Goal: Task Accomplishment & Management: Use online tool/utility

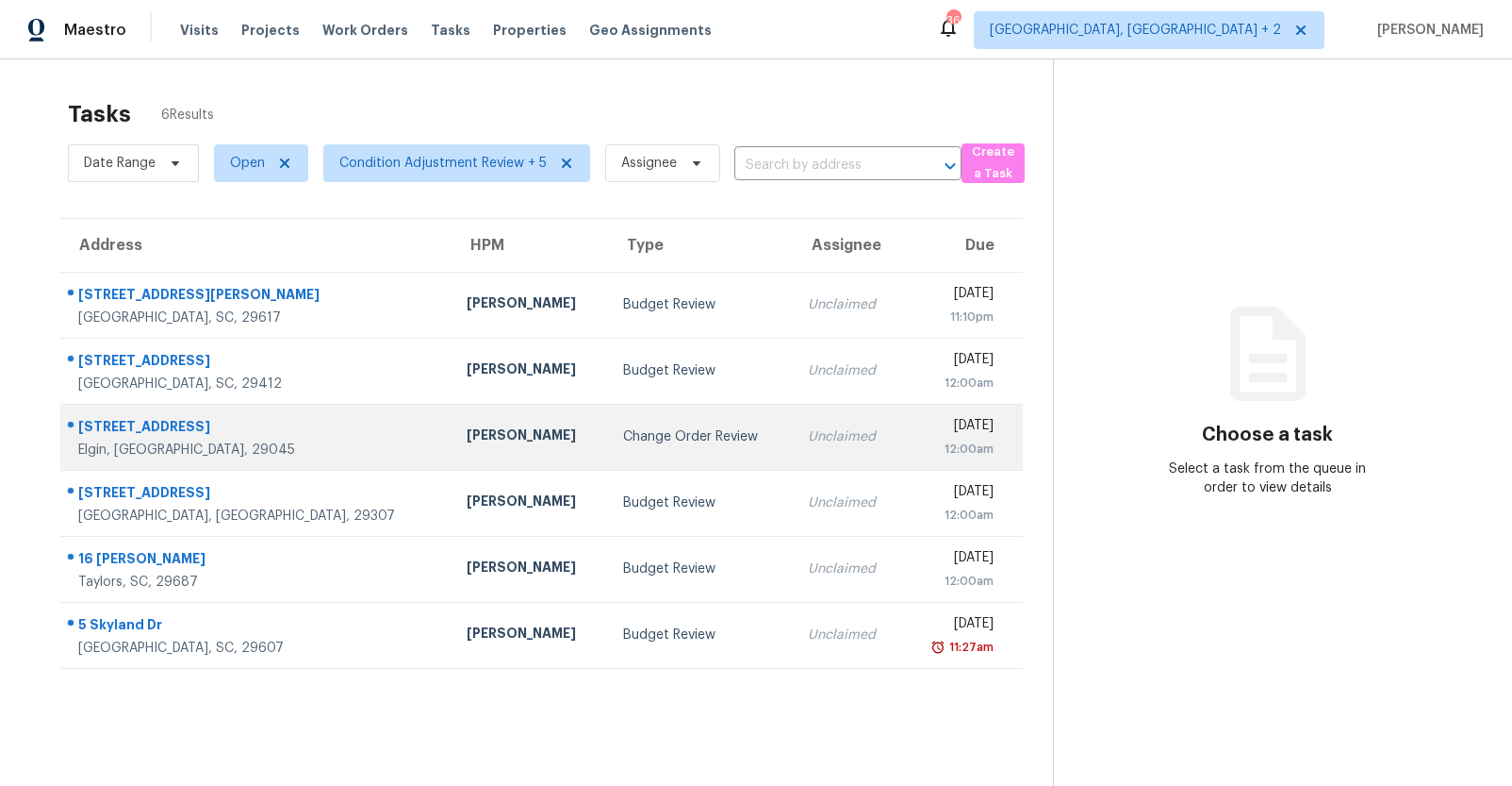
click at [623, 427] on div "Change Order Review" at bounding box center [700, 436] width 155 height 18
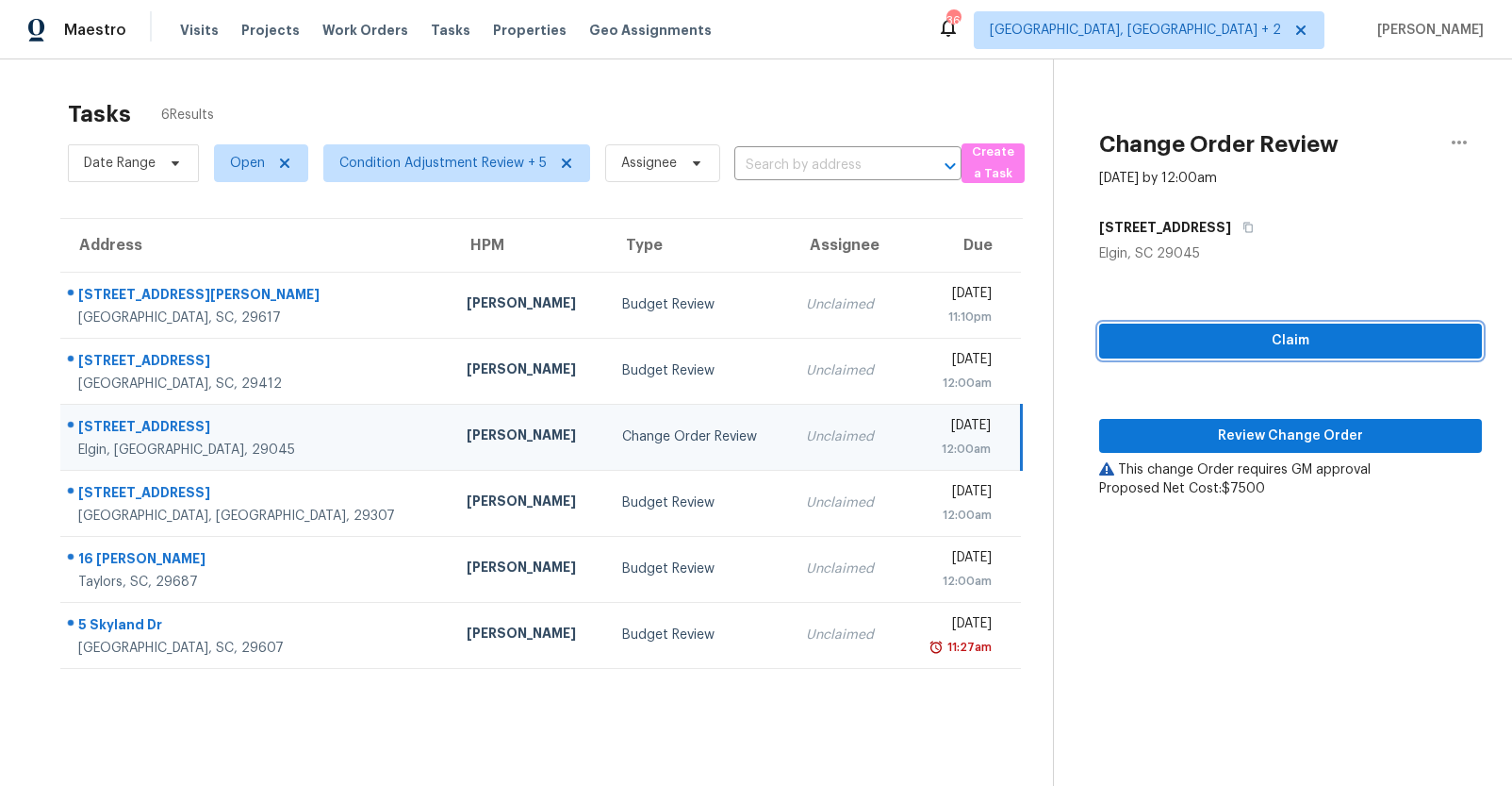
click at [1224, 334] on span "Claim" at bounding box center [1290, 341] width 353 height 23
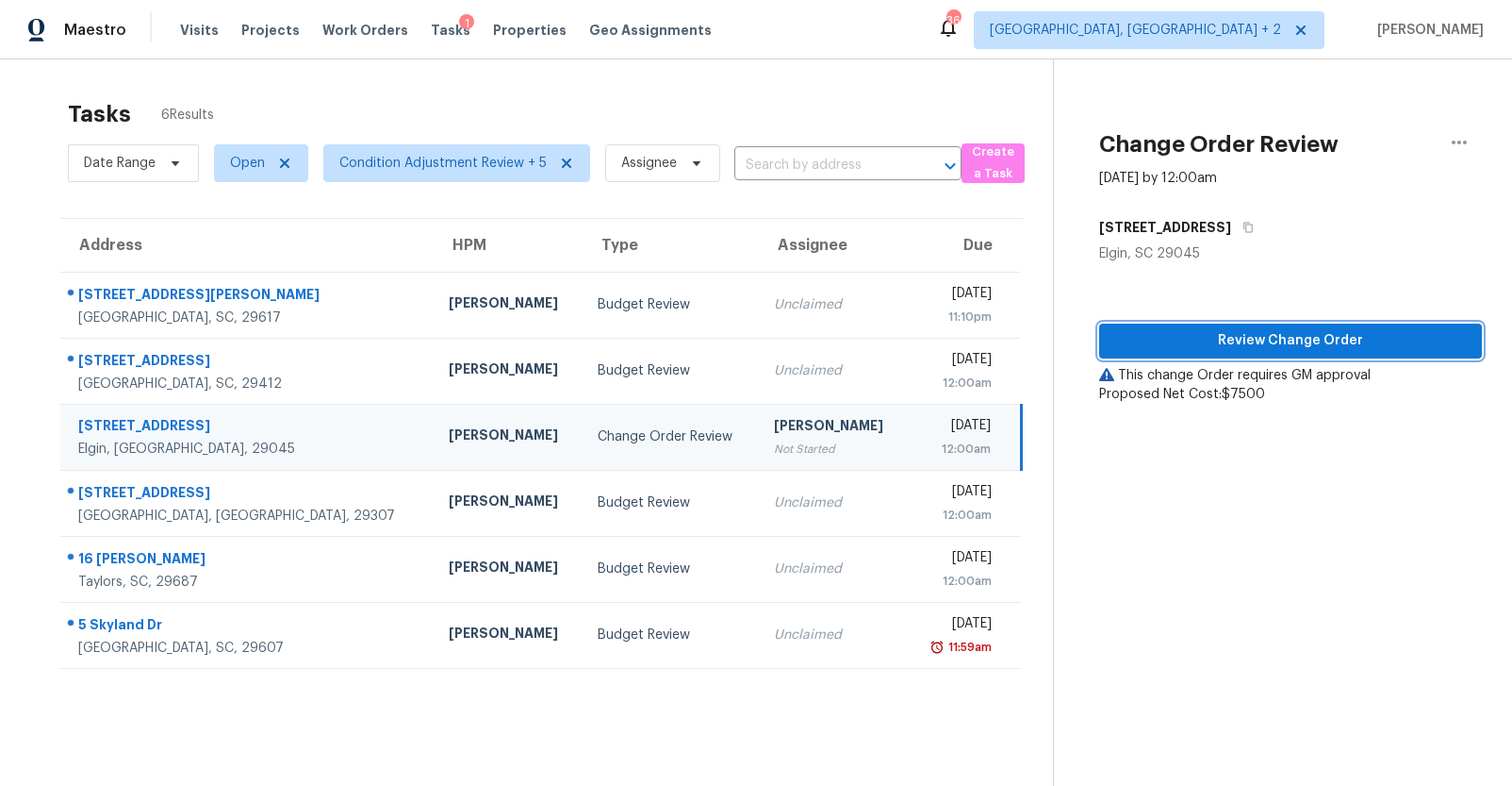
click at [1204, 354] on button "Review Change Order" at bounding box center [1290, 341] width 383 height 35
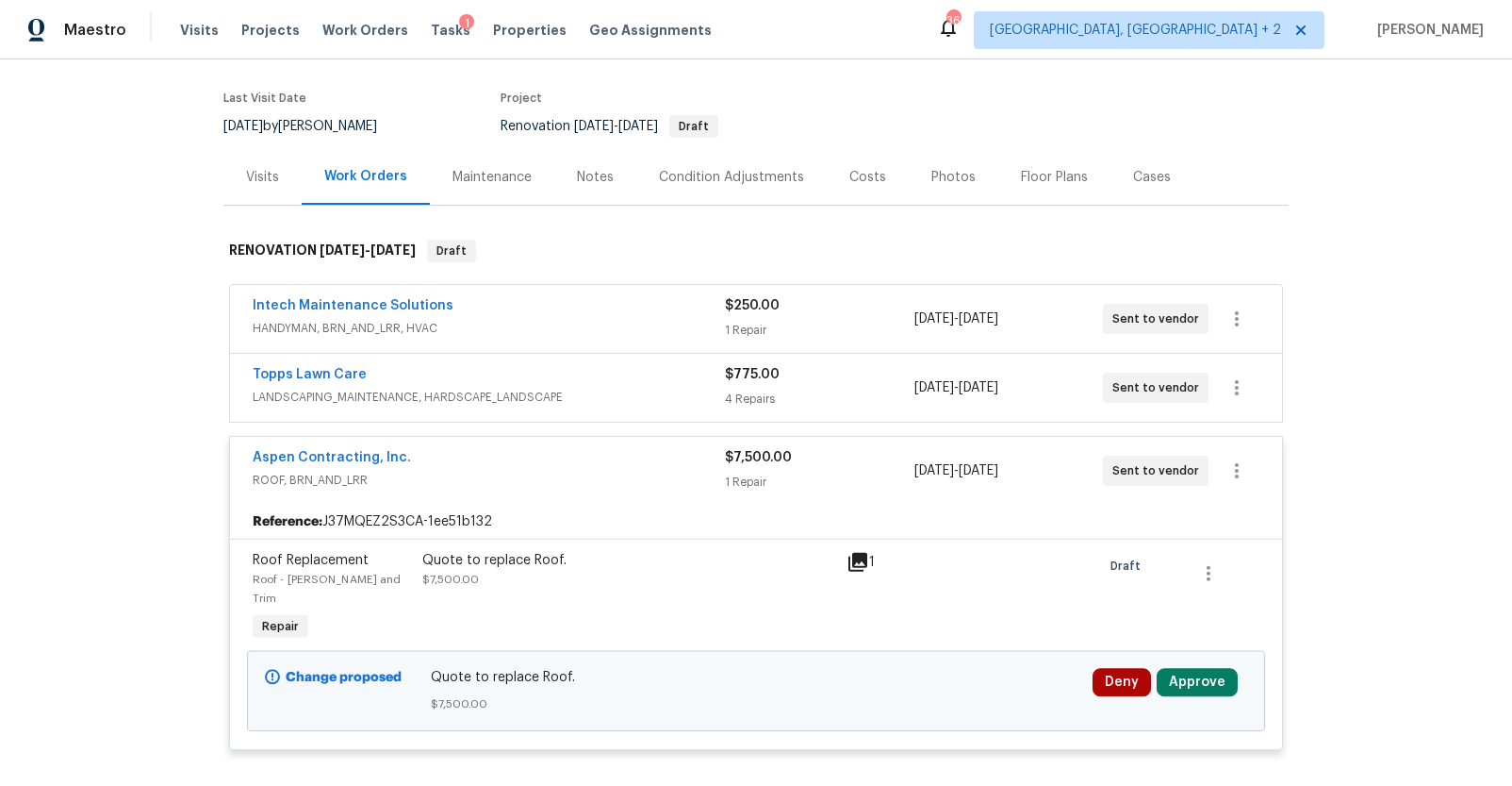
scroll to position [408, 0]
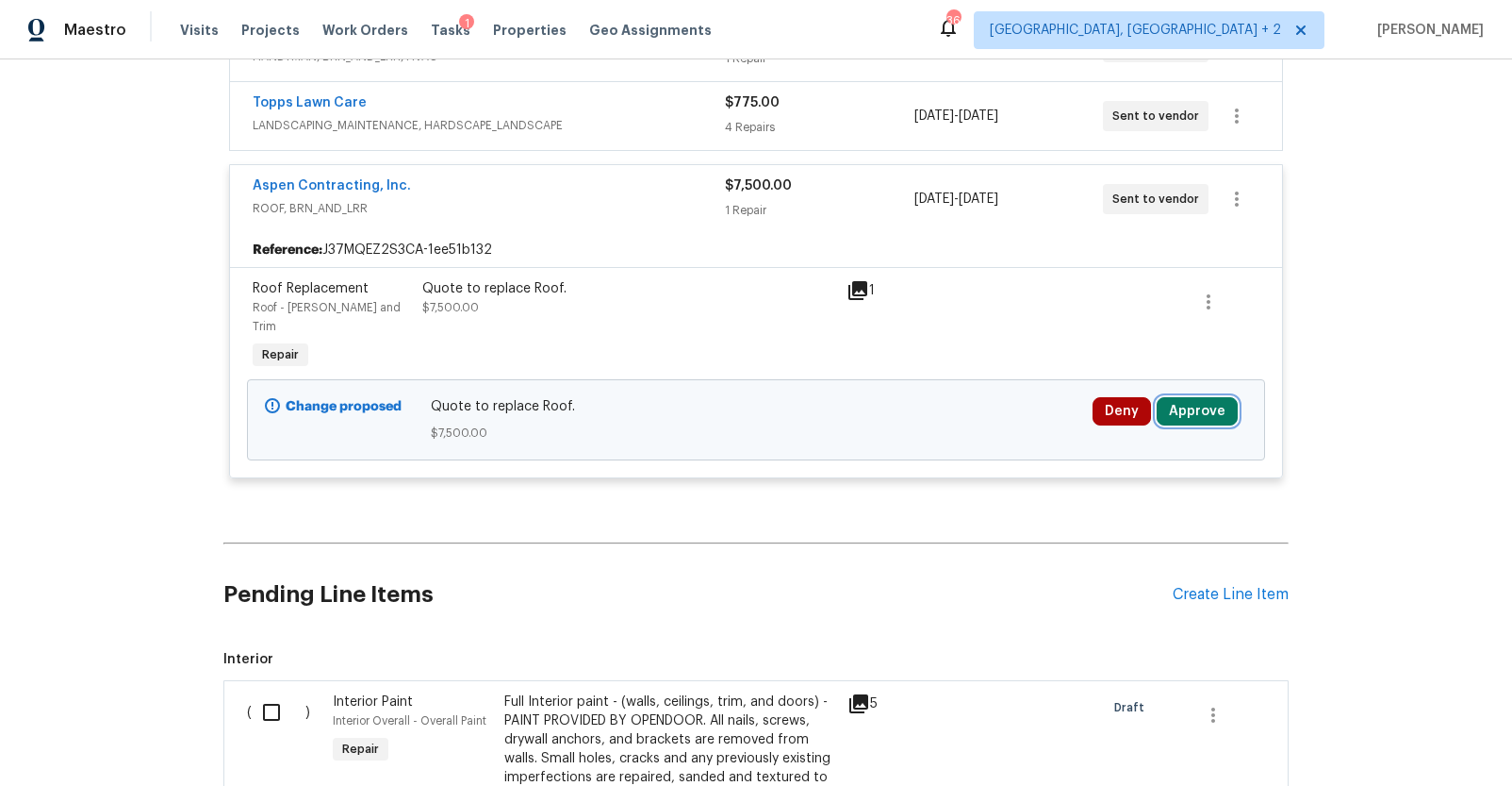
click at [1169, 397] on button "Approve" at bounding box center [1197, 411] width 81 height 28
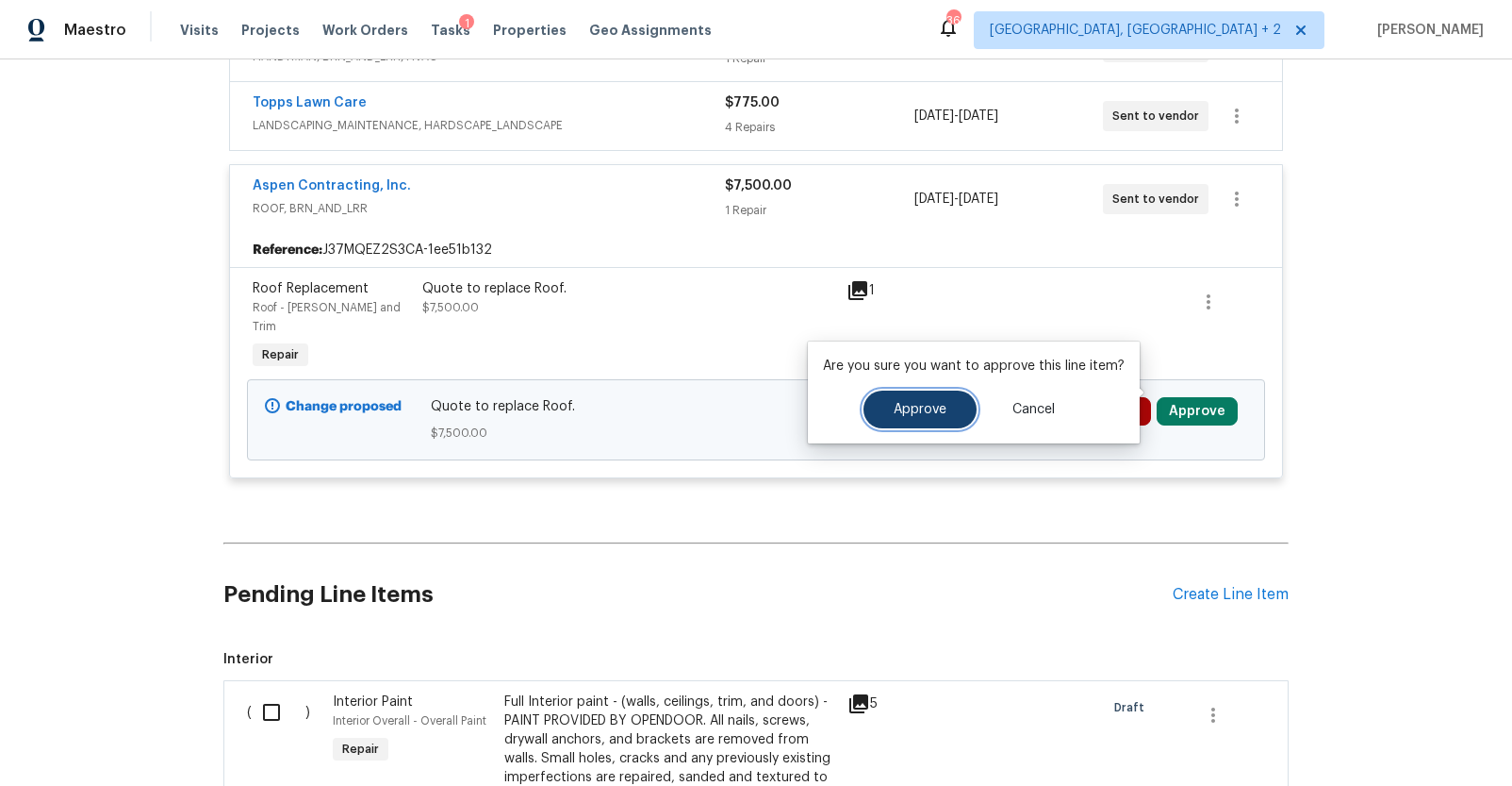
click at [885, 404] on button "Approve" at bounding box center [919, 409] width 113 height 38
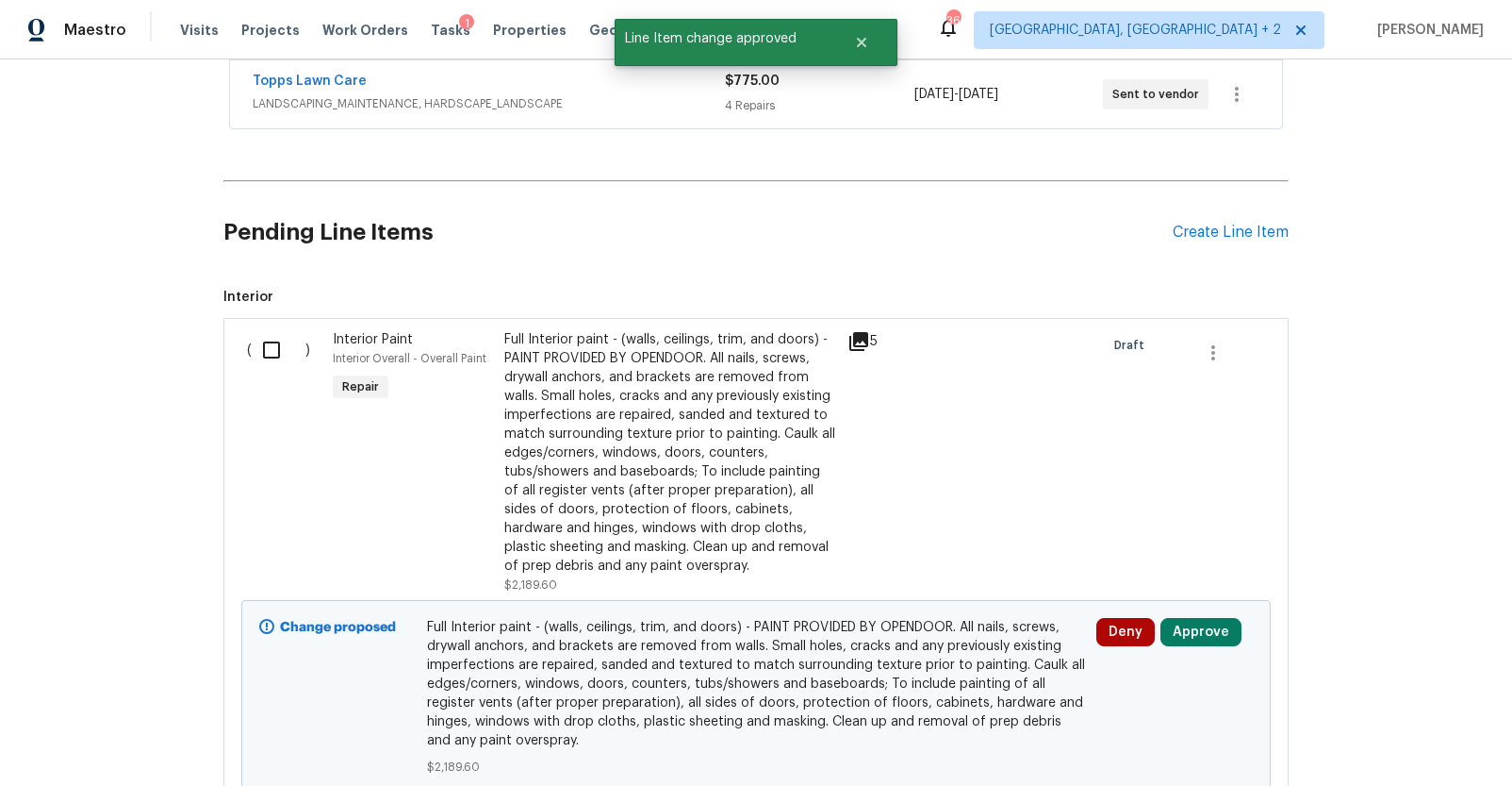
scroll to position [830, 0]
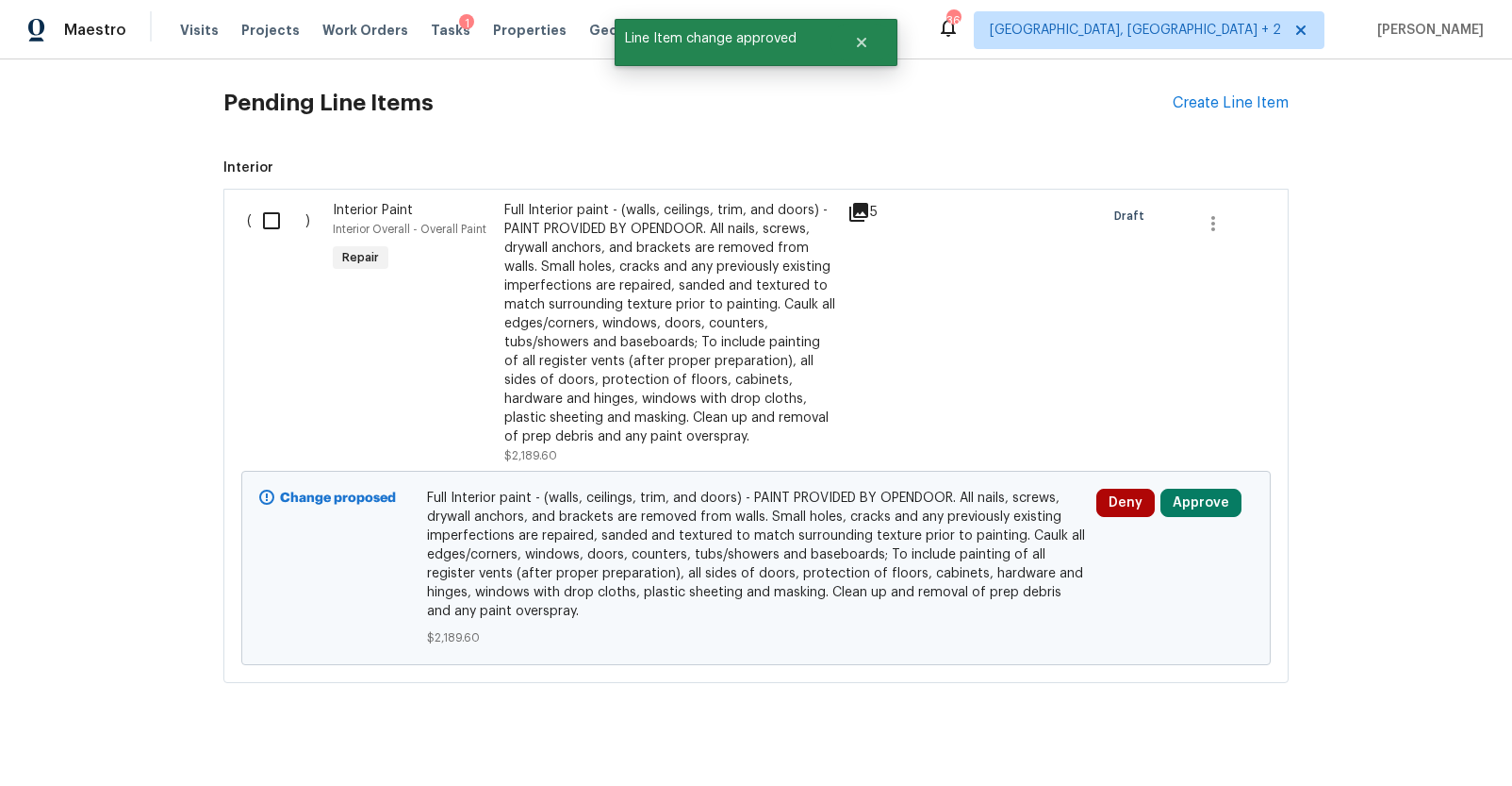
click at [616, 341] on div "Full Interior paint - (walls, ceilings, trim, and doors) - PAINT PROVIDED BY OP…" at bounding box center [670, 323] width 332 height 245
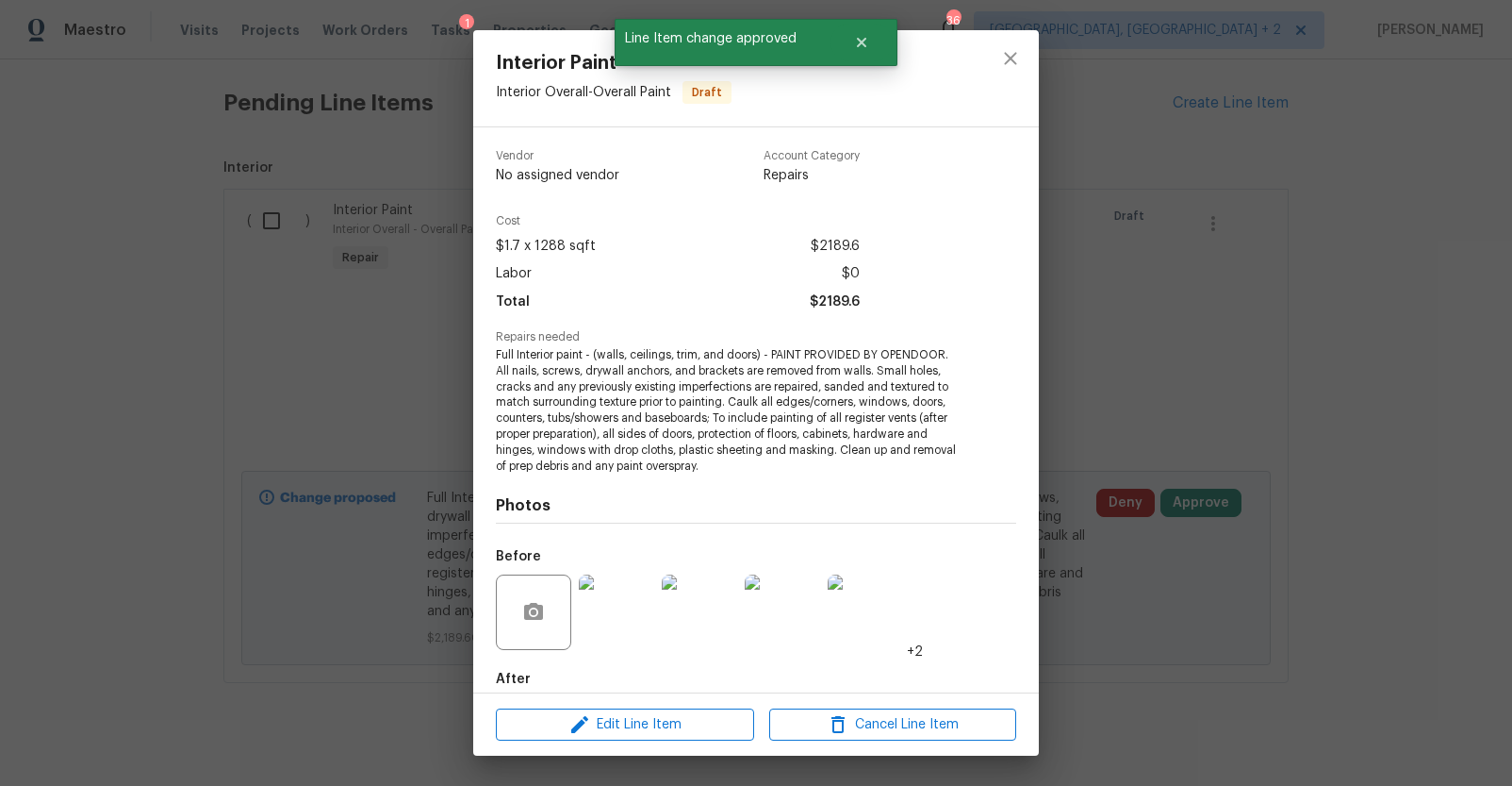
click at [1250, 367] on div "Interior Paint Interior Overall - Overall Paint Draft Vendor No assigned vendor…" at bounding box center [756, 393] width 1512 height 786
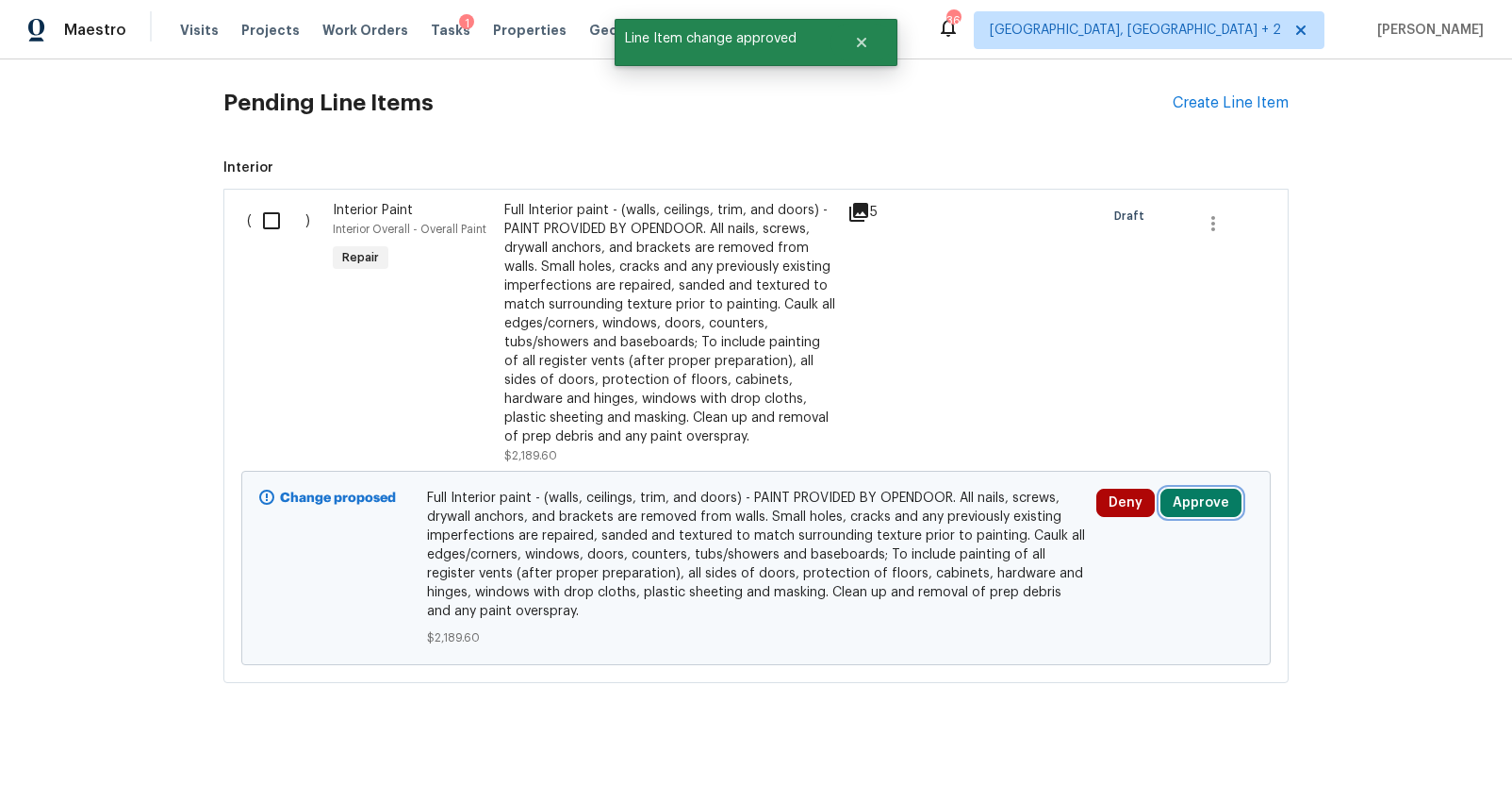
click at [1188, 488] on button "Approve" at bounding box center [1201, 502] width 81 height 28
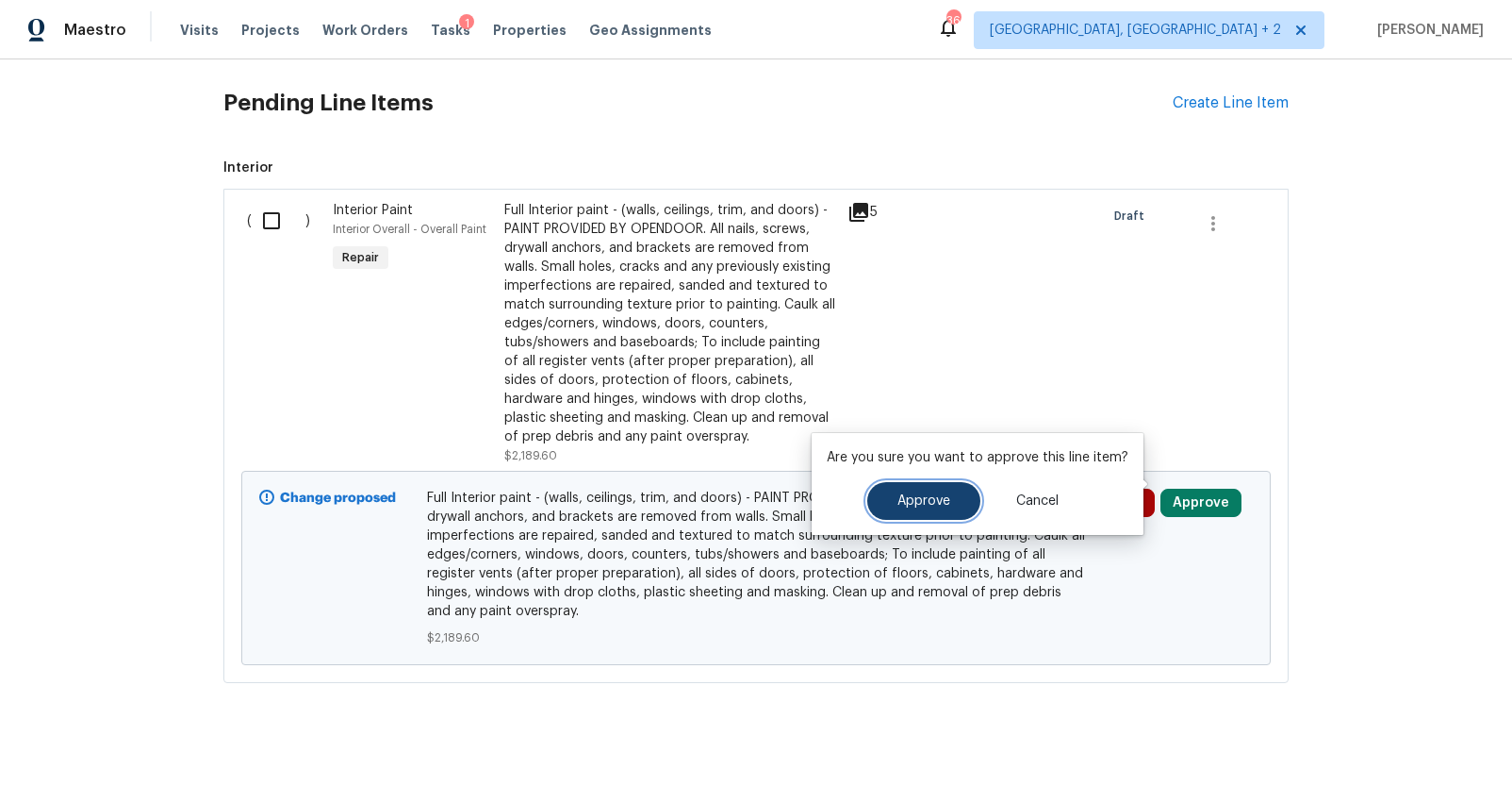
click at [889, 500] on button "Approve" at bounding box center [923, 500] width 113 height 38
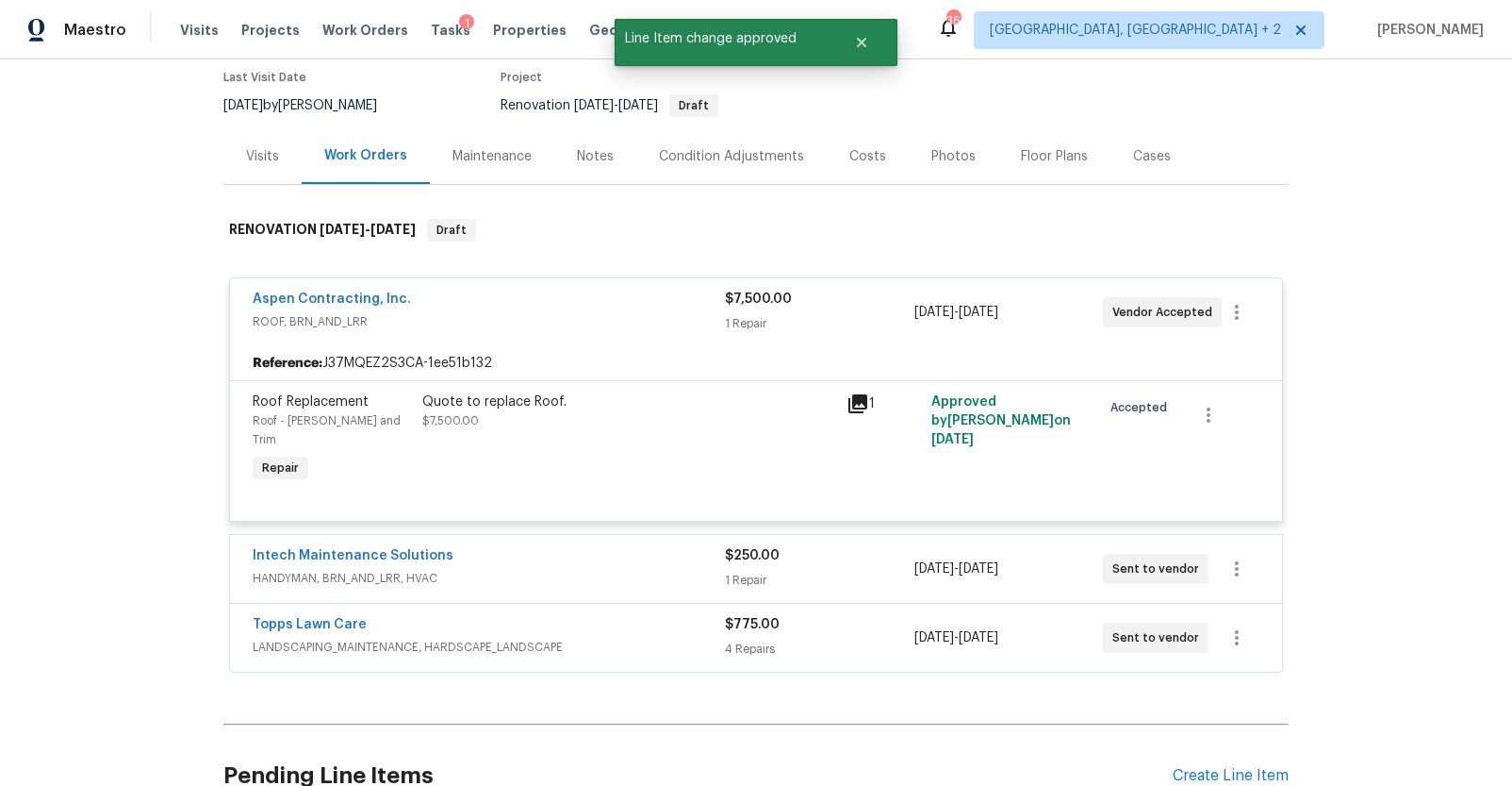
scroll to position [0, 0]
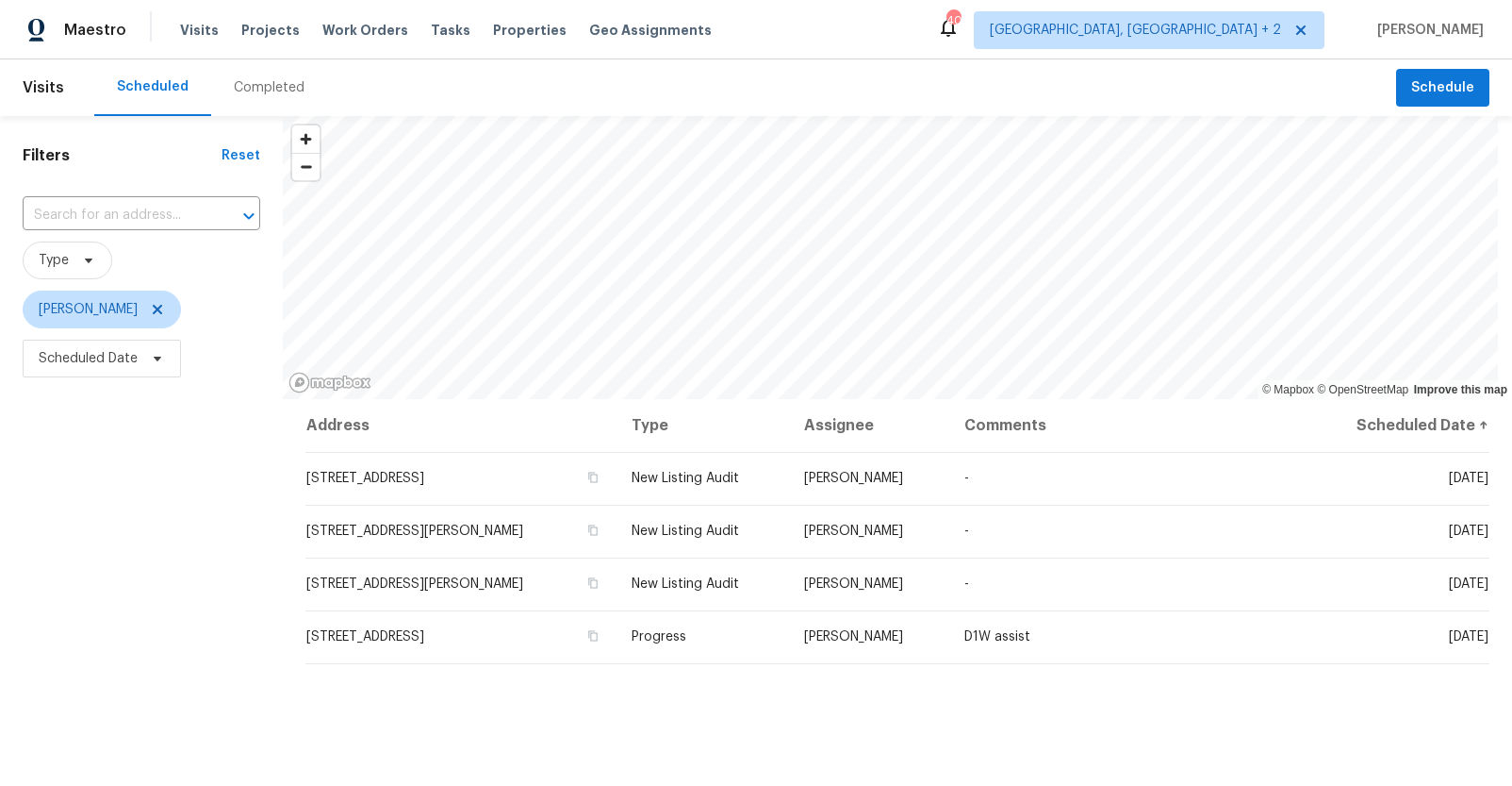
click at [234, 97] on div "Completed" at bounding box center [269, 87] width 116 height 56
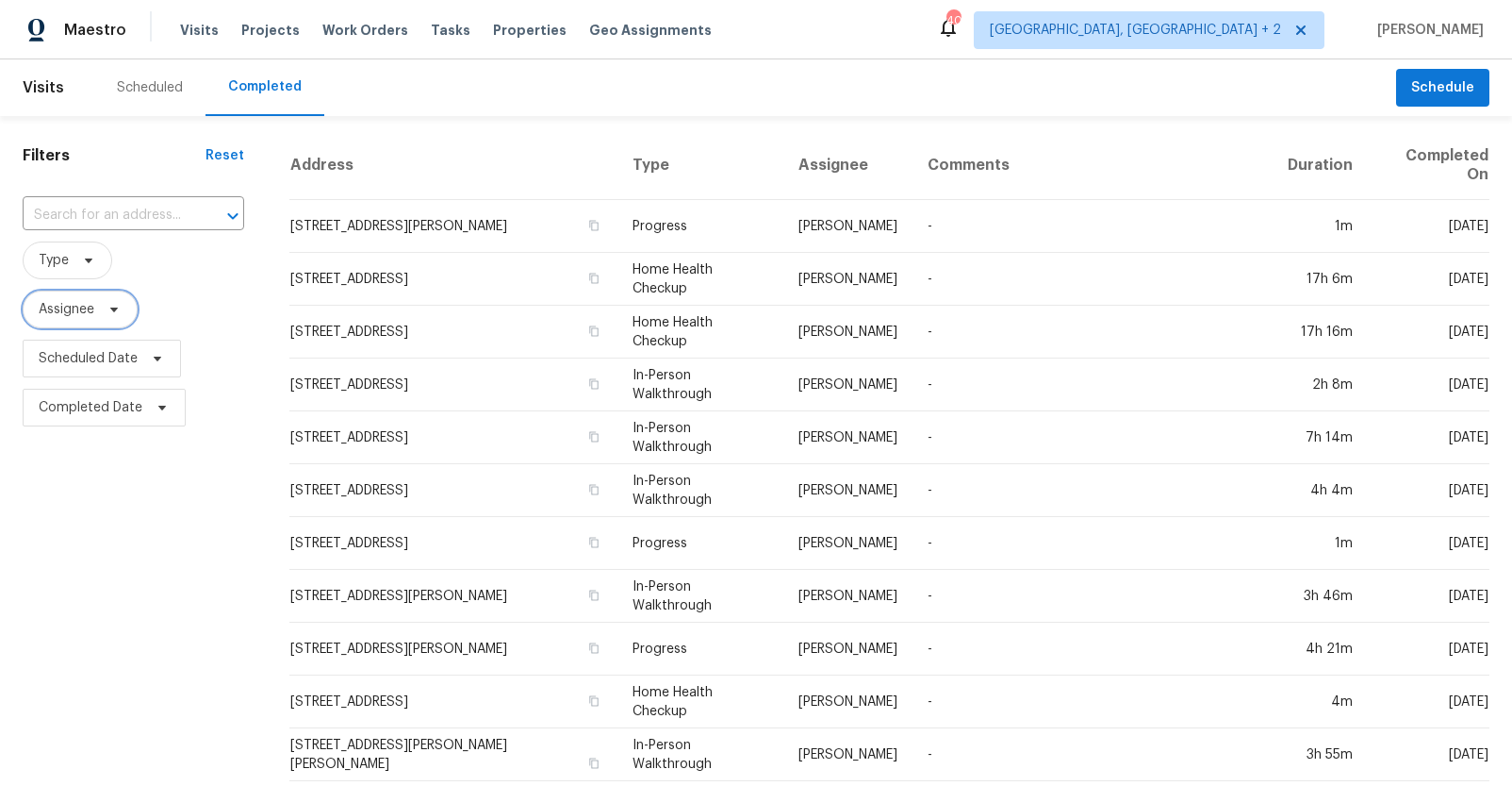
click at [75, 302] on span "Assignee" at bounding box center [66, 308] width 55 height 18
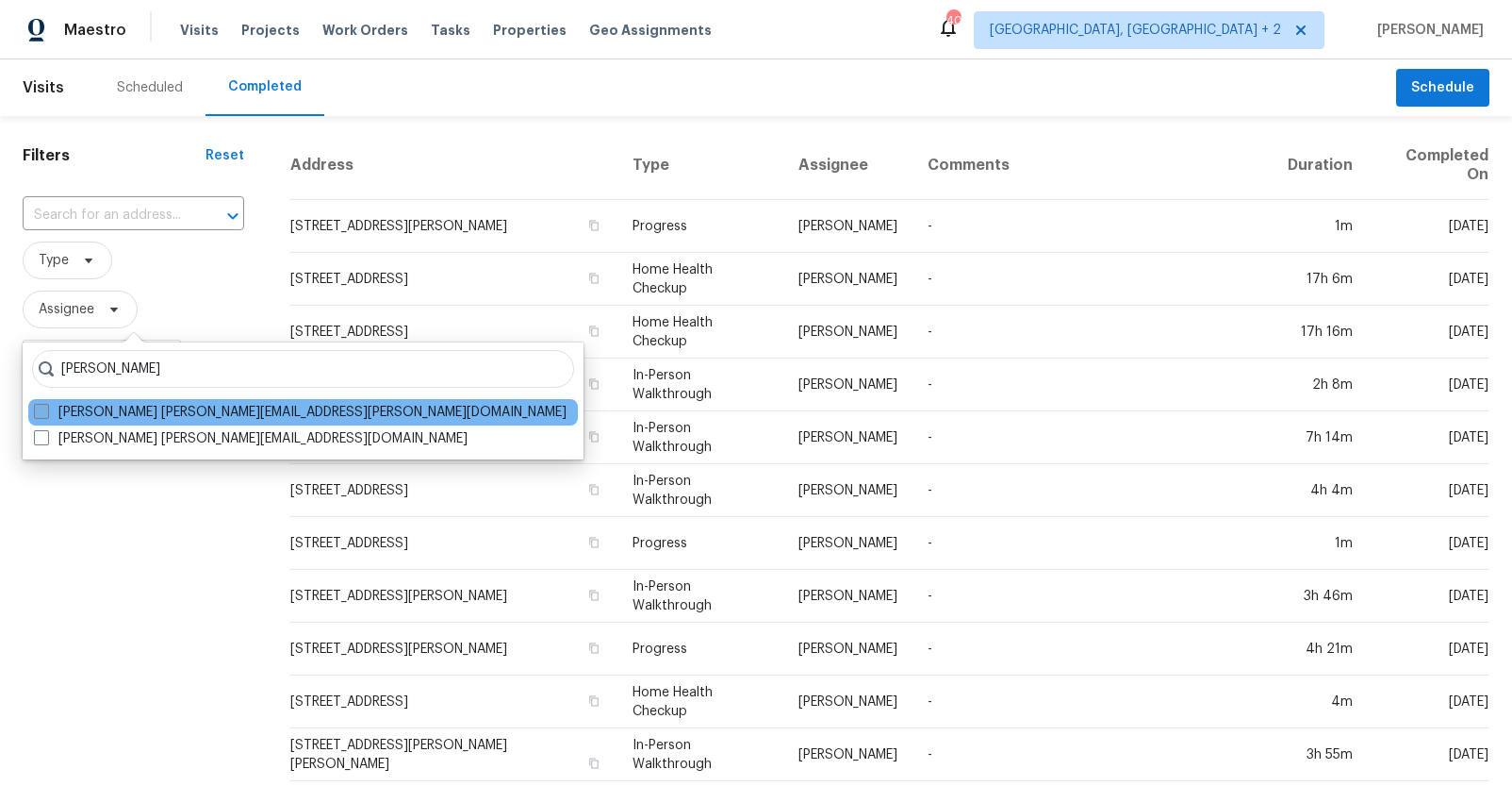
type input "alex baum"
click at [87, 408] on label "Alex Baum alex.baum@opendoor.com" at bounding box center [300, 412] width 533 height 18
click at [46, 408] on input "Alex Baum alex.baum@opendoor.com" at bounding box center [40, 409] width 13 height 13
checkbox input "true"
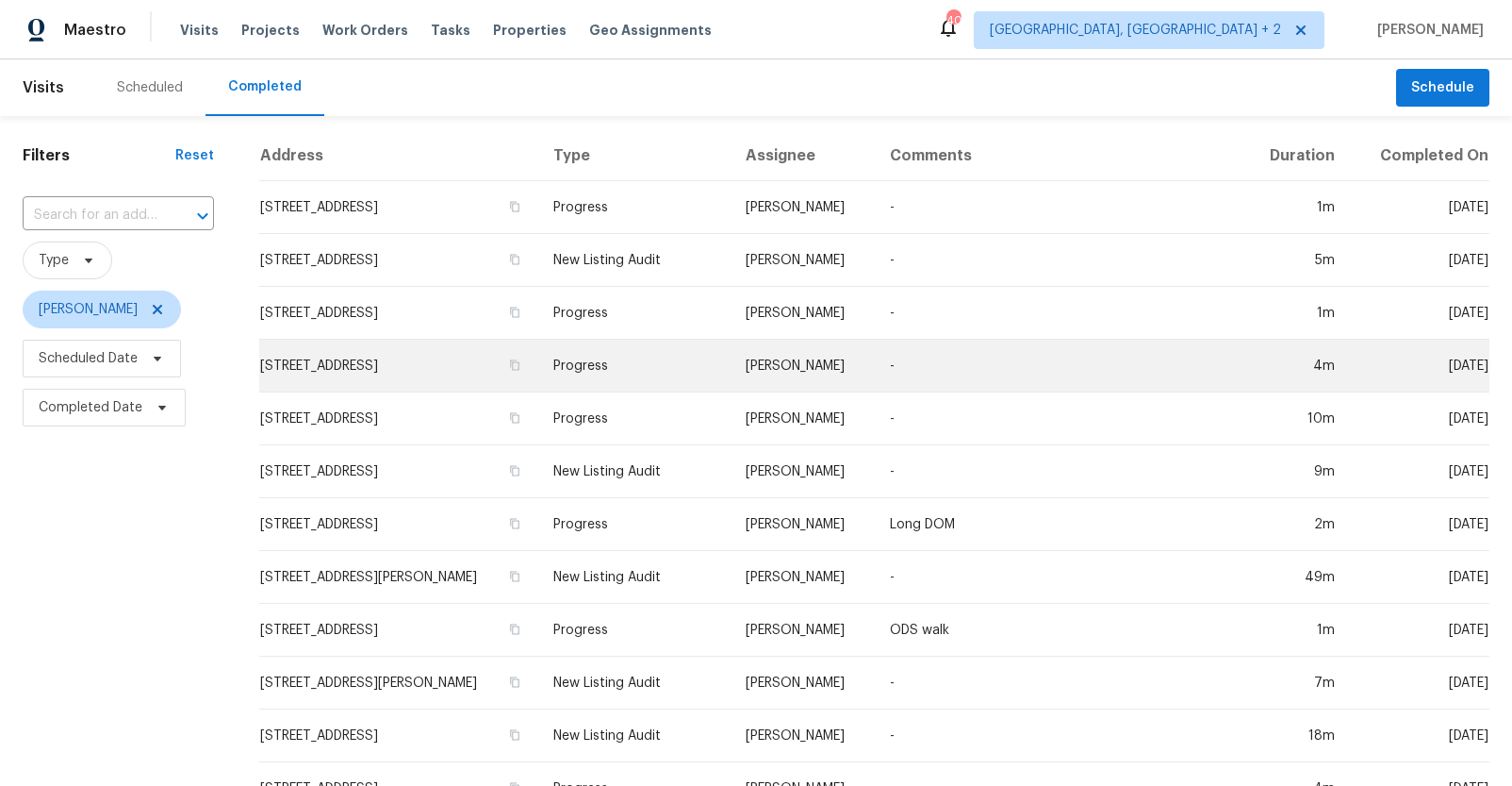
click at [471, 359] on td "105 Beaver Dam Rd, Columbia, SC 29223" at bounding box center [399, 365] width 279 height 52
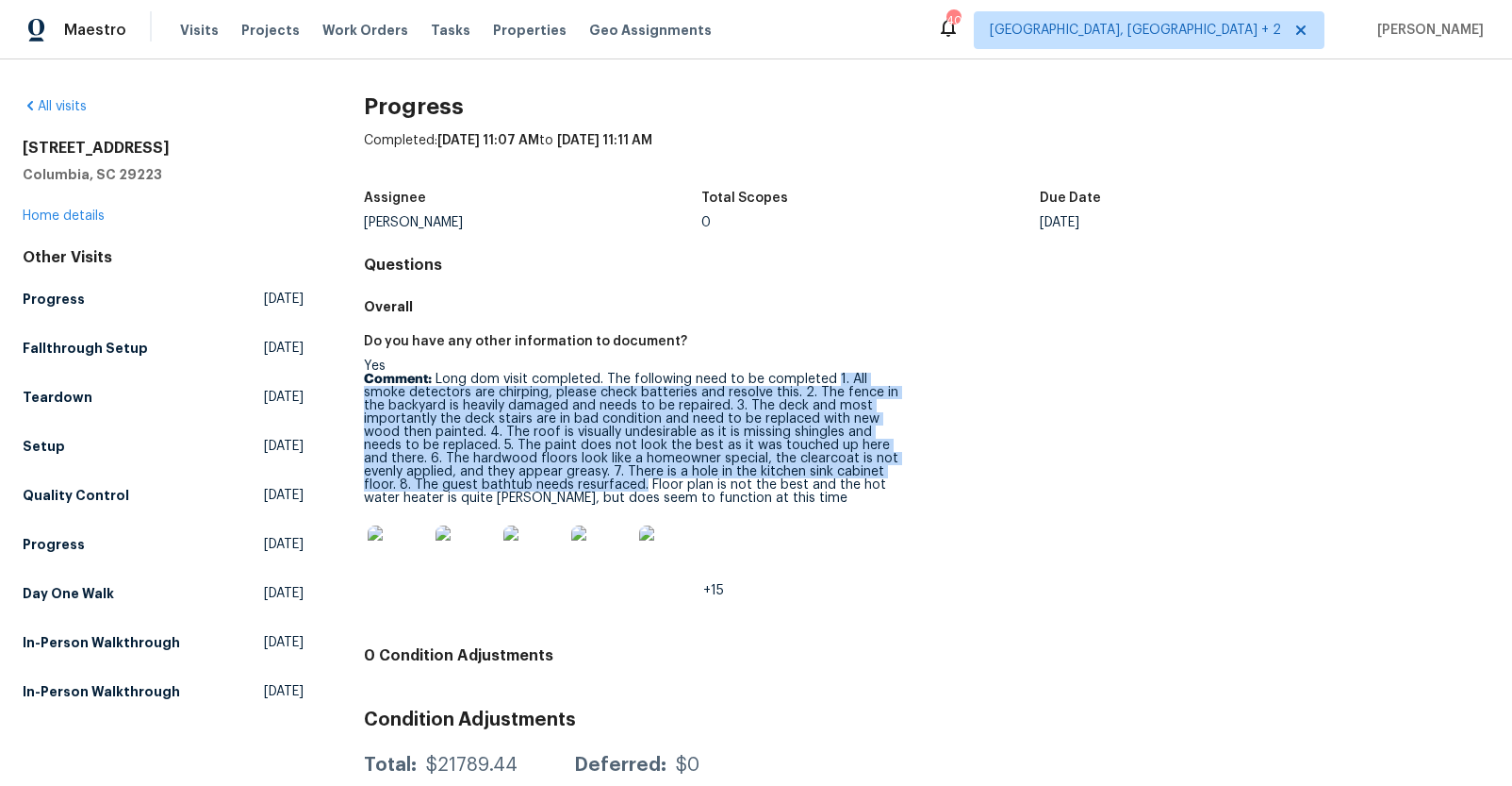
drag, startPoint x: 829, startPoint y: 379, endPoint x: 590, endPoint y: 486, distance: 261.9
click at [590, 486] on p "Comment: Long dom visit completed. The following need to be completed 1. All sm…" at bounding box center [637, 438] width 547 height 132
copy p "1. All smoke detectors are chirping, please check batteries and resolve this. 2…"
click at [408, 578] on img at bounding box center [398, 555] width 60 height 60
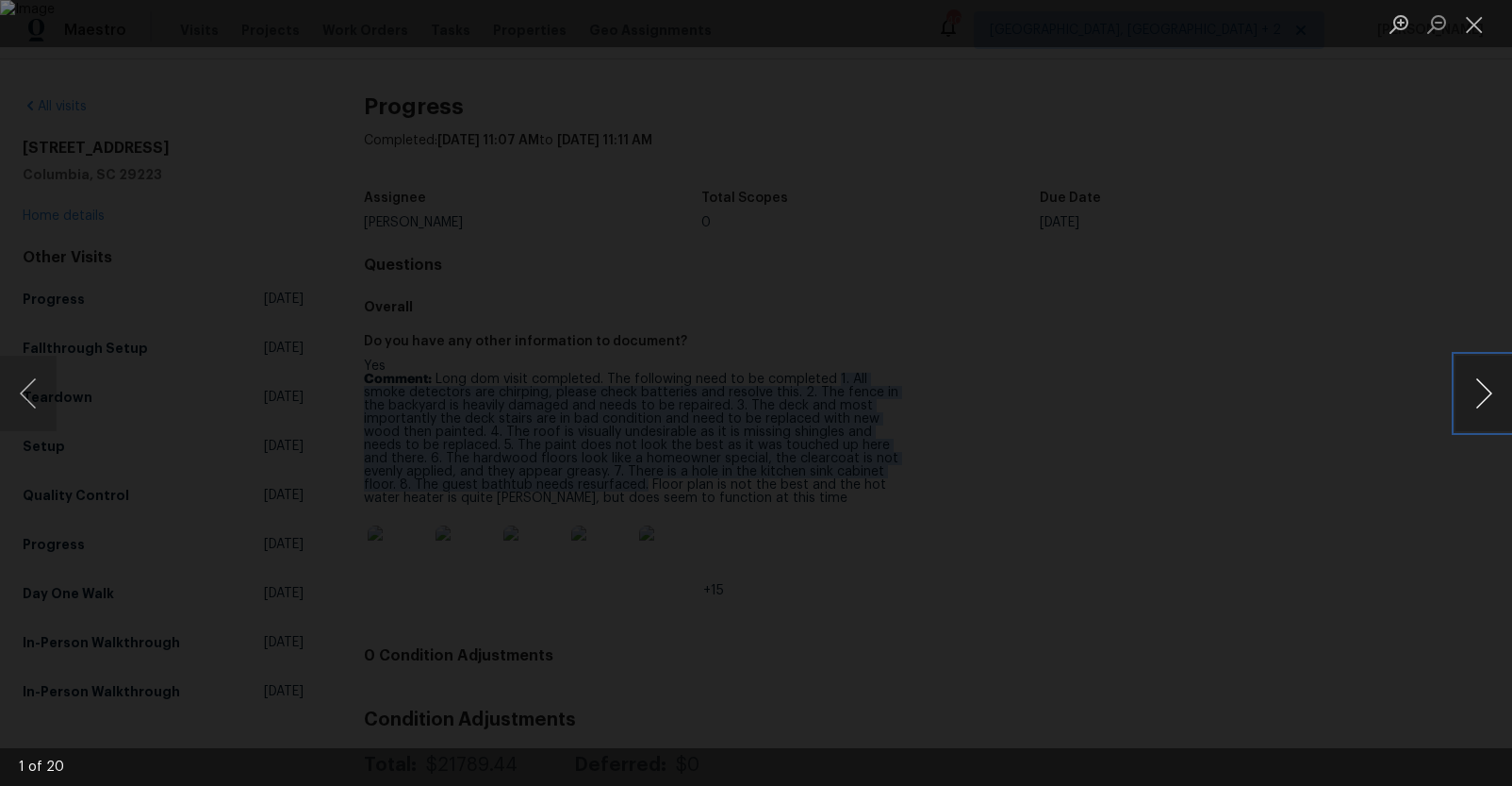
click at [1486, 396] on button "Next image" at bounding box center [1484, 393] width 56 height 76
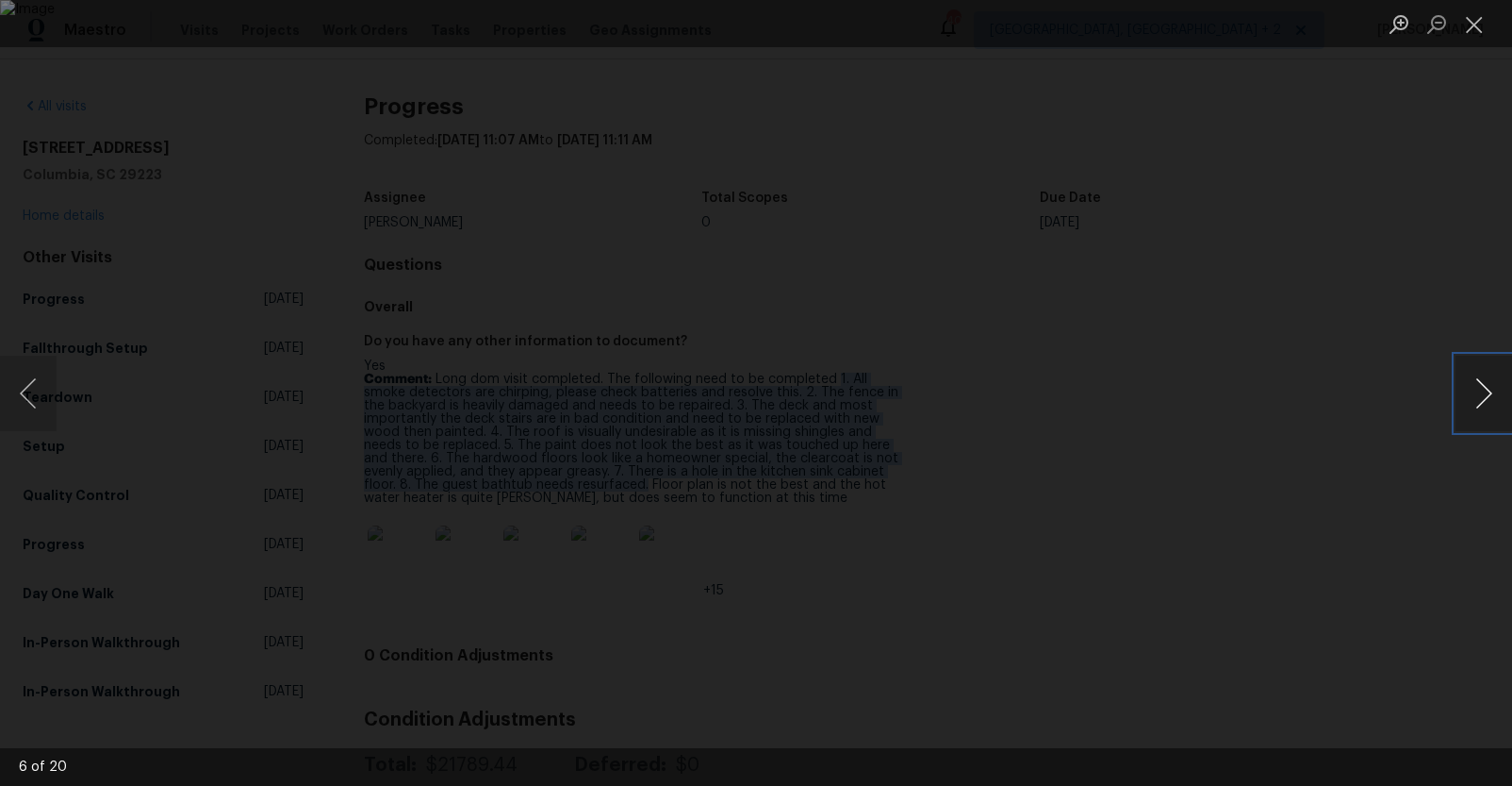
click at [1486, 396] on button "Next image" at bounding box center [1484, 393] width 56 height 76
click at [1382, 598] on div "Lightbox" at bounding box center [756, 393] width 1512 height 786
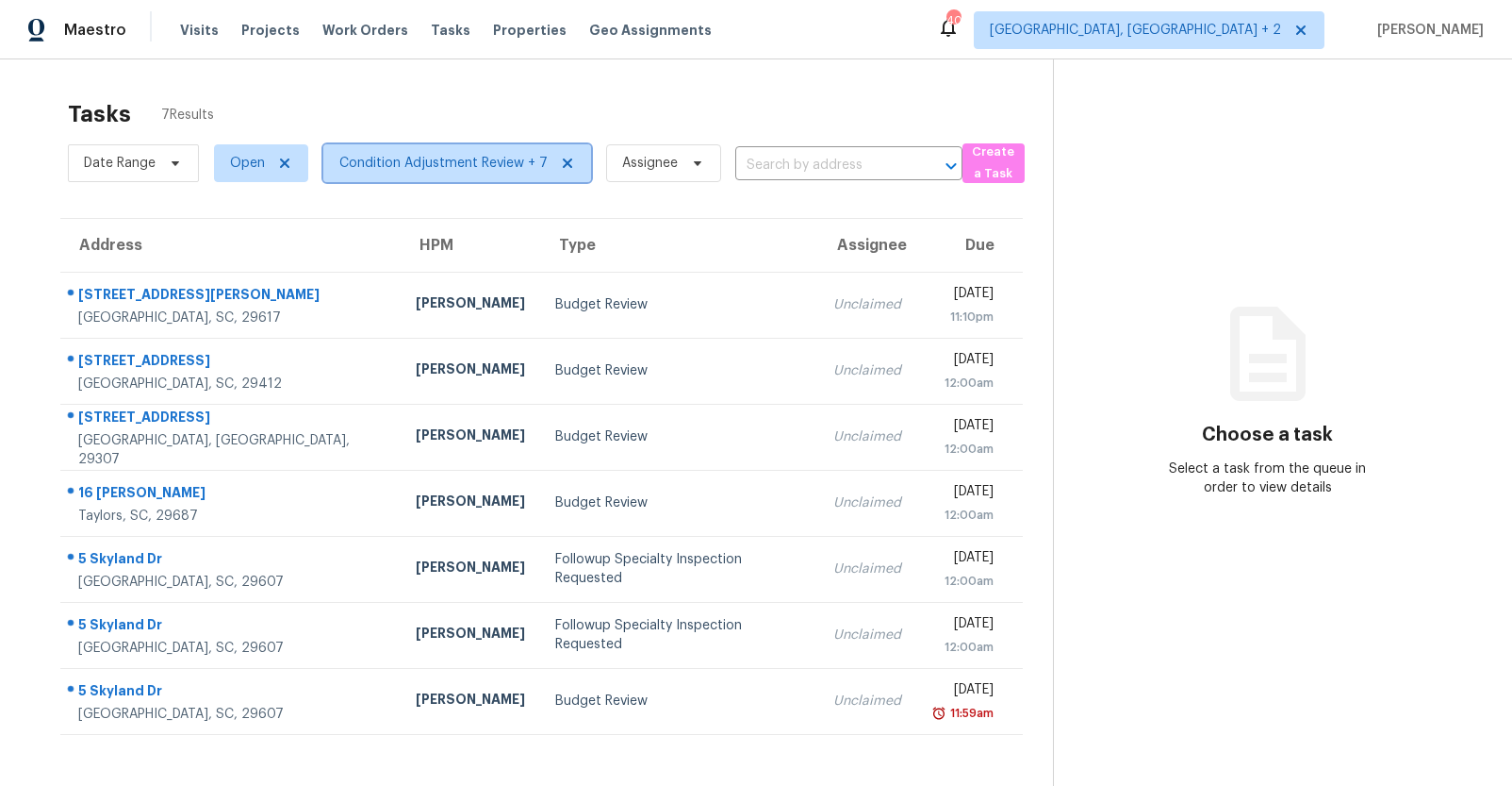
click at [404, 161] on span "Condition Adjustment Review + 7" at bounding box center [443, 163] width 208 height 18
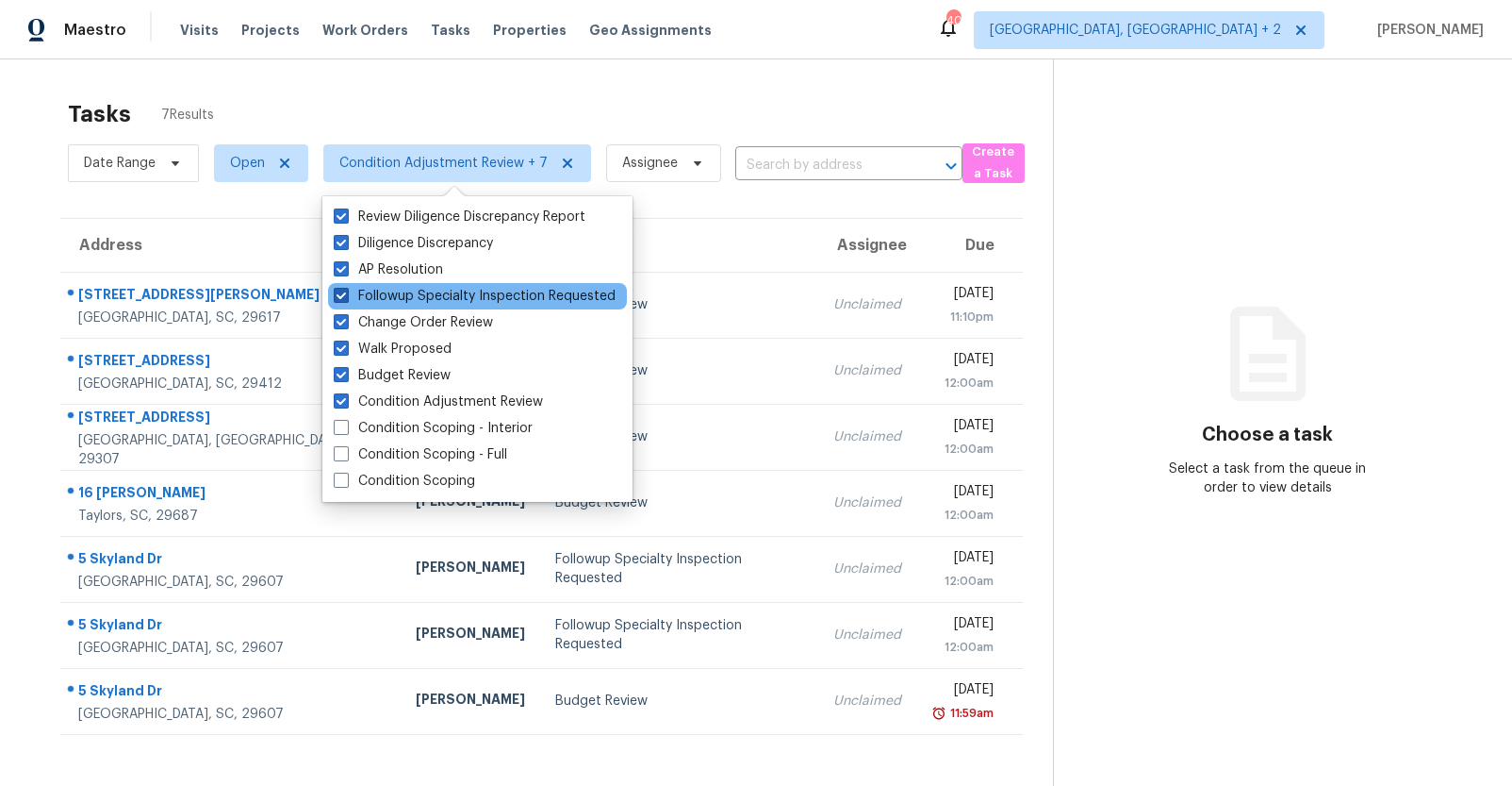
click at [341, 298] on span at bounding box center [342, 296] width 15 height 16
click at [341, 298] on input "Followup Specialty Inspection Requested" at bounding box center [340, 293] width 13 height 13
checkbox input "false"
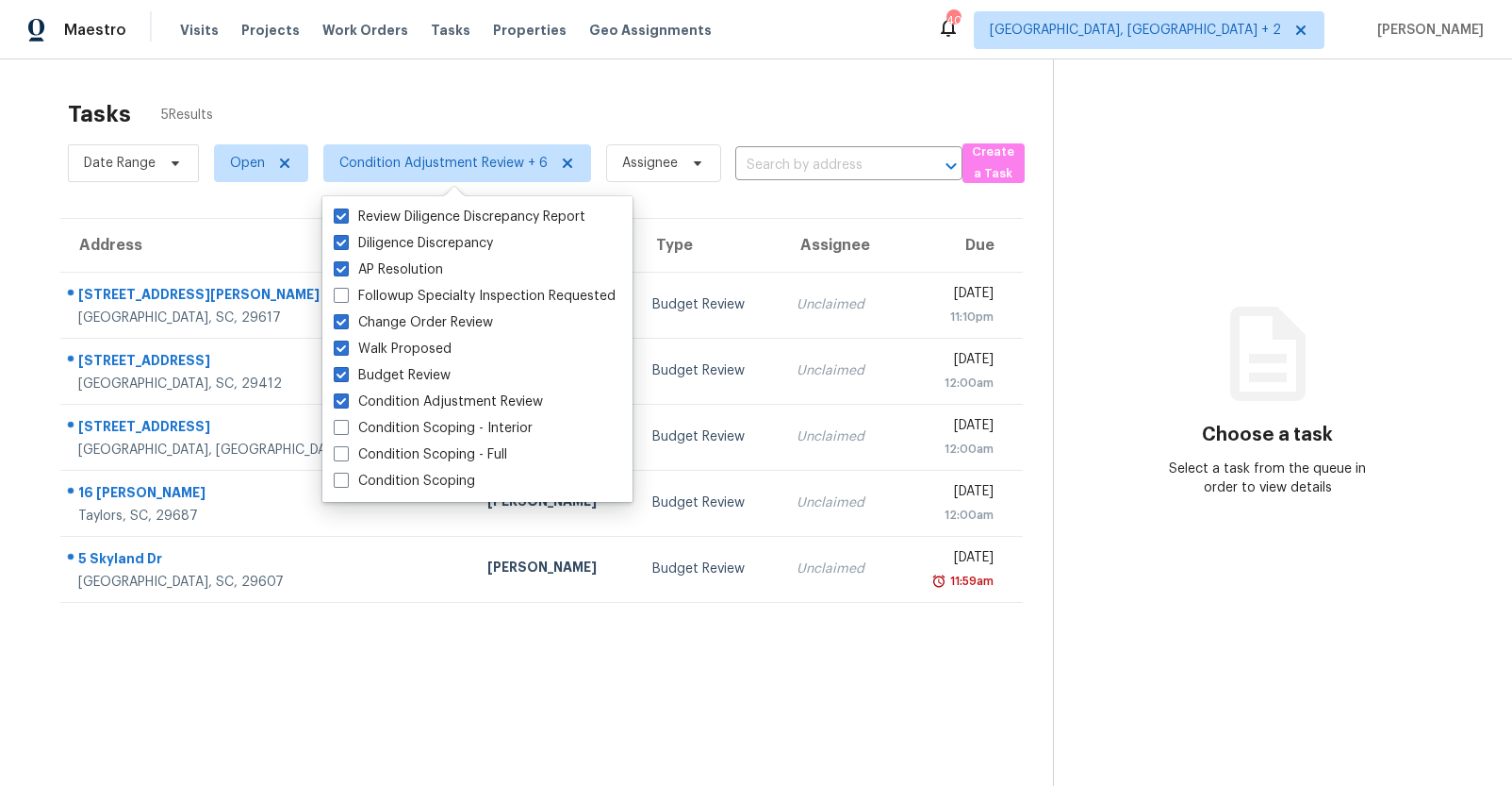
click at [1226, 223] on section "Choose a task Select a task from the queue in order to view details" at bounding box center [1267, 452] width 429 height 786
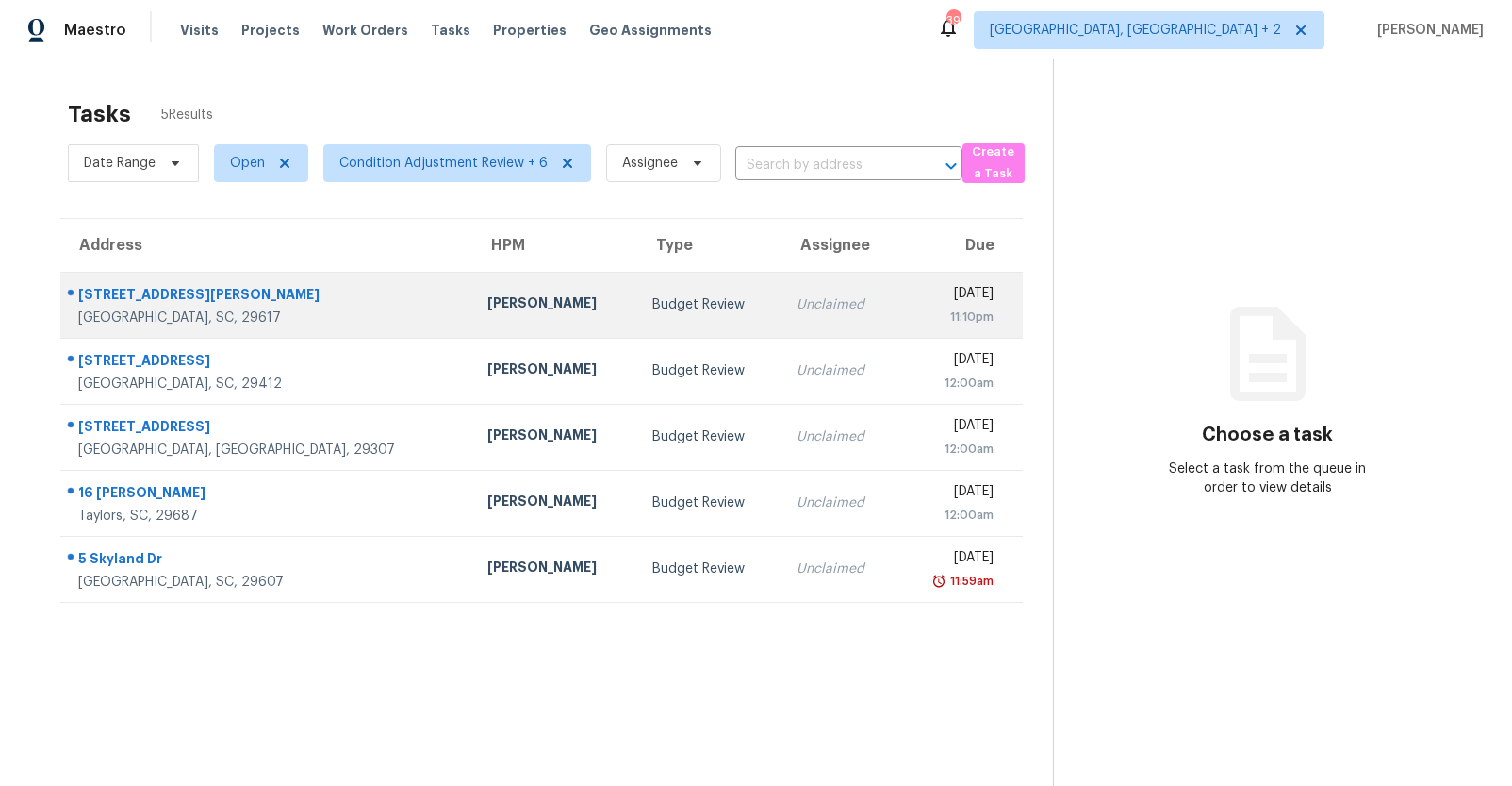
click at [249, 321] on div "[GEOGRAPHIC_DATA], SC, 29617" at bounding box center [267, 317] width 379 height 18
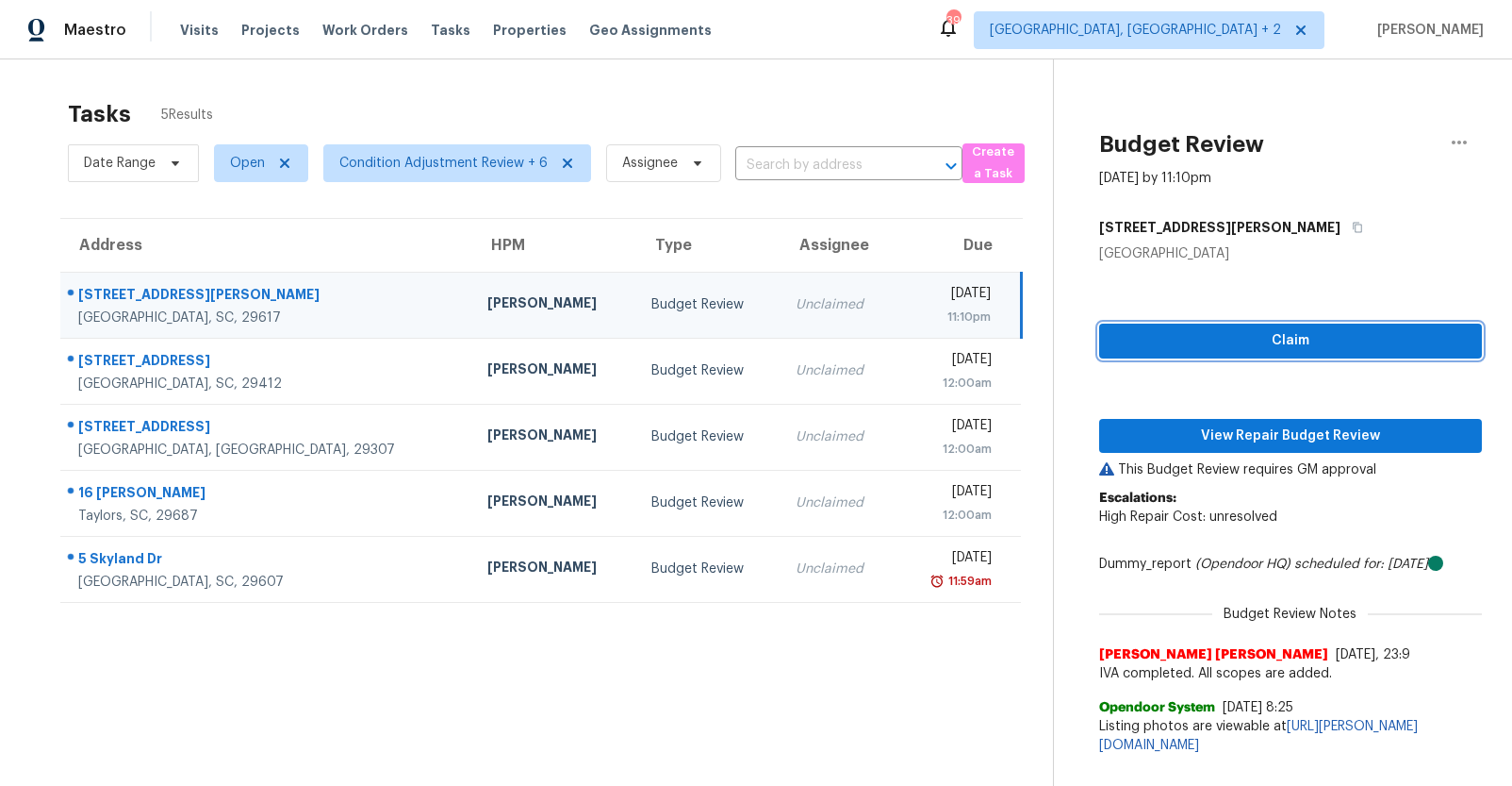
click at [1229, 349] on span "Claim" at bounding box center [1290, 341] width 353 height 23
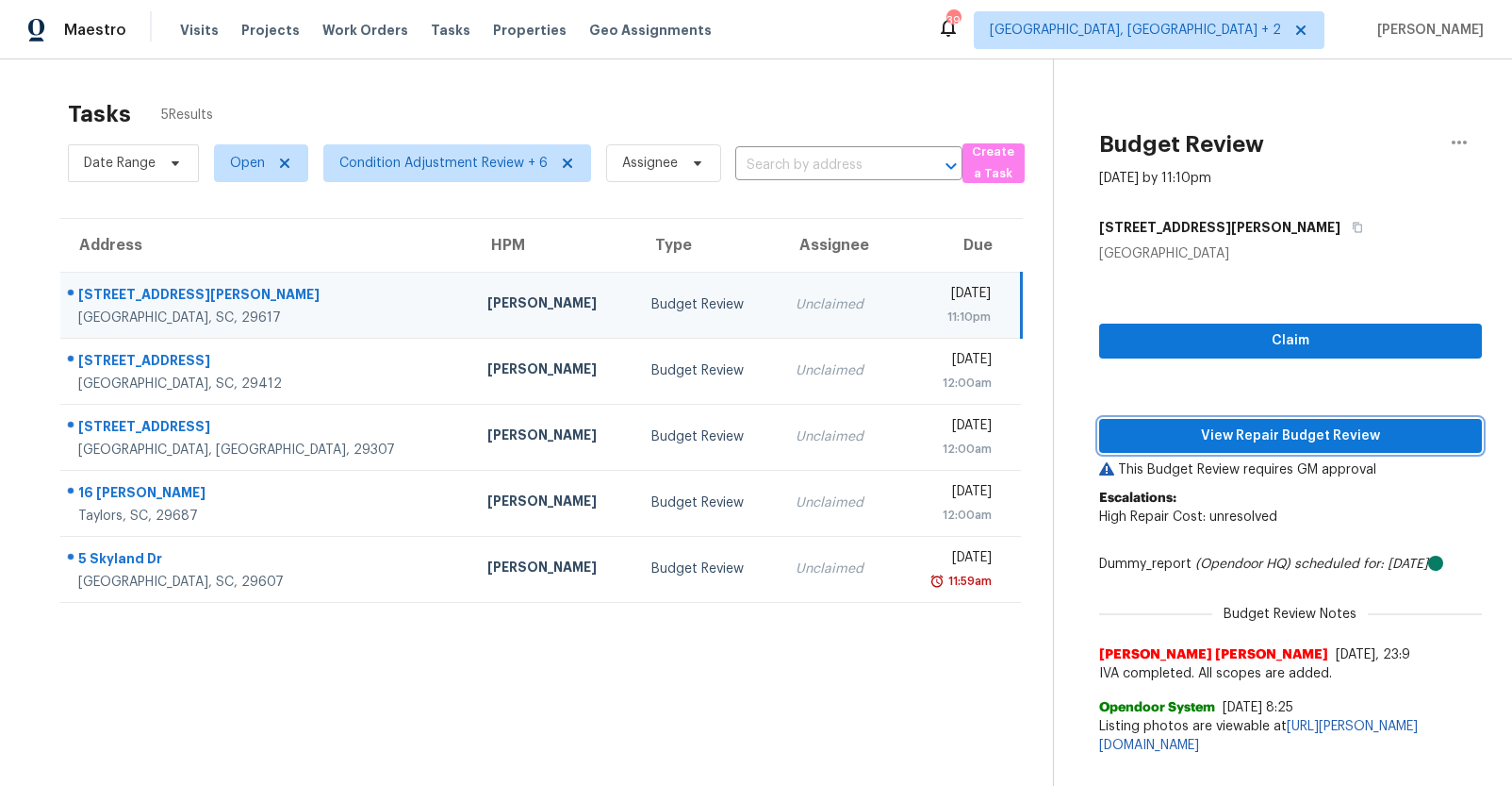
click at [1237, 434] on span "View Repair Budget Review" at bounding box center [1290, 436] width 353 height 23
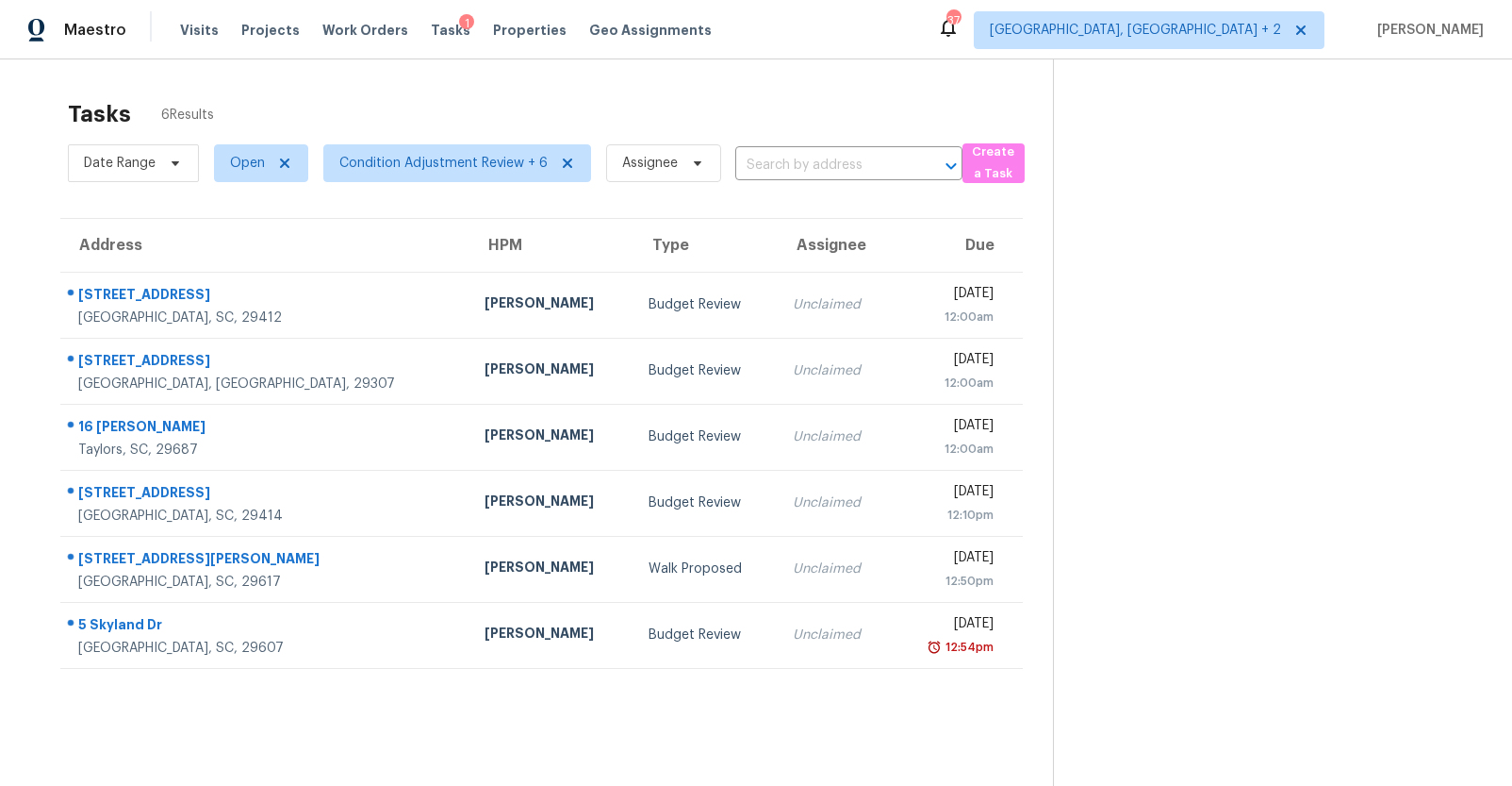
click at [371, 183] on span "Condition Adjustment Review + 6" at bounding box center [449, 163] width 283 height 49
click at [378, 168] on span "Condition Adjustment Review + 6" at bounding box center [443, 163] width 208 height 18
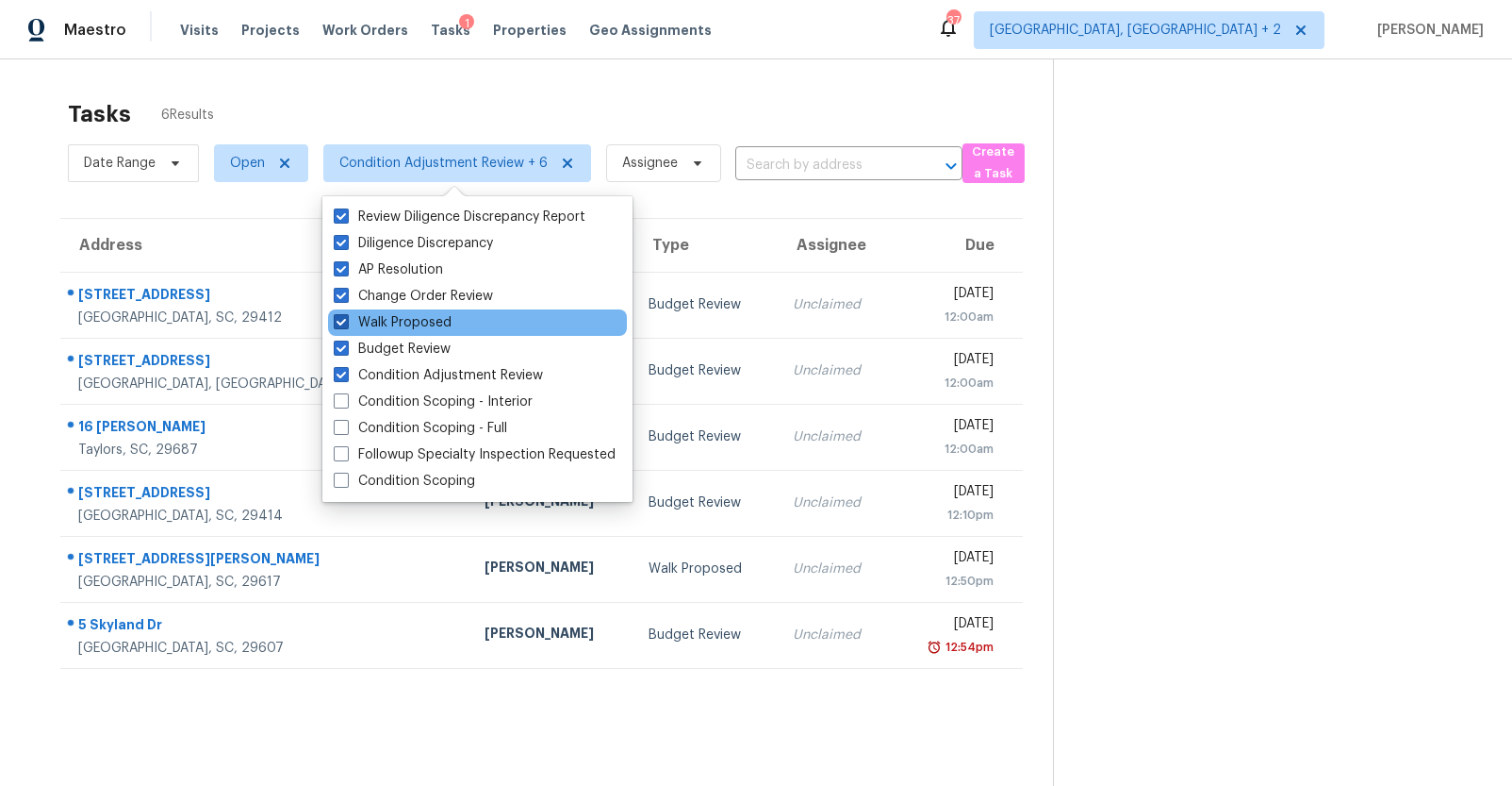
click at [343, 325] on span at bounding box center [342, 322] width 15 height 16
click at [343, 325] on input "Walk Proposed" at bounding box center [340, 319] width 13 height 13
checkbox input "false"
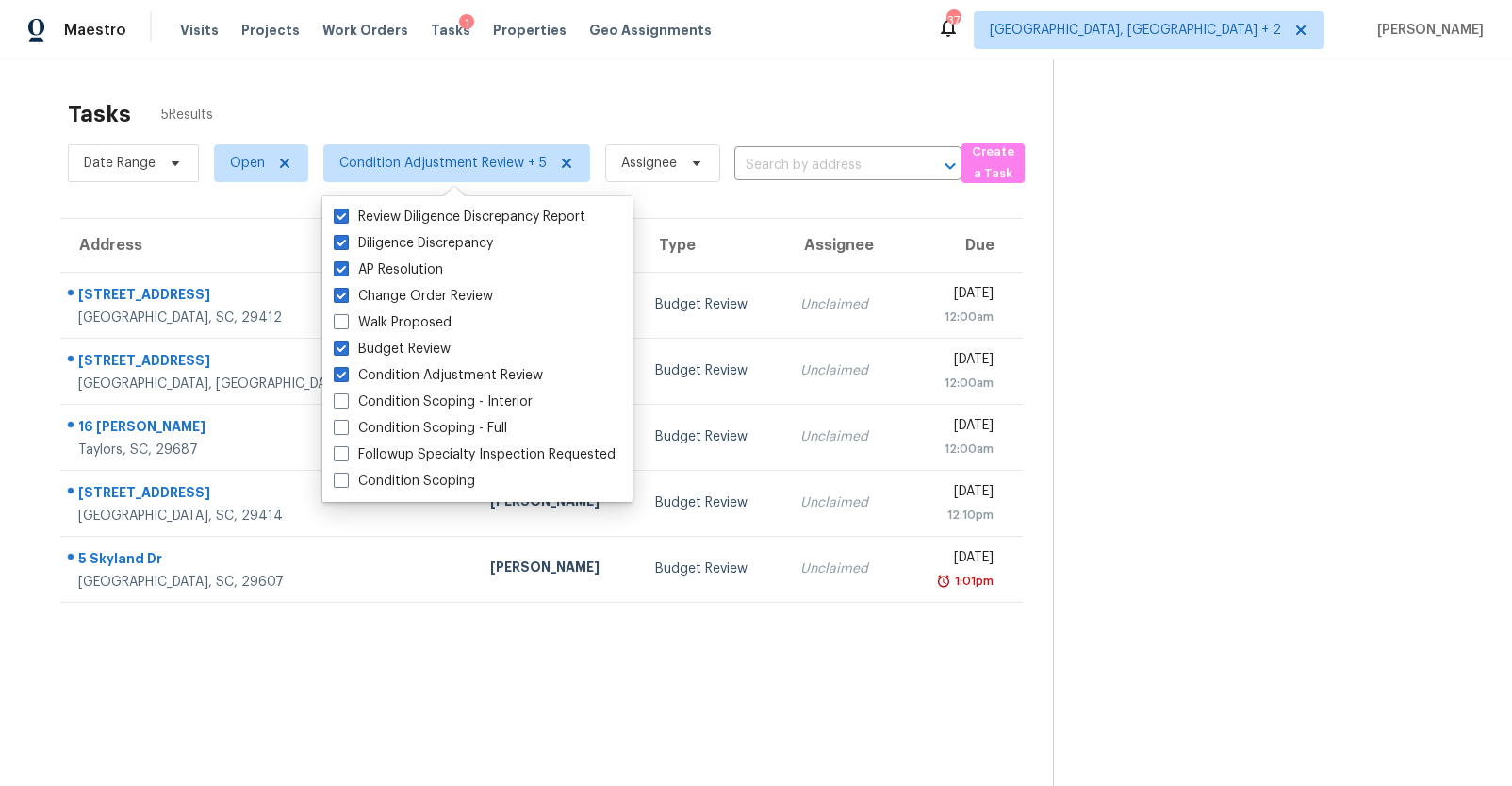
click at [1156, 350] on section at bounding box center [1267, 452] width 429 height 786
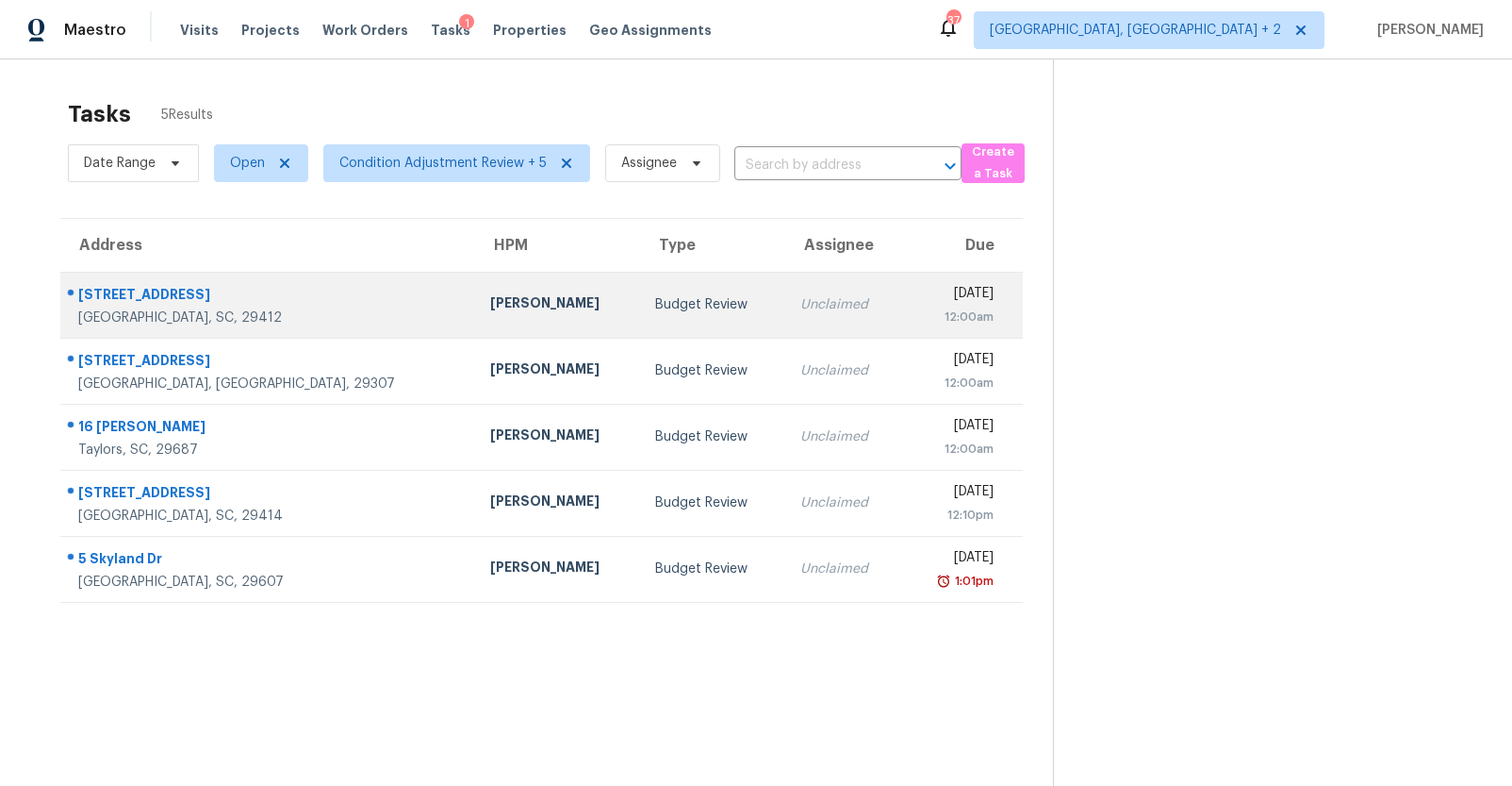
click at [229, 319] on div "Charleston, SC, 29412" at bounding box center [269, 317] width 382 height 18
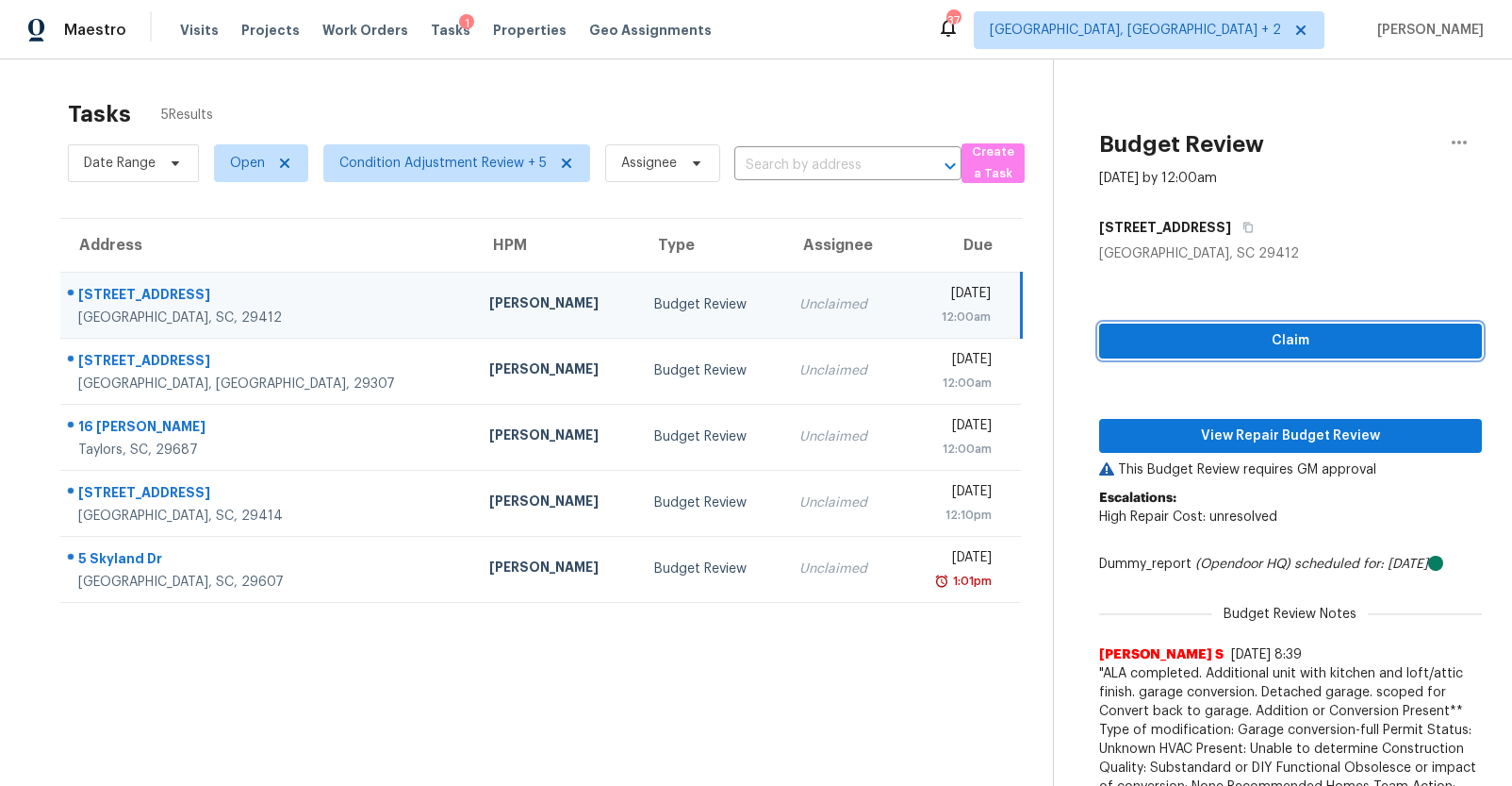
click at [1167, 339] on span "Claim" at bounding box center [1290, 341] width 353 height 23
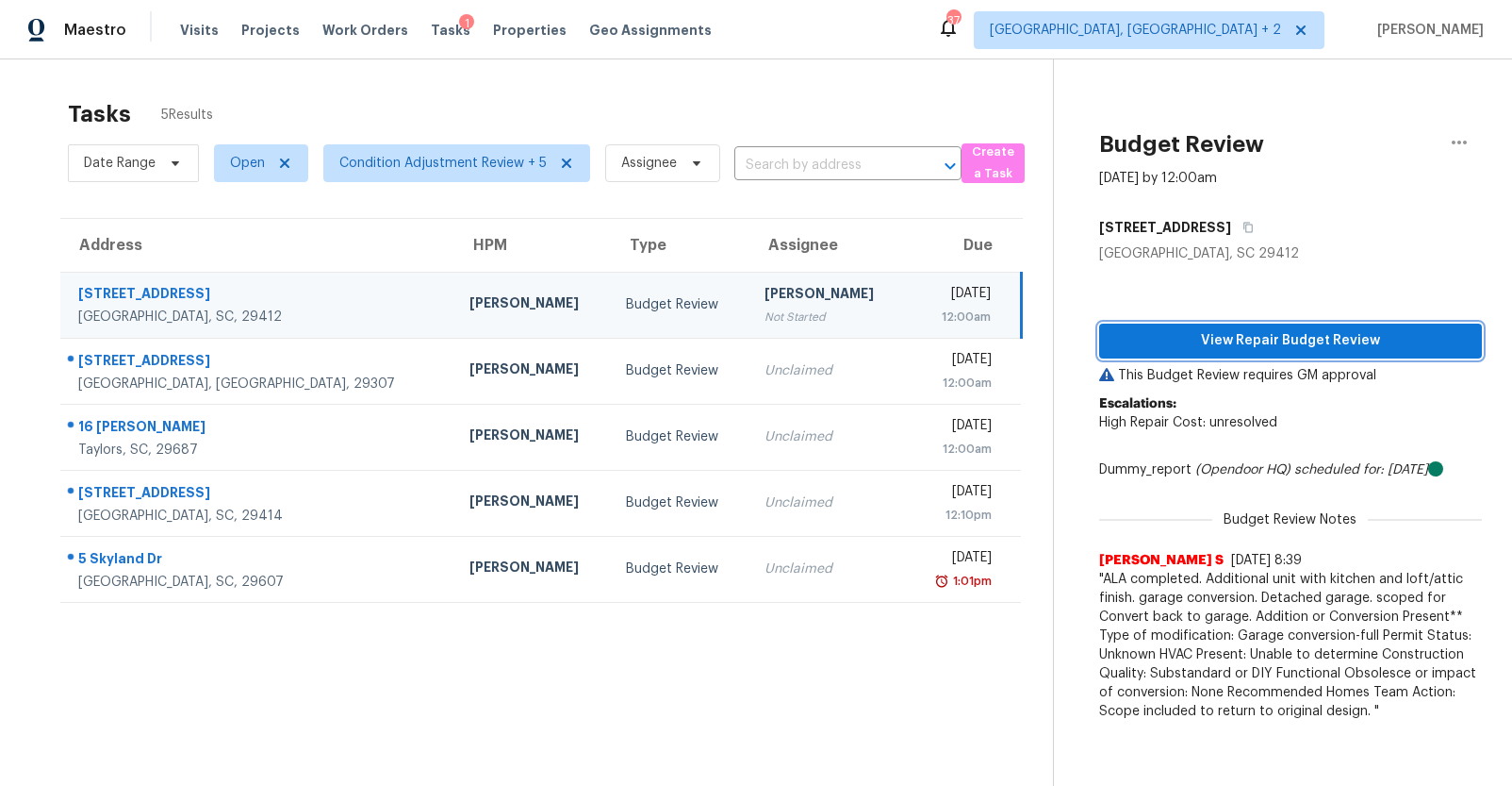
click at [1238, 349] on span "View Repair Budget Review" at bounding box center [1290, 341] width 353 height 23
click at [157, 296] on div "1117 Oceanview Rd" at bounding box center [259, 296] width 361 height 23
click at [1202, 342] on span "View Repair Budget Review" at bounding box center [1290, 341] width 353 height 23
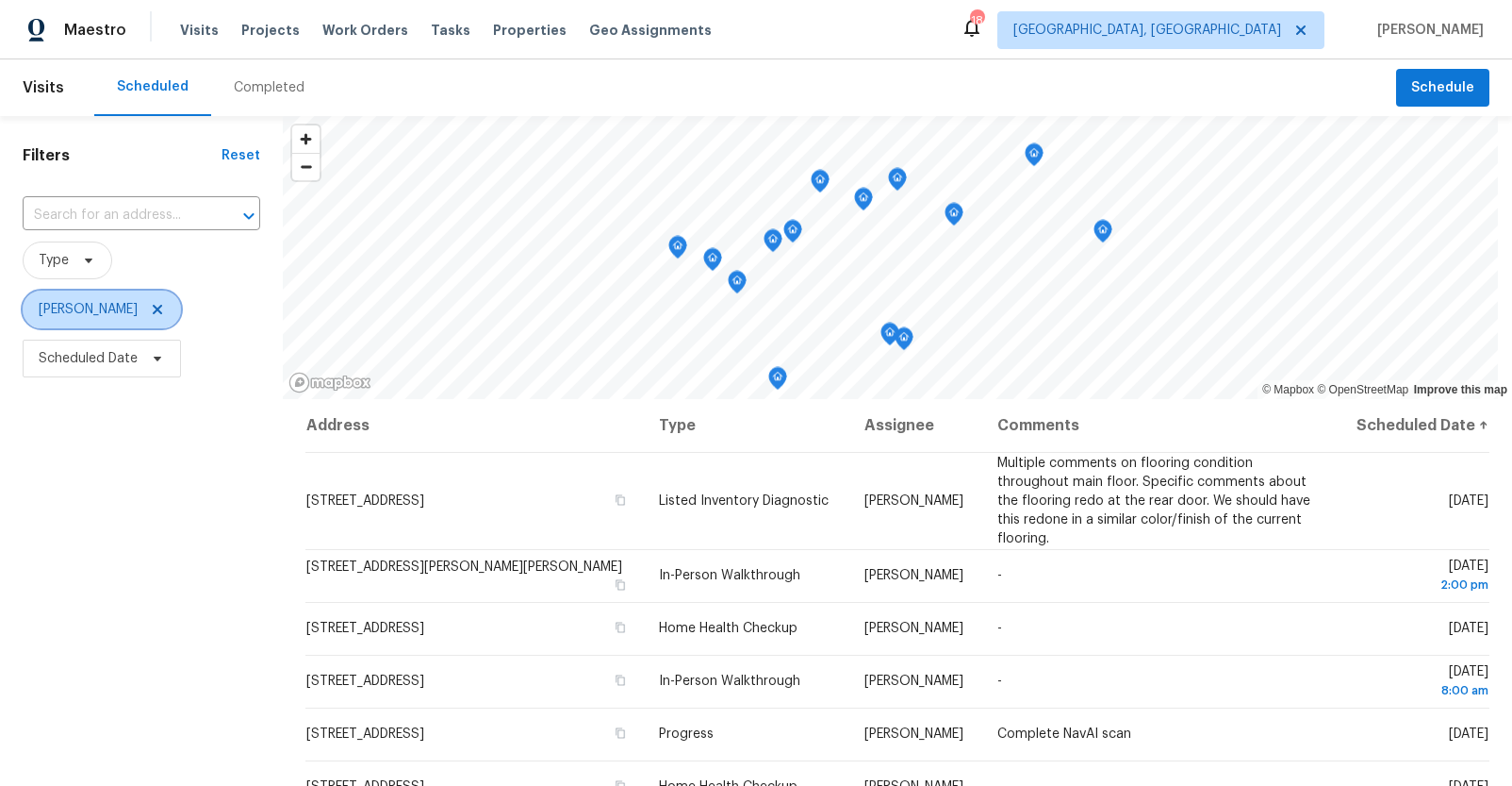
click at [157, 308] on icon at bounding box center [158, 309] width 15 height 16
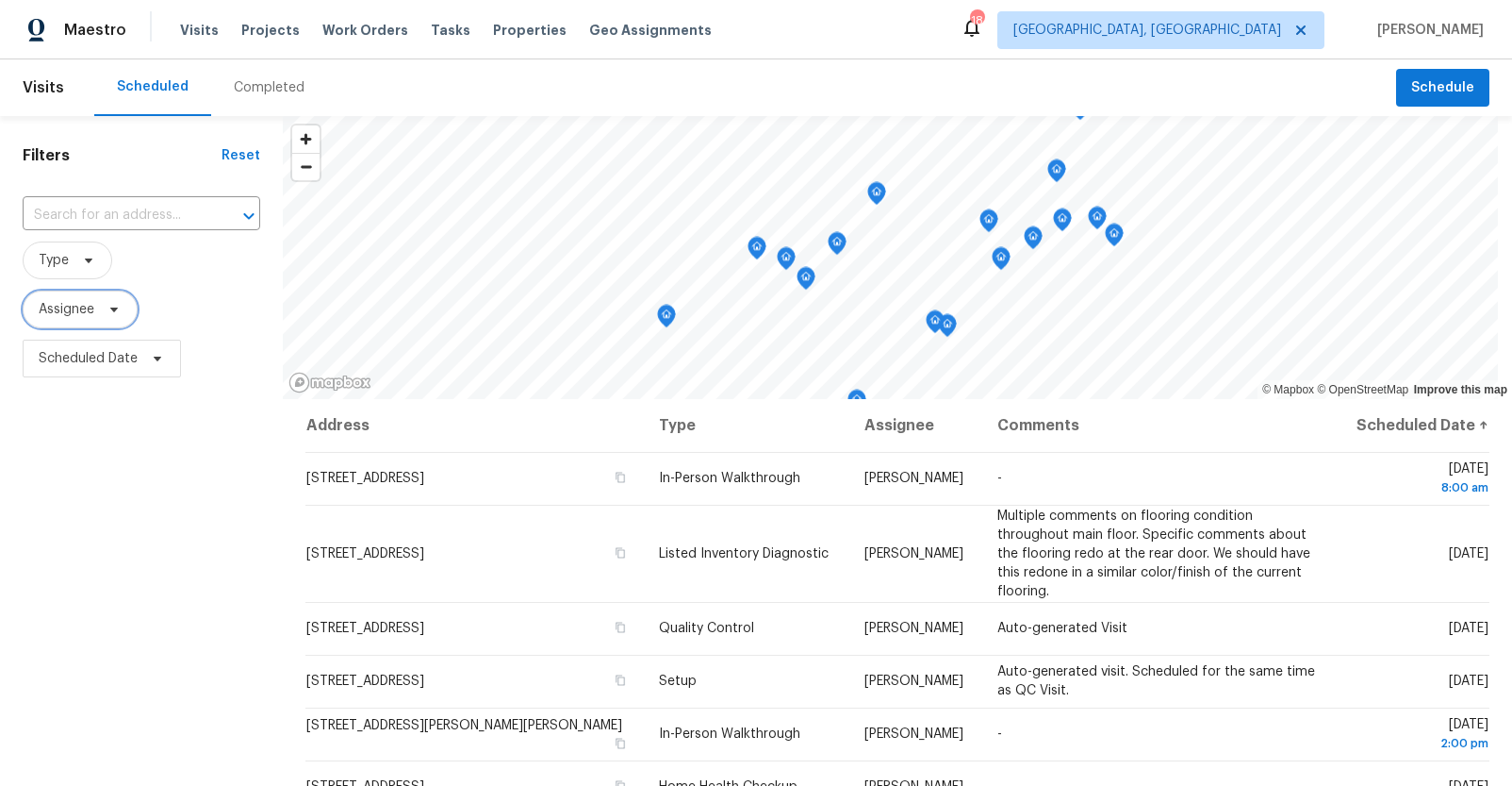
click at [70, 307] on span "Assignee" at bounding box center [66, 308] width 55 height 18
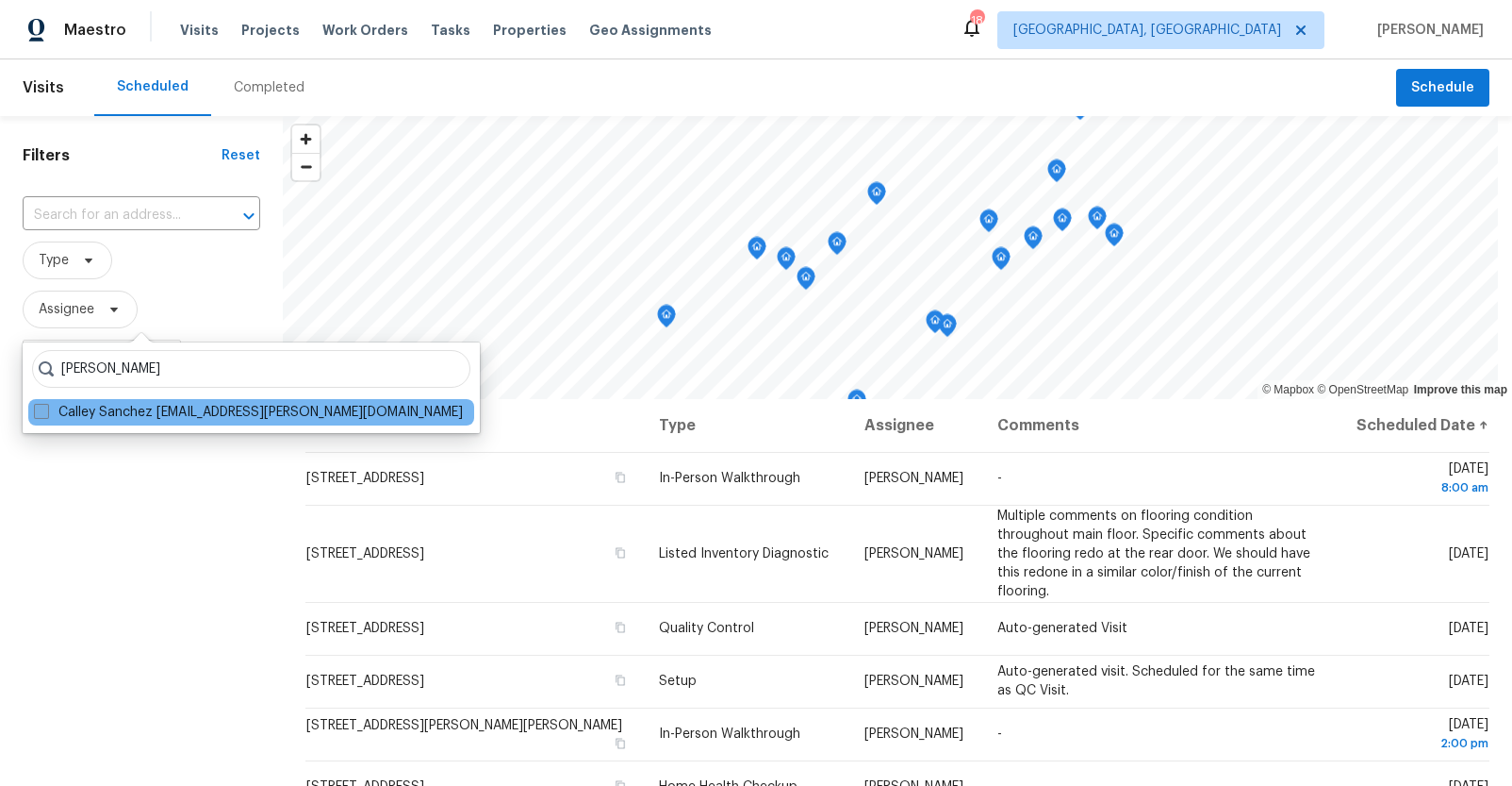
type input "calley sanchez"
click at [47, 406] on span at bounding box center [42, 412] width 15 height 16
click at [46, 406] on input "Calley Sanchez calley.sanchez@opendoor.com" at bounding box center [40, 409] width 13 height 13
checkbox input "true"
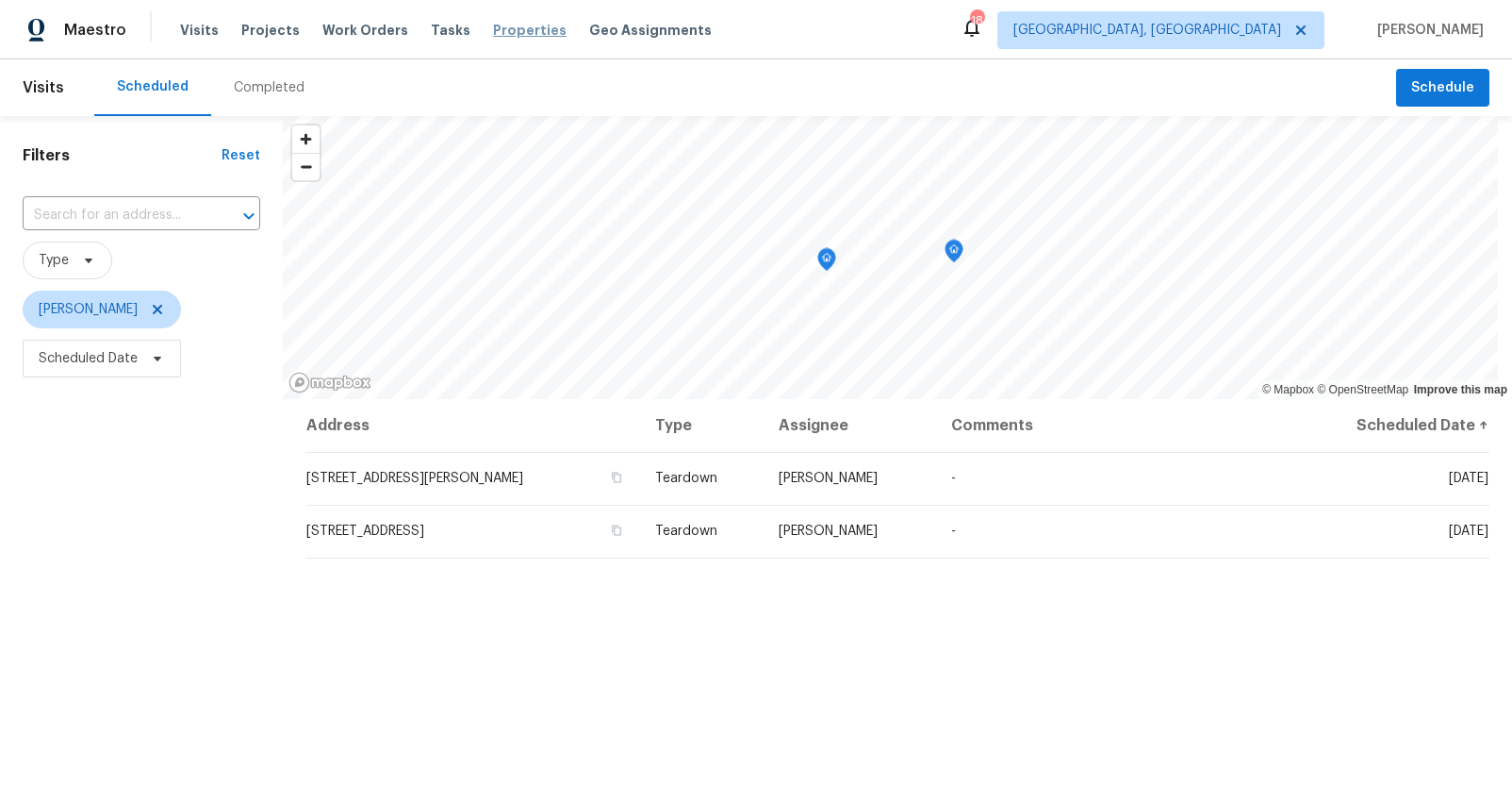
click at [493, 31] on span "Properties" at bounding box center [530, 29] width 74 height 18
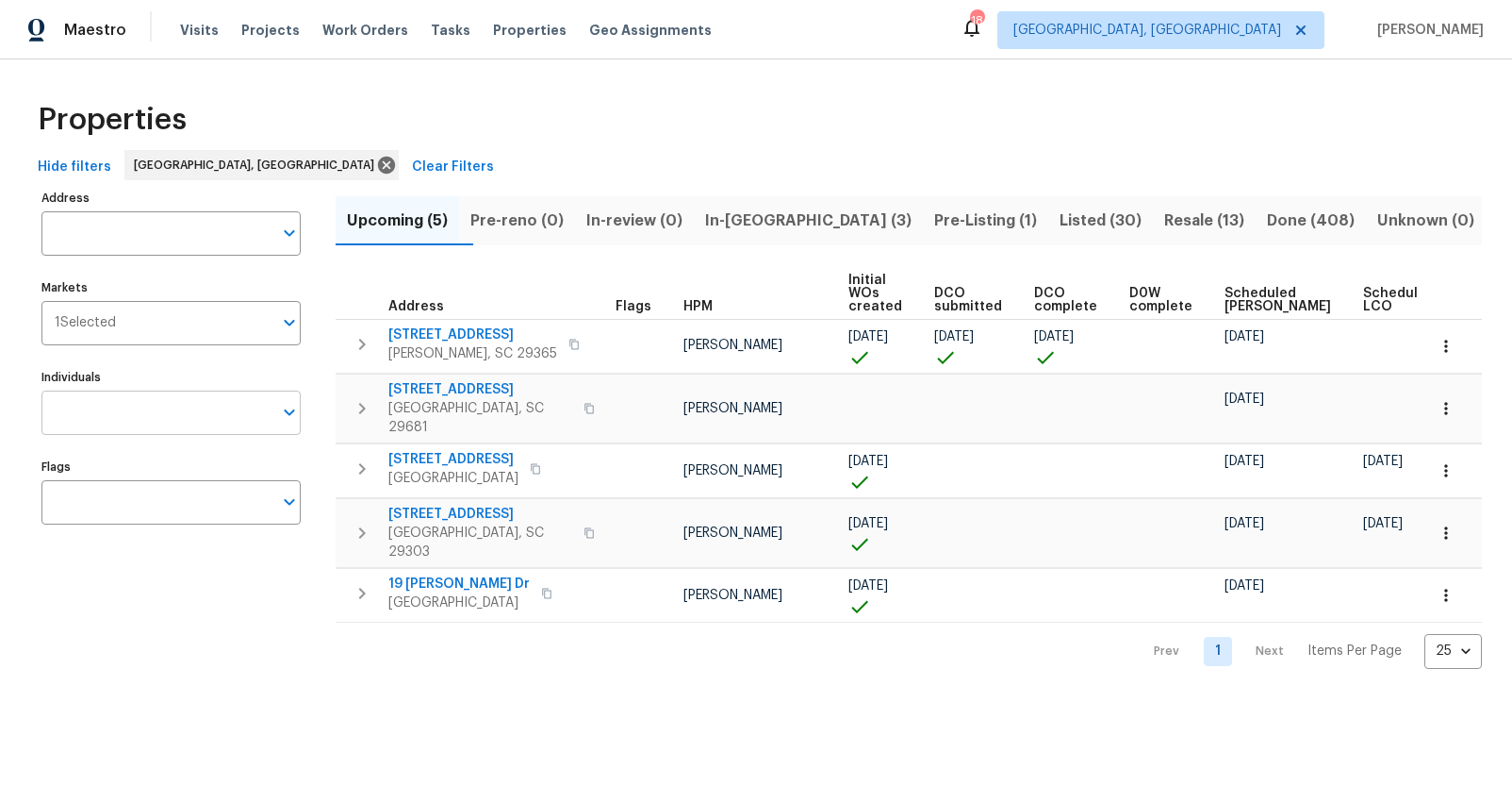
click at [127, 415] on input "Individuals" at bounding box center [157, 413] width 231 height 45
type input "calley"
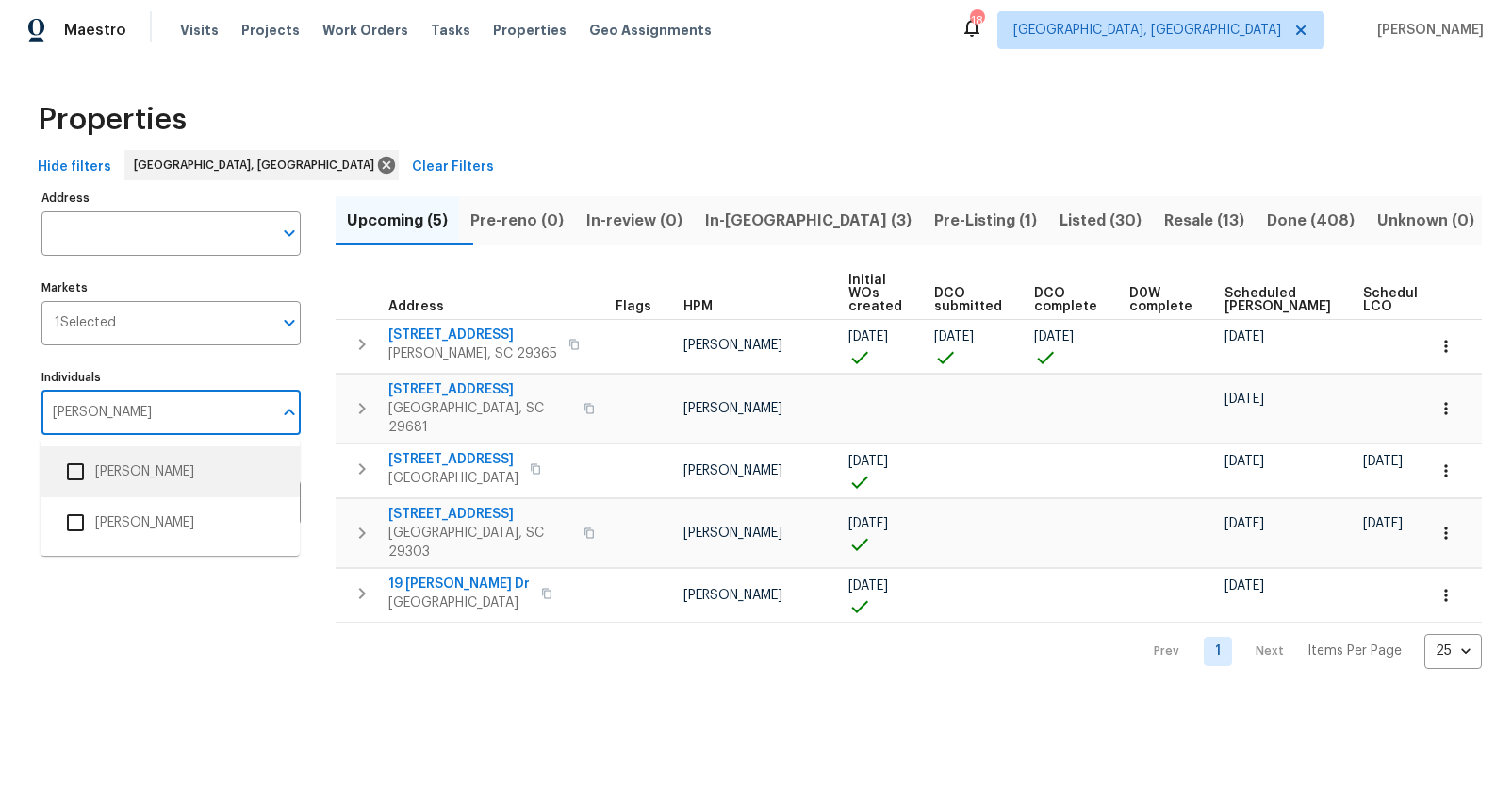
click at [141, 479] on li "[PERSON_NAME]" at bounding box center [170, 471] width 229 height 40
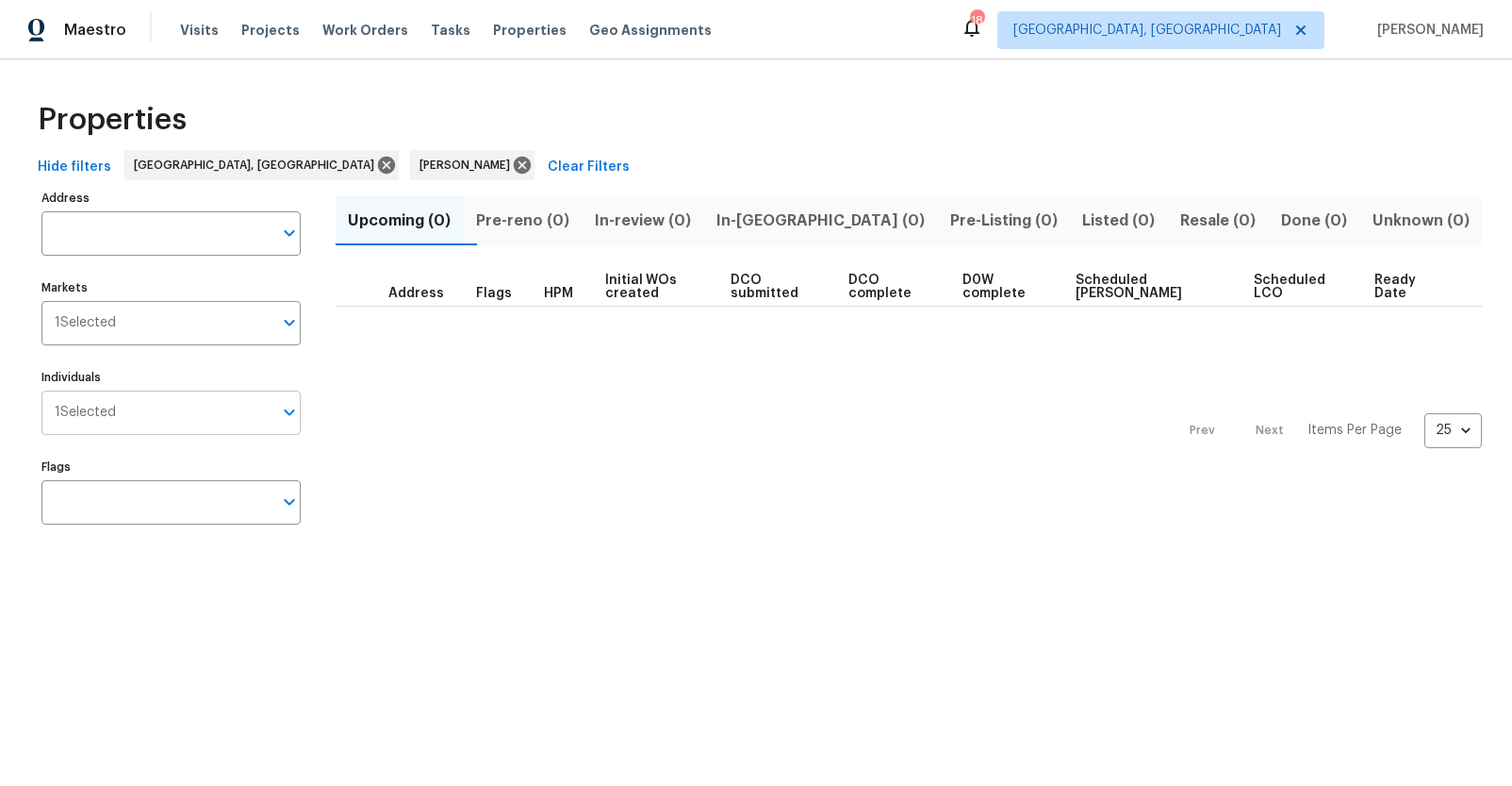
click at [163, 405] on input "Individuals" at bounding box center [195, 413] width 157 height 45
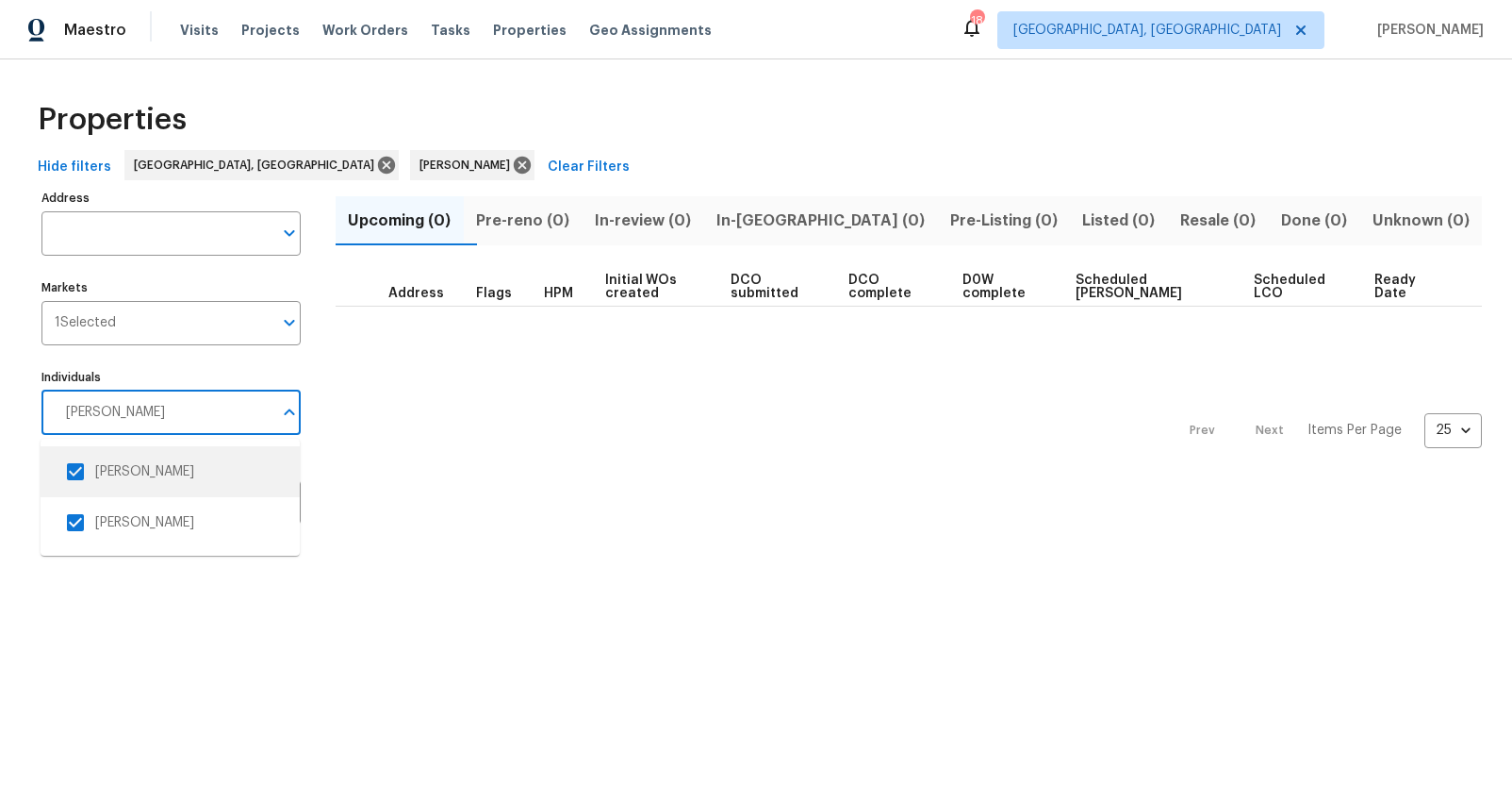
type input "calley"
click at [450, 574] on html "Maestro Visits Projects Work Orders Tasks Properties Geo Assignments 18 Greenvi…" at bounding box center [756, 287] width 1512 height 574
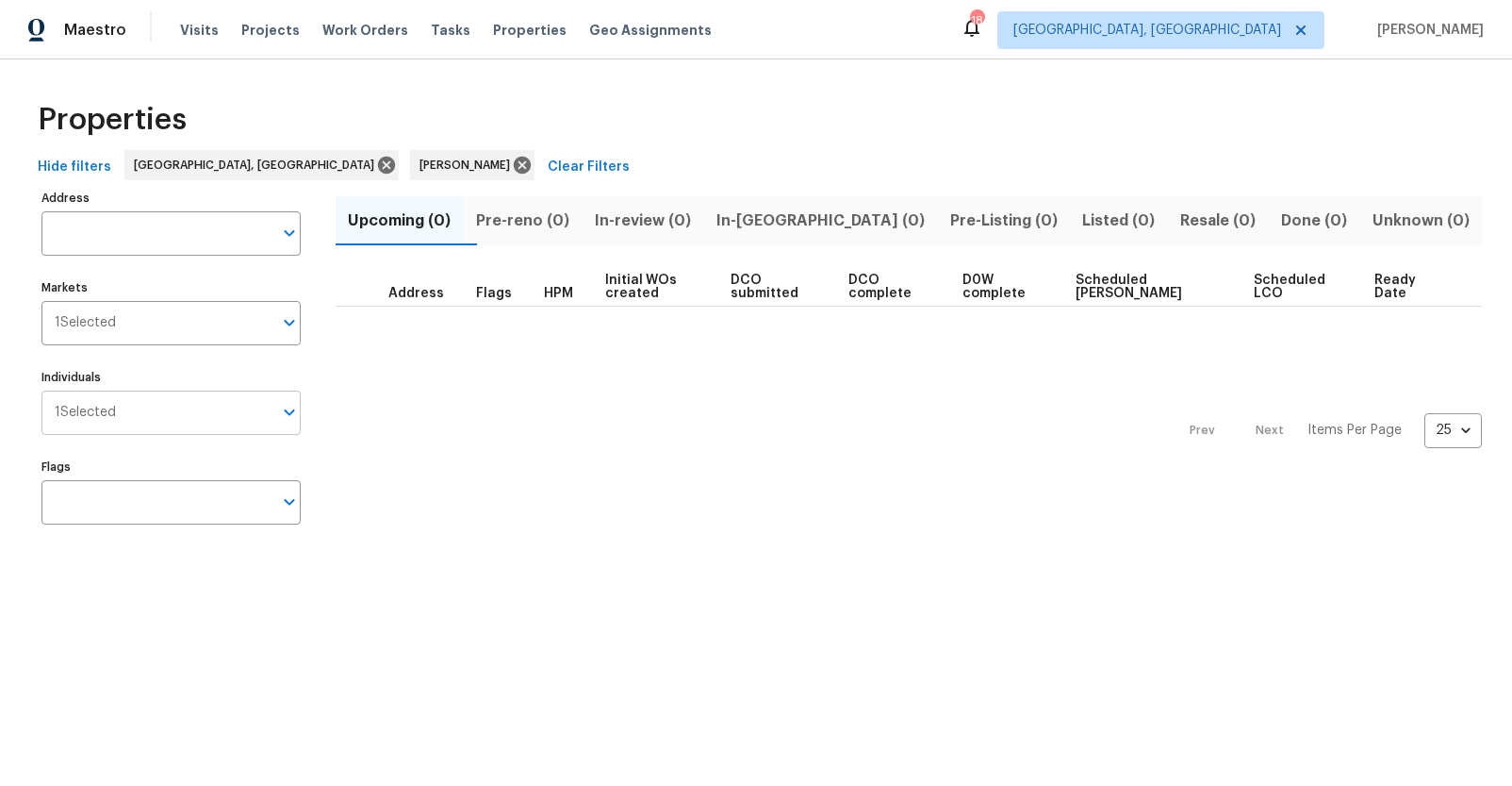
click at [131, 405] on input "Individuals" at bounding box center [195, 413] width 157 height 45
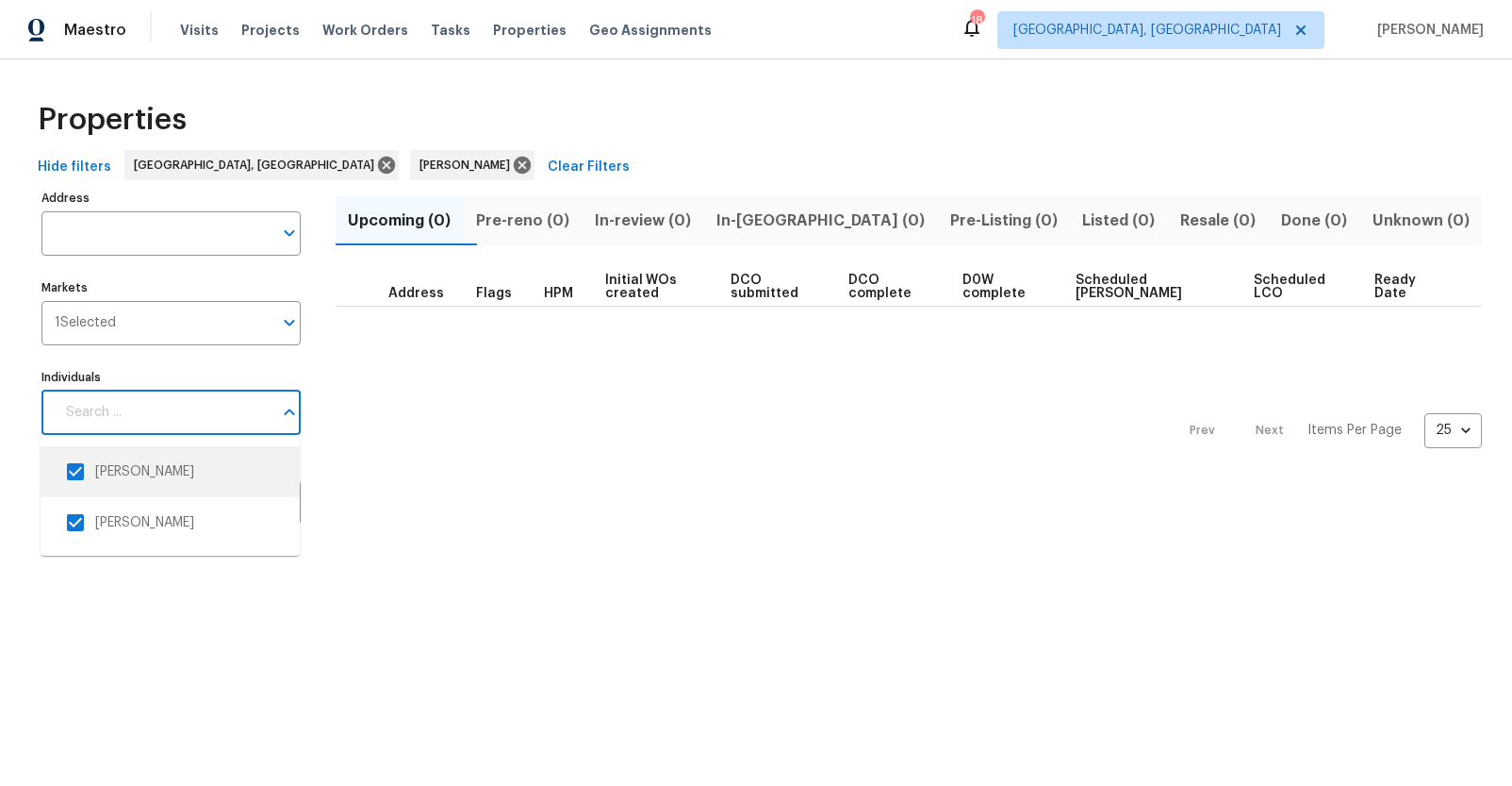
click at [78, 461] on input "checkbox" at bounding box center [75, 471] width 40 height 40
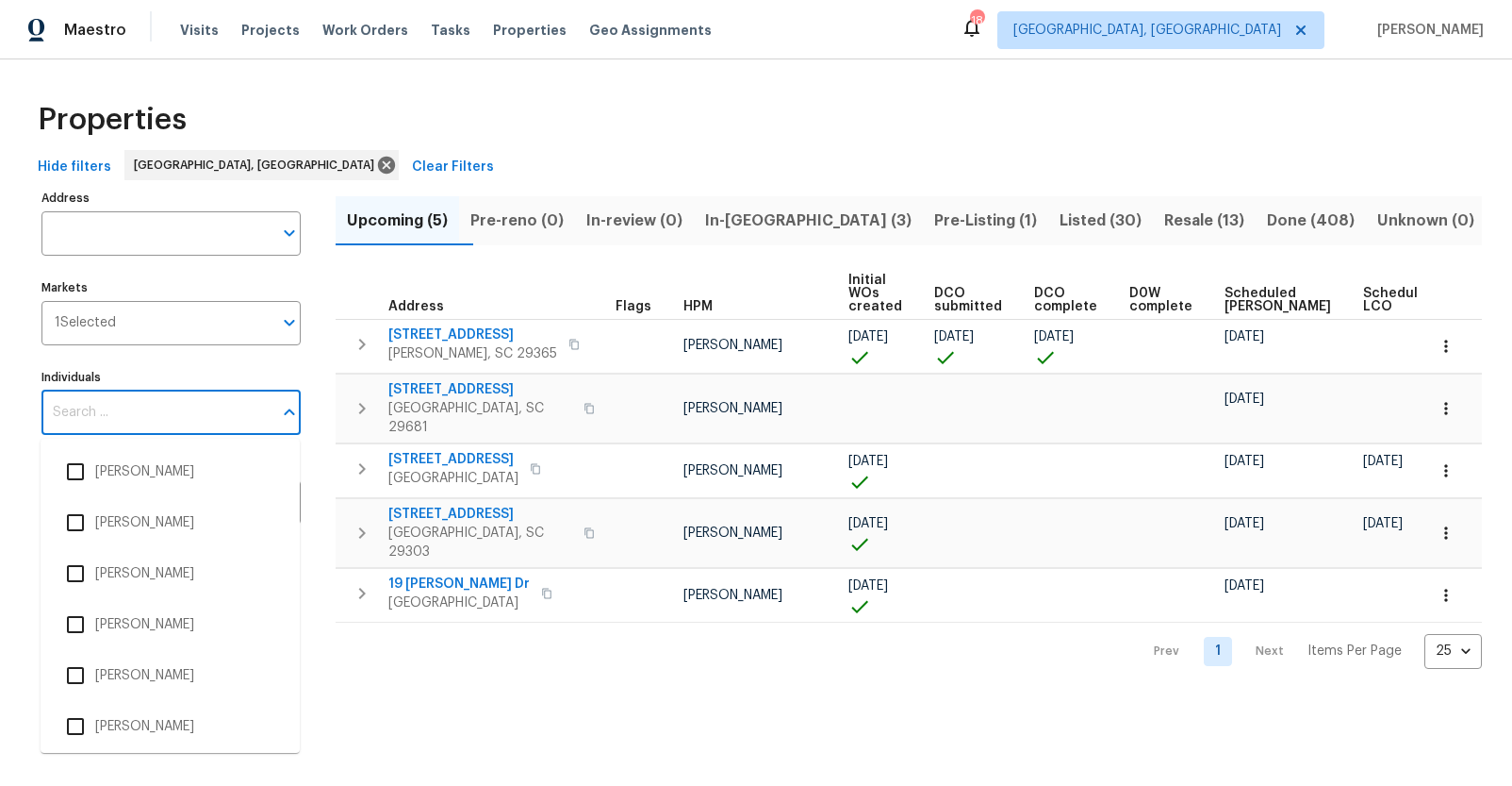
click at [93, 417] on input "Individuals" at bounding box center [157, 413] width 231 height 45
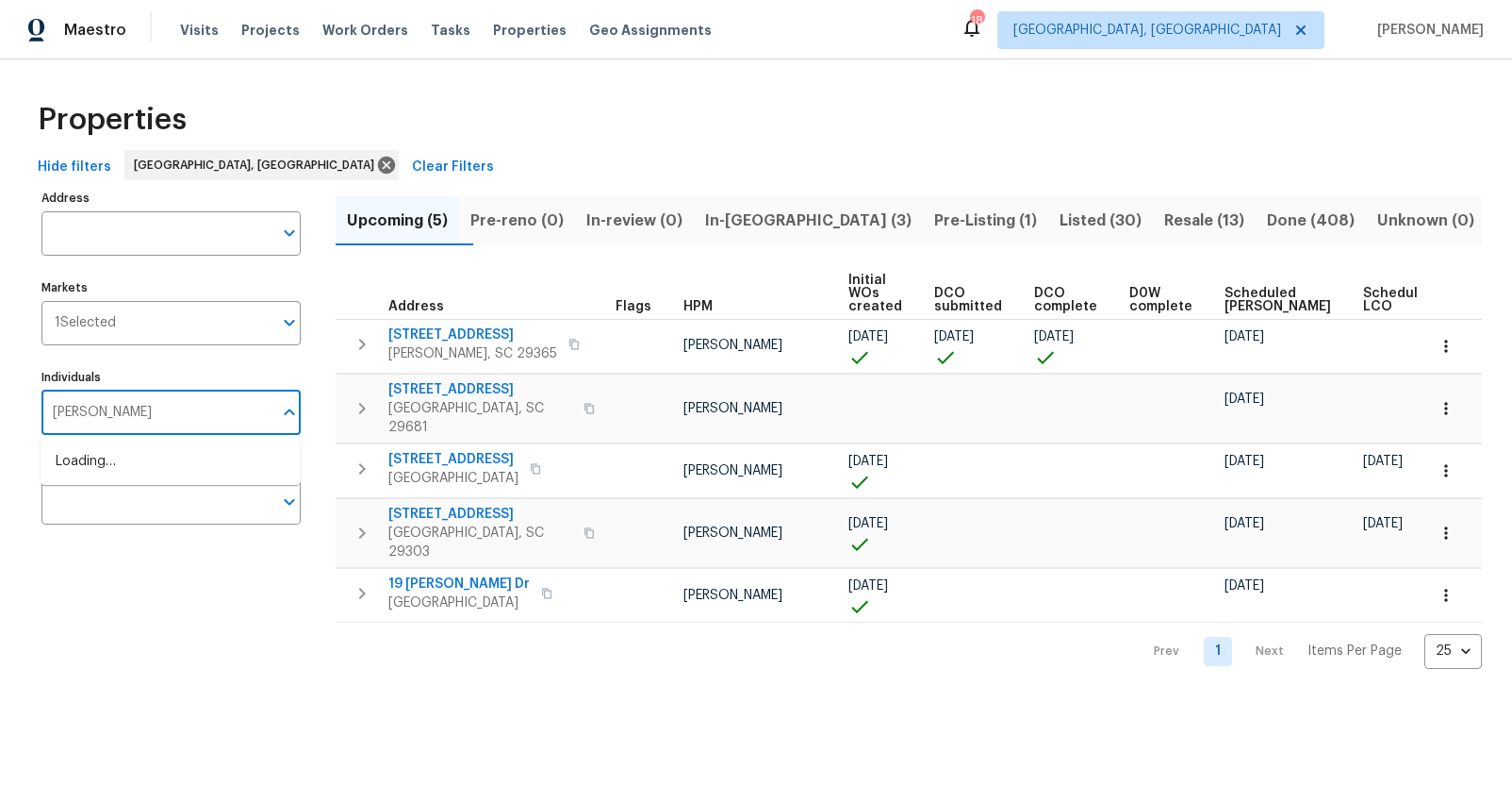
type input "william bynum"
click at [184, 476] on li "[PERSON_NAME]" at bounding box center [170, 471] width 229 height 40
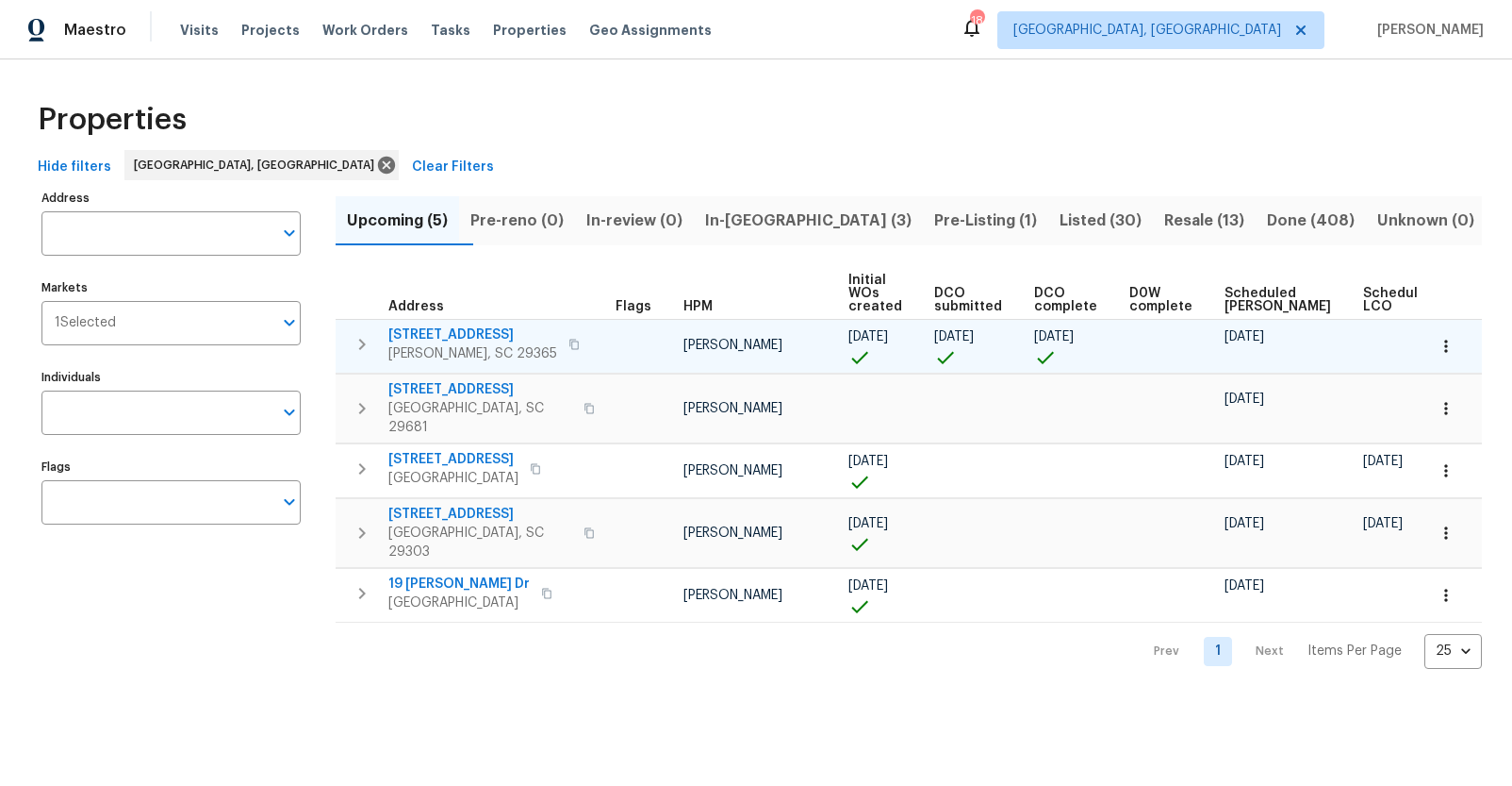
click at [509, 332] on span "203 Heatherbrook Dr" at bounding box center [473, 334] width 169 height 18
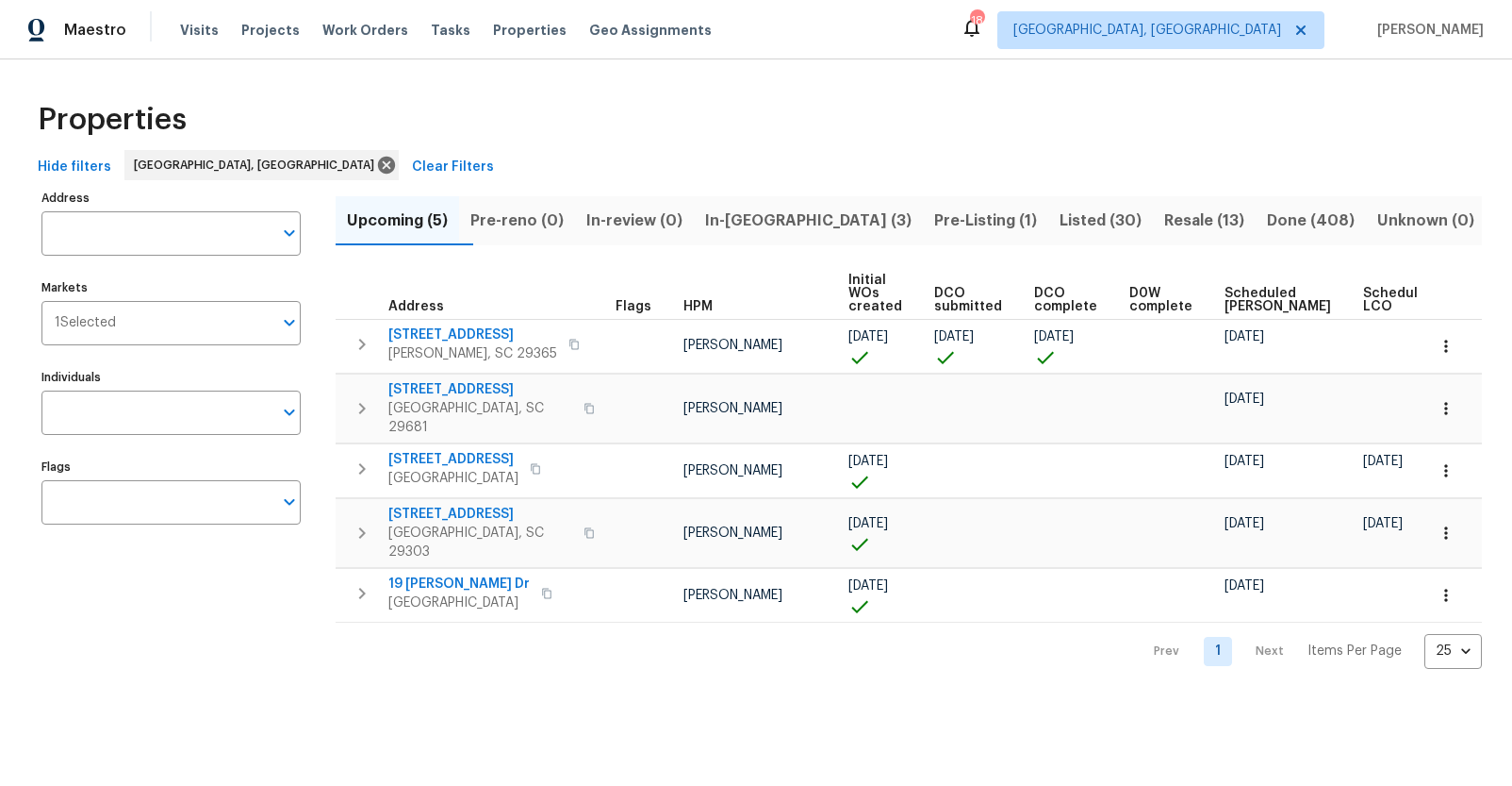
click at [775, 222] on span "In-reno (3)" at bounding box center [808, 220] width 206 height 26
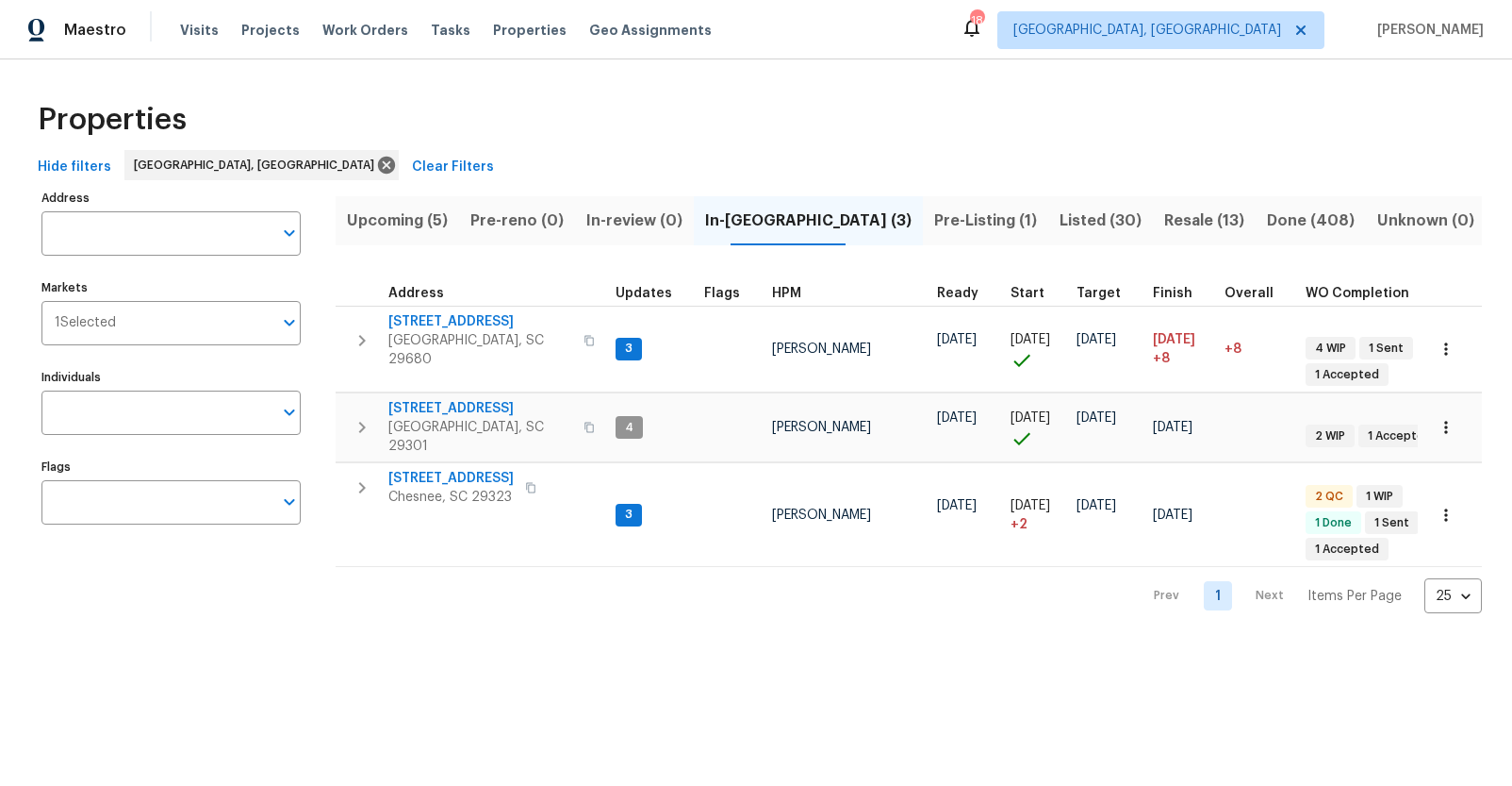
click at [941, 216] on span "Pre-Listing (1)" at bounding box center [985, 220] width 103 height 26
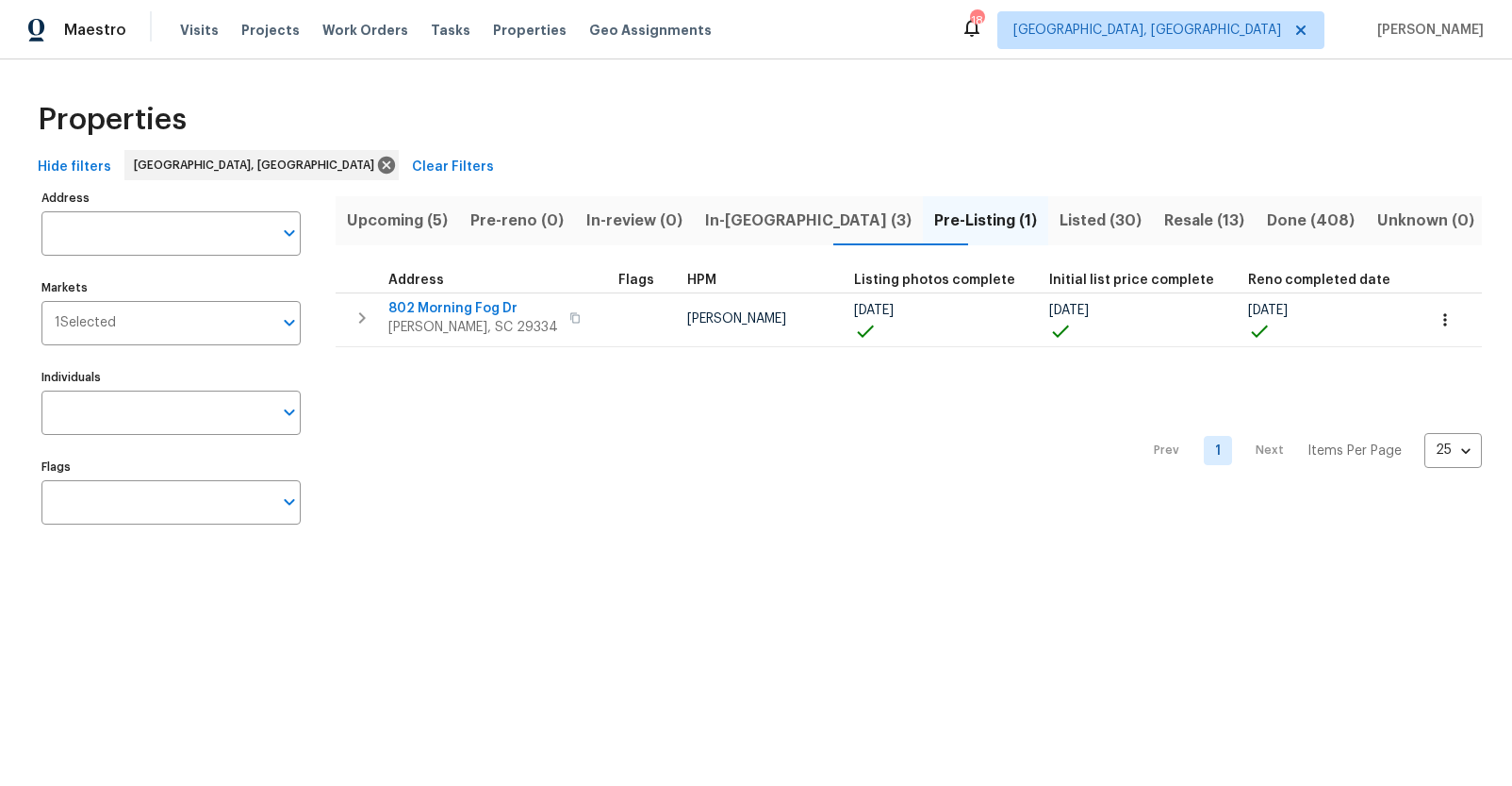
click at [791, 214] on span "In-reno (3)" at bounding box center [808, 220] width 206 height 26
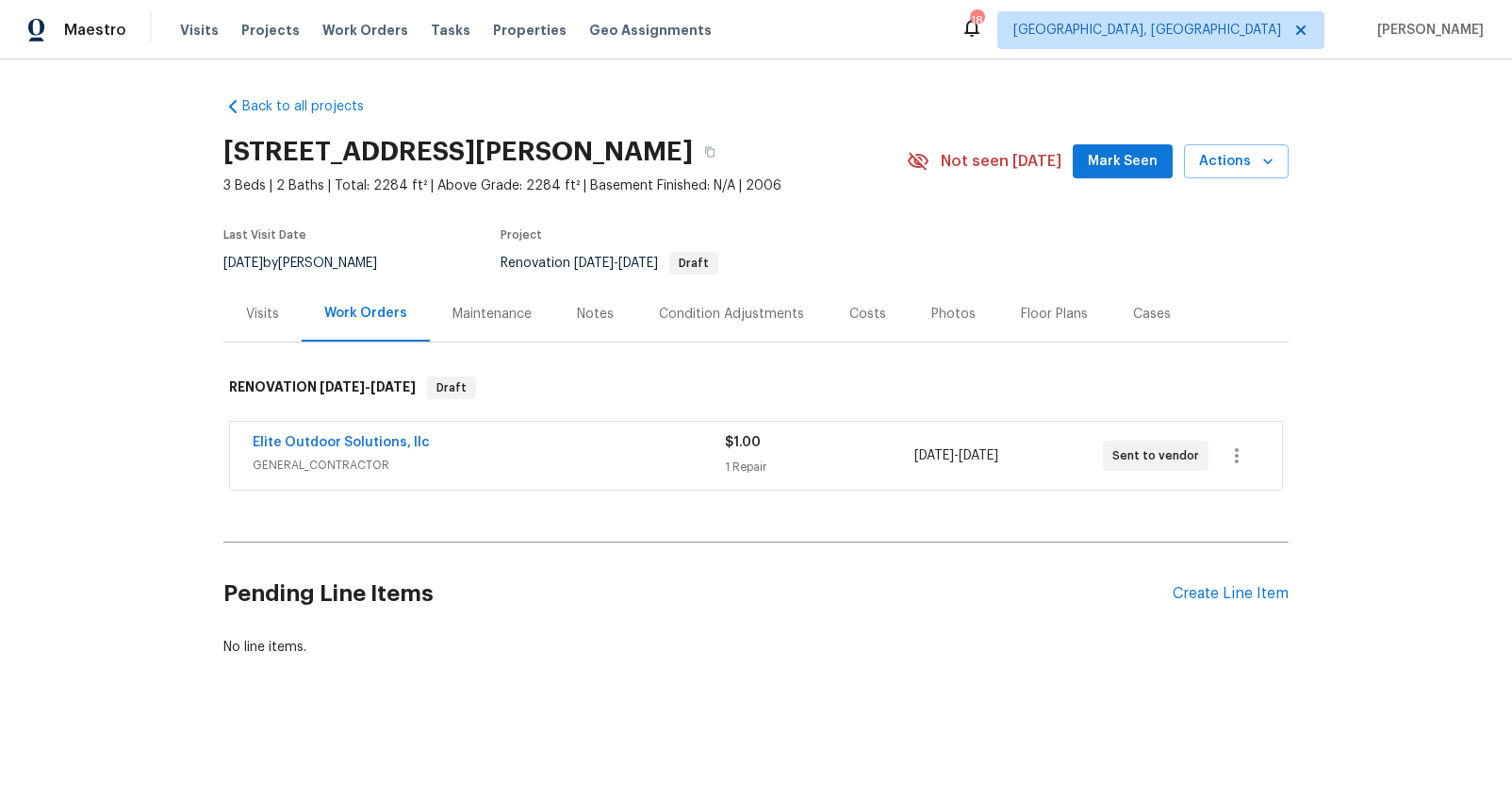
click at [263, 316] on div "Visits" at bounding box center [262, 313] width 33 height 18
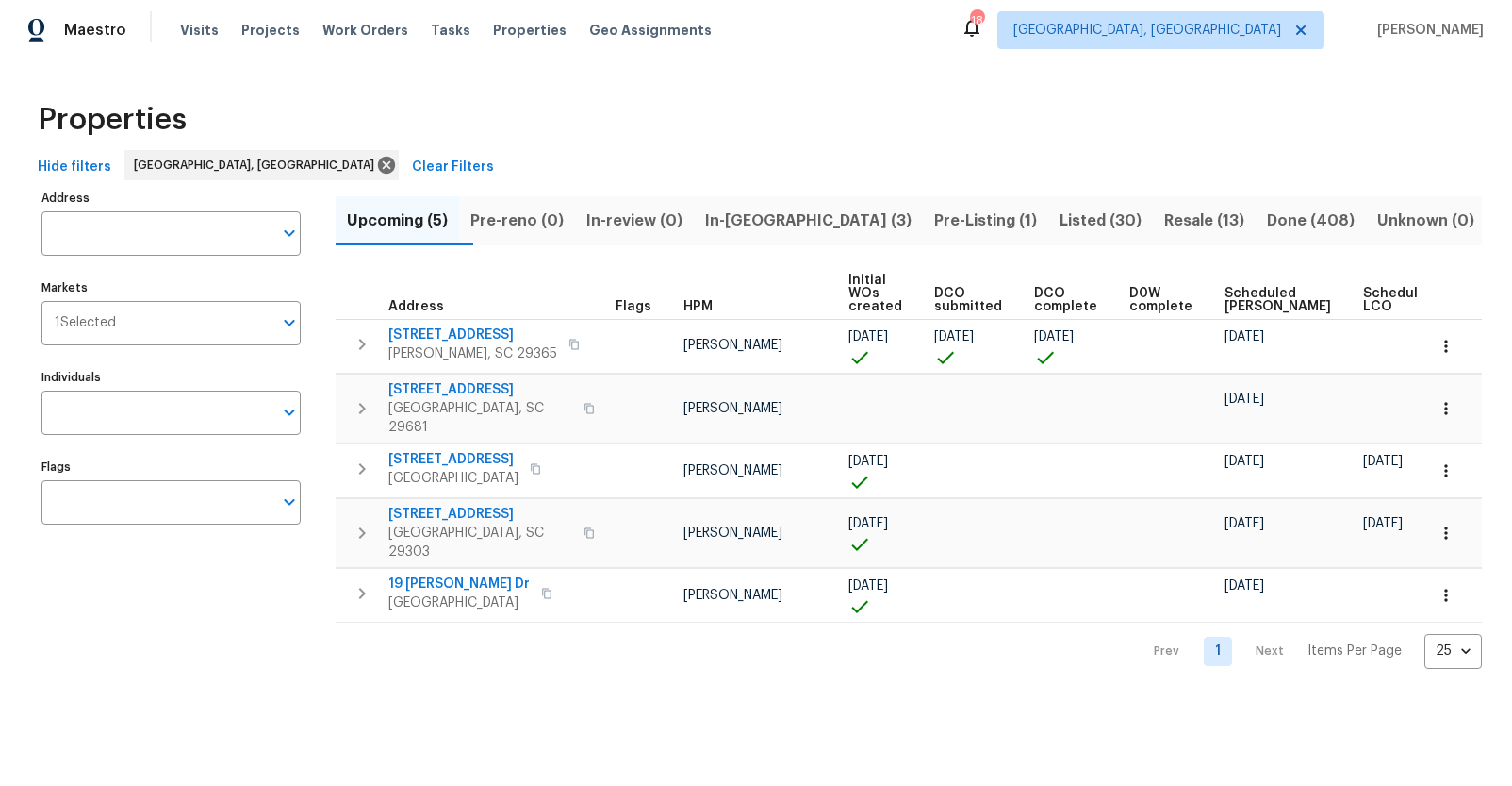
click at [289, 31] on div "Visits Projects Work Orders Tasks Properties Geo Assignments" at bounding box center [457, 30] width 554 height 38
click at [281, 32] on span "Projects" at bounding box center [270, 29] width 58 height 18
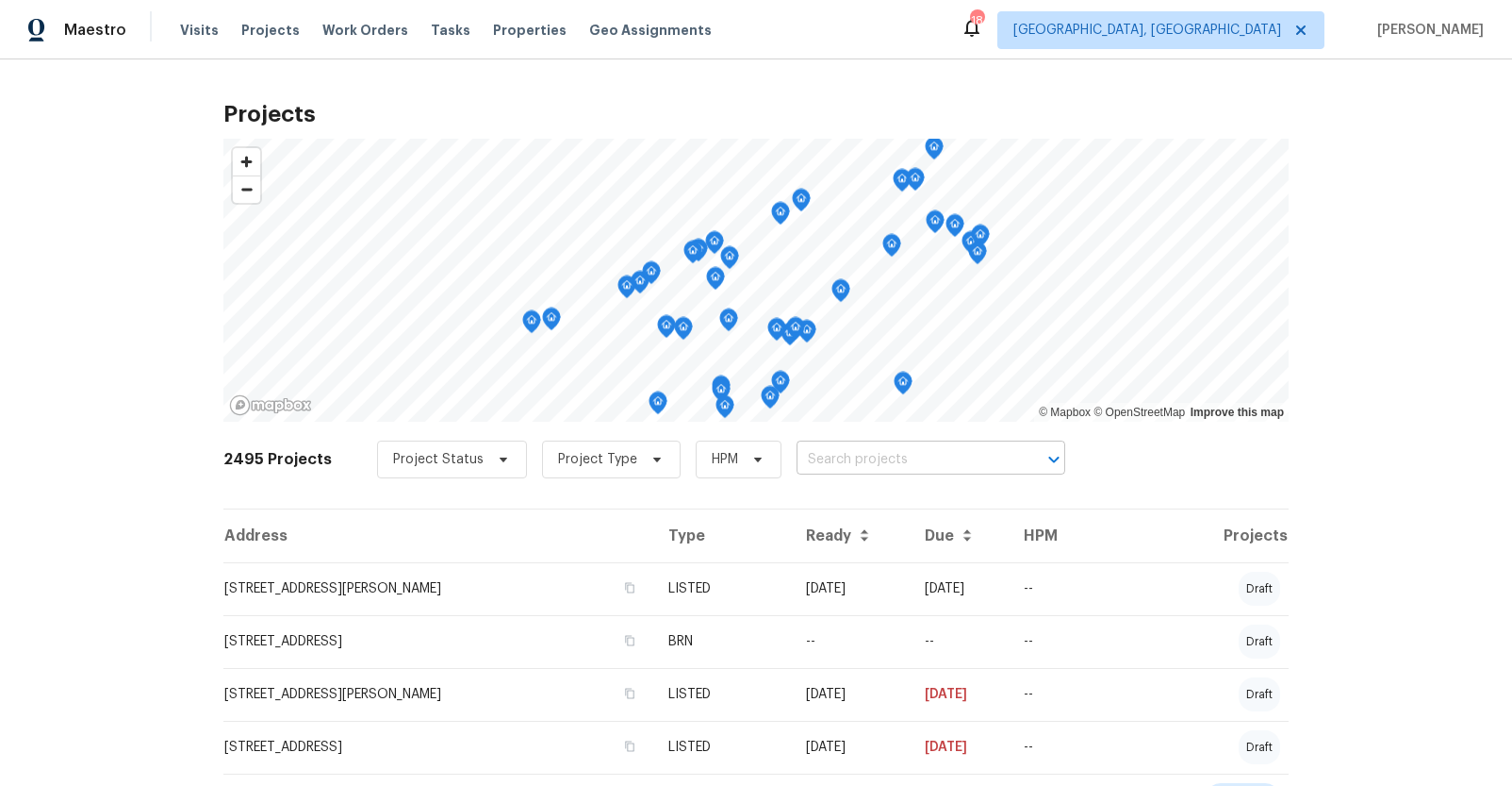
click at [887, 459] on input "text" at bounding box center [904, 459] width 216 height 29
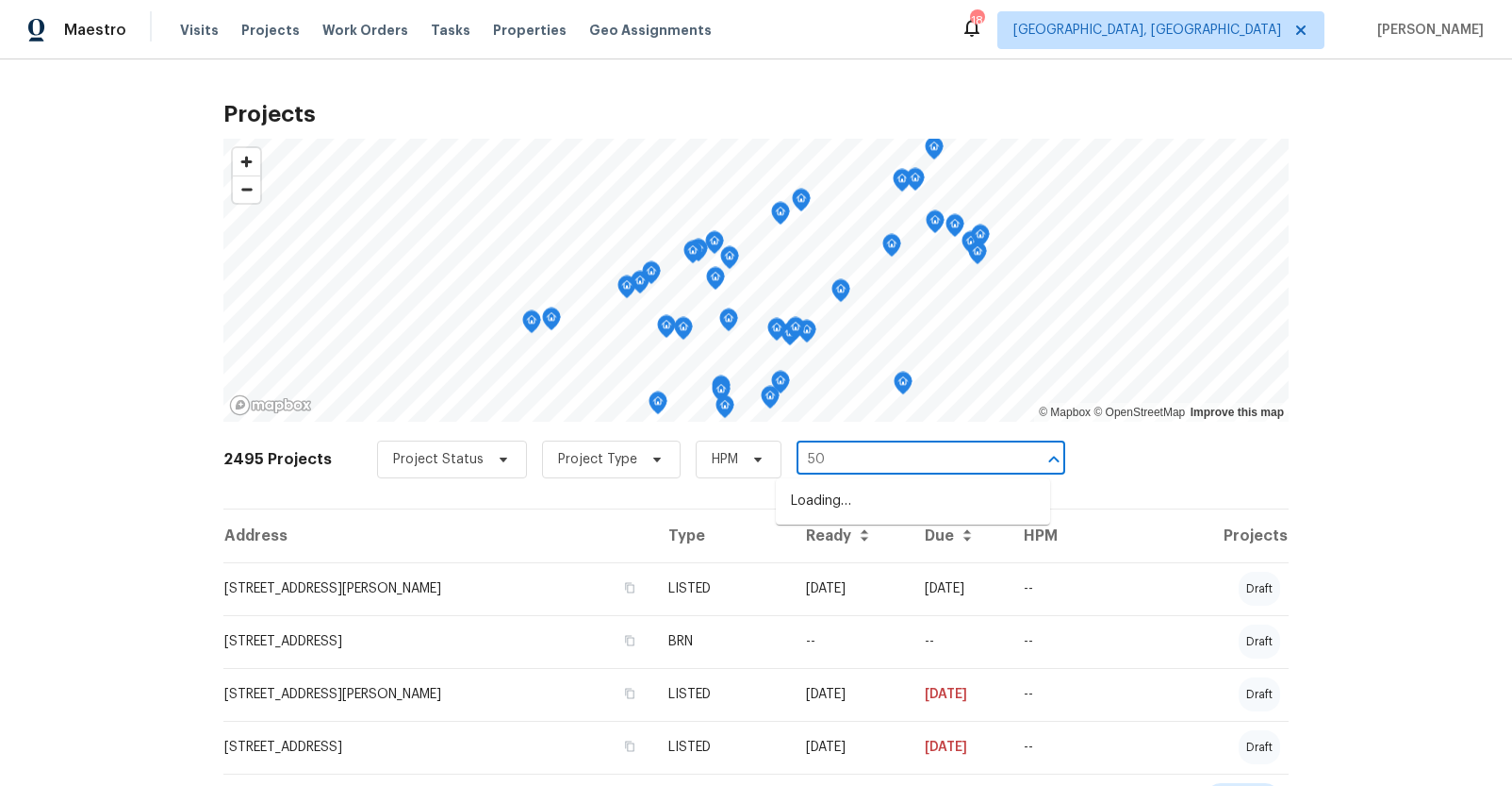
type input "504"
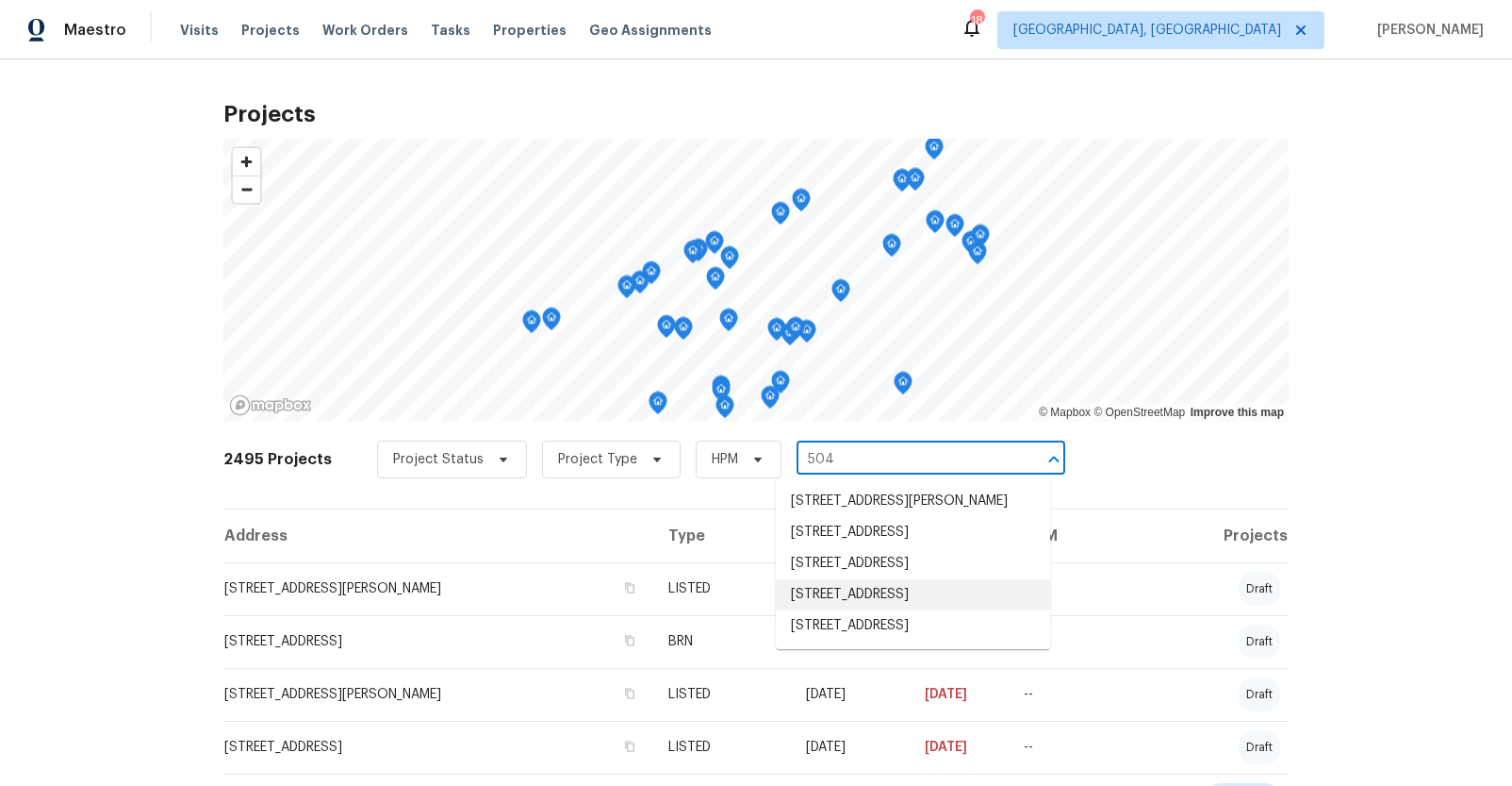
click at [874, 611] on li "504 American Legion Rd, Greer, SC 29651" at bounding box center [912, 595] width 274 height 31
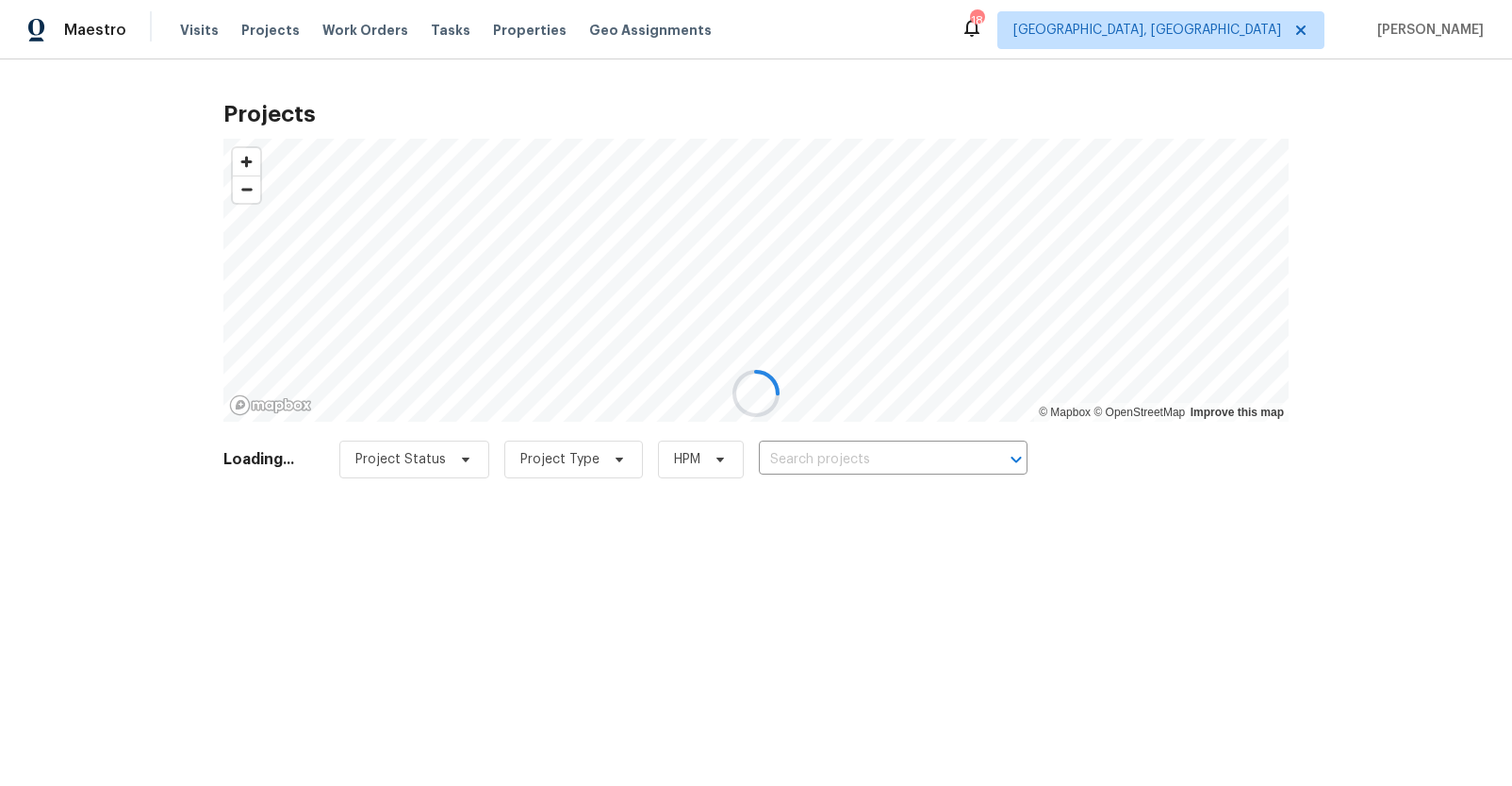
type input "504 American Legion Rd, Greer, SC 29651"
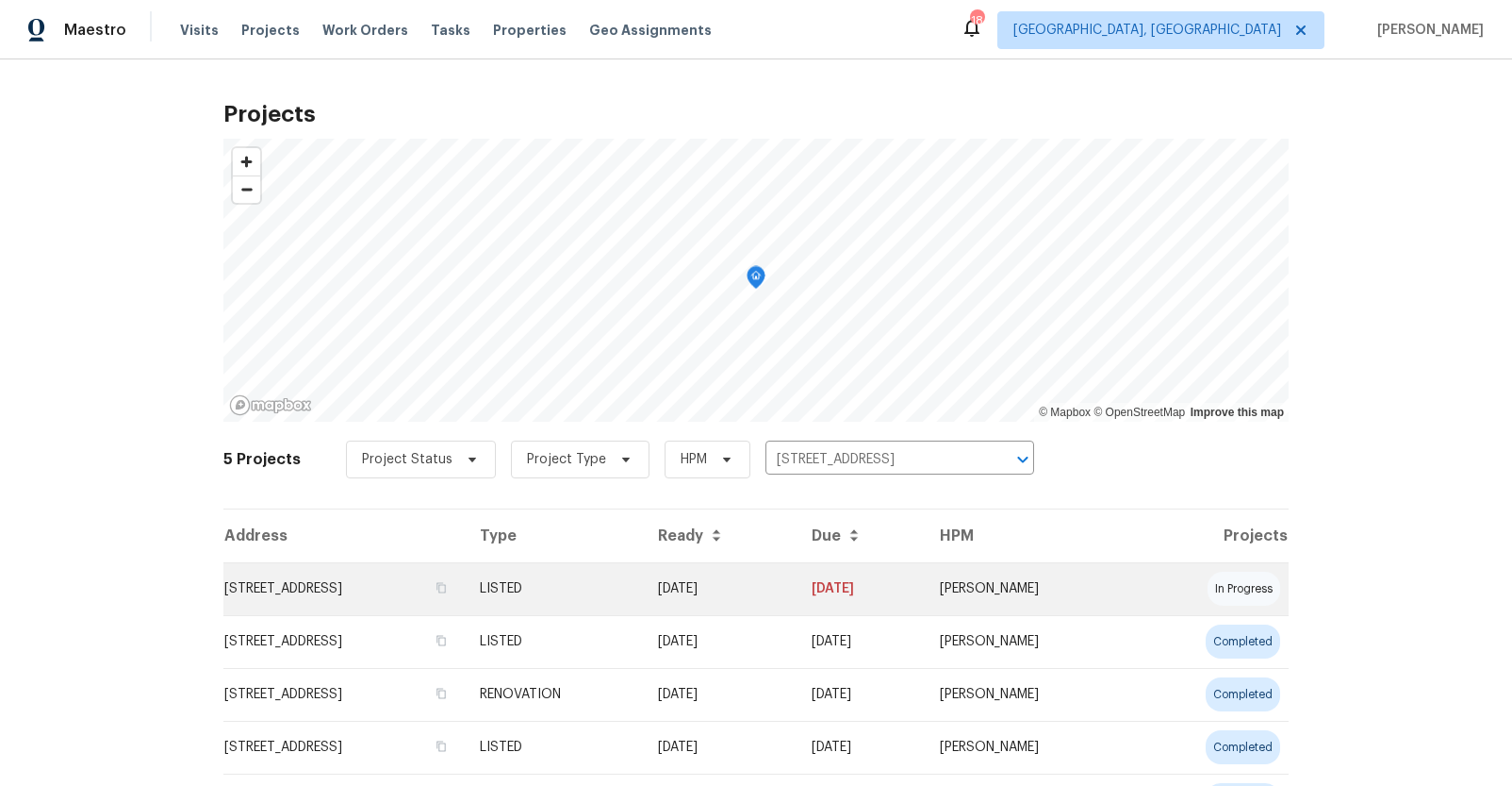
click at [380, 603] on td "504 American Legion Rd, Greer, SC 29651" at bounding box center [344, 588] width 241 height 52
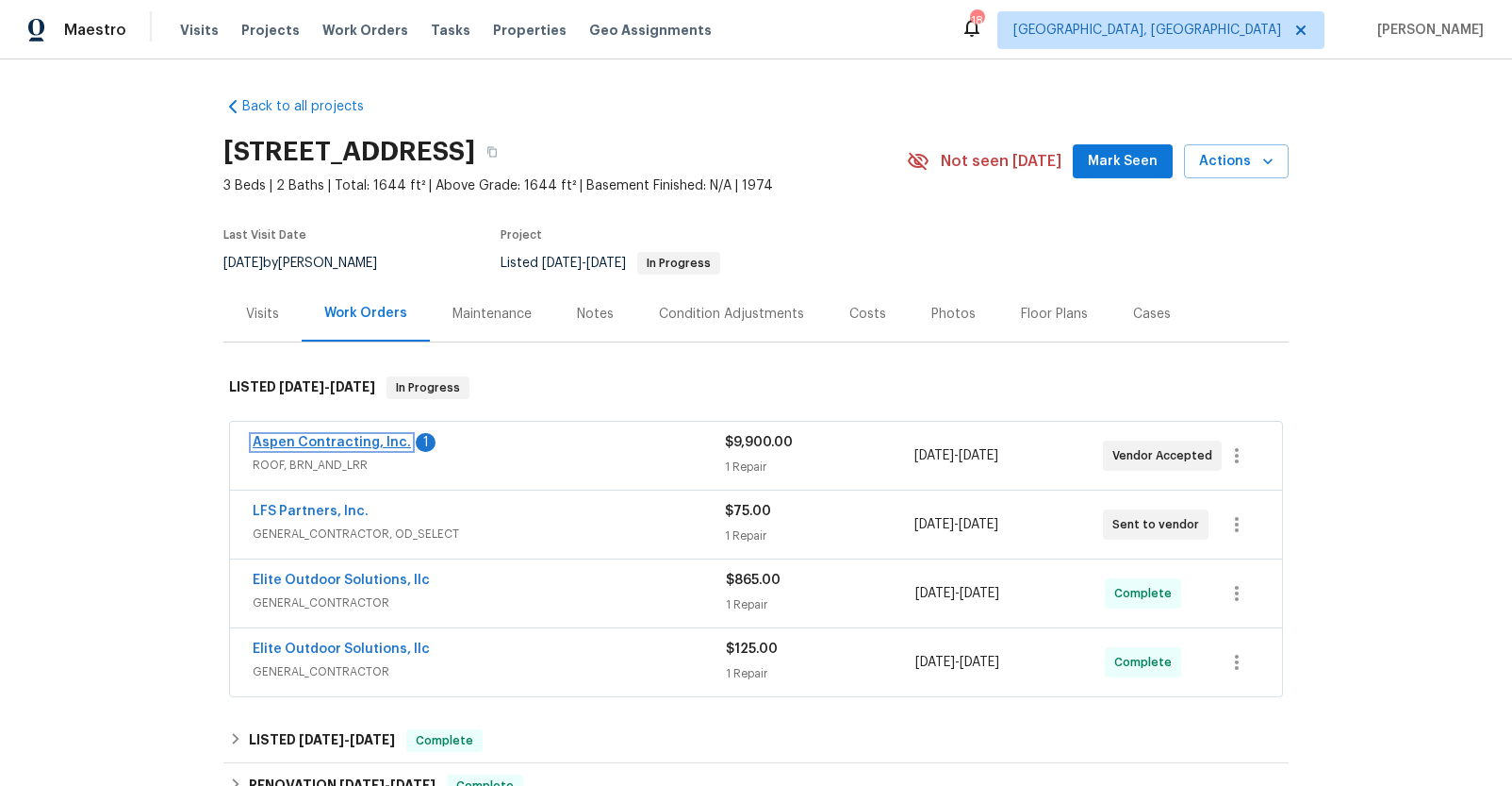
click at [364, 440] on link "Aspen Contracting, Inc." at bounding box center [331, 443] width 158 height 14
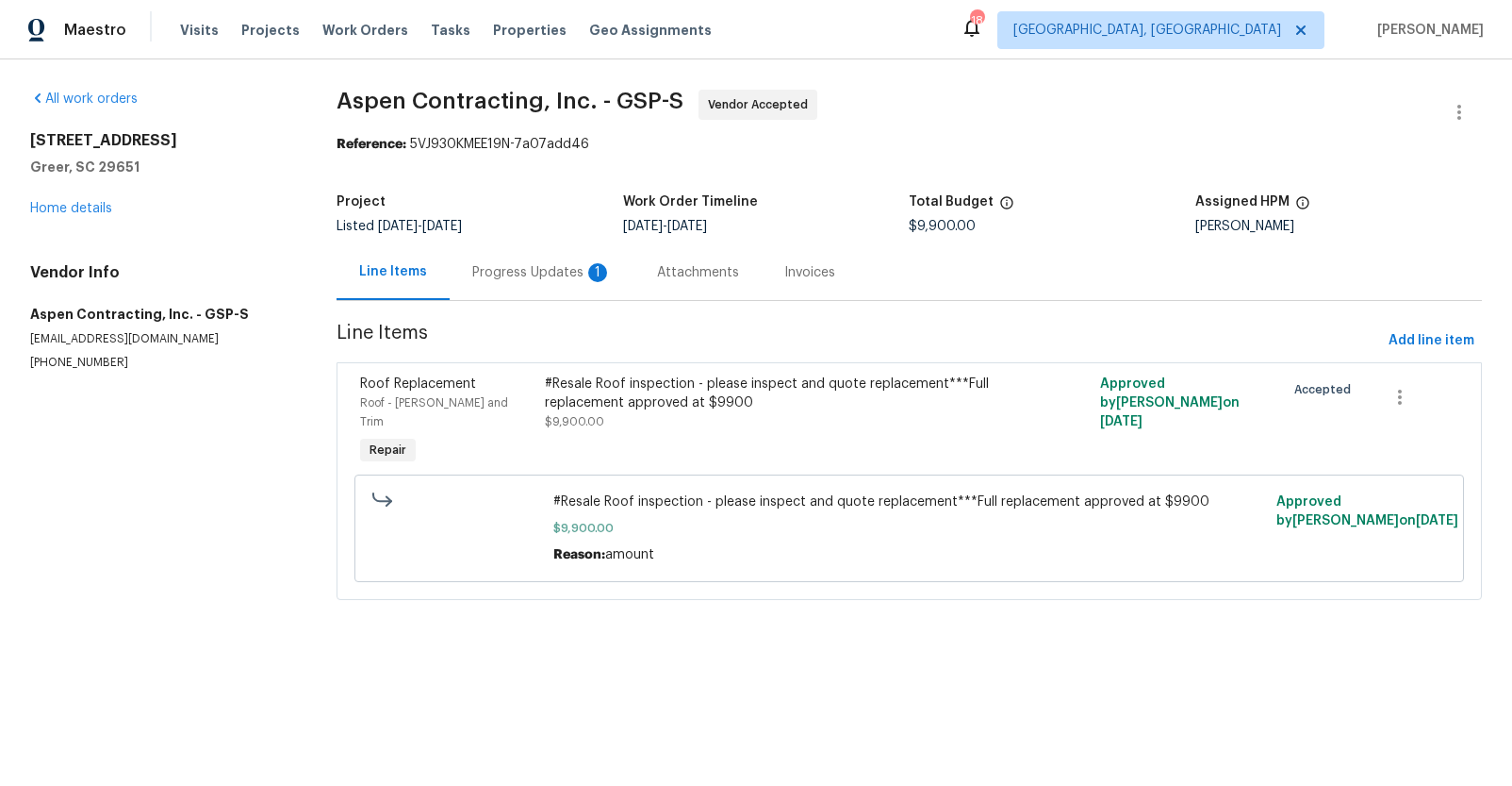
click at [537, 279] on div "Progress Updates 1" at bounding box center [542, 272] width 139 height 18
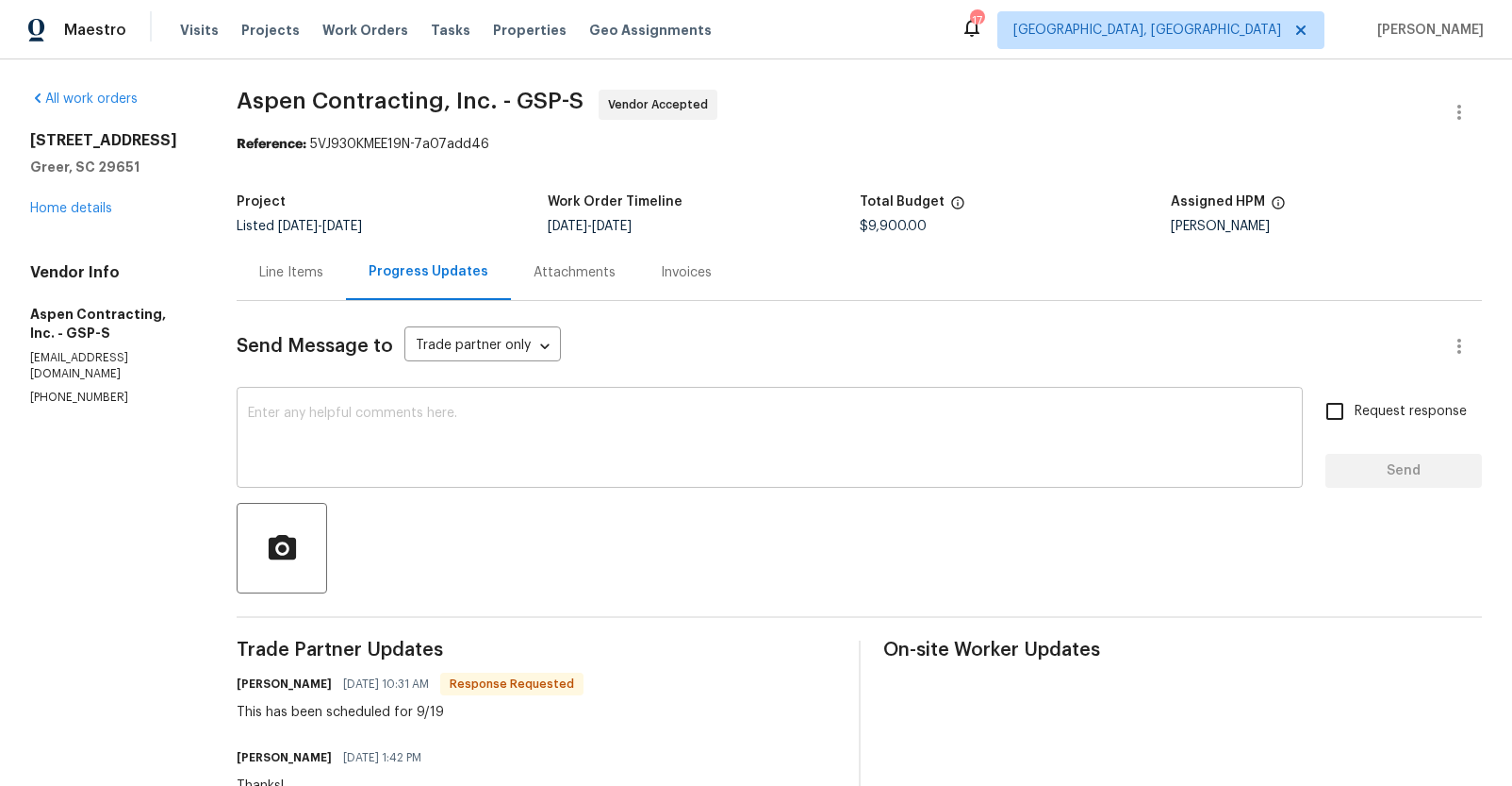
scroll to position [107, 0]
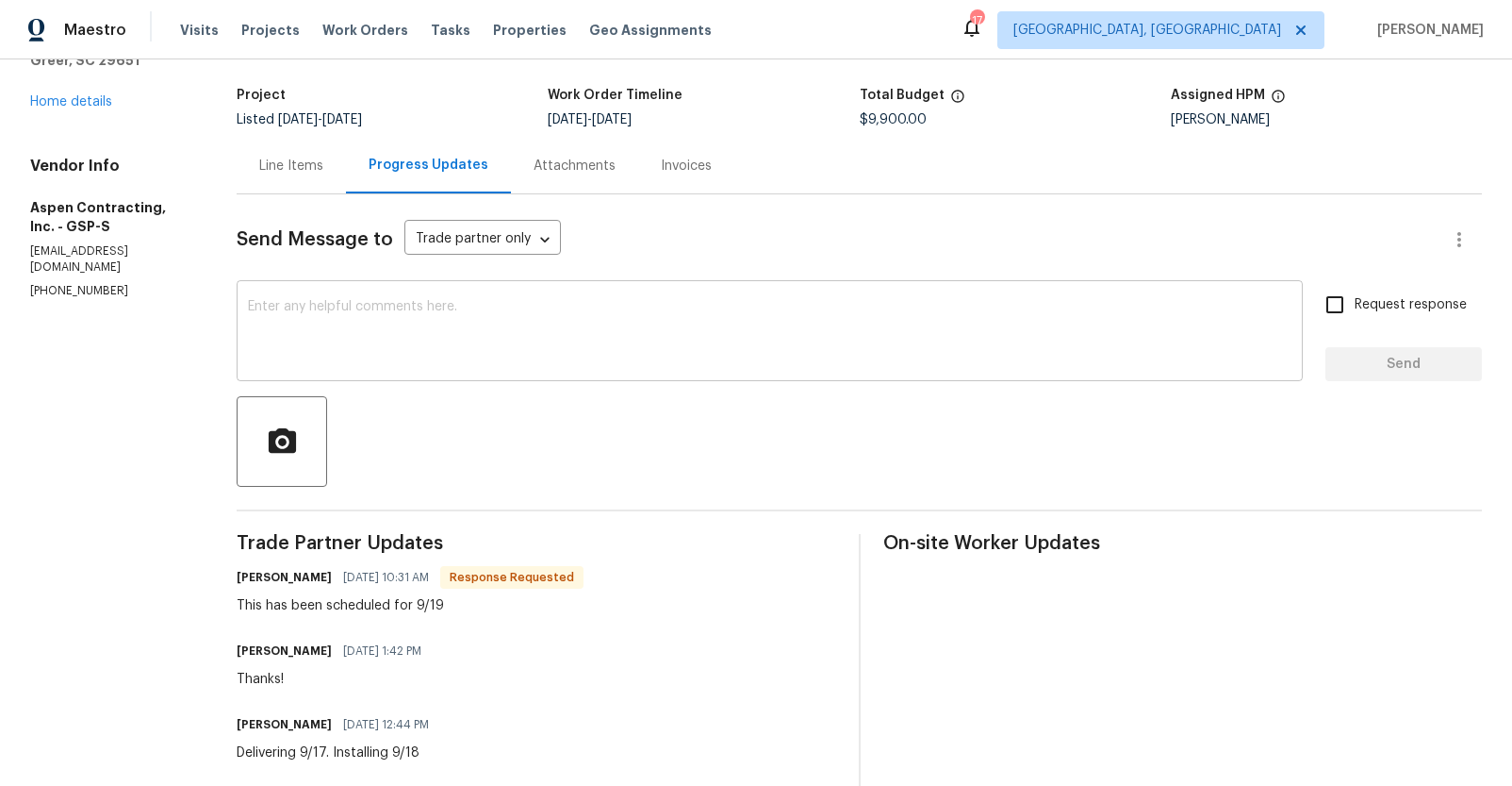
click at [505, 348] on textarea at bounding box center [769, 332] width 1043 height 66
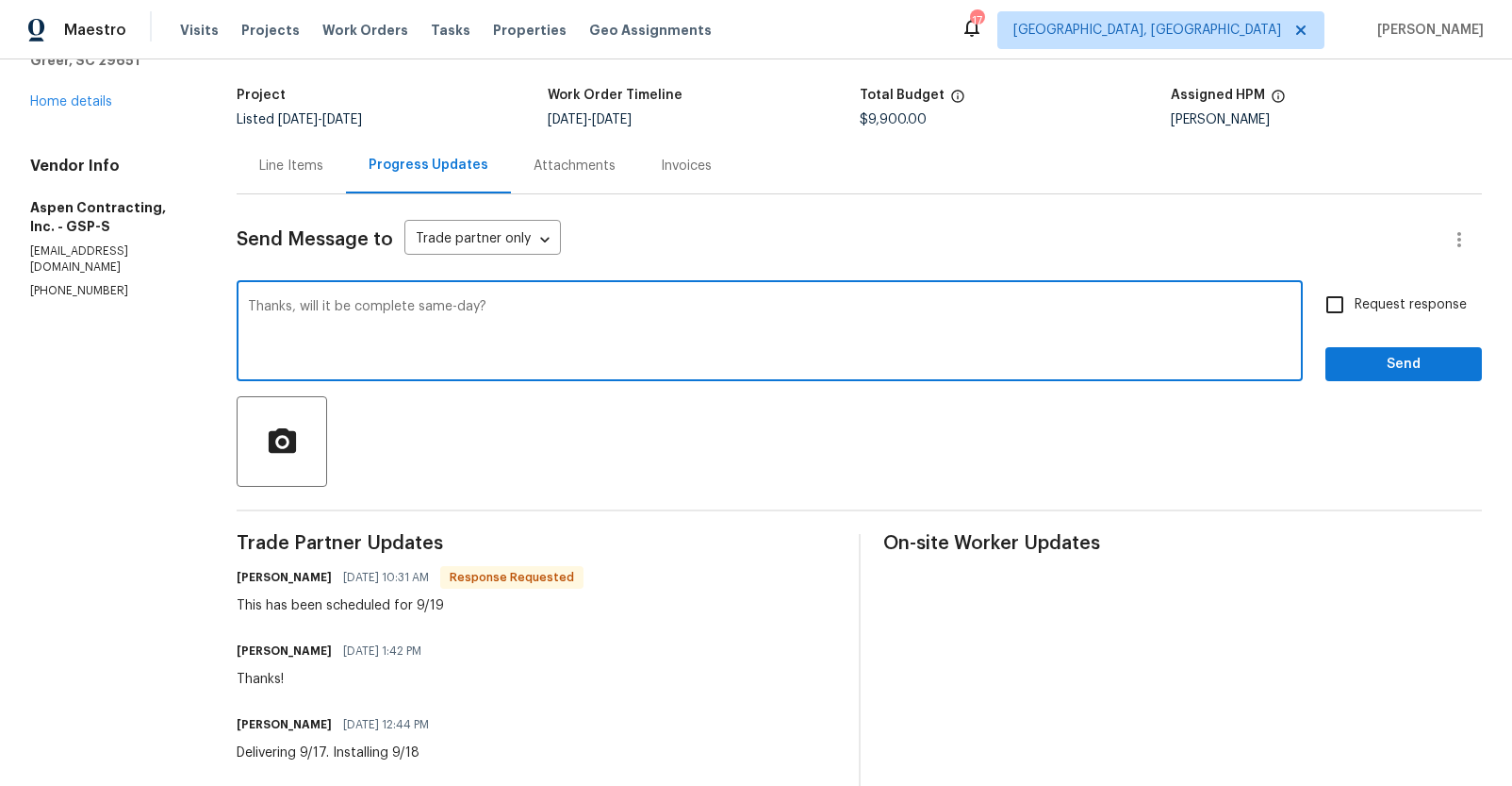
type textarea "Thanks, will it be complete same-day?"
click at [1411, 299] on span "Request response" at bounding box center [1410, 305] width 112 height 19
click at [1354, 299] on input "Request response" at bounding box center [1335, 304] width 40 height 40
checkbox input "true"
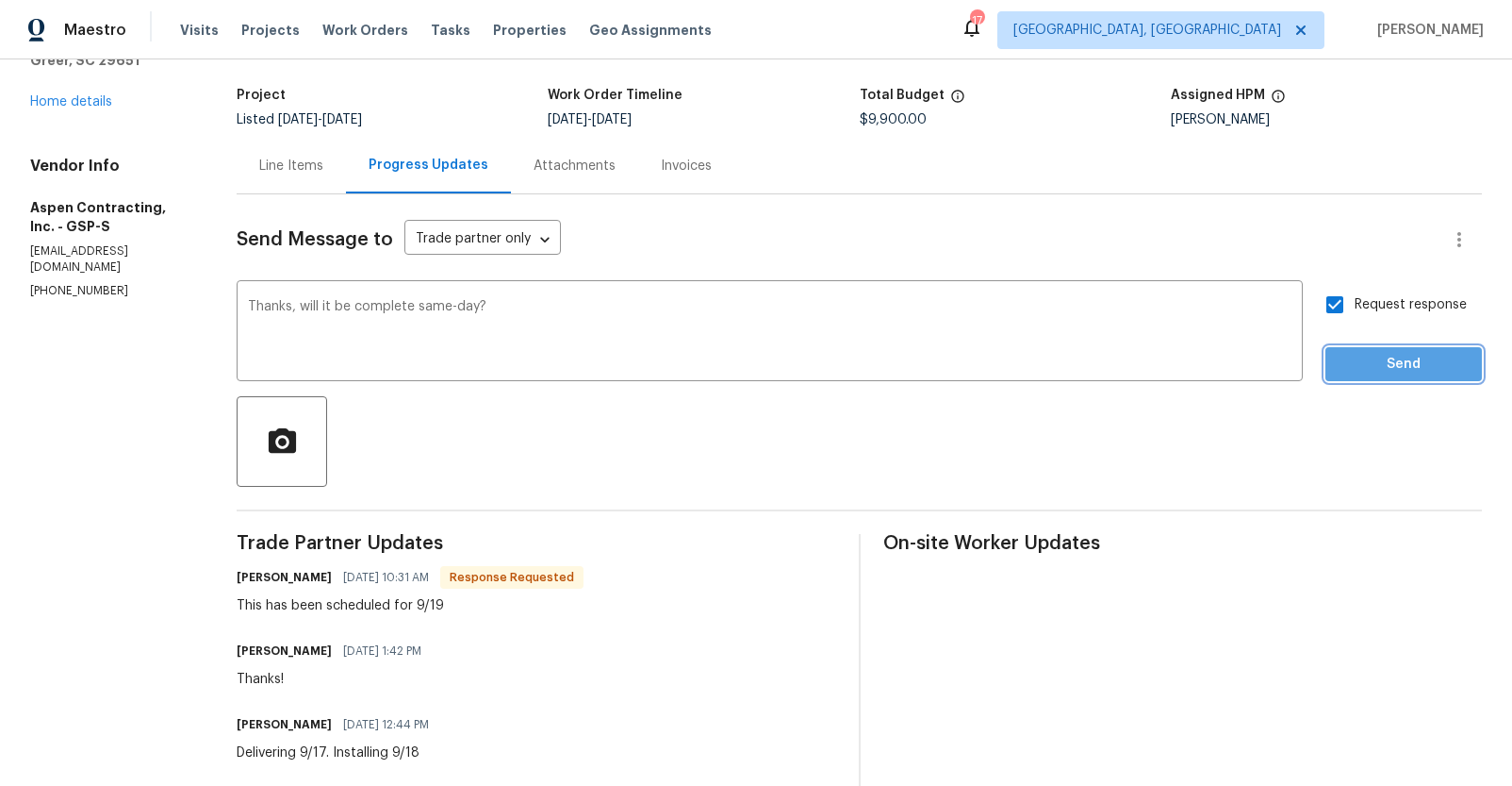
click at [1378, 378] on button "Send" at bounding box center [1404, 364] width 157 height 35
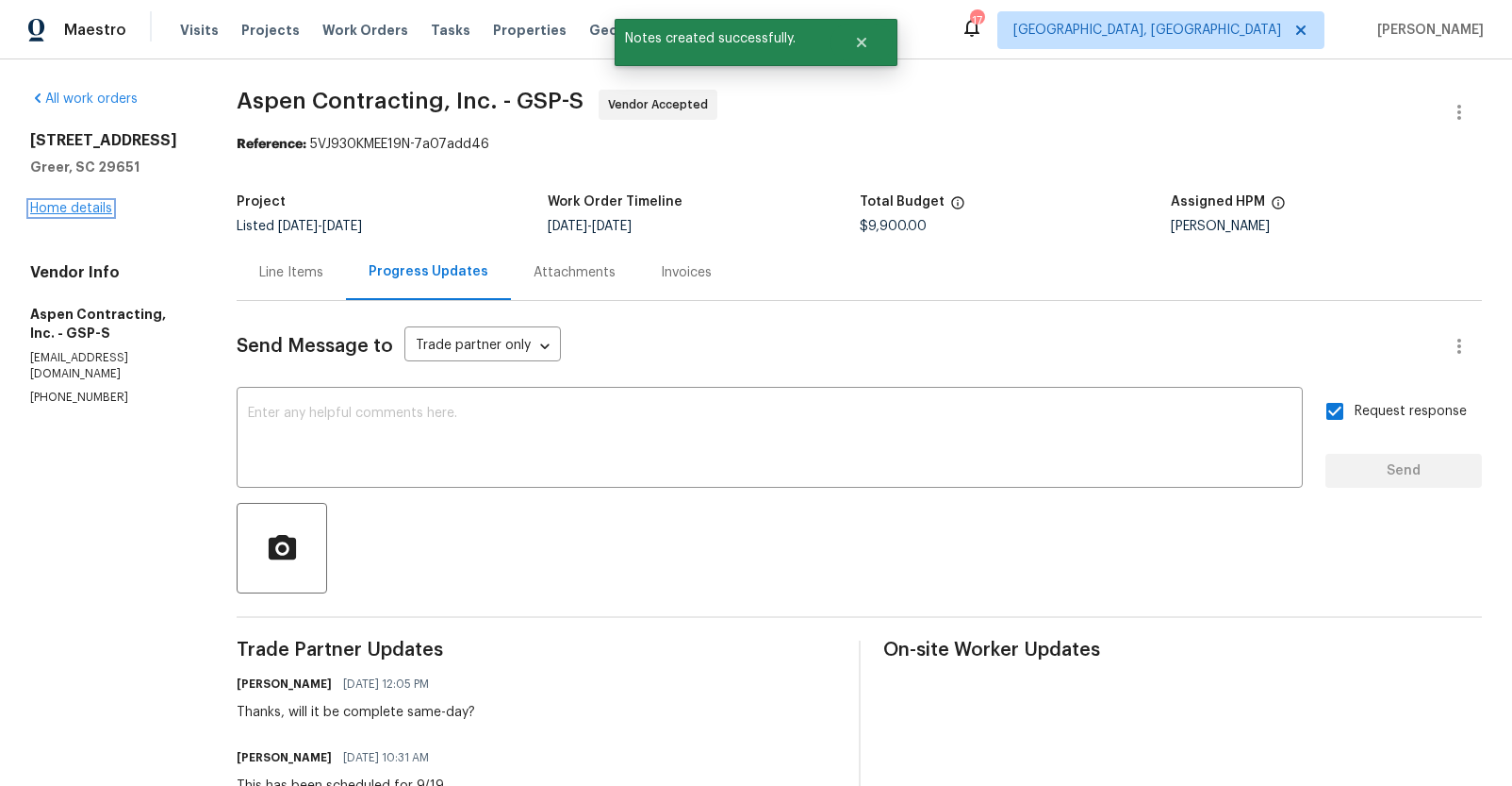
click at [85, 215] on link "Home details" at bounding box center [71, 208] width 82 height 14
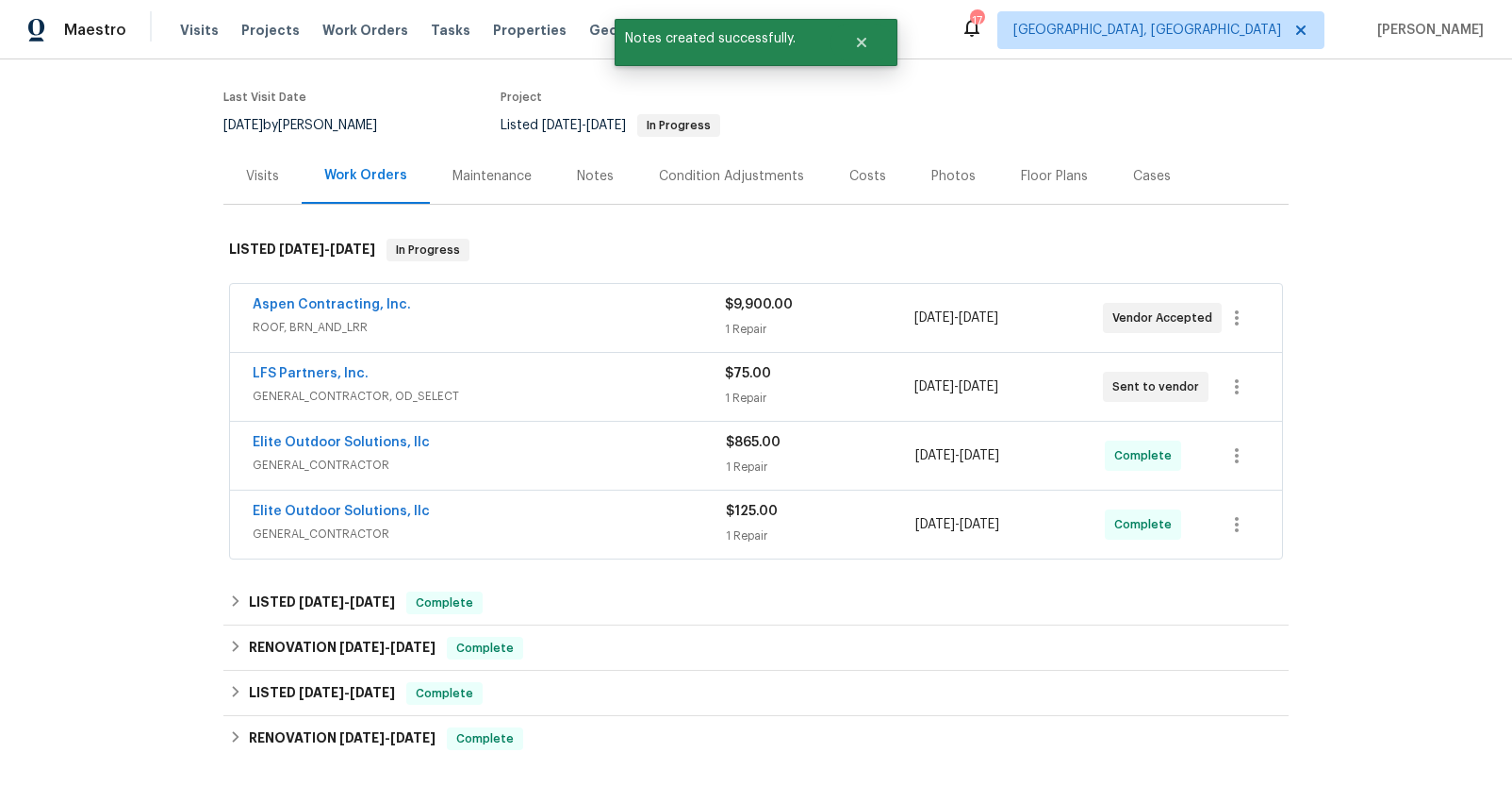
scroll to position [152, 0]
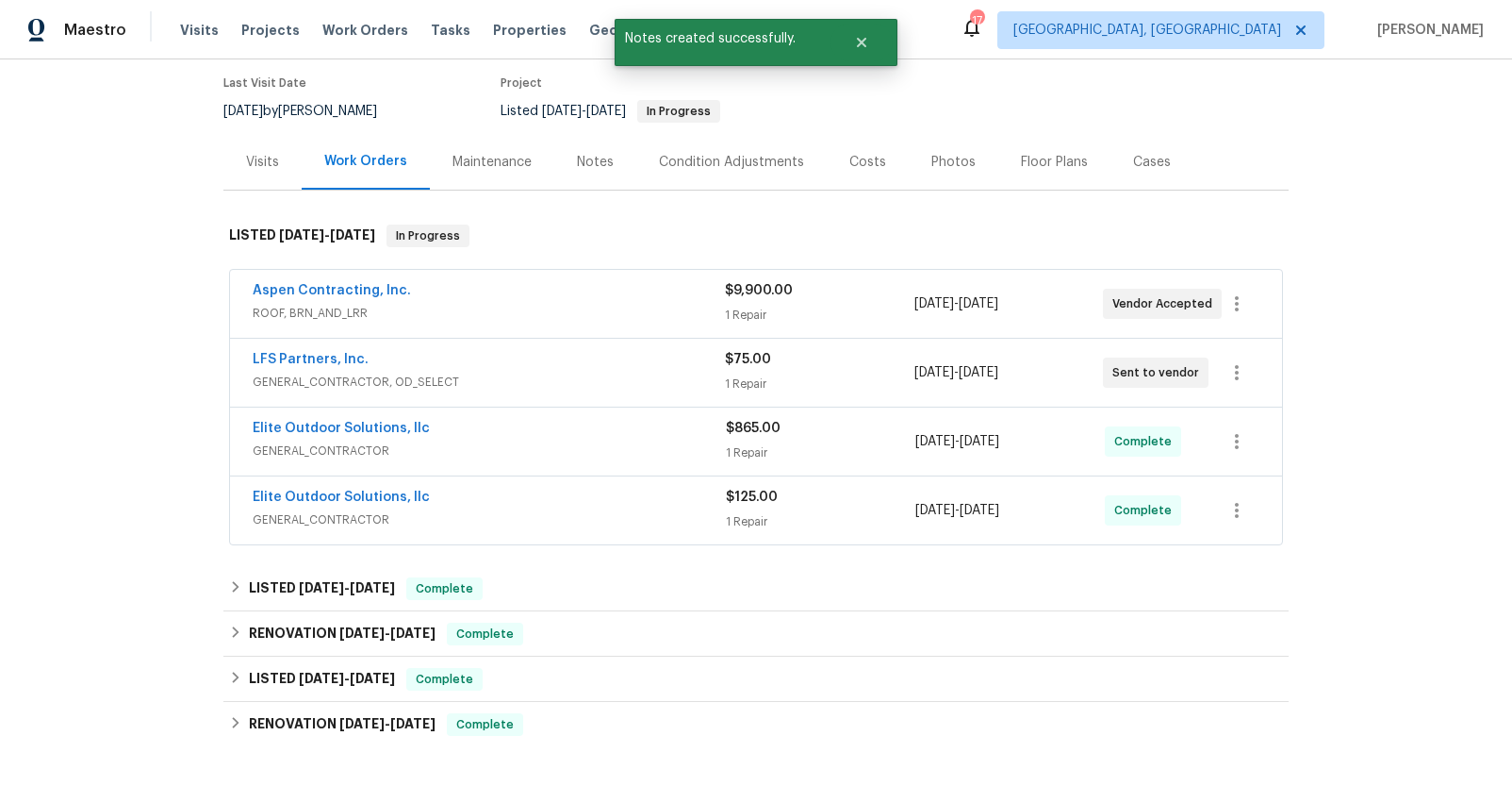
click at [419, 385] on span "GENERAL_CONTRACTOR, OD_SELECT" at bounding box center [489, 381] width 473 height 18
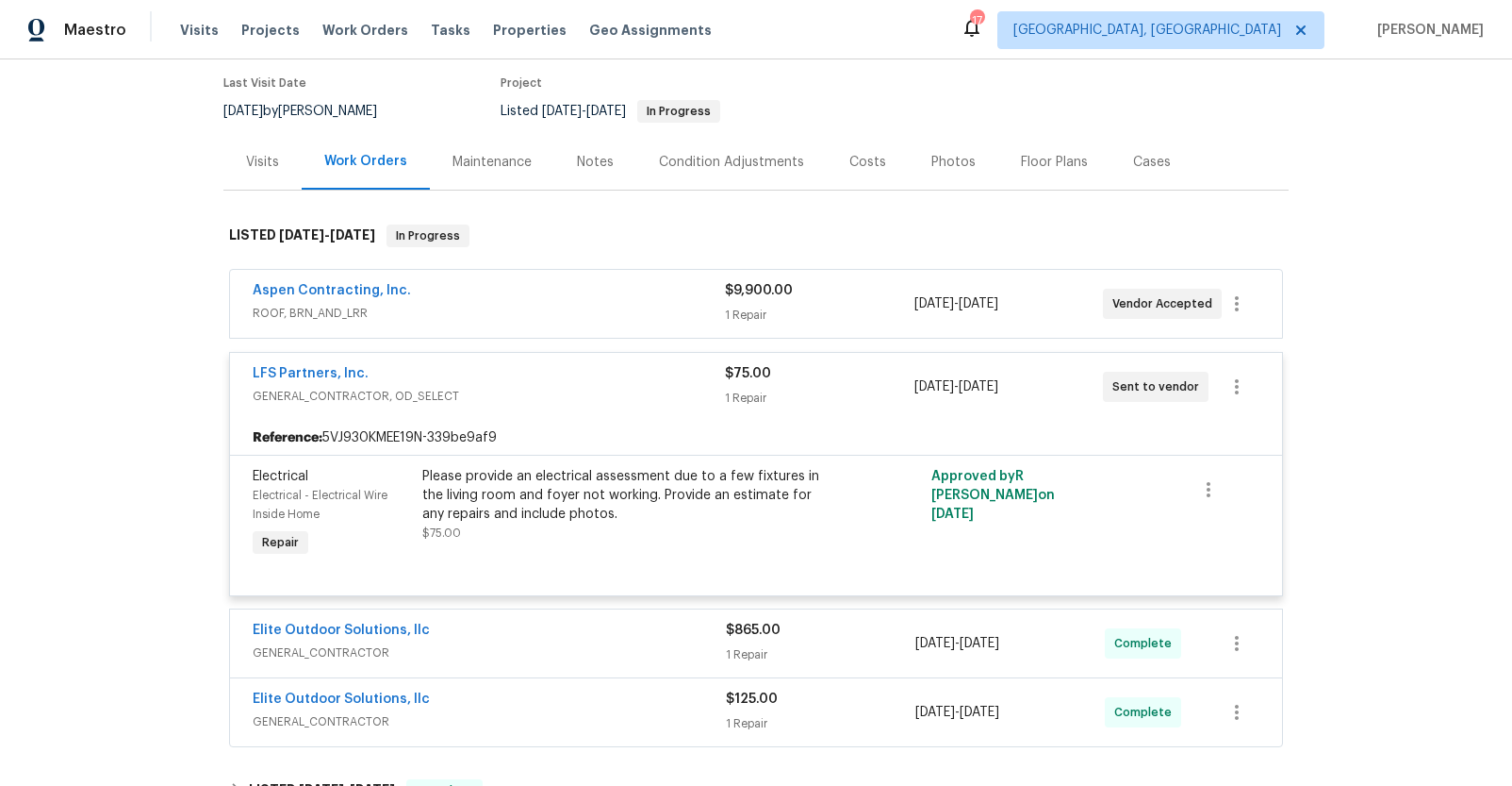
click at [426, 379] on div "LFS Partners, Inc." at bounding box center [489, 375] width 473 height 22
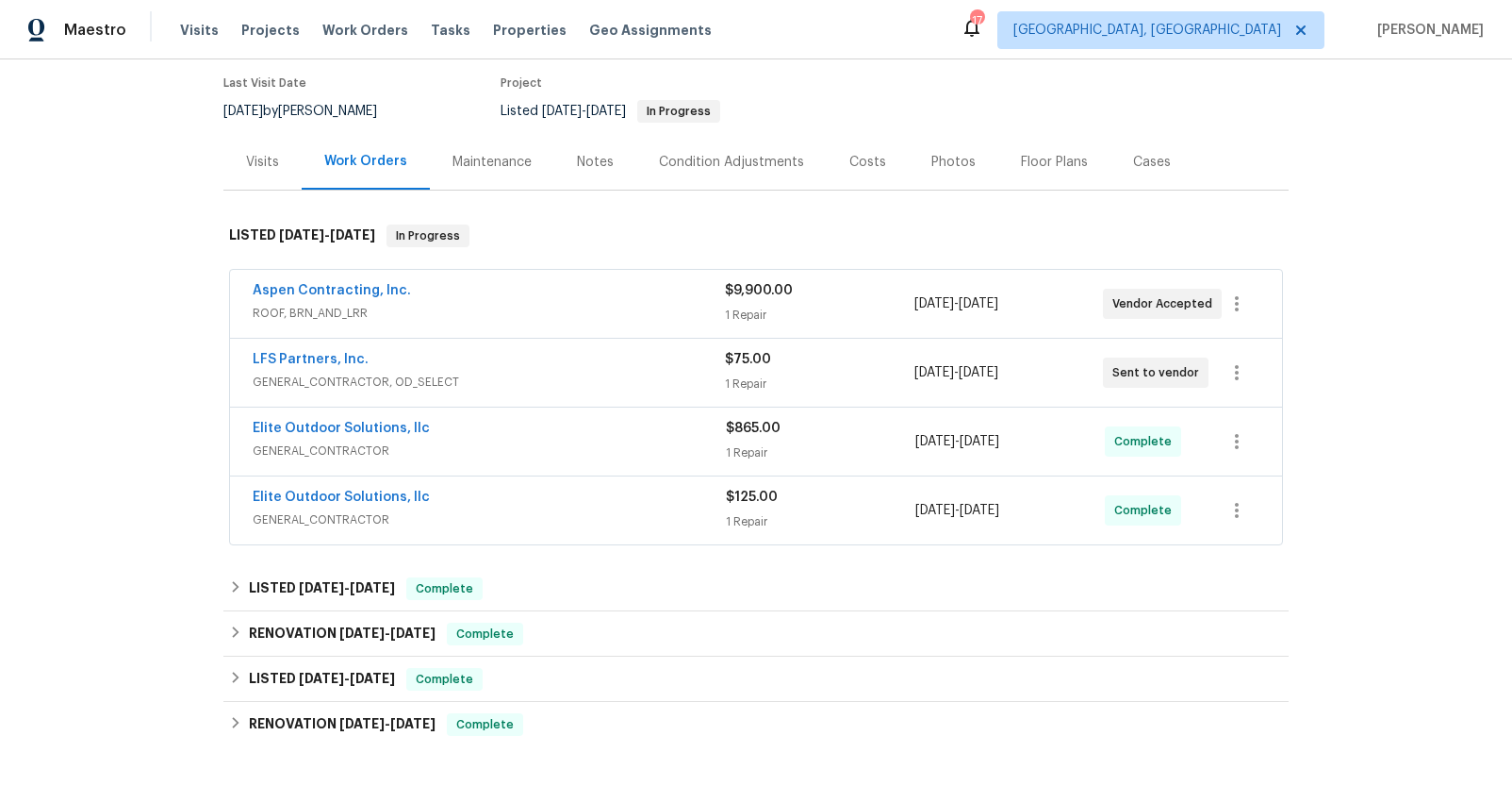
scroll to position [0, 0]
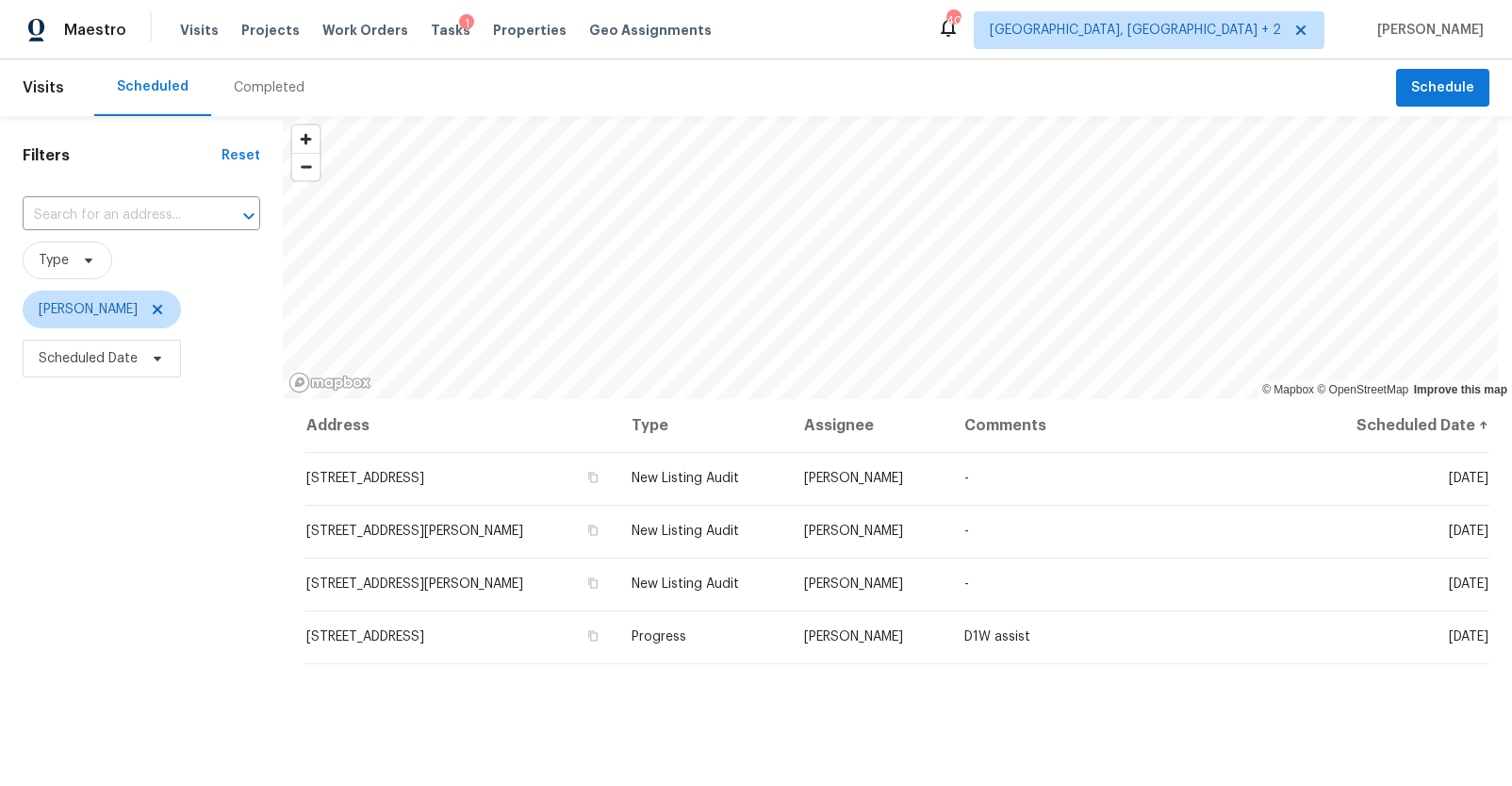
click at [266, 84] on div "Completed" at bounding box center [268, 87] width 71 height 18
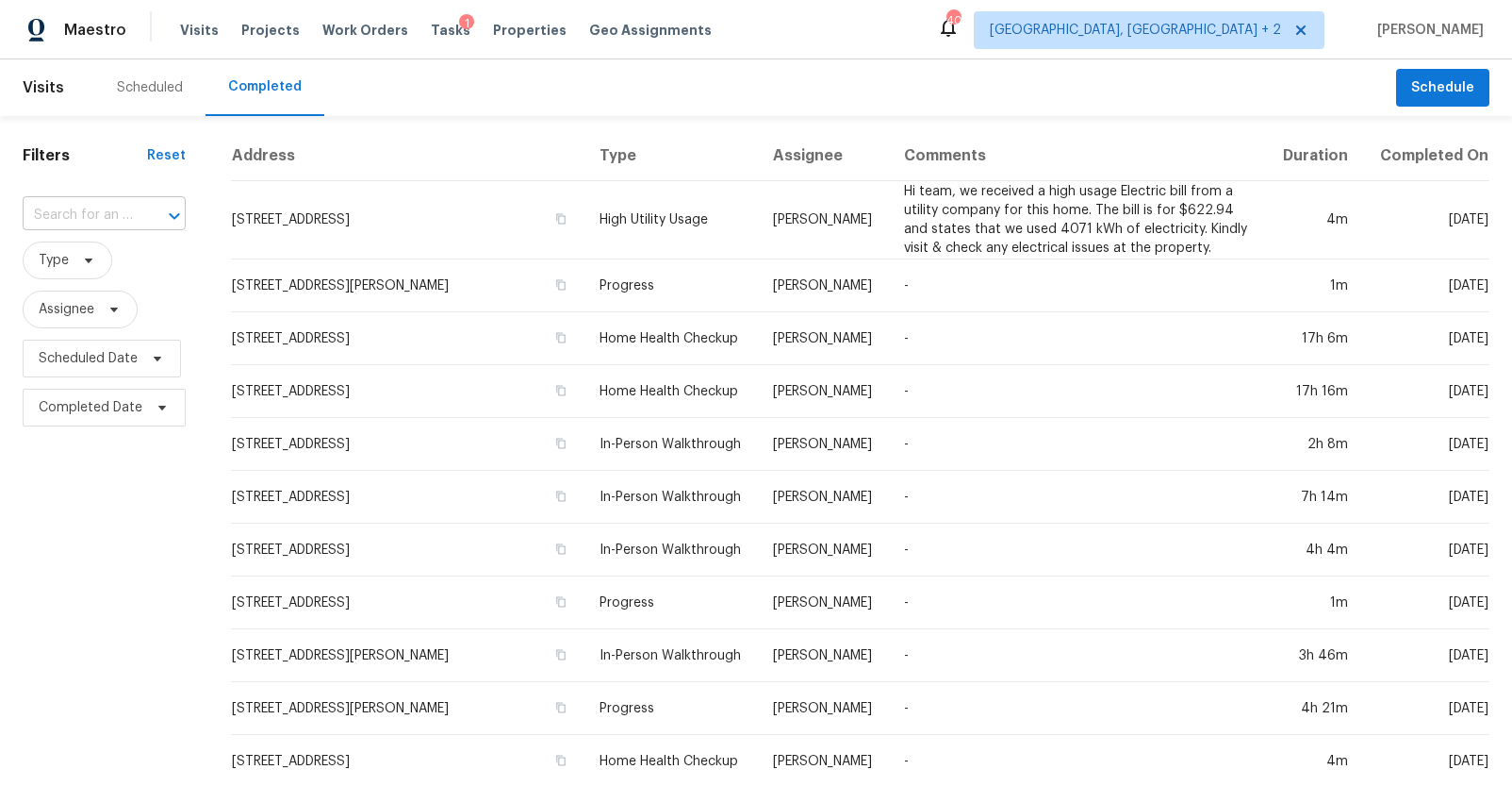
click at [108, 206] on input "text" at bounding box center [77, 215] width 110 height 29
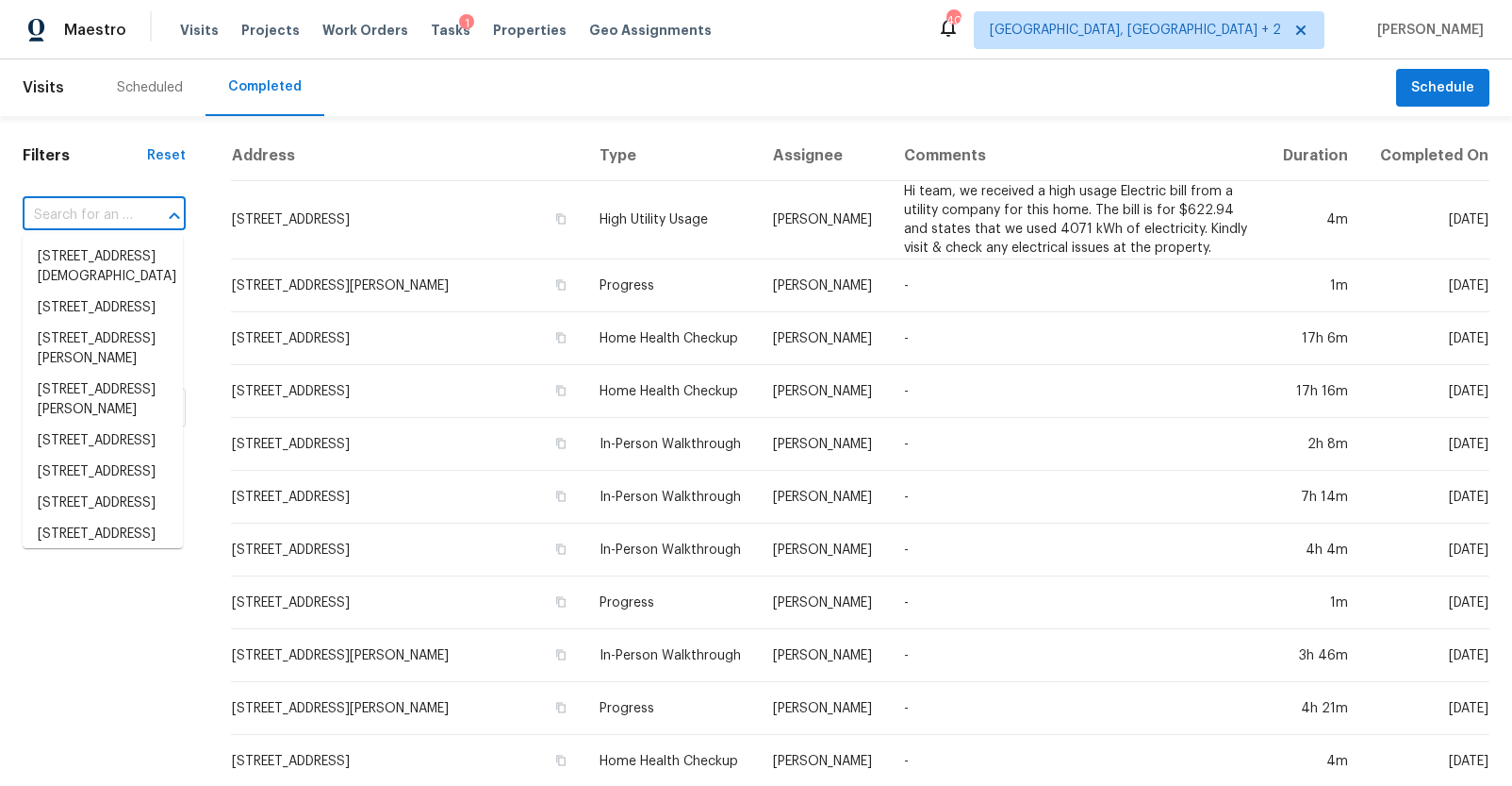
paste input "314 Langston Dr, Greenville, SC 29617"
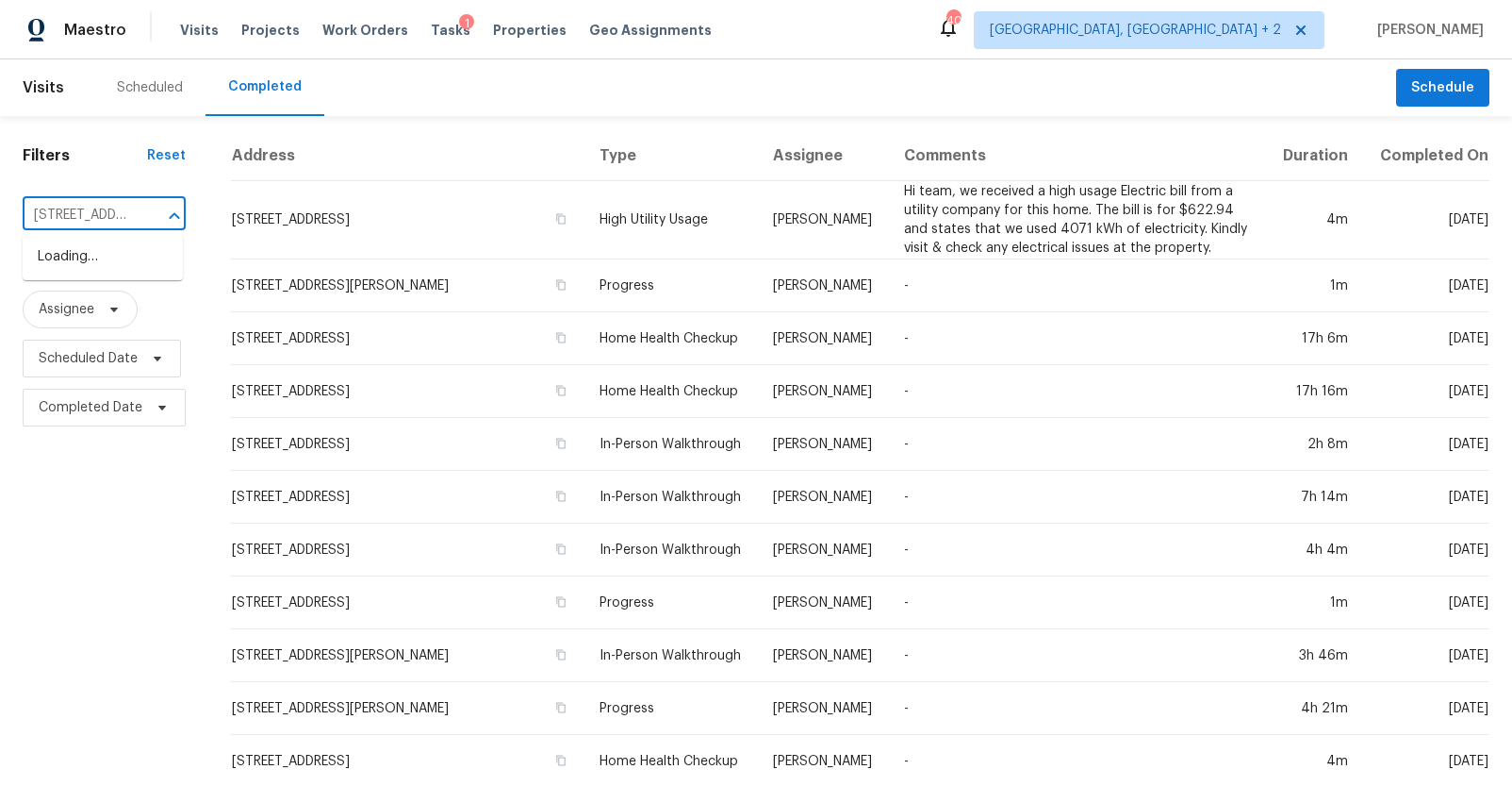
type input "314 Langston Dr, Greenville, SC 29617"
click at [97, 252] on li "314 Langston Dr, Greenville, SC 29617" at bounding box center [102, 267] width 160 height 51
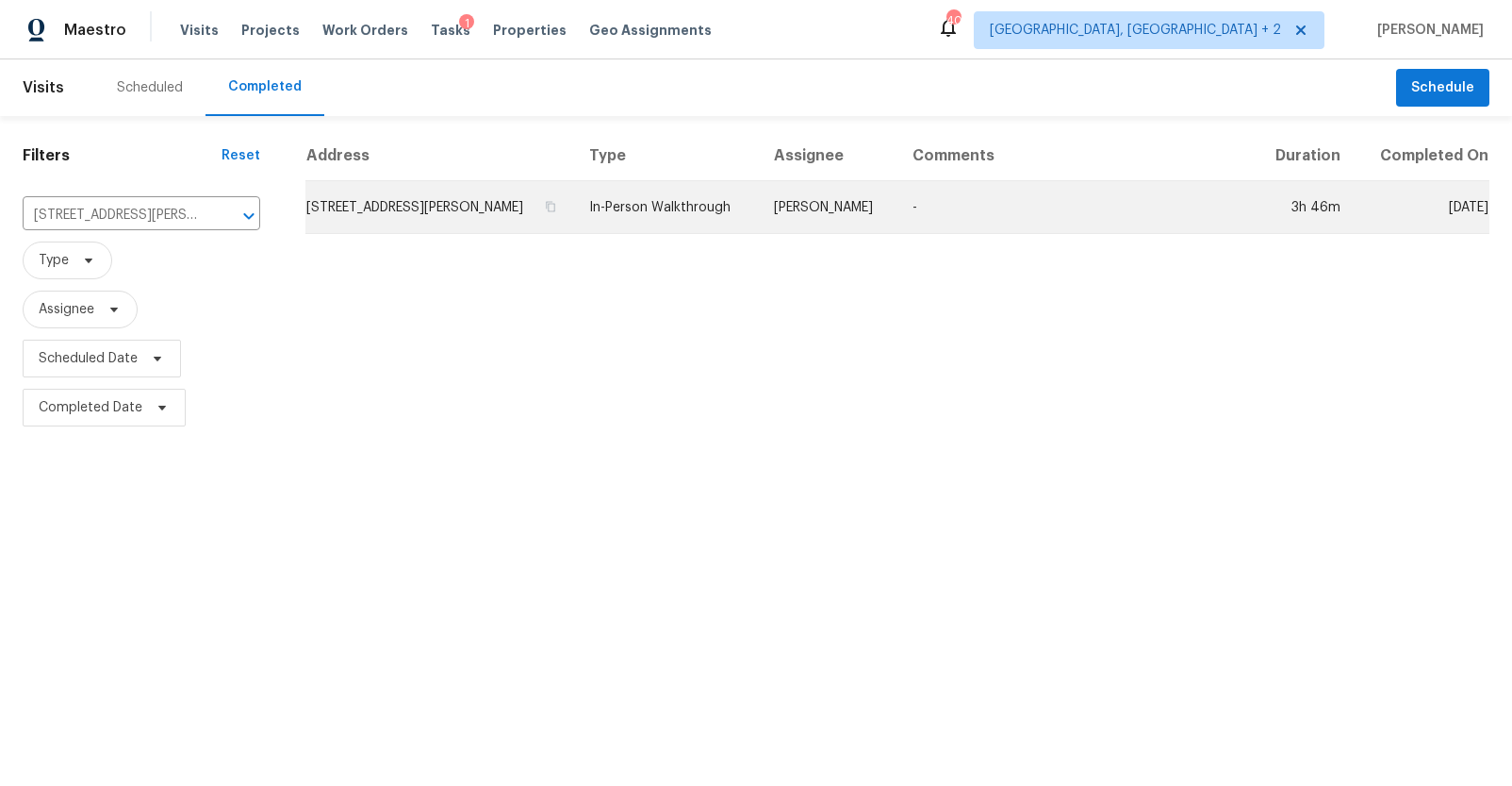
click at [351, 187] on td "314 Langston Dr, Greenville, SC 29617" at bounding box center [439, 207] width 268 height 52
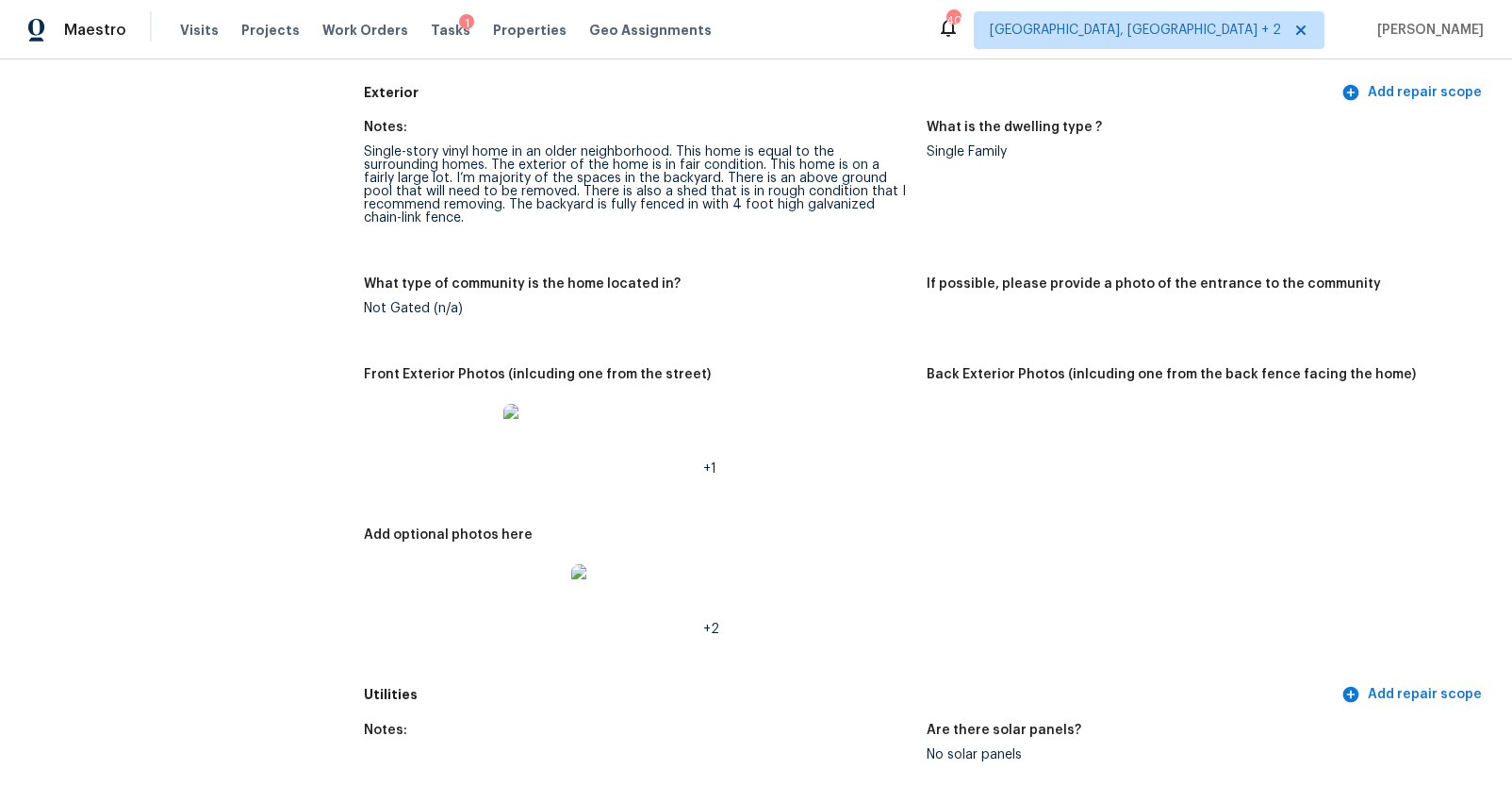
scroll to position [763, 0]
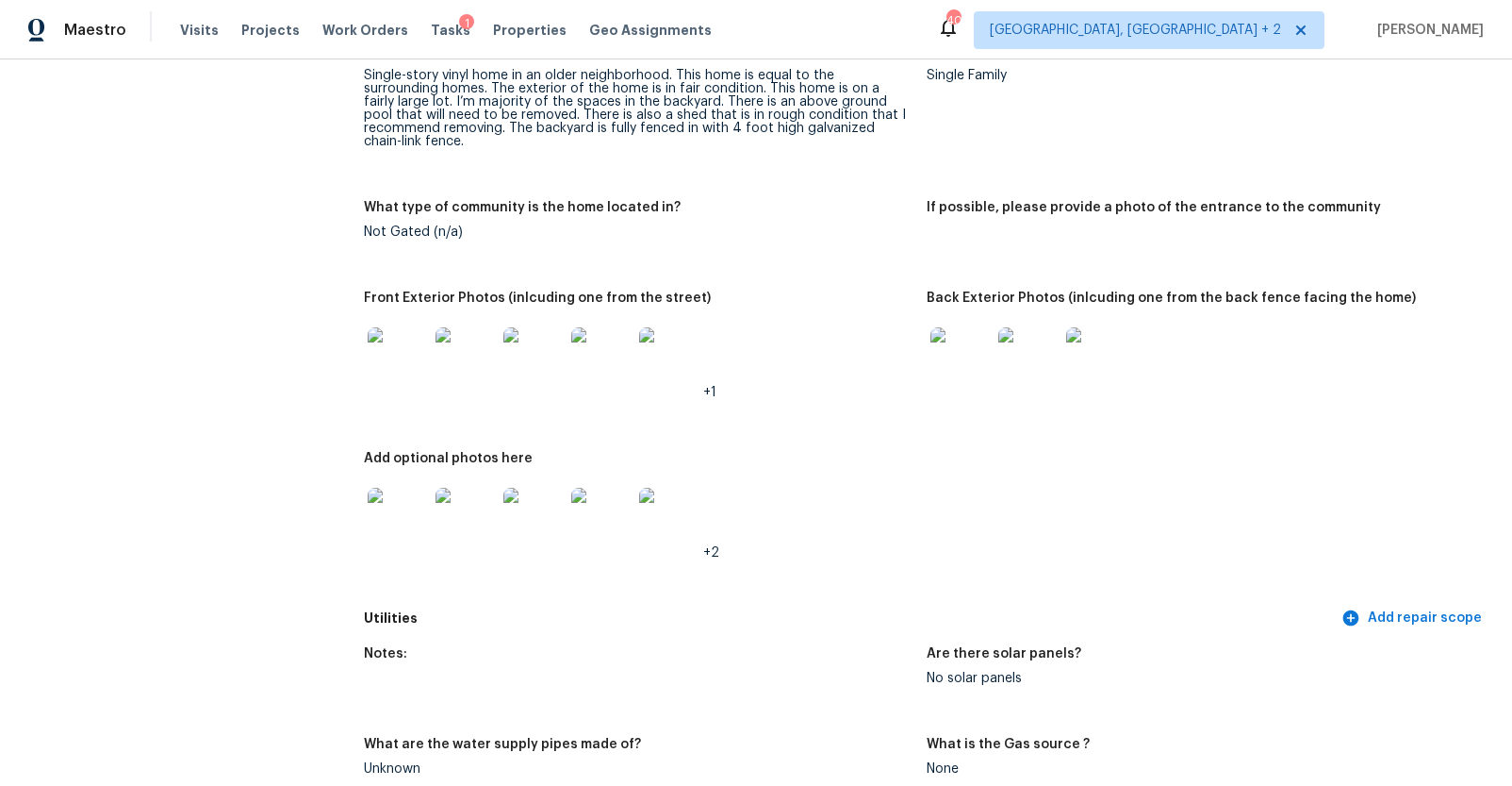
click at [389, 352] on img at bounding box center [398, 358] width 60 height 60
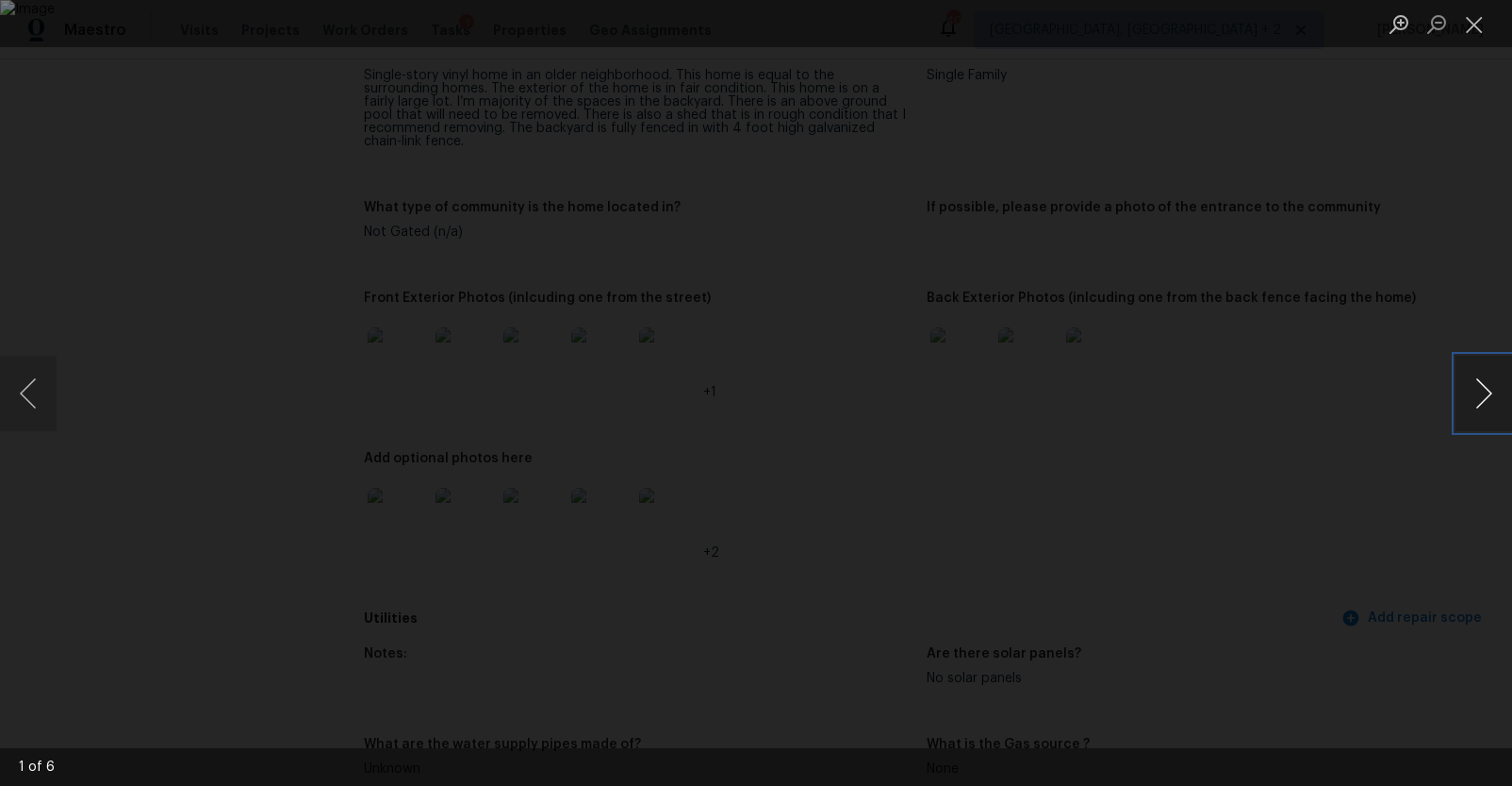
click at [1479, 390] on button "Next image" at bounding box center [1484, 393] width 56 height 76
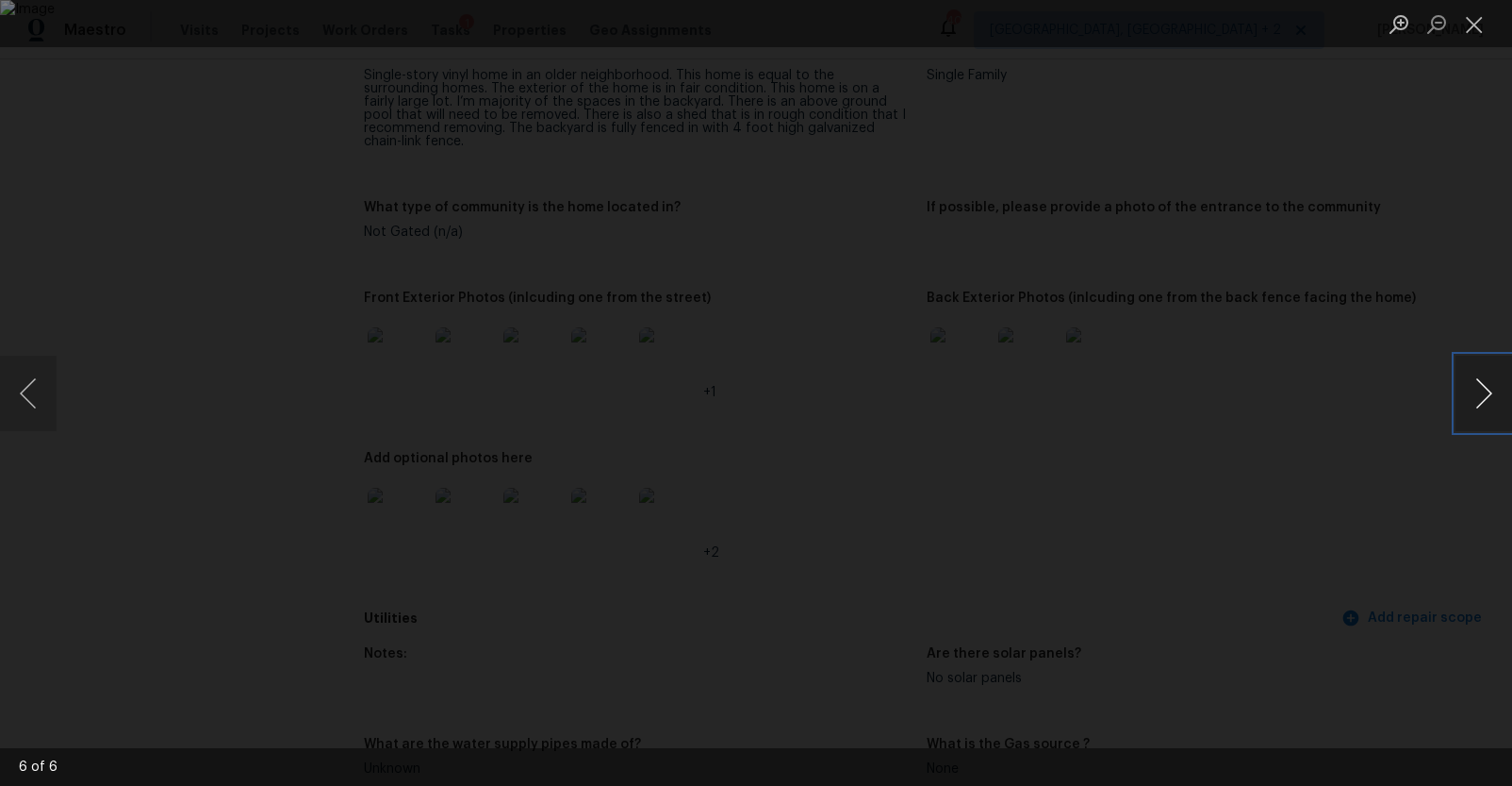
click at [1481, 392] on button "Next image" at bounding box center [1484, 393] width 56 height 76
click at [1482, 393] on button "Next image" at bounding box center [1484, 393] width 56 height 76
click at [1428, 456] on div "Lightbox" at bounding box center [756, 393] width 1512 height 786
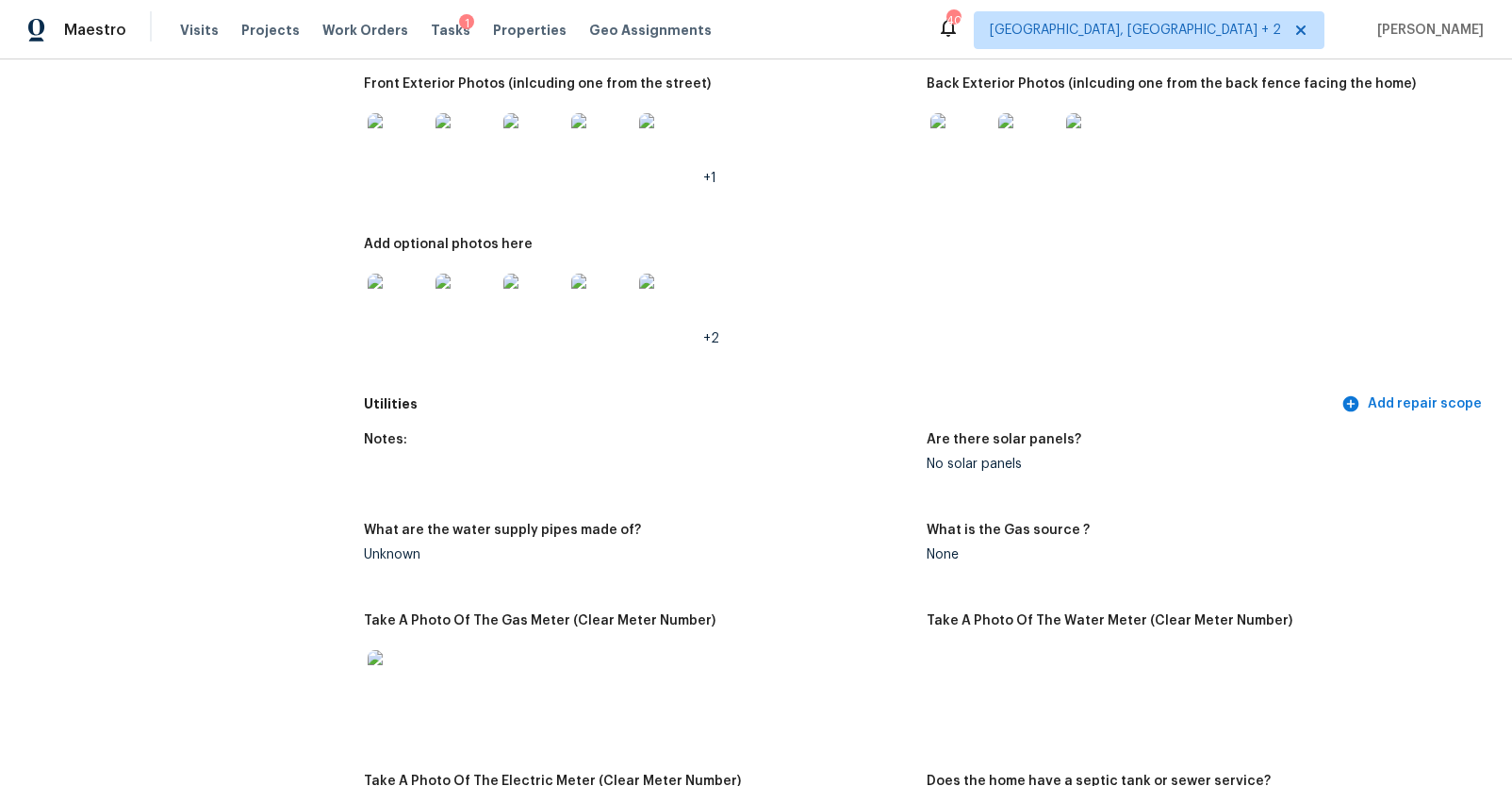
scroll to position [971, 0]
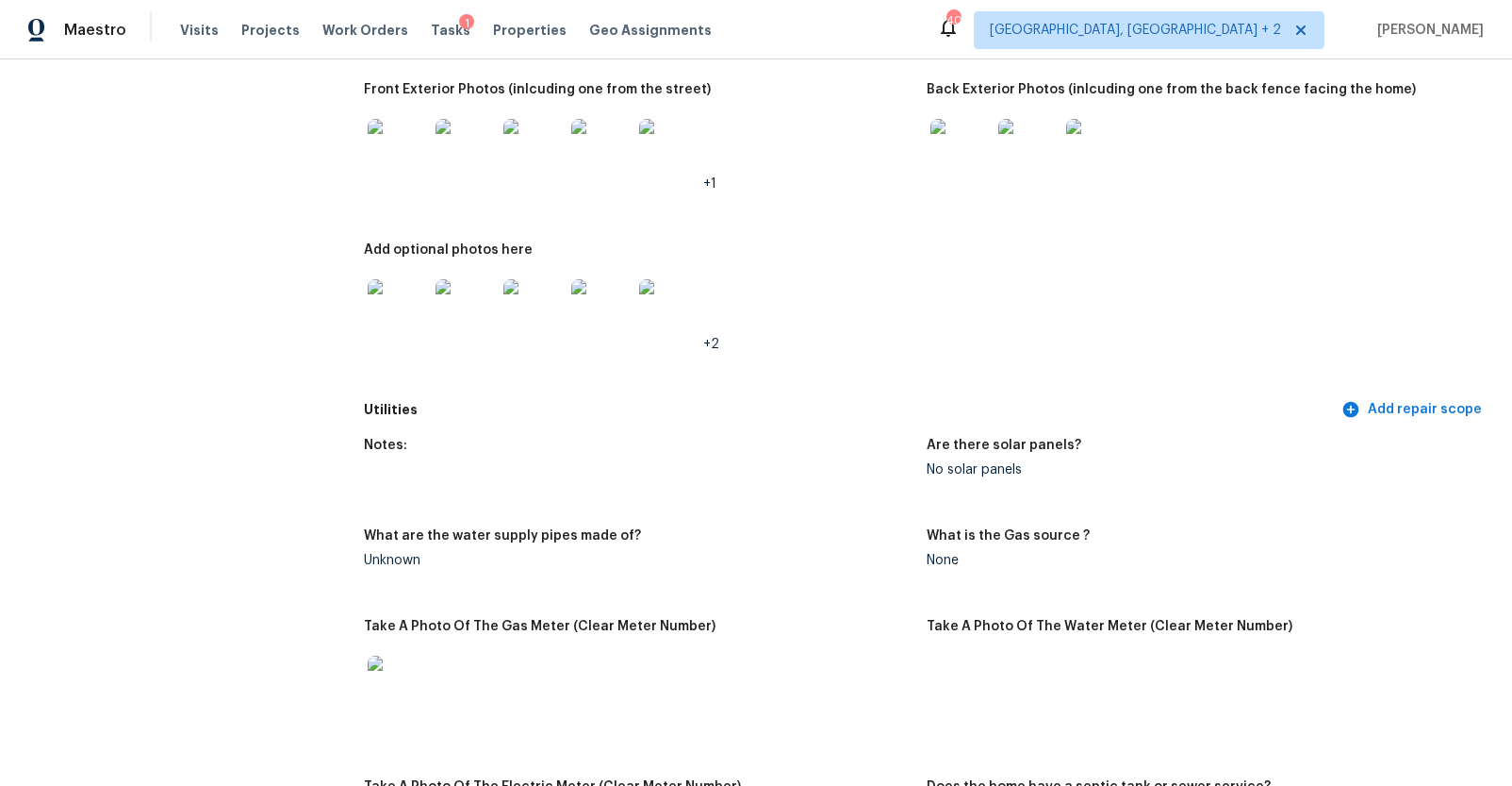
click at [402, 308] on img at bounding box center [398, 309] width 60 height 60
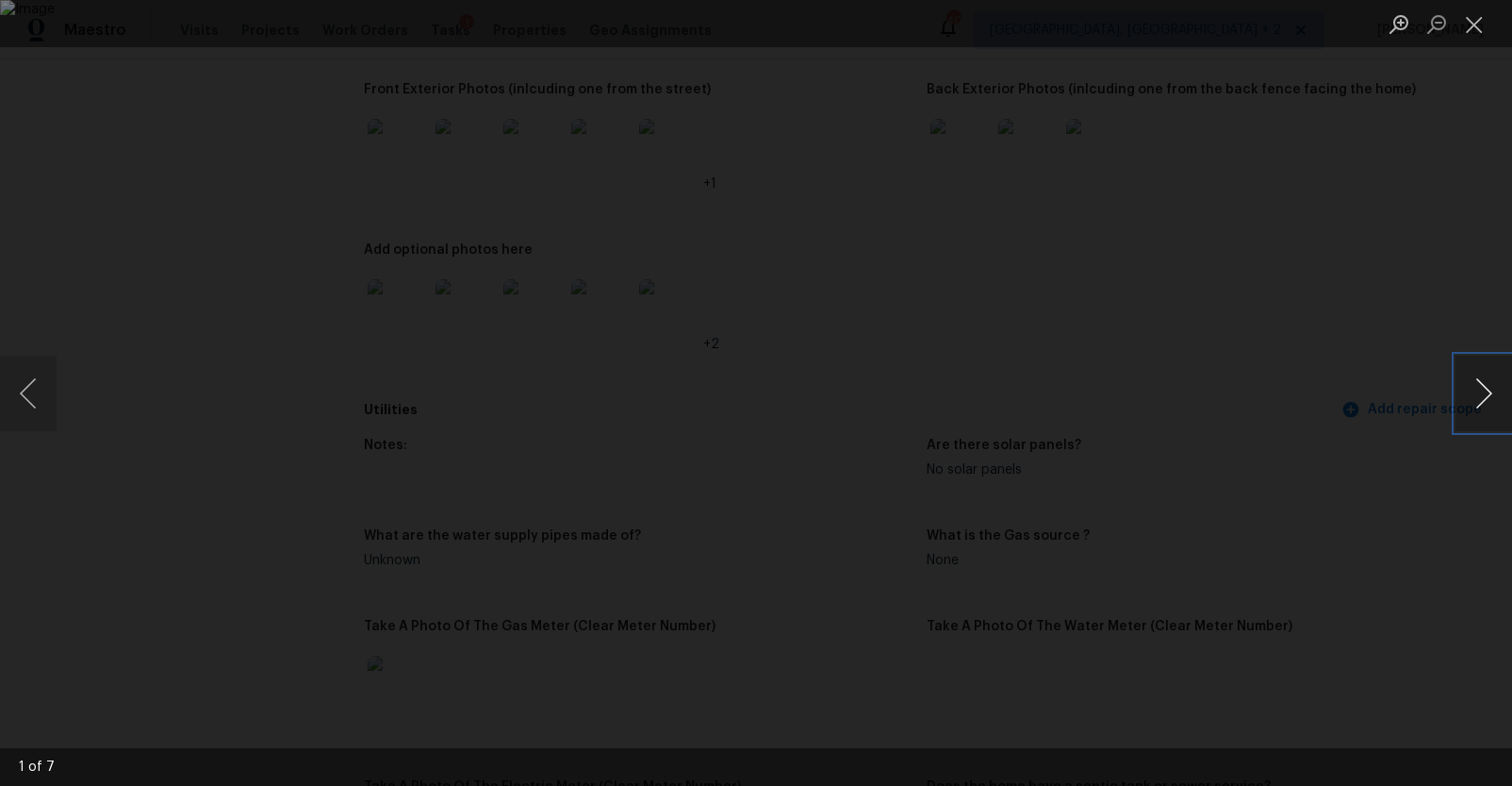
click at [1477, 391] on button "Next image" at bounding box center [1484, 393] width 56 height 76
click at [1476, 391] on button "Next image" at bounding box center [1484, 393] width 56 height 76
click at [1484, 400] on button "Next image" at bounding box center [1484, 393] width 56 height 76
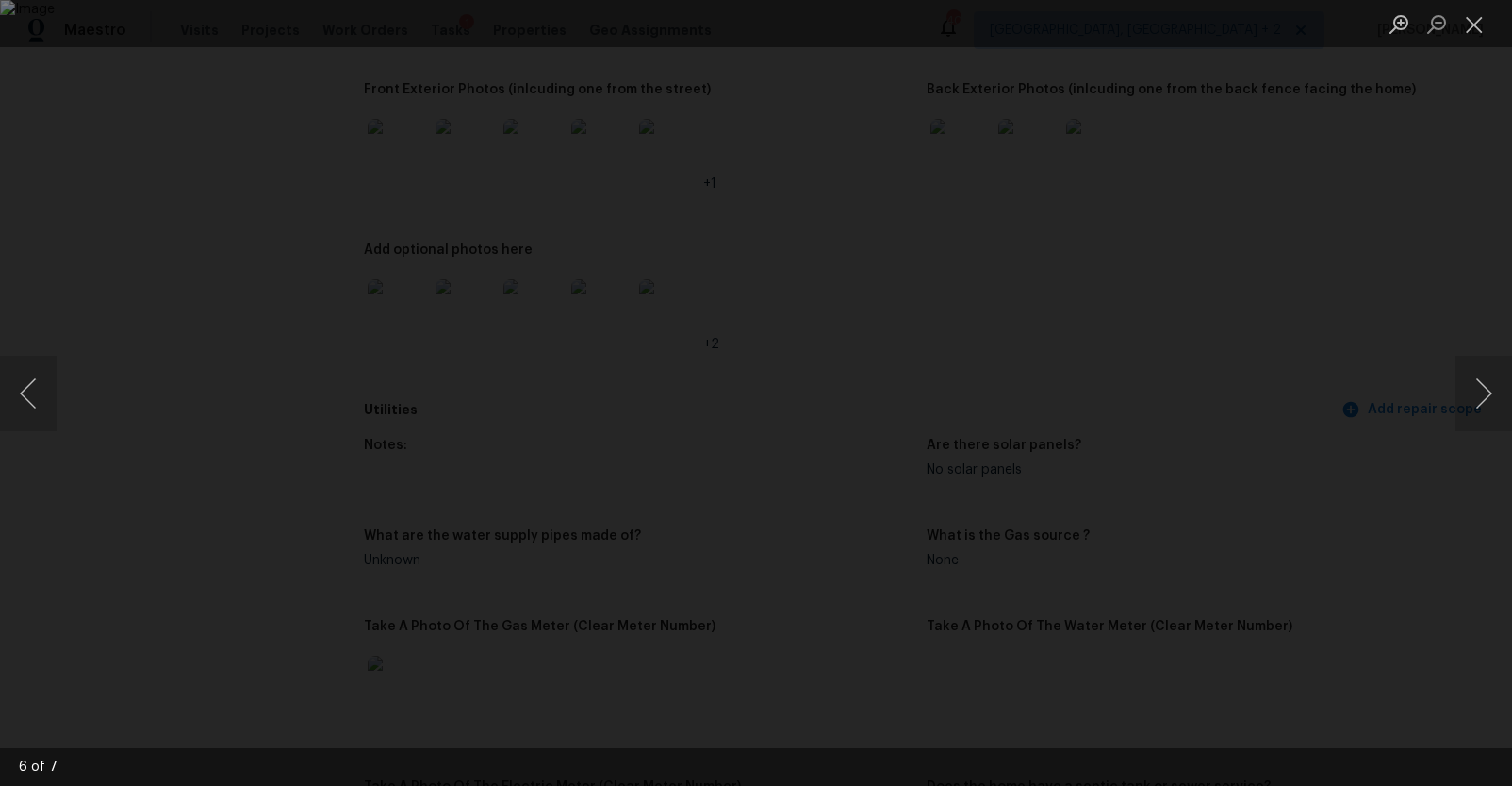
click at [1420, 488] on div "Lightbox" at bounding box center [756, 393] width 1512 height 786
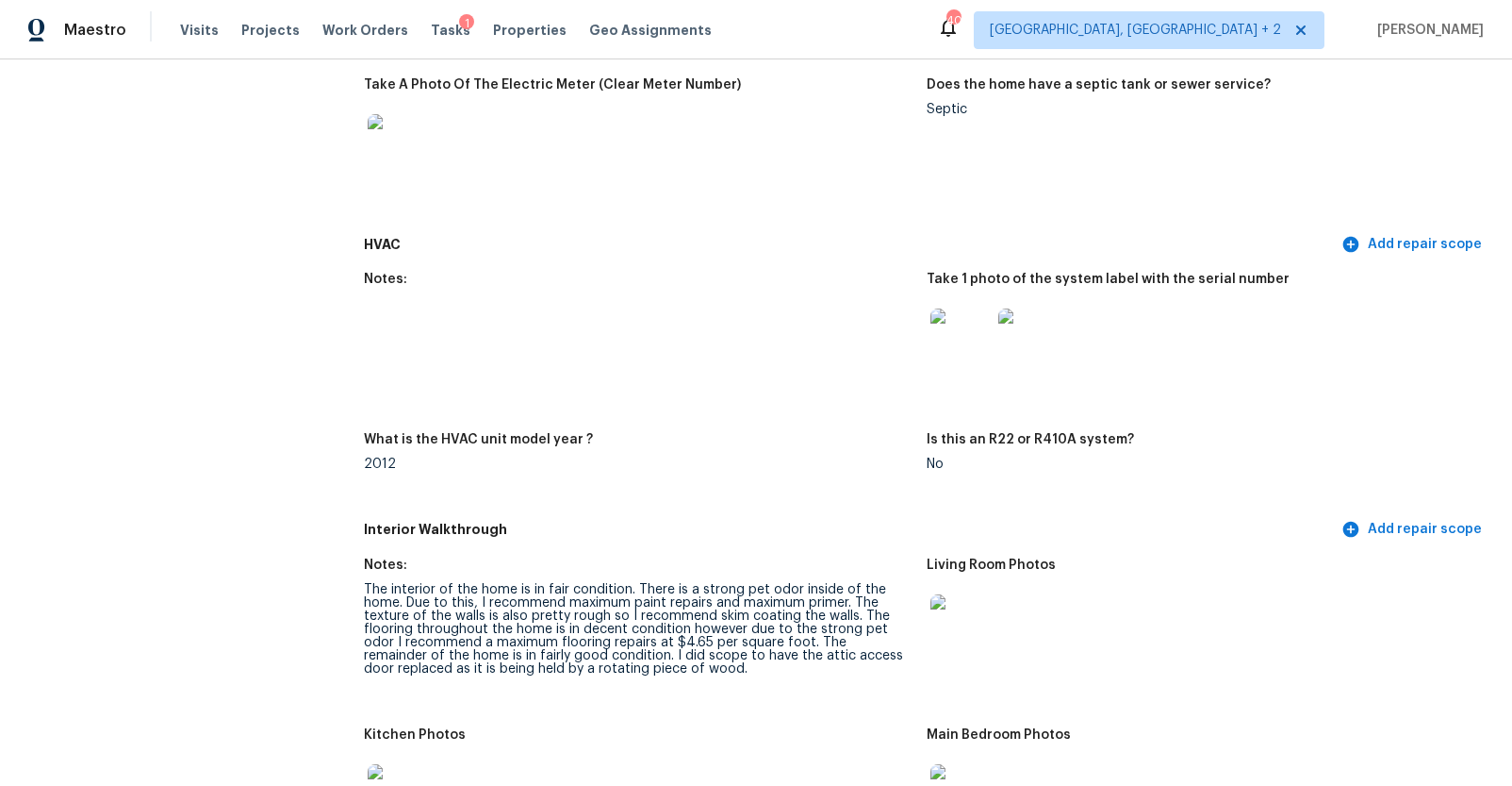
scroll to position [1687, 0]
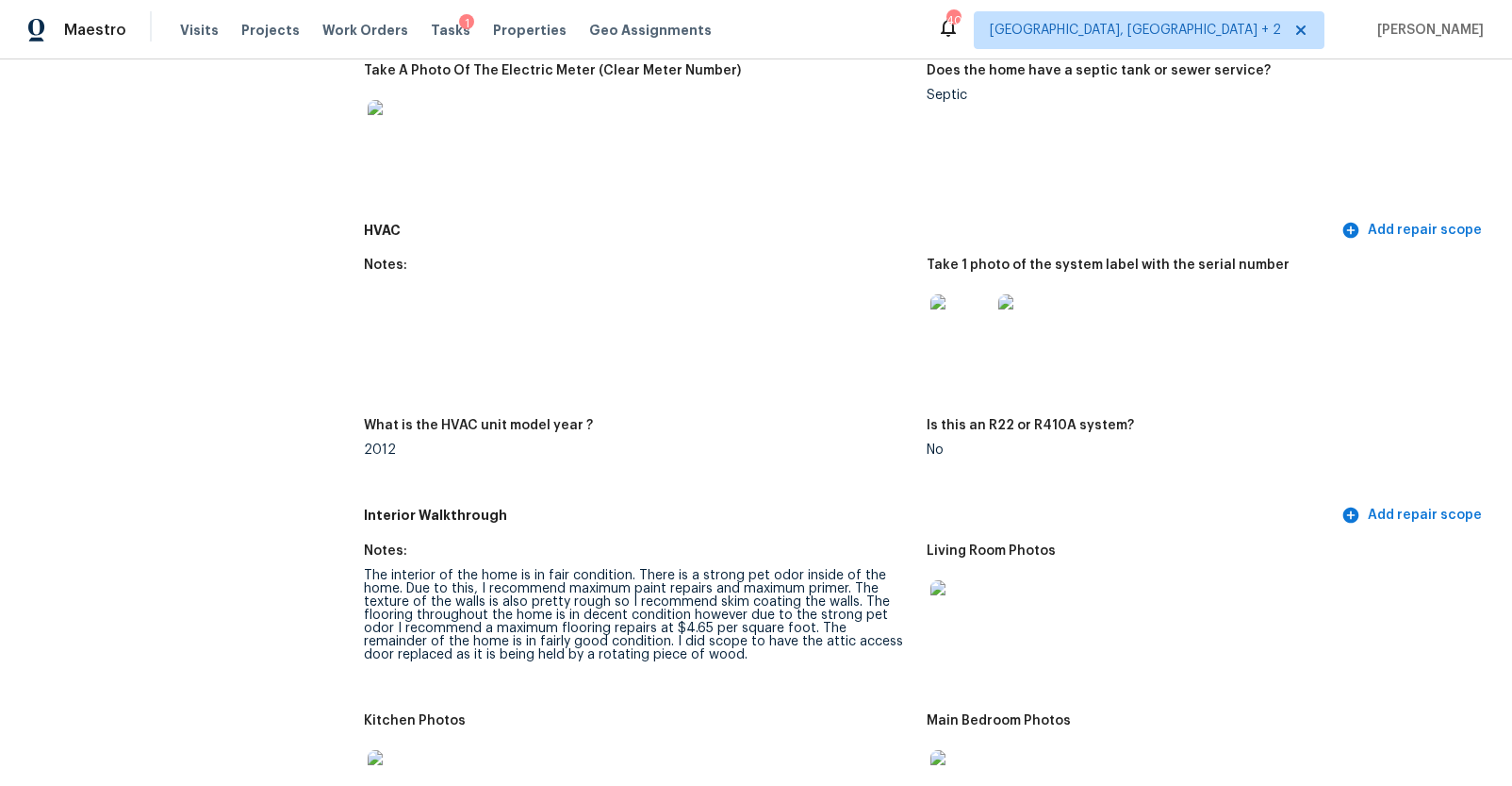
click at [957, 320] on img at bounding box center [961, 325] width 60 height 60
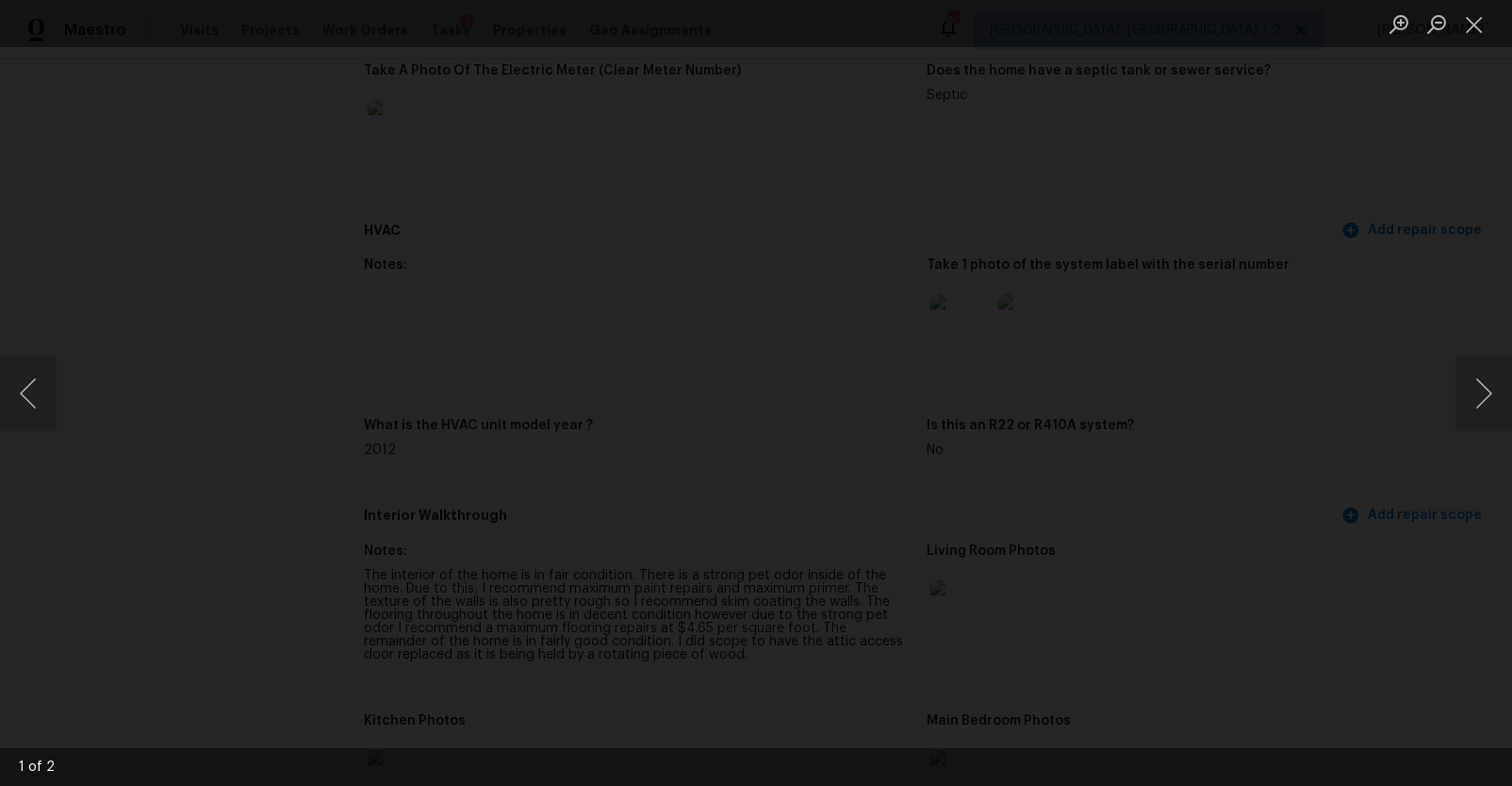
click at [1445, 504] on img "Lightbox" at bounding box center [701, 647] width 3566 height 1853
click at [1477, 17] on button "Close lightbox" at bounding box center [1474, 24] width 38 height 33
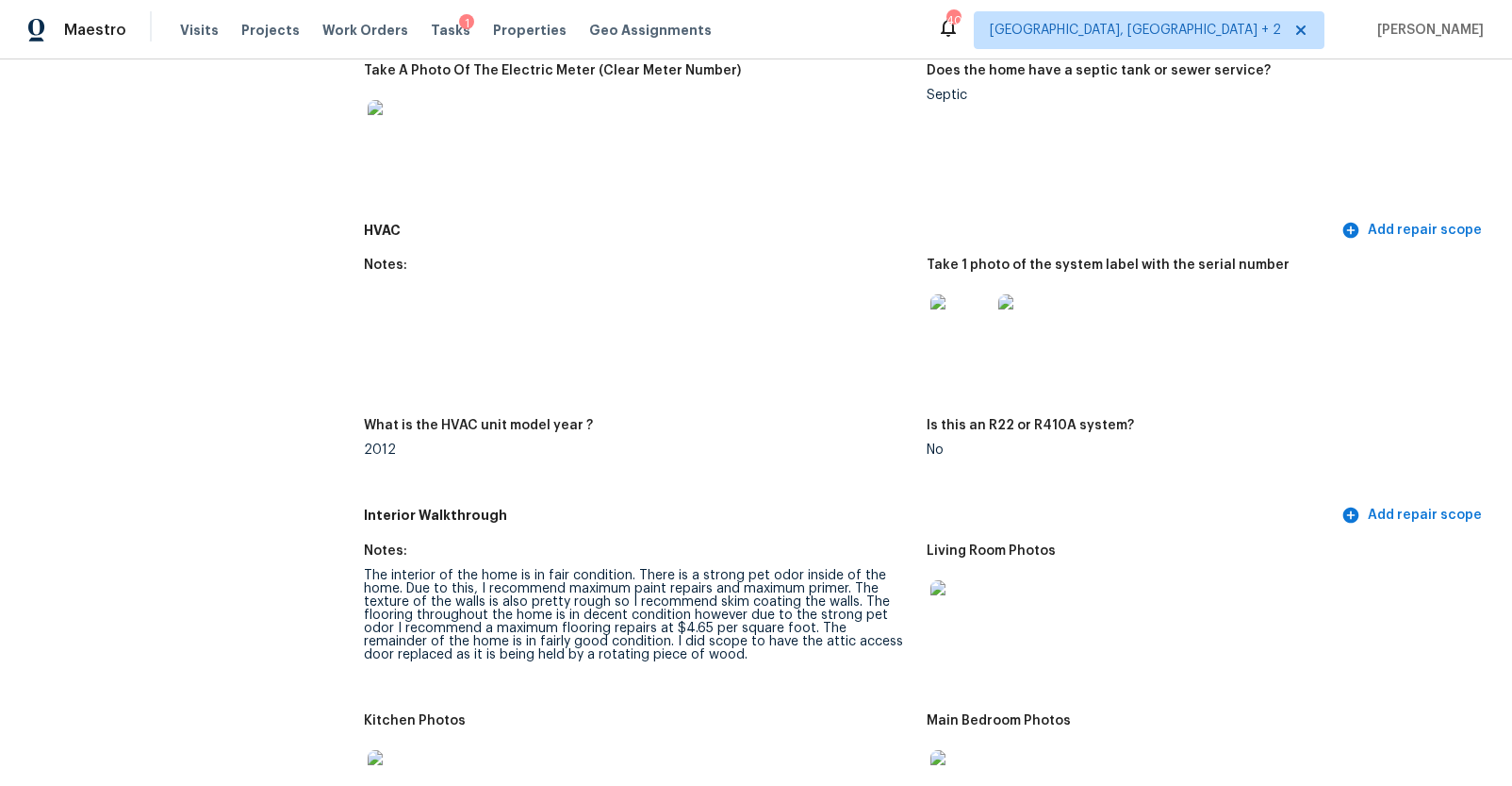
click at [1003, 328] on img at bounding box center [1029, 325] width 60 height 60
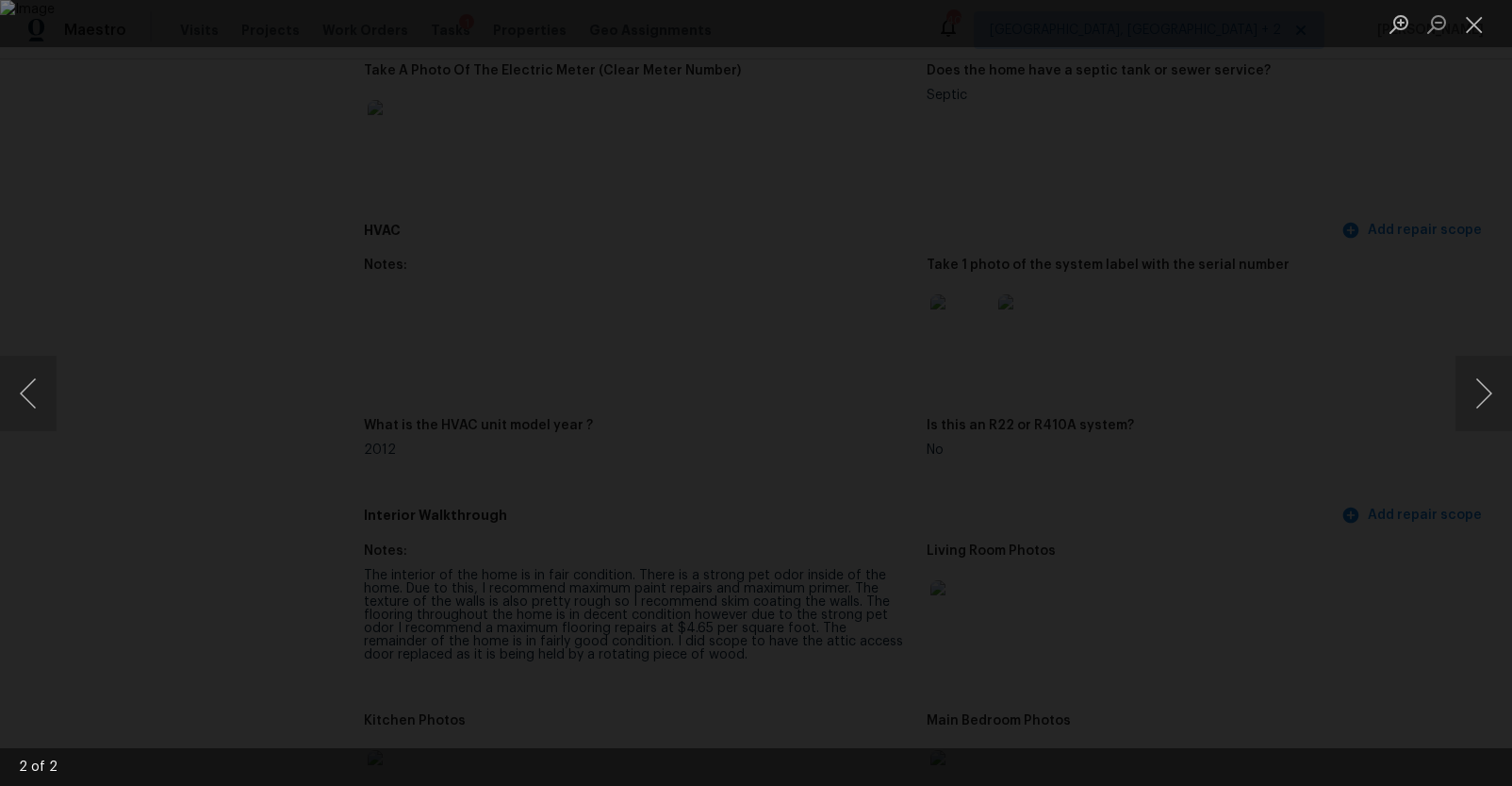
click at [1346, 540] on div "Lightbox" at bounding box center [756, 393] width 1512 height 786
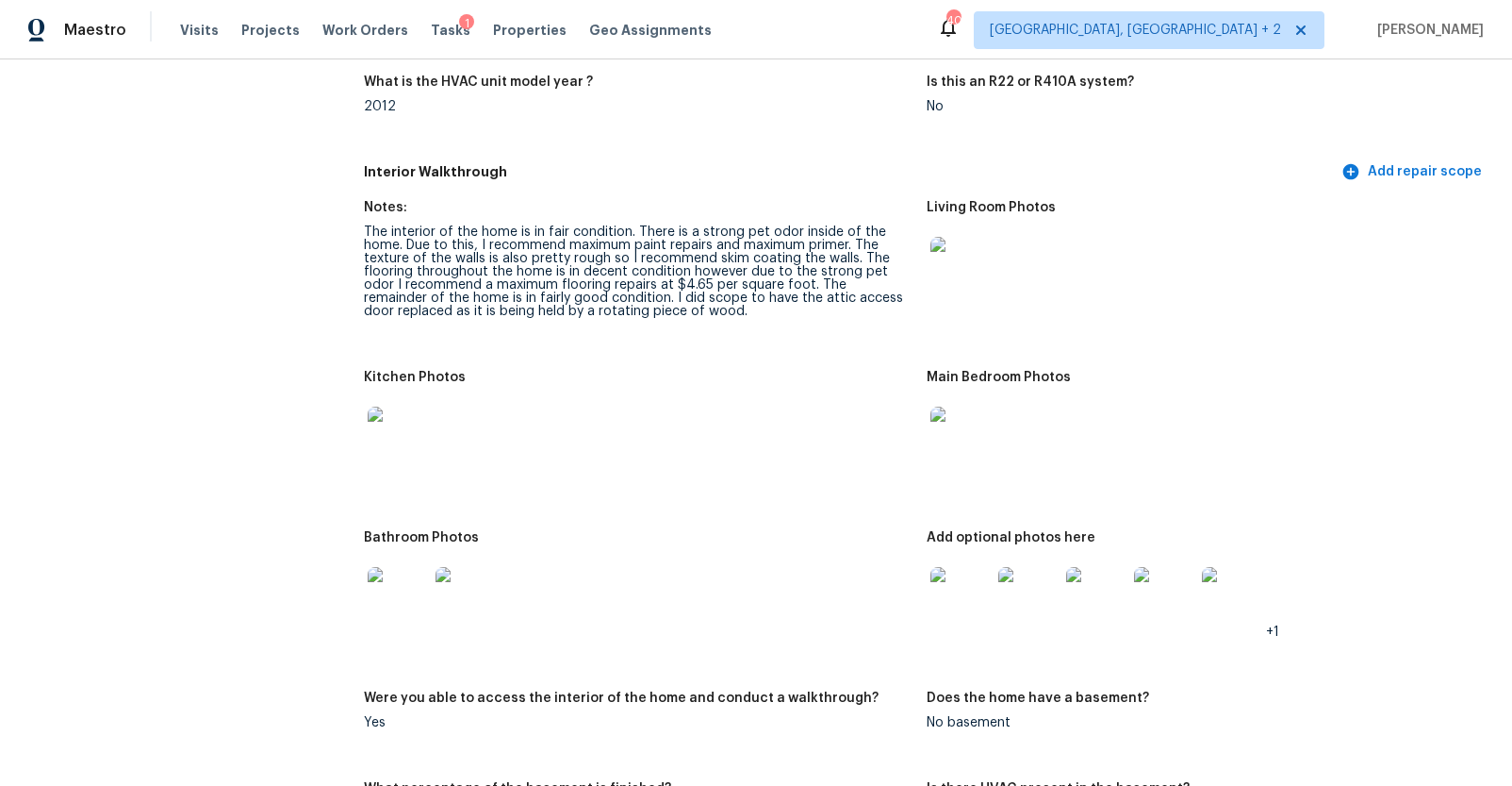
scroll to position [2212, 0]
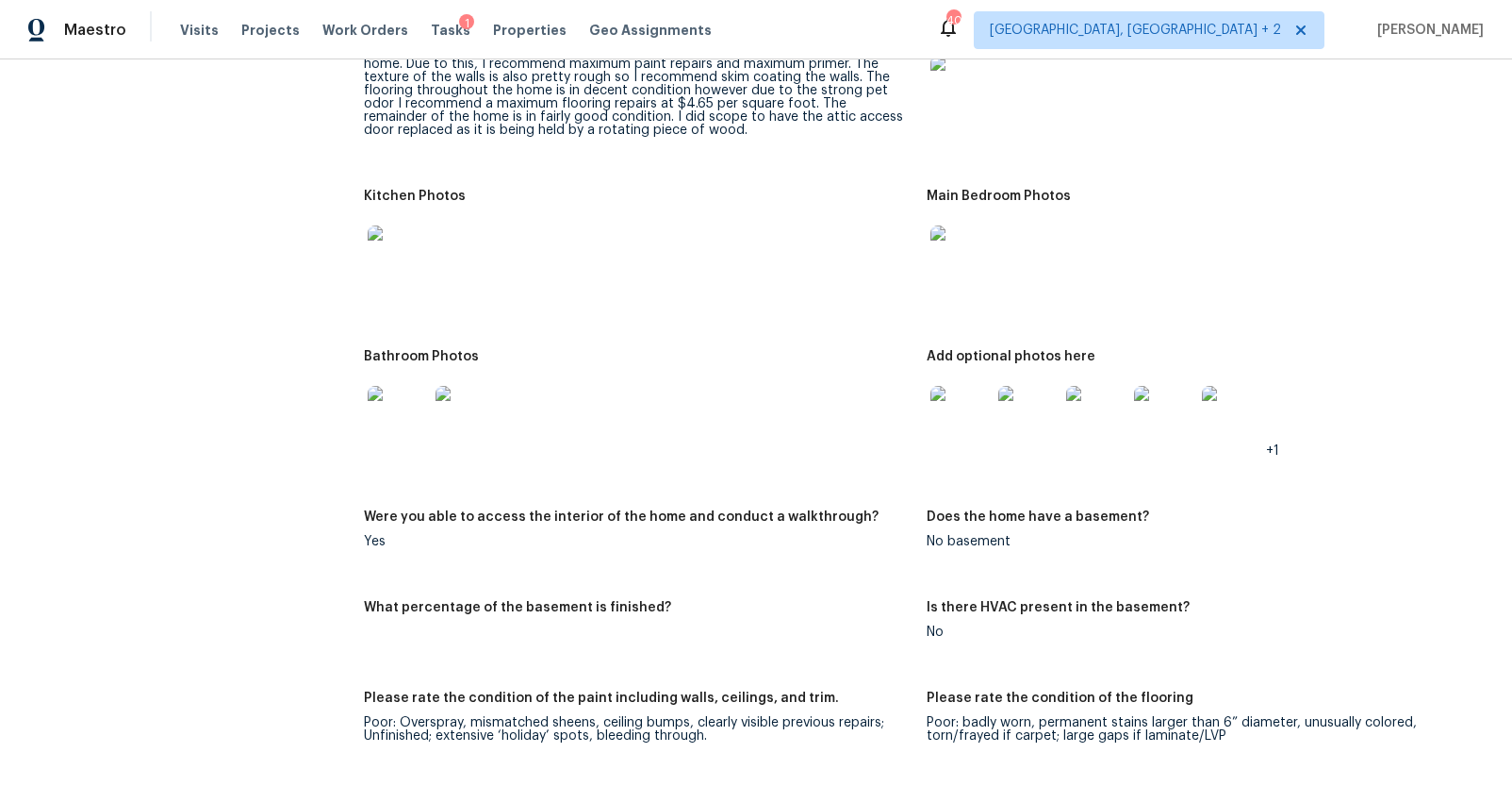
click at [414, 264] on img at bounding box center [398, 256] width 60 height 60
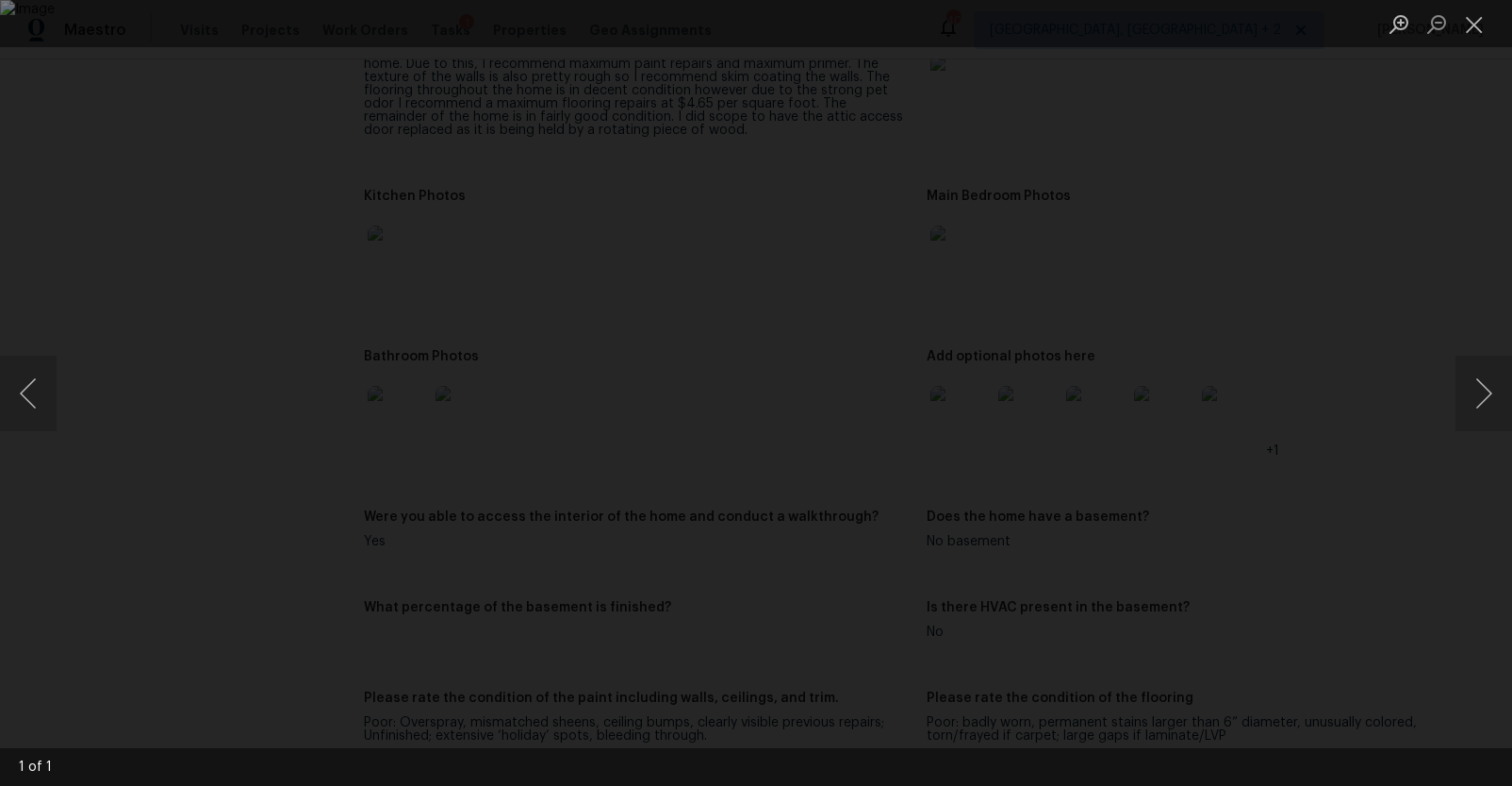
click at [1357, 470] on div "Lightbox" at bounding box center [756, 393] width 1512 height 786
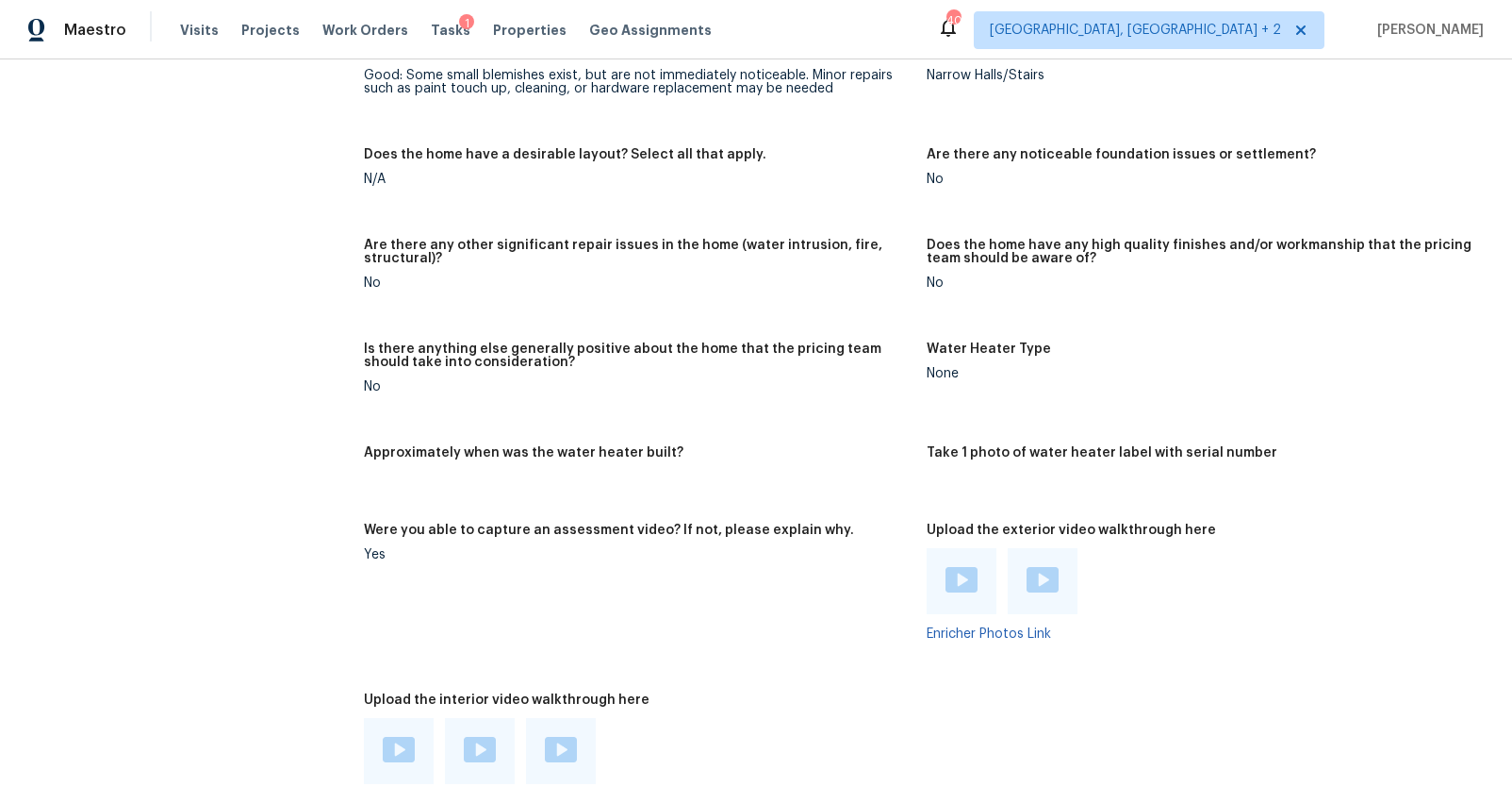
scroll to position [3179, 0]
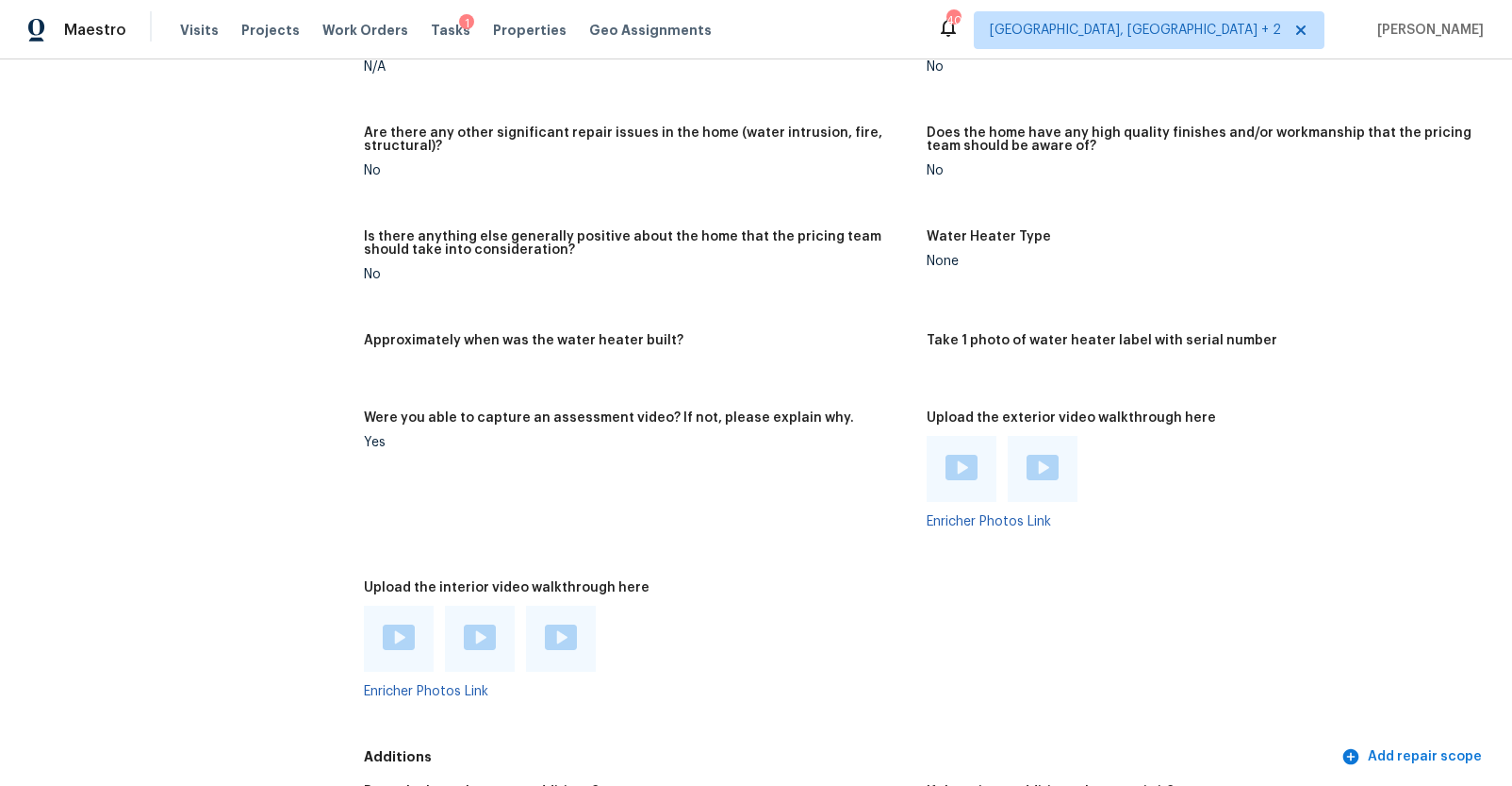
click at [952, 475] on img at bounding box center [961, 467] width 32 height 25
click at [1047, 466] on img at bounding box center [1042, 467] width 32 height 25
click at [386, 636] on img at bounding box center [398, 637] width 32 height 25
click at [478, 642] on img at bounding box center [479, 637] width 32 height 25
click at [570, 632] on img at bounding box center [561, 637] width 32 height 25
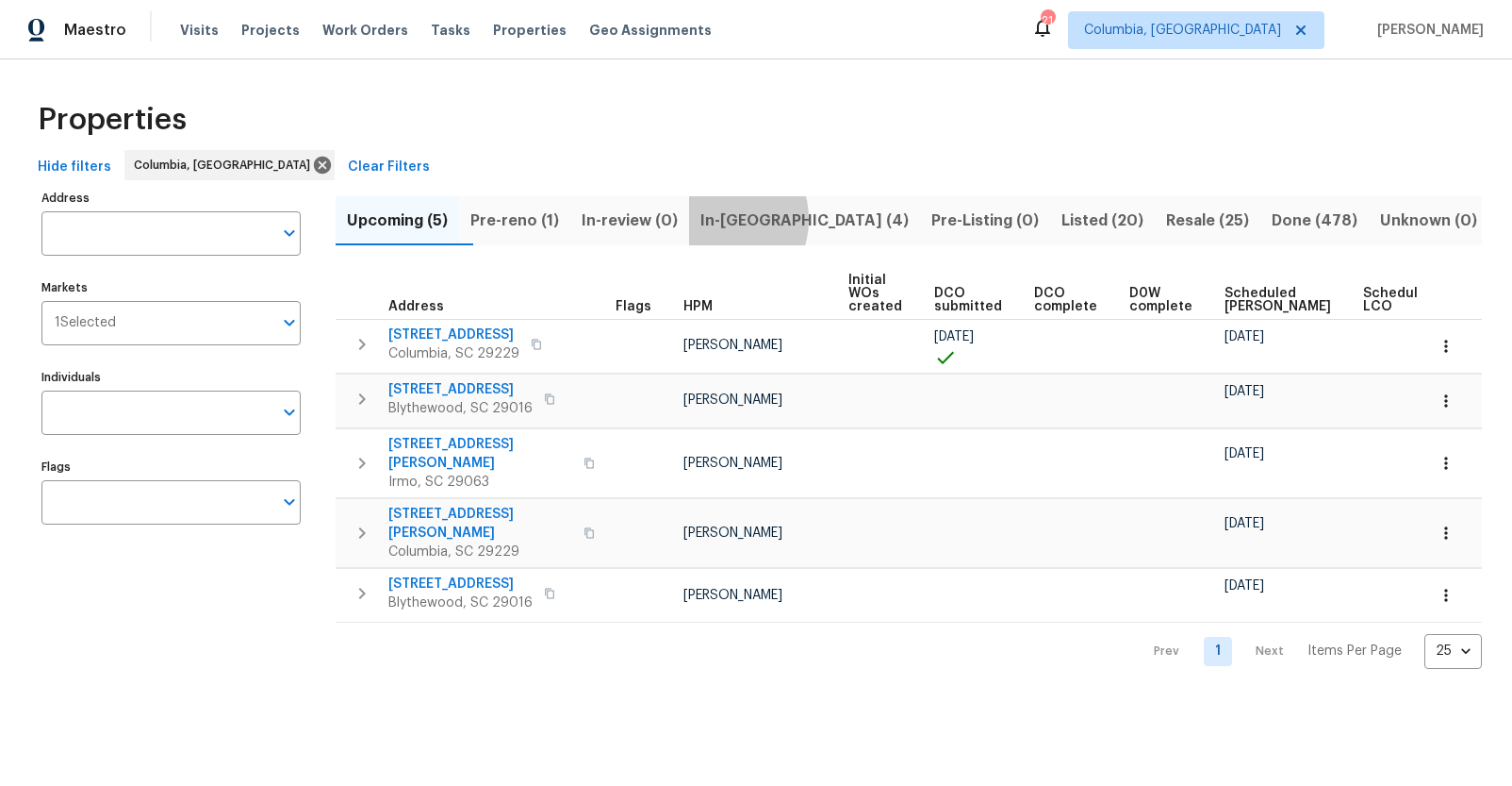
click at [756, 219] on span "In-reno (4)" at bounding box center [804, 220] width 208 height 26
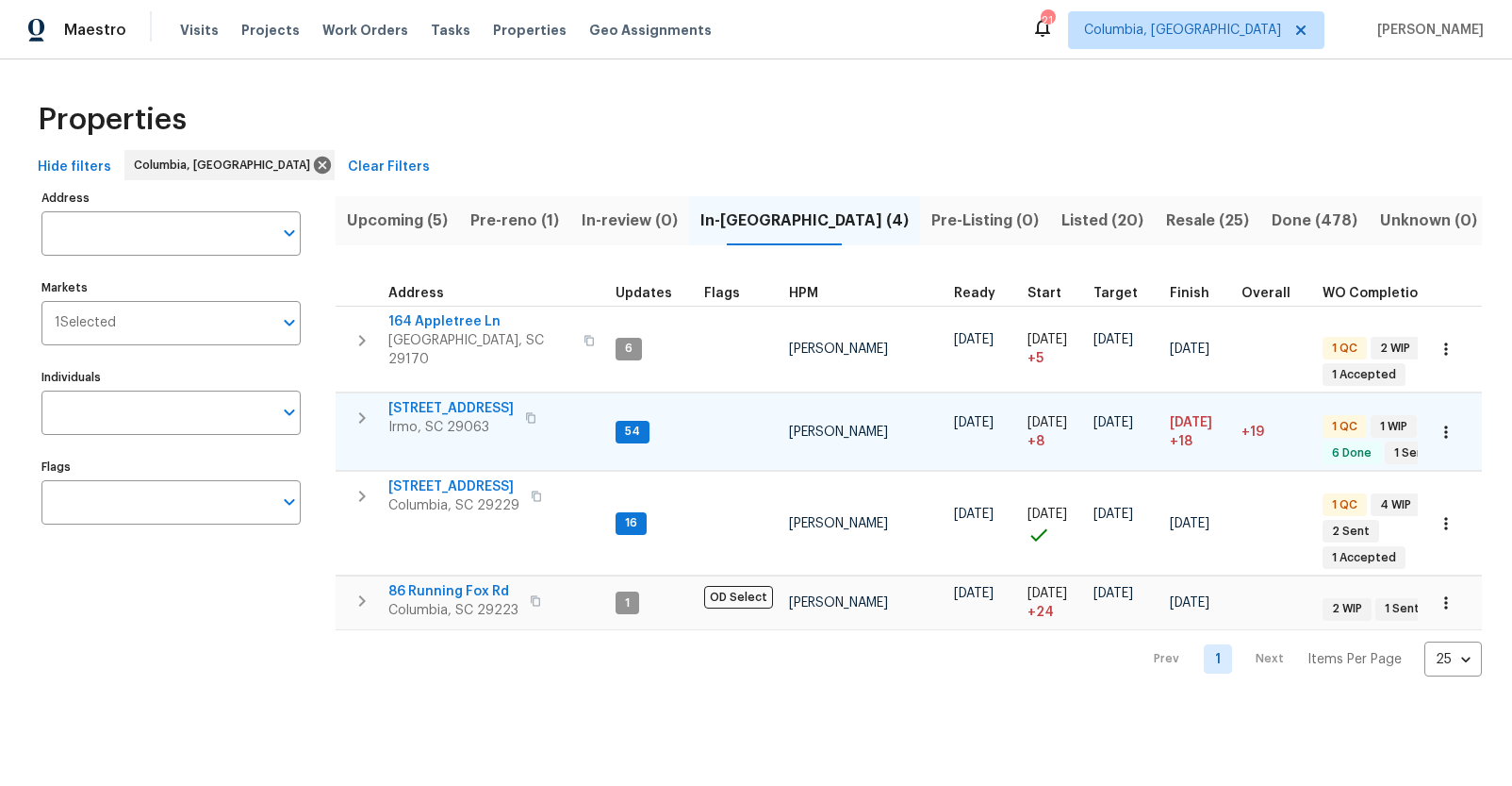
click at [450, 399] on span "105 Kenton Ct" at bounding box center [450, 408] width 125 height 18
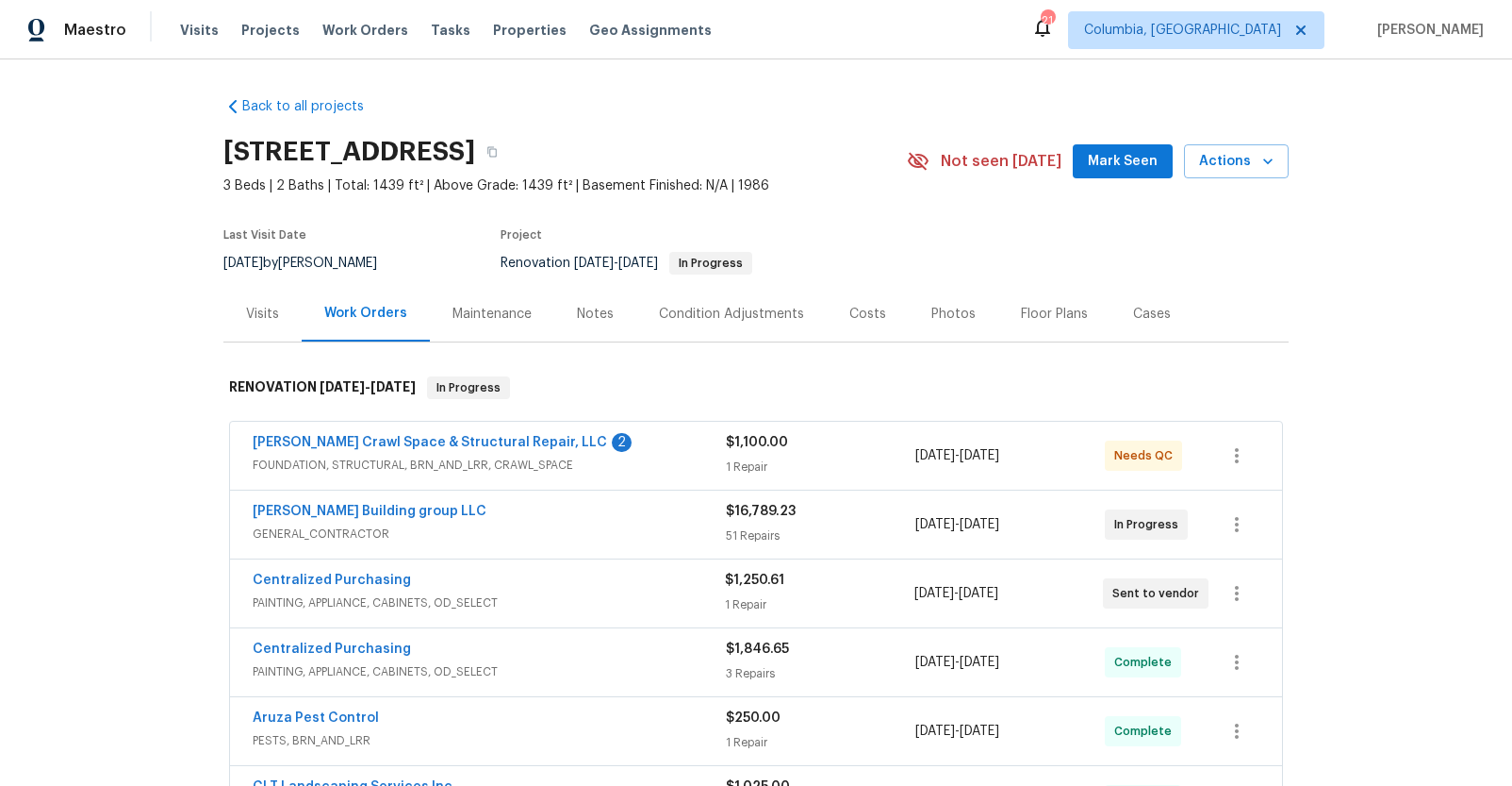
click at [859, 317] on div "Costs" at bounding box center [868, 313] width 37 height 18
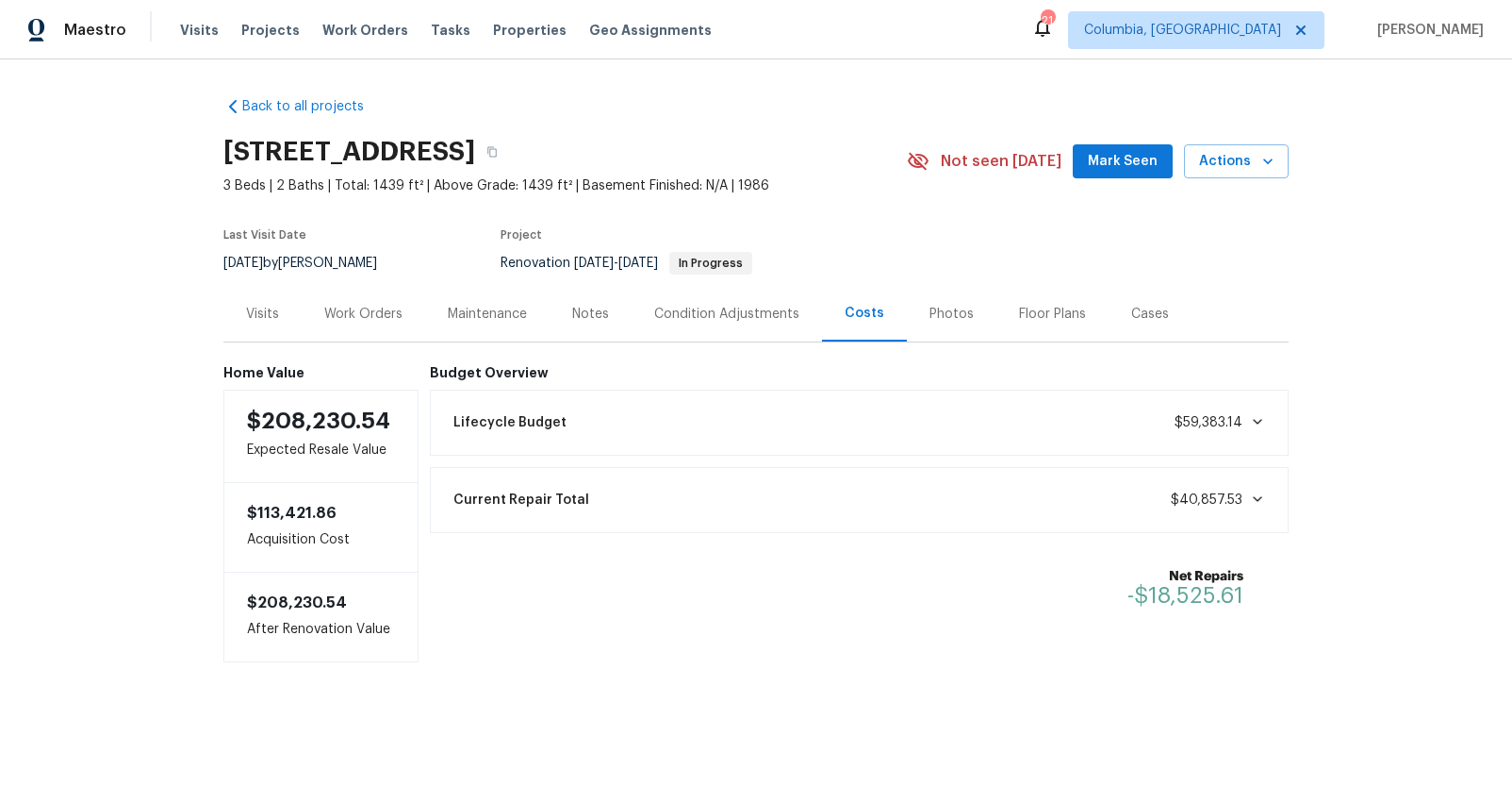
click at [378, 315] on div "Work Orders" at bounding box center [363, 313] width 78 height 18
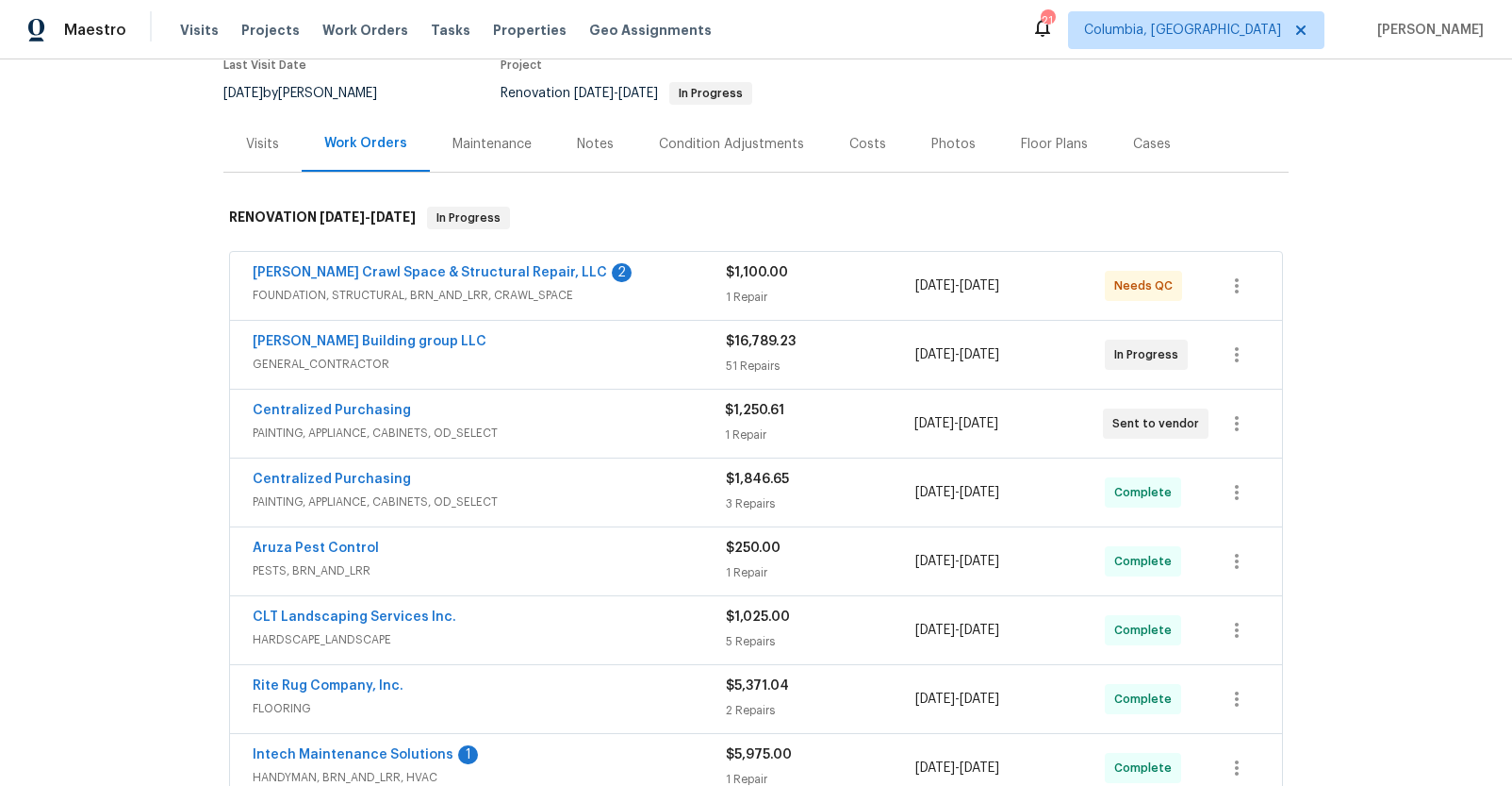
scroll to position [198, 0]
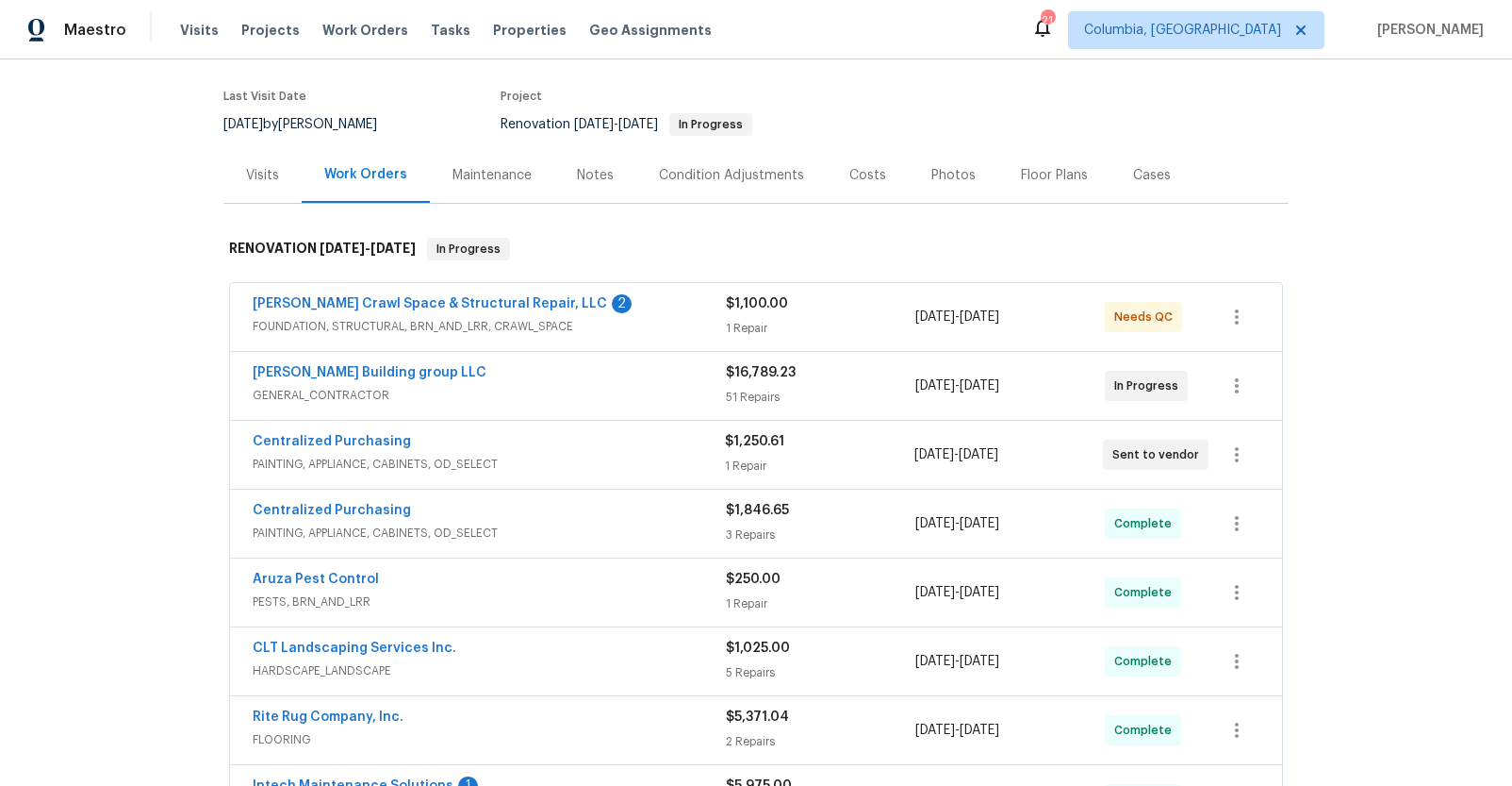
click at [861, 197] on div "Costs" at bounding box center [868, 174] width 82 height 55
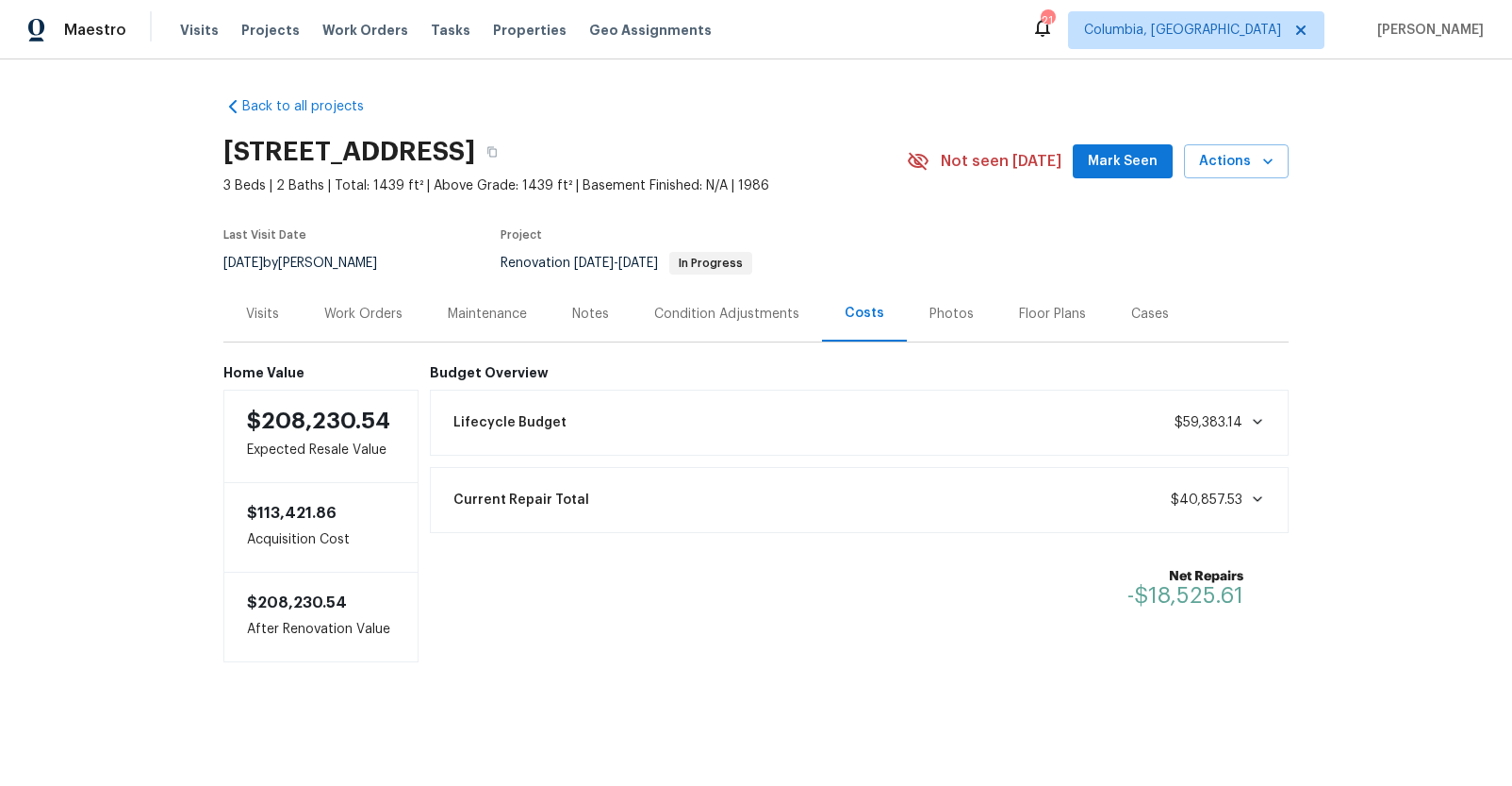
click at [388, 304] on div "Work Orders" at bounding box center [363, 313] width 78 height 18
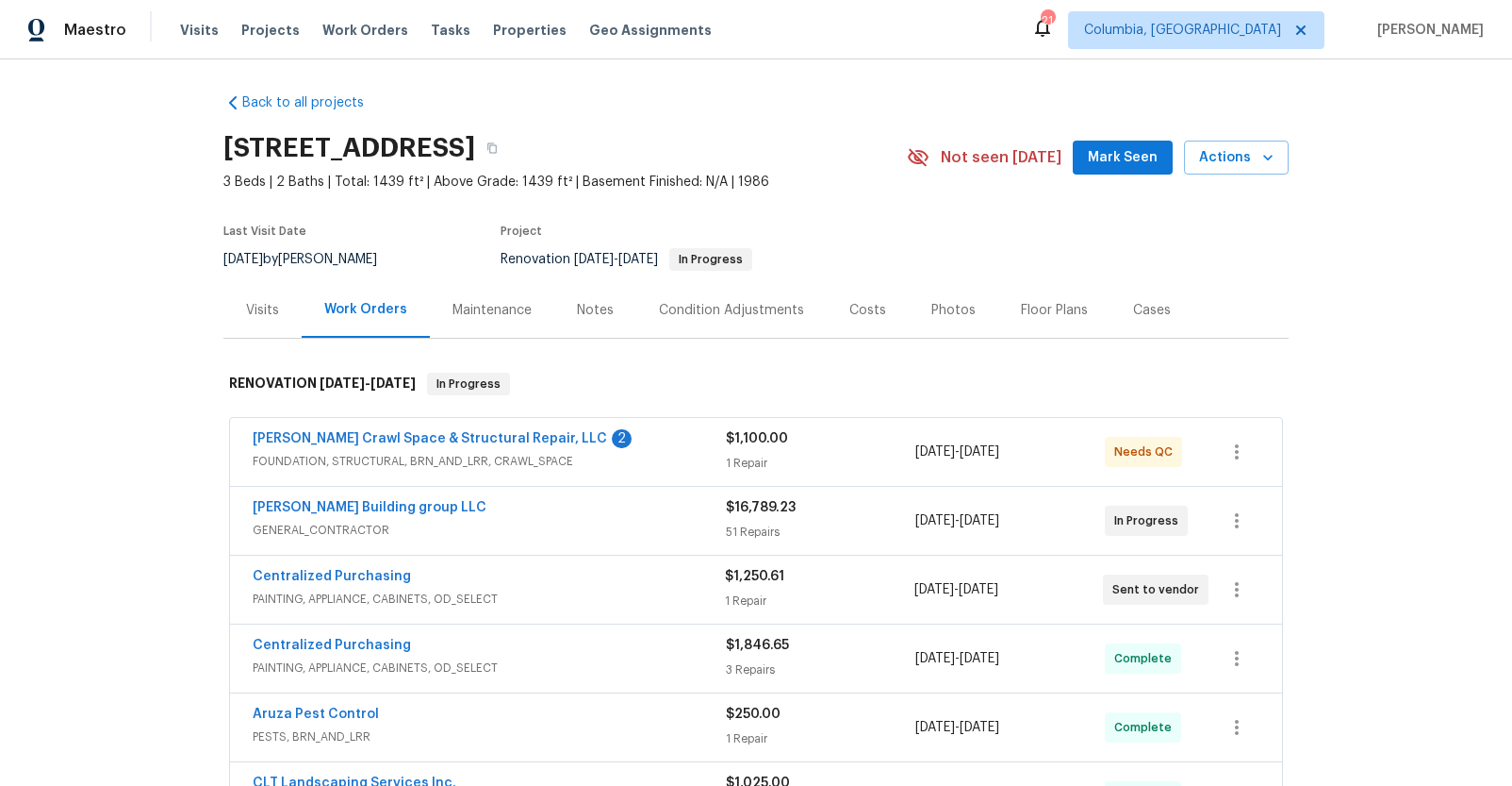
scroll to position [139, 0]
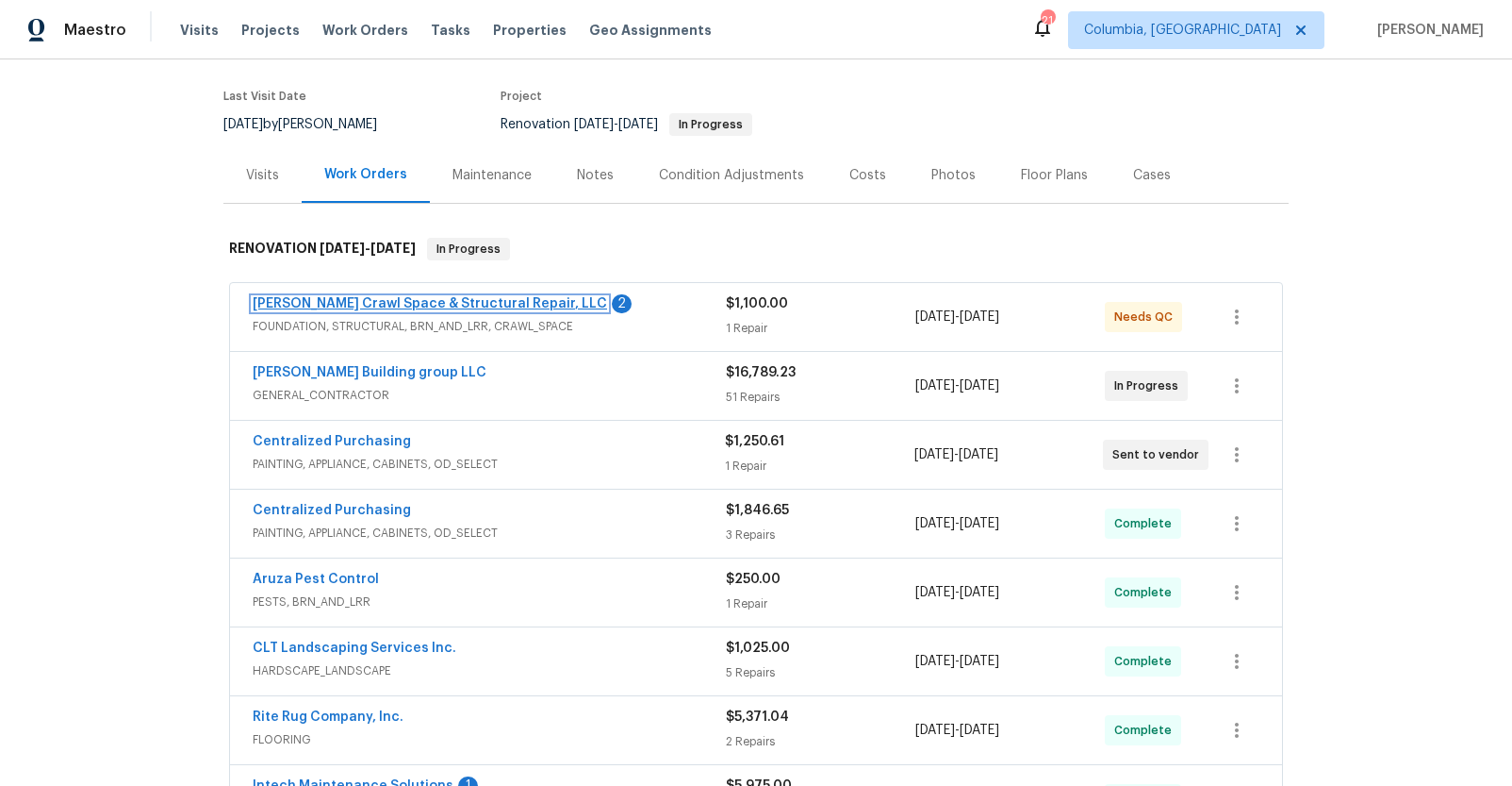
click at [384, 302] on link "[PERSON_NAME] Crawl Space & Structural Repair, LLC" at bounding box center [430, 304] width 355 height 14
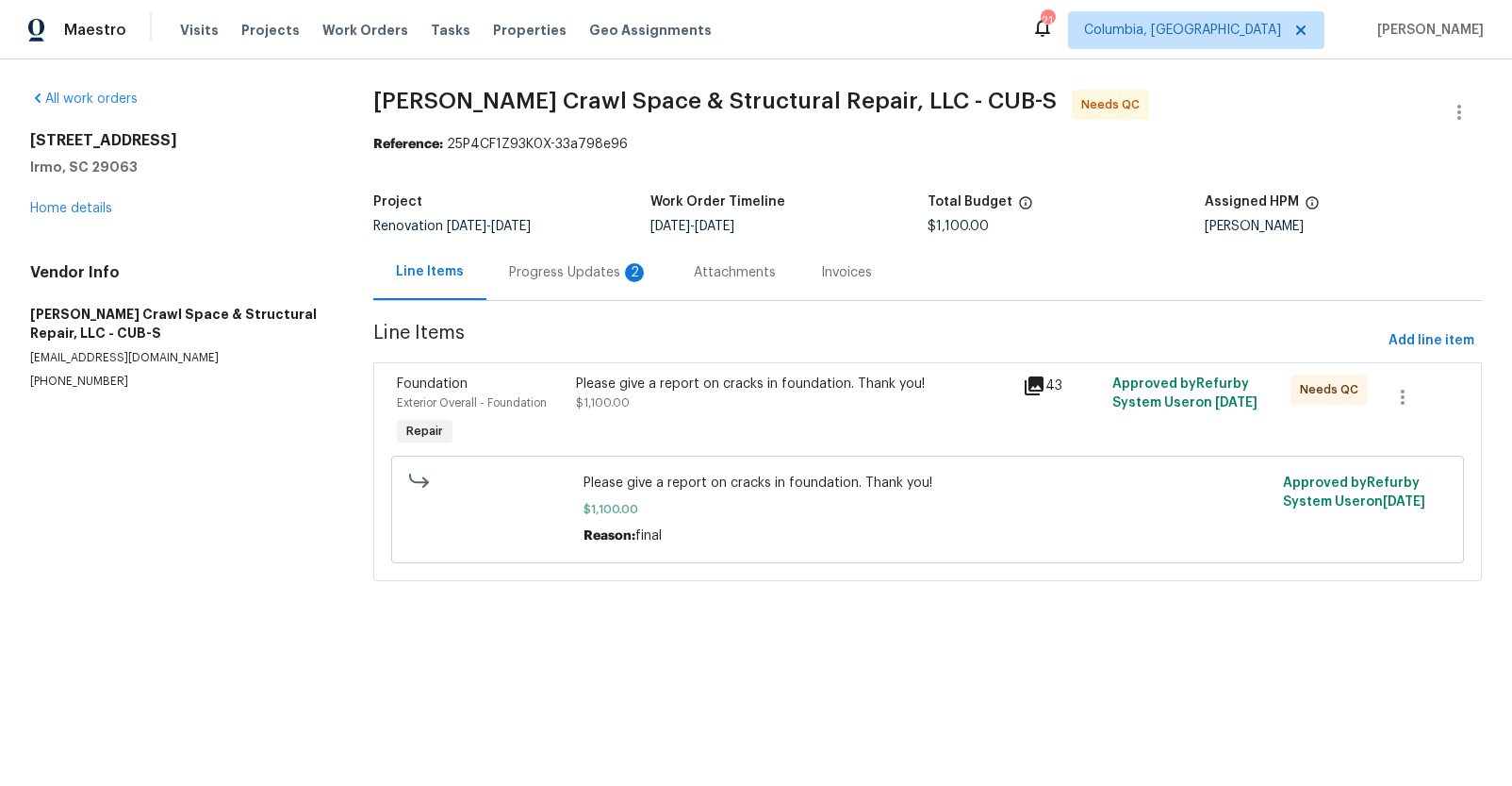
click at [605, 286] on div "Progress Updates 2" at bounding box center [578, 271] width 185 height 55
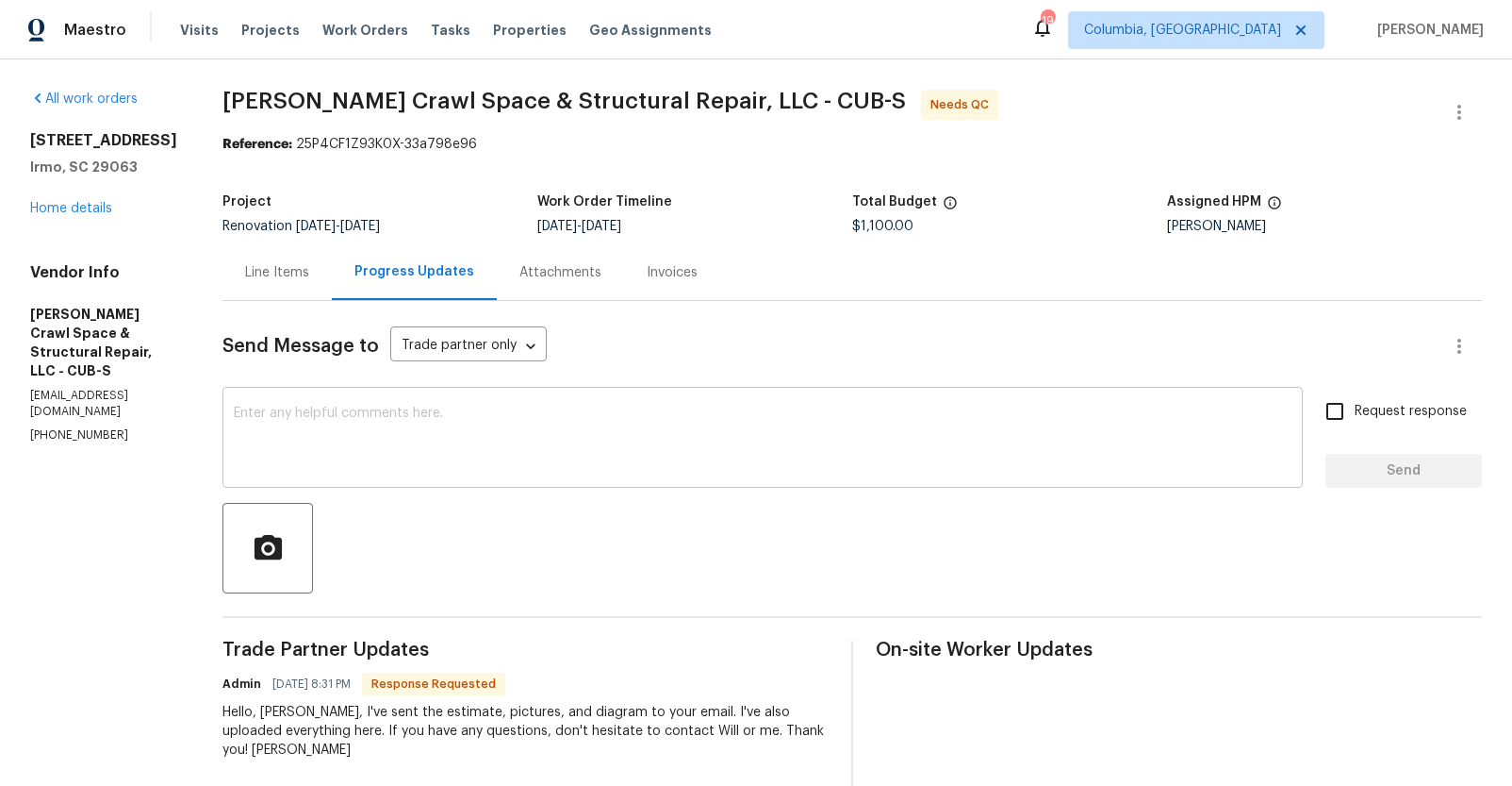
click at [493, 432] on textarea at bounding box center [762, 439] width 1058 height 66
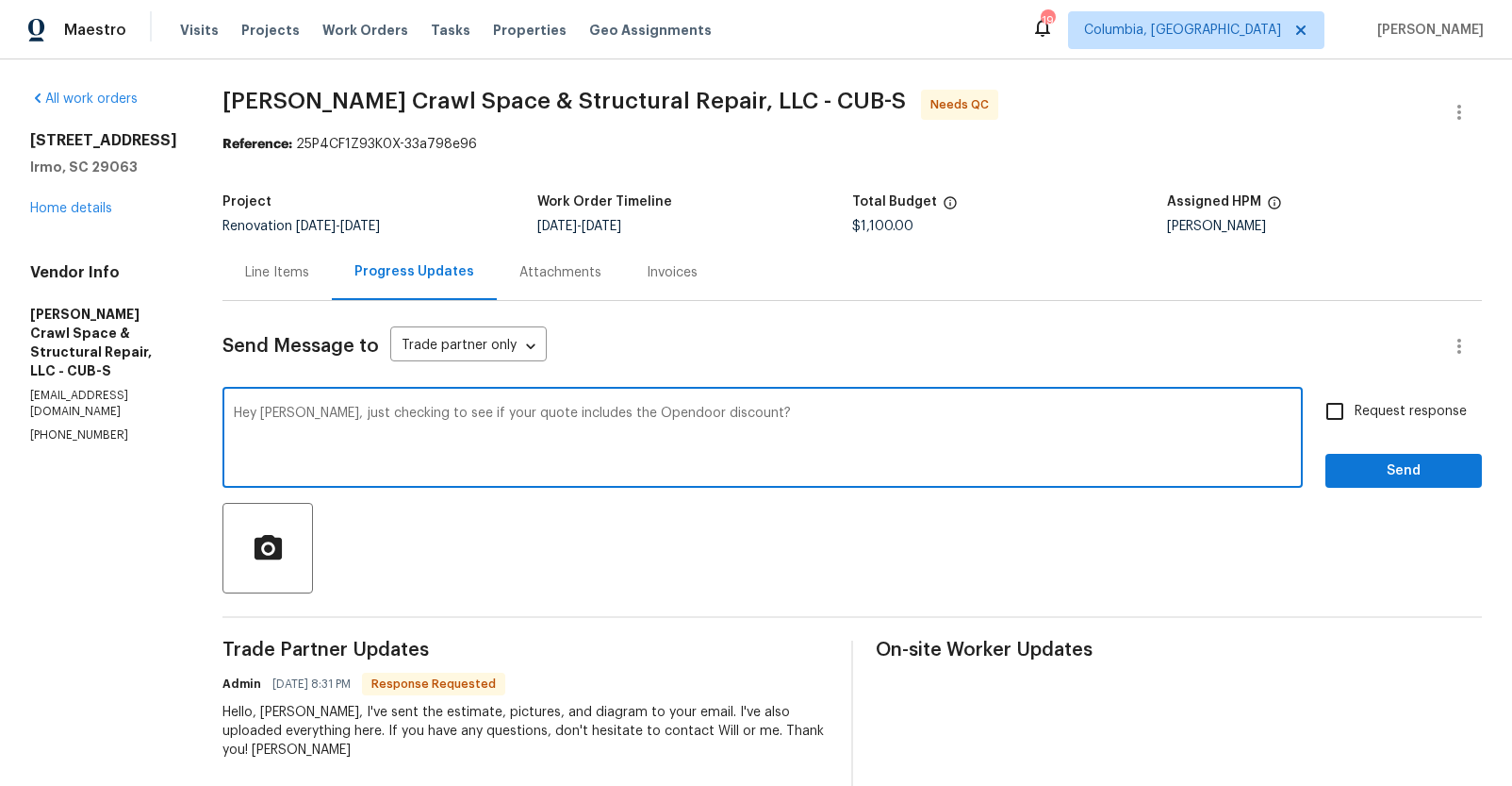
type textarea "Hey [PERSON_NAME], just checking to see if your quote includes the Opendoor dis…"
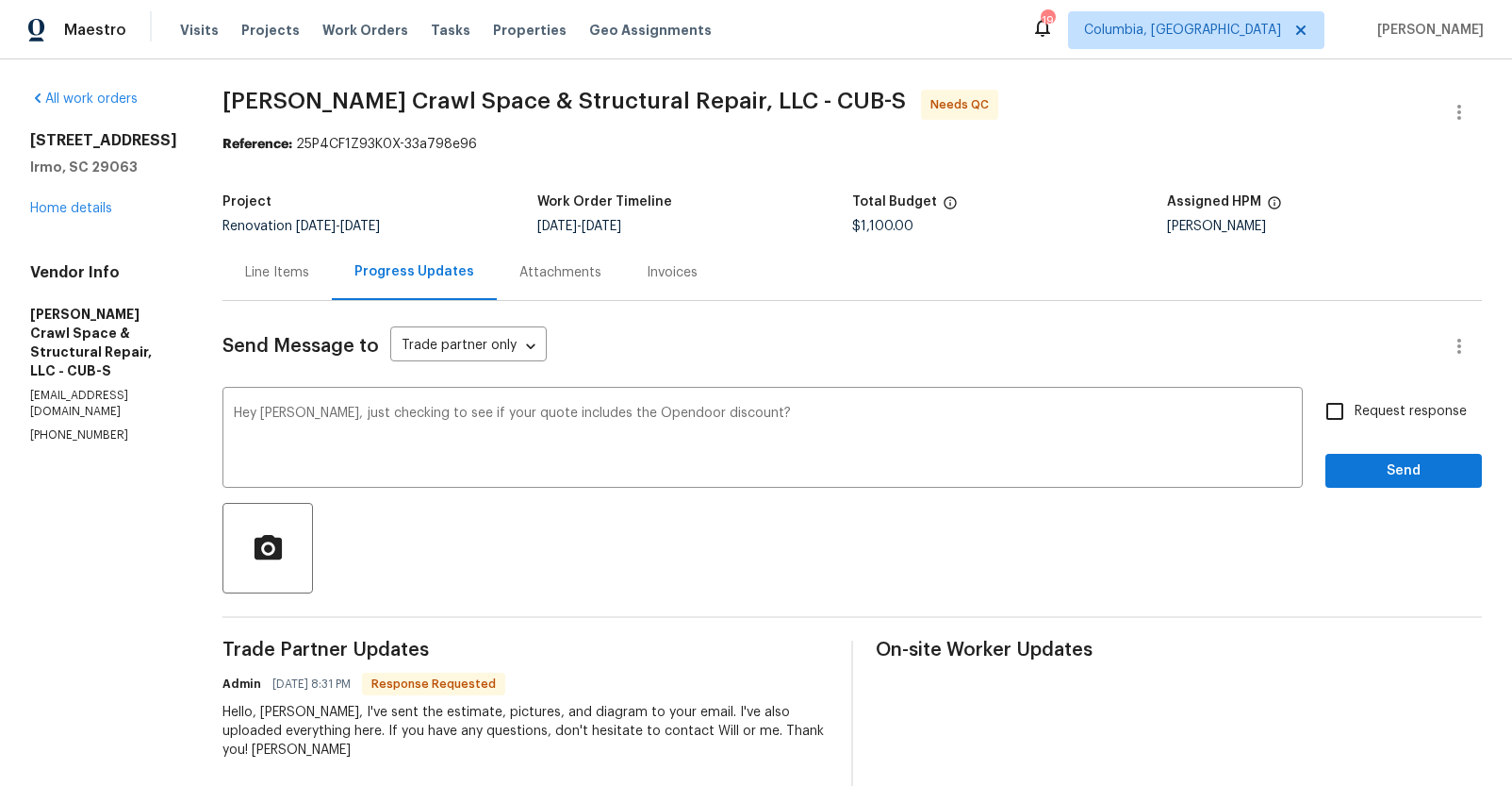
click at [1390, 416] on span "Request response" at bounding box center [1410, 412] width 112 height 19
click at [1354, 416] on input "Request response" at bounding box center [1335, 411] width 40 height 40
checkbox input "true"
click at [948, 422] on textarea "Hey [PERSON_NAME], just checking to see if your quote includes the Opendoor dis…" at bounding box center [762, 439] width 1058 height 66
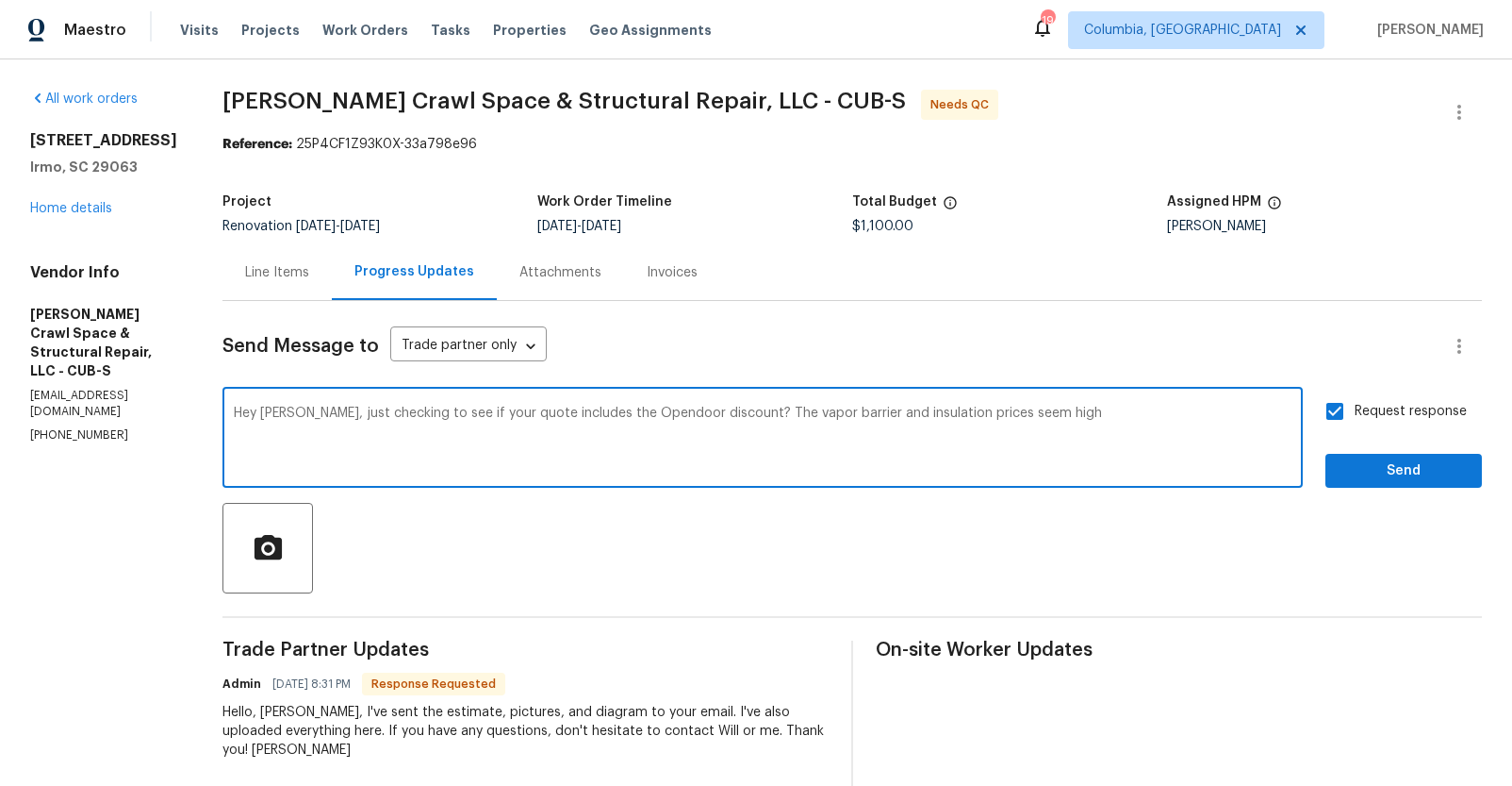
type textarea "Hey [PERSON_NAME], just checking to see if your quote includes the Opendoor dis…"
click at [1416, 482] on span "Send" at bounding box center [1404, 471] width 126 height 23
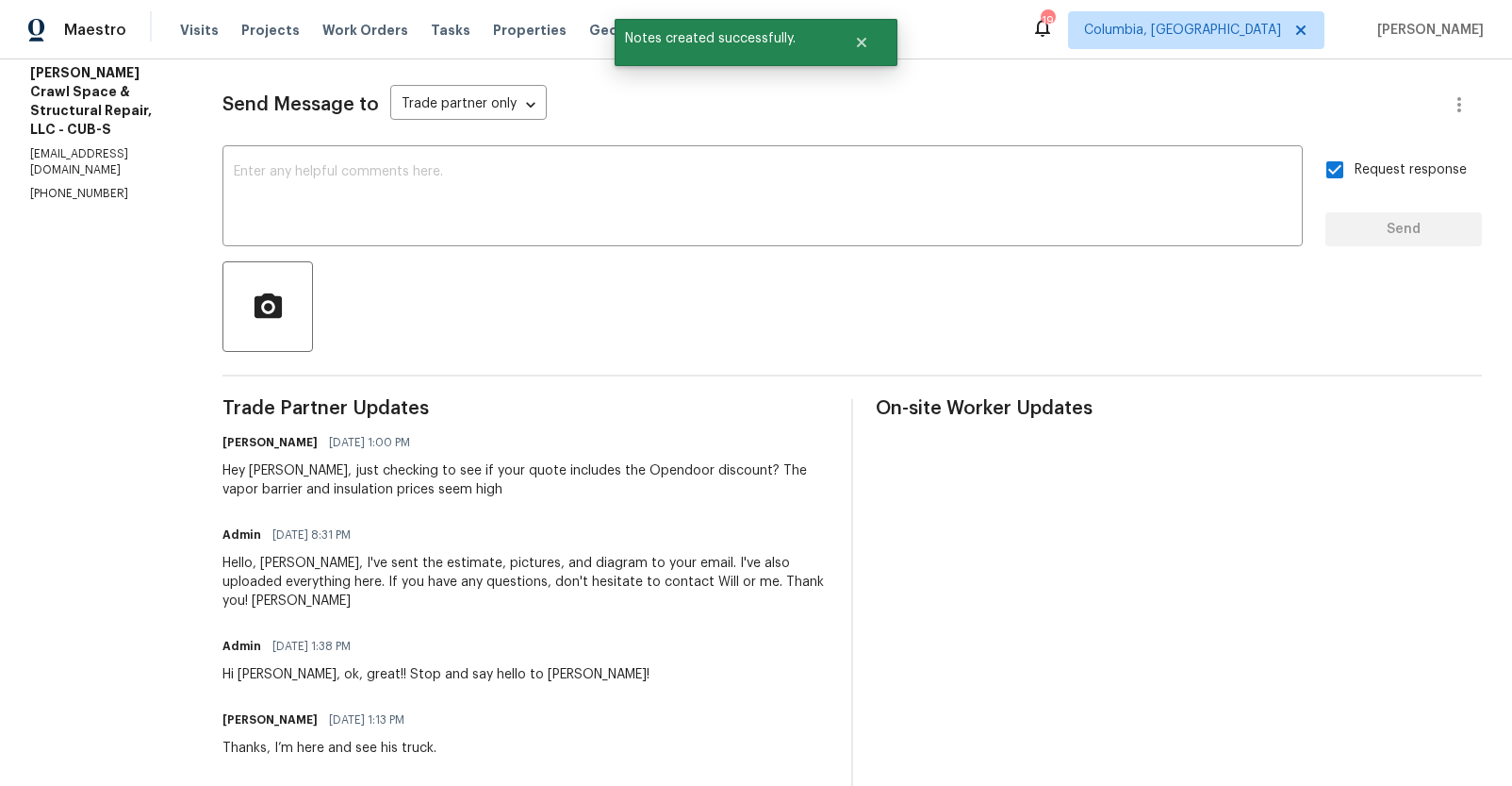
scroll to position [311, 0]
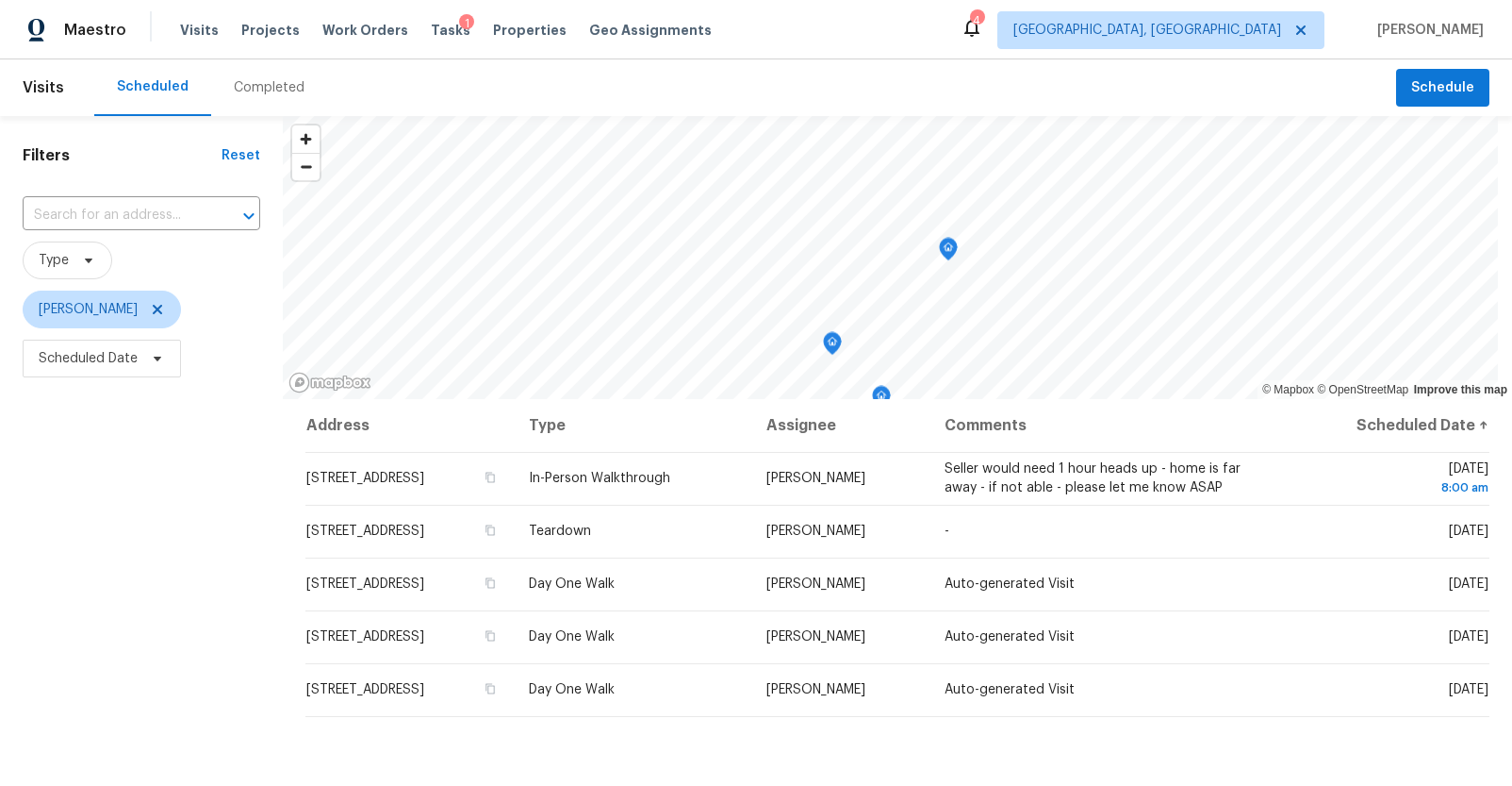
click at [272, 85] on div "Completed" at bounding box center [268, 87] width 71 height 18
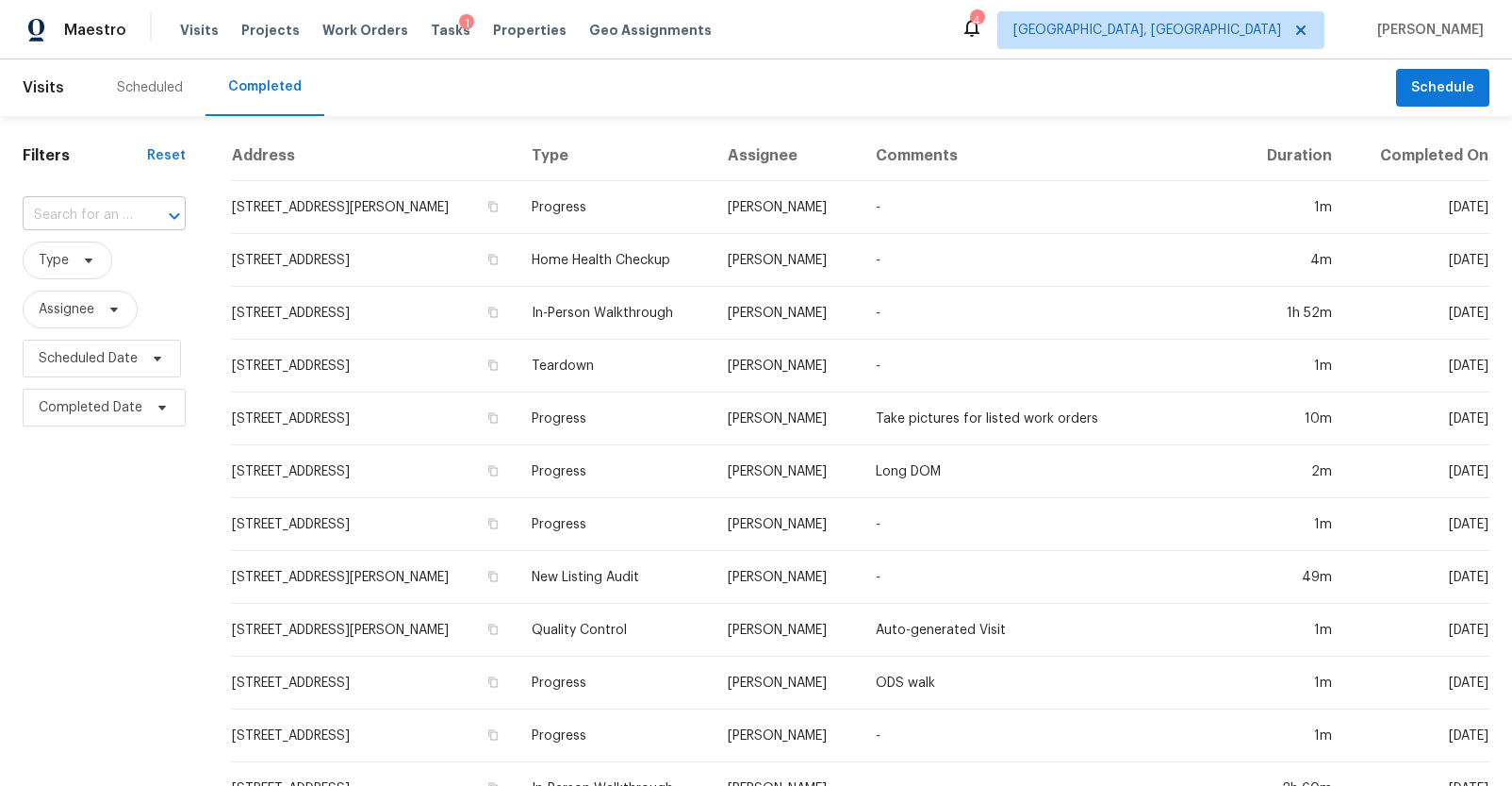
click at [137, 214] on div at bounding box center [161, 215] width 49 height 26
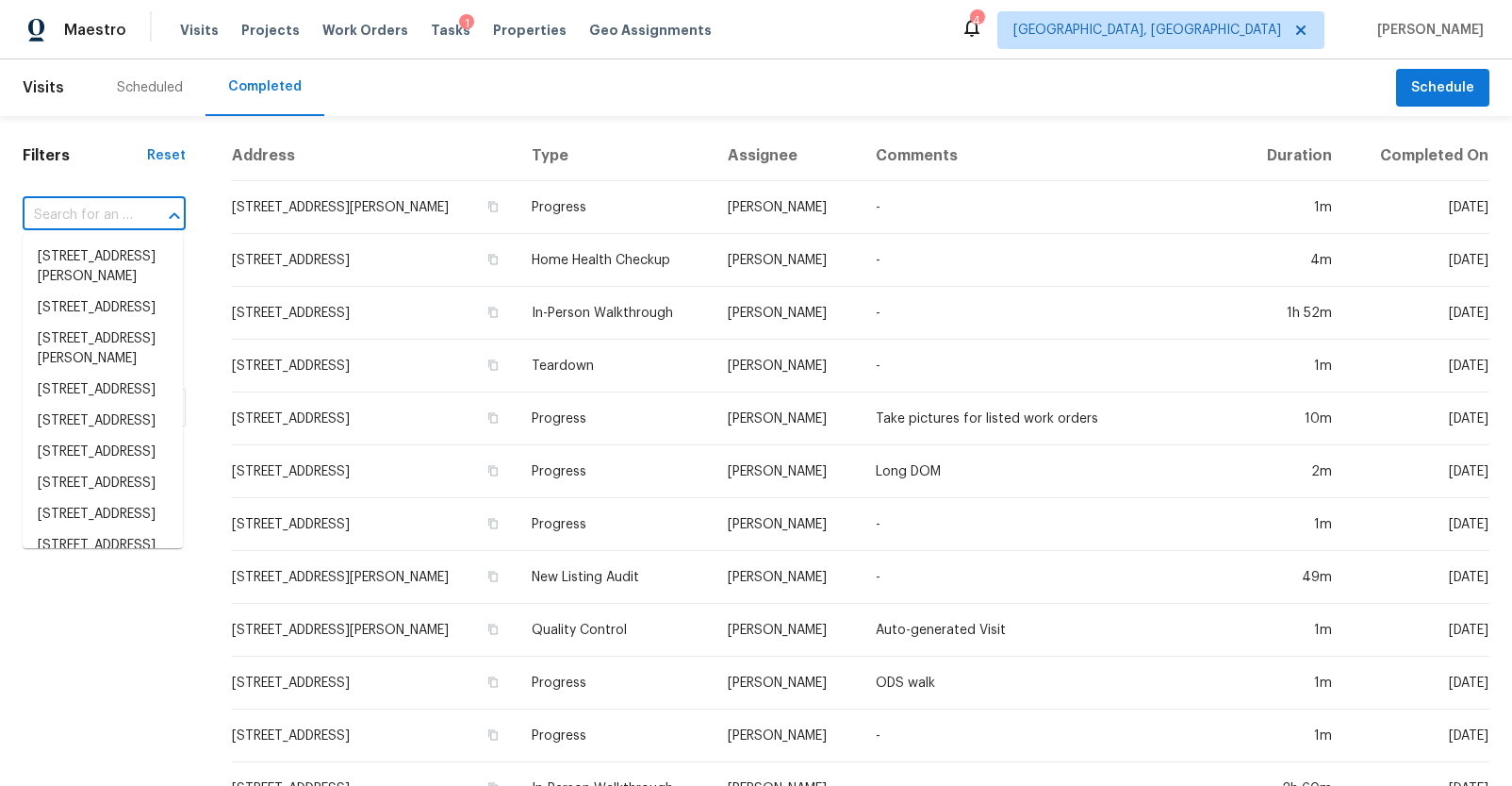
paste input "133 Maywood Dr, Moncks Corner, SC 29461"
type input "133 Maywood Dr, Moncks Corner, SC 29461"
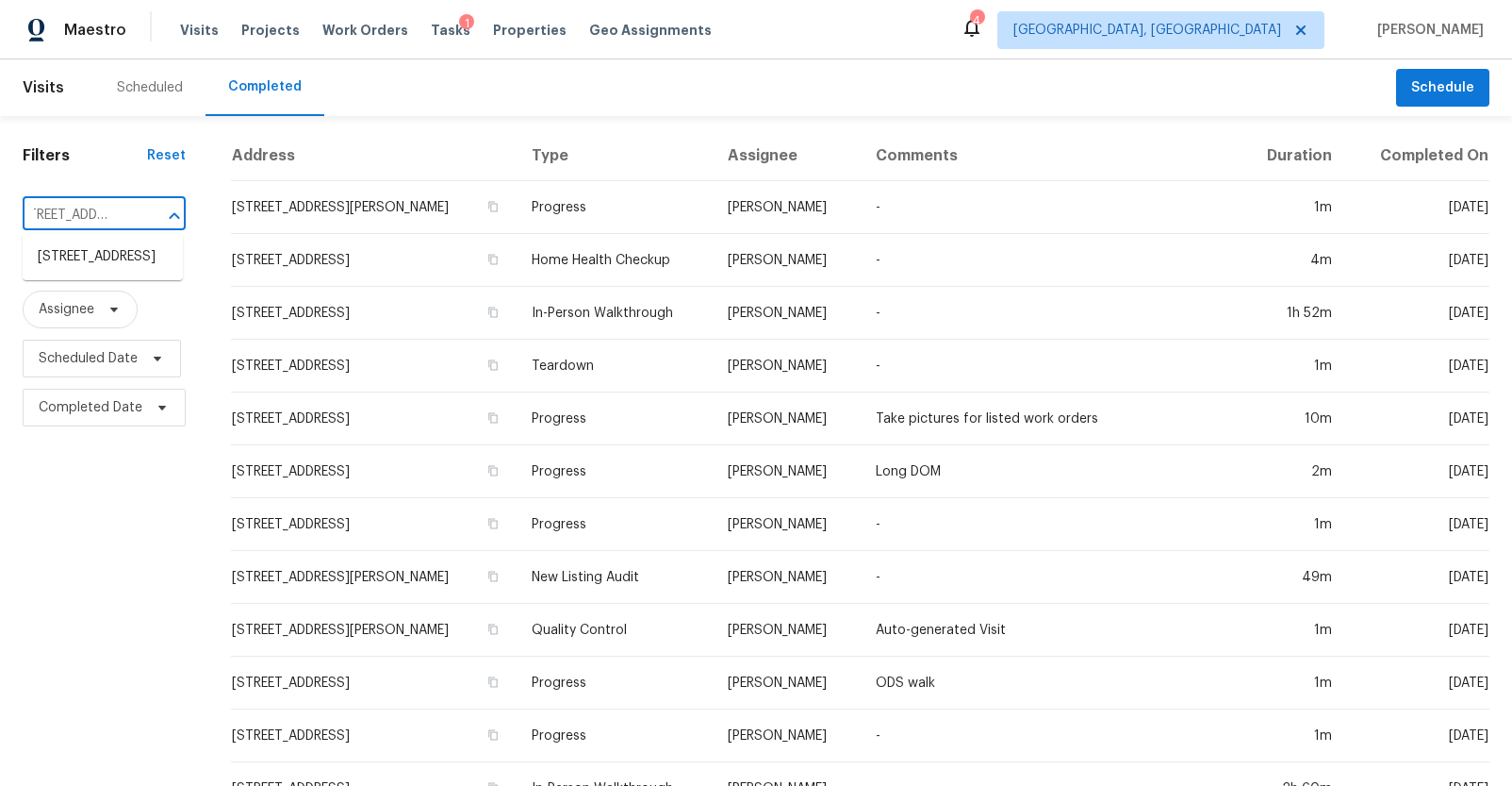
click at [129, 248] on li "133 Maywood Dr, Moncks Corner, SC 29461" at bounding box center [102, 257] width 160 height 31
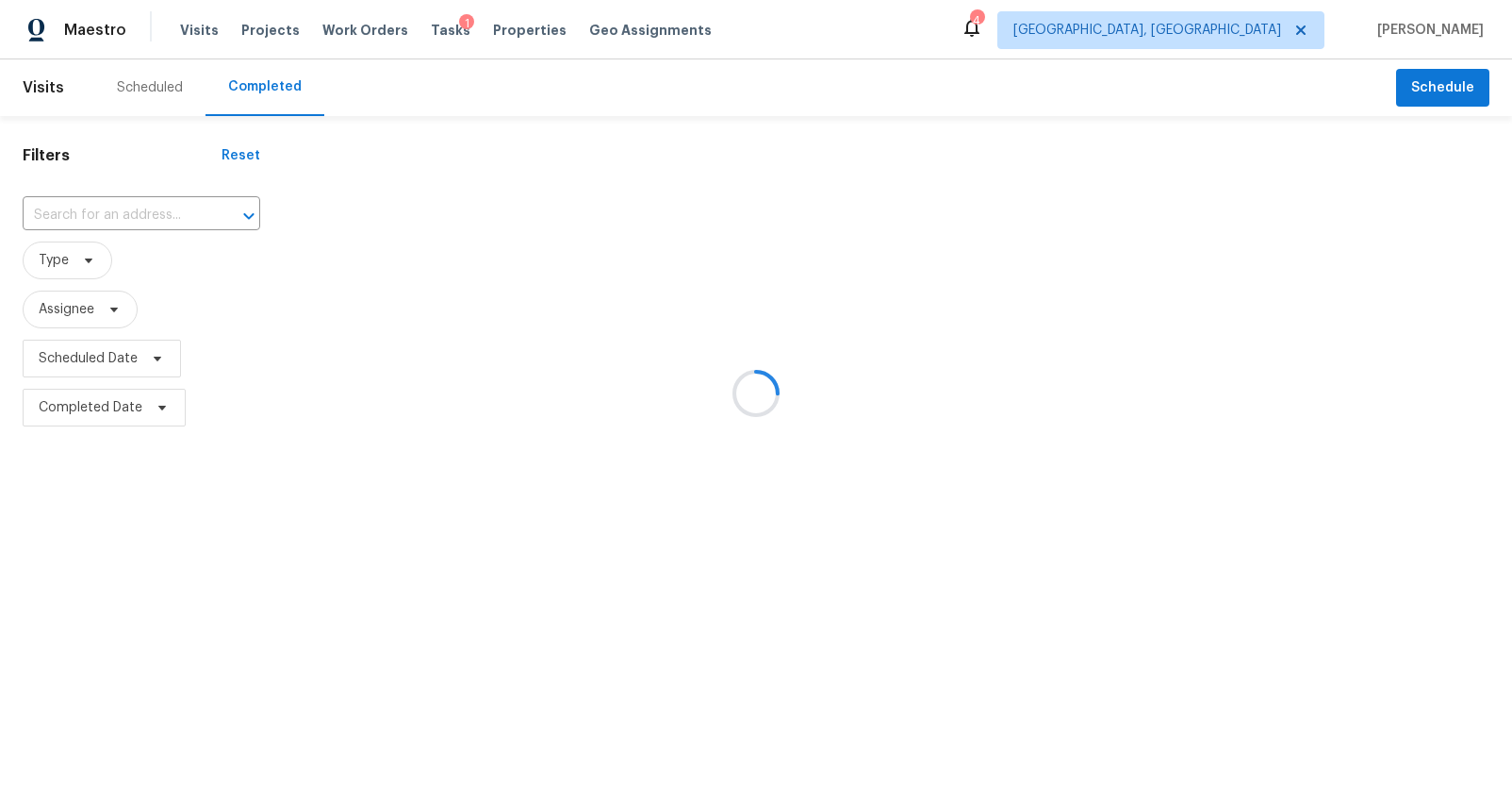
type input "133 Maywood Dr, Moncks Corner, SC 29461"
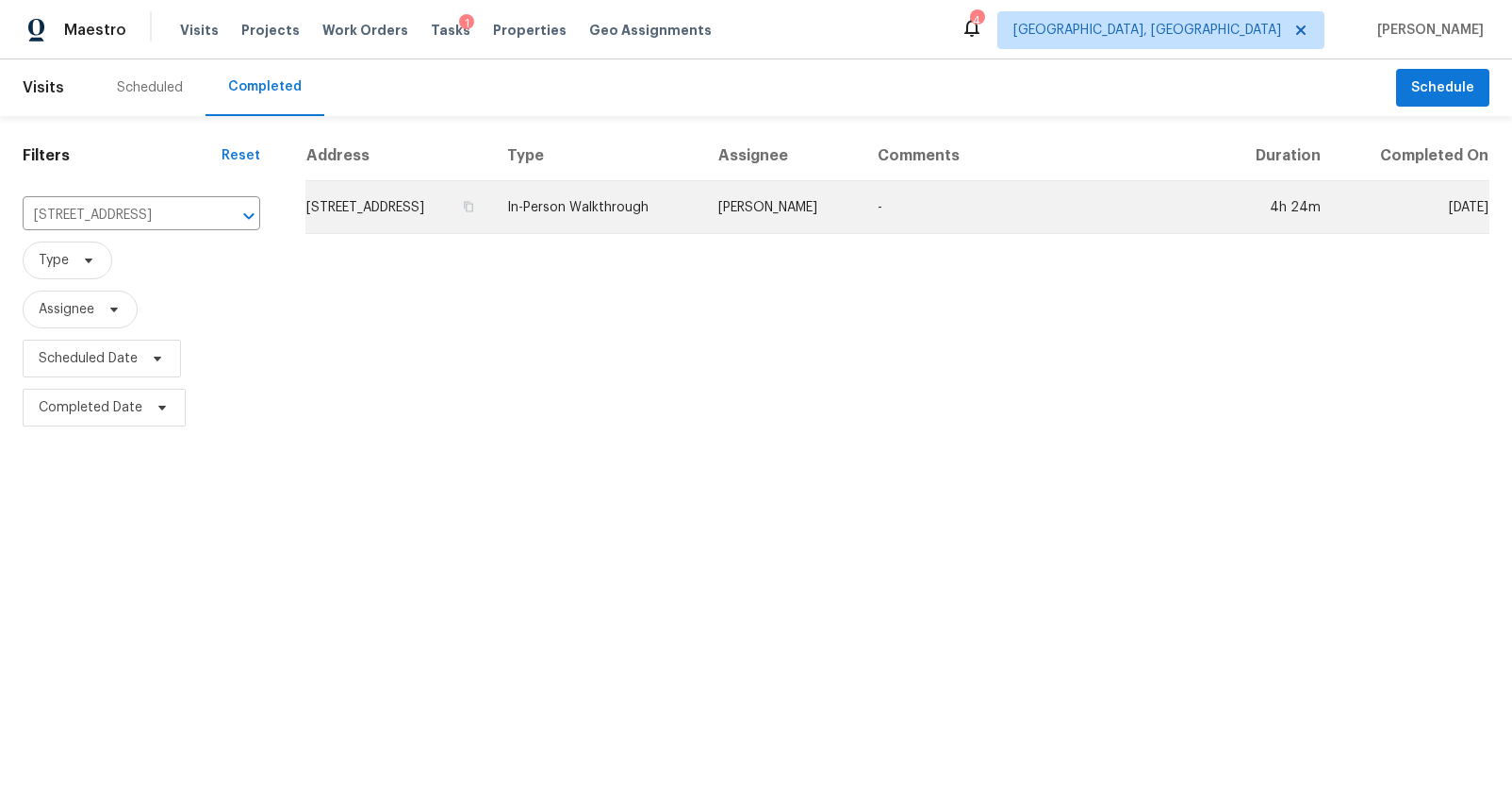
click at [335, 217] on td "133 Maywood Dr, Moncks Corner, SC 29461" at bounding box center [398, 207] width 187 height 52
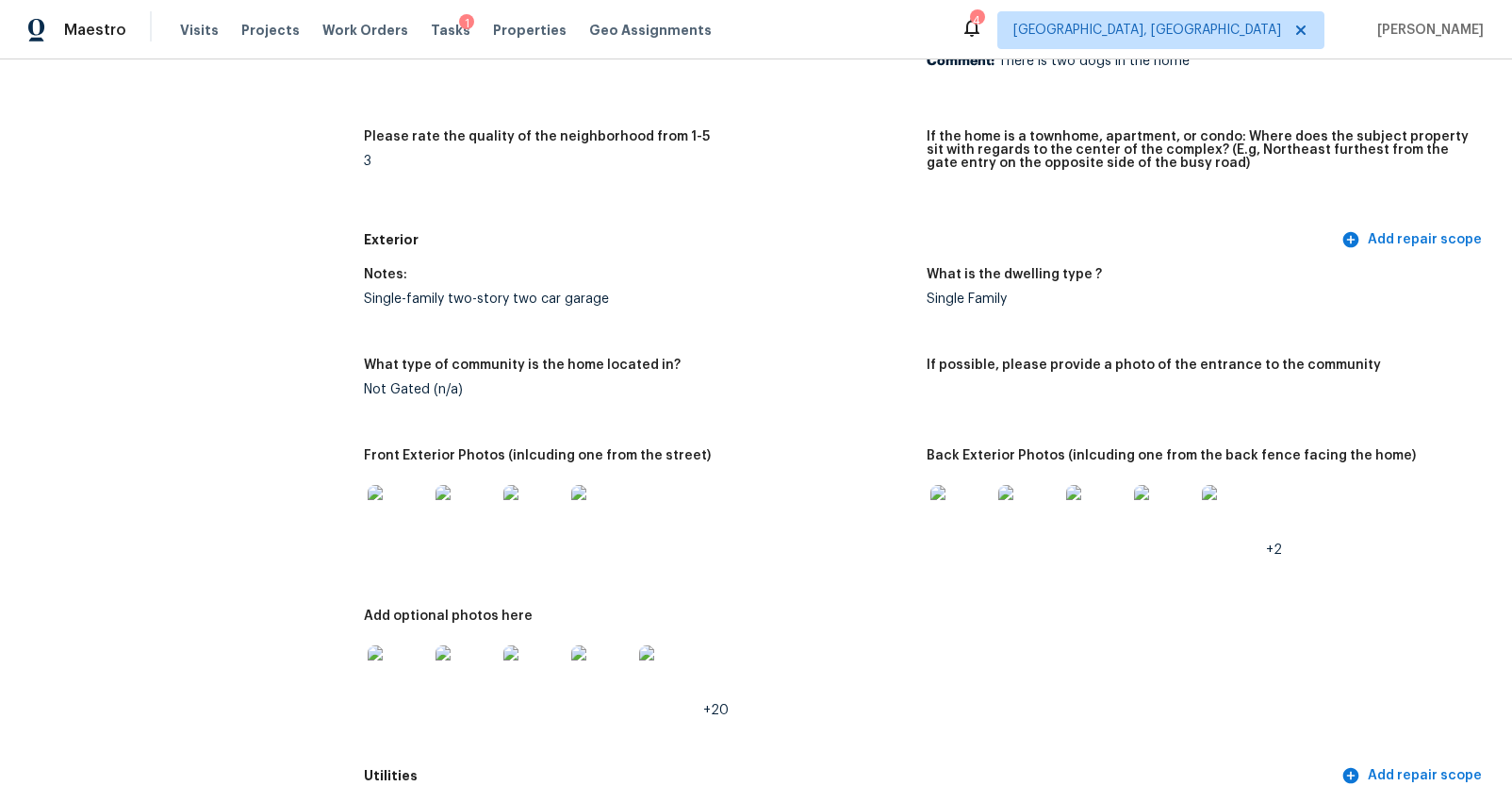
scroll to position [553, 0]
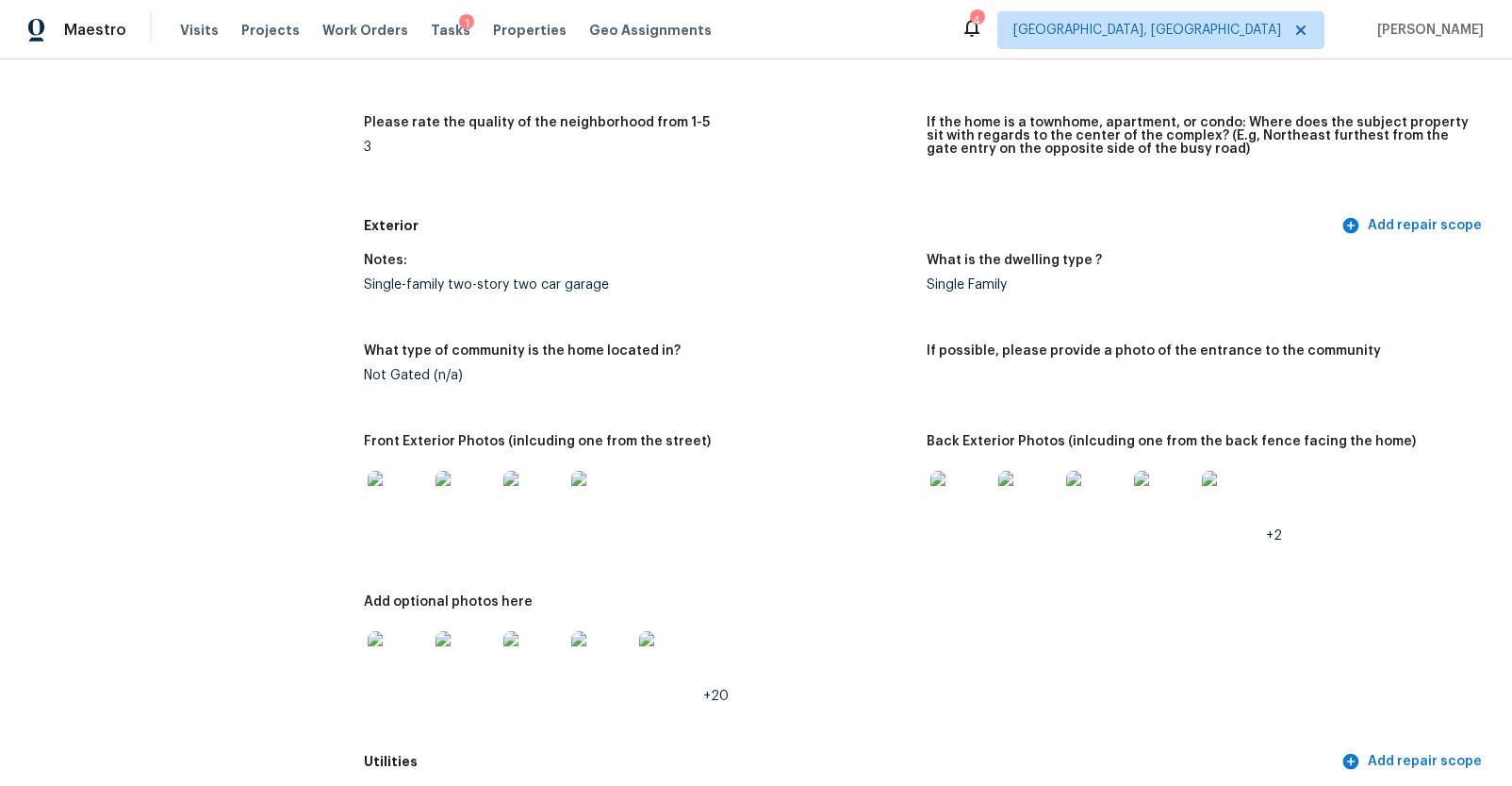
click at [420, 507] on img at bounding box center [398, 501] width 60 height 60
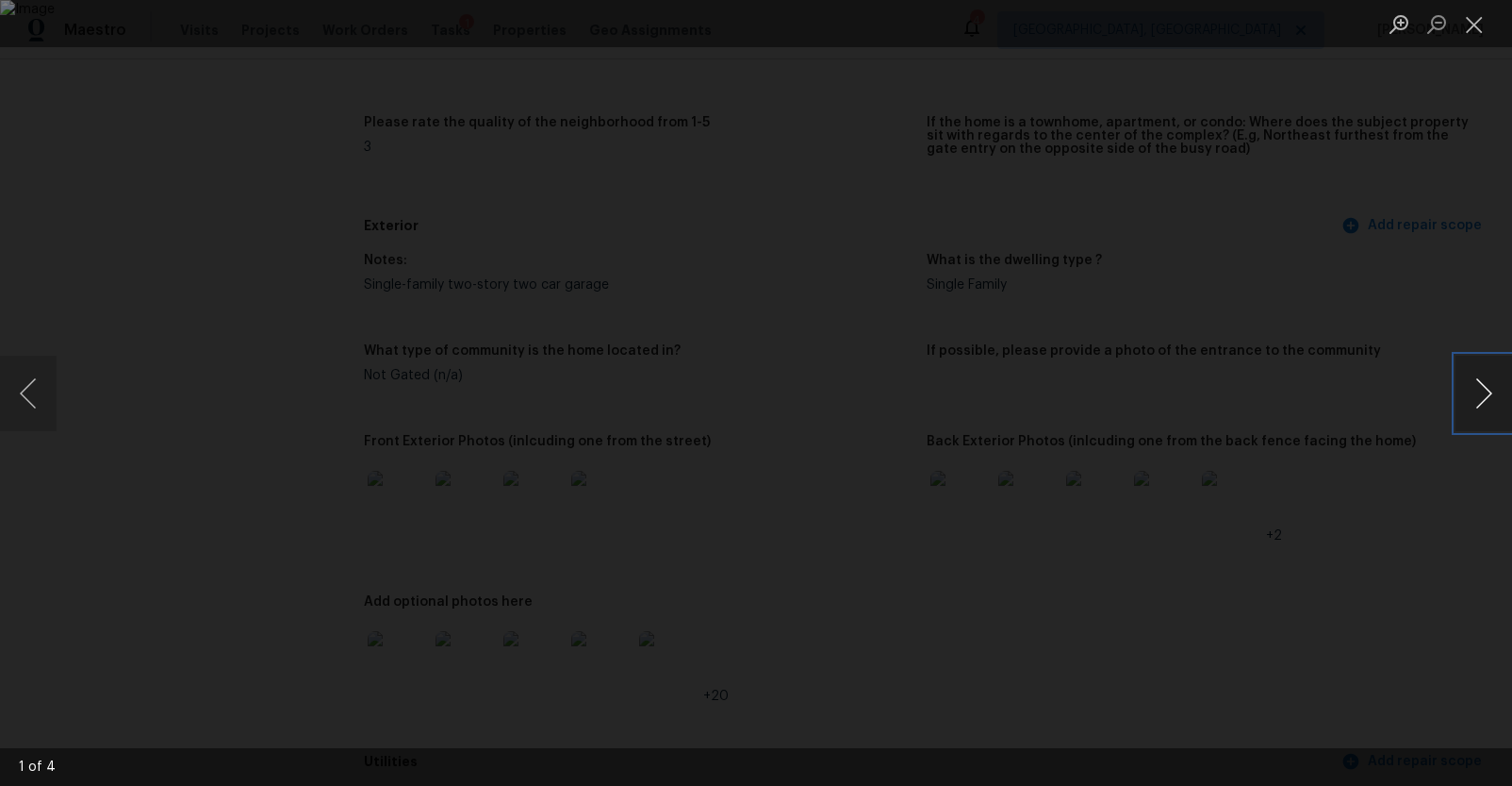
click at [1489, 395] on button "Next image" at bounding box center [1484, 393] width 56 height 76
click at [1392, 468] on div "Lightbox" at bounding box center [756, 393] width 1512 height 786
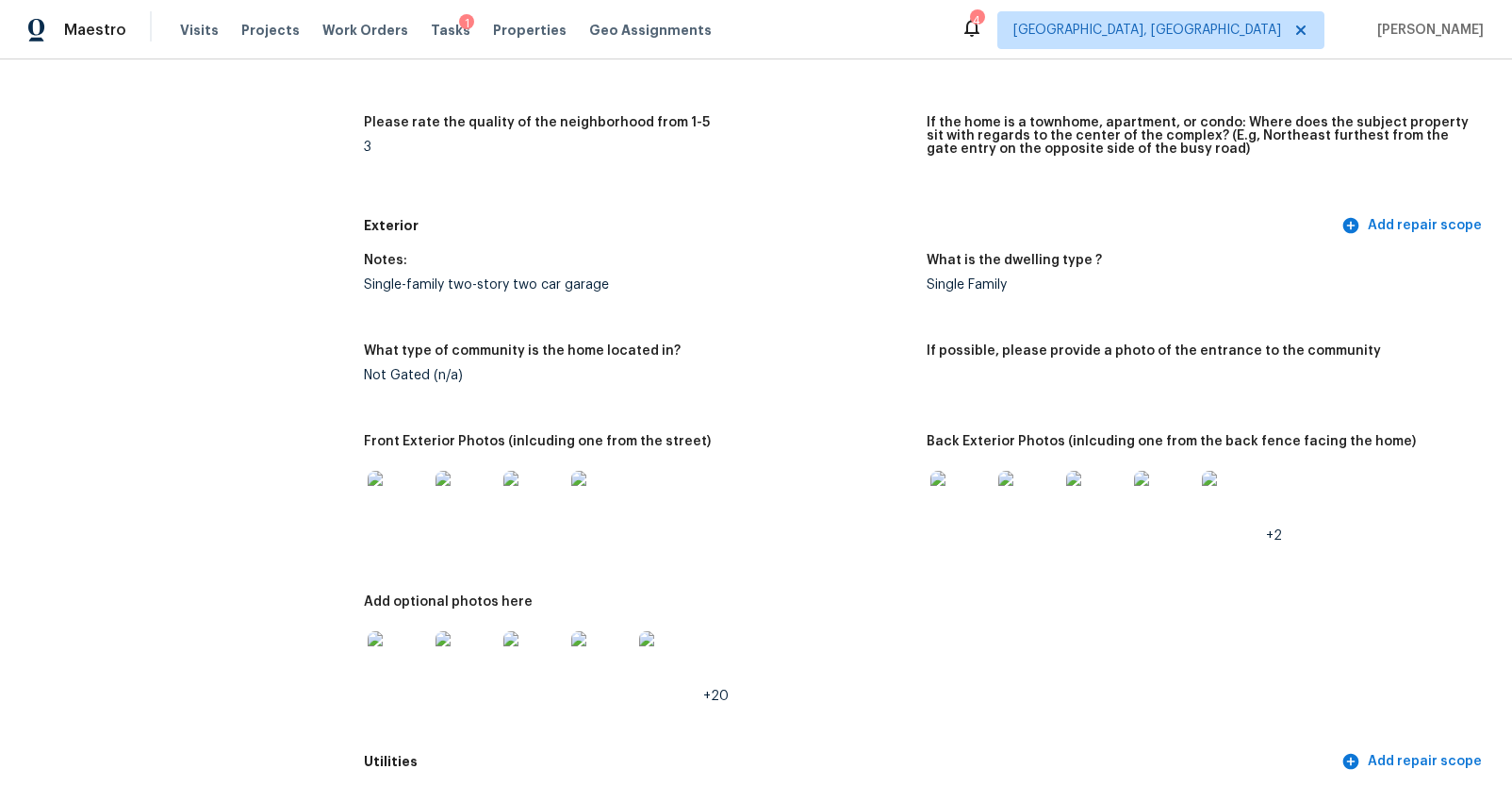
click at [969, 491] on img at bounding box center [961, 501] width 60 height 60
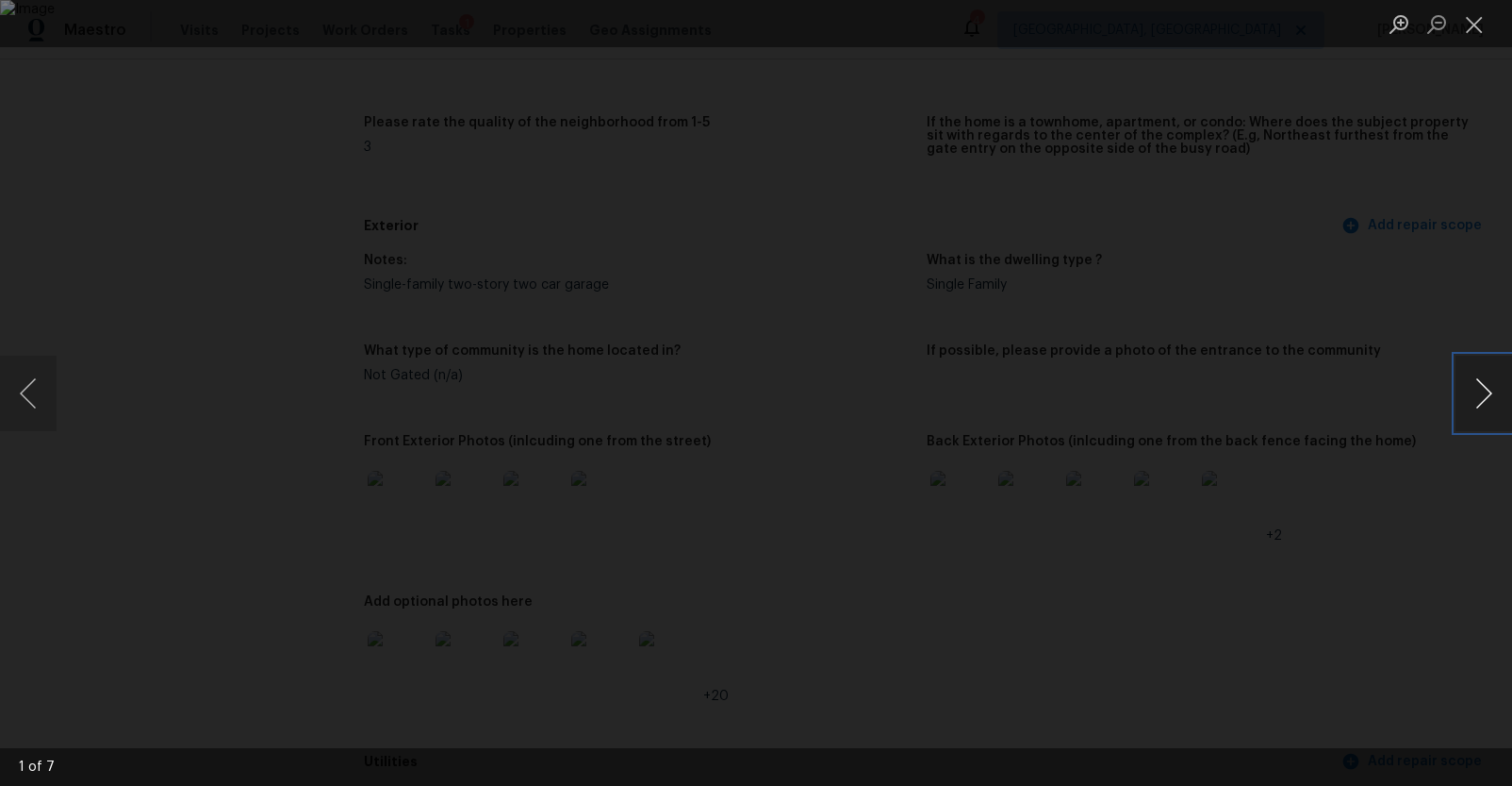
click at [1479, 393] on button "Next image" at bounding box center [1484, 393] width 56 height 76
click at [1486, 388] on button "Next image" at bounding box center [1484, 393] width 56 height 76
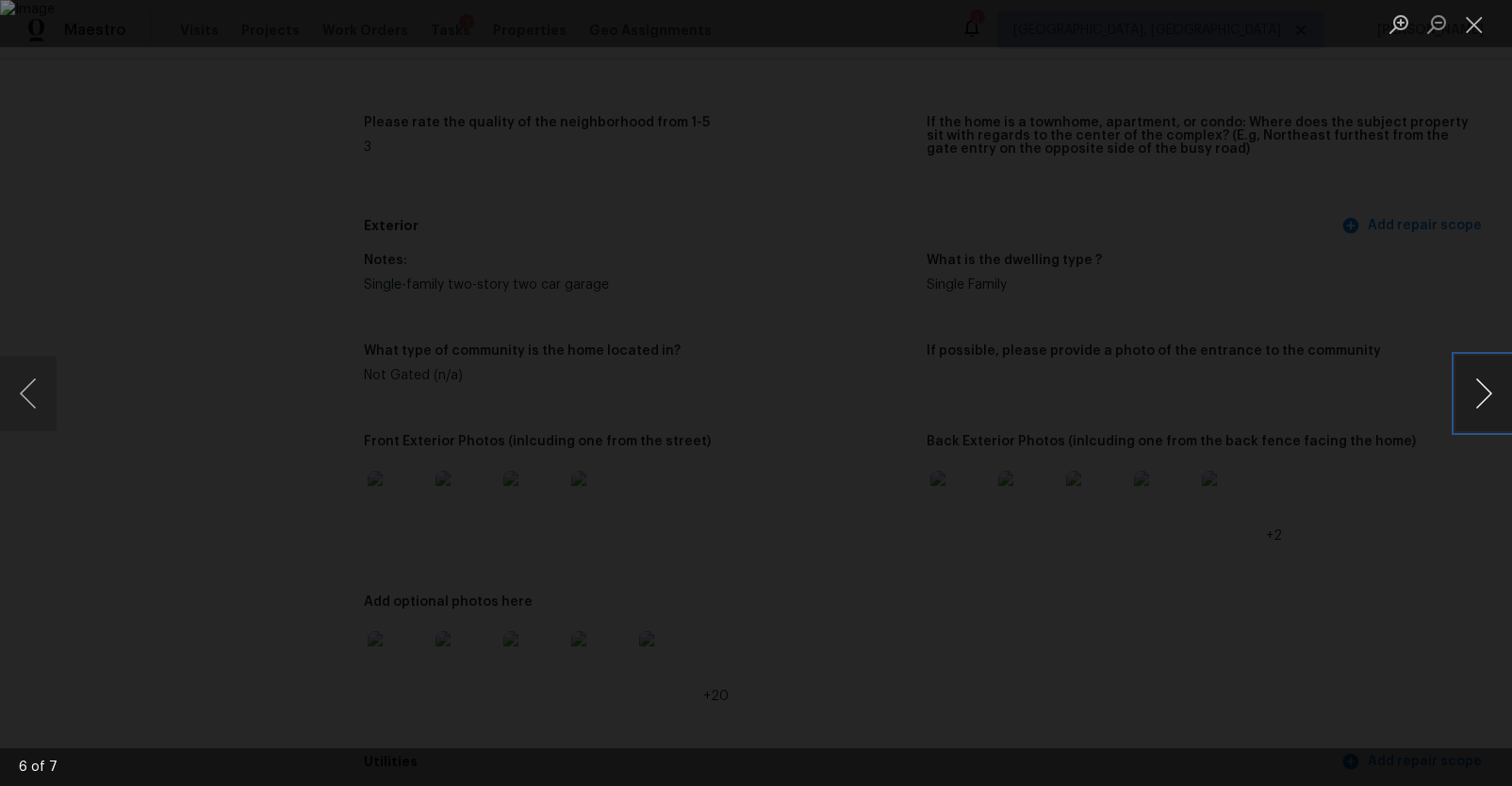
click at [1486, 388] on button "Next image" at bounding box center [1484, 393] width 56 height 76
click at [1366, 456] on div "Lightbox" at bounding box center [756, 393] width 1512 height 786
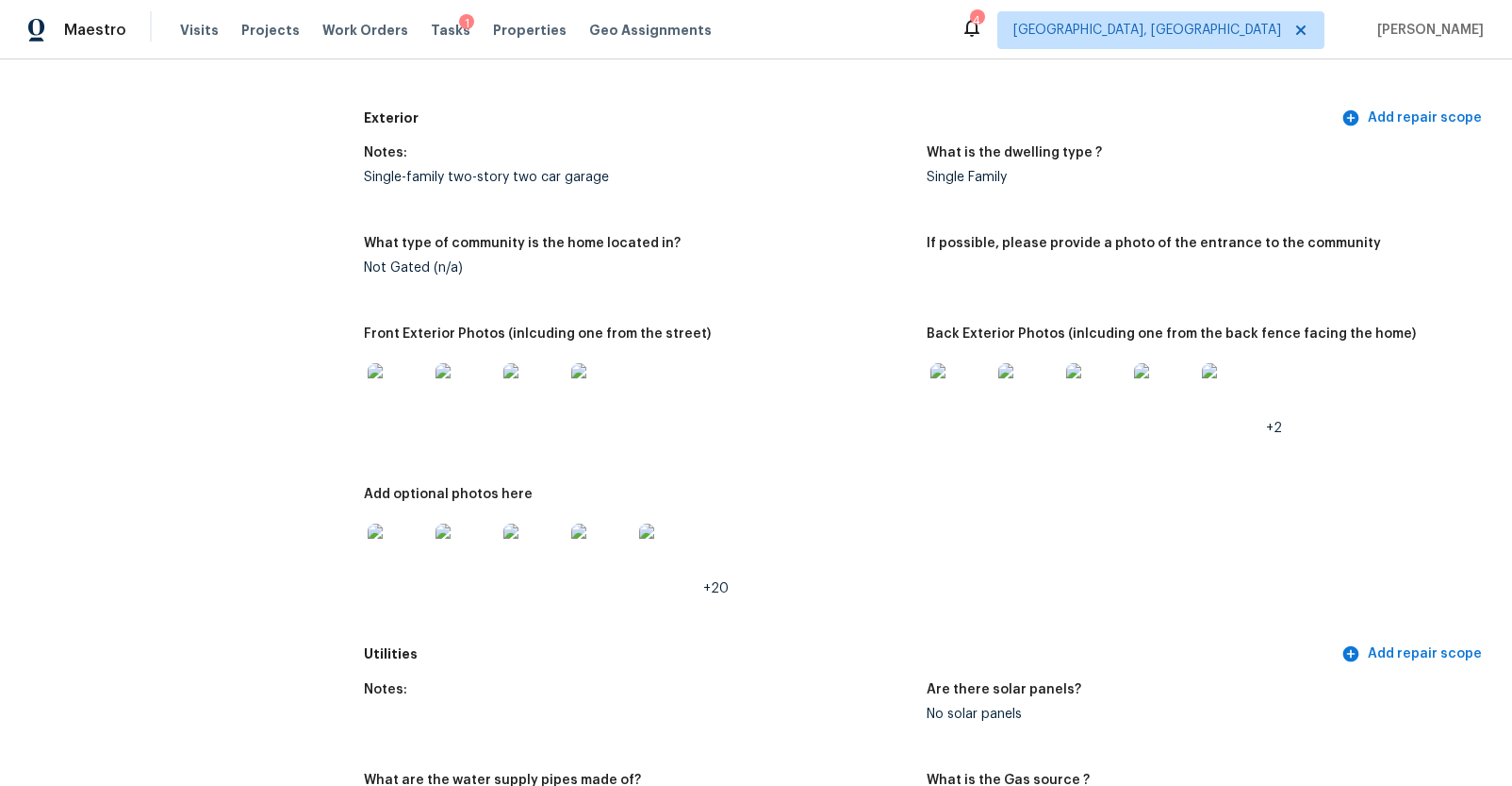
scroll to position [753, 0]
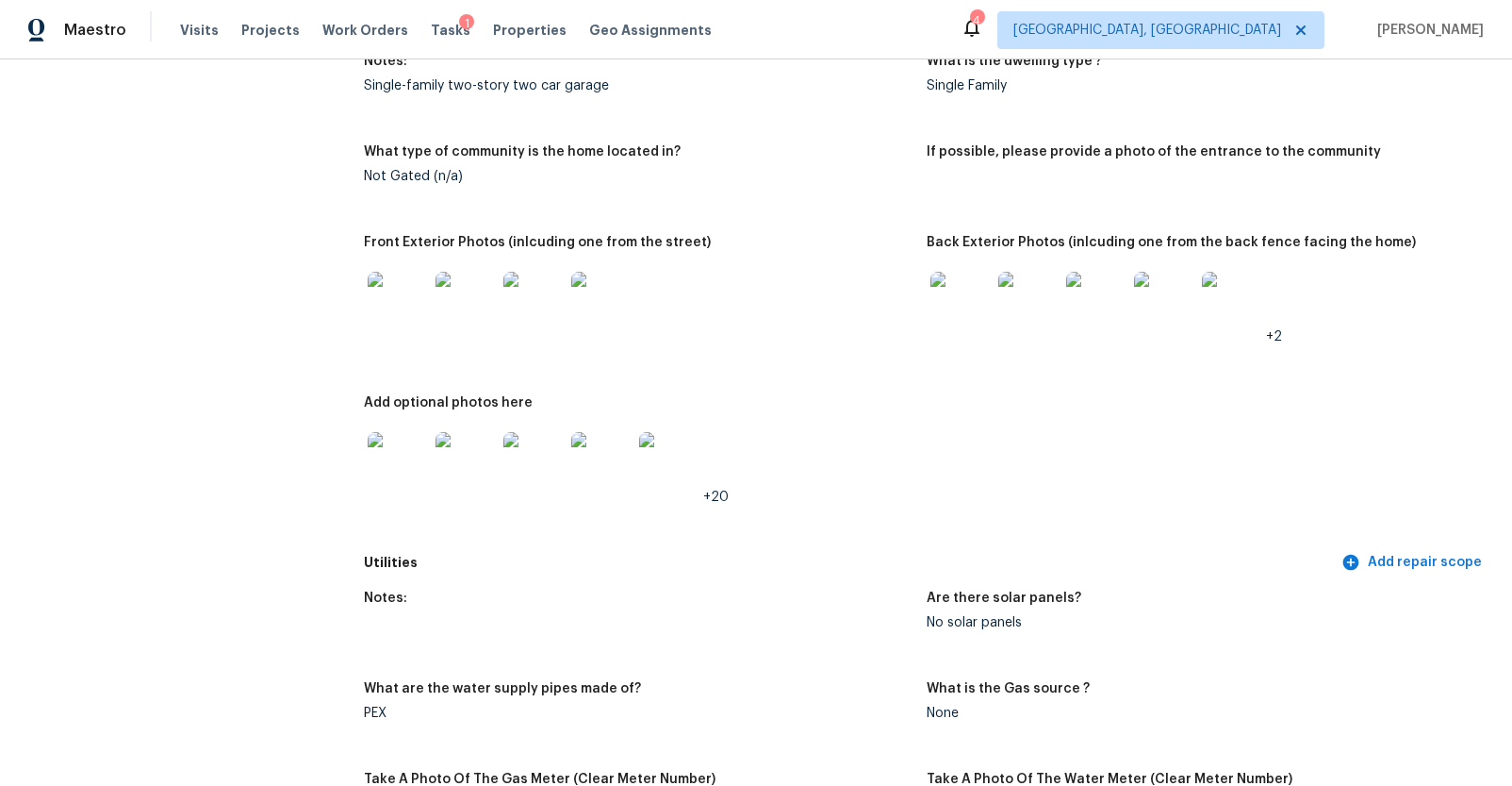
click at [378, 450] on img at bounding box center [398, 462] width 60 height 60
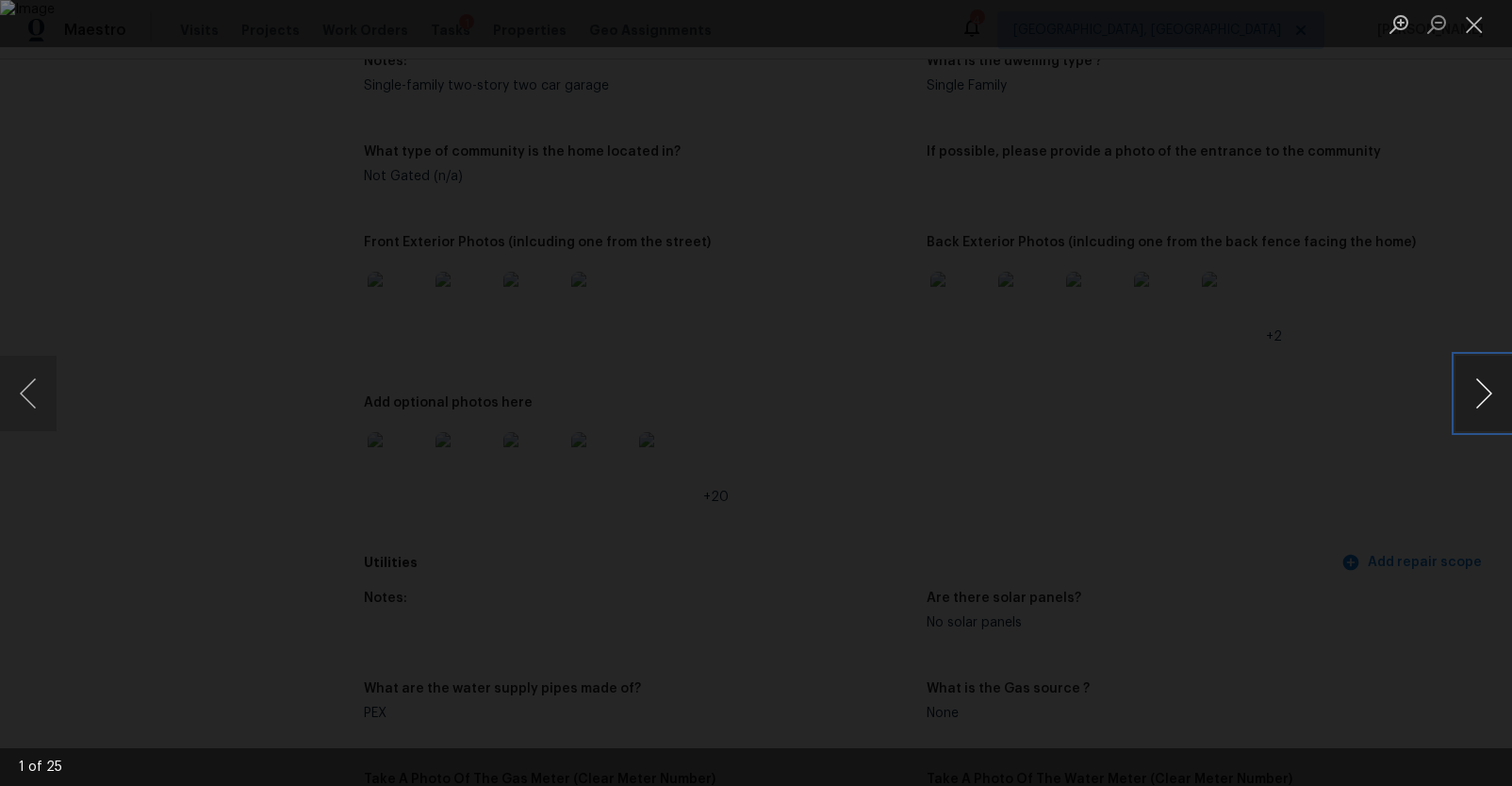
click at [1487, 395] on button "Next image" at bounding box center [1484, 393] width 56 height 76
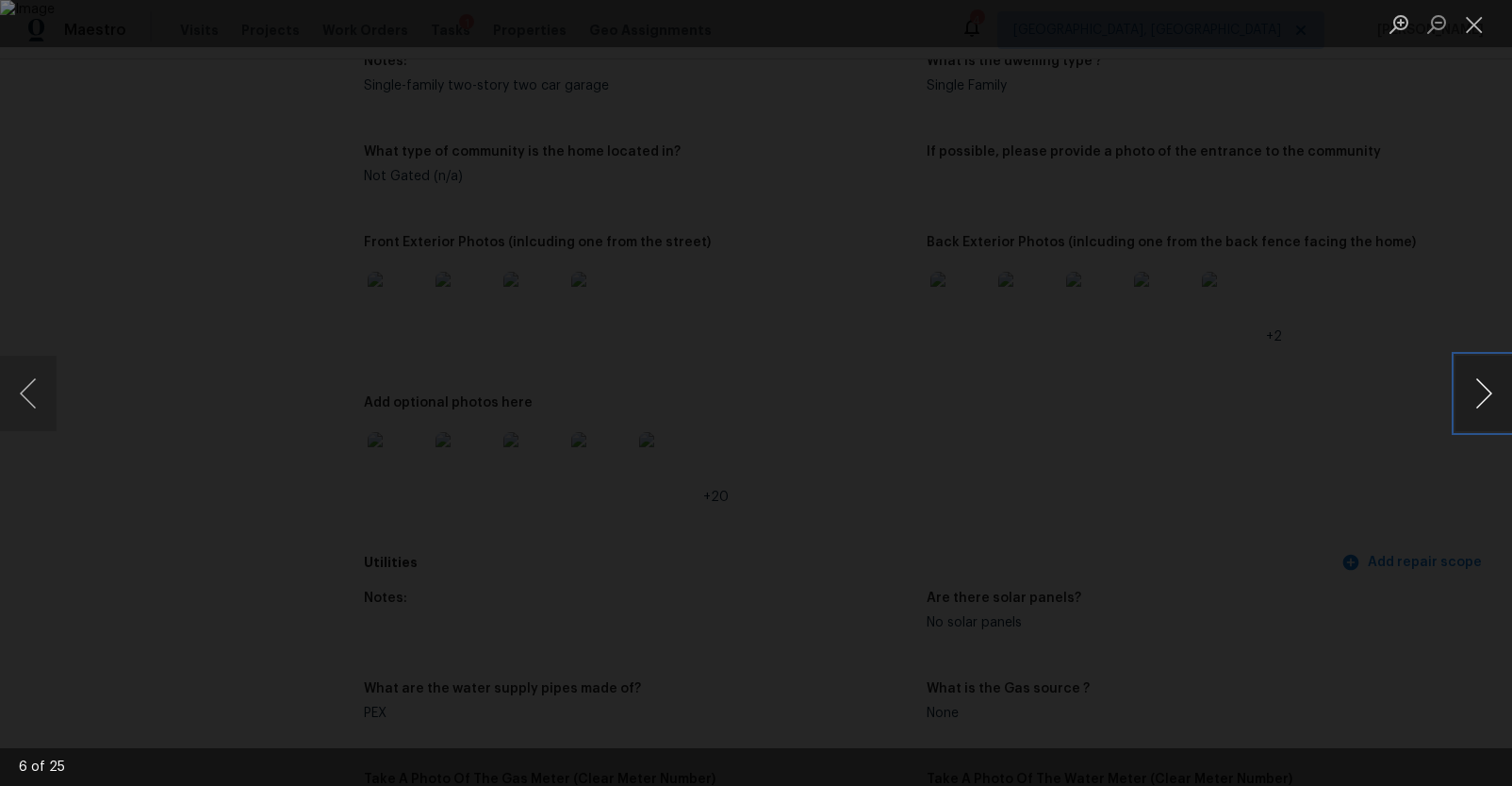
click at [1487, 395] on button "Next image" at bounding box center [1484, 393] width 56 height 76
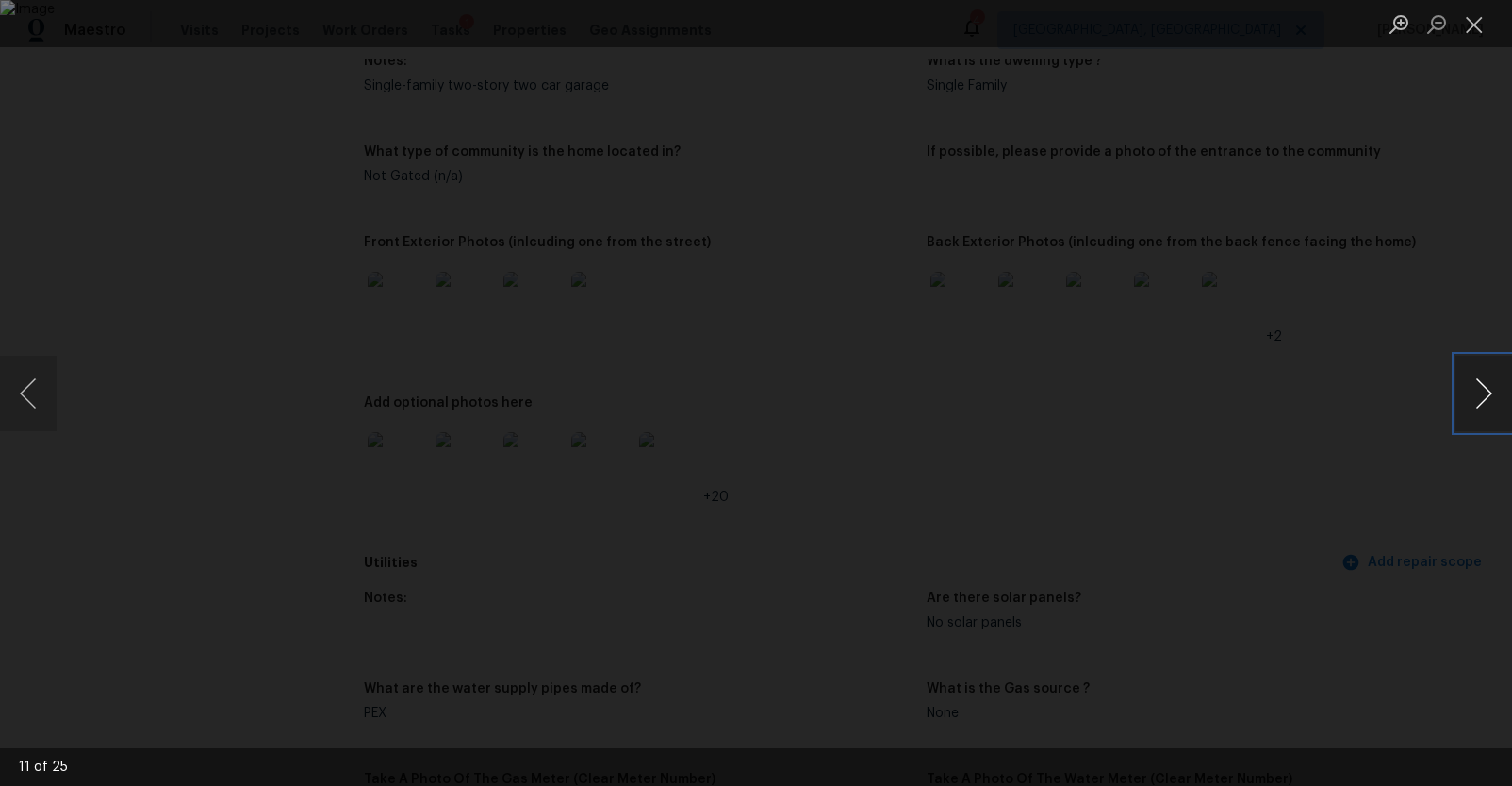
click at [1487, 395] on button "Next image" at bounding box center [1484, 393] width 56 height 76
click at [892, 405] on img "Lightbox" at bounding box center [292, 668] width 4274 height 2221
click at [1486, 380] on button "Next image" at bounding box center [1484, 393] width 56 height 76
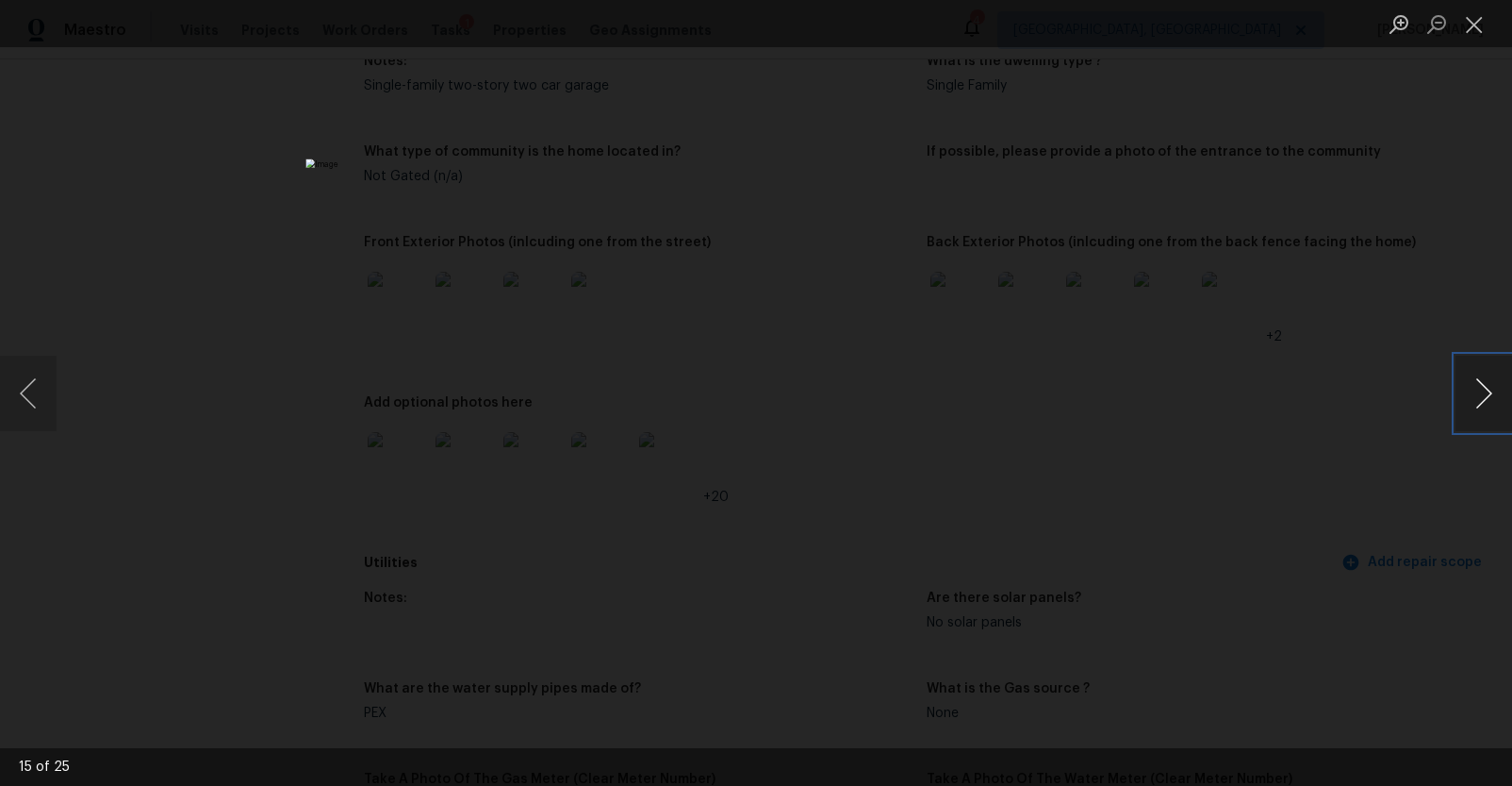
click at [1486, 380] on button "Next image" at bounding box center [1484, 393] width 56 height 76
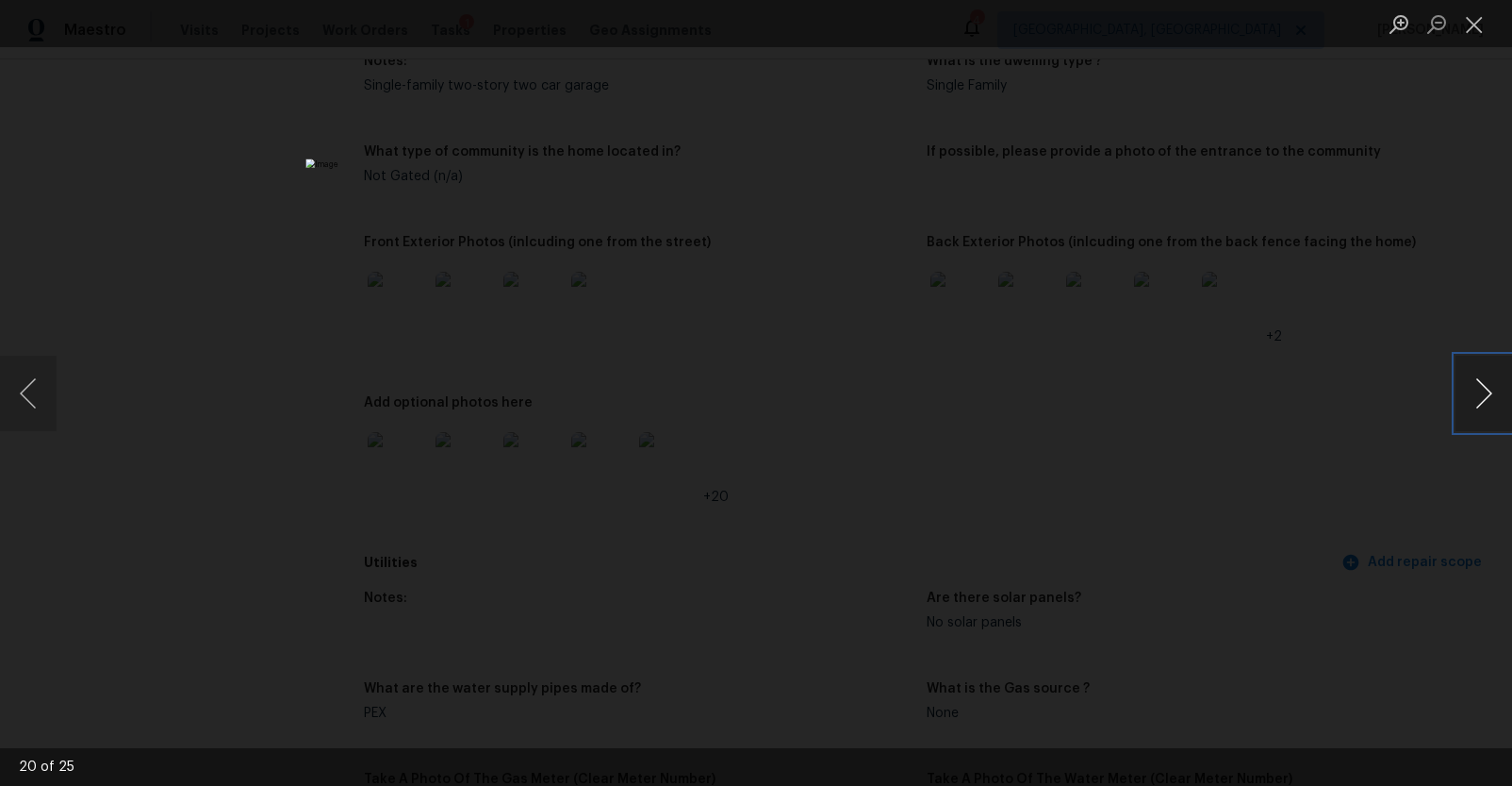
click at [1486, 380] on button "Next image" at bounding box center [1484, 393] width 56 height 76
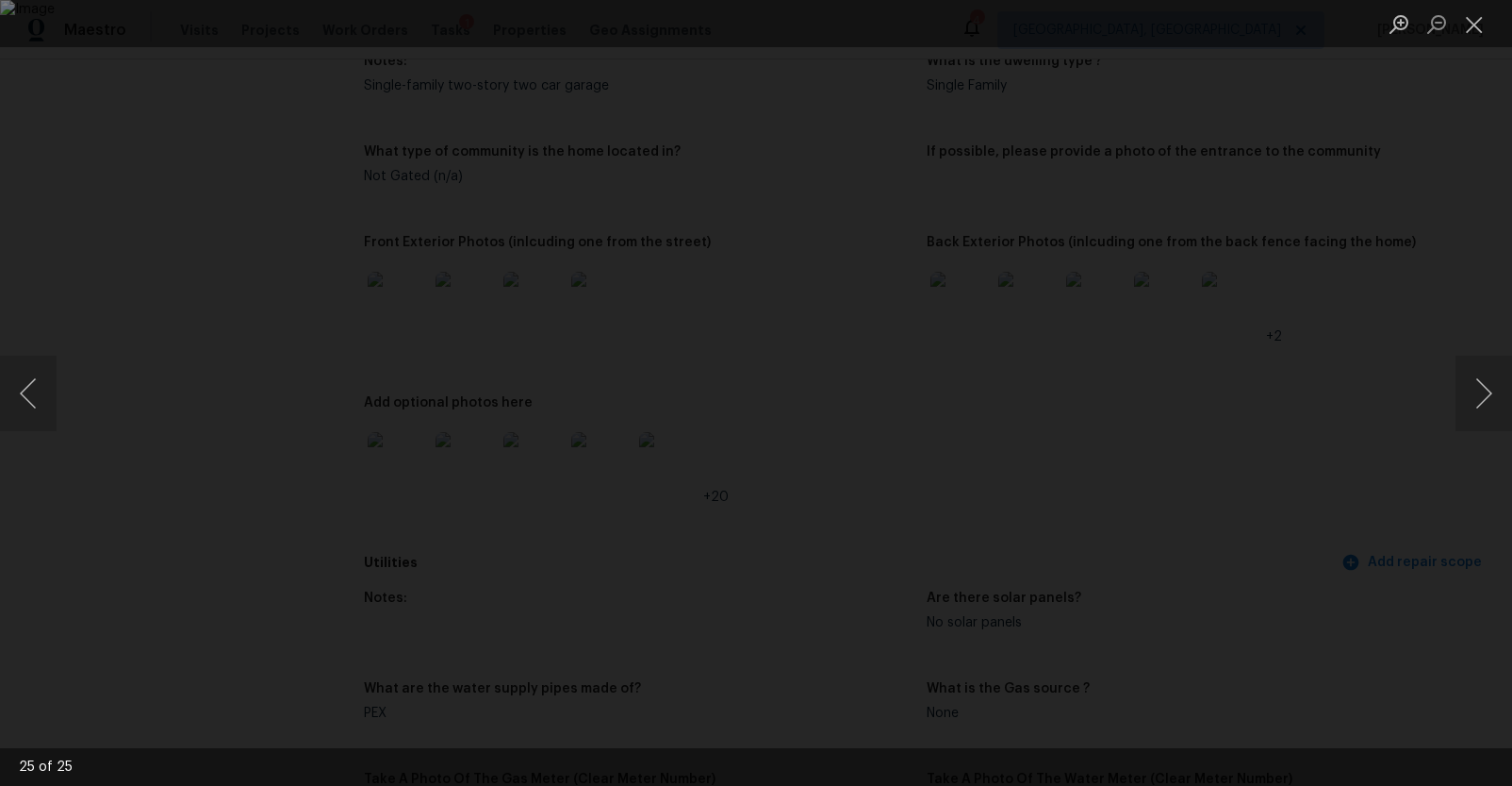
click at [1394, 481] on div "Lightbox" at bounding box center [756, 393] width 1512 height 786
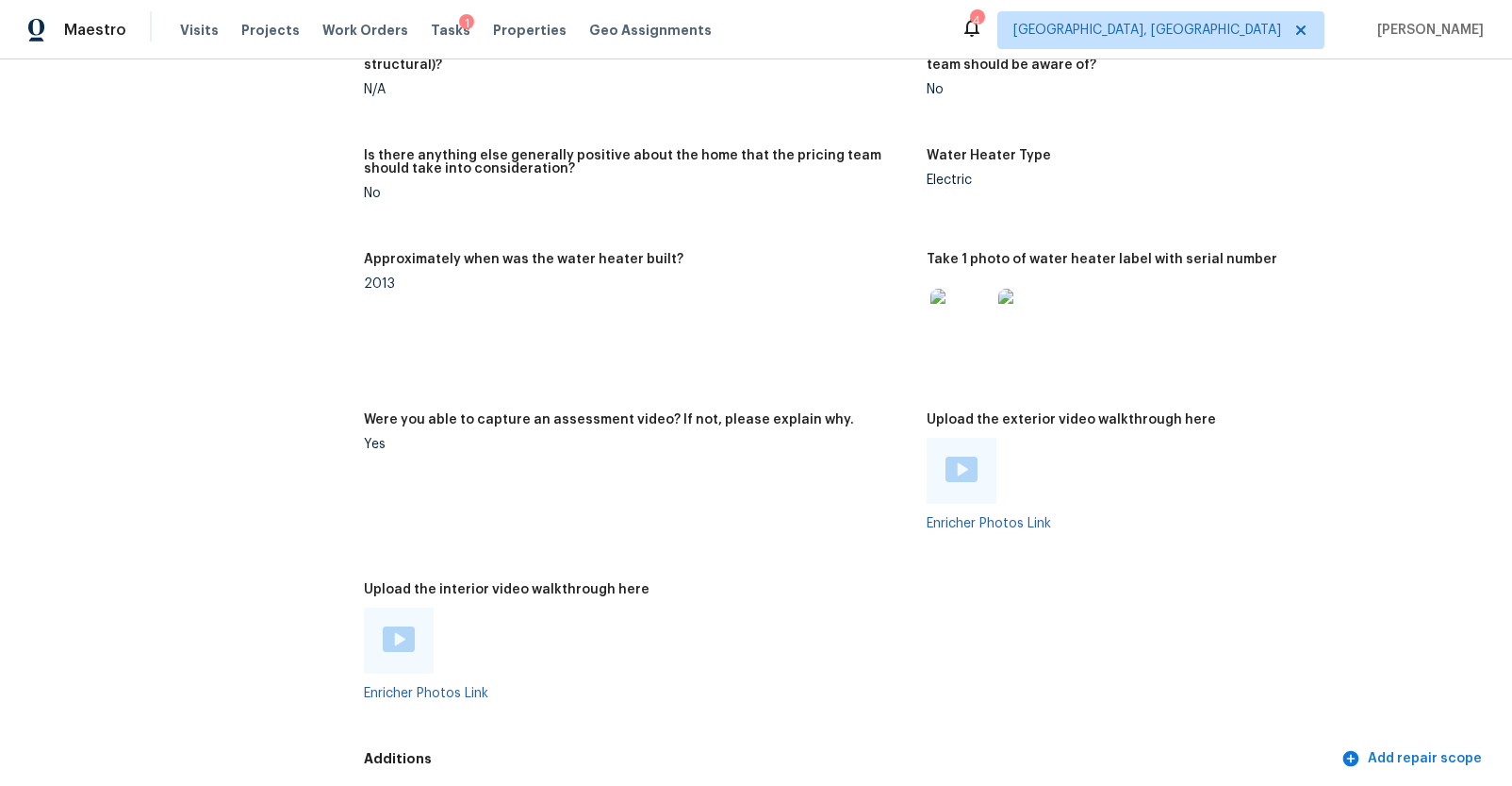
scroll to position [3238, 0]
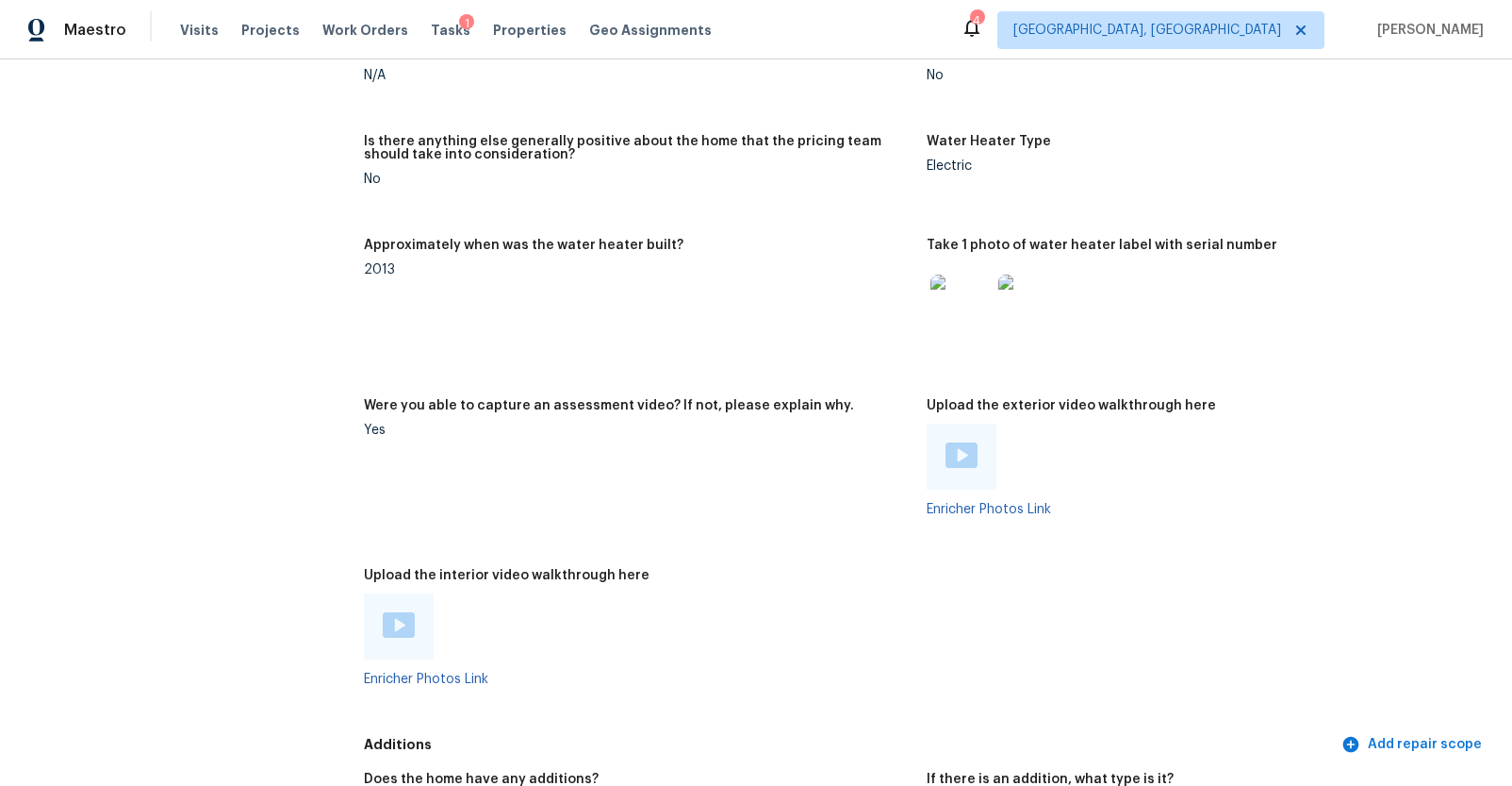
click at [964, 453] on img at bounding box center [961, 455] width 32 height 25
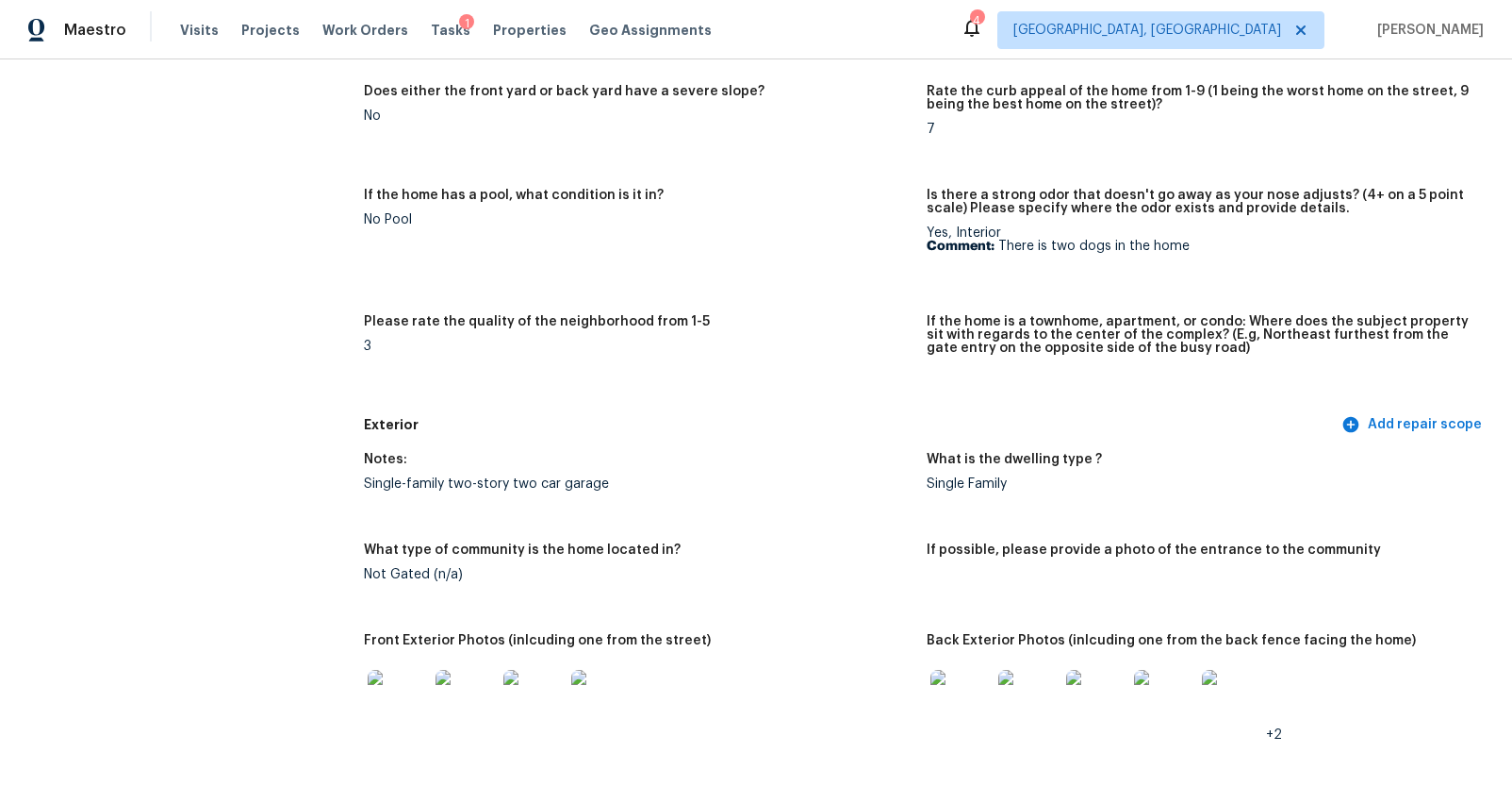
scroll to position [0, 0]
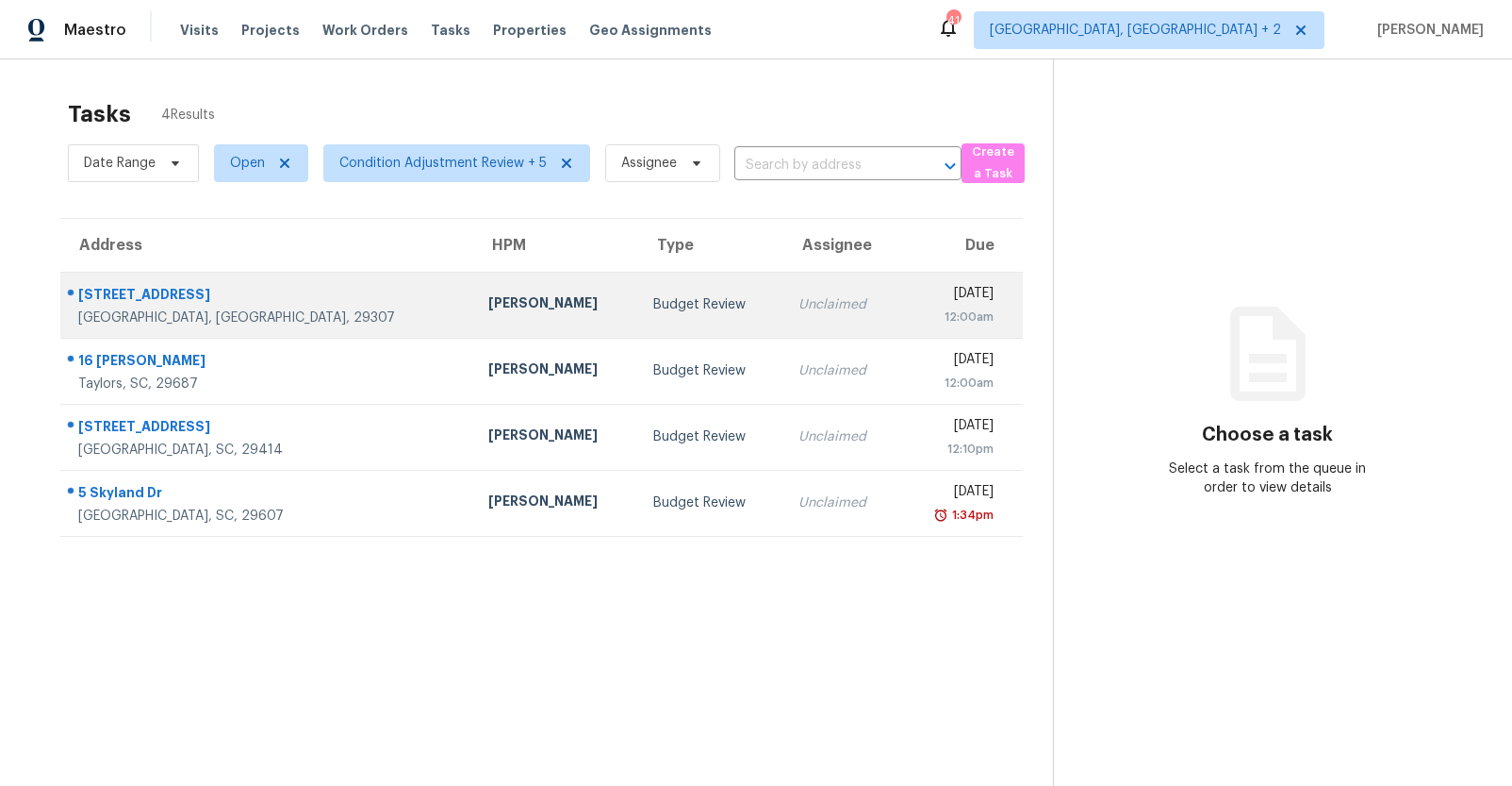
click at [638, 305] on td "Budget Review" at bounding box center [711, 304] width 145 height 66
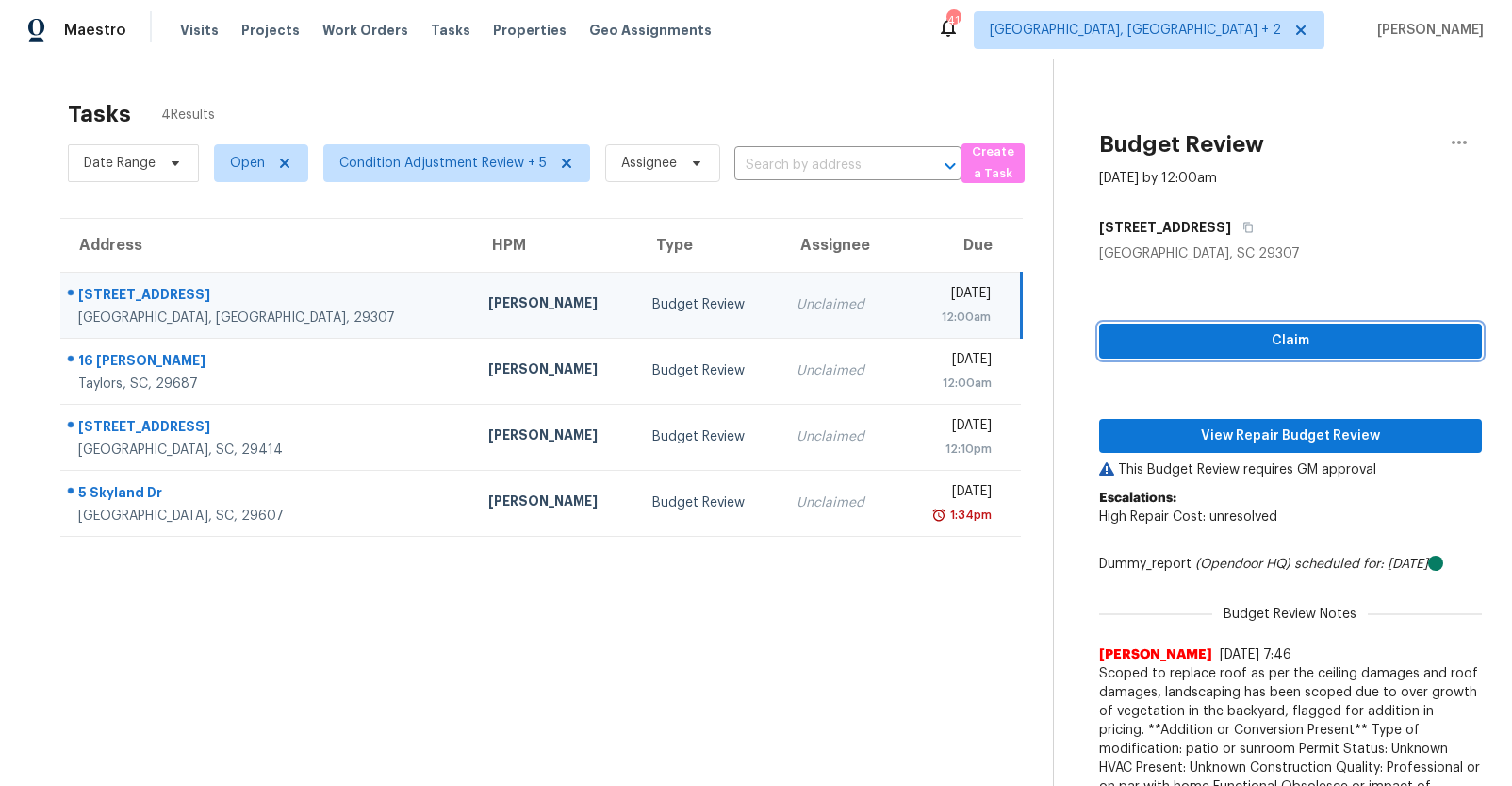
click at [1226, 333] on span "Claim" at bounding box center [1290, 341] width 353 height 23
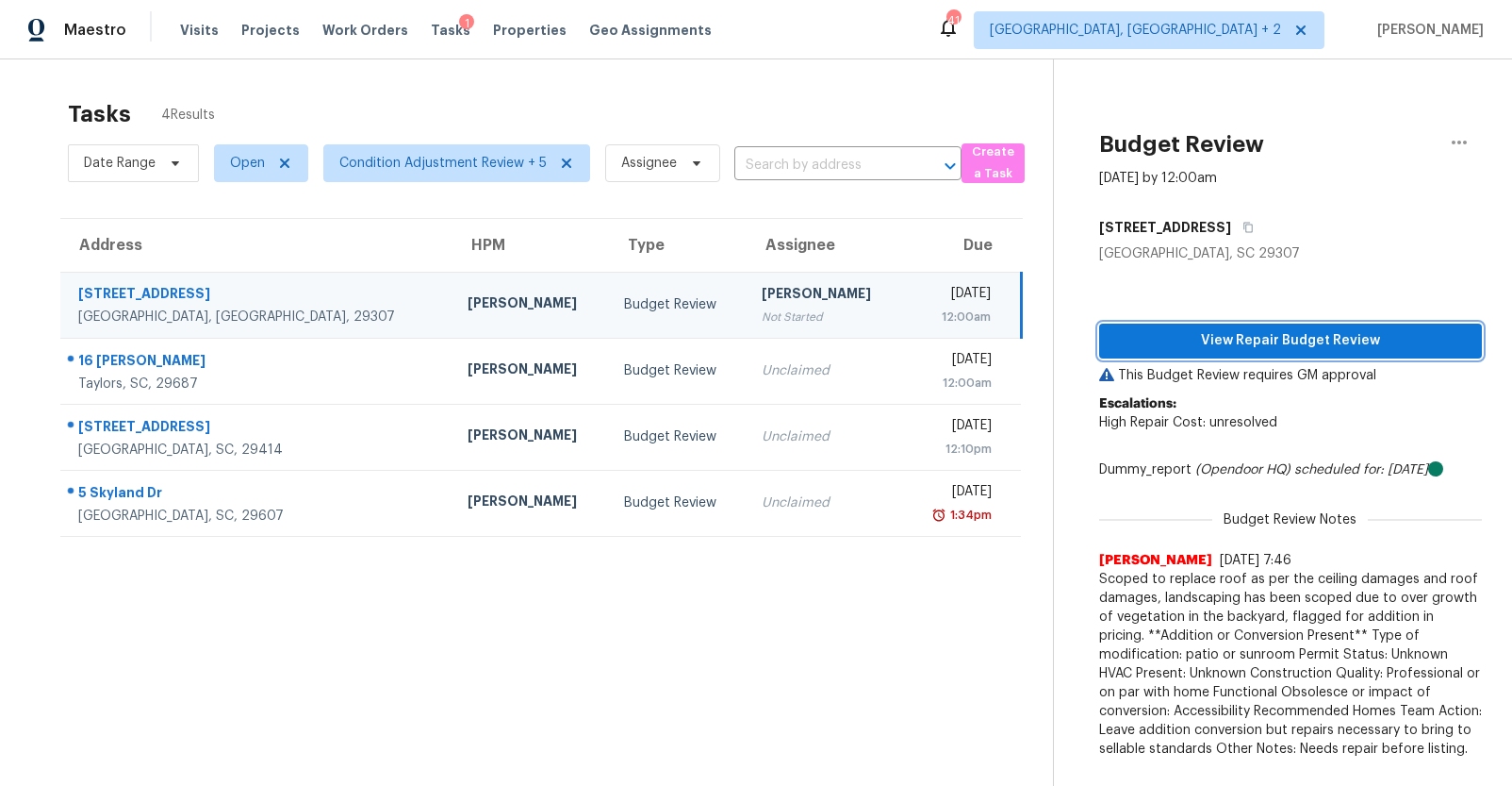
click at [1238, 337] on span "View Repair Budget Review" at bounding box center [1290, 341] width 353 height 23
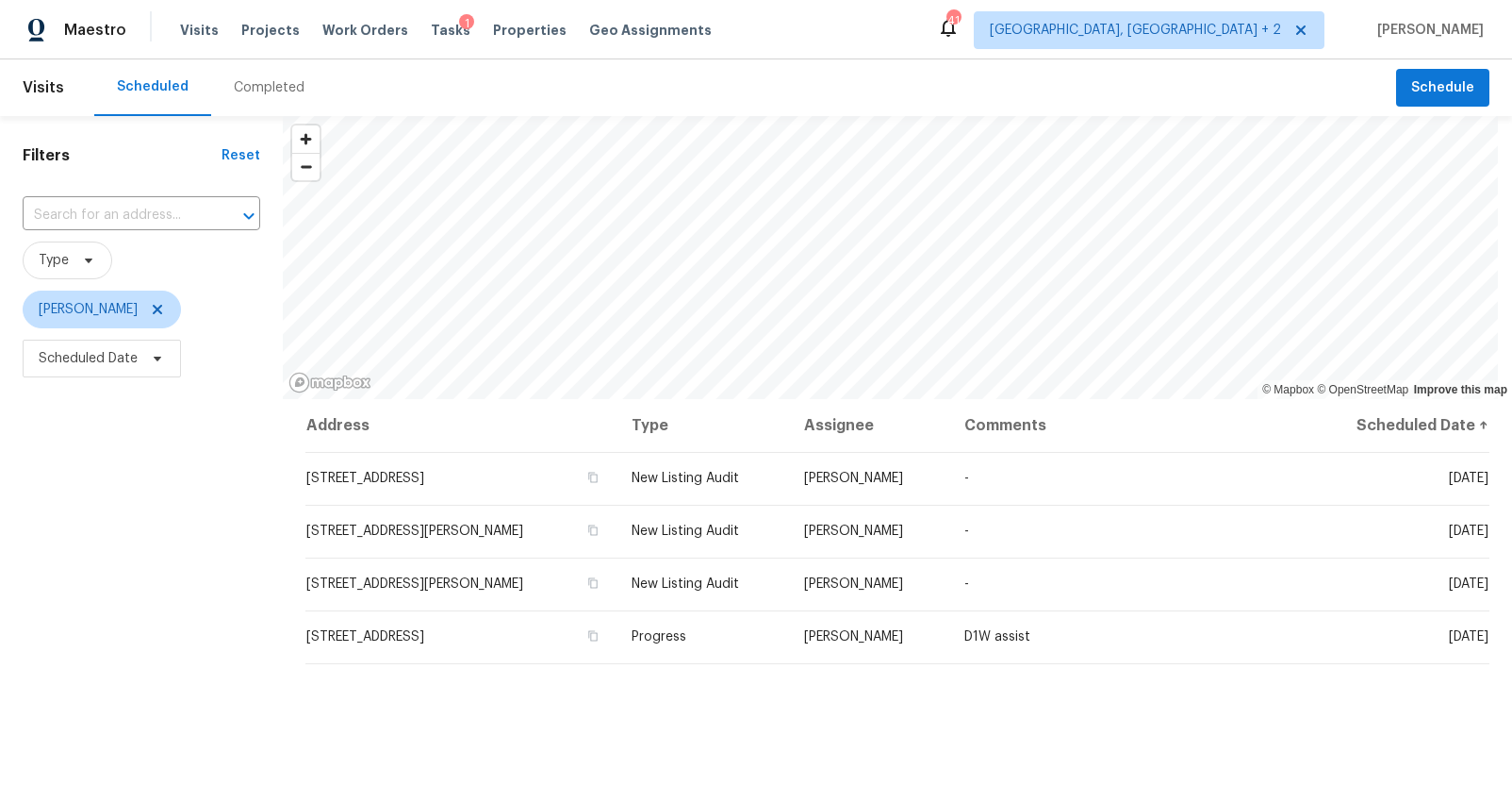
click at [278, 77] on div "Completed" at bounding box center [269, 87] width 116 height 56
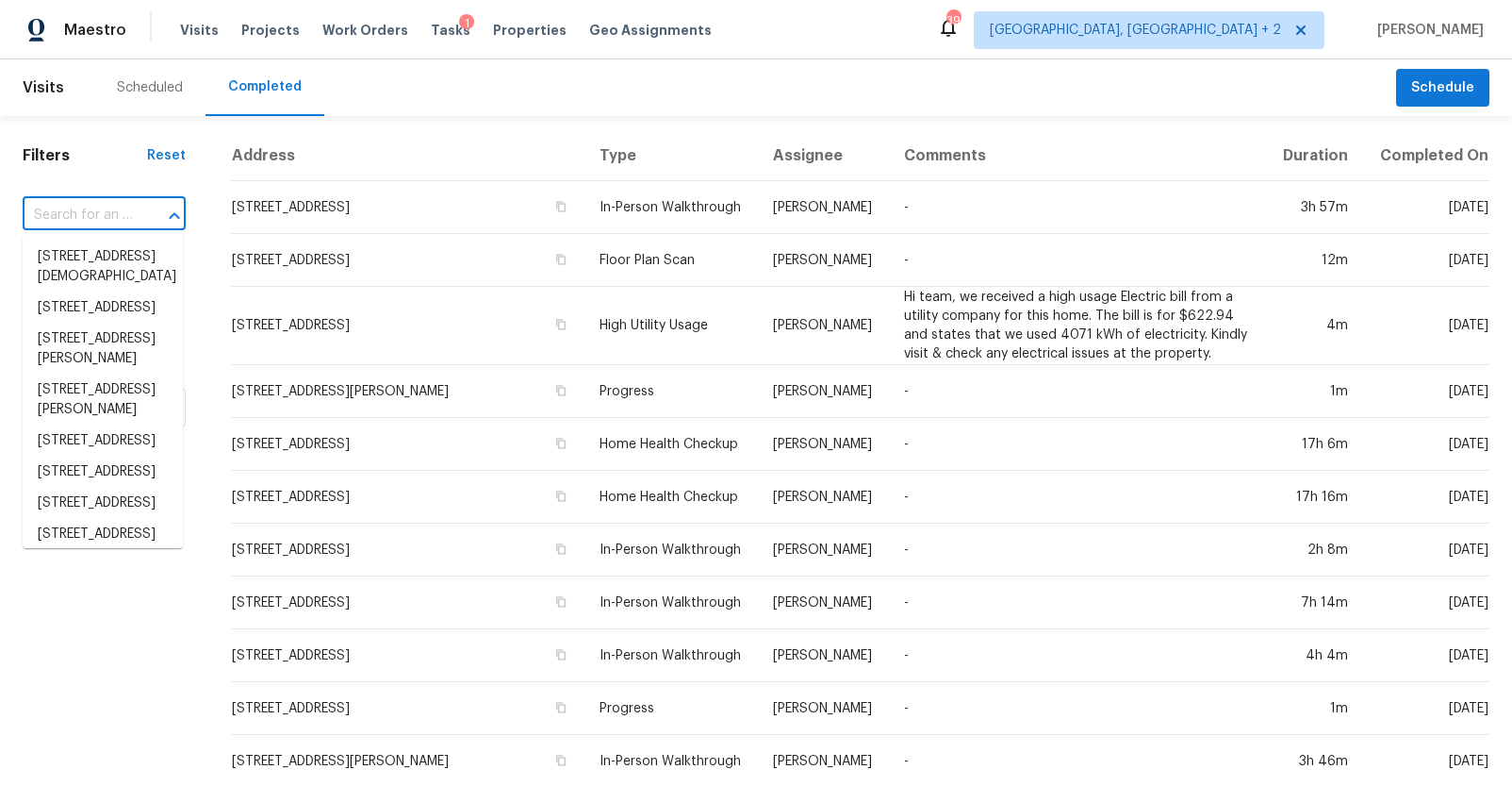
click at [99, 211] on input "text" at bounding box center [77, 215] width 110 height 29
paste input "16 Hoppin John Ln, Taylors, SC 29687"
type input "16 Hoppin John Ln, Taylors, SC 29687"
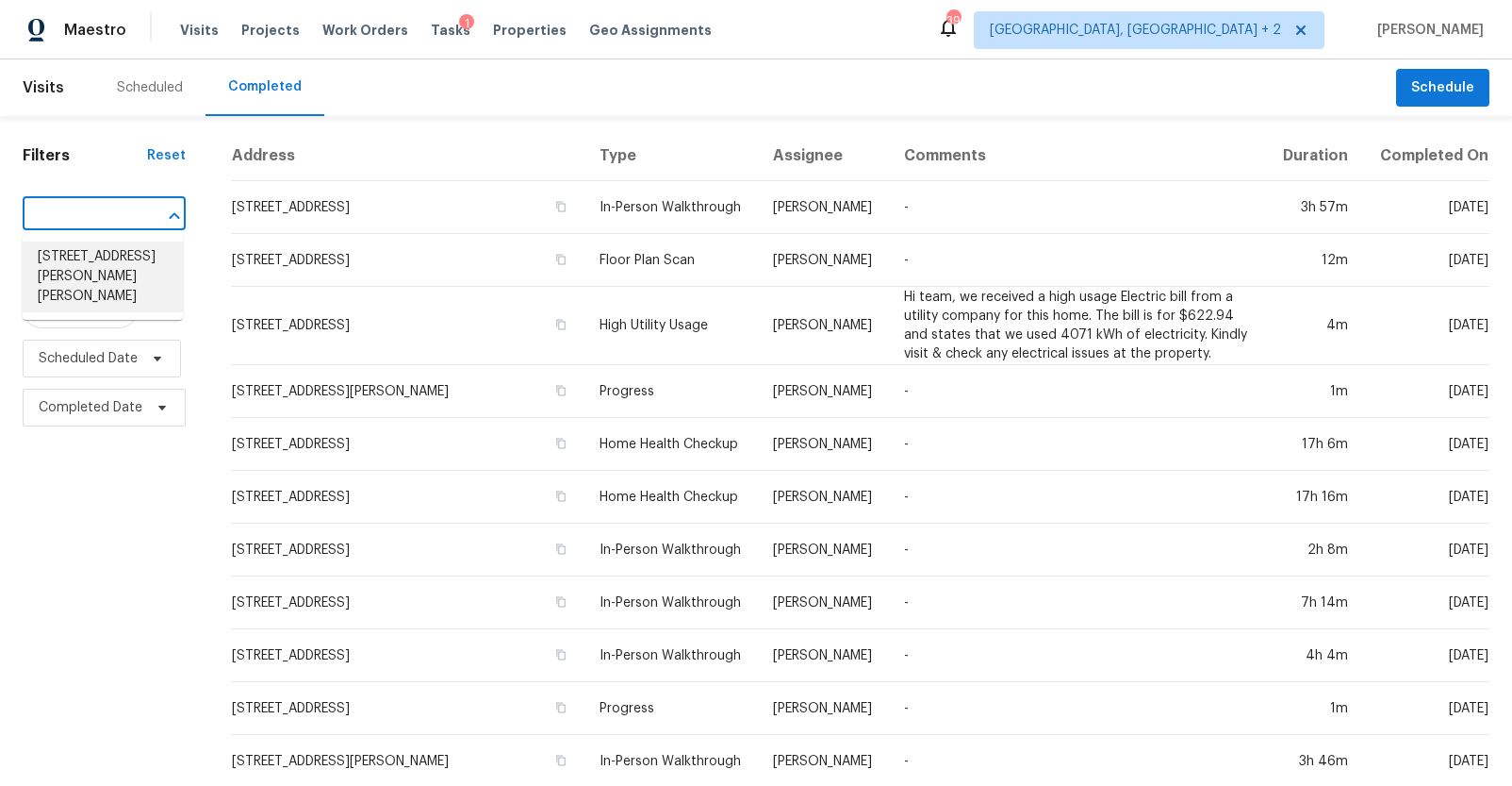
click at [93, 251] on li "16 Hoppin John Ln, Taylors, SC 29687" at bounding box center [102, 276] width 160 height 71
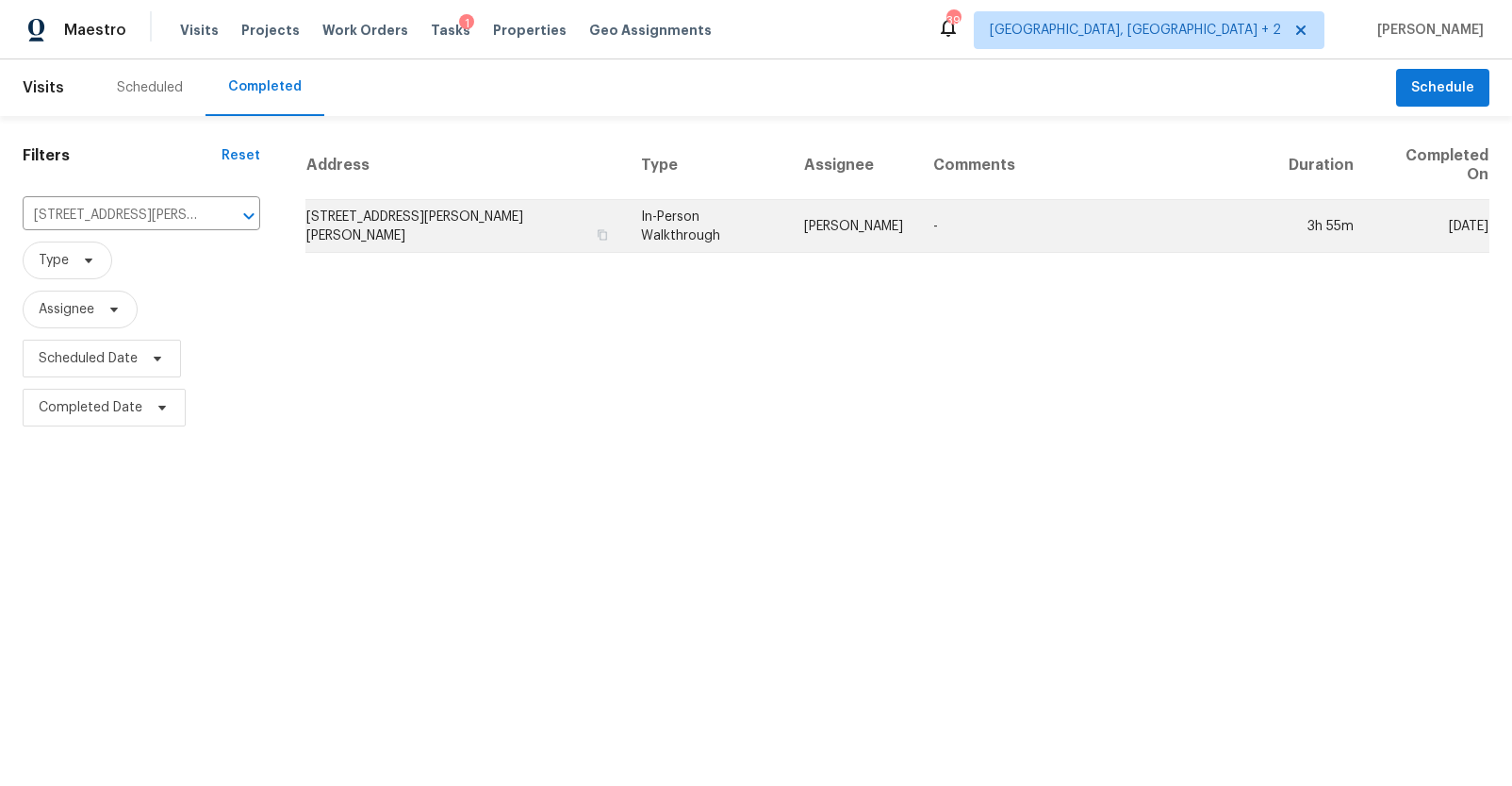
click at [360, 203] on td "16 Hoppin John Ln, Taylors, SC 29687" at bounding box center [465, 226] width 321 height 52
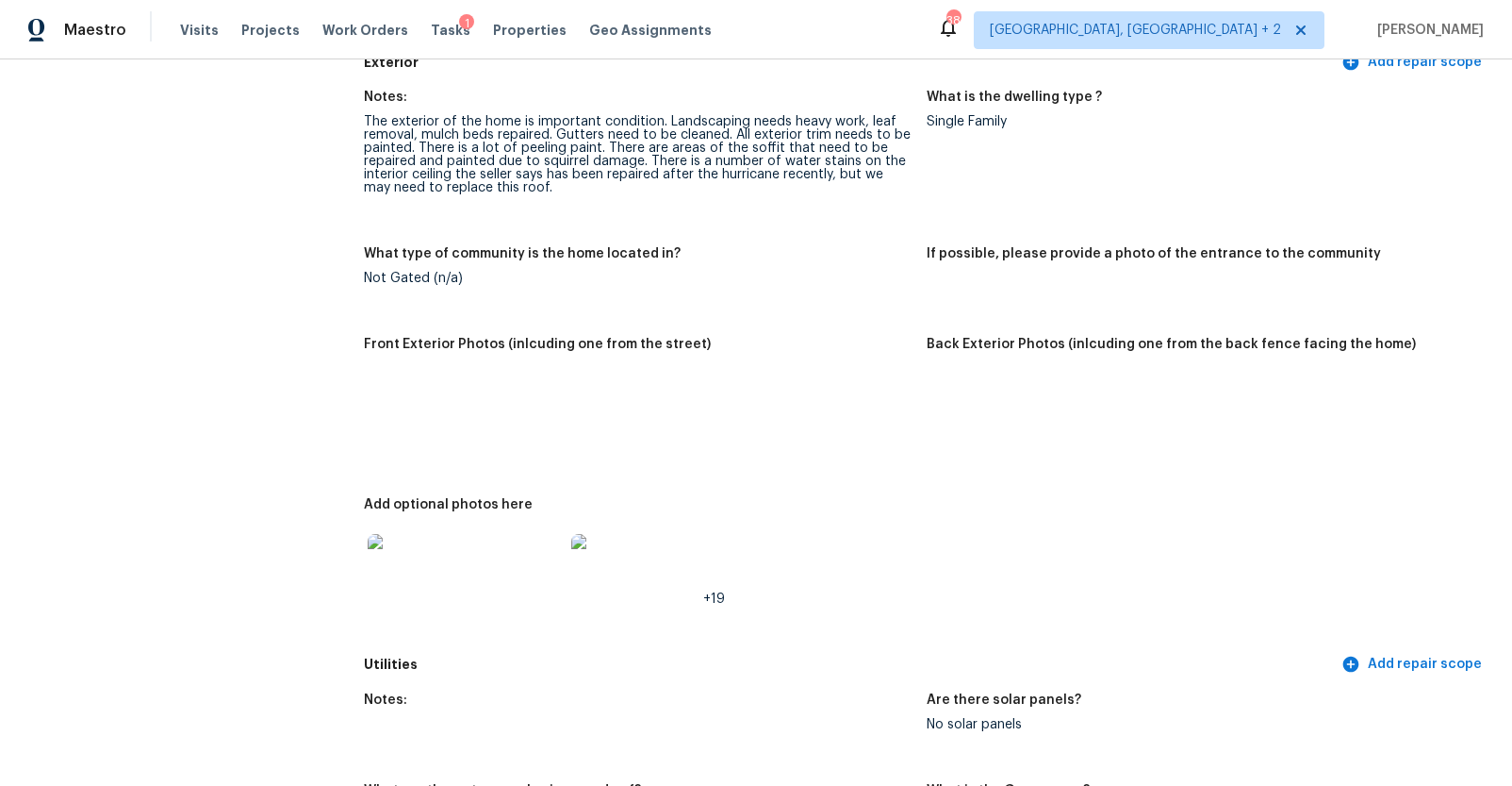
scroll to position [693, 0]
click at [405, 409] on img at bounding box center [398, 404] width 60 height 60
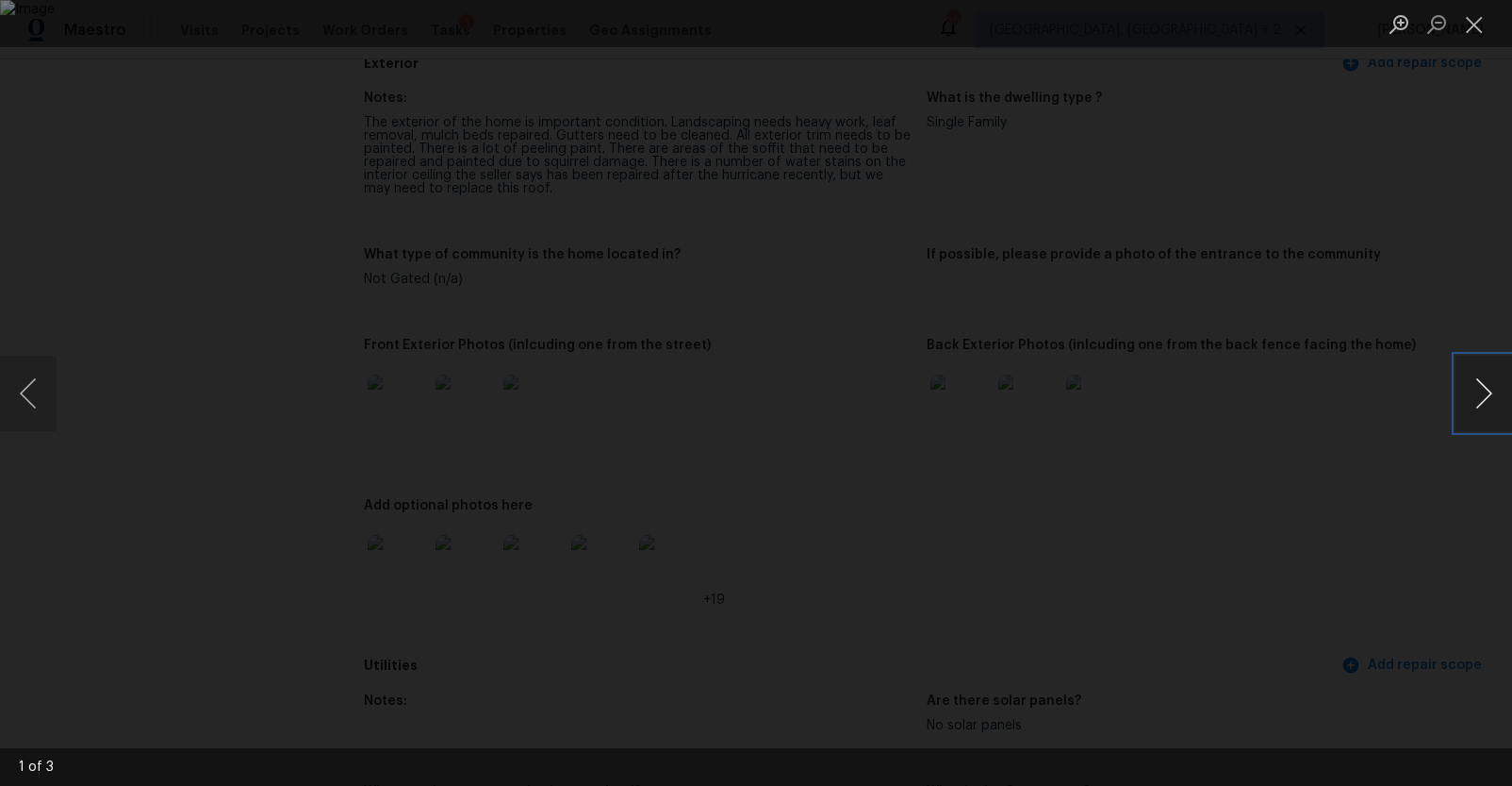
click at [1466, 382] on button "Next image" at bounding box center [1484, 393] width 56 height 76
click at [1465, 384] on button "Next image" at bounding box center [1484, 393] width 56 height 76
click at [1387, 417] on div "Lightbox" at bounding box center [756, 393] width 1512 height 786
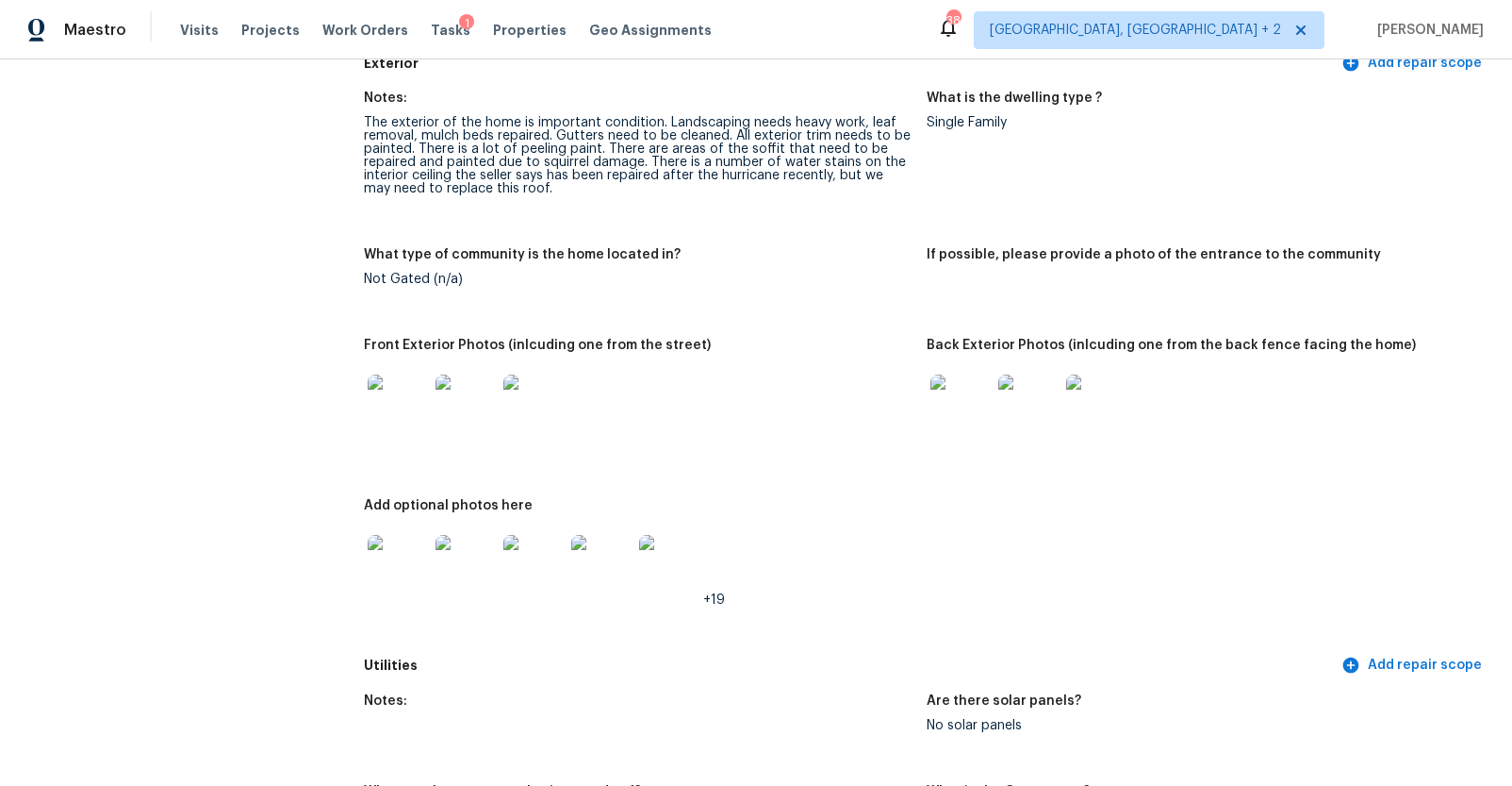
click at [947, 393] on img at bounding box center [961, 404] width 60 height 60
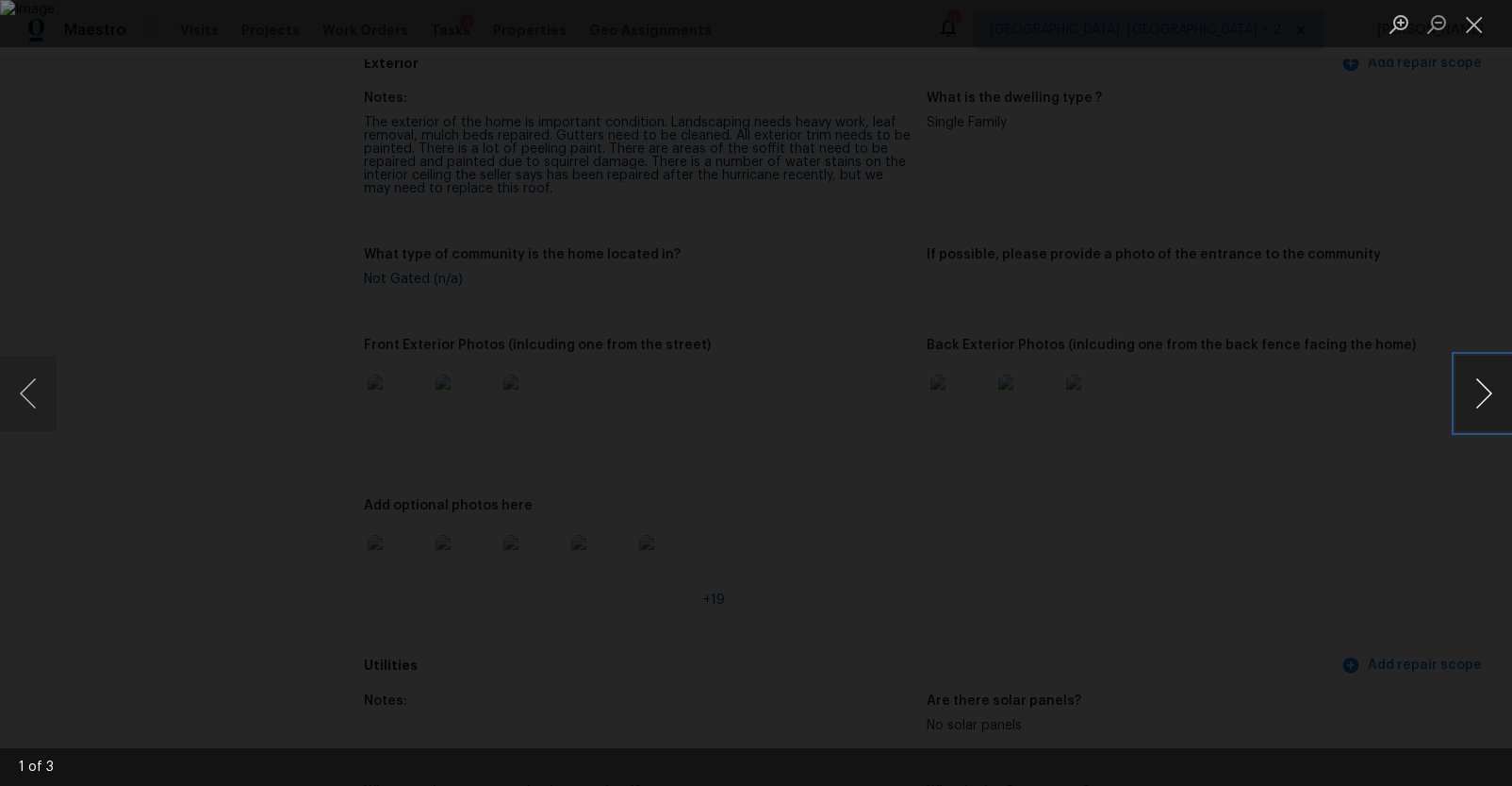
click at [1481, 392] on button "Next image" at bounding box center [1484, 393] width 56 height 76
click at [1478, 393] on button "Next image" at bounding box center [1484, 393] width 56 height 76
click at [1395, 422] on div "Lightbox" at bounding box center [756, 393] width 1512 height 786
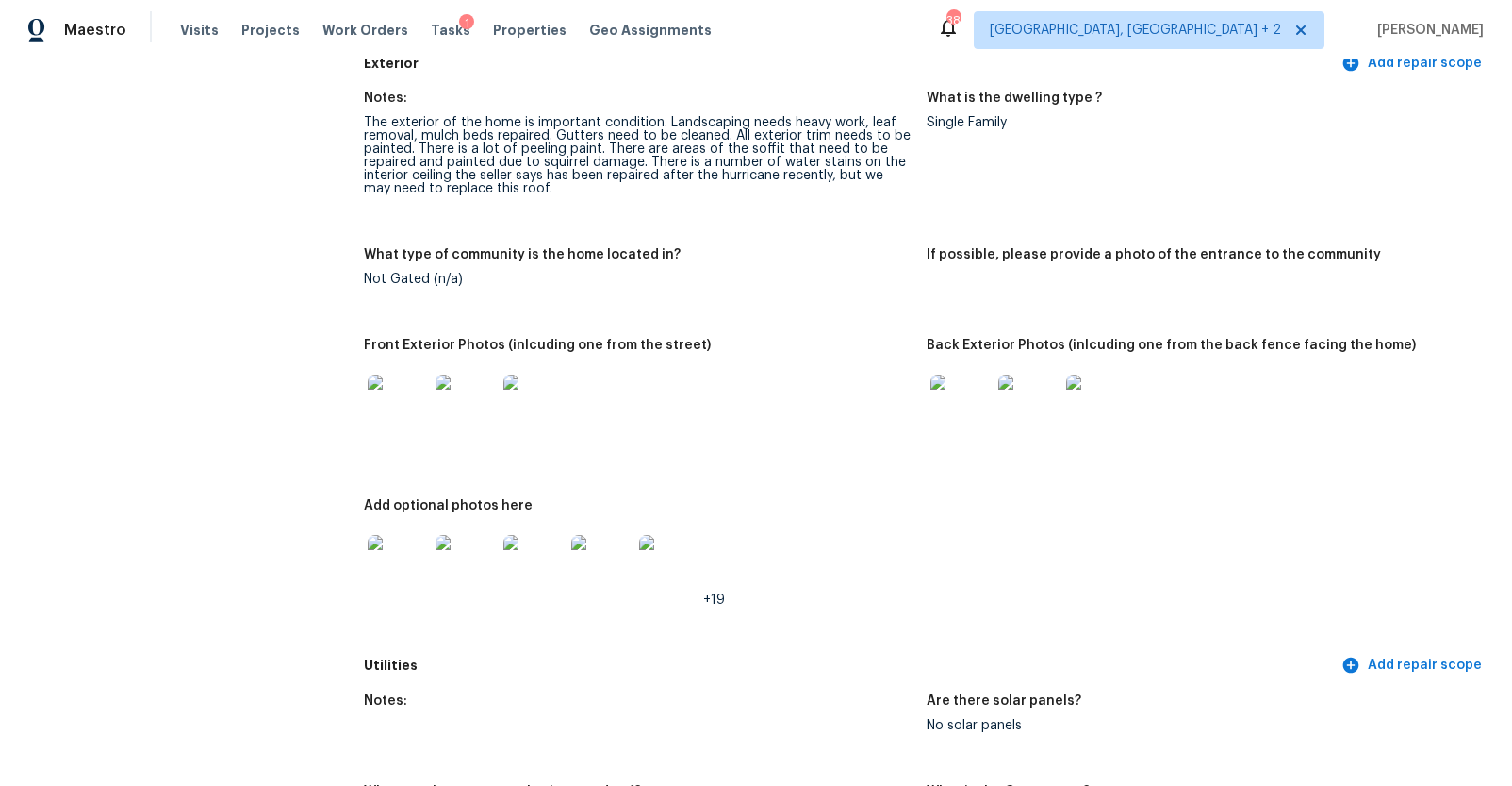
click at [408, 563] on img at bounding box center [398, 565] width 60 height 60
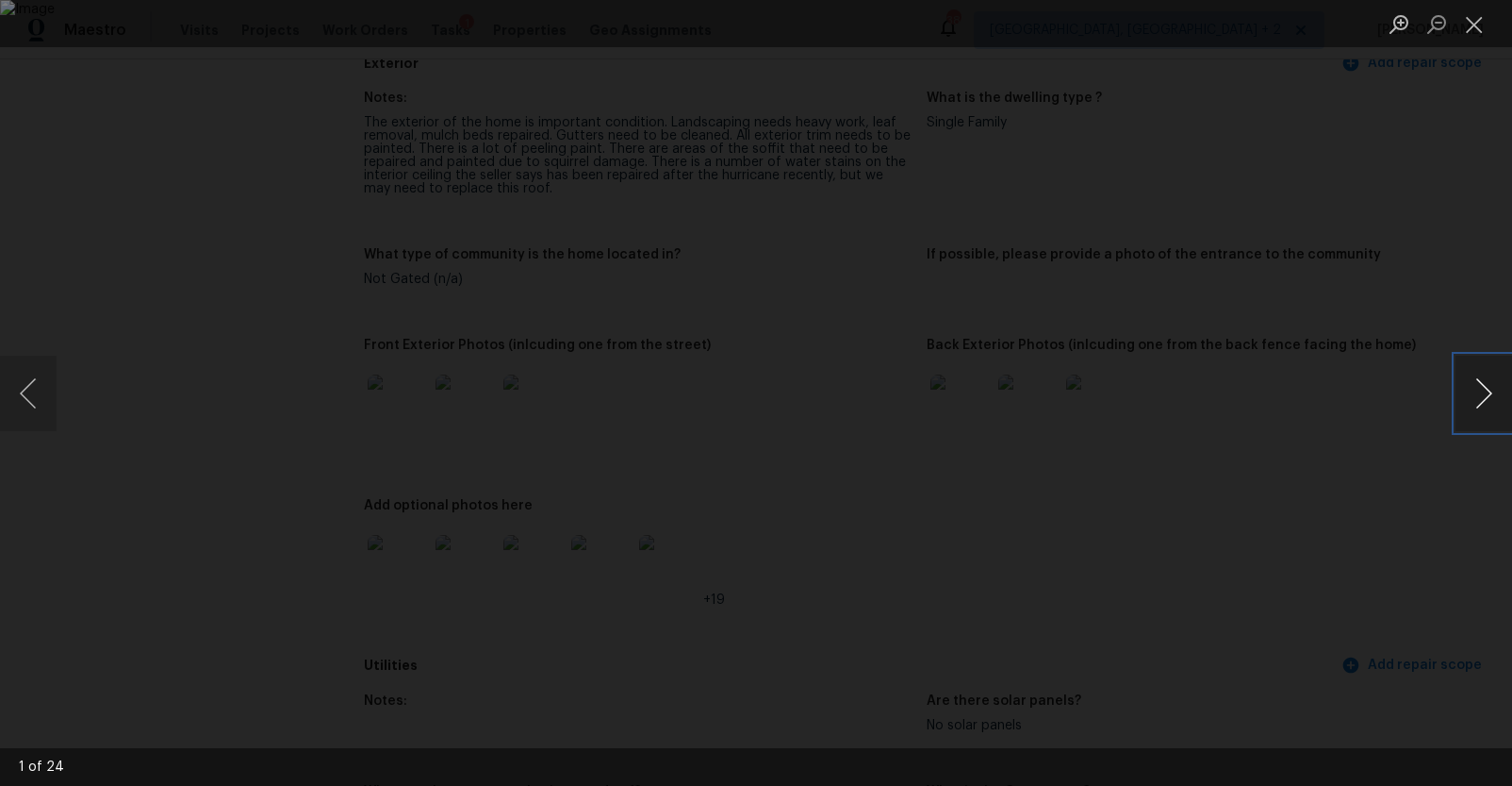
click at [1480, 399] on button "Next image" at bounding box center [1484, 393] width 56 height 76
click at [1469, 396] on button "Next image" at bounding box center [1484, 393] width 56 height 76
click at [1466, 384] on button "Next image" at bounding box center [1484, 393] width 56 height 76
click at [1314, 560] on div "Lightbox" at bounding box center [756, 393] width 1512 height 786
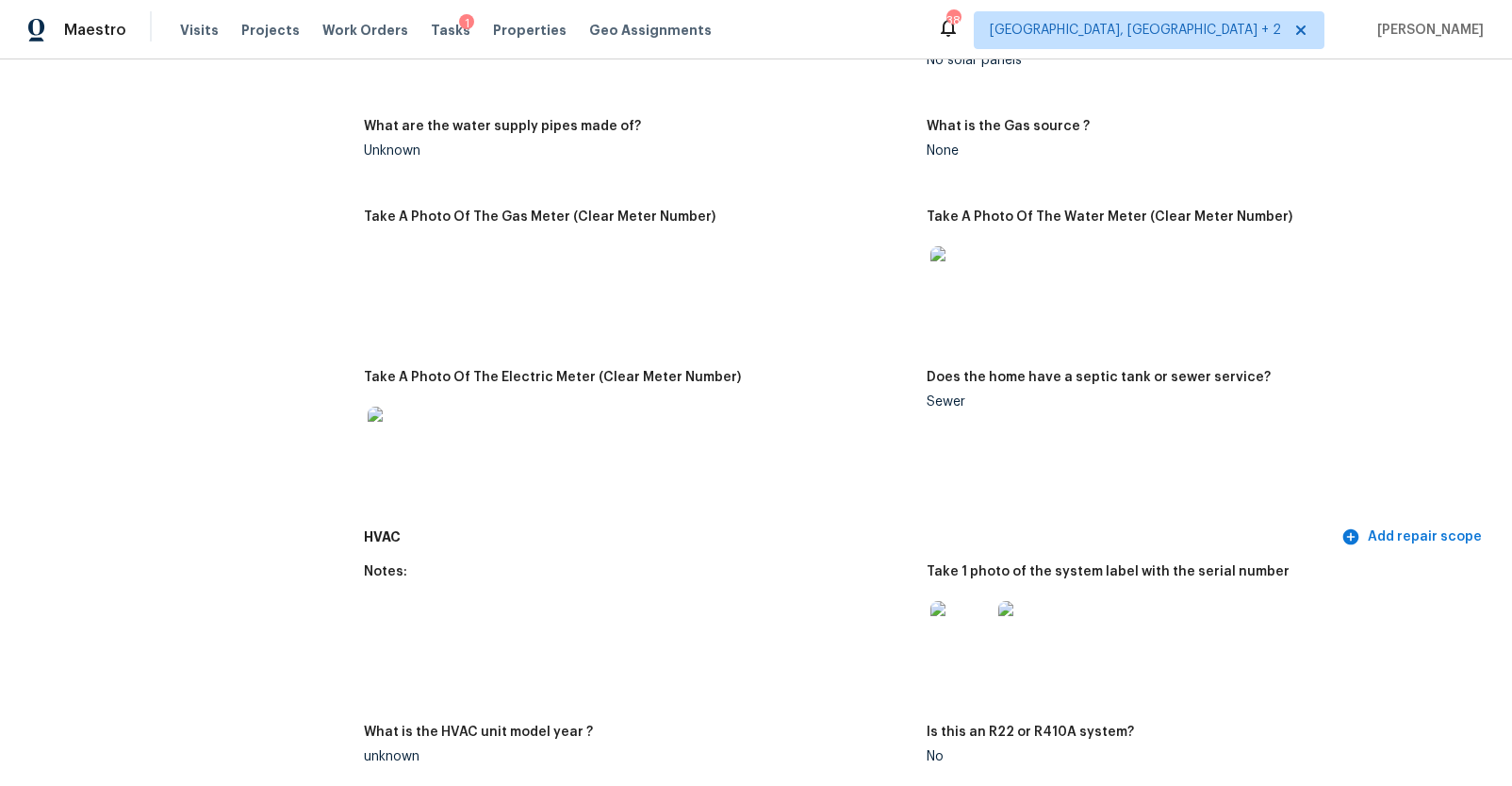
scroll to position [1711, 0]
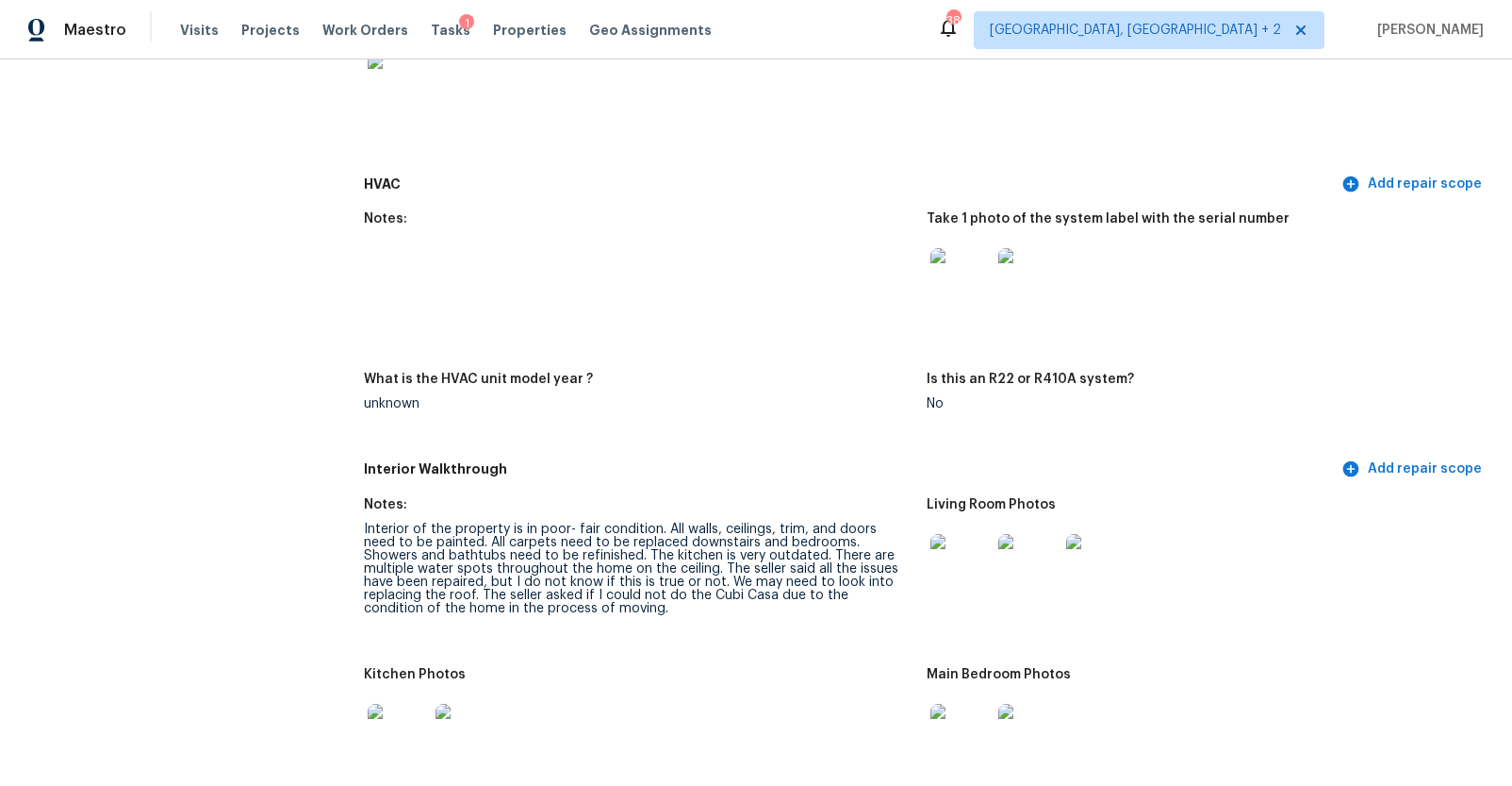
click at [978, 309] on div at bounding box center [961, 278] width 68 height 83
click at [967, 292] on img at bounding box center [961, 278] width 60 height 60
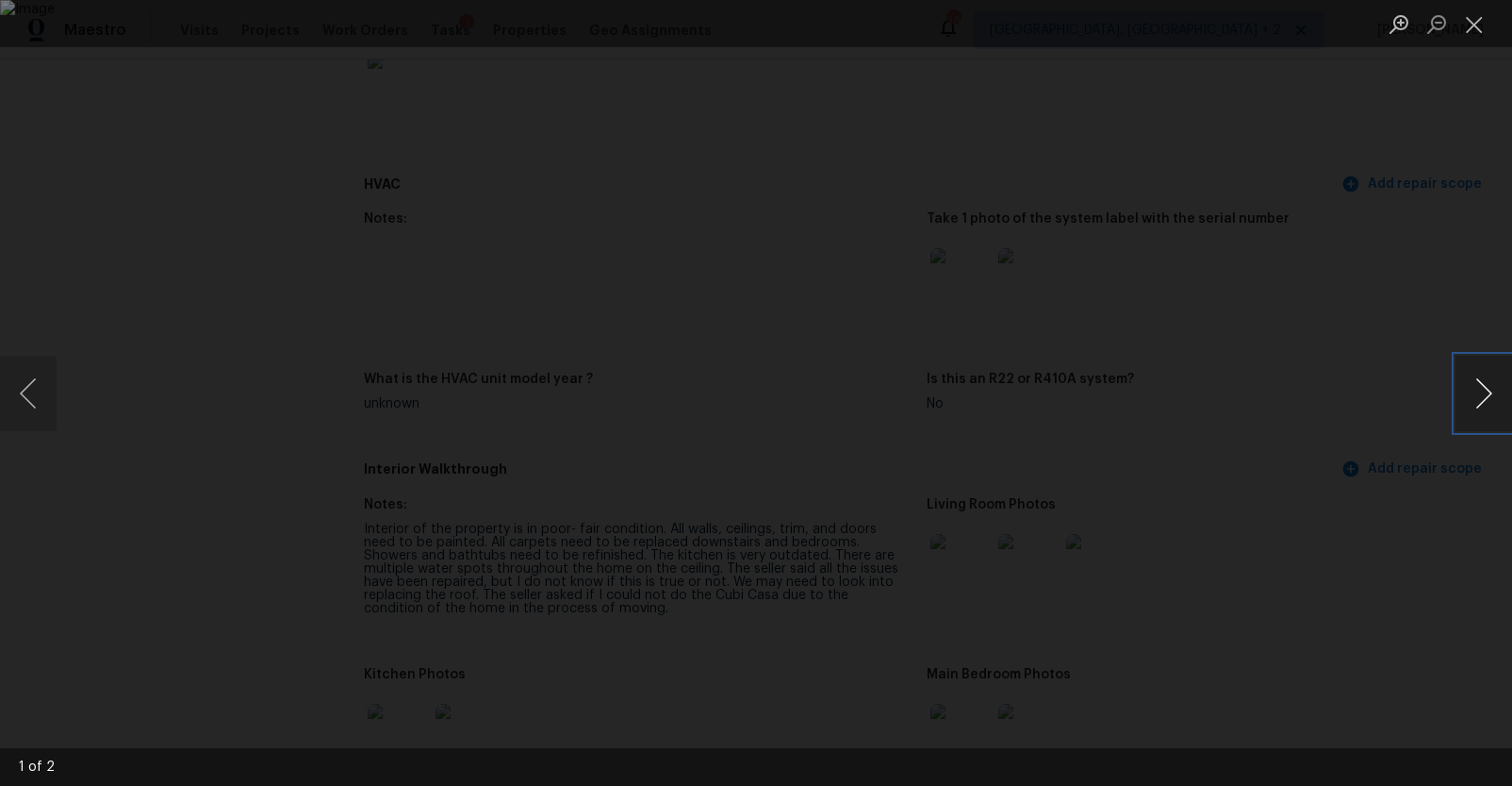
click at [1472, 384] on button "Next image" at bounding box center [1484, 393] width 56 height 76
click at [1345, 387] on div "Lightbox" at bounding box center [756, 393] width 1512 height 786
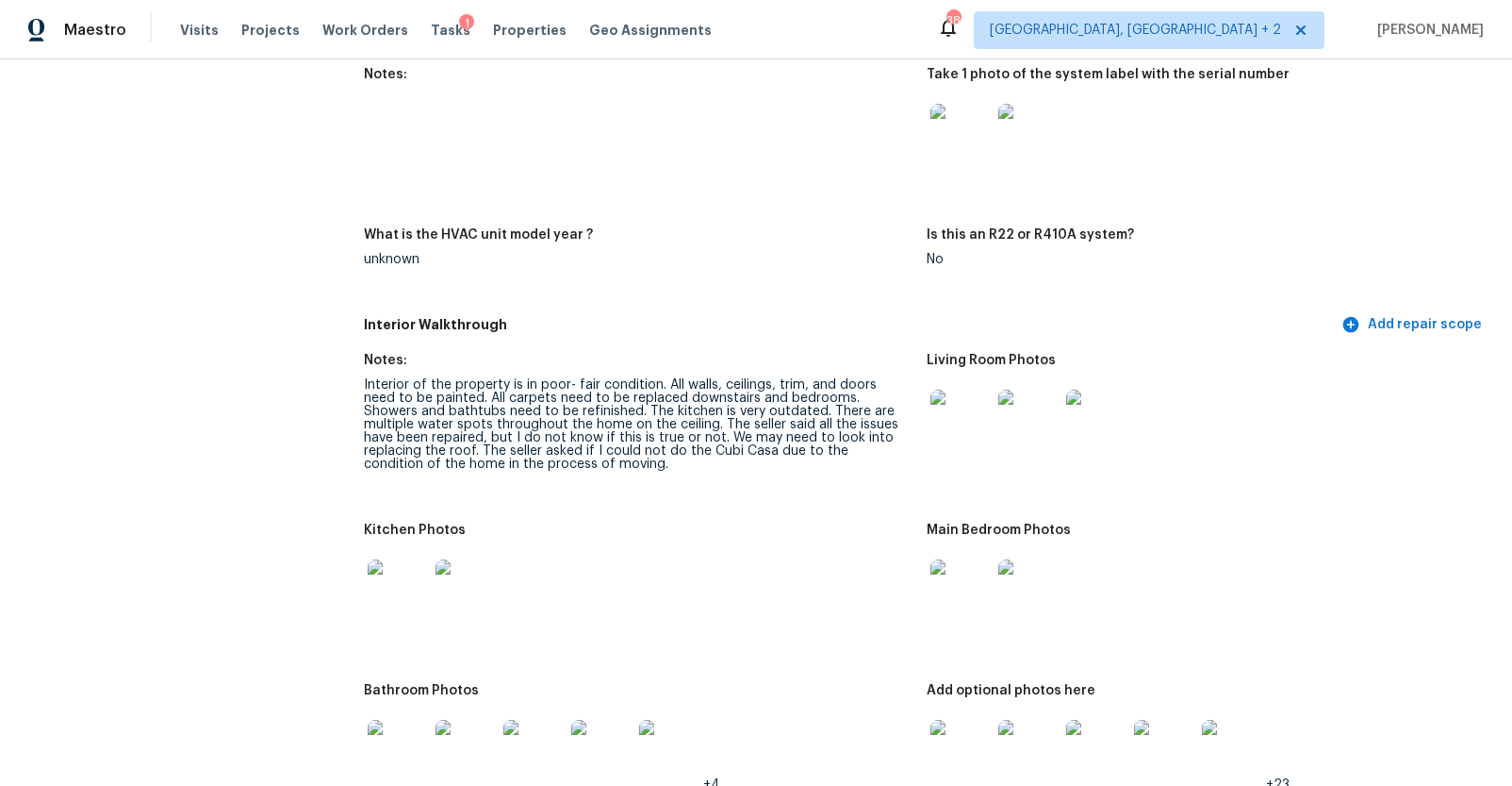
scroll to position [1868, 0]
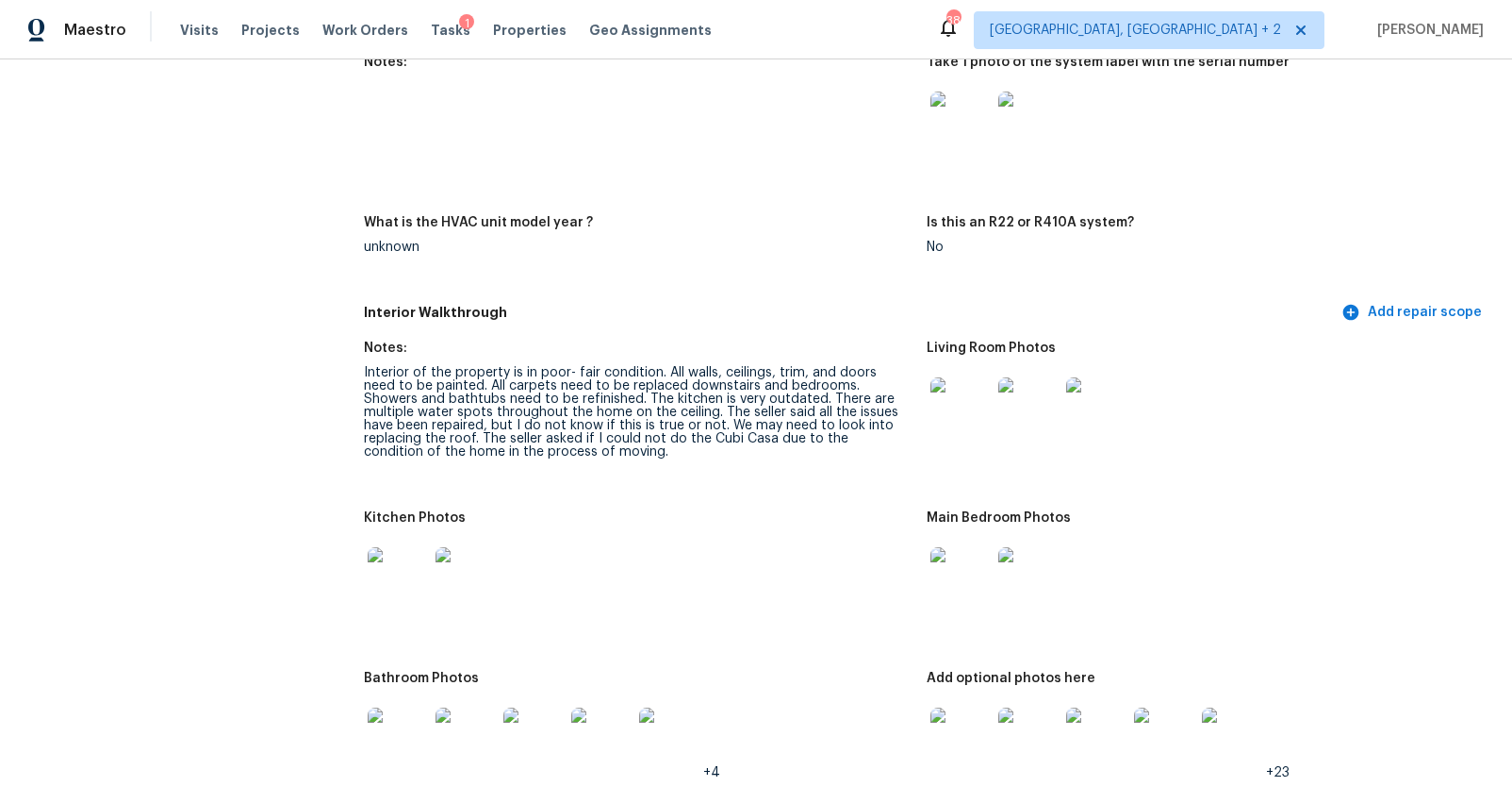
click at [974, 396] on img at bounding box center [961, 407] width 60 height 60
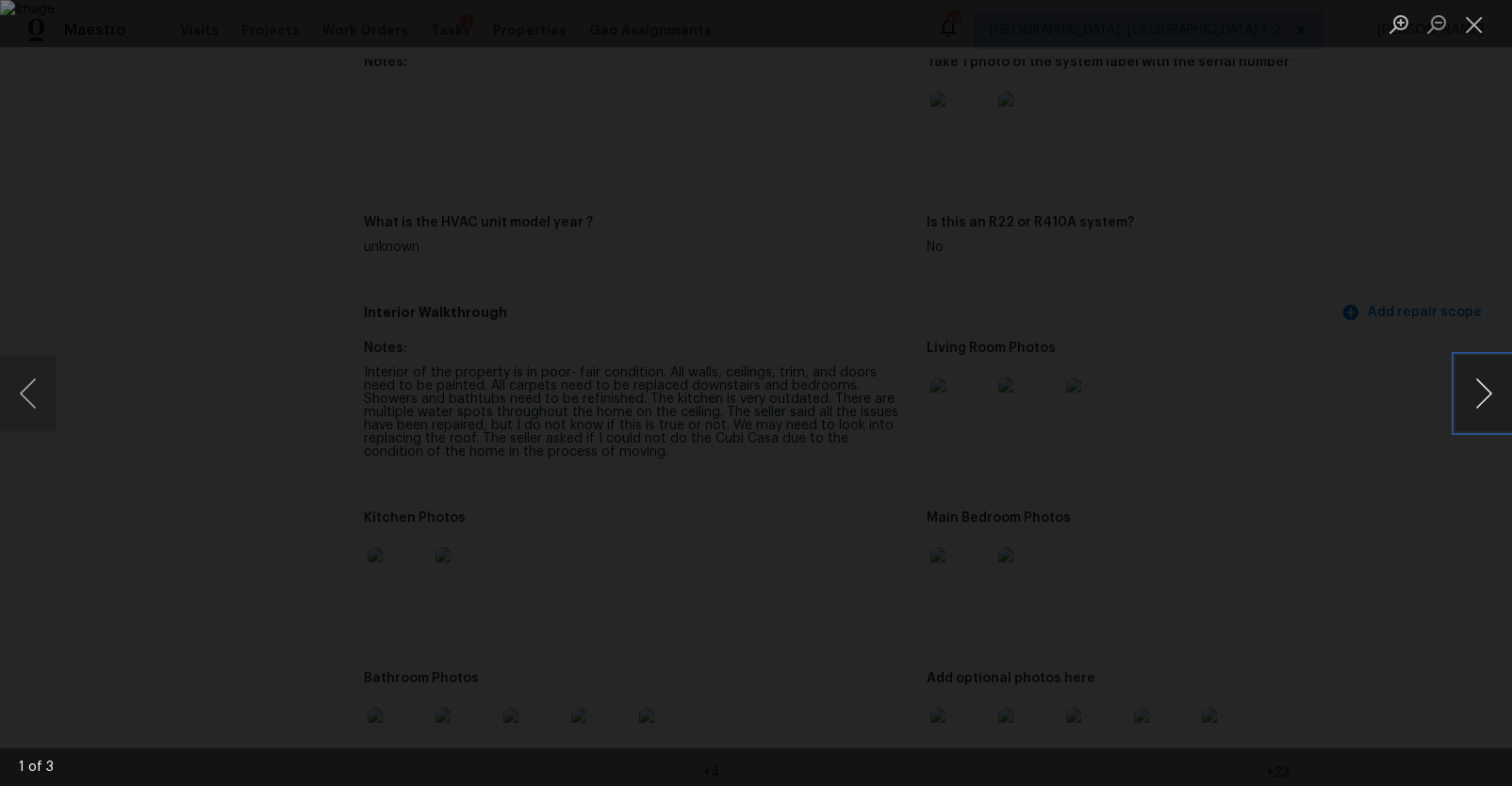
click at [1485, 394] on button "Next image" at bounding box center [1484, 393] width 56 height 76
click at [1406, 493] on div "Lightbox" at bounding box center [756, 393] width 1512 height 786
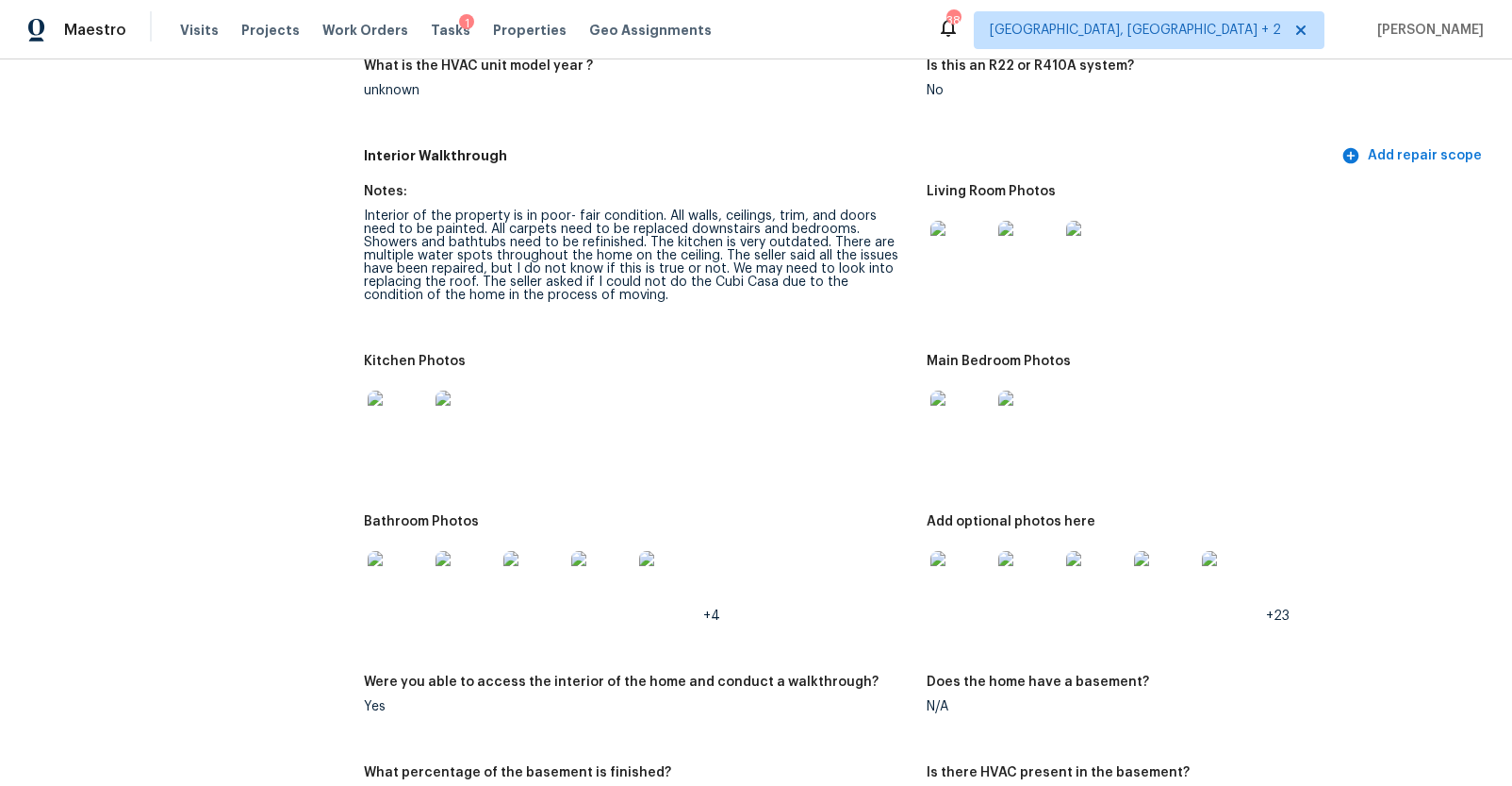
scroll to position [2164, 0]
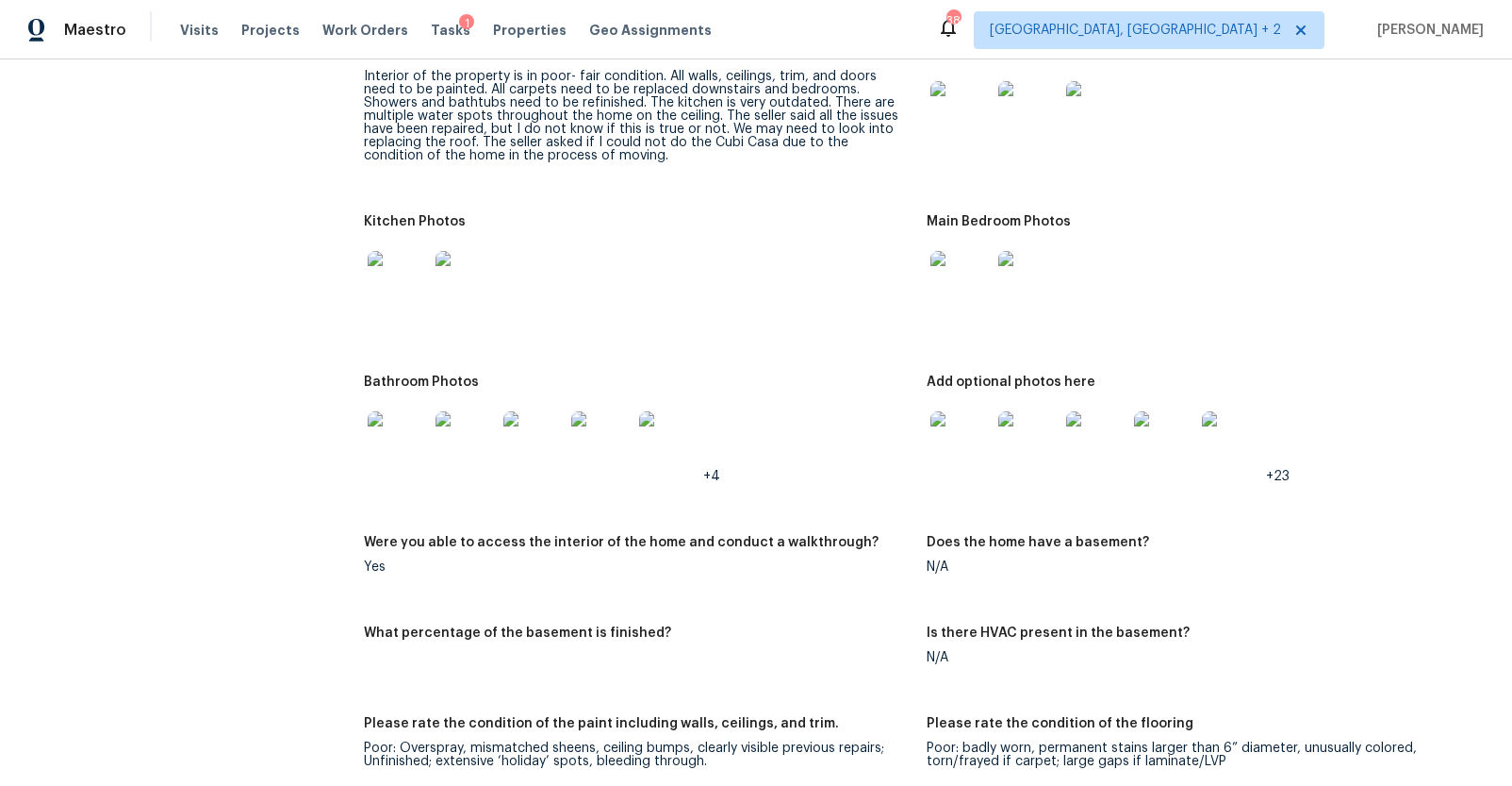
click at [401, 287] on img at bounding box center [398, 281] width 60 height 60
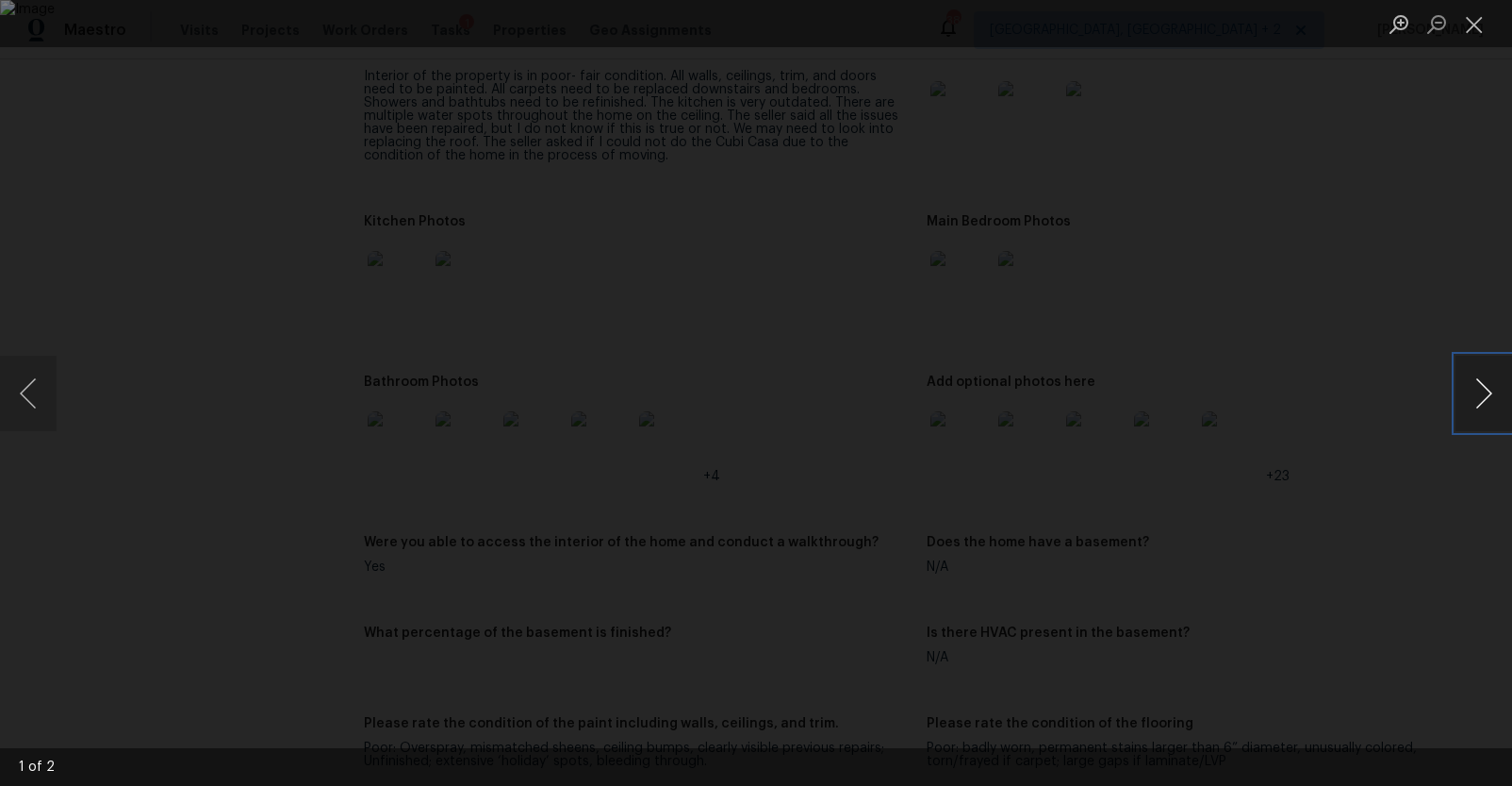
click at [1477, 382] on button "Next image" at bounding box center [1484, 393] width 56 height 76
click at [1377, 482] on div "Lightbox" at bounding box center [756, 393] width 1512 height 786
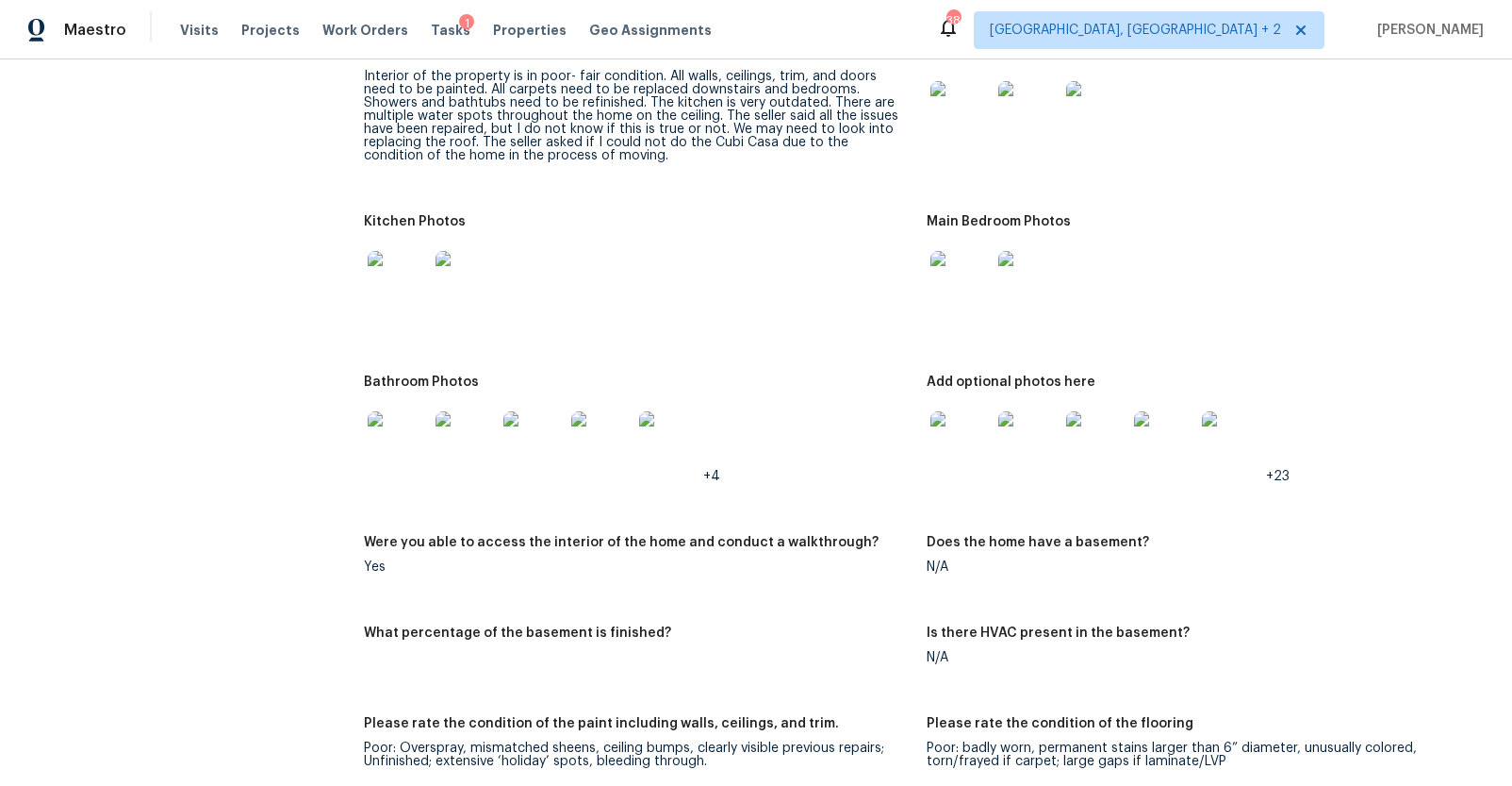
click at [372, 427] on img at bounding box center [398, 441] width 60 height 60
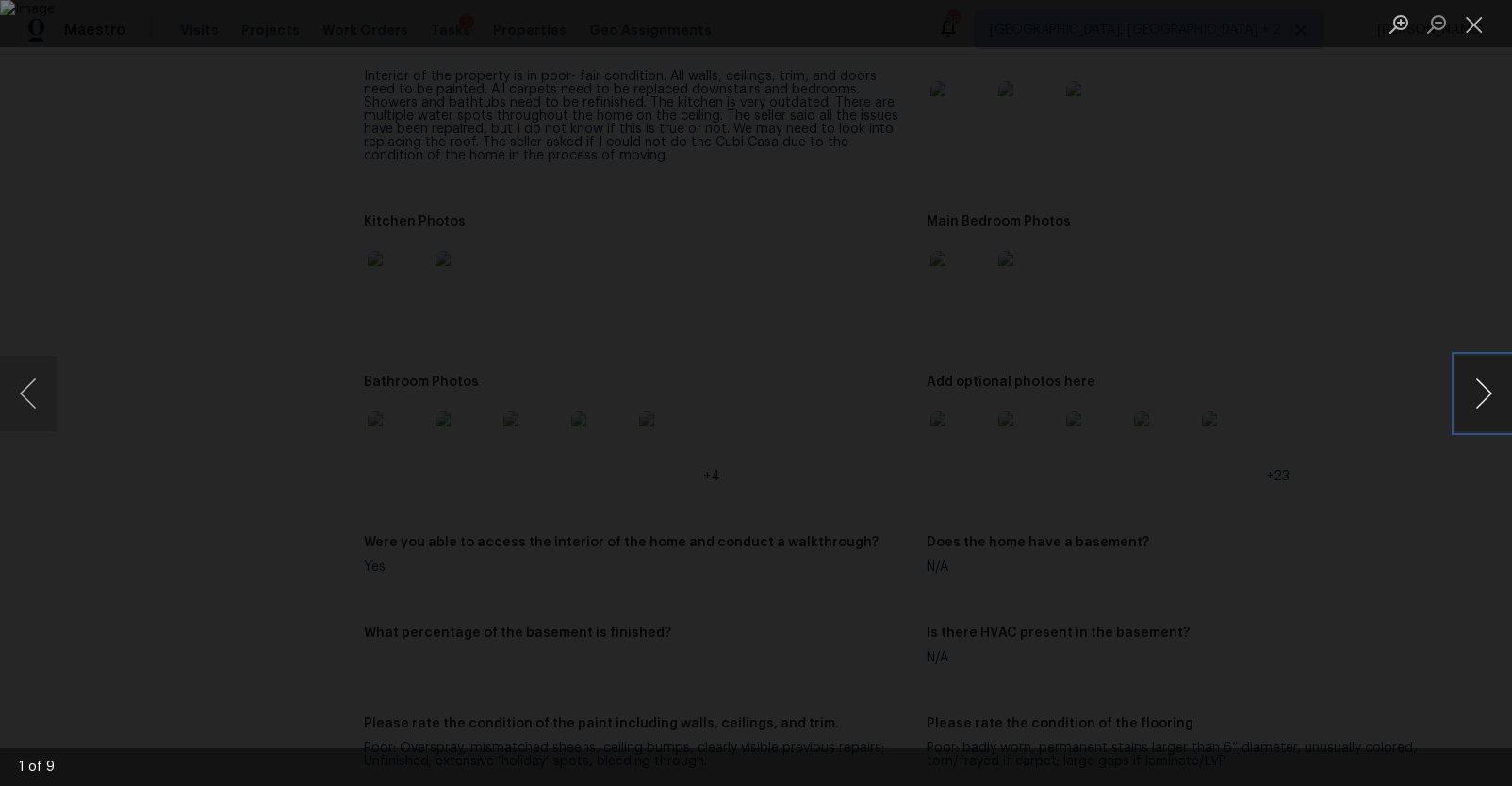
click at [1473, 390] on button "Next image" at bounding box center [1484, 393] width 56 height 76
click at [1422, 426] on div "Lightbox" at bounding box center [756, 393] width 1512 height 786
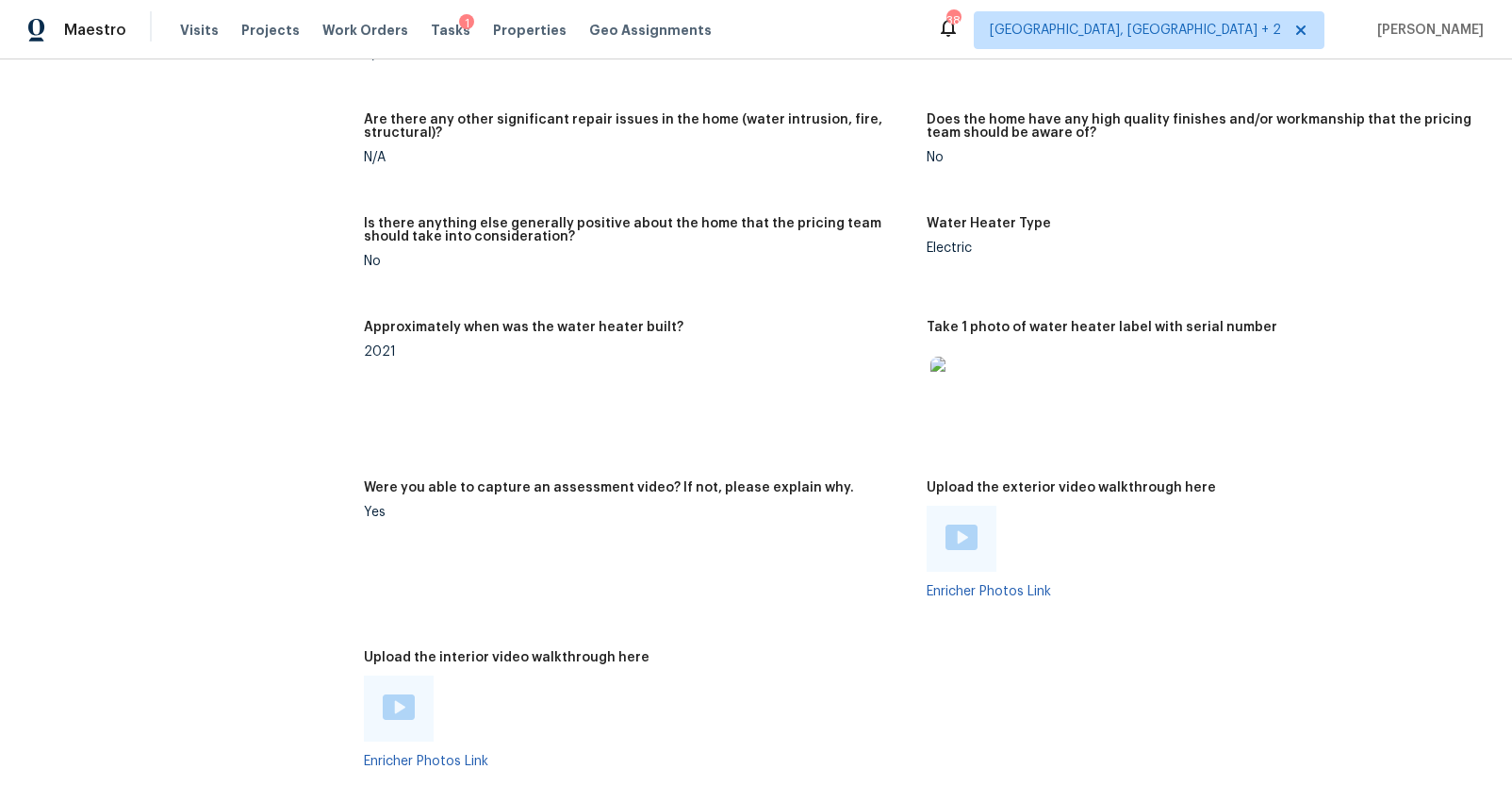
scroll to position [3266, 0]
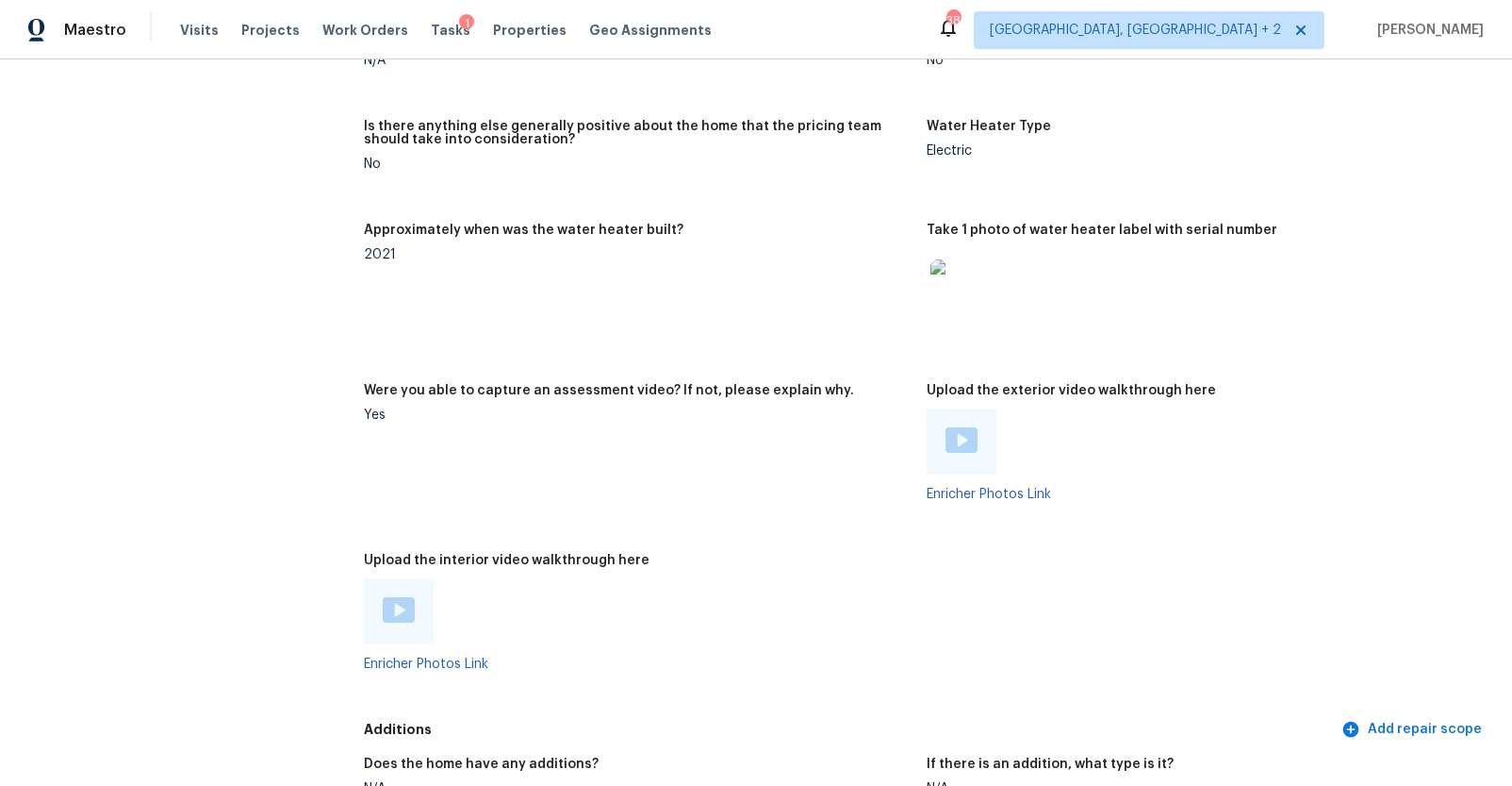
click at [966, 441] on img at bounding box center [961, 440] width 32 height 25
click at [414, 602] on div at bounding box center [399, 612] width 70 height 66
click at [403, 610] on img at bounding box center [398, 610] width 32 height 25
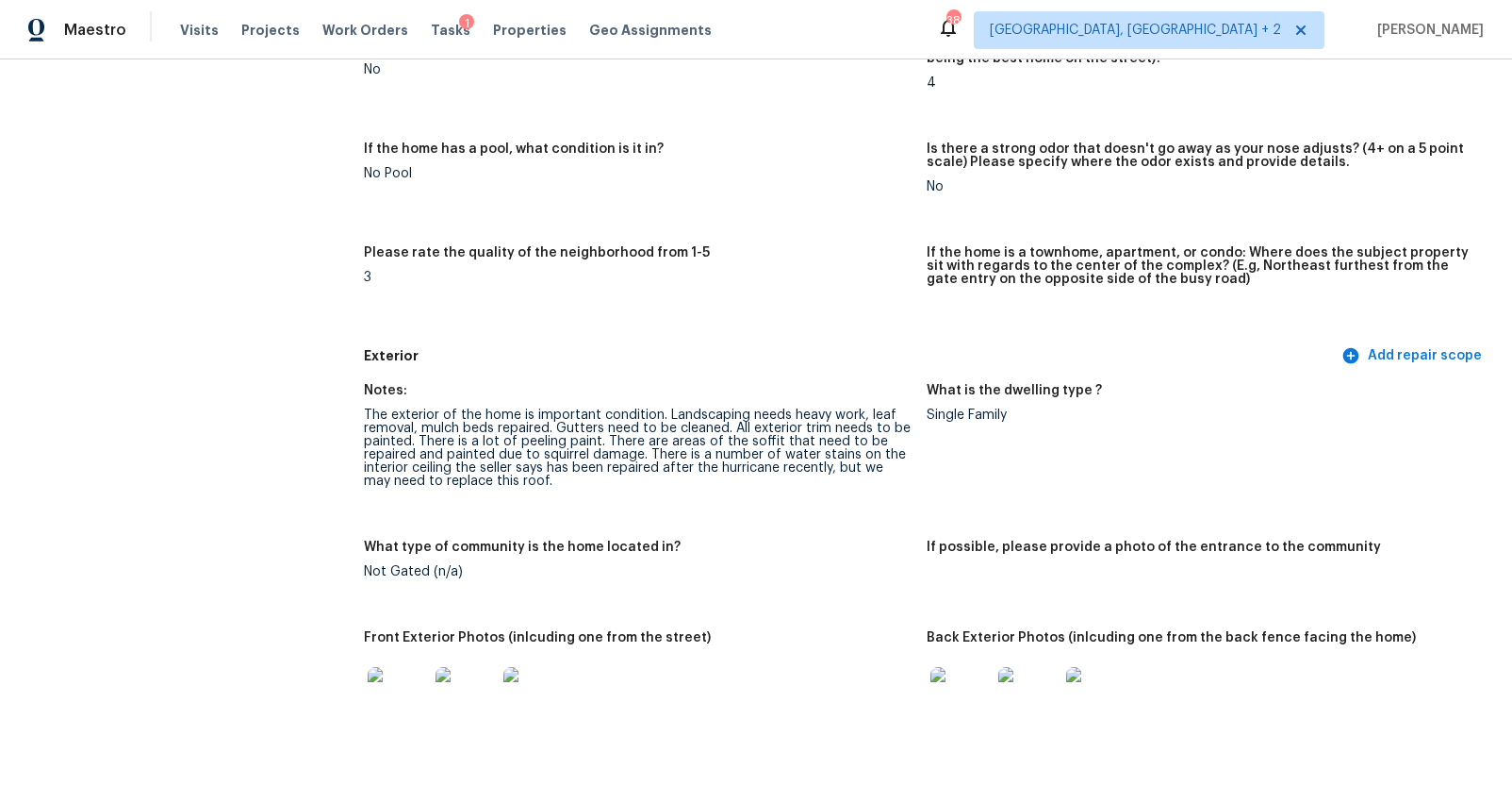
scroll to position [0, 0]
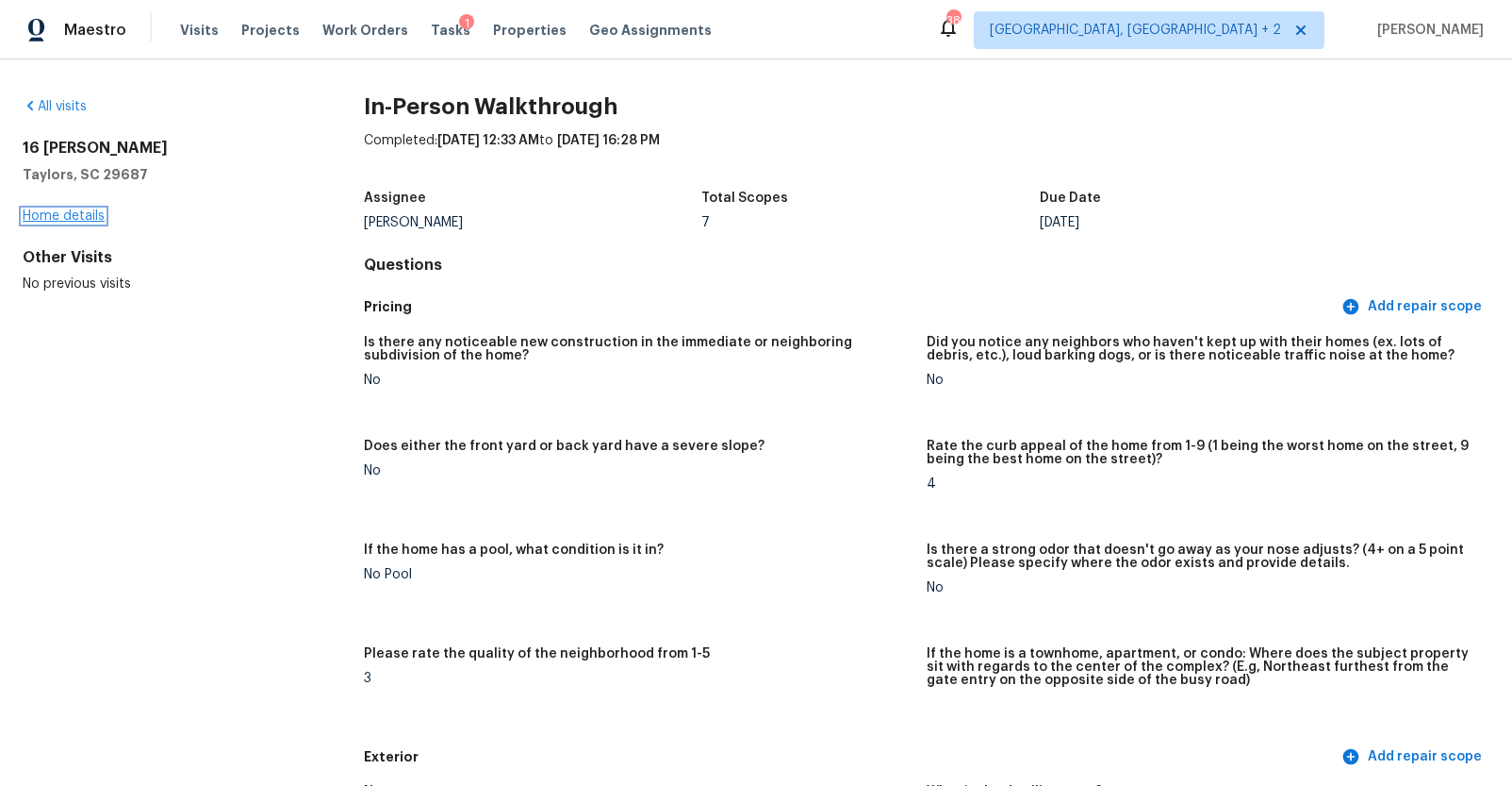
click at [27, 219] on link "Home details" at bounding box center [63, 216] width 82 height 14
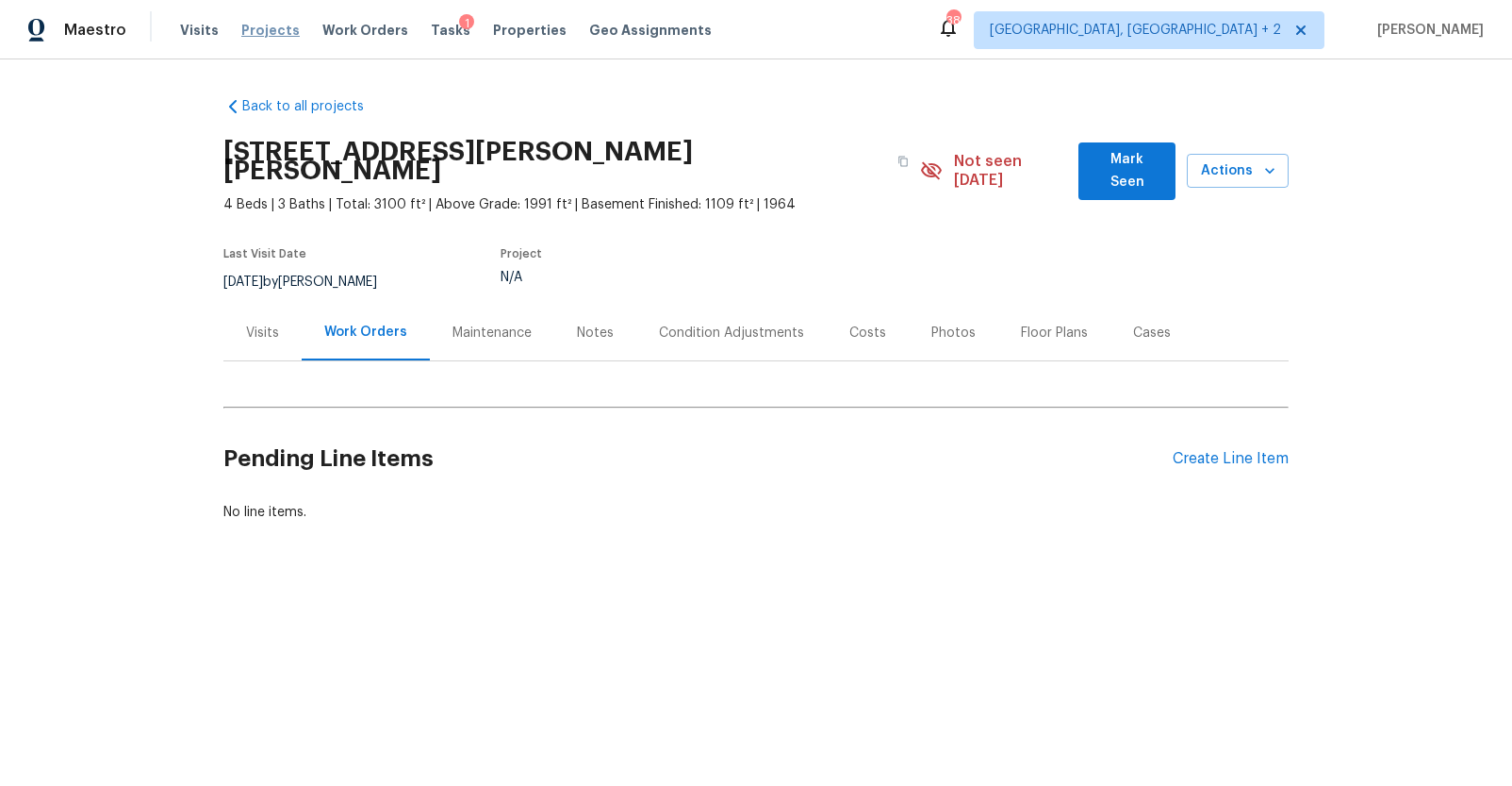
click at [267, 24] on span "Projects" at bounding box center [270, 29] width 58 height 18
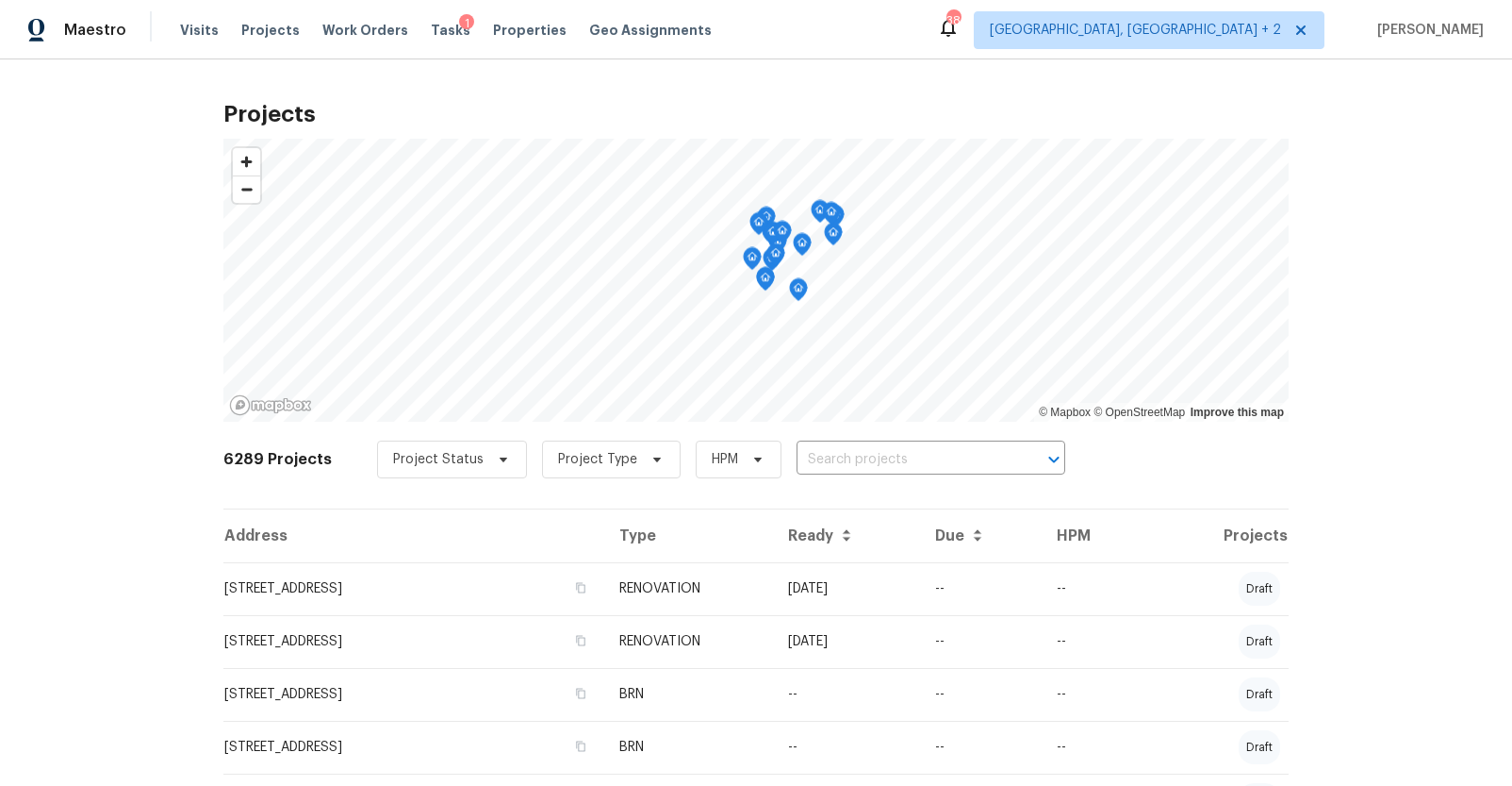
click at [197, 25] on span "Visits" at bounding box center [200, 29] width 39 height 18
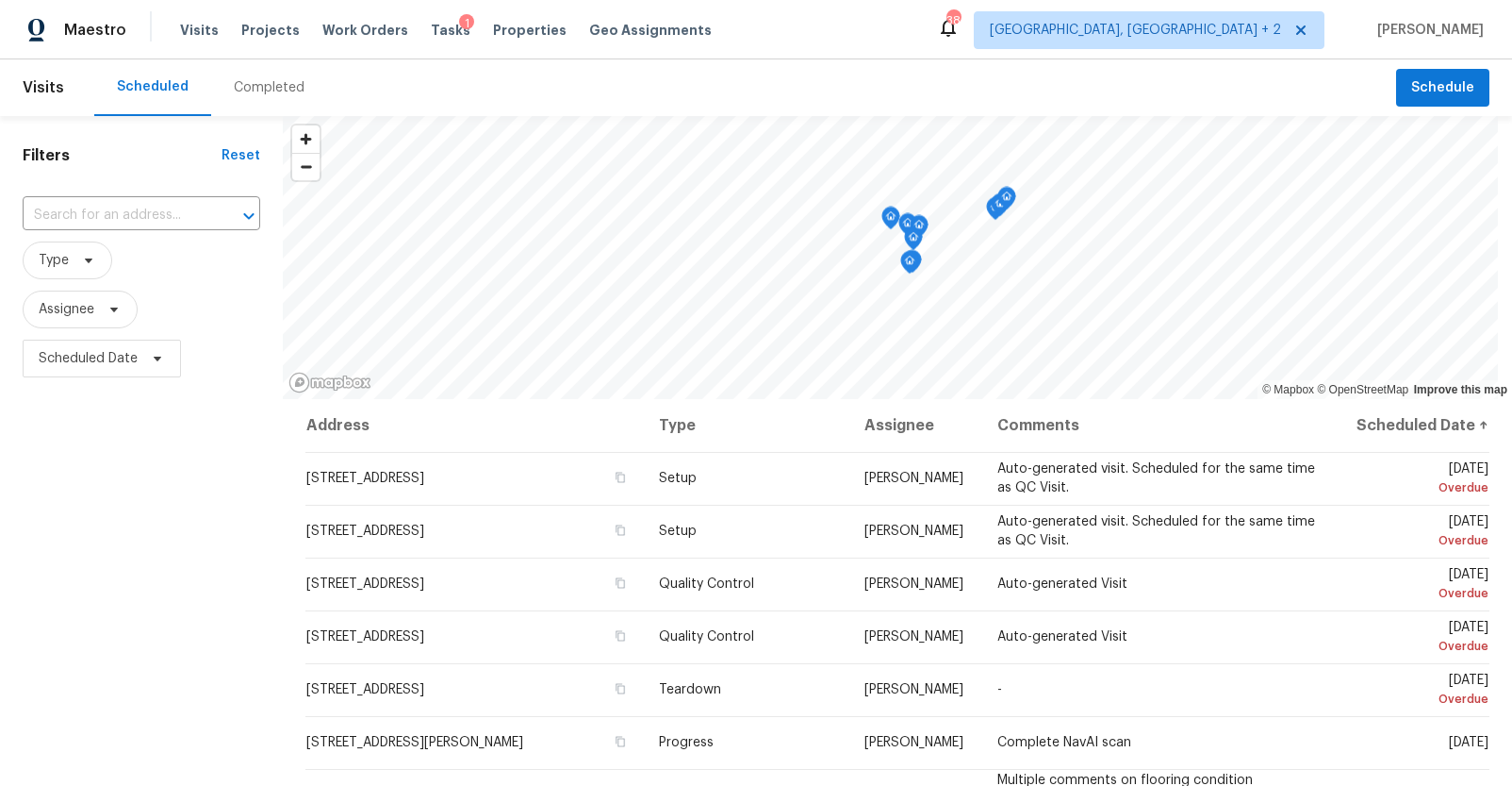
click at [262, 95] on div "Completed" at bounding box center [268, 87] width 71 height 18
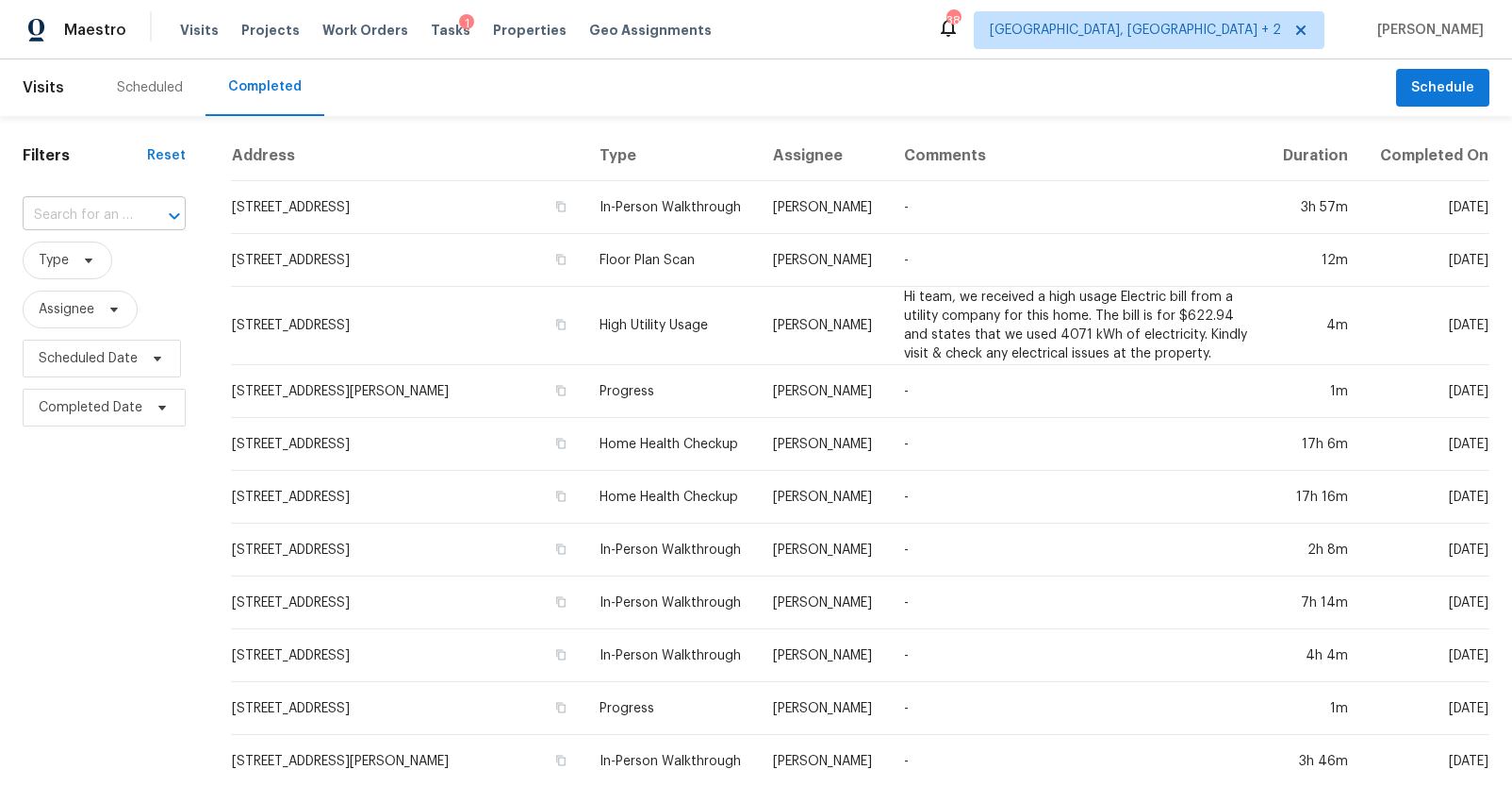
click at [119, 219] on input "text" at bounding box center [77, 215] width 110 height 29
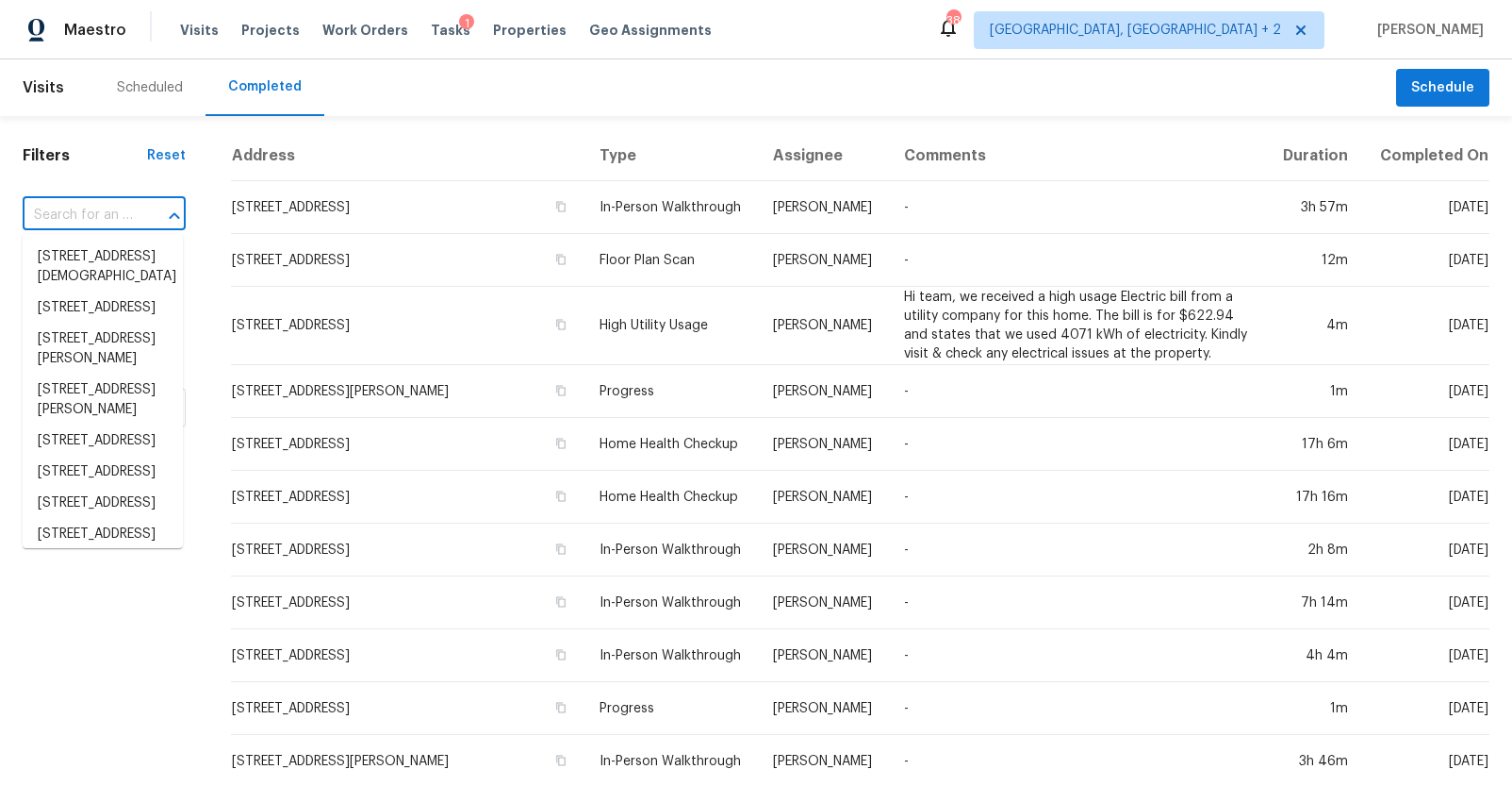
paste input "415 Parkdale Dr Apt 16B, Charleston, SC 29414"
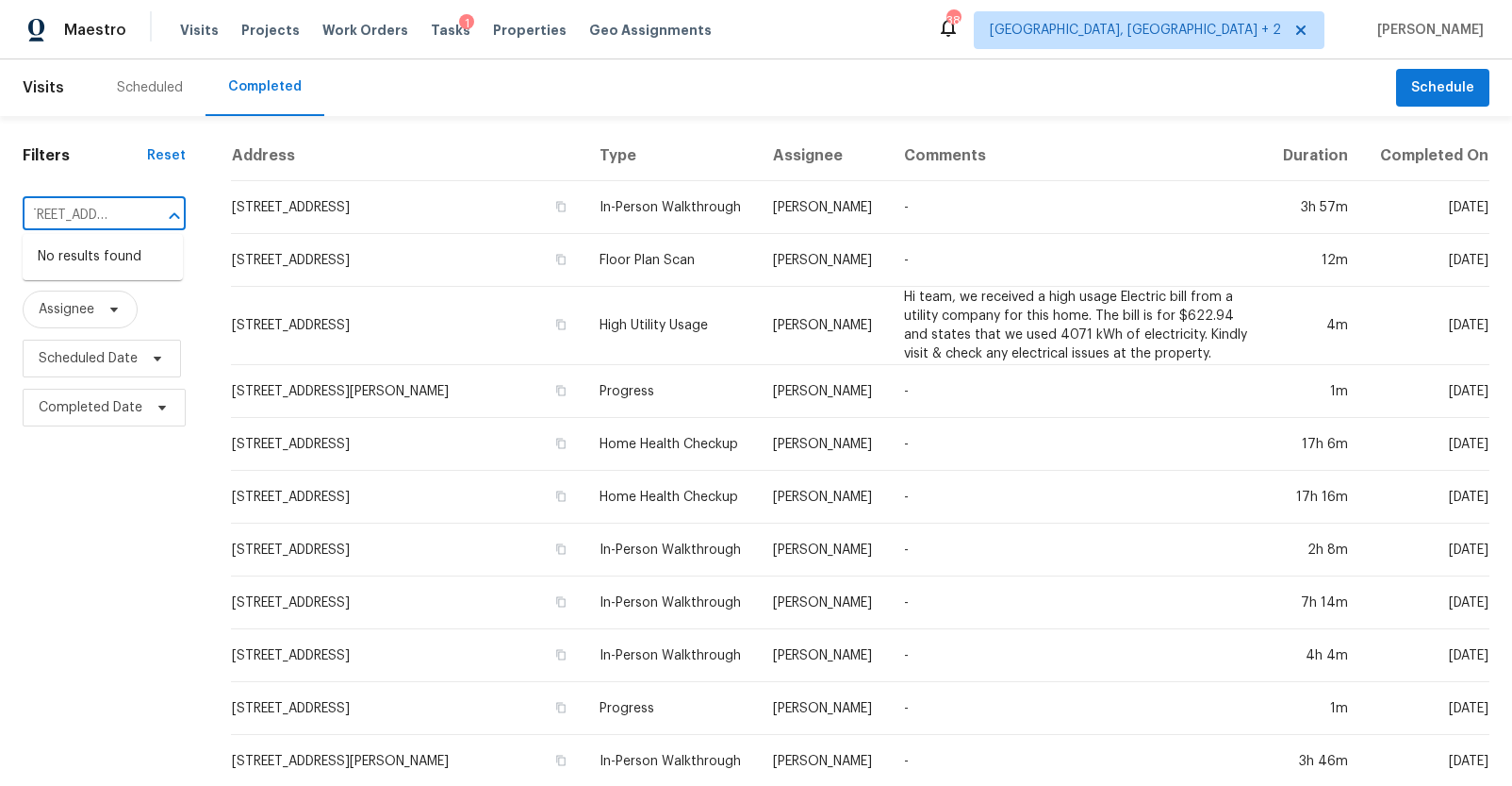
type input "415 Parkdale Dr Apt 16B, Charleston, SC 29414"
click at [110, 227] on input "text" at bounding box center [77, 215] width 110 height 29
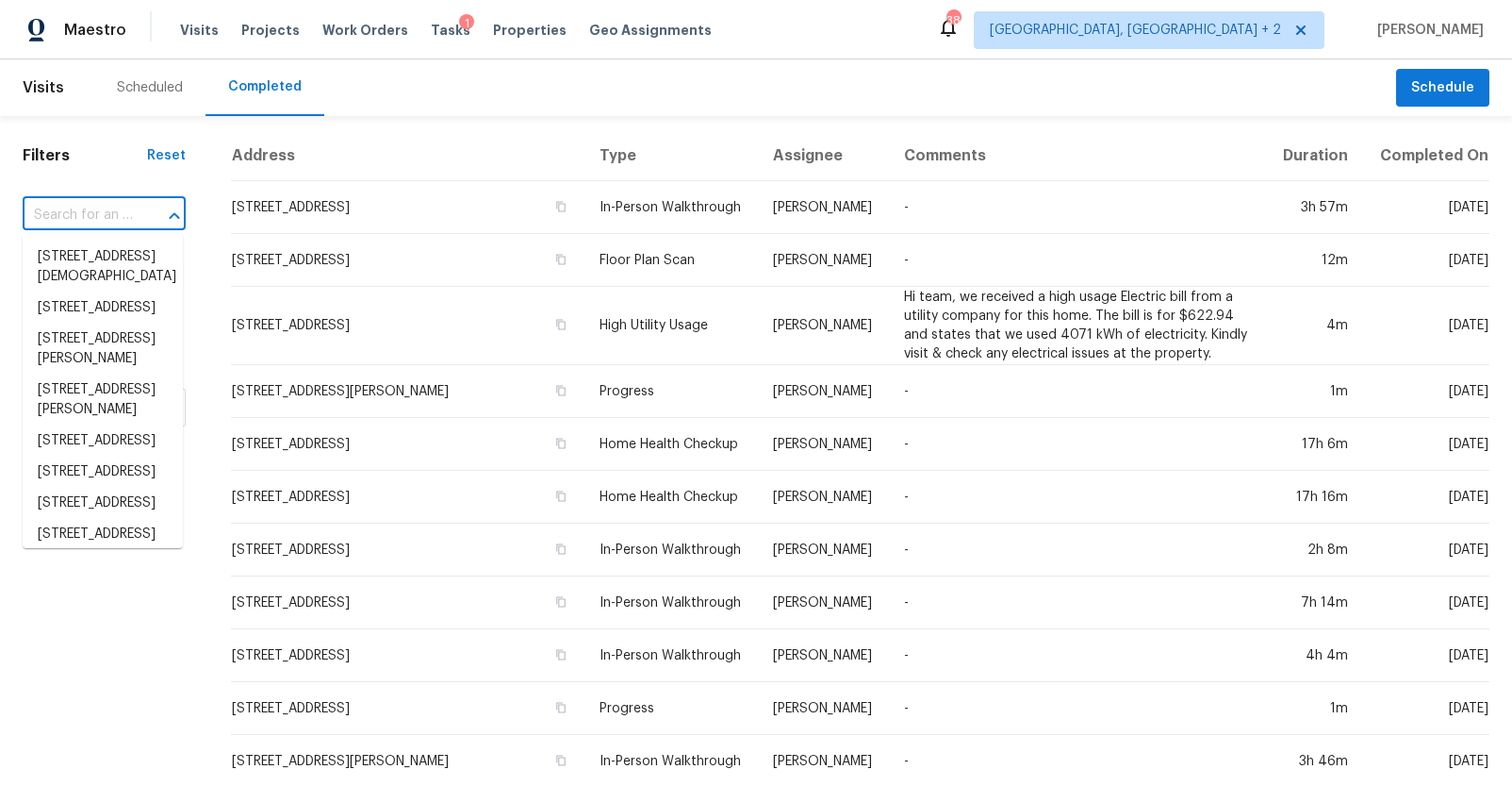
paste input "415 Parkdale Dr Apt 16B, Charleston, SC 29414"
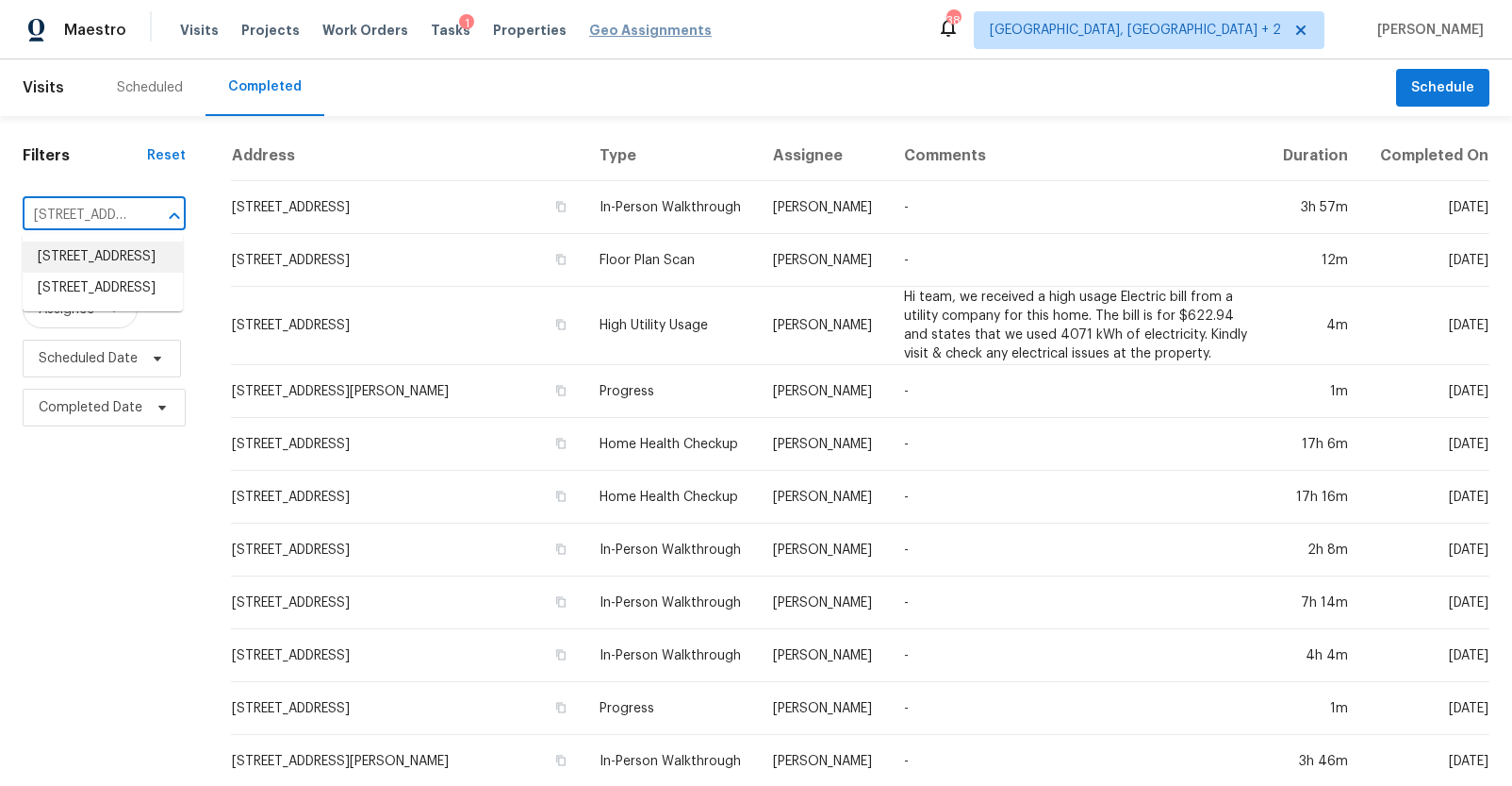
type input "415 Parkdale Dr"
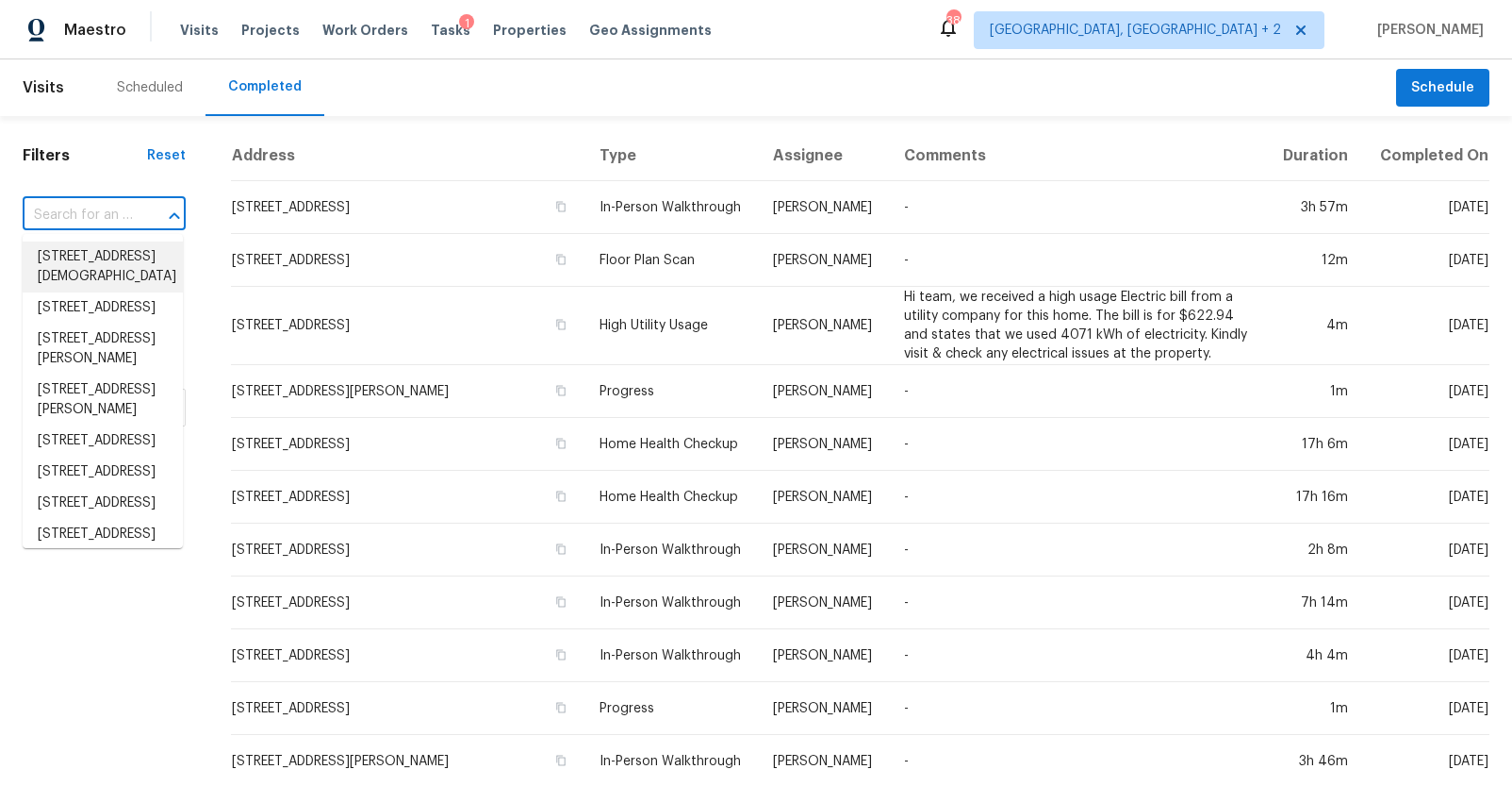
paste input "415 Parkdale Dr Apt 16B, Charleston, SC 29414"
type input "415 Parkdale Dr Apt 16B, Charleston, SC 29414"
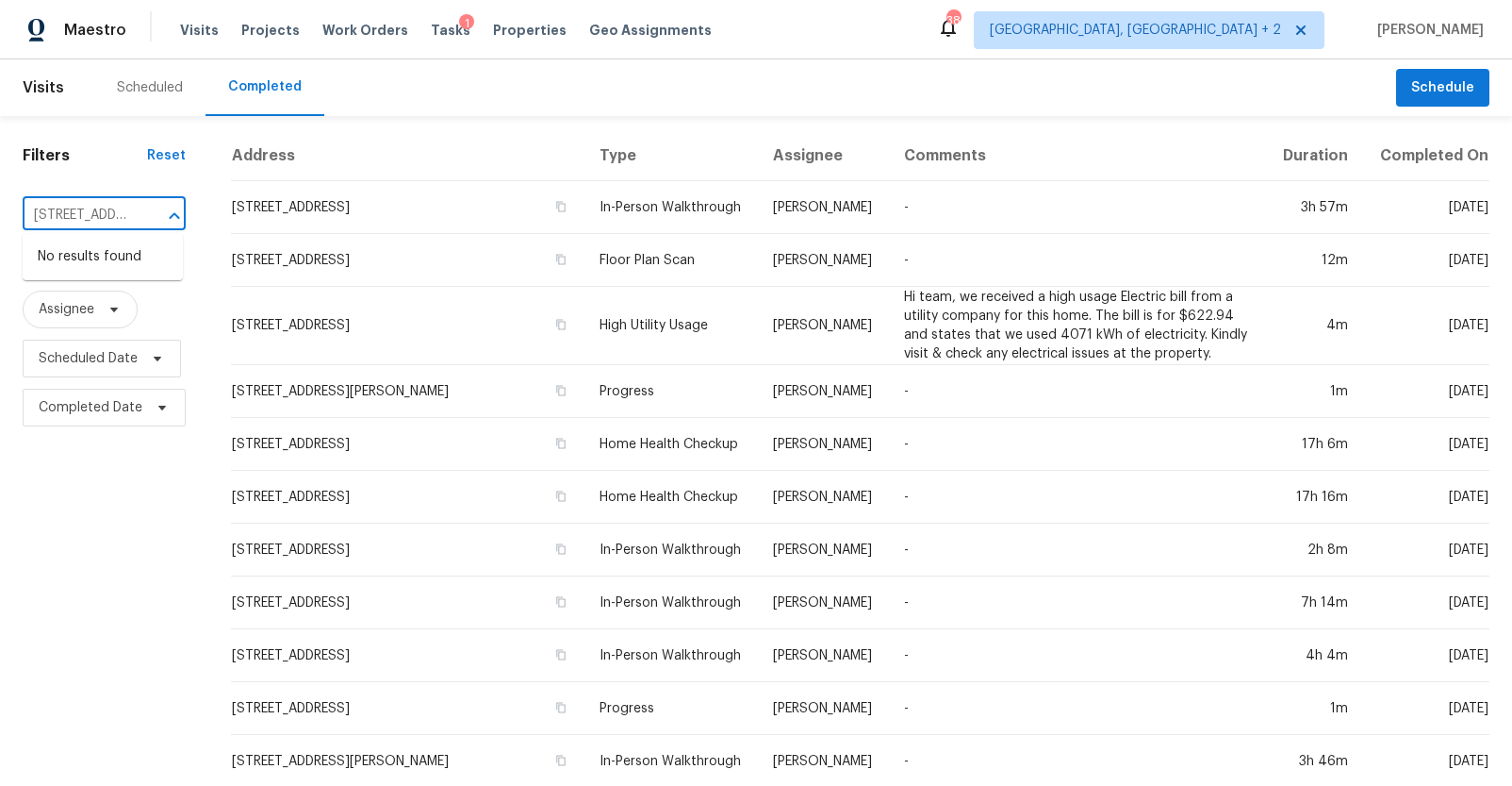
scroll to position [0, 189]
drag, startPoint x: 120, startPoint y: 209, endPoint x: 32, endPoint y: 217, distance: 88.4
click at [32, 217] on div "415 Parkdale Dr Apt 16B, Charleston, SC 29414 ​" at bounding box center [104, 215] width 163 height 29
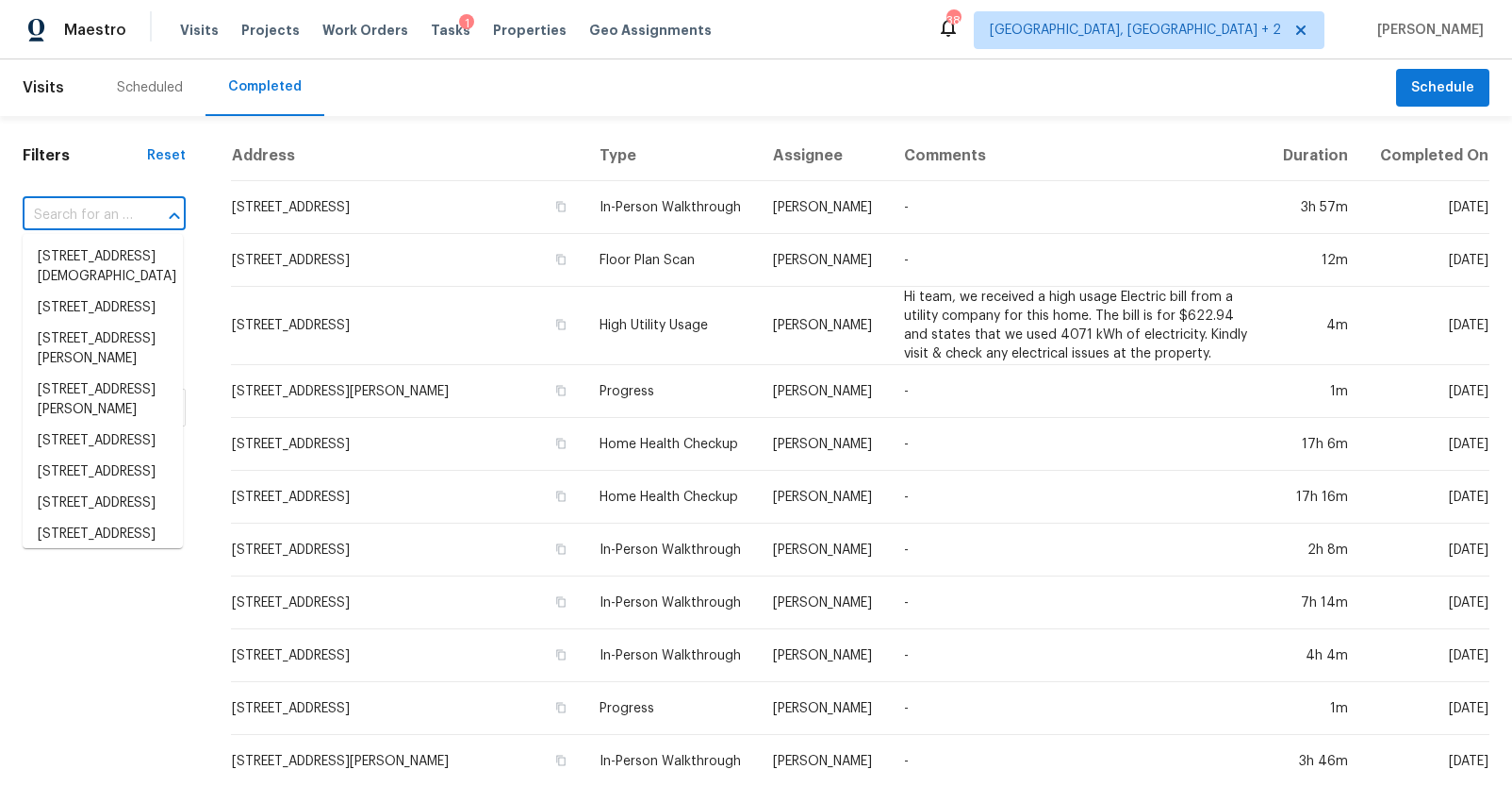
scroll to position [0, 0]
paste input "415 Parkdale Dr Apt 16B, Charleston, SC 29414"
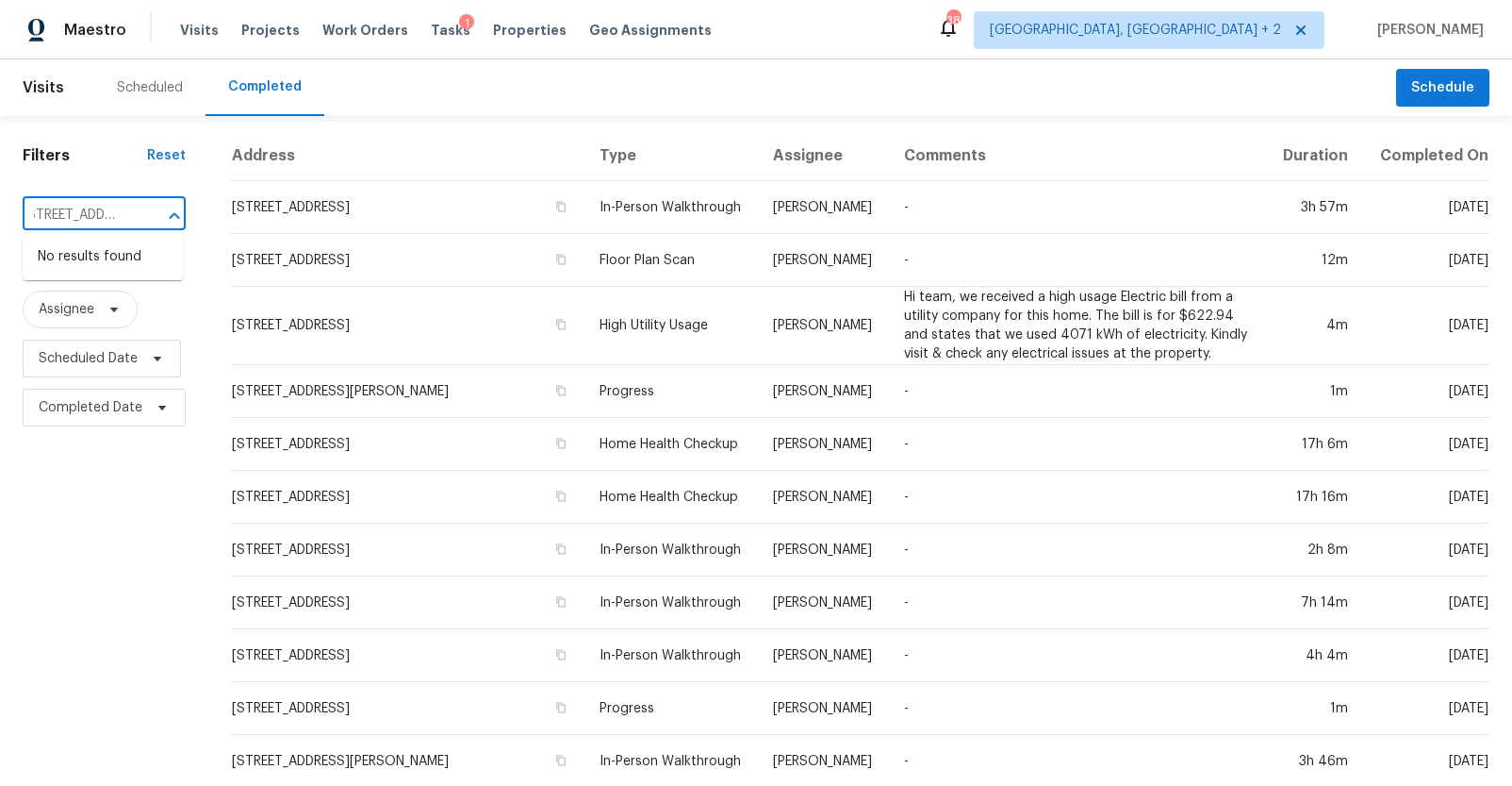
type input "415 Parkdale Dr"
click at [103, 303] on li "415 Parkdale Dr Apt 16B, Charleston, SC 29414" at bounding box center [102, 288] width 160 height 31
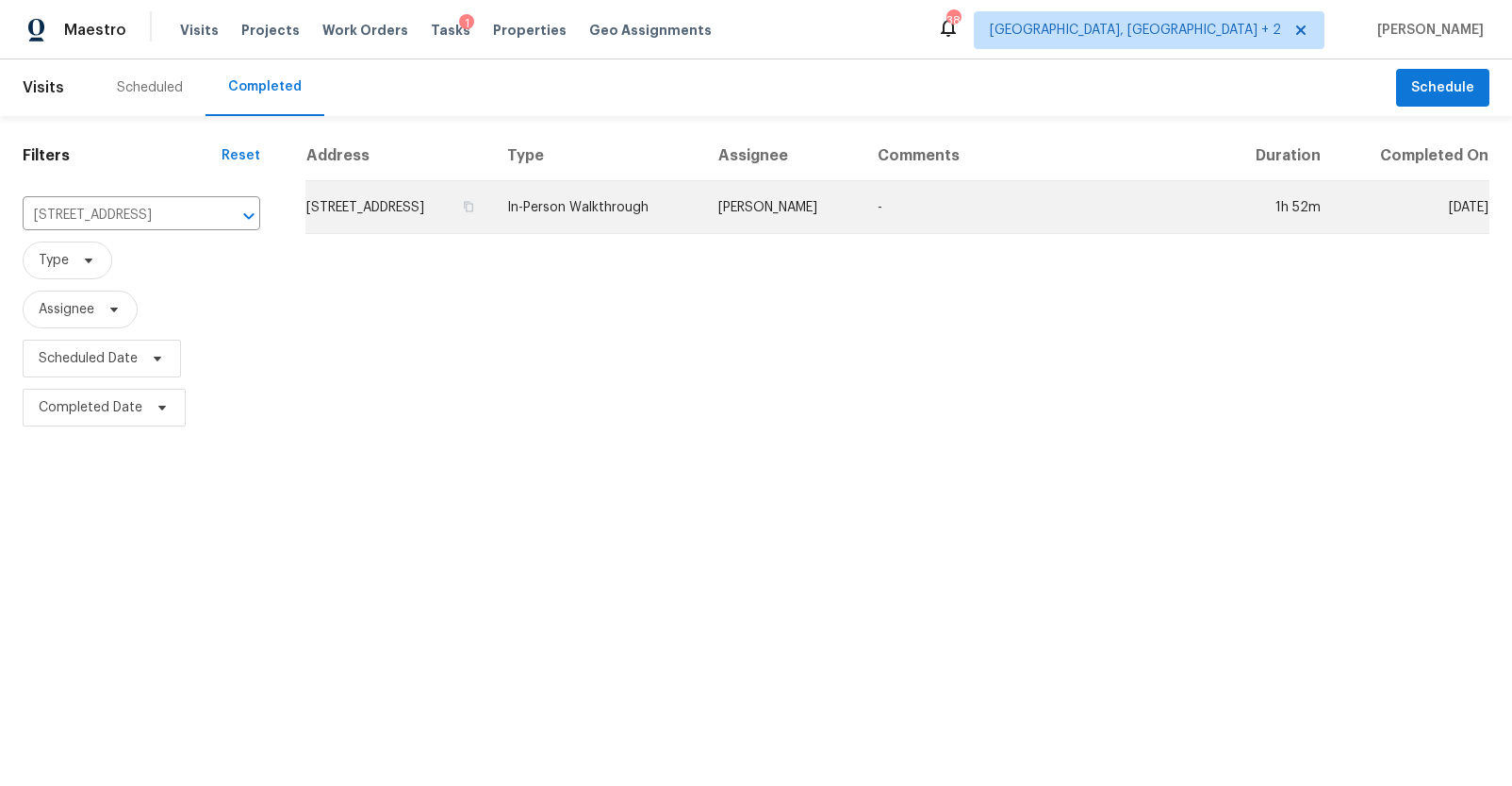
click at [408, 226] on td "415 Parkdale Dr Apt 16B, Charleston, SC 29414" at bounding box center [398, 207] width 187 height 52
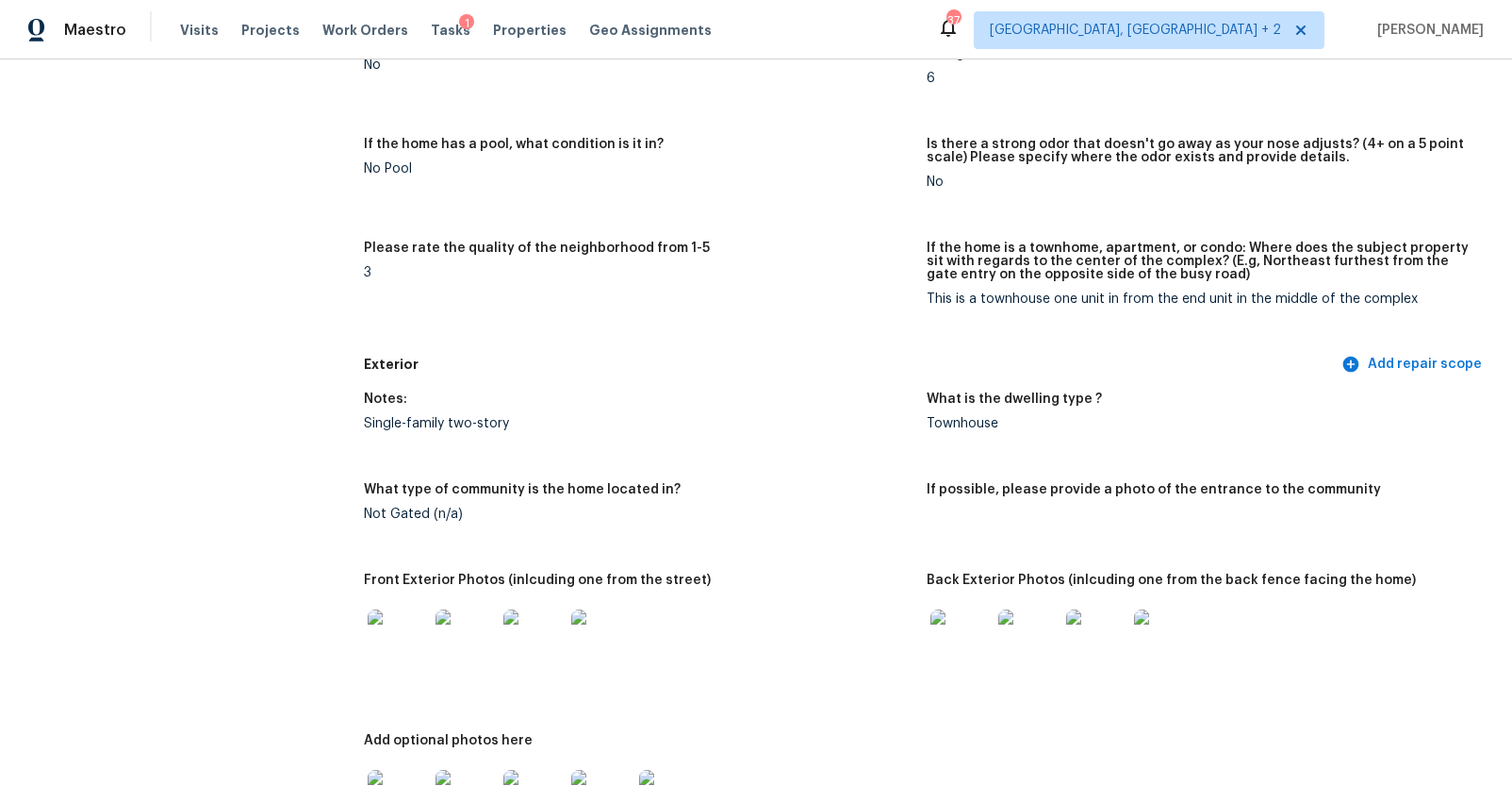
scroll to position [461, 0]
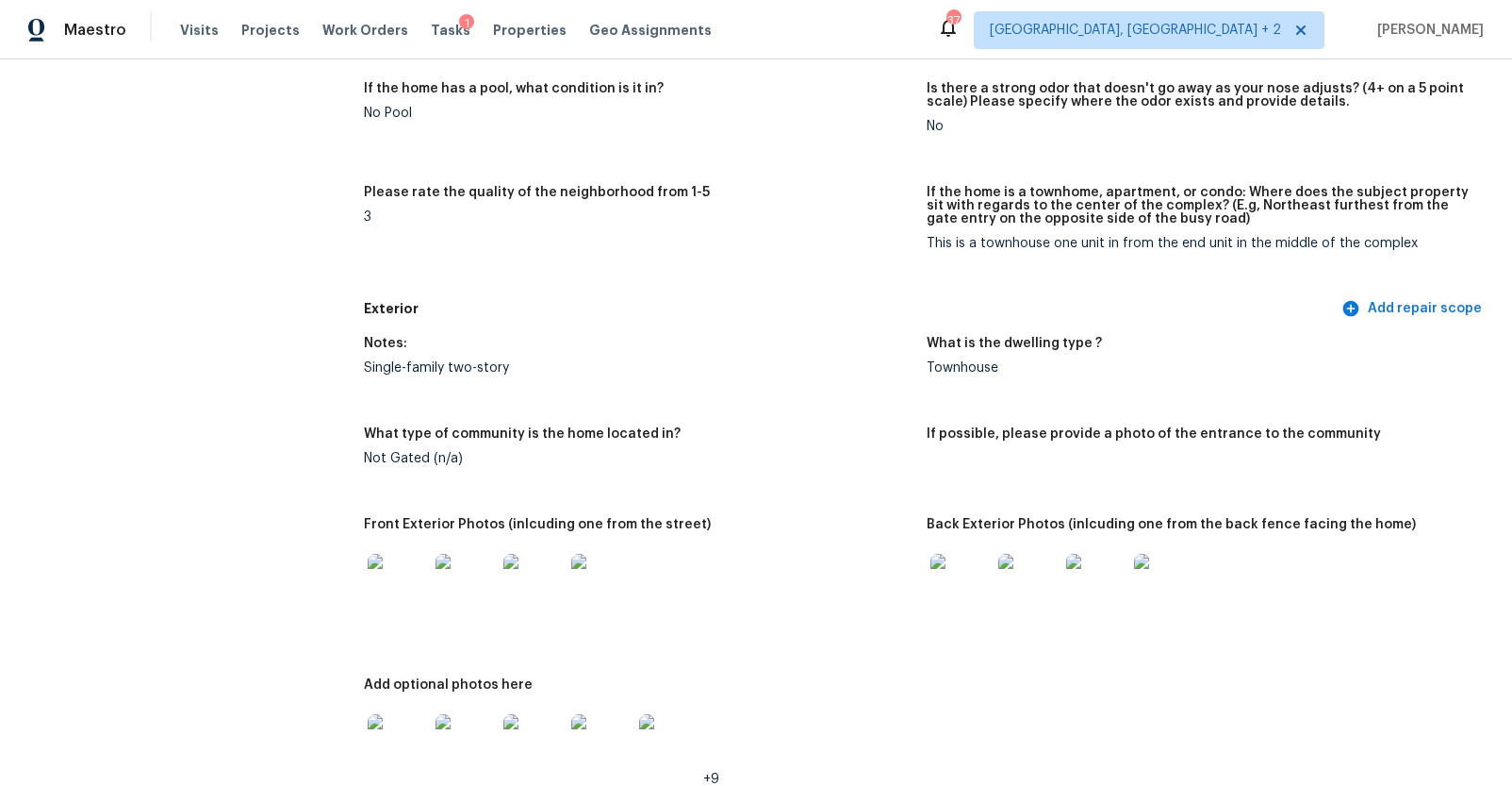
click at [405, 576] on img at bounding box center [398, 583] width 60 height 60
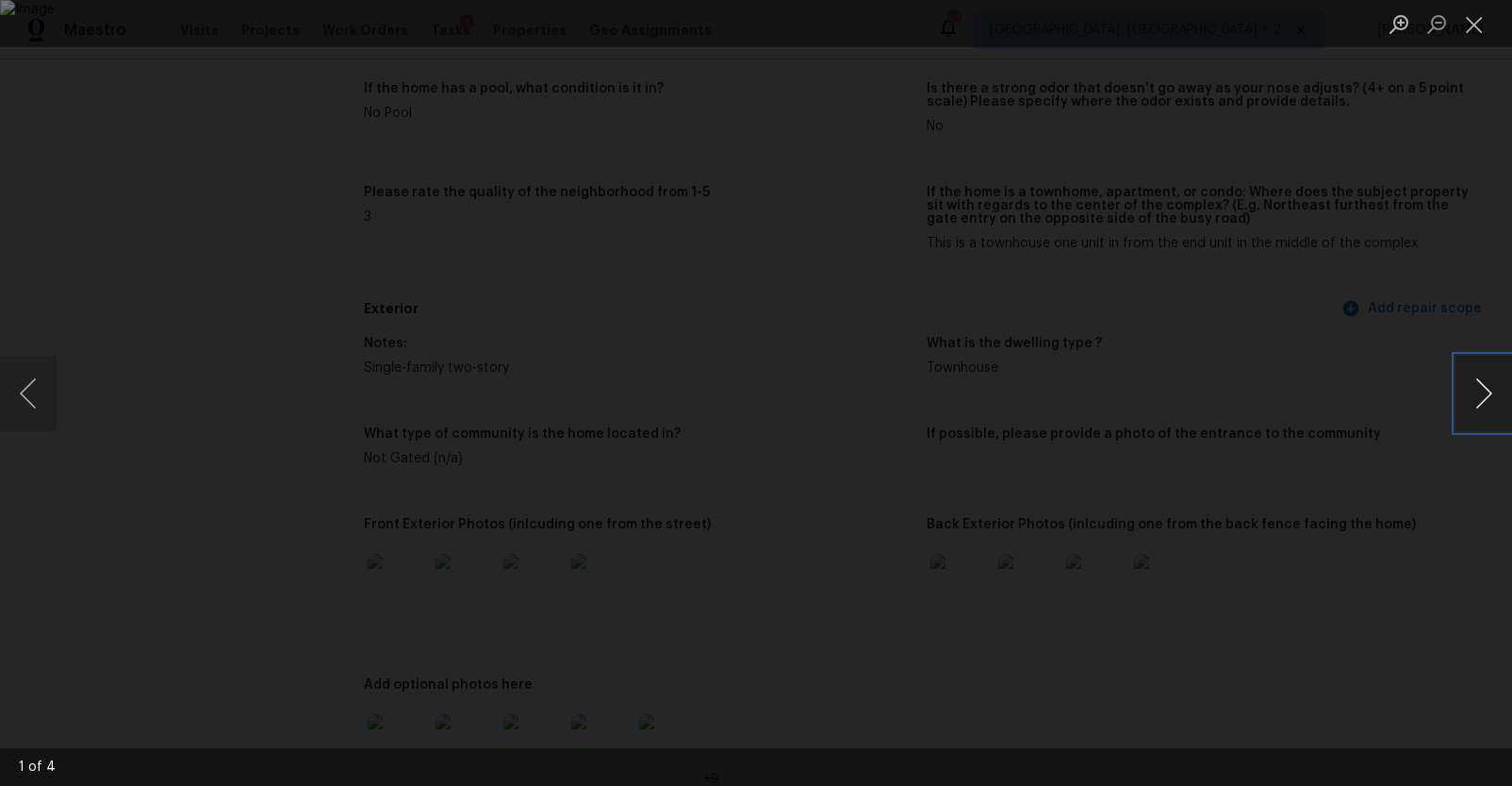
click at [1485, 403] on button "Next image" at bounding box center [1484, 393] width 56 height 76
click at [1489, 397] on button "Next image" at bounding box center [1484, 393] width 56 height 76
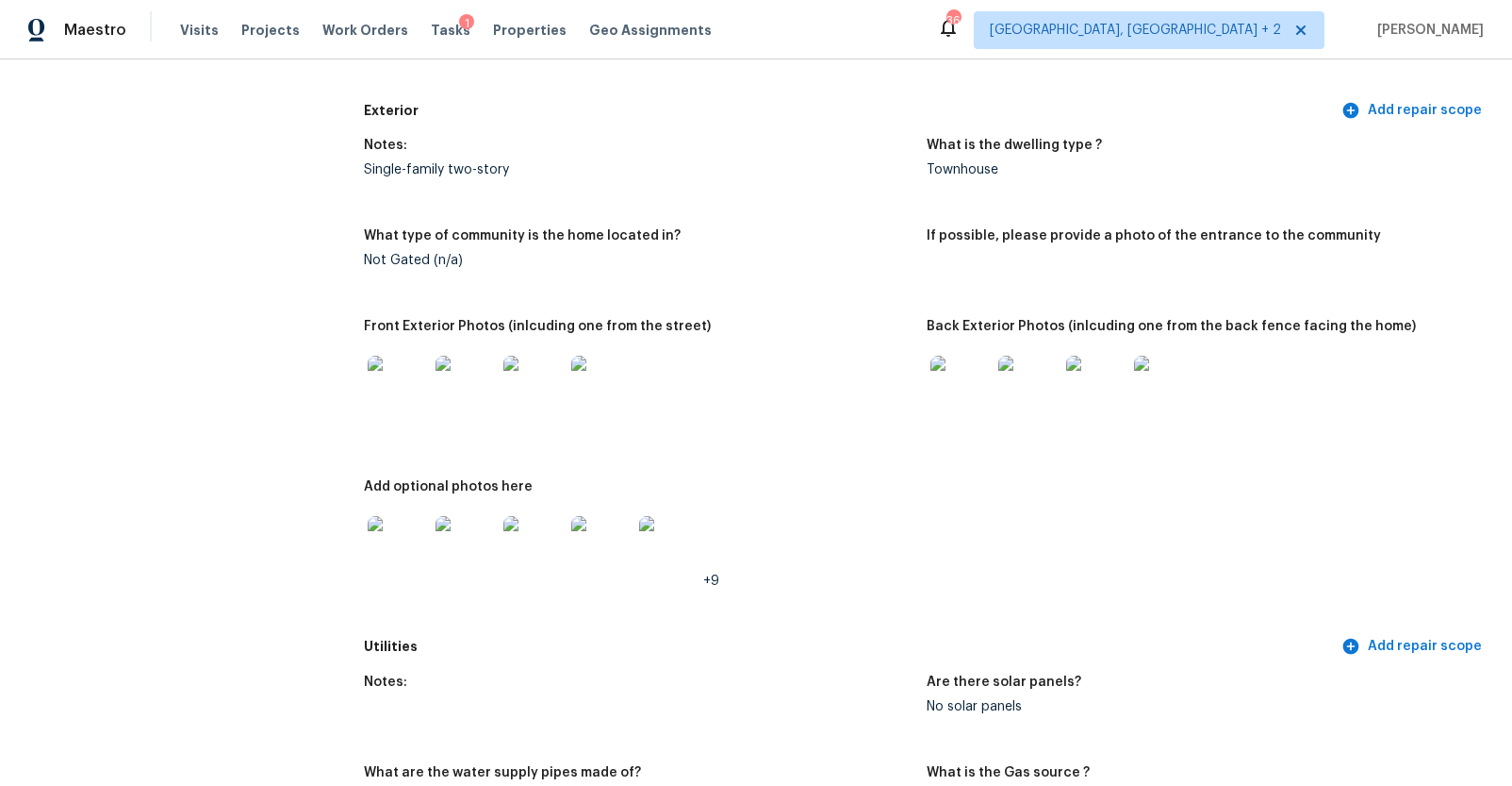
scroll to position [701, 0]
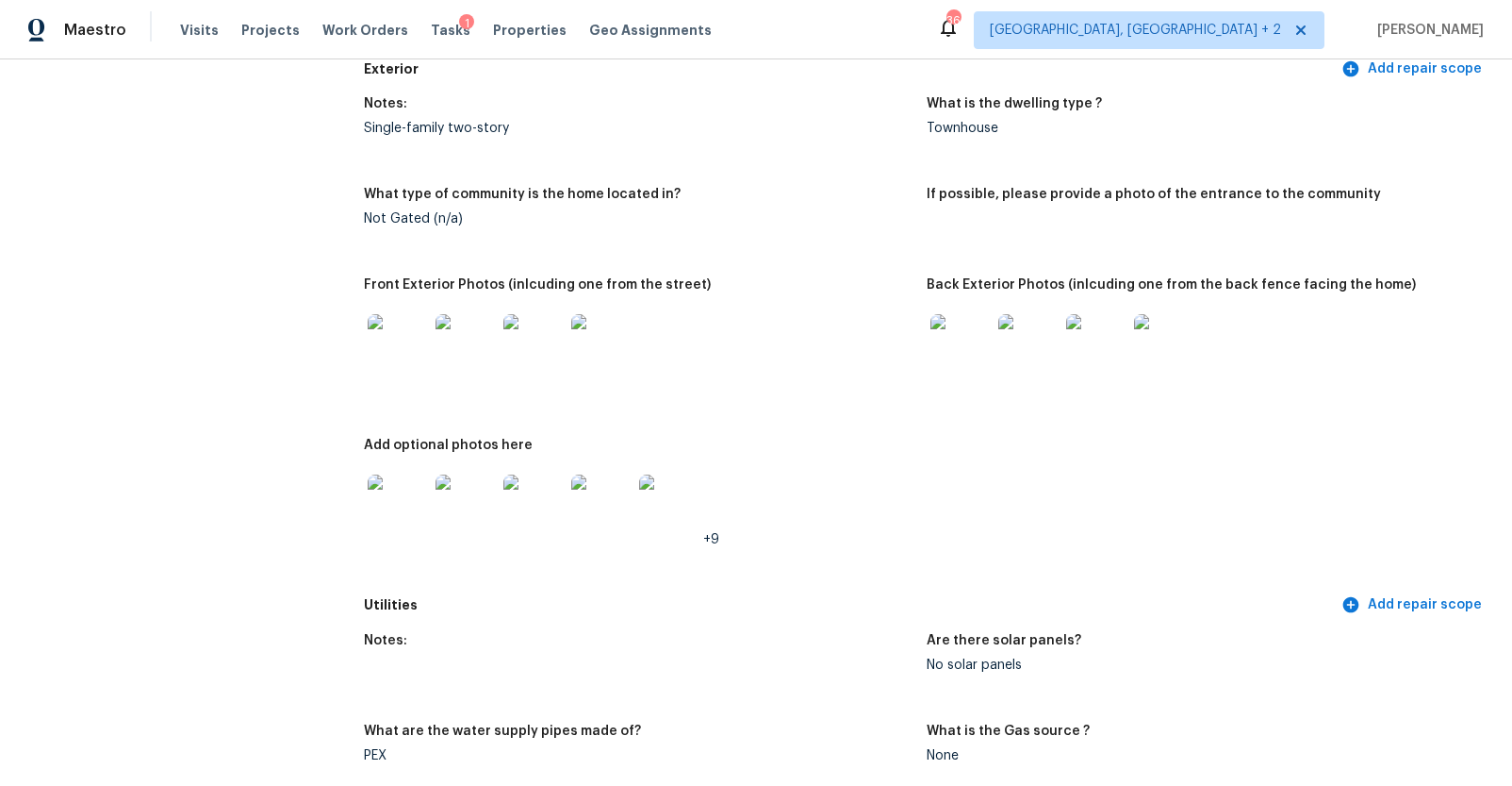
click at [394, 515] on img at bounding box center [398, 505] width 60 height 60
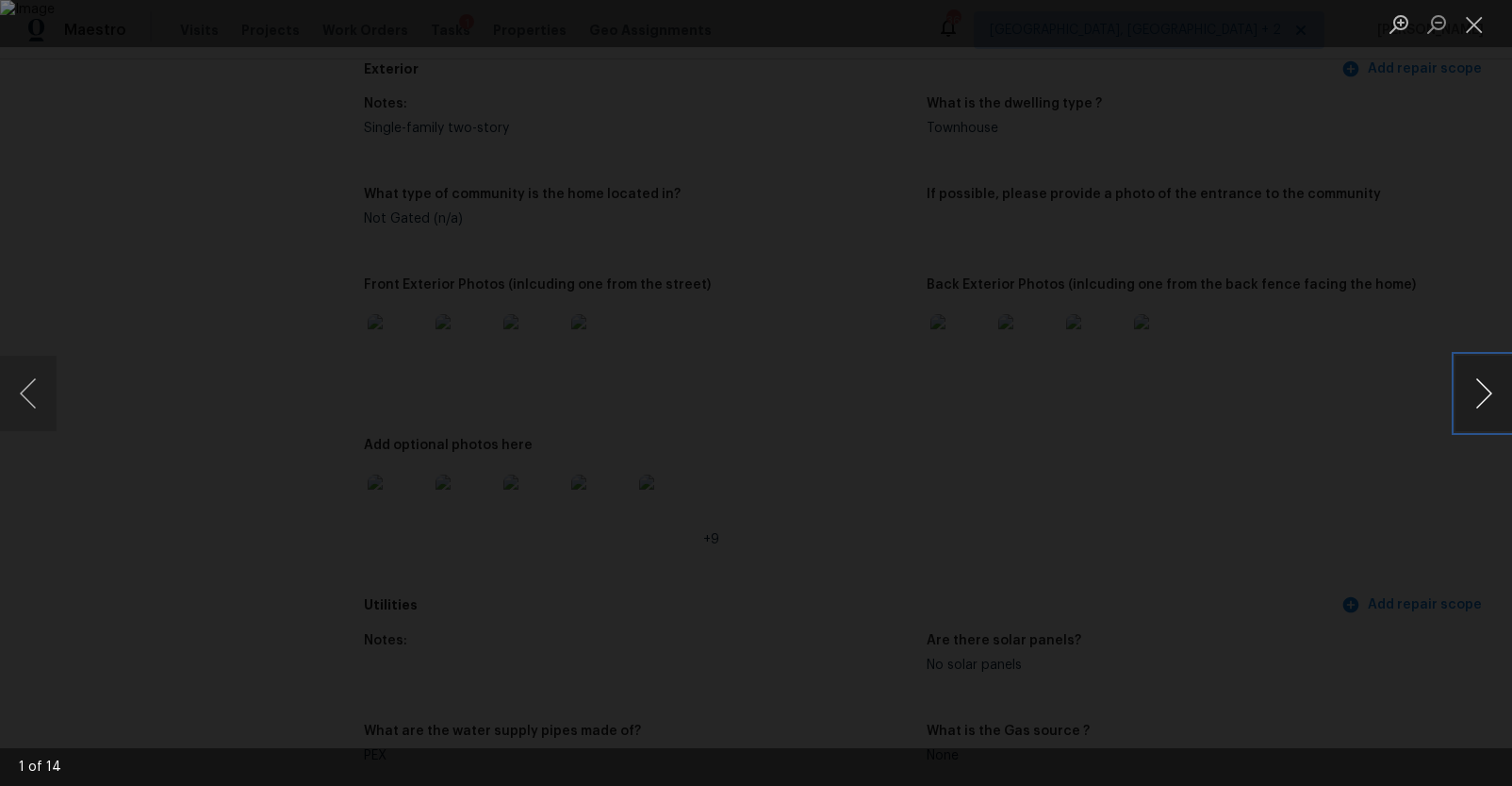
click at [1483, 398] on button "Next image" at bounding box center [1484, 393] width 56 height 76
click at [1468, 386] on button "Next image" at bounding box center [1484, 393] width 56 height 76
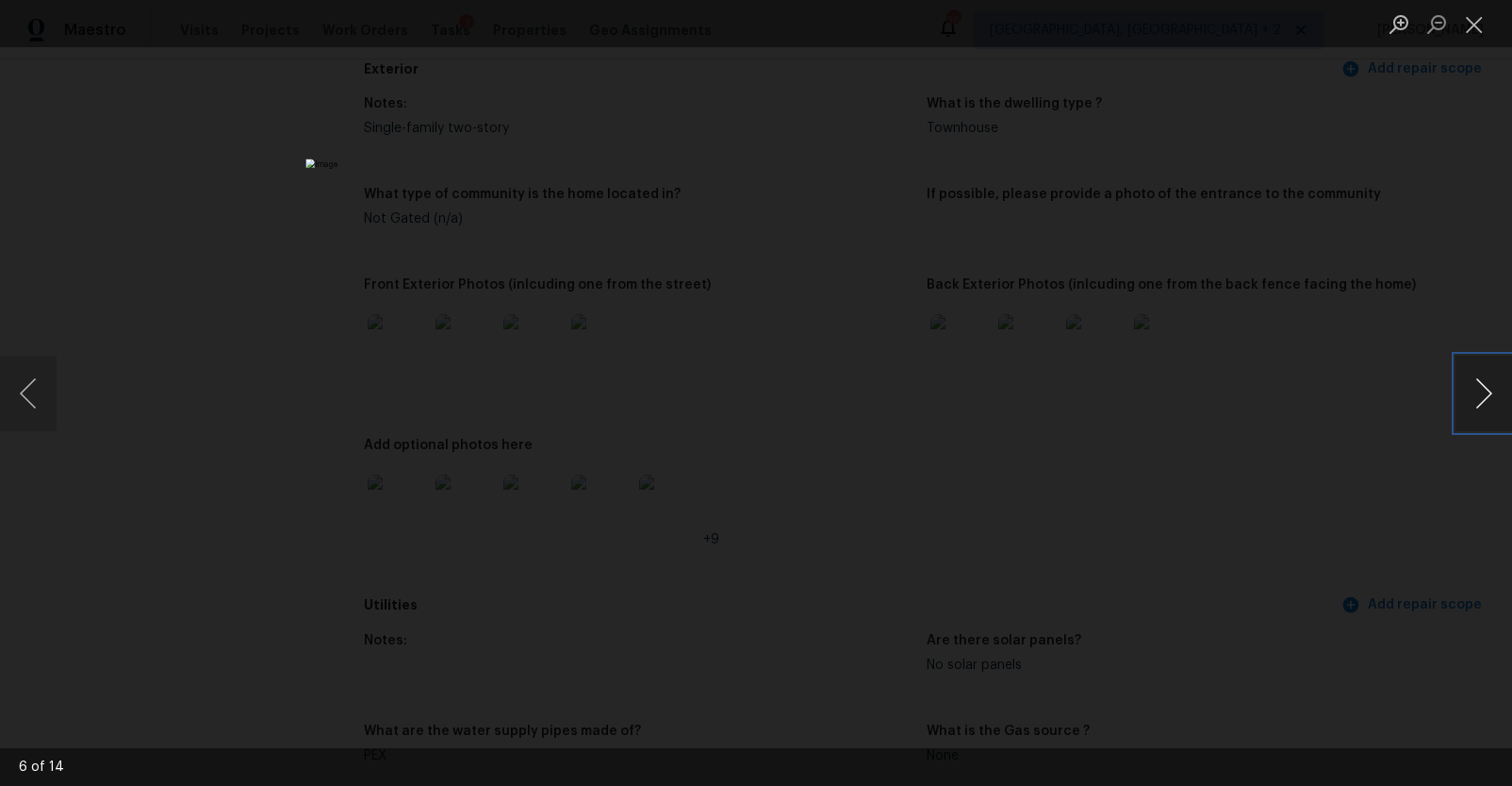
click at [1468, 386] on button "Next image" at bounding box center [1484, 393] width 56 height 76
click at [1282, 368] on div "Lightbox" at bounding box center [756, 393] width 1512 height 786
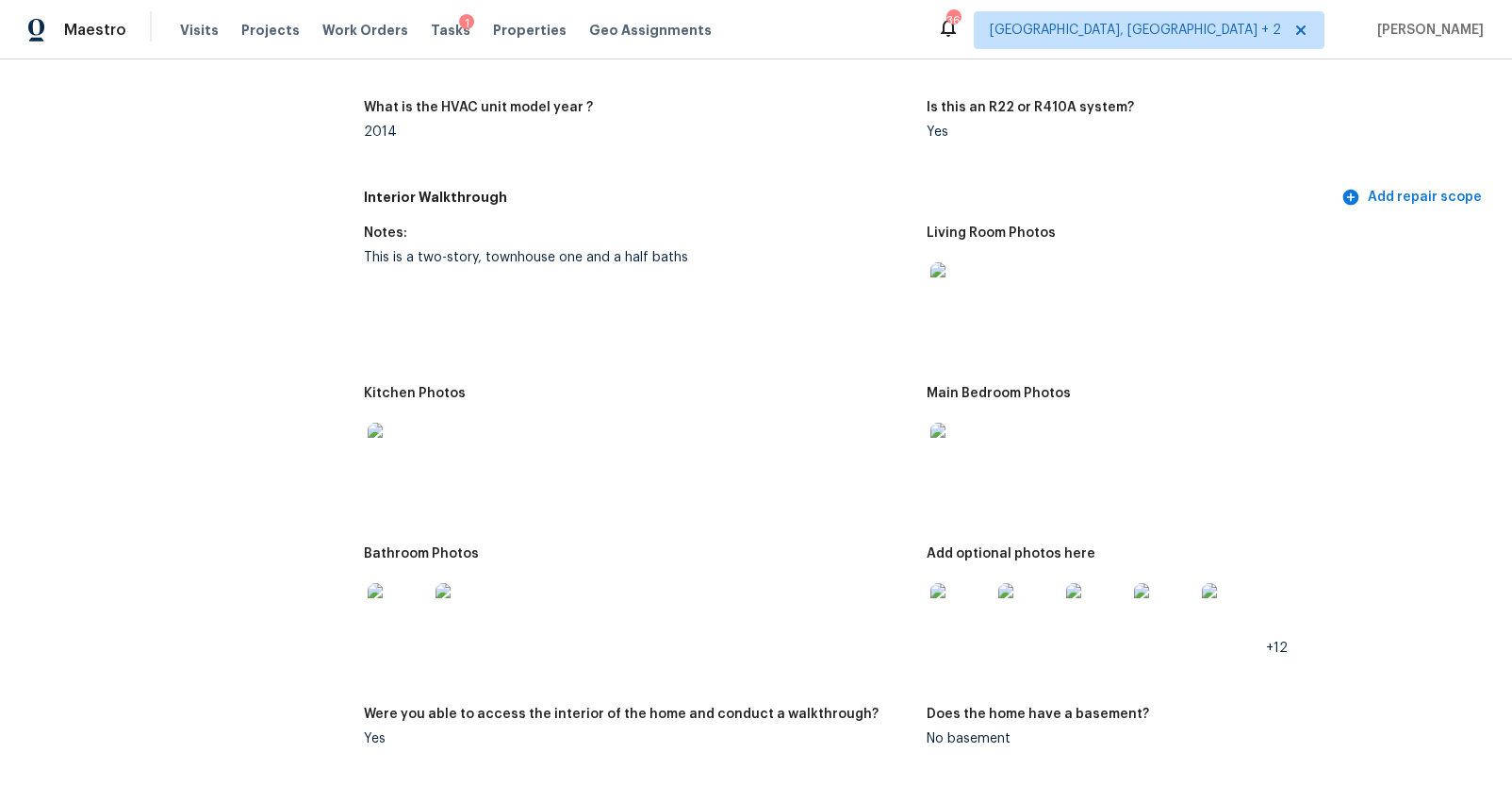
scroll to position [2084, 0]
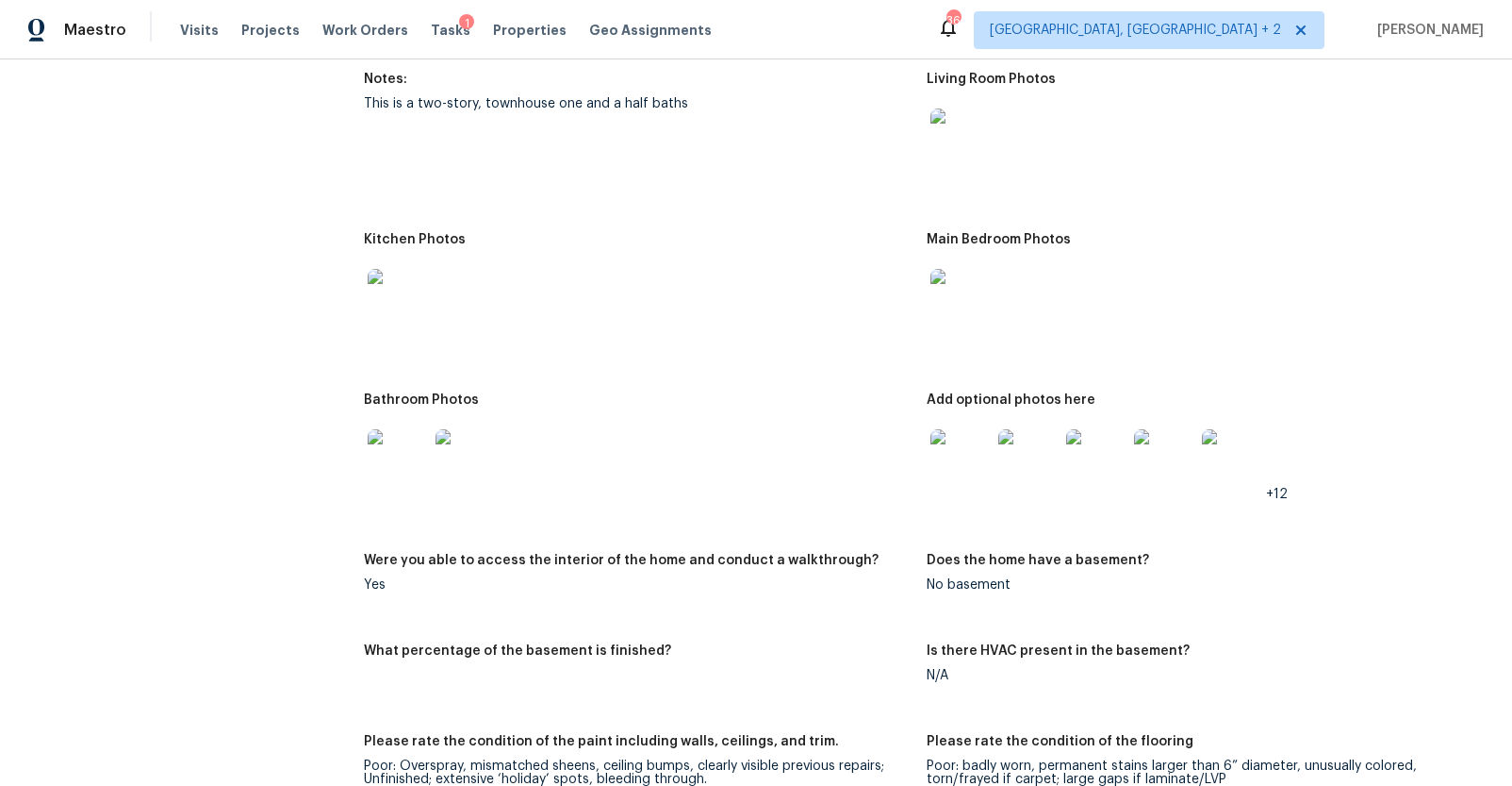
click at [403, 289] on img at bounding box center [398, 299] width 60 height 60
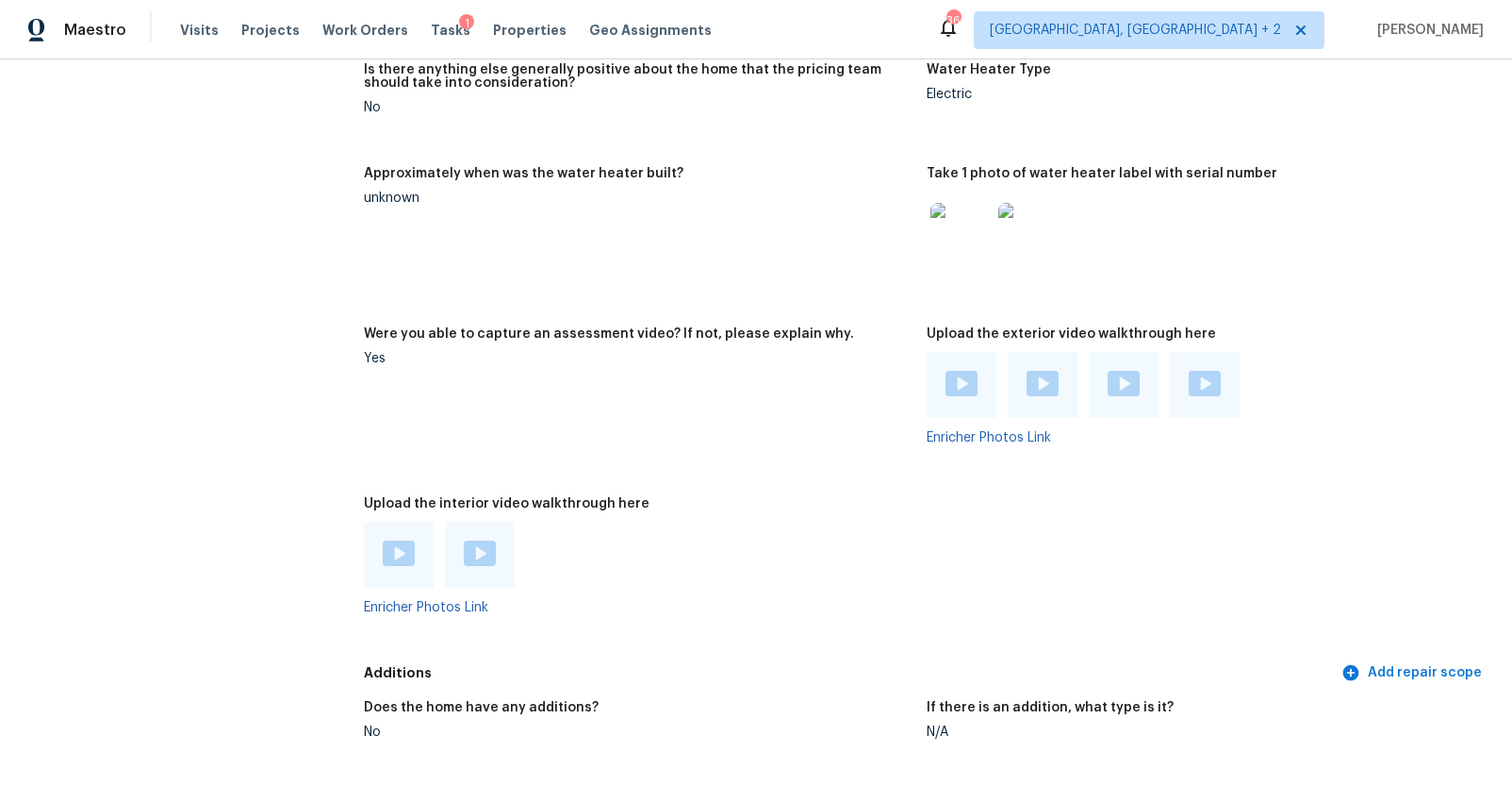
scroll to position [3379, 0]
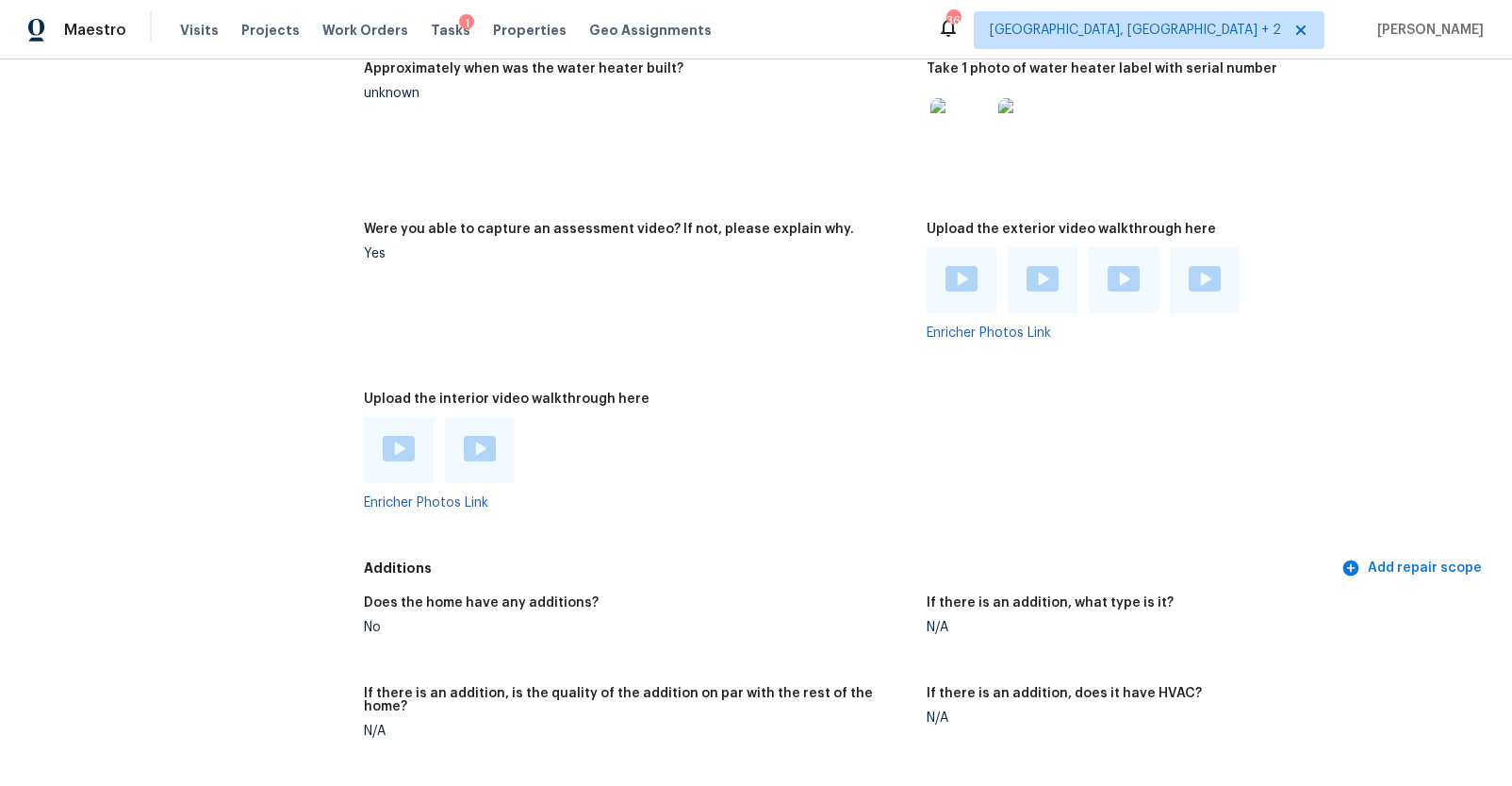
click at [954, 280] on img at bounding box center [961, 278] width 32 height 25
click at [1042, 260] on div at bounding box center [1042, 280] width 70 height 66
click at [1037, 269] on img at bounding box center [1042, 278] width 32 height 25
click at [1117, 267] on img at bounding box center [1124, 278] width 32 height 25
click at [1202, 253] on div at bounding box center [1205, 280] width 70 height 66
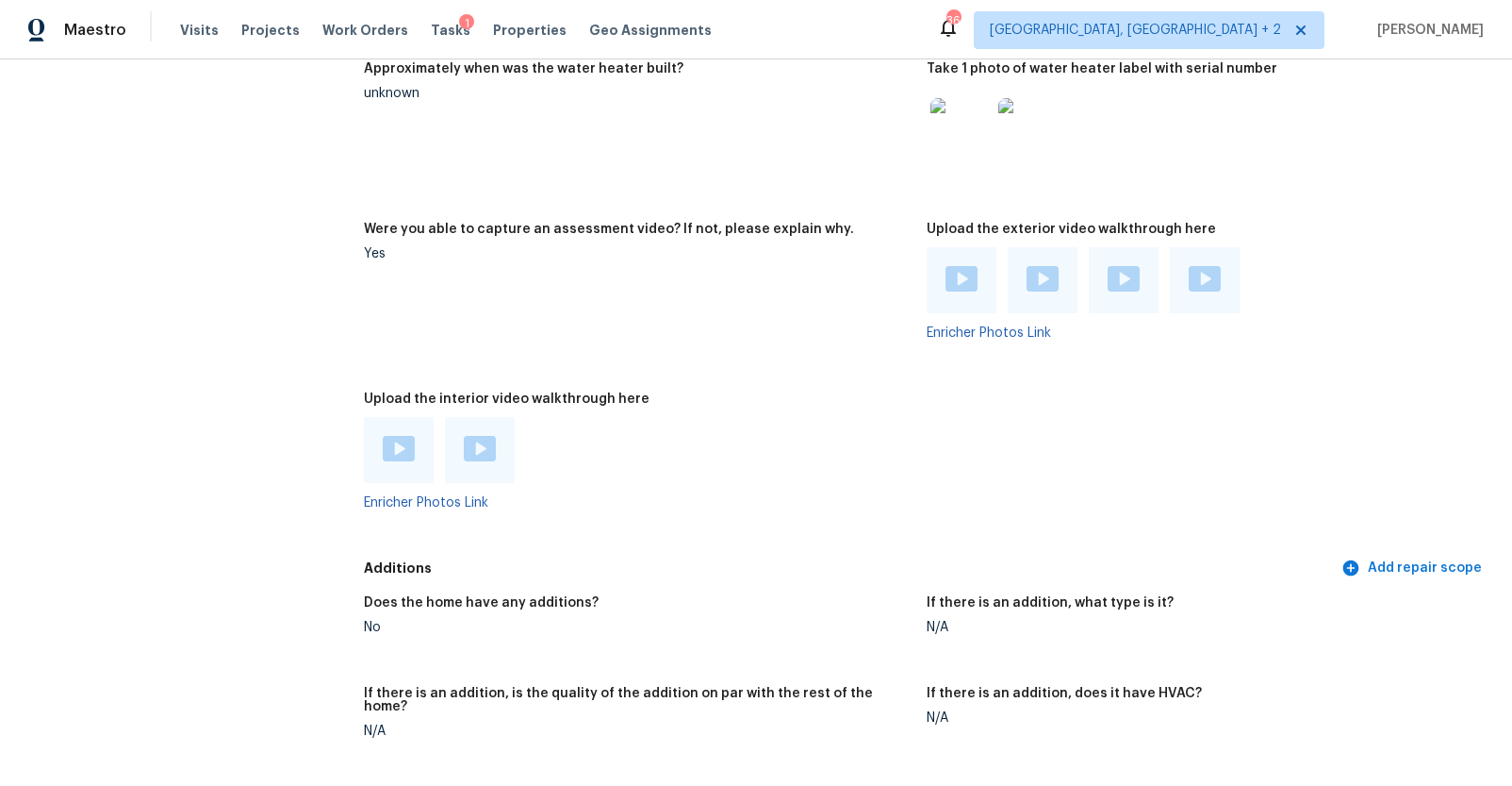
click at [1195, 273] on img at bounding box center [1204, 278] width 32 height 25
click at [398, 448] on img at bounding box center [398, 449] width 32 height 25
click at [484, 440] on img at bounding box center [479, 449] width 32 height 25
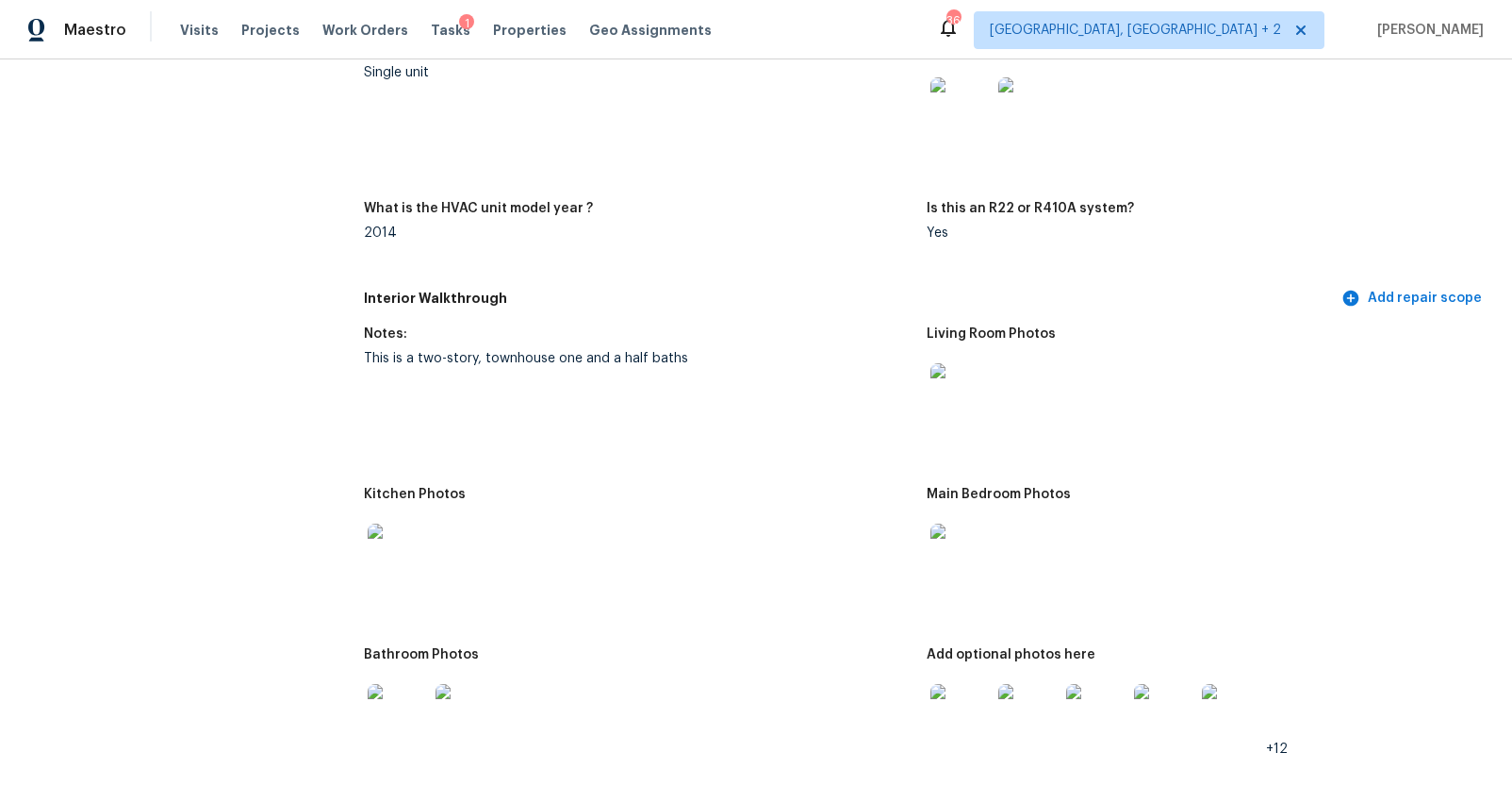
scroll to position [1739, 0]
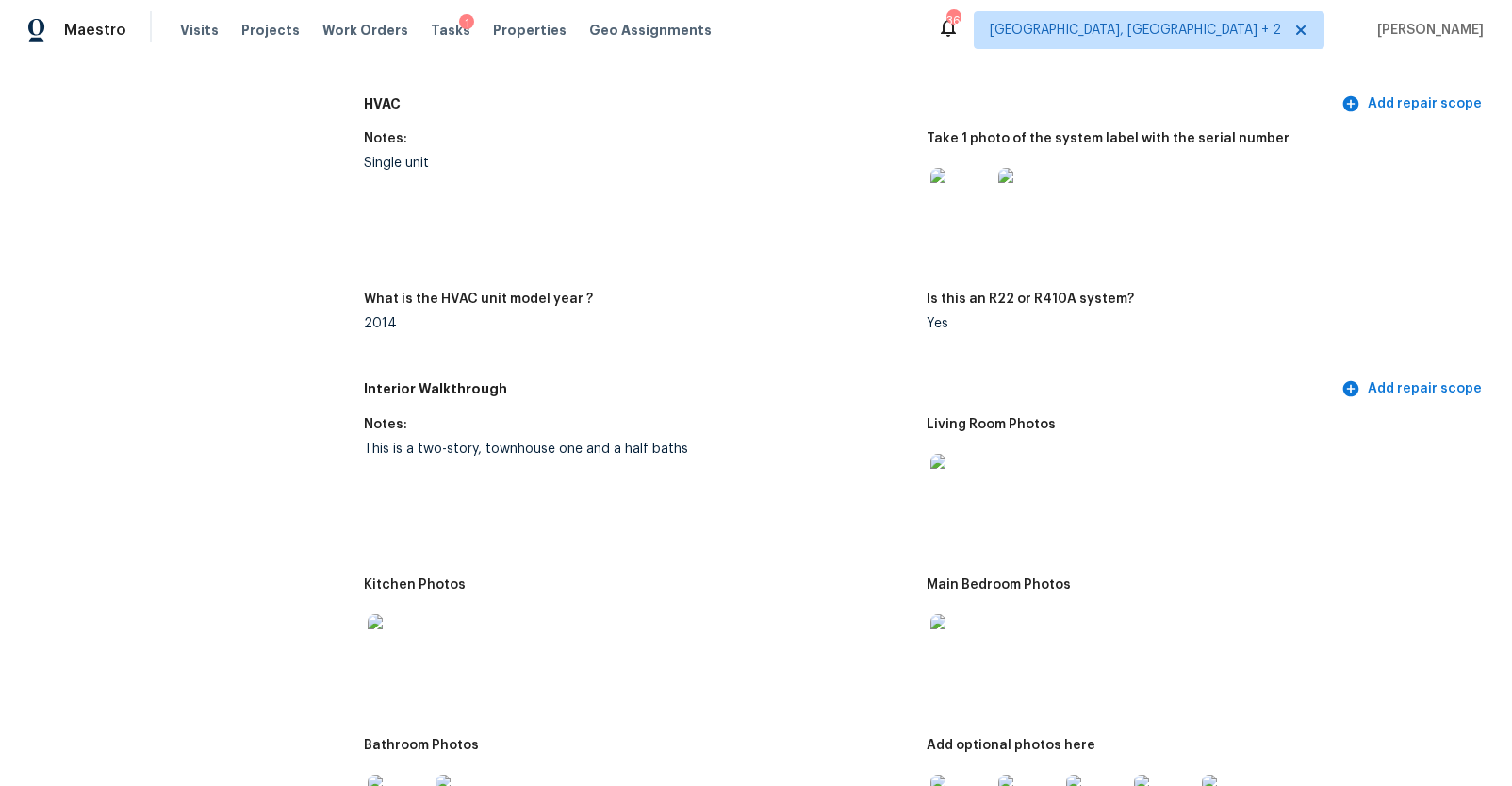
click at [941, 207] on img at bounding box center [961, 198] width 60 height 60
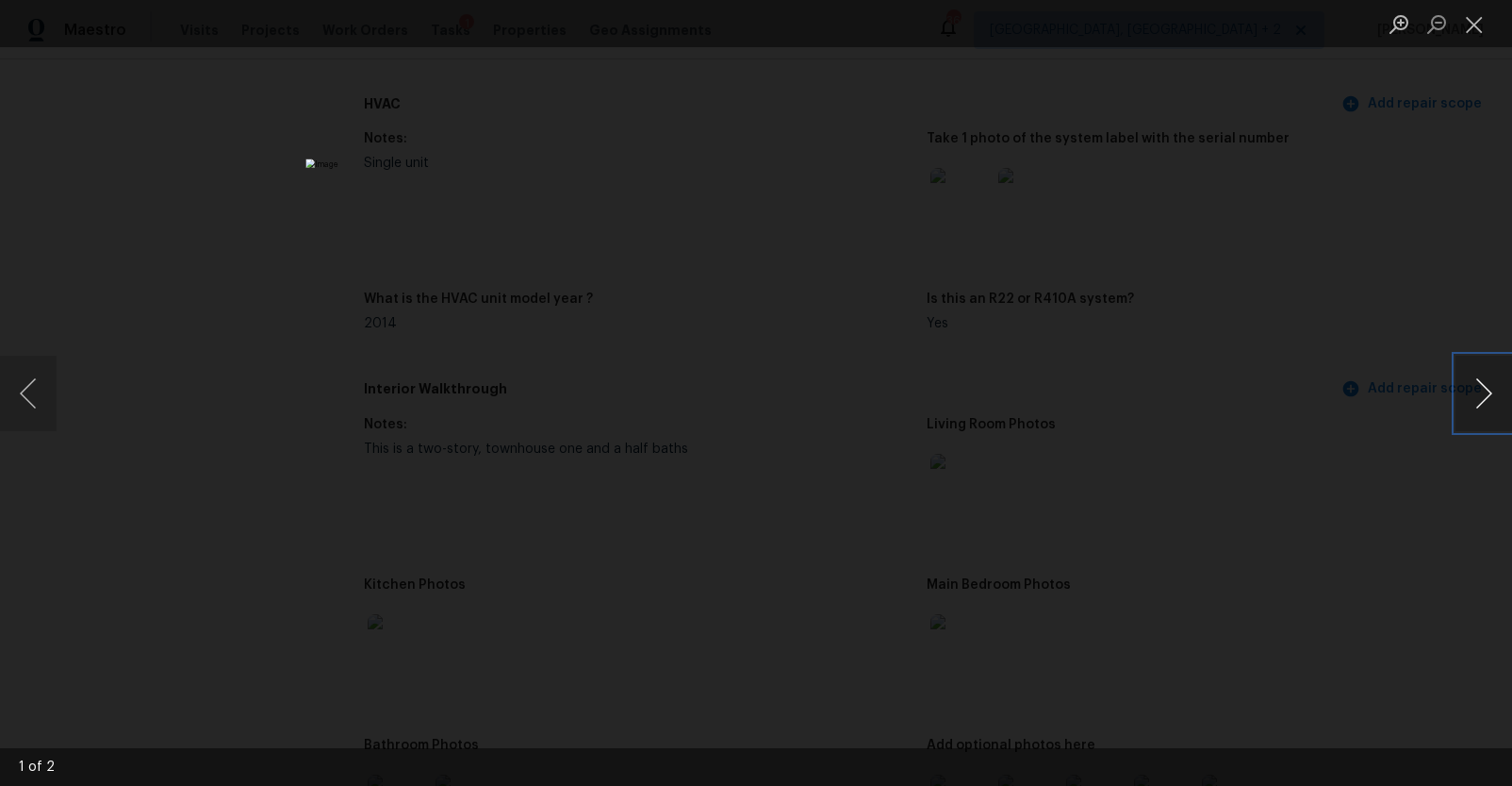
click at [1489, 408] on button "Next image" at bounding box center [1484, 393] width 56 height 76
click at [1245, 460] on div "Lightbox" at bounding box center [756, 393] width 1512 height 786
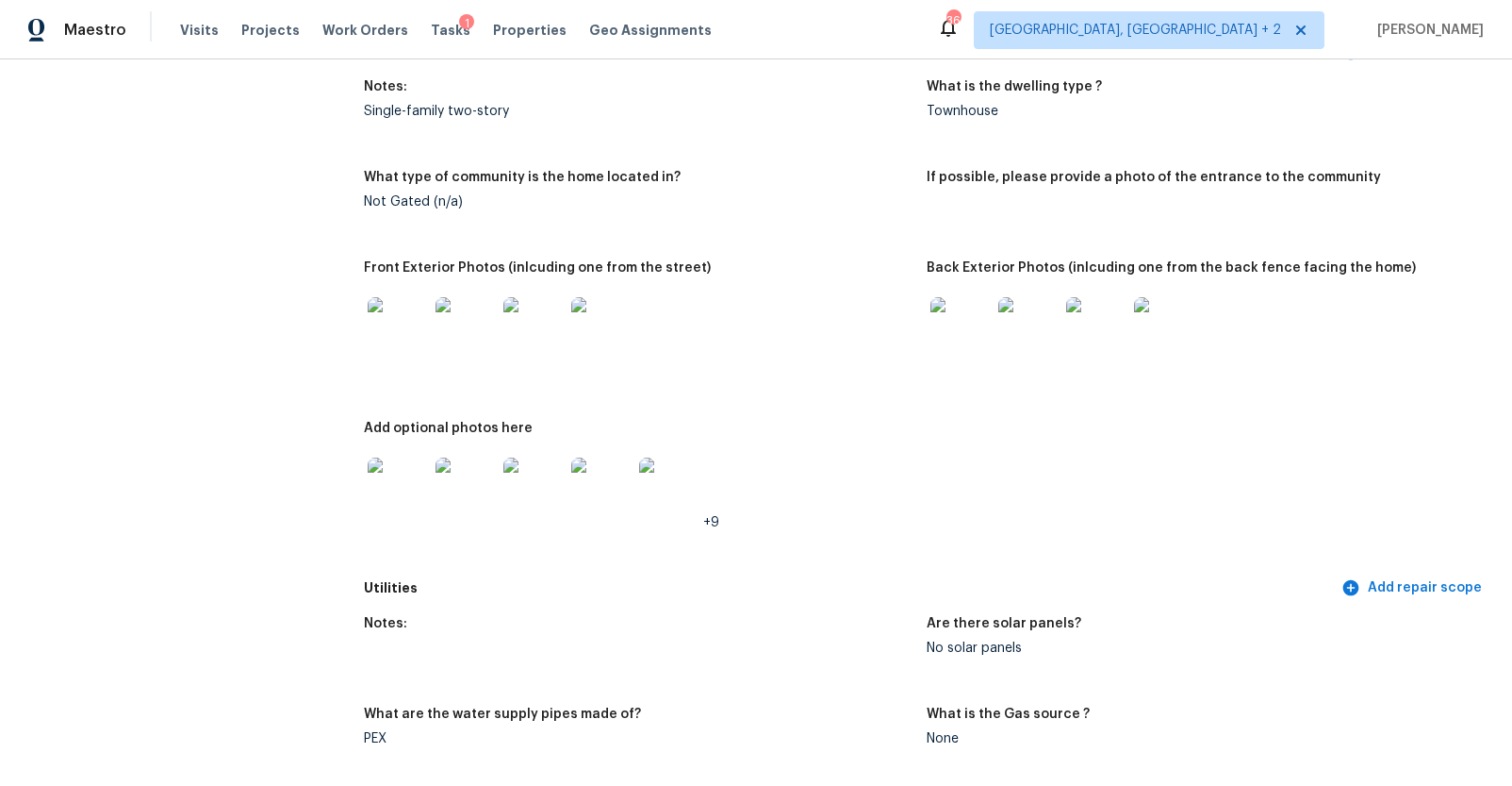
scroll to position [717, 0]
click at [403, 323] on img at bounding box center [398, 329] width 60 height 60
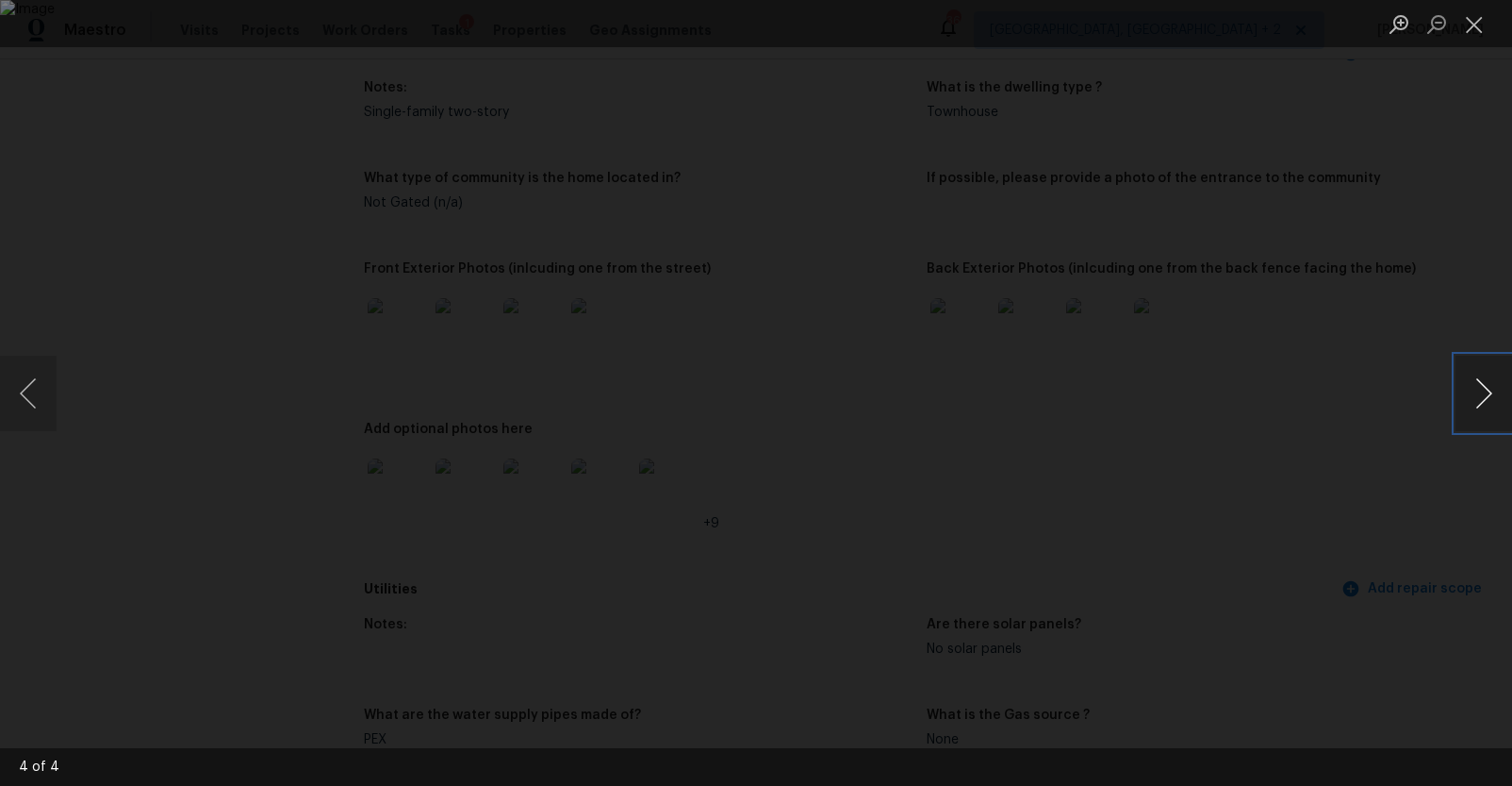
click at [1473, 393] on button "Next image" at bounding box center [1484, 393] width 56 height 76
click at [1404, 376] on div "Lightbox" at bounding box center [756, 393] width 1512 height 786
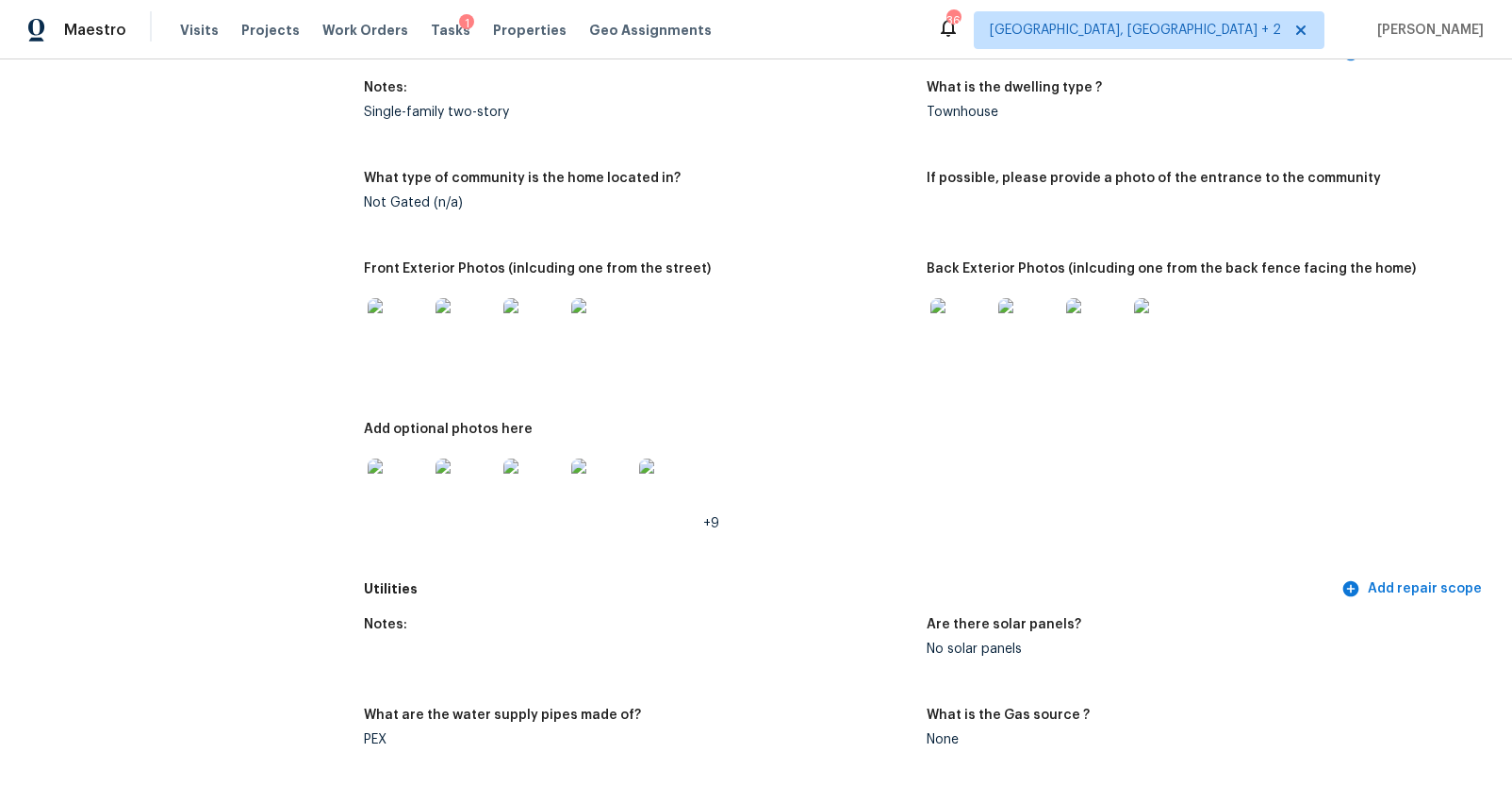
click at [944, 334] on img at bounding box center [961, 329] width 60 height 60
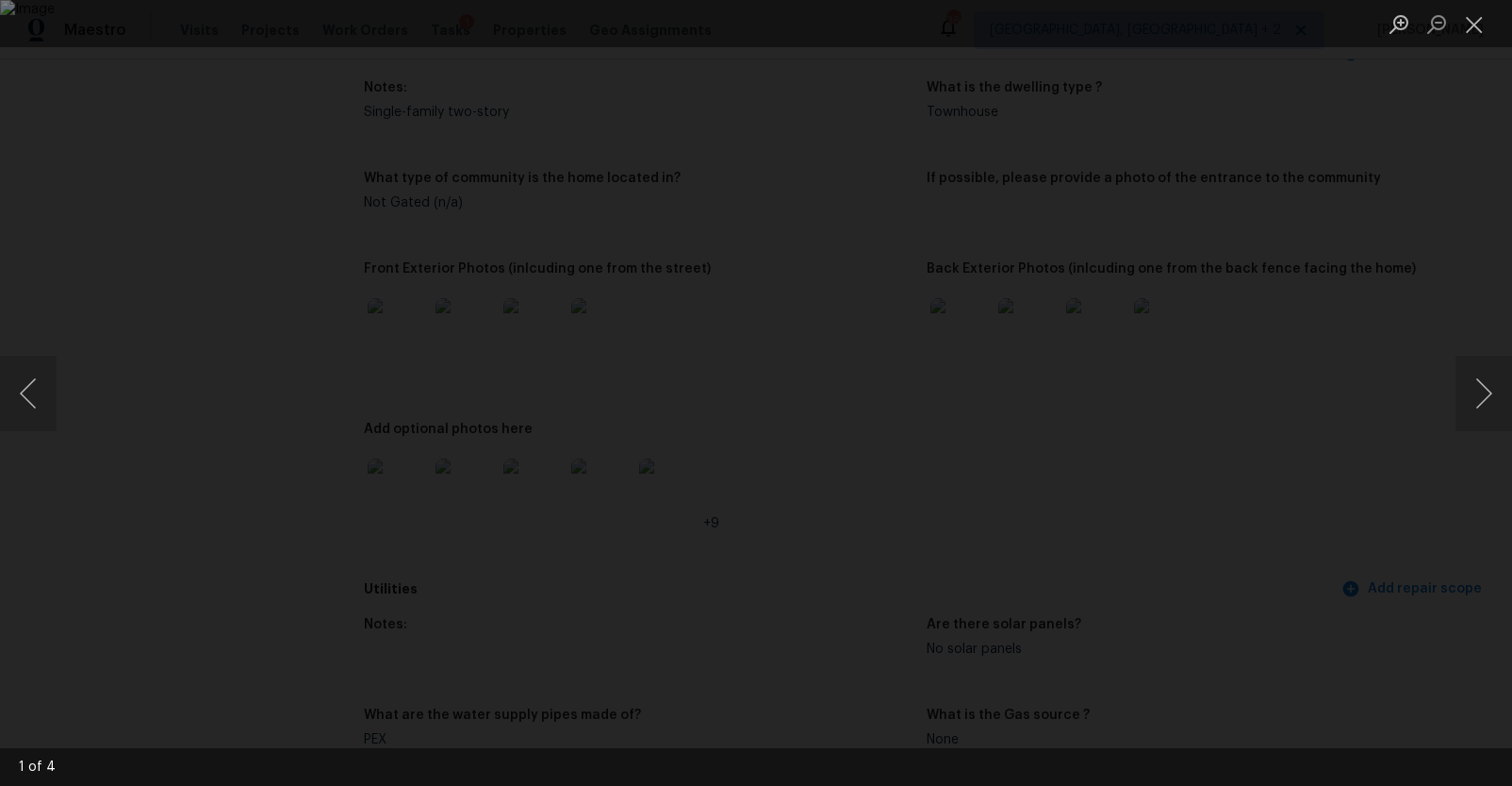
click at [1253, 369] on div "Lightbox" at bounding box center [756, 393] width 1512 height 786
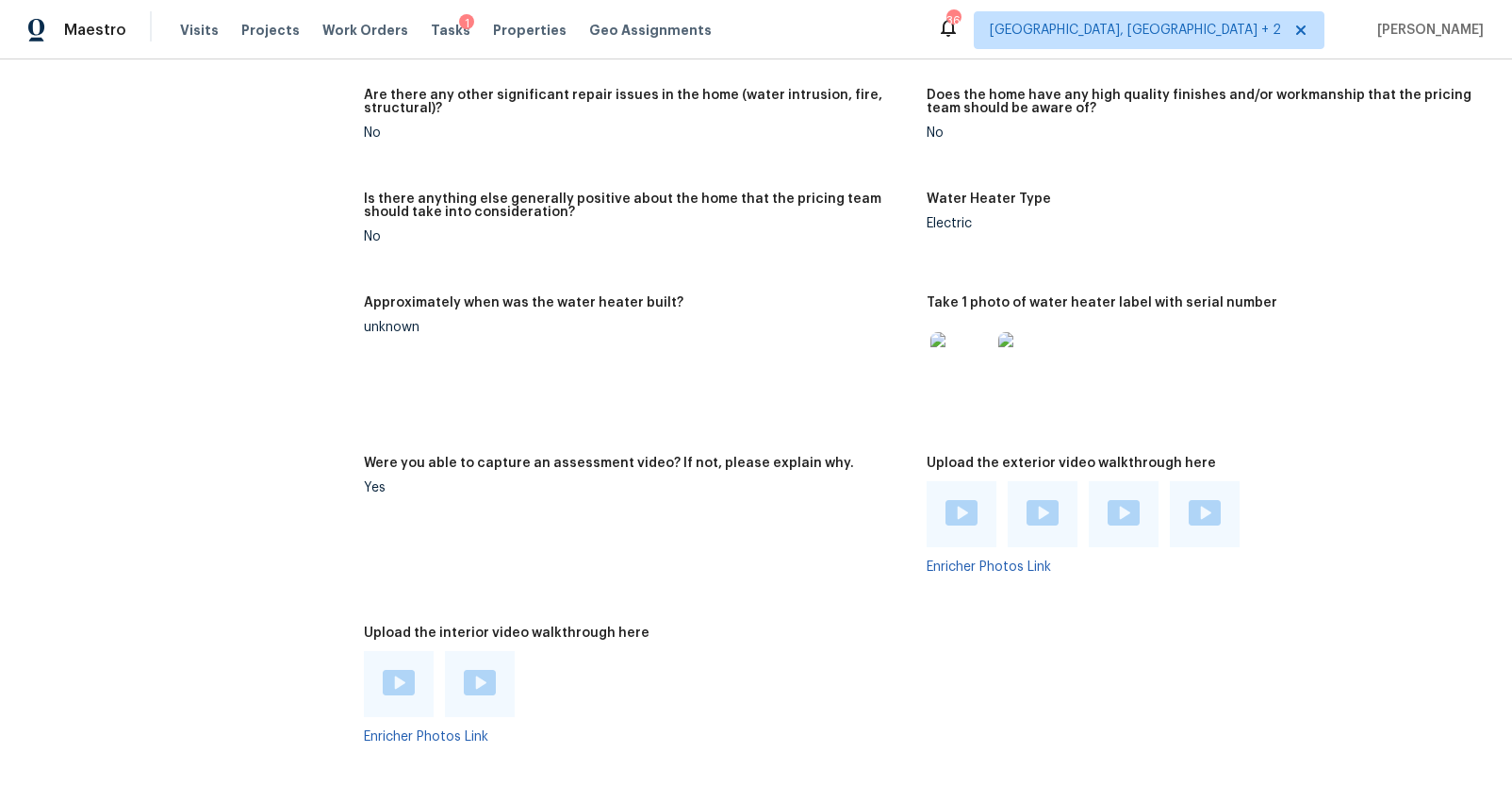
scroll to position [3410, 0]
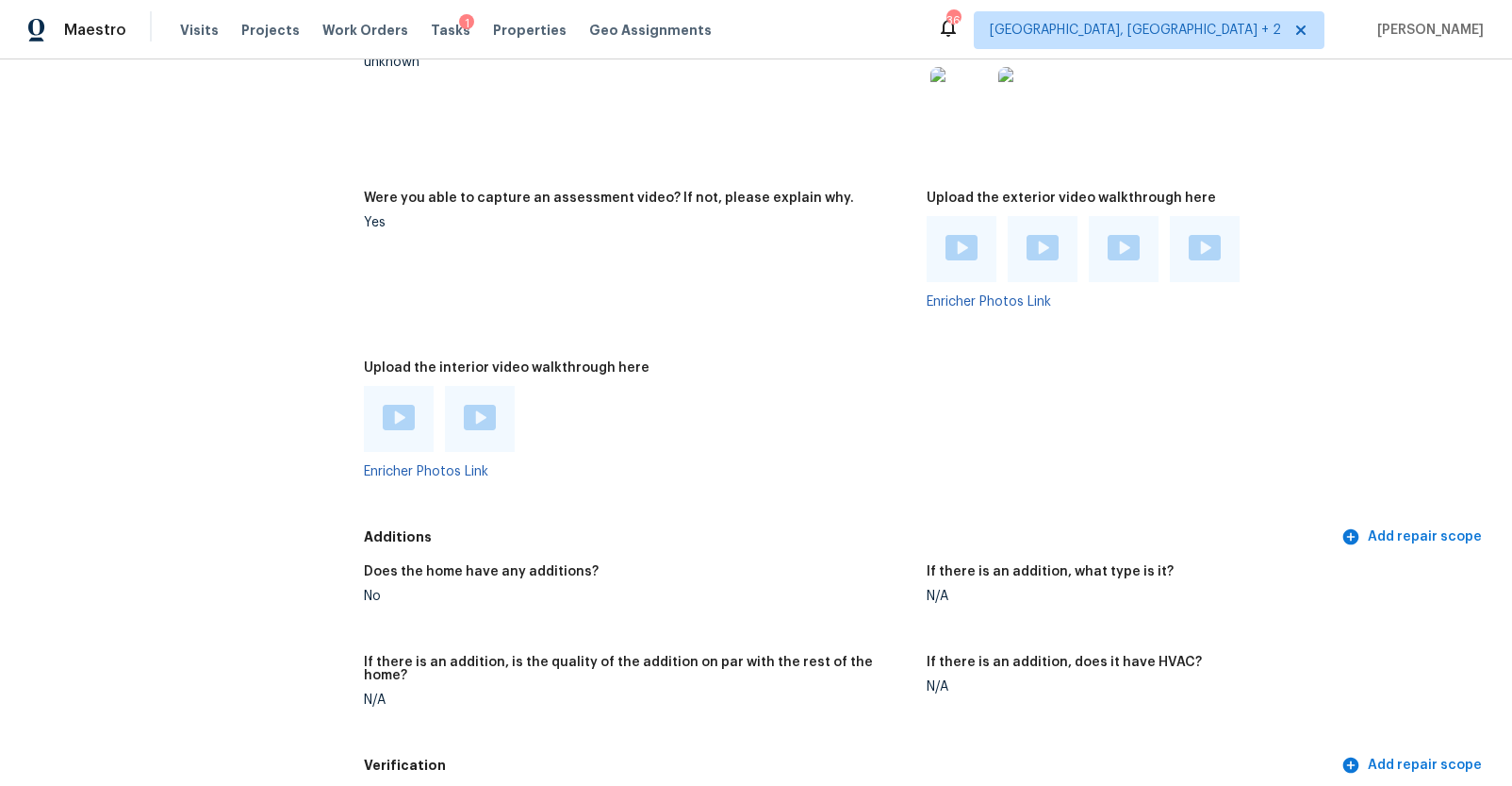
click at [370, 420] on div at bounding box center [399, 419] width 70 height 66
click at [407, 412] on img at bounding box center [398, 418] width 32 height 25
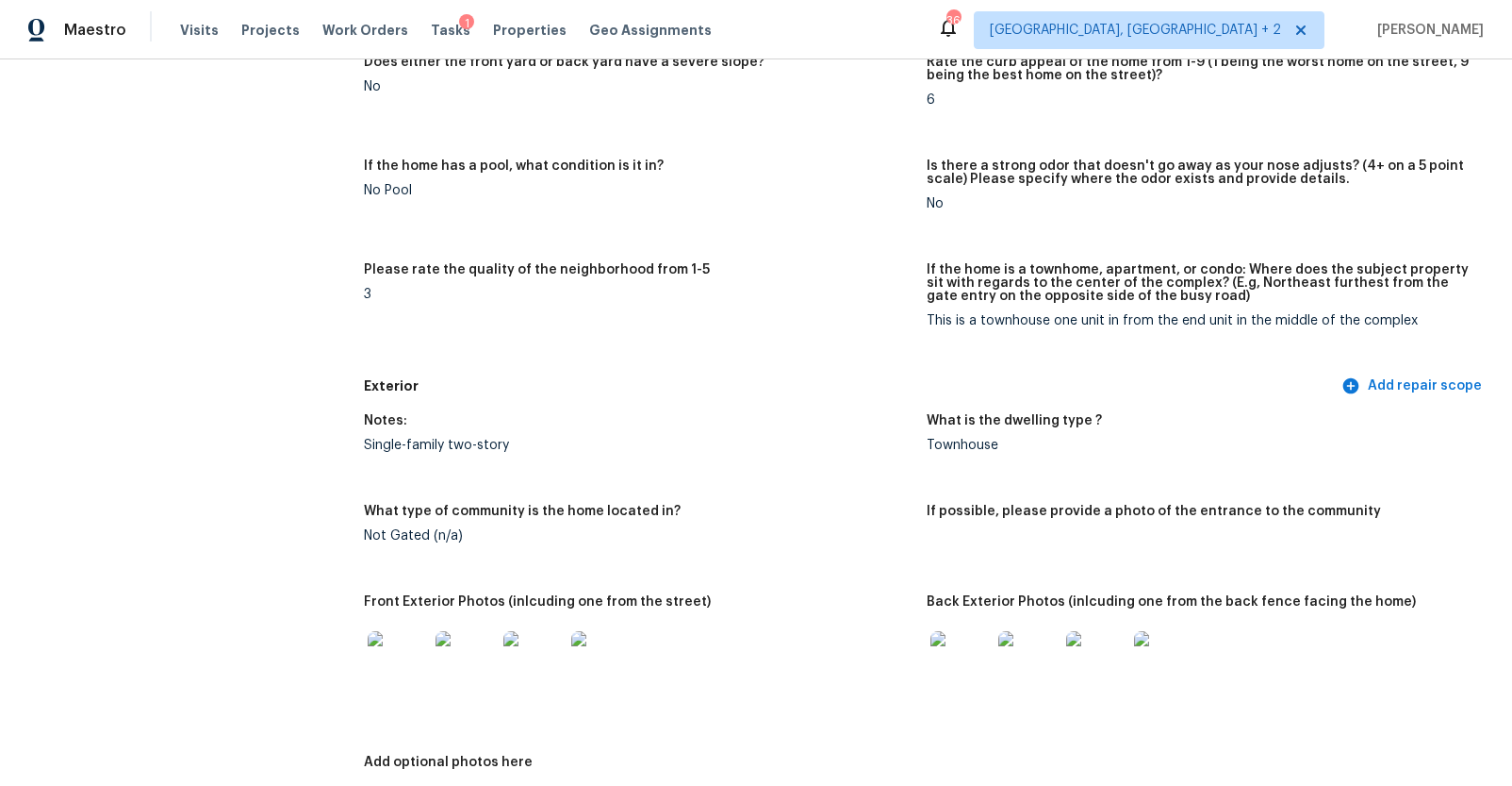
scroll to position [0, 0]
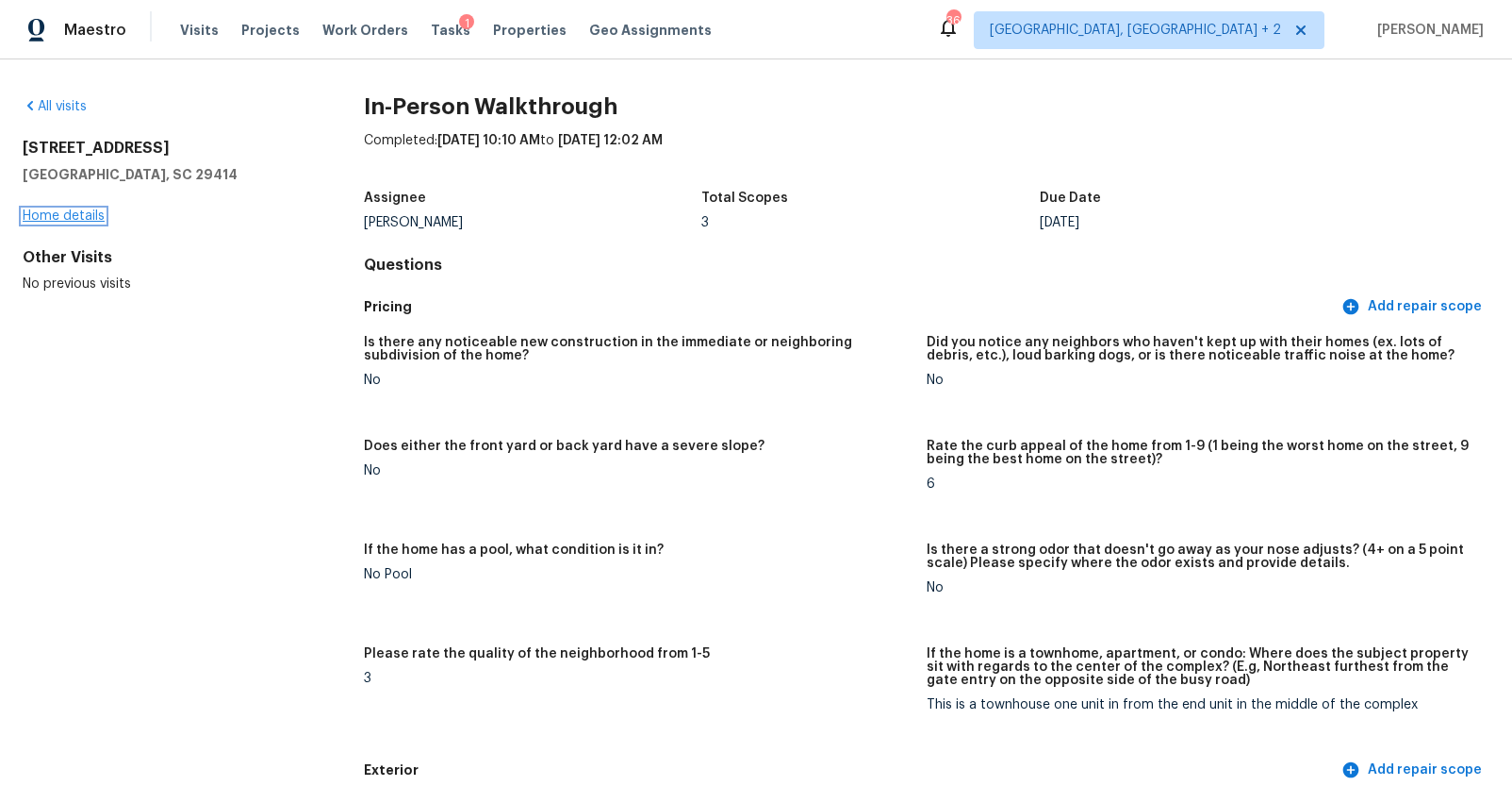
click at [85, 217] on link "Home details" at bounding box center [63, 216] width 82 height 14
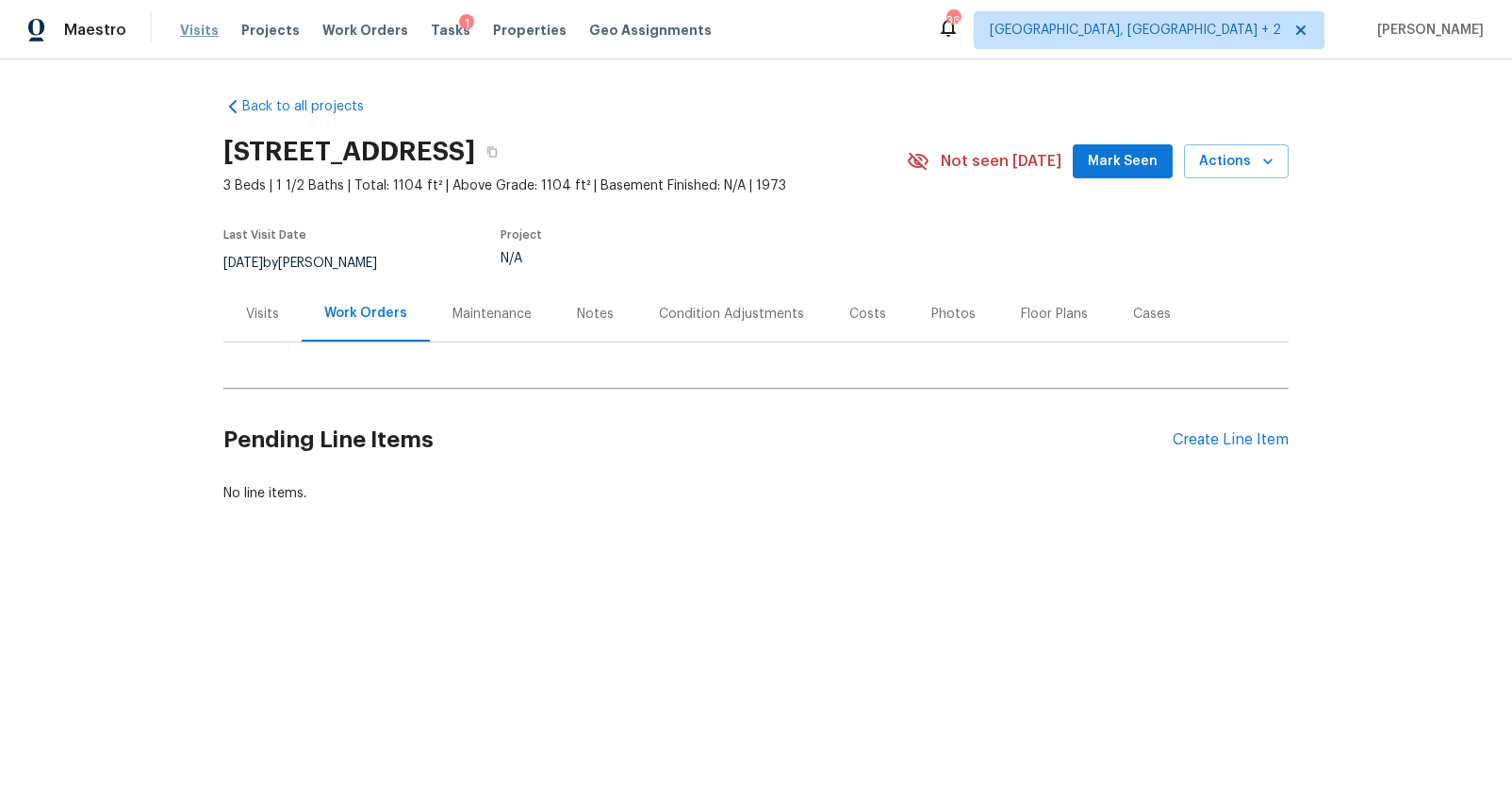
click at [195, 25] on span "Visits" at bounding box center [200, 29] width 39 height 18
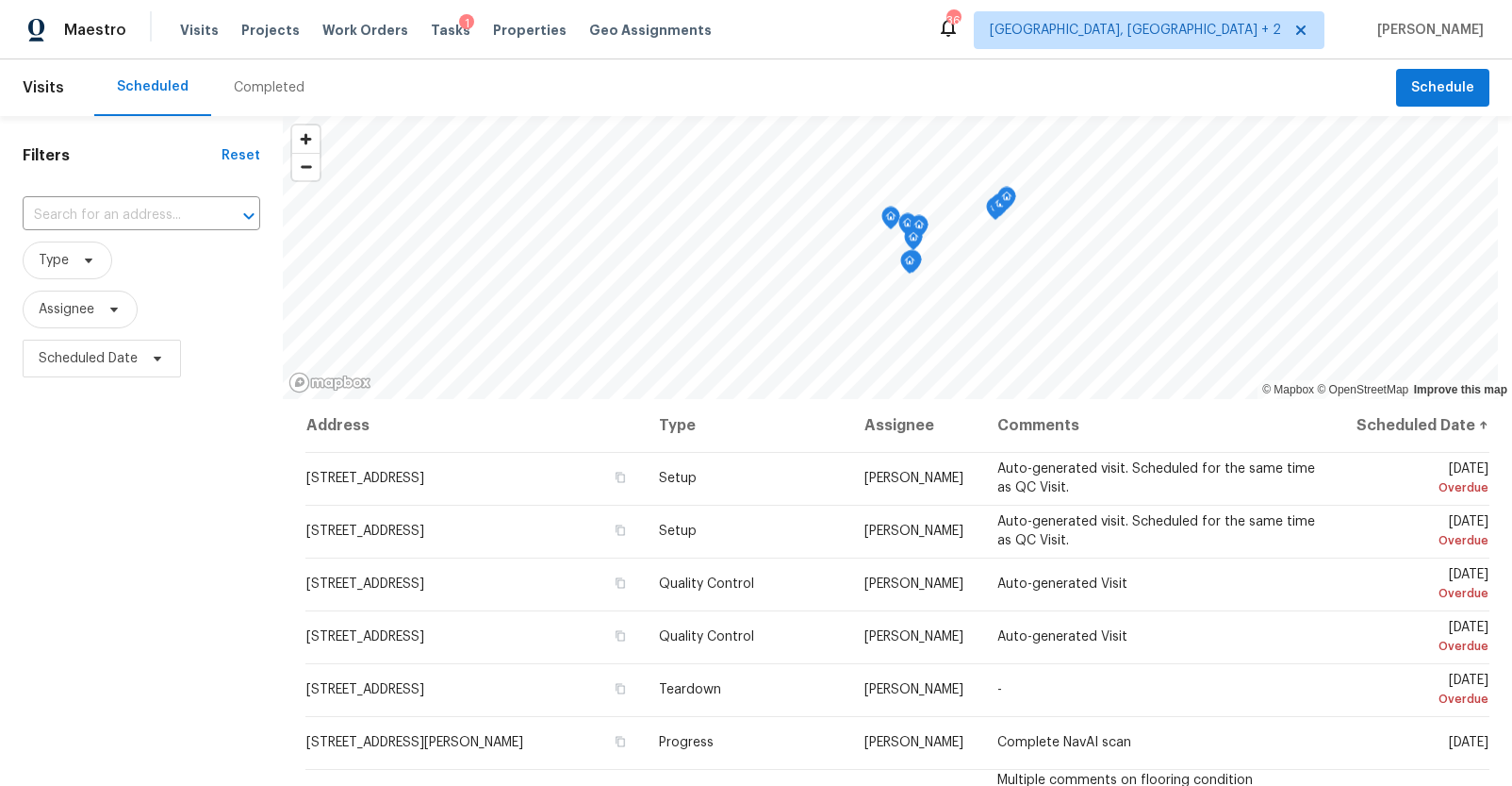
click at [265, 90] on div "Completed" at bounding box center [268, 87] width 71 height 18
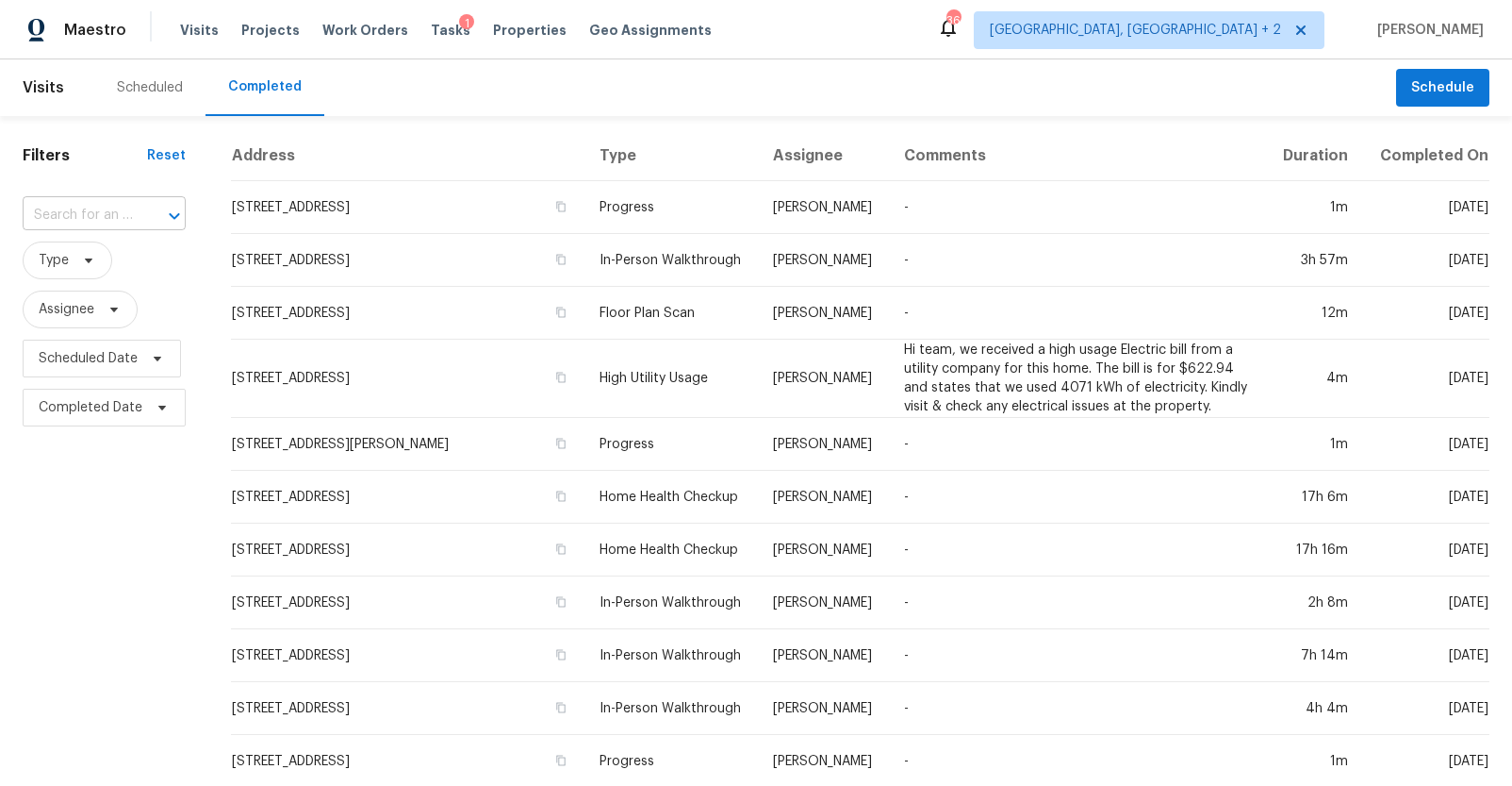
click at [131, 202] on div "​" at bounding box center [104, 215] width 163 height 29
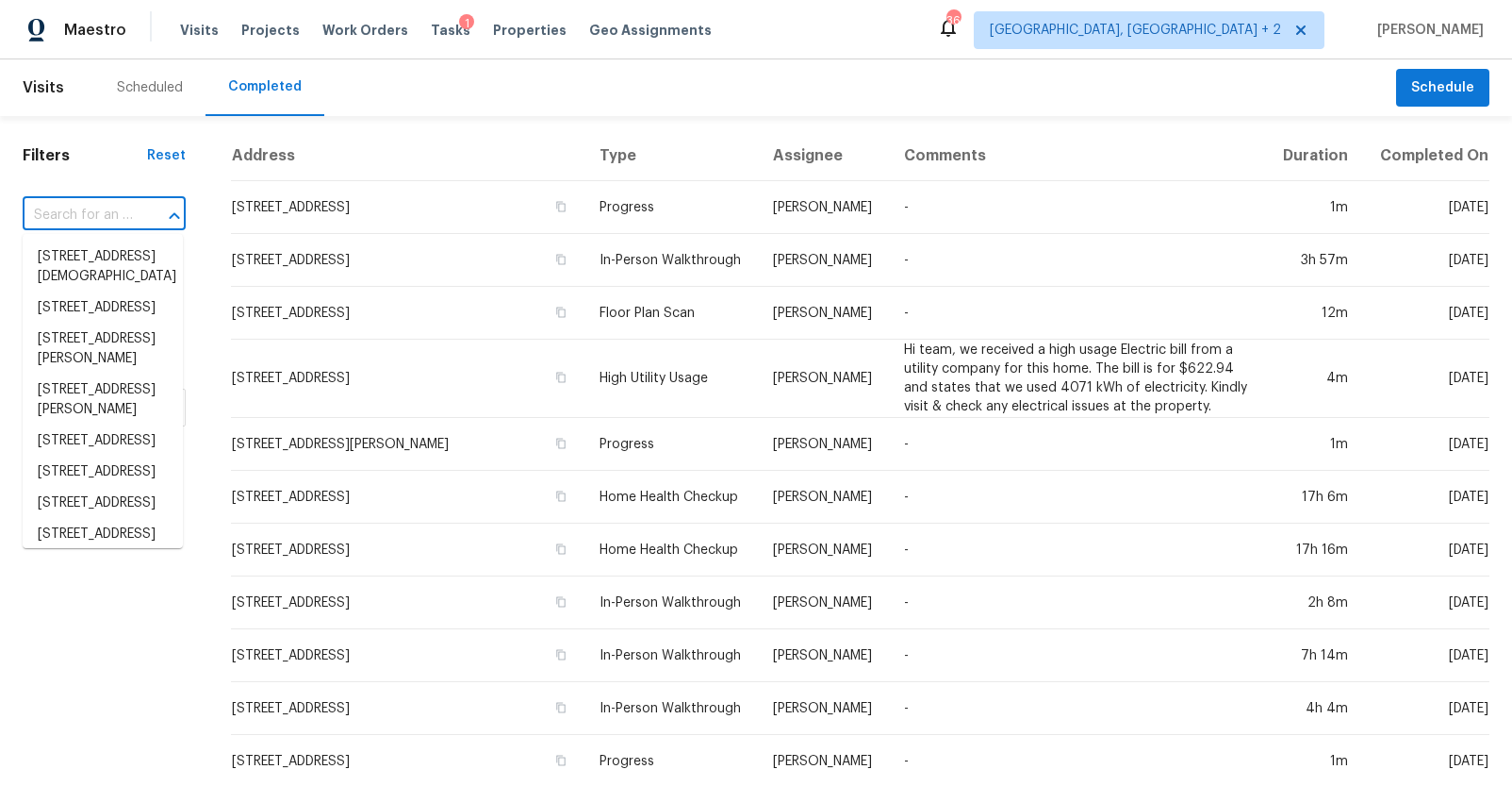
paste input "5 Skyland Dr, Greenville, SC 29607"
type input "5 Skyland Dr, Greenville, SC 29607"
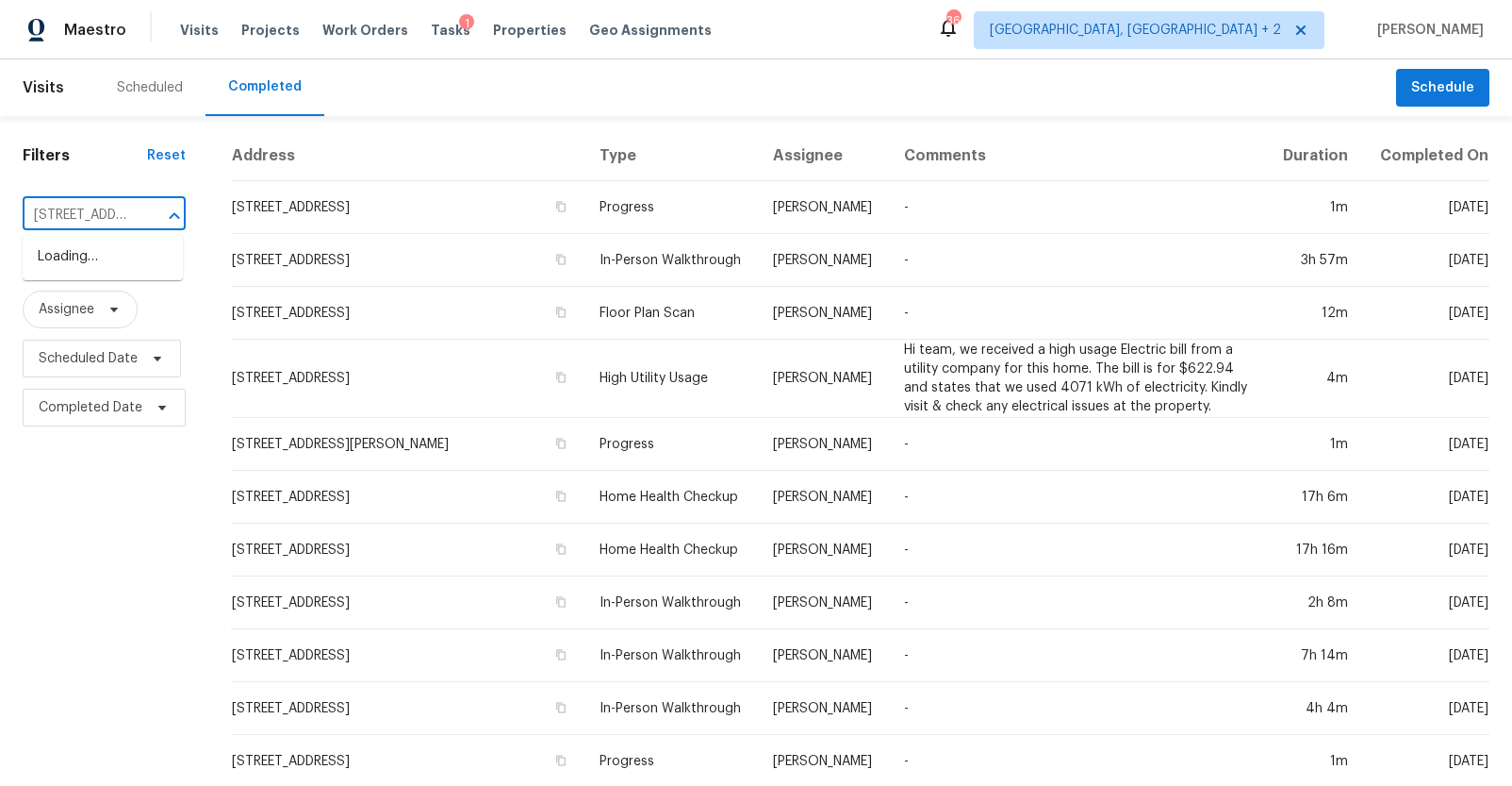
scroll to position [0, 117]
click at [90, 247] on li "5 Skyland Dr, Greenville, SC 29607" at bounding box center [102, 257] width 160 height 31
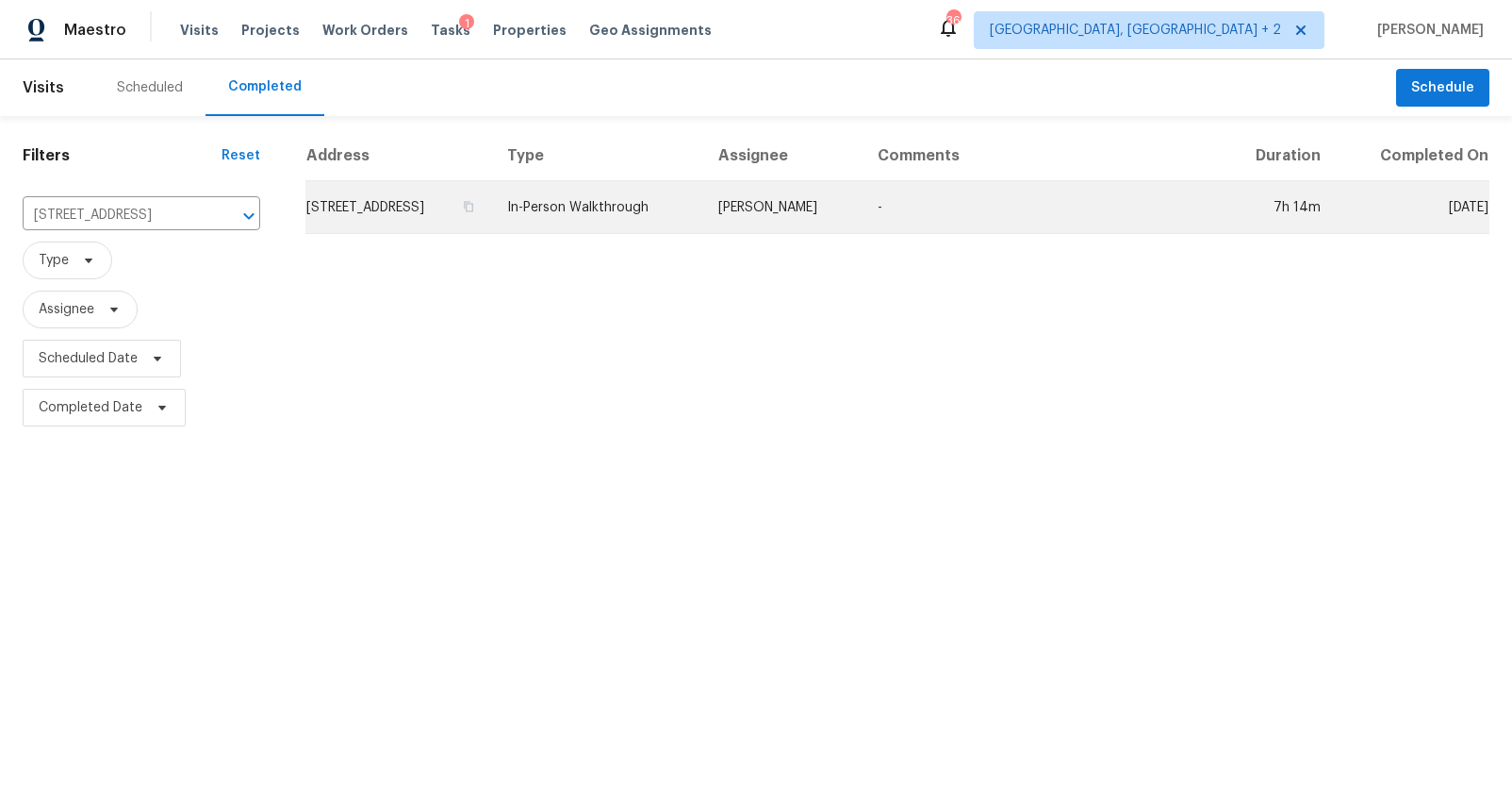
click at [394, 214] on td "5 Skyland Dr, Greenville, SC 29607" at bounding box center [398, 207] width 187 height 52
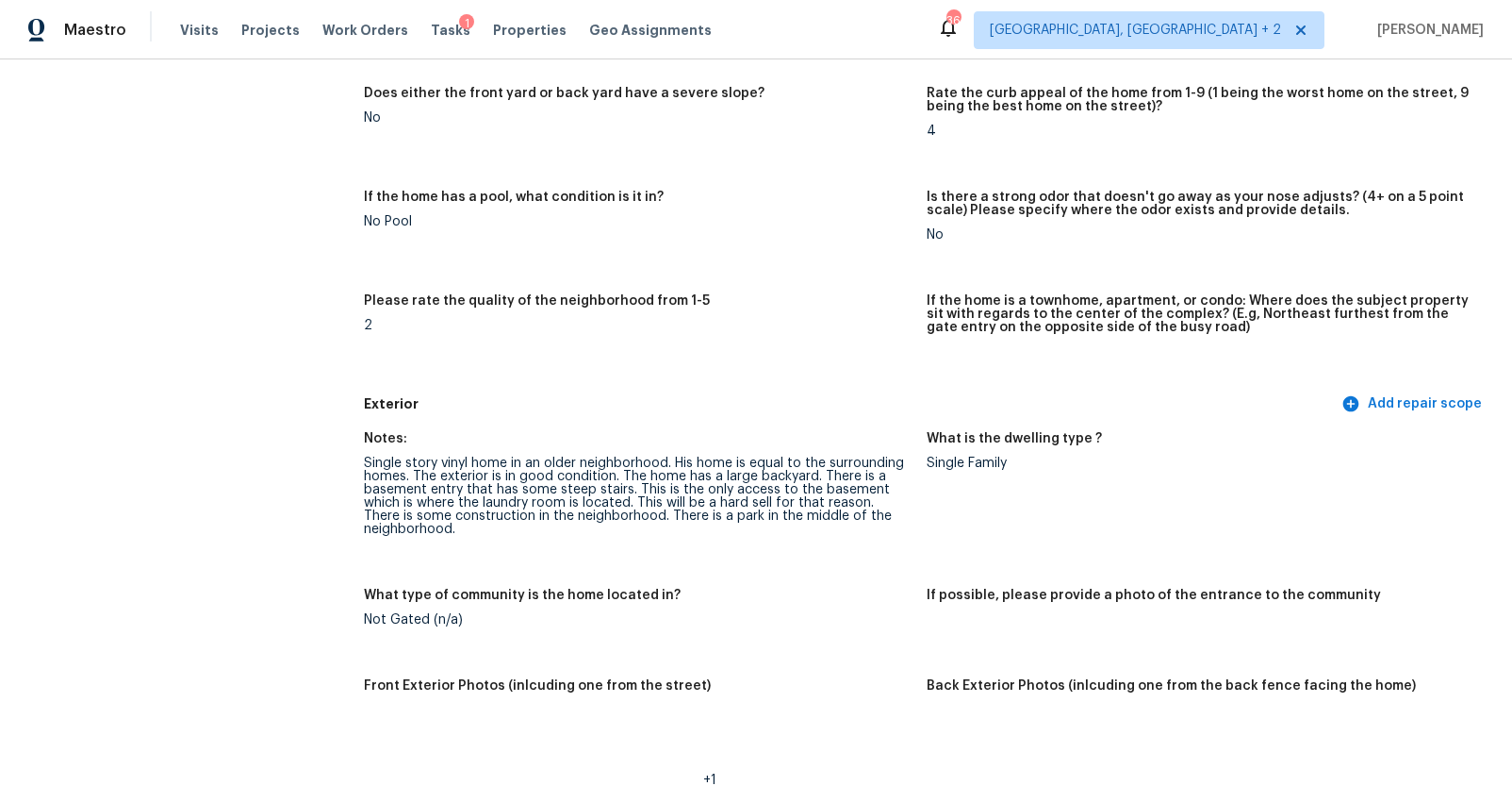
scroll to position [457, 0]
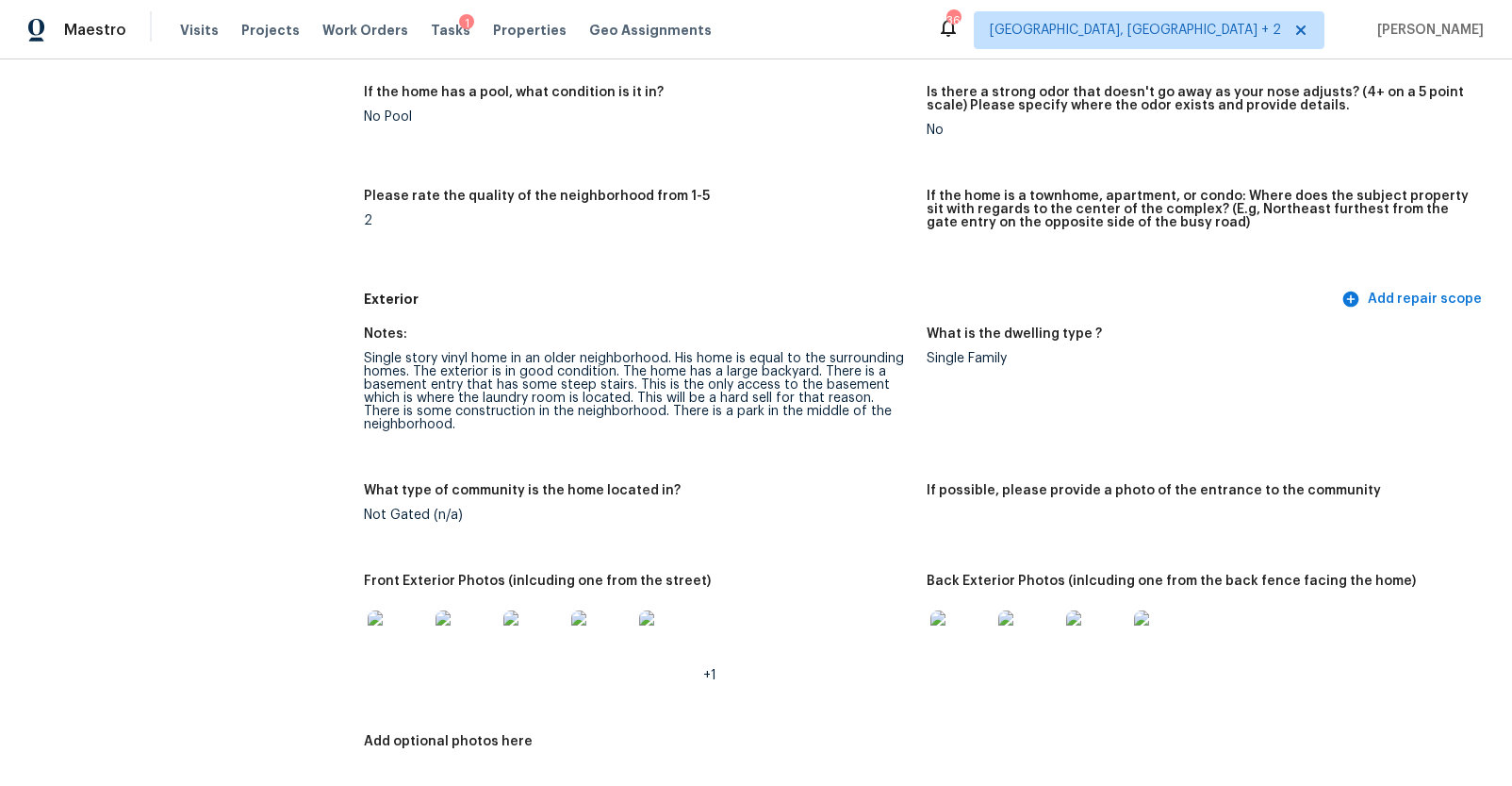
click at [373, 641] on img at bounding box center [398, 641] width 60 height 60
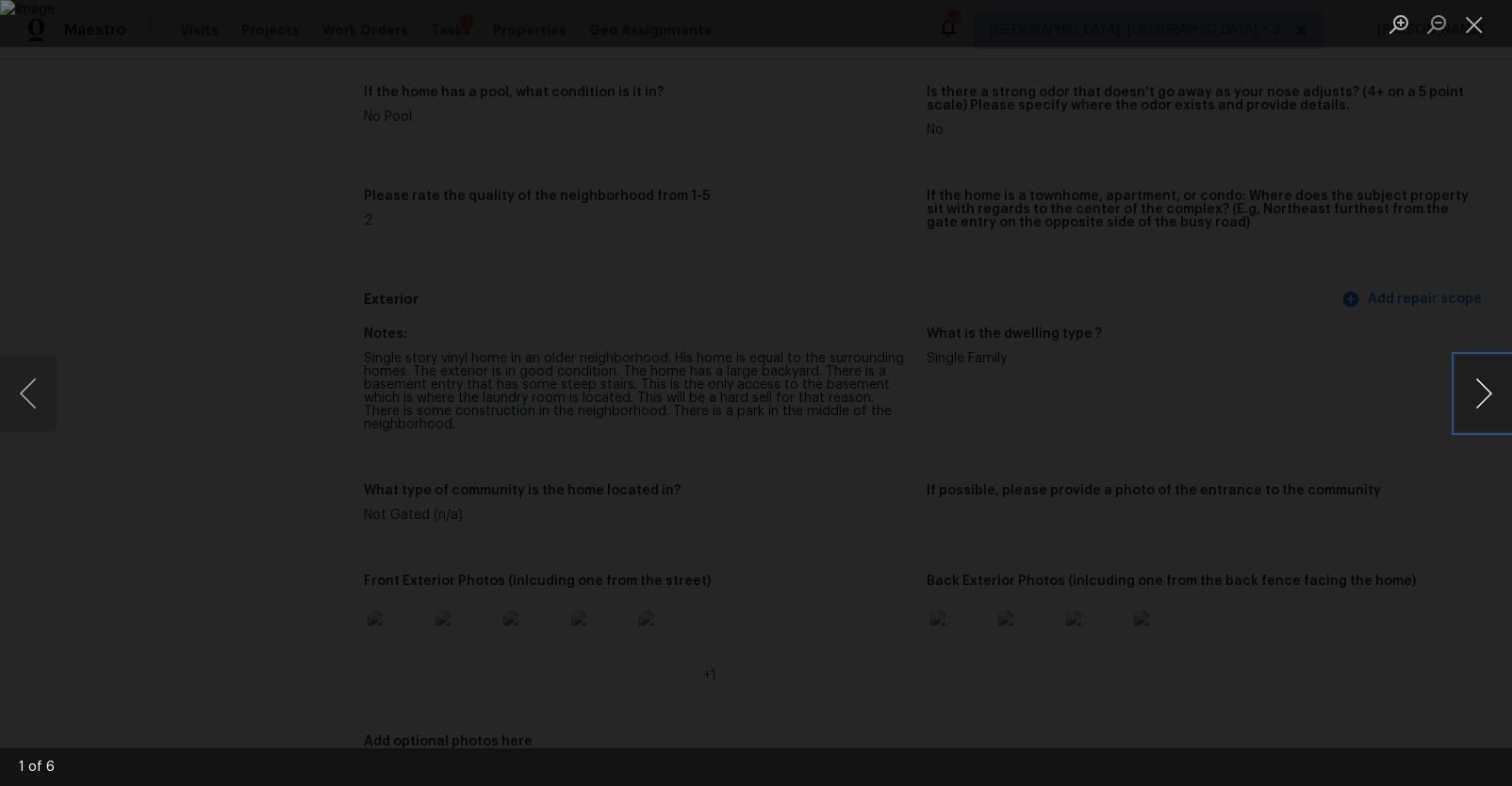
click at [1485, 394] on button "Next image" at bounding box center [1484, 393] width 56 height 76
click at [1485, 395] on button "Next image" at bounding box center [1484, 393] width 56 height 76
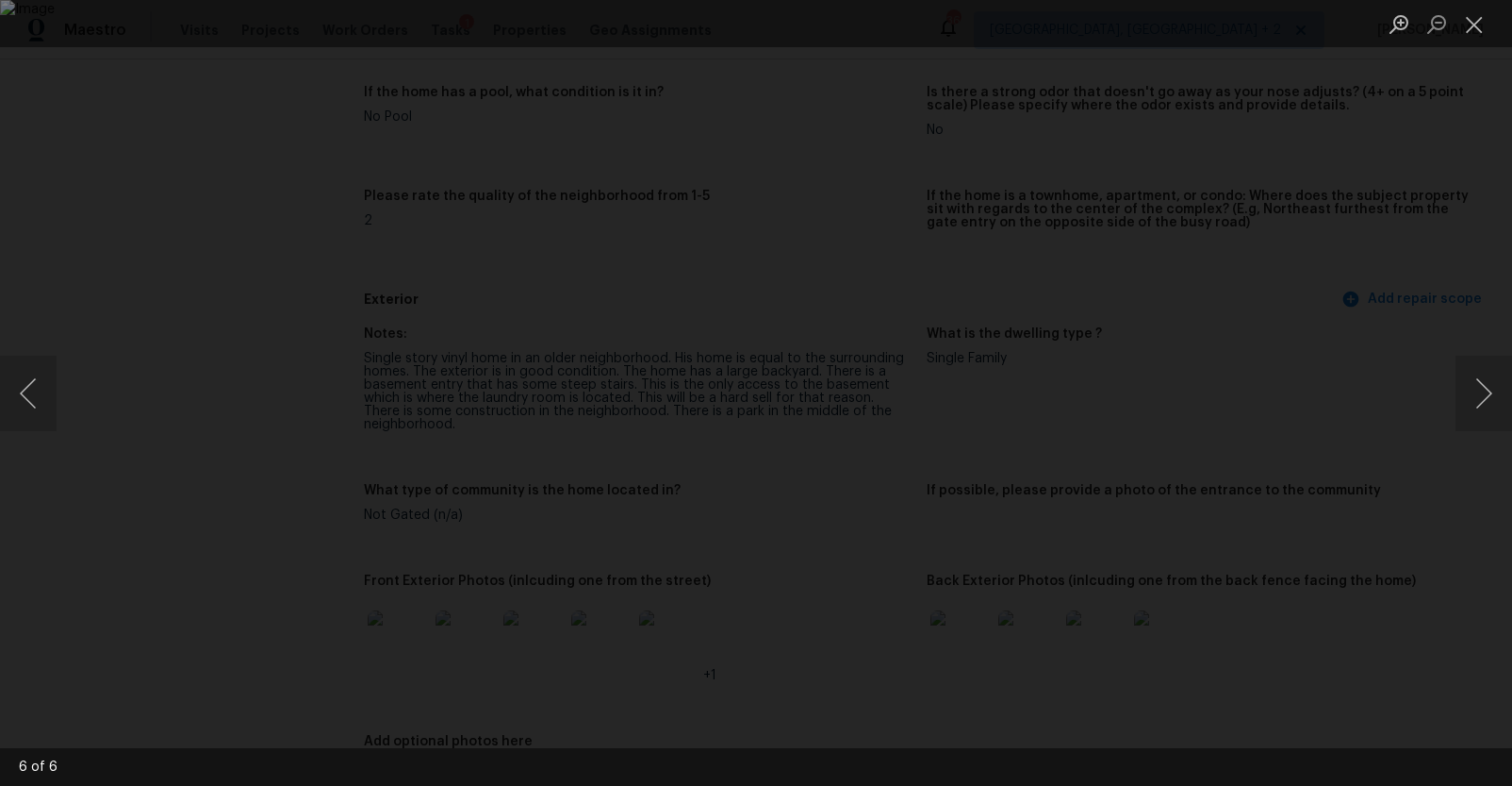
click at [1391, 406] on div "Lightbox" at bounding box center [756, 393] width 1512 height 786
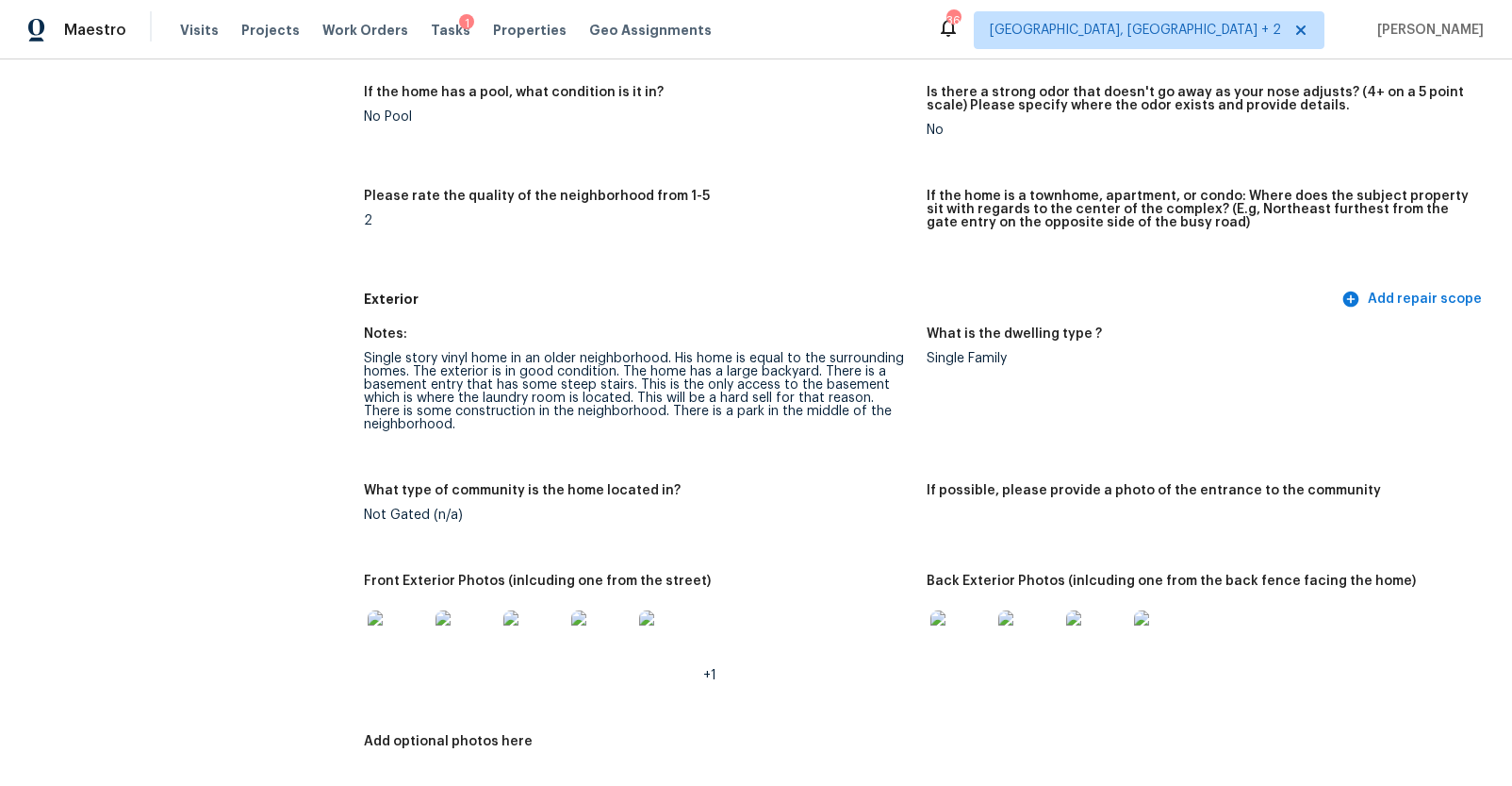
click at [931, 640] on img at bounding box center [961, 641] width 60 height 60
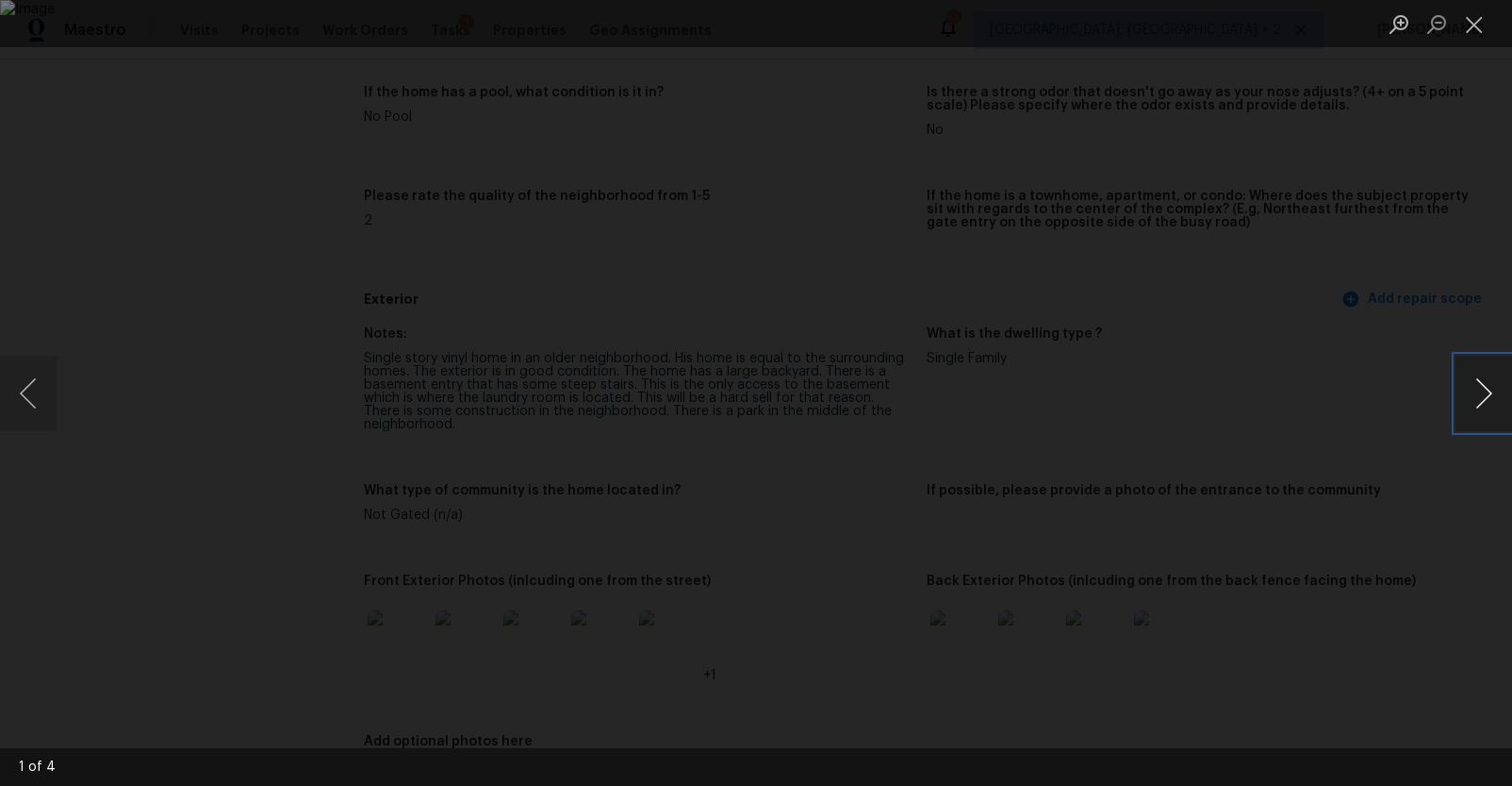
click at [1485, 398] on button "Next image" at bounding box center [1484, 393] width 56 height 76
click at [1342, 436] on div "Lightbox" at bounding box center [756, 393] width 1512 height 786
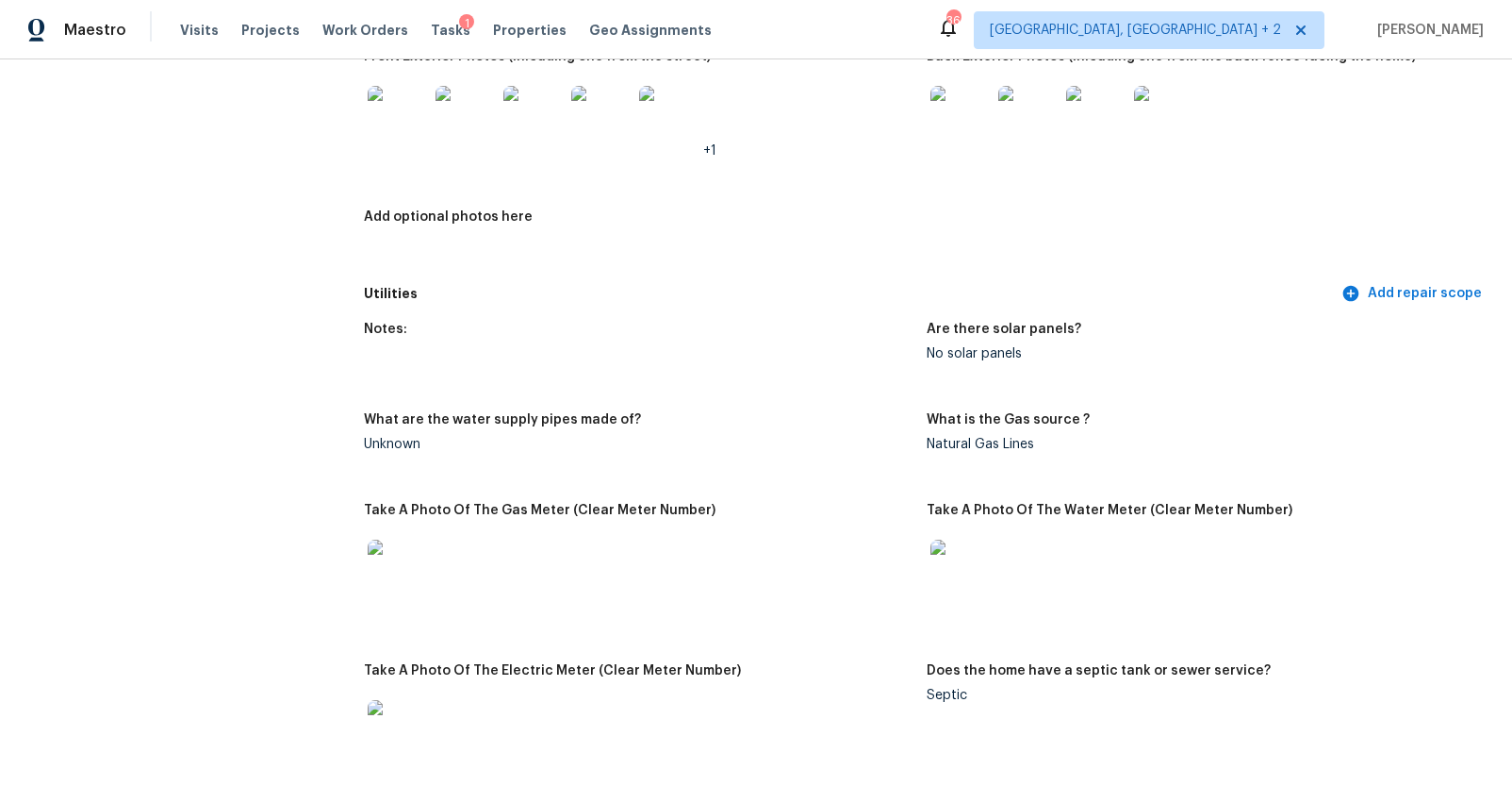
scroll to position [1066, 0]
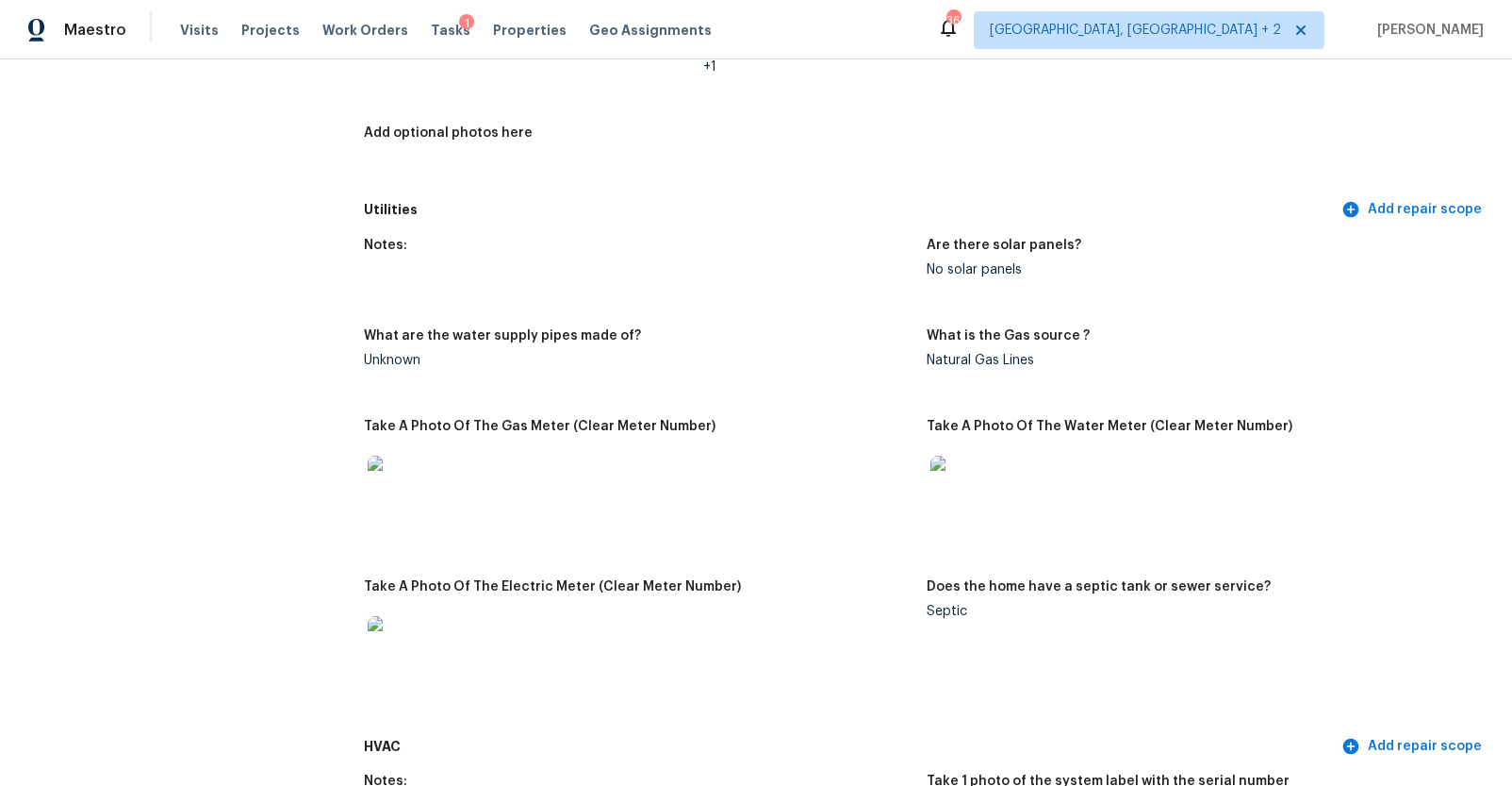
click at [409, 503] on img at bounding box center [398, 486] width 60 height 60
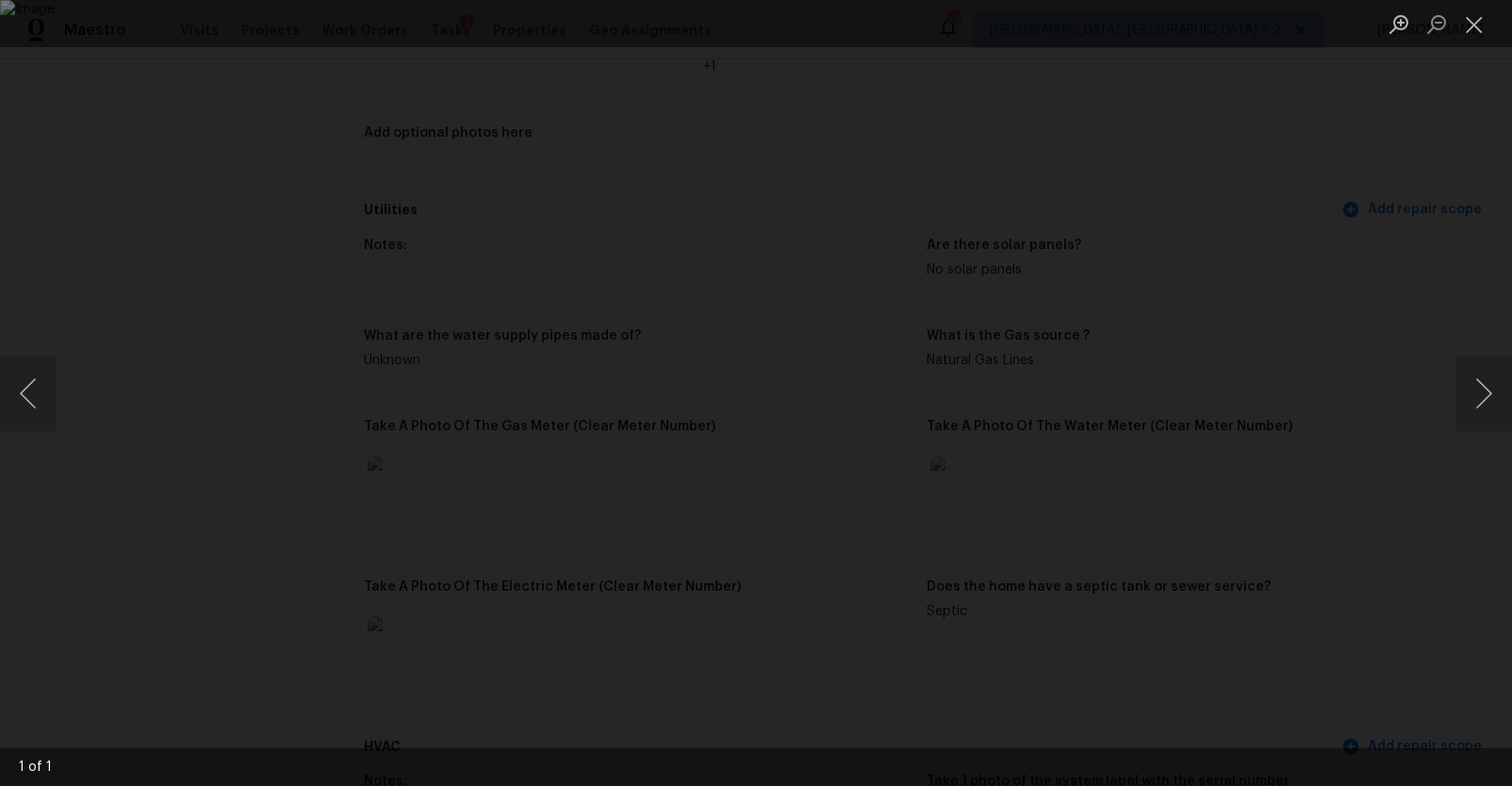
click at [1351, 470] on div "Lightbox" at bounding box center [756, 393] width 1512 height 786
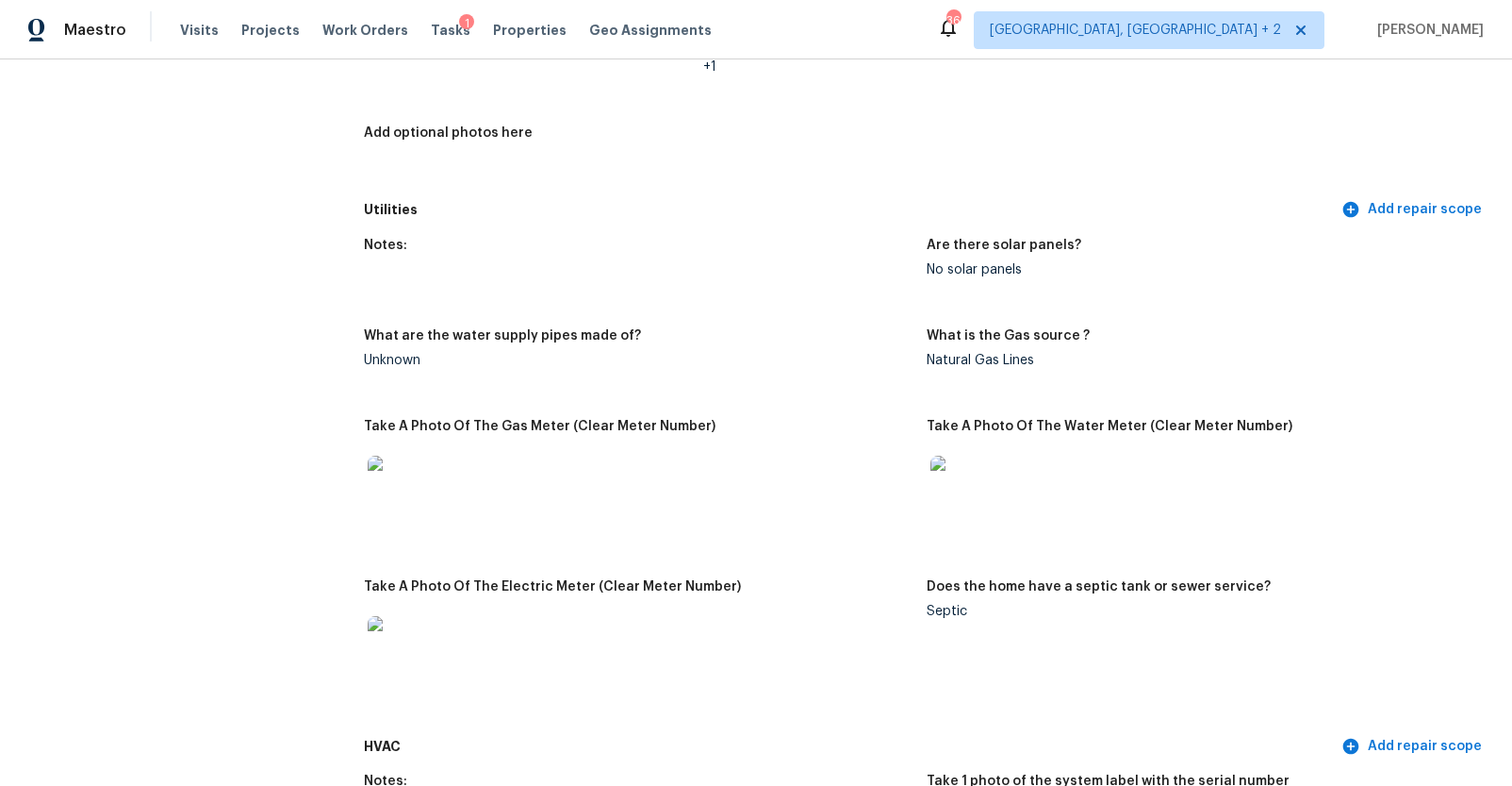
click at [927, 479] on div at bounding box center [961, 486] width 68 height 83
click at [955, 476] on img at bounding box center [961, 486] width 60 height 60
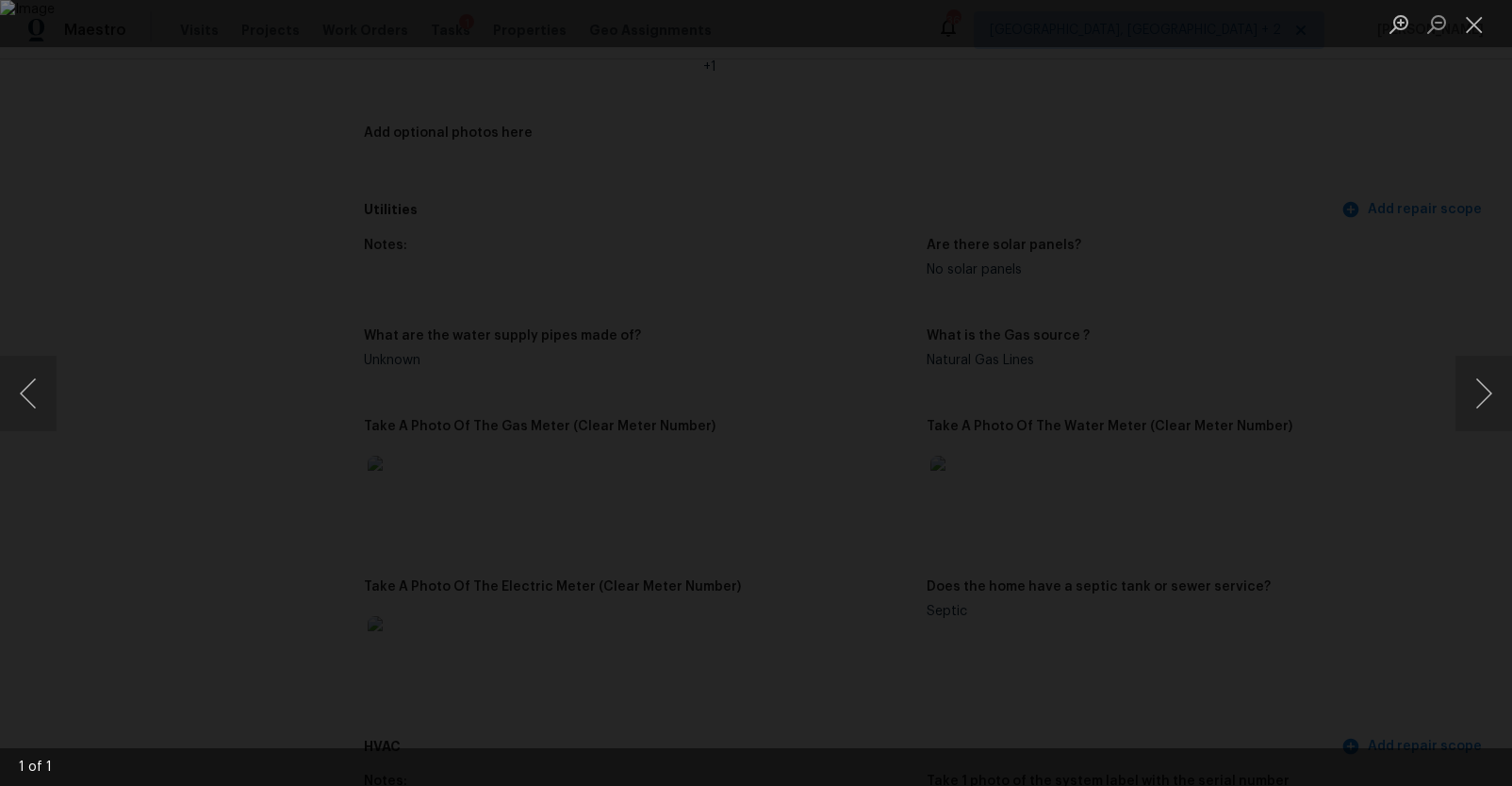
click at [1322, 402] on div "Lightbox" at bounding box center [756, 393] width 1512 height 786
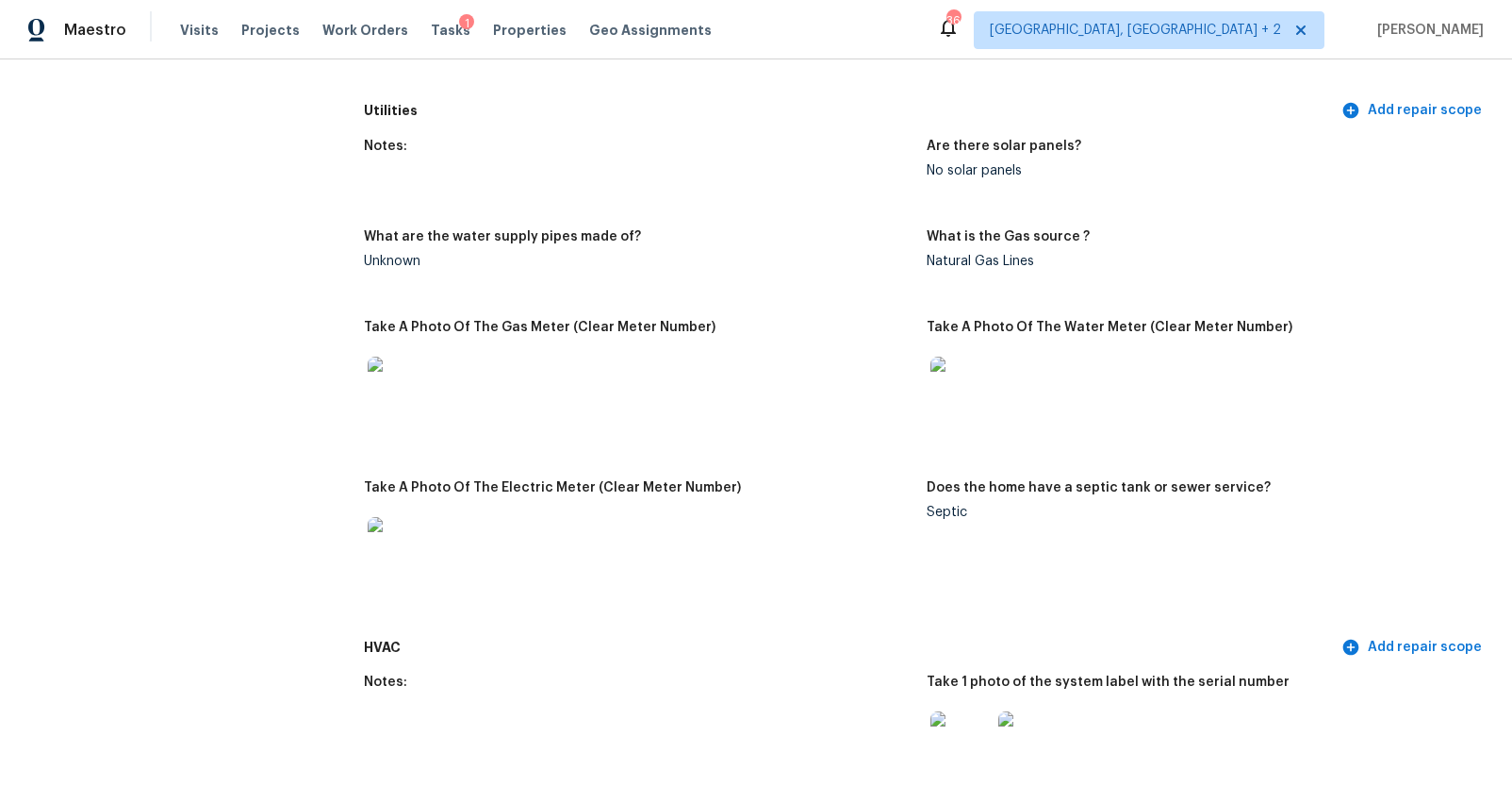
scroll to position [1228, 0]
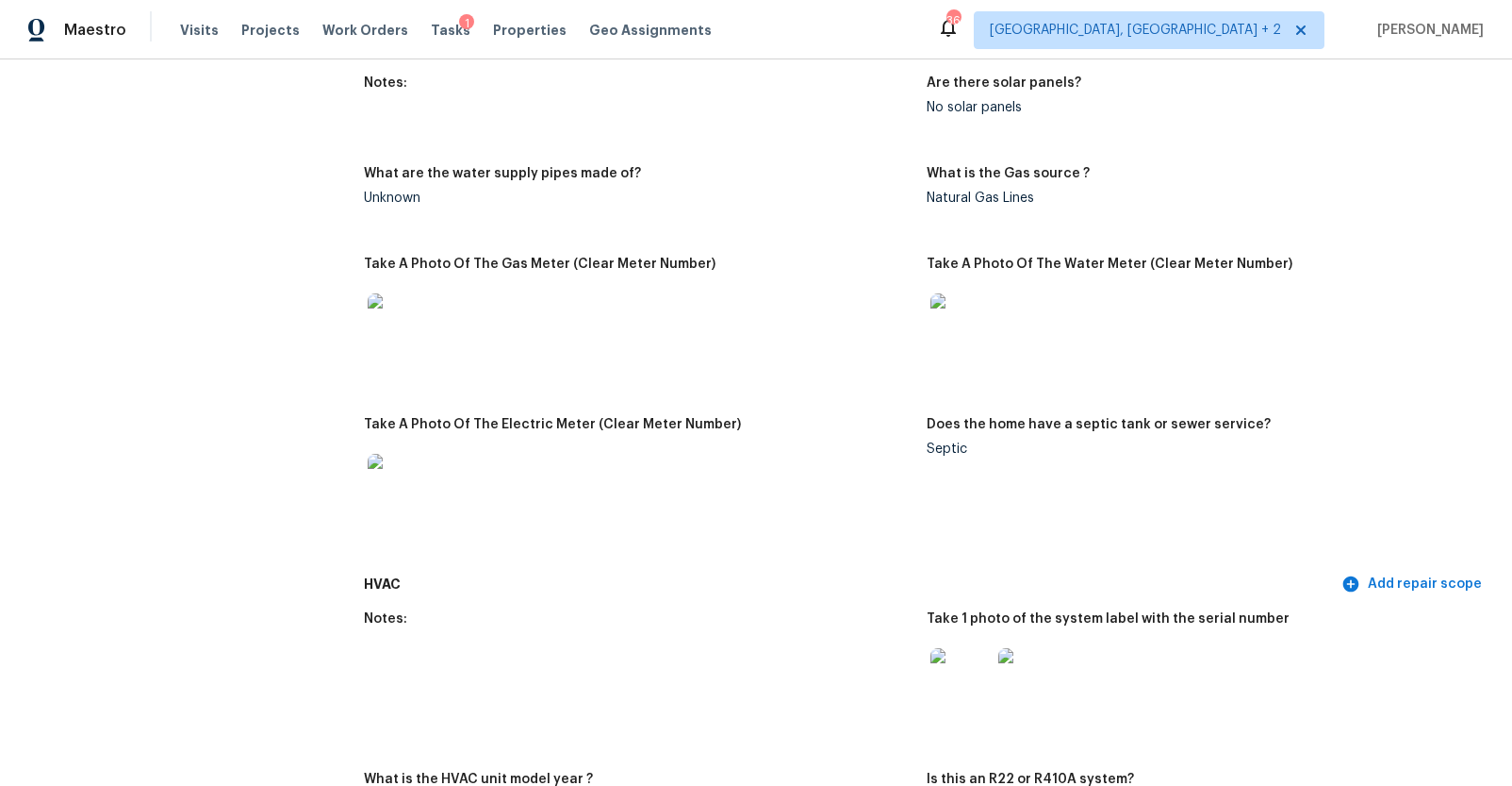
click at [409, 473] on img at bounding box center [398, 484] width 60 height 60
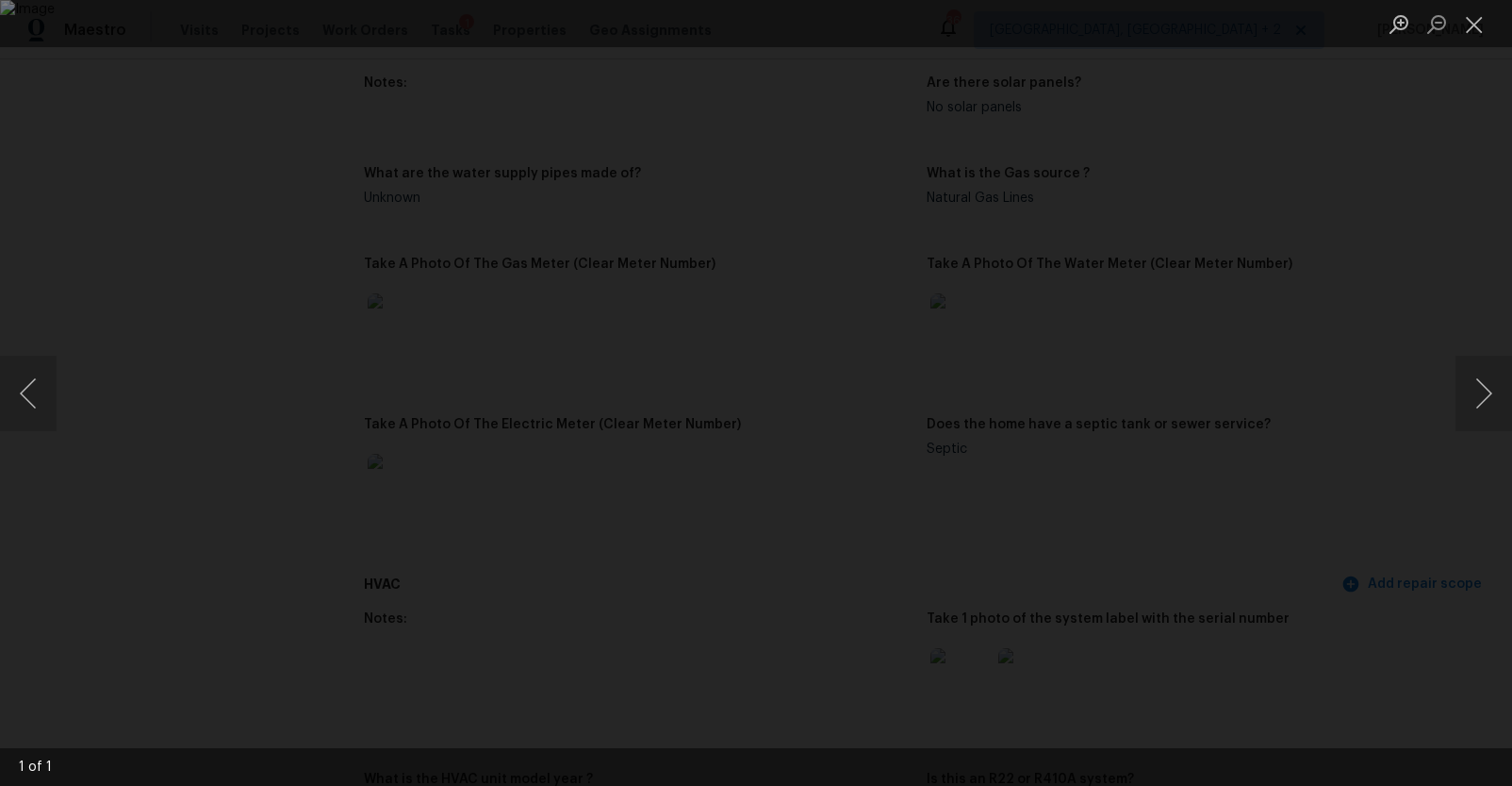
click at [1370, 440] on div "Lightbox" at bounding box center [756, 393] width 1512 height 786
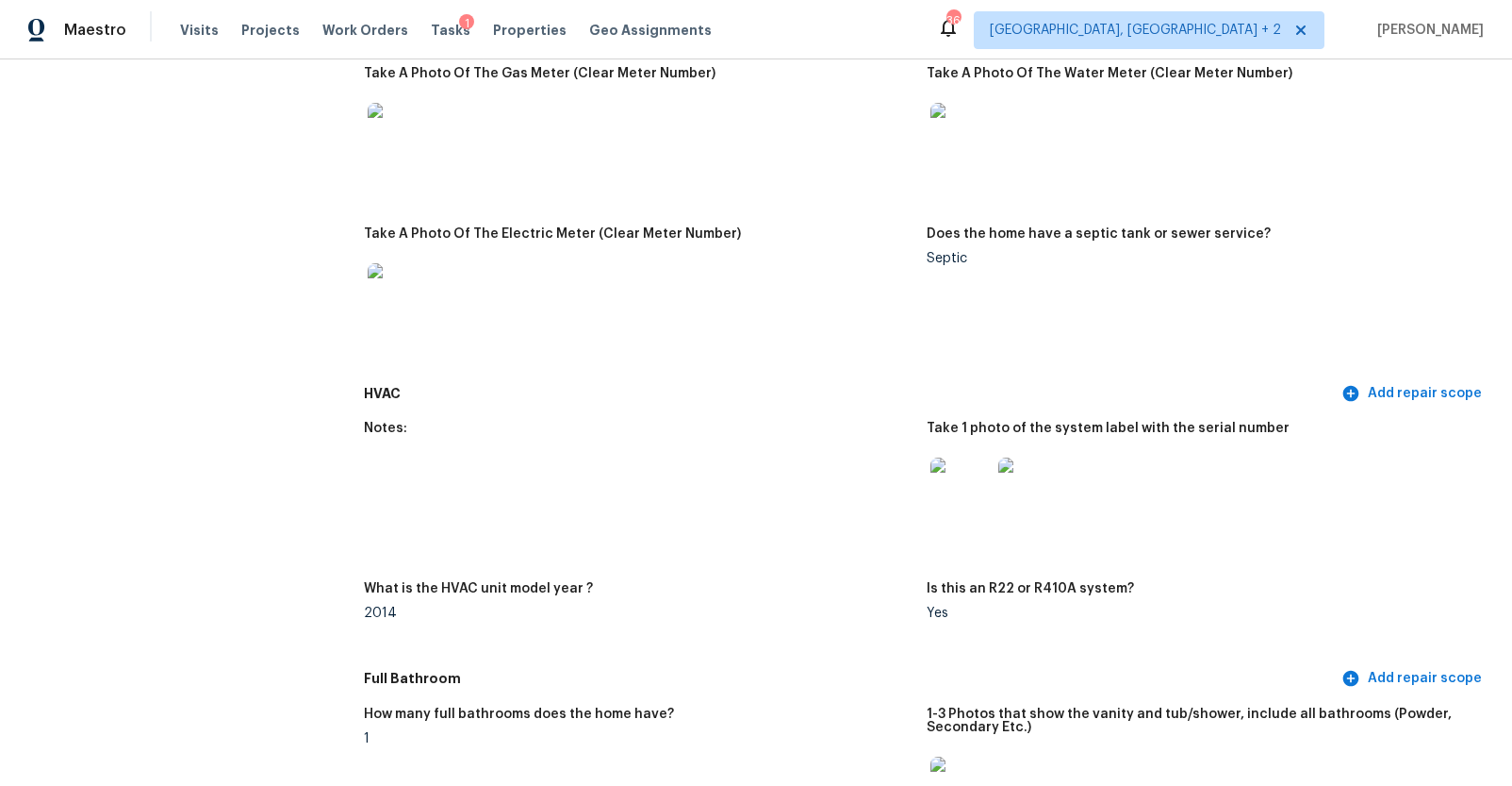
scroll to position [1489, 0]
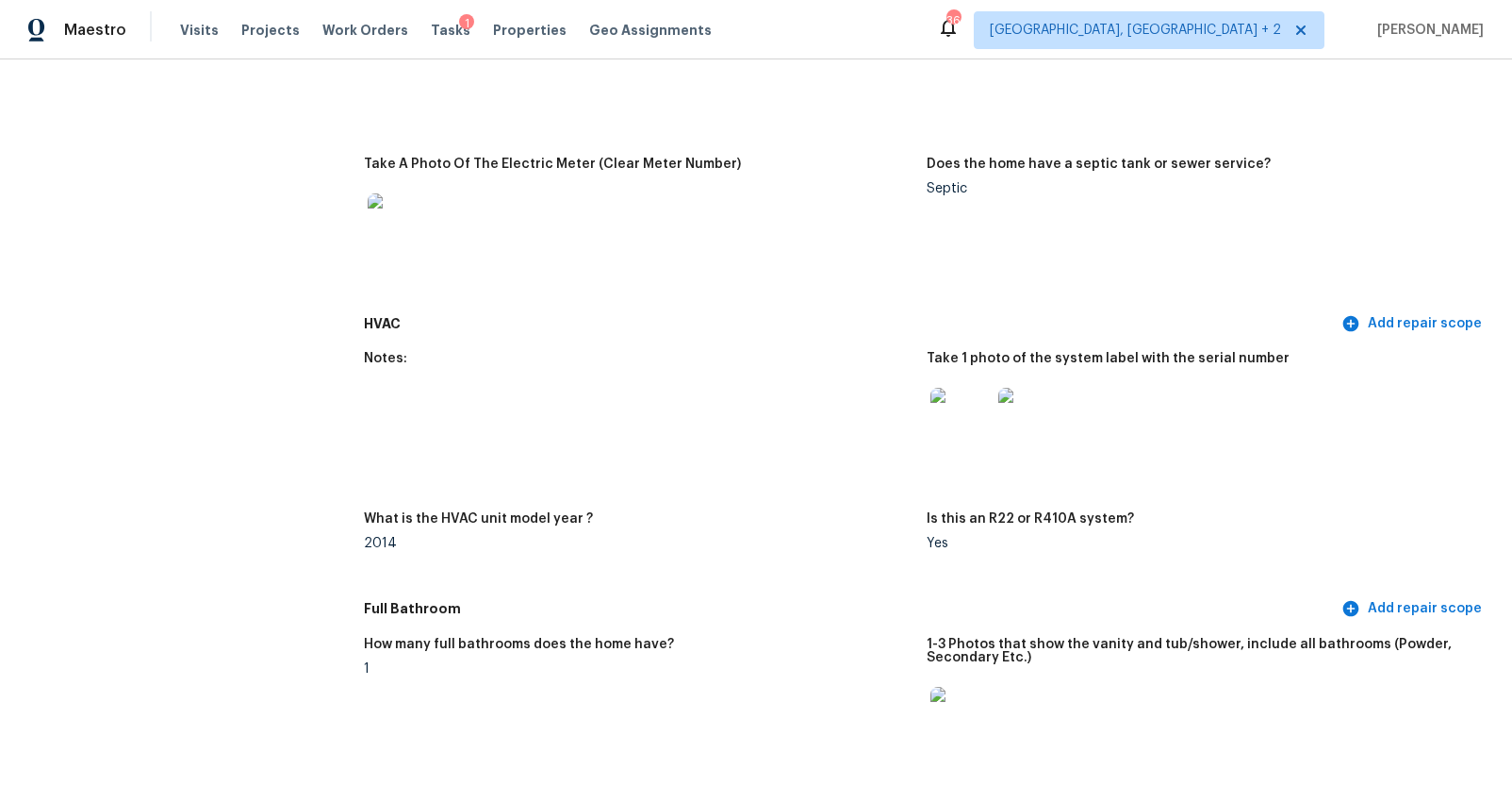
click at [973, 423] on img at bounding box center [961, 418] width 60 height 60
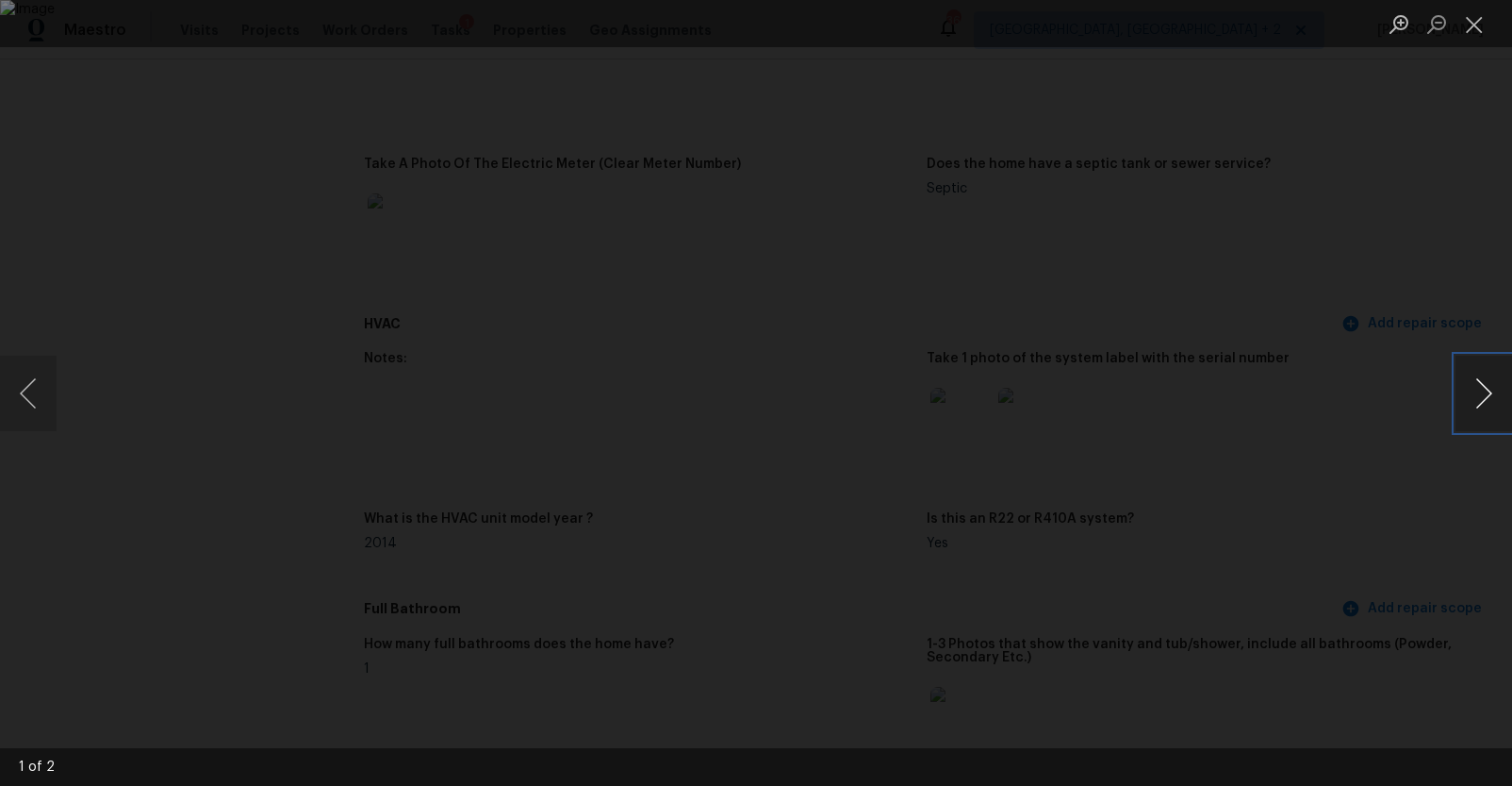
click at [1482, 400] on button "Next image" at bounding box center [1484, 393] width 56 height 76
click at [1349, 476] on div "Lightbox" at bounding box center [756, 393] width 1512 height 786
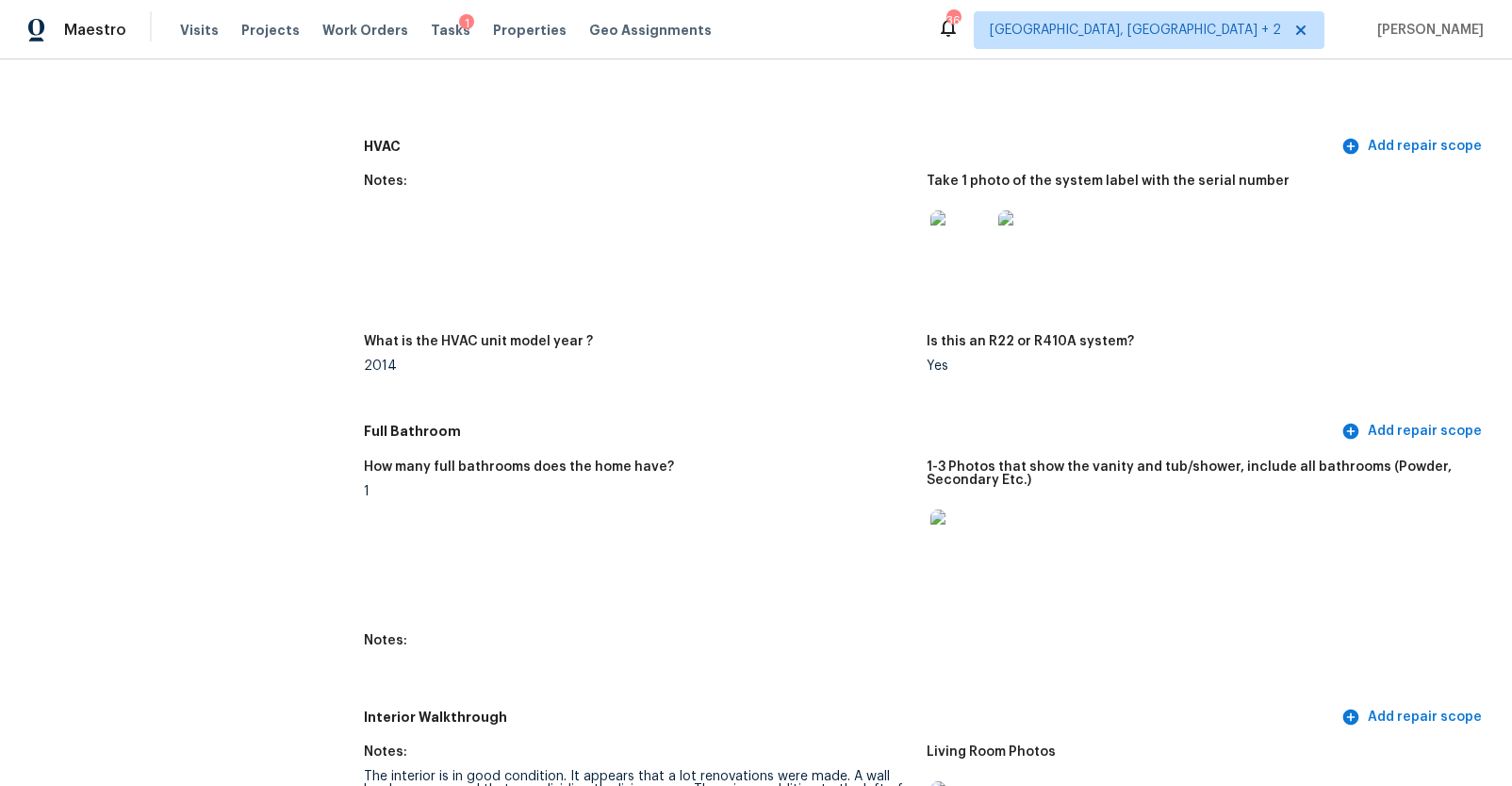
scroll to position [1771, 0]
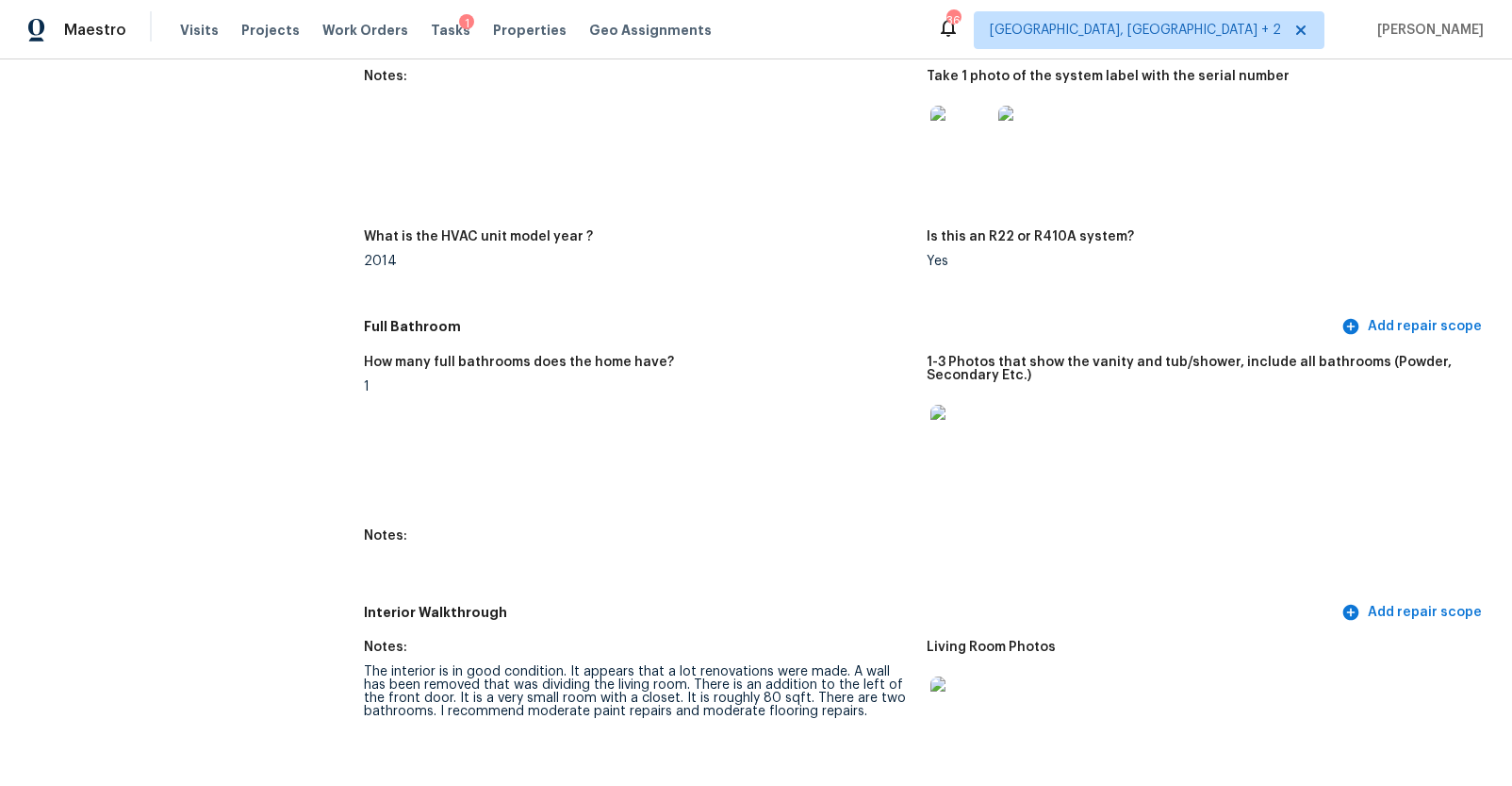
click at [968, 429] on img at bounding box center [961, 435] width 60 height 60
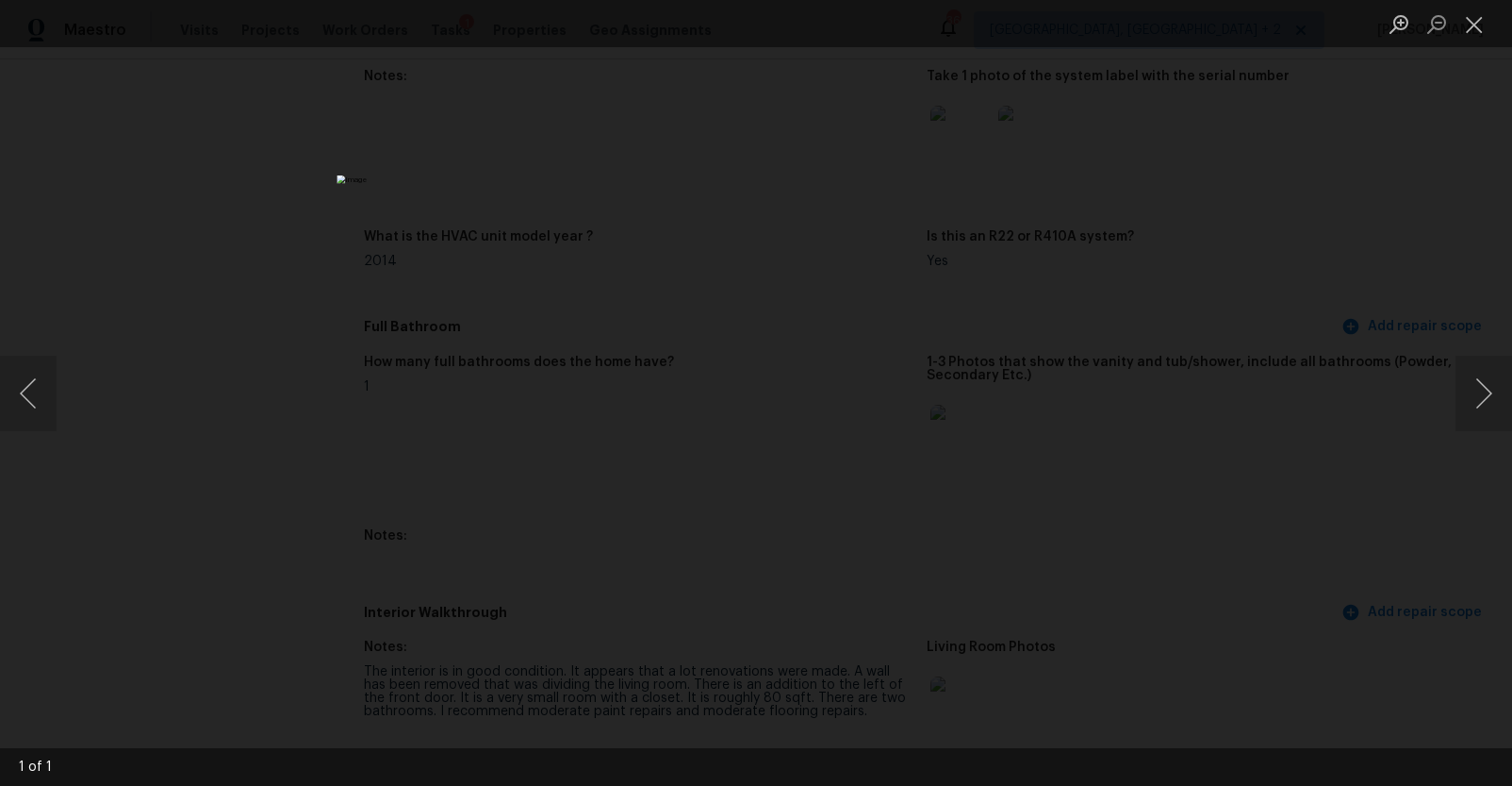
click at [1304, 477] on div "Lightbox" at bounding box center [756, 393] width 1512 height 786
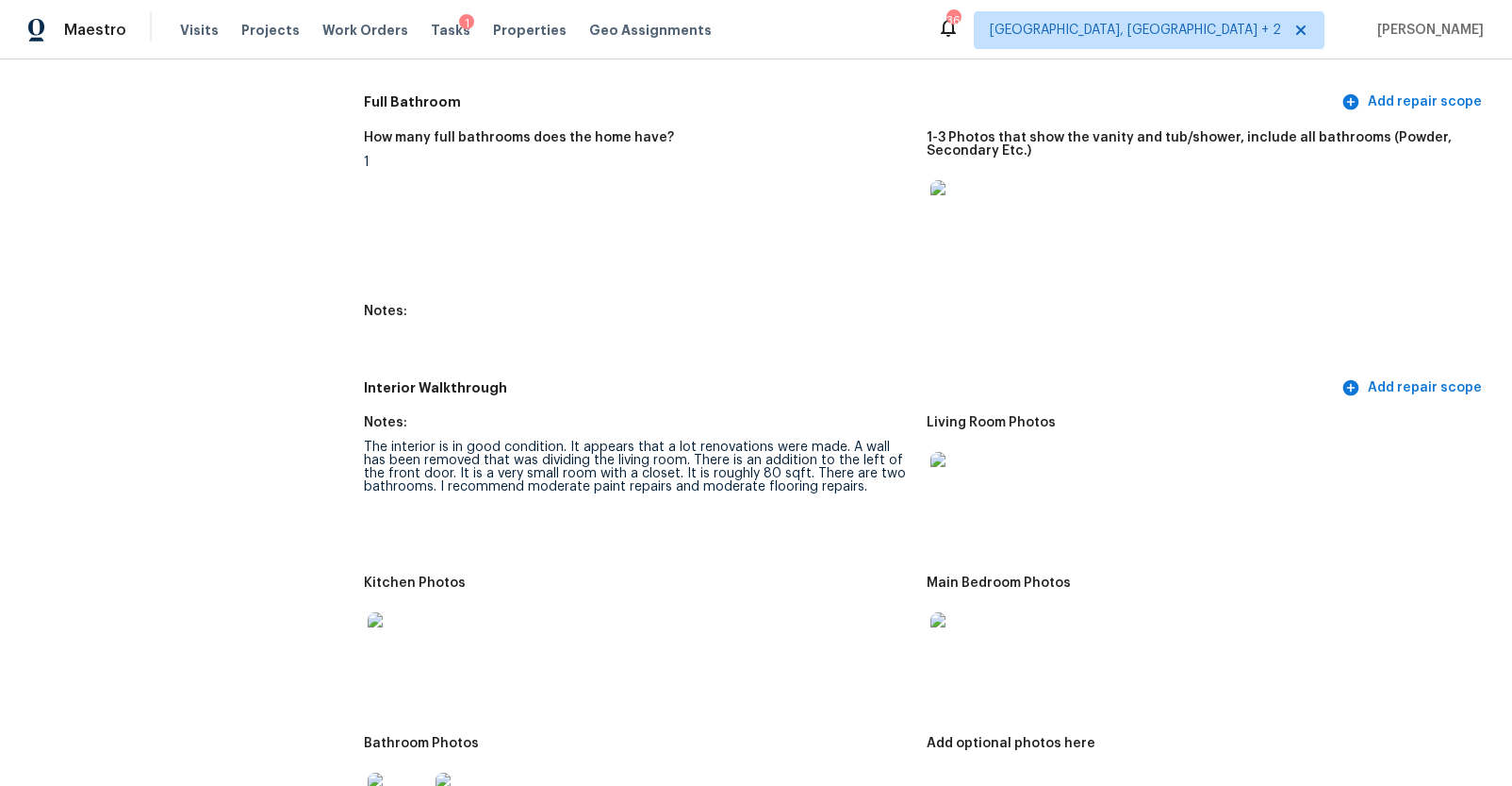
scroll to position [1981, 0]
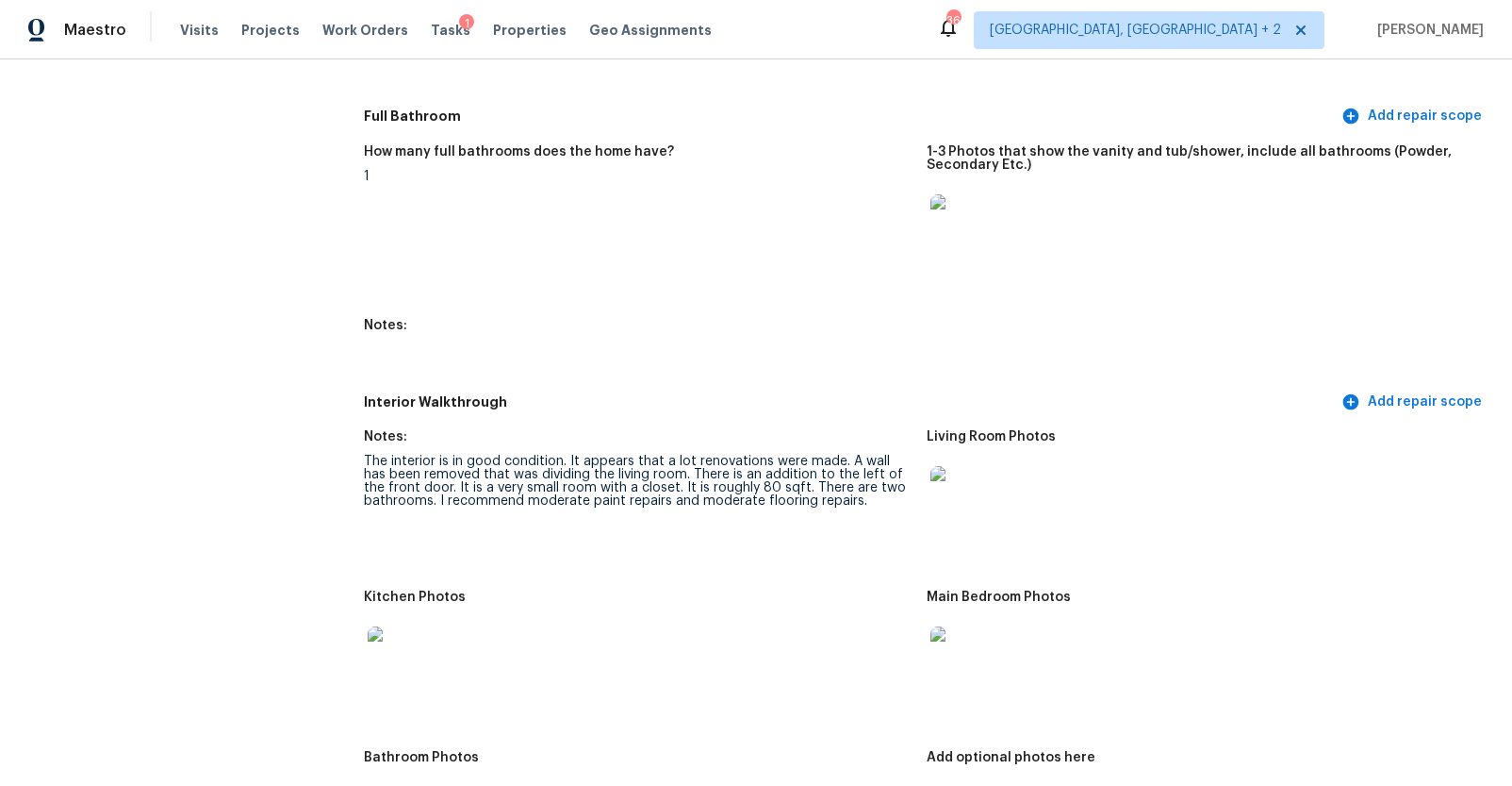
click at [958, 504] on img at bounding box center [961, 496] width 60 height 60
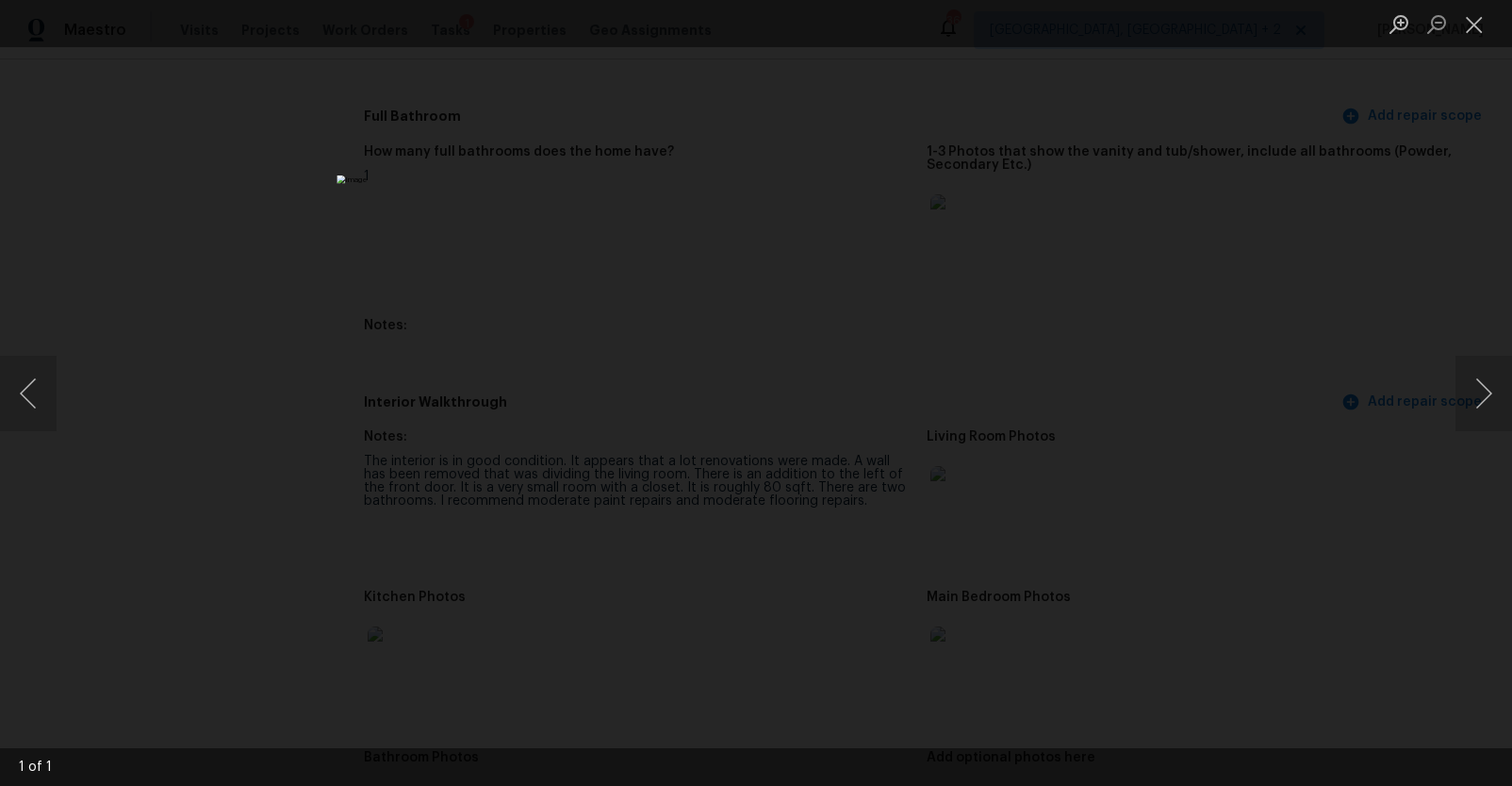
click at [1319, 421] on div "Lightbox" at bounding box center [756, 393] width 1512 height 786
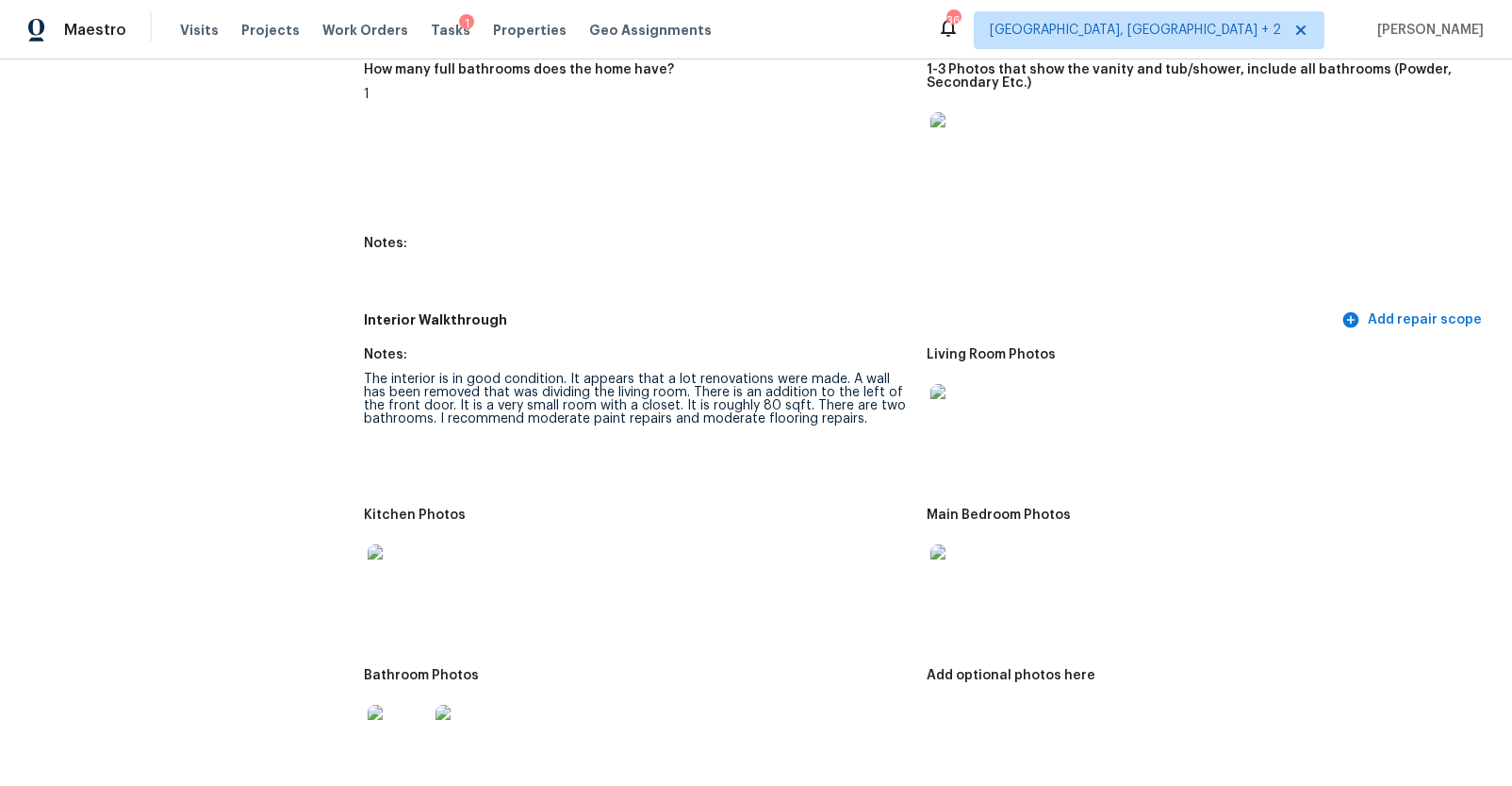
scroll to position [2059, 0]
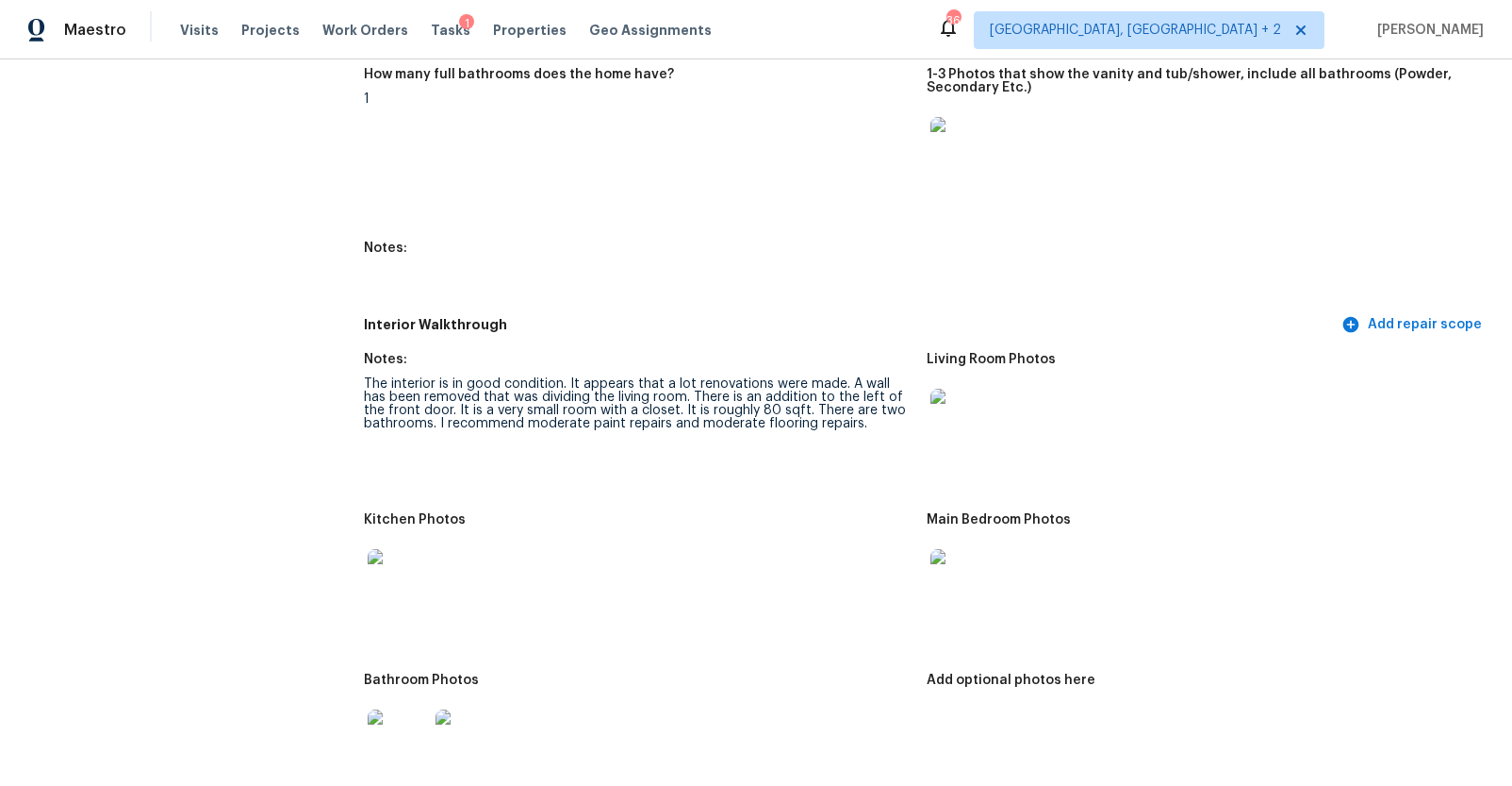
click at [379, 577] on img at bounding box center [398, 579] width 60 height 60
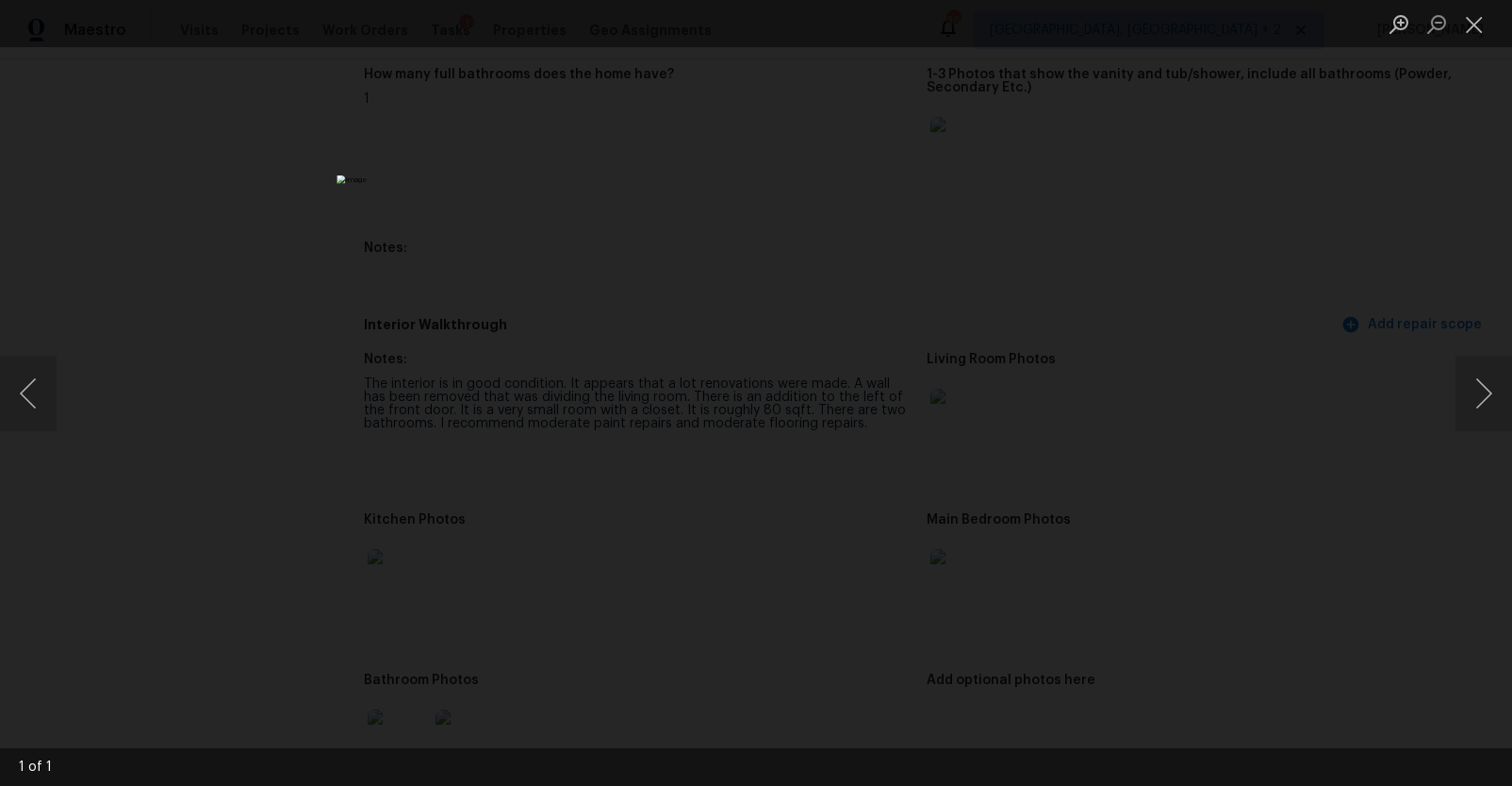
click at [1277, 495] on div "Lightbox" at bounding box center [756, 393] width 1512 height 786
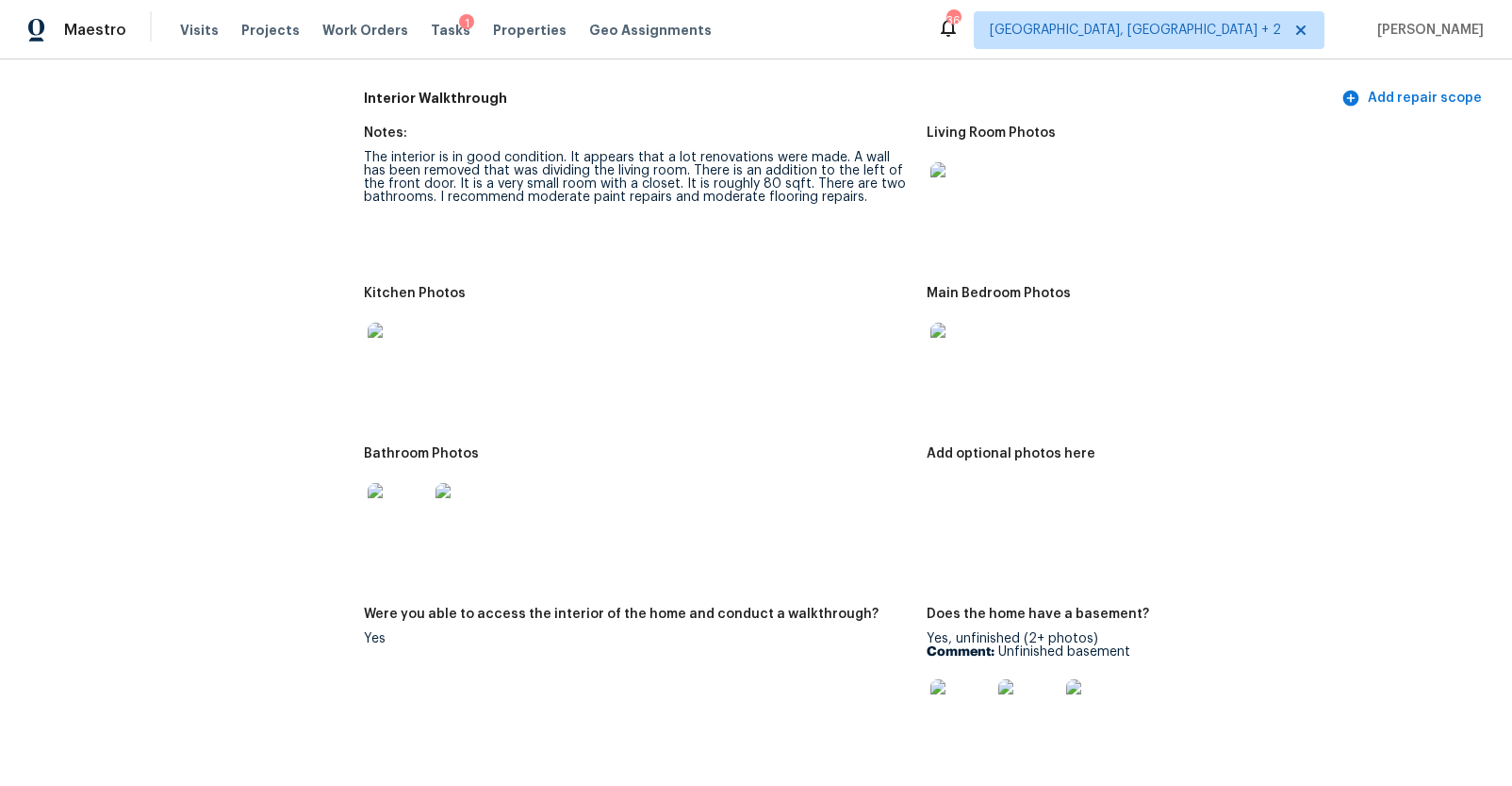
scroll to position [2272, 0]
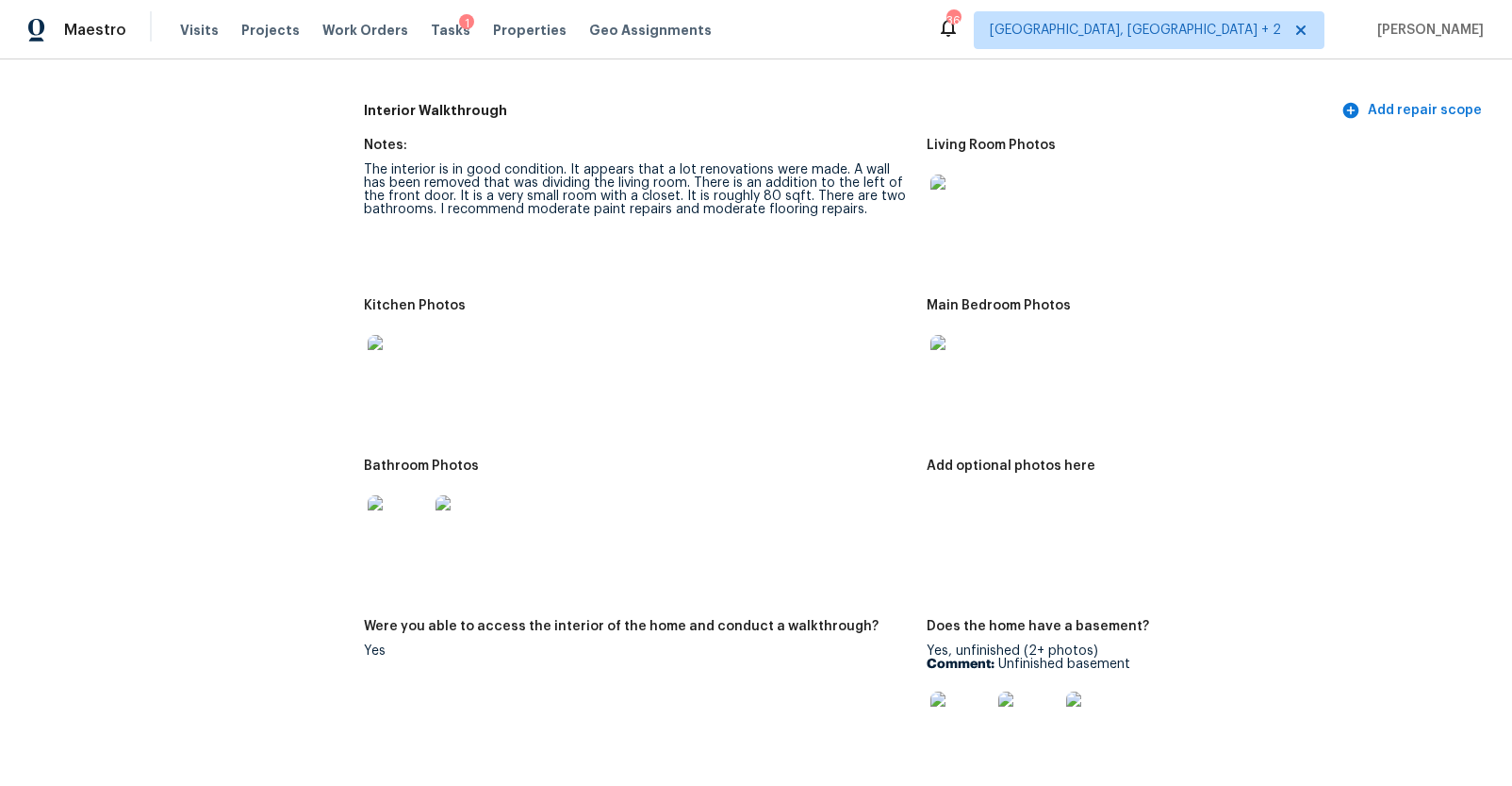
click at [407, 545] on img at bounding box center [398, 525] width 60 height 60
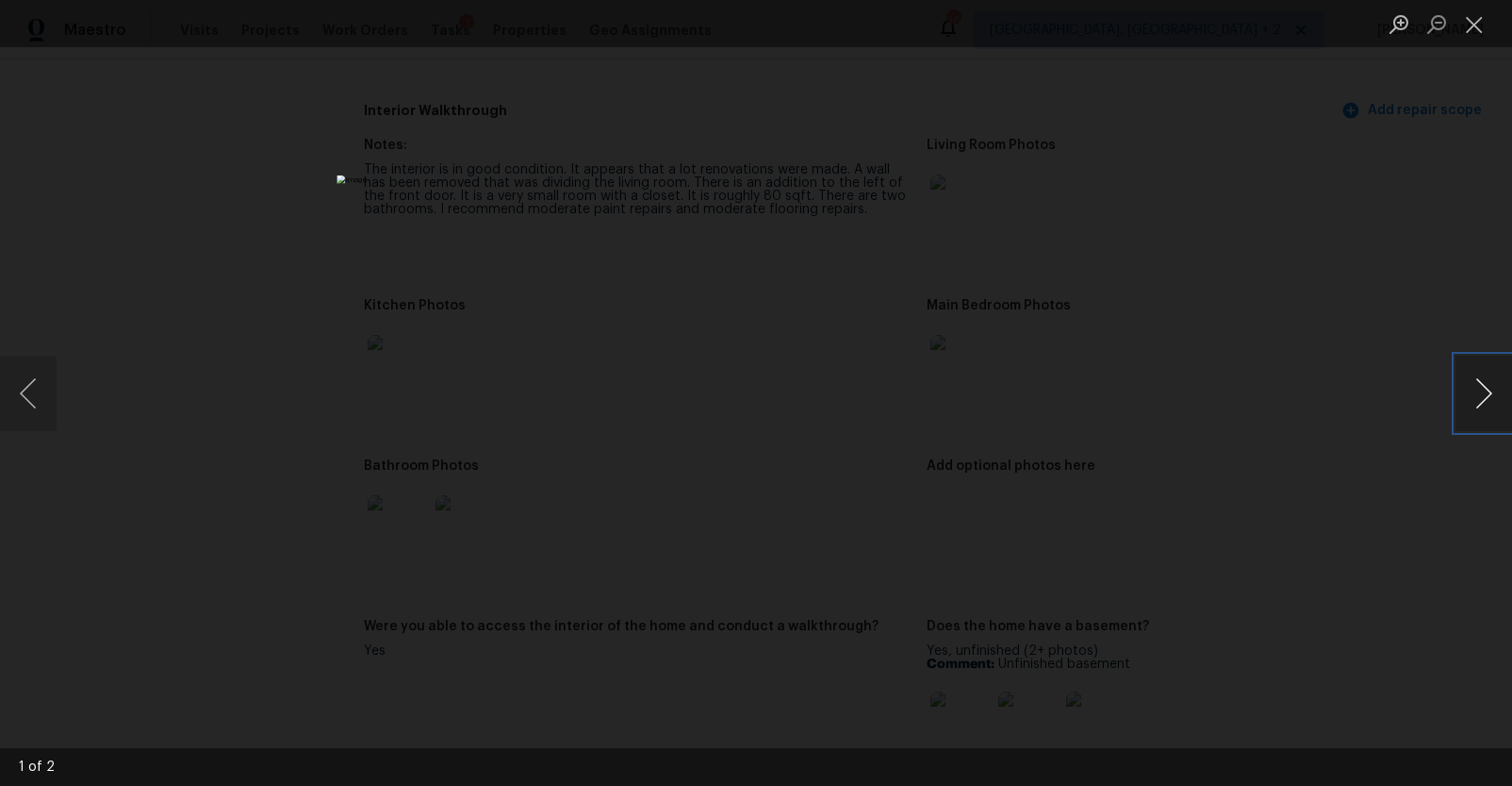
click at [1481, 409] on button "Next image" at bounding box center [1484, 393] width 56 height 76
click at [1280, 472] on div "Lightbox" at bounding box center [756, 393] width 1512 height 786
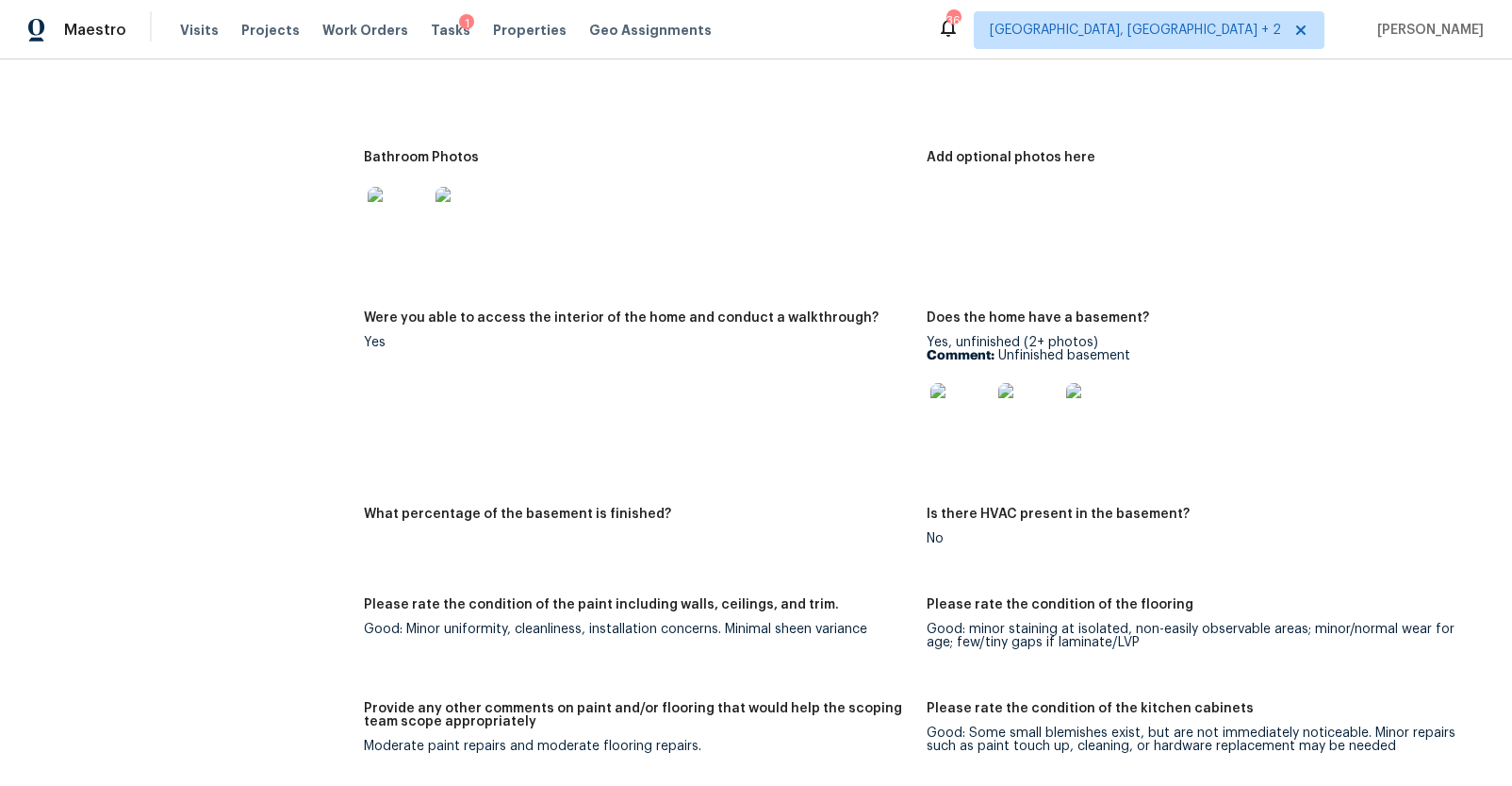
scroll to position [2692, 0]
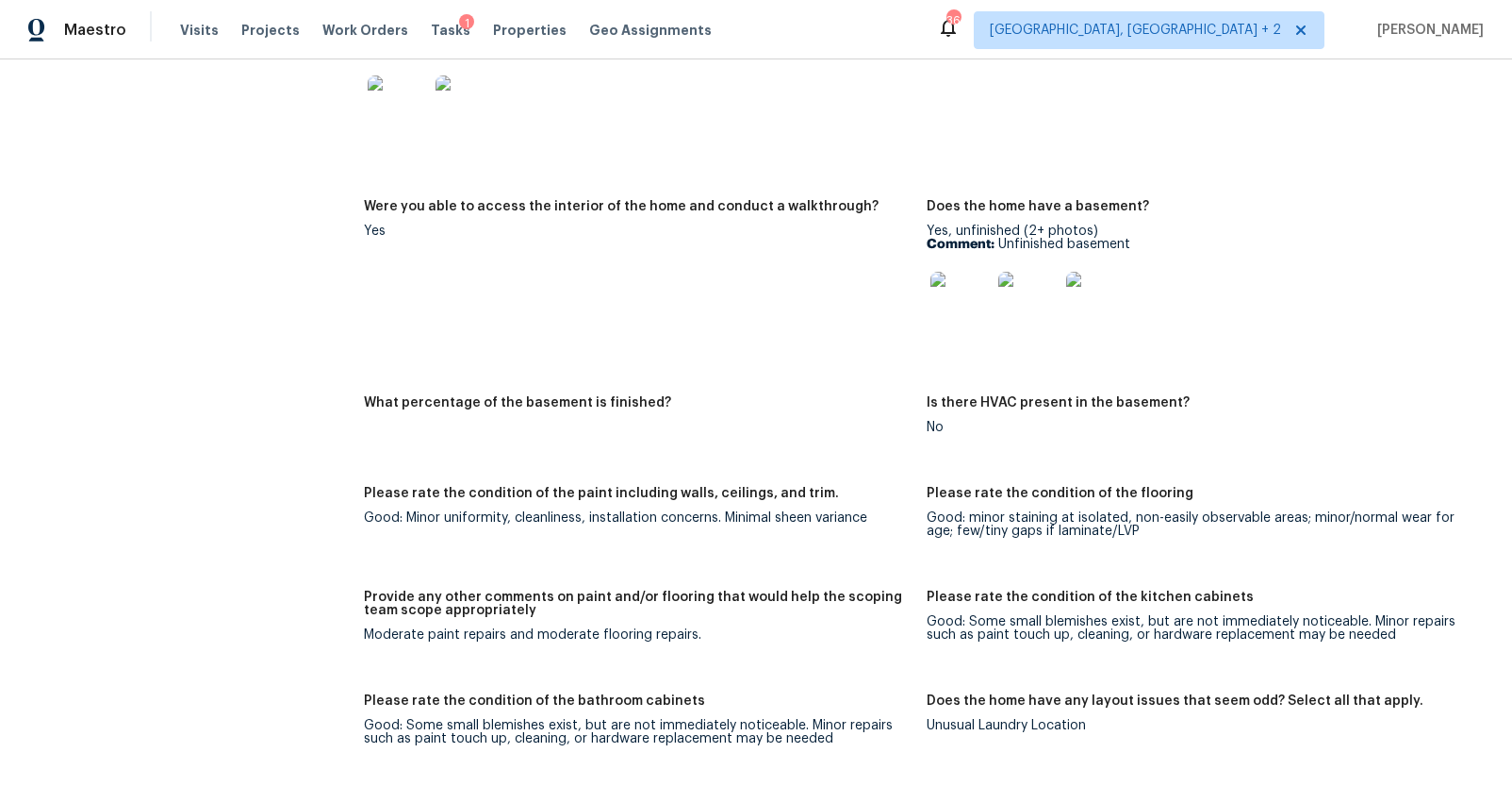
click at [965, 327] on img at bounding box center [961, 301] width 60 height 60
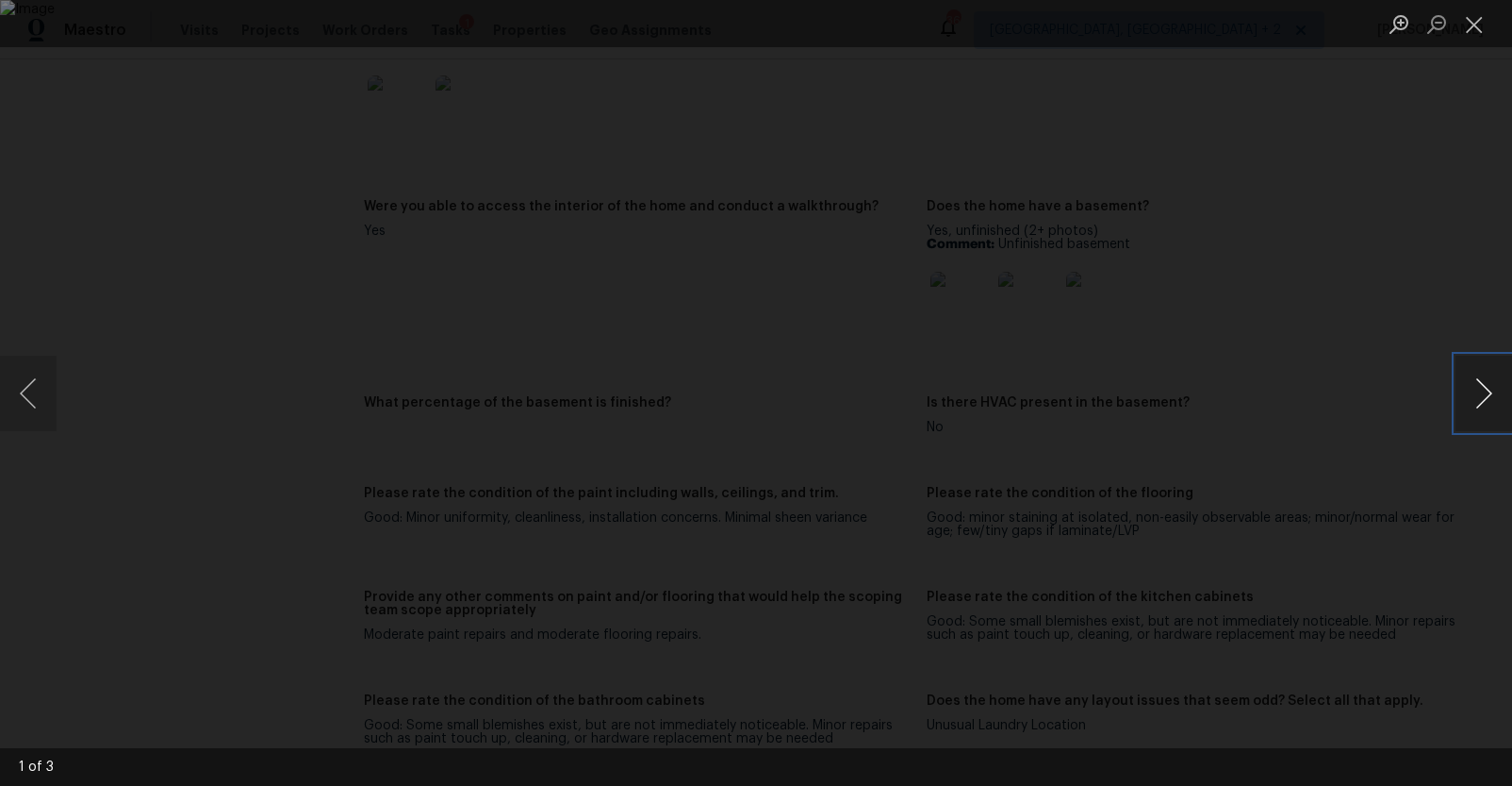
click at [1473, 385] on button "Next image" at bounding box center [1484, 393] width 56 height 76
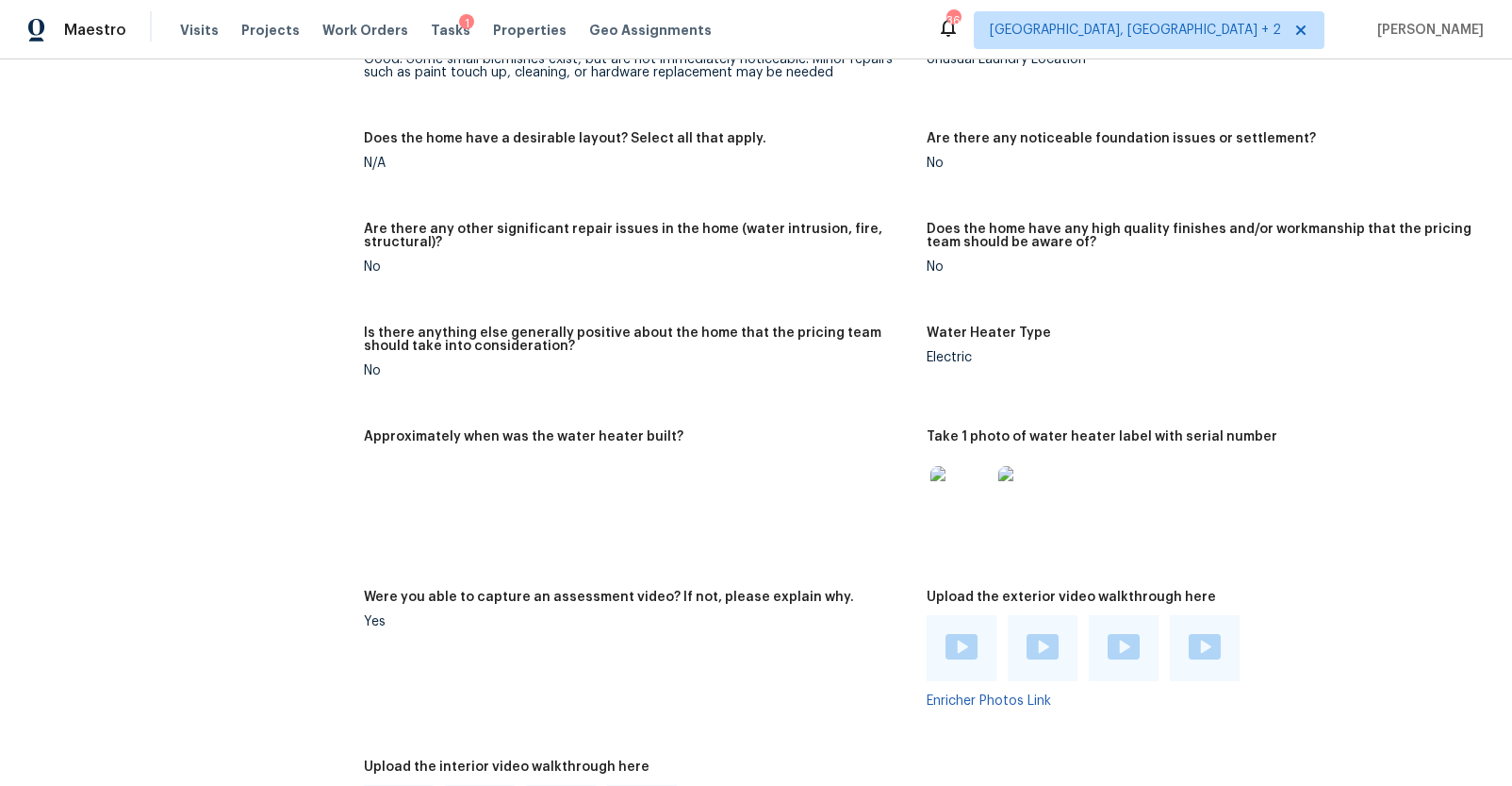
scroll to position [3476, 0]
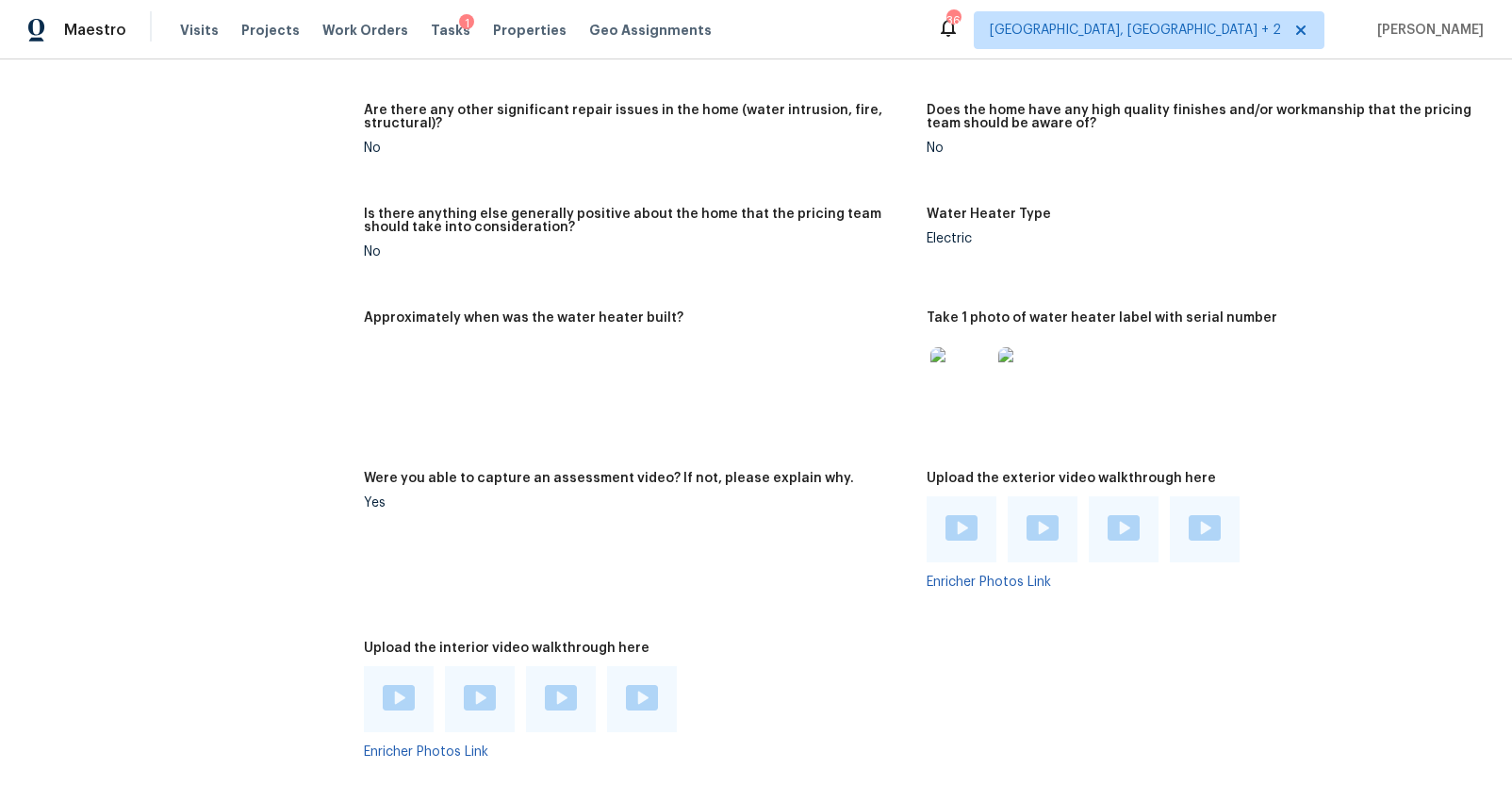
click at [964, 519] on img at bounding box center [961, 527] width 32 height 25
click at [1036, 543] on div at bounding box center [1042, 528] width 32 height 28
click at [1108, 529] on img at bounding box center [1124, 527] width 32 height 25
click at [1123, 547] on div at bounding box center [1124, 529] width 70 height 66
click at [1115, 525] on img at bounding box center [1124, 527] width 32 height 25
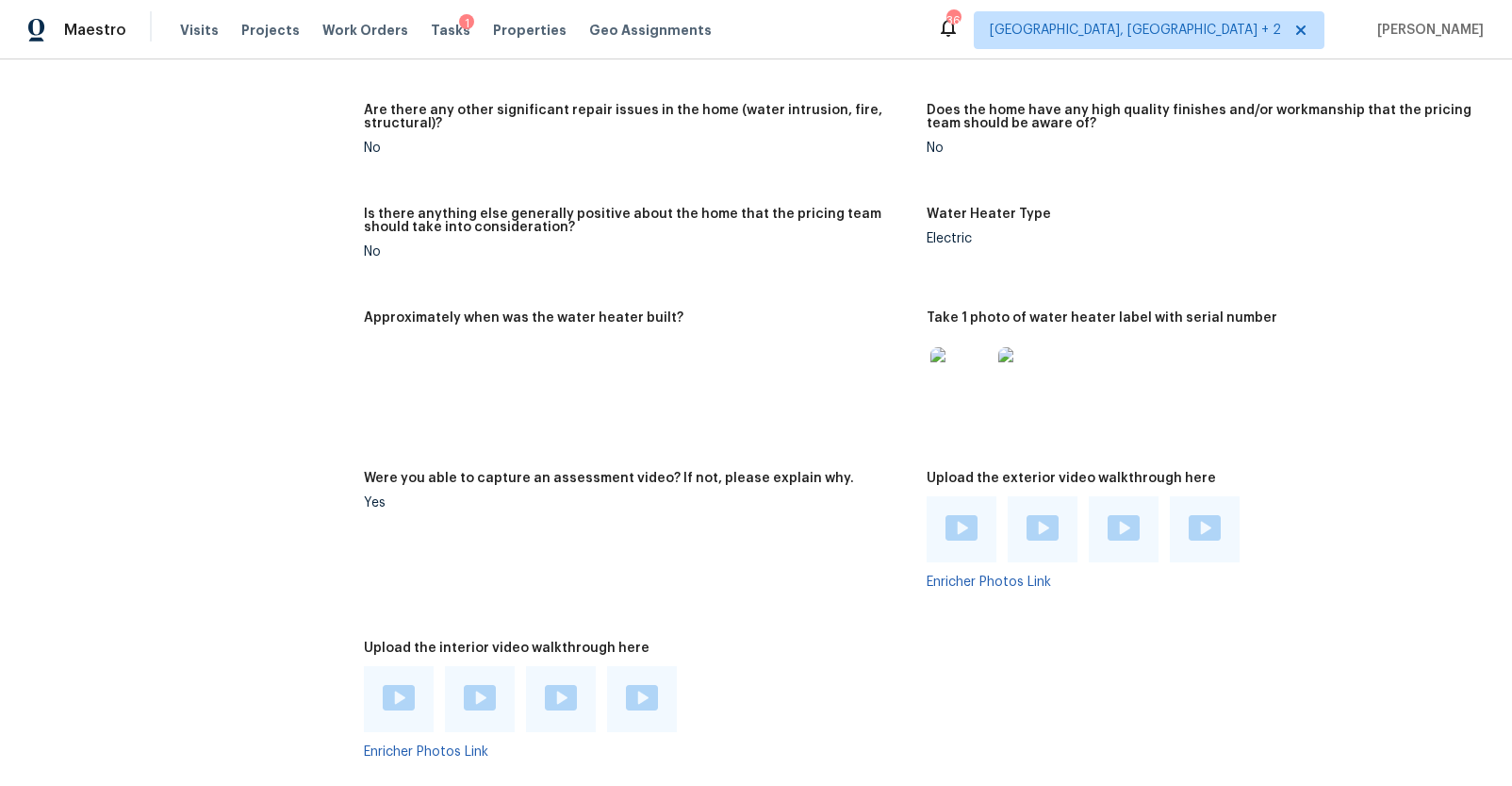
click at [1189, 523] on img at bounding box center [1204, 527] width 32 height 25
click at [402, 691] on img at bounding box center [398, 698] width 32 height 25
click at [477, 686] on img at bounding box center [479, 698] width 32 height 25
click at [553, 705] on img at bounding box center [561, 698] width 32 height 25
click at [643, 690] on img at bounding box center [641, 698] width 32 height 25
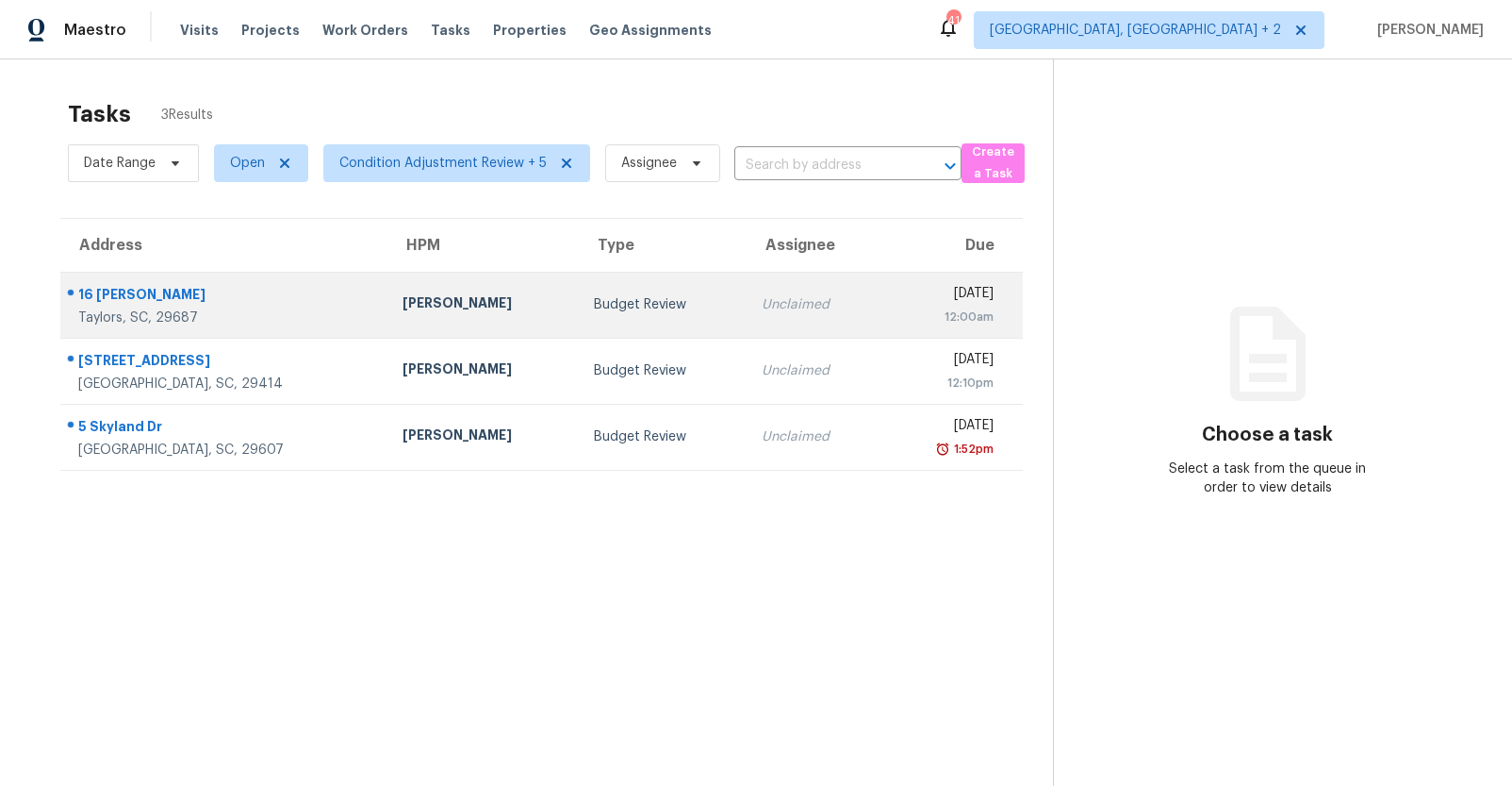
click at [452, 308] on div "[PERSON_NAME]" at bounding box center [483, 305] width 161 height 23
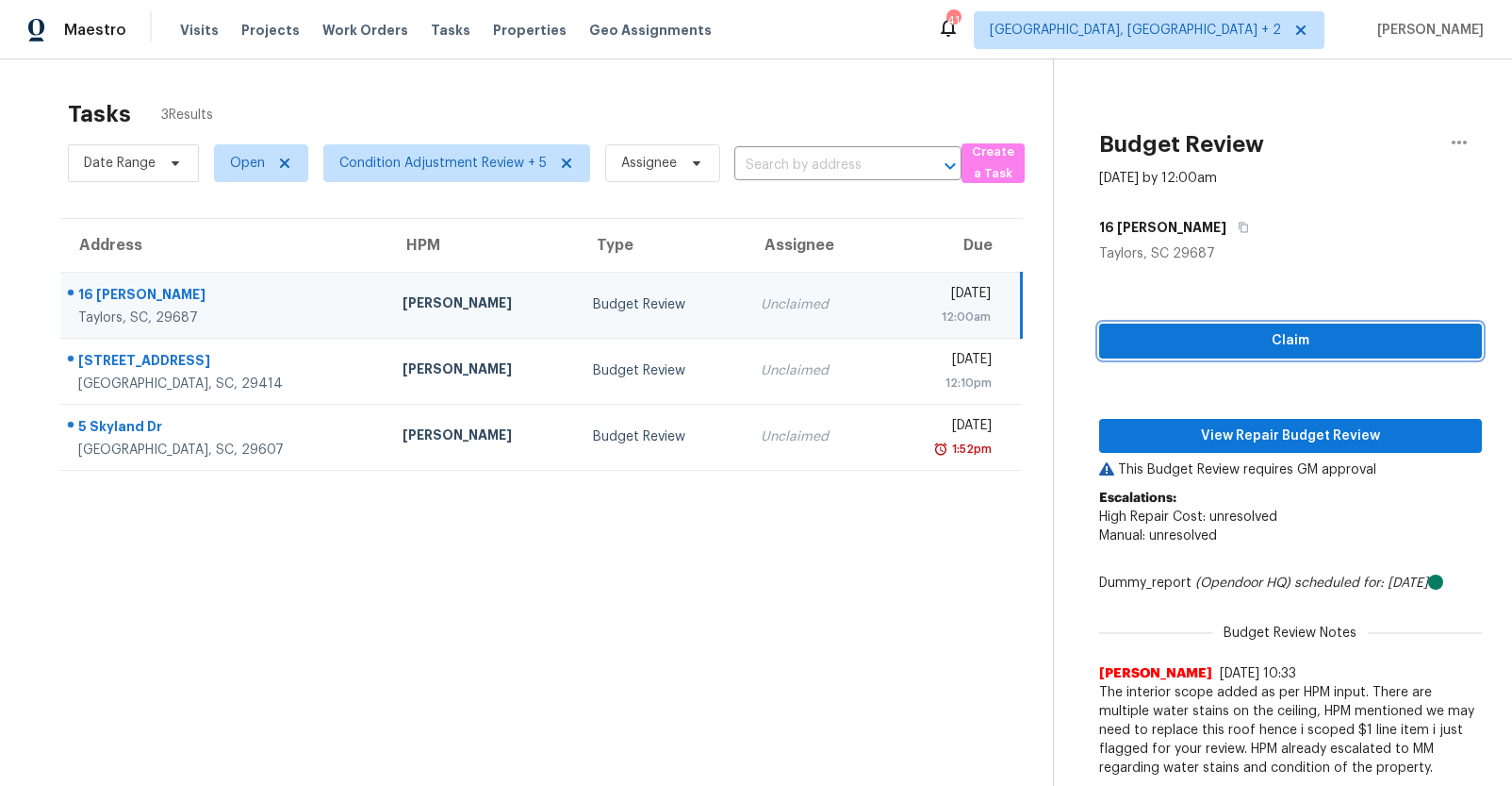
click at [1131, 334] on span "Claim" at bounding box center [1290, 341] width 353 height 23
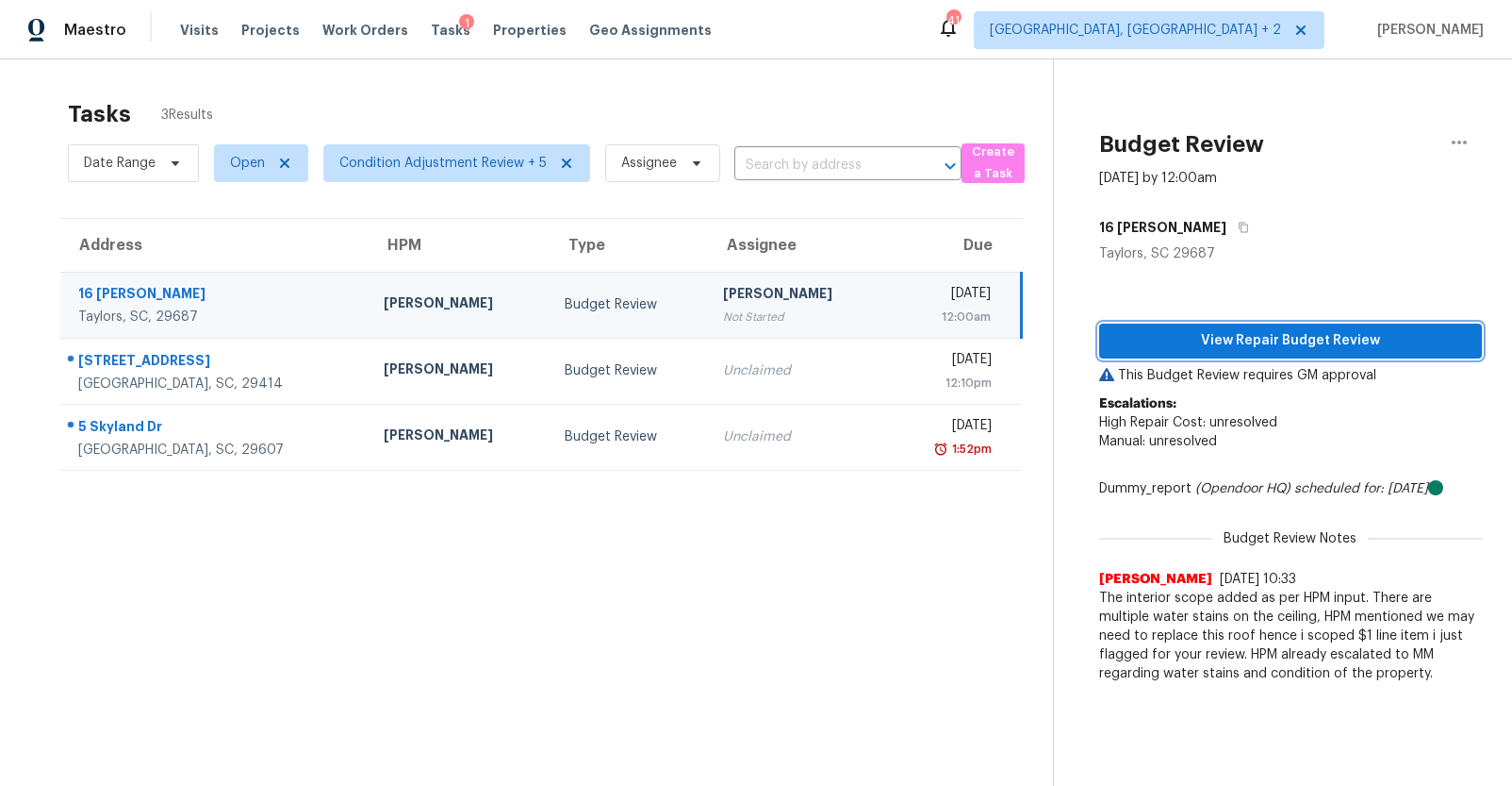
click at [1147, 340] on span "View Repair Budget Review" at bounding box center [1290, 341] width 353 height 23
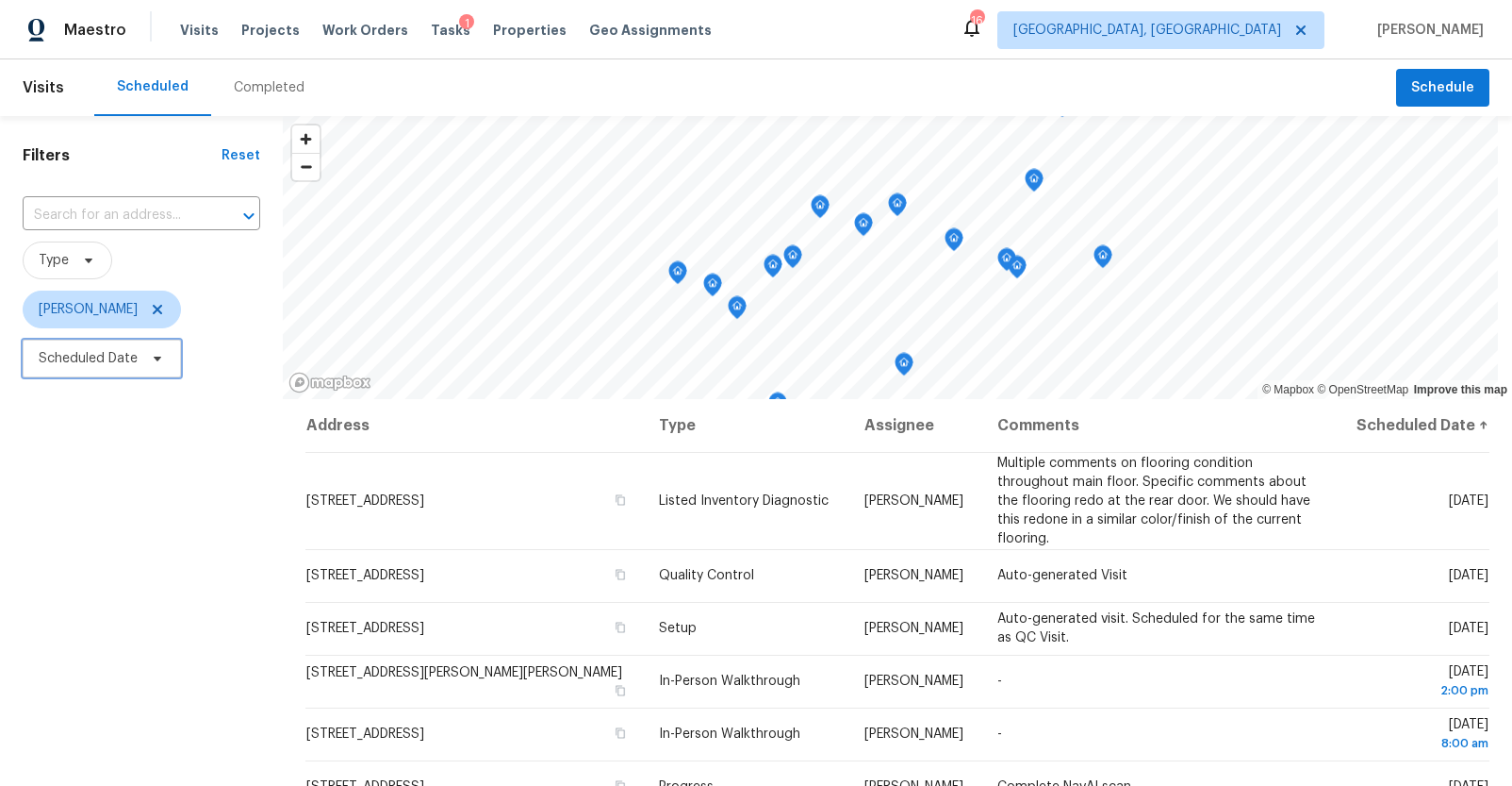
click at [125, 356] on span "Scheduled Date" at bounding box center [88, 358] width 99 height 18
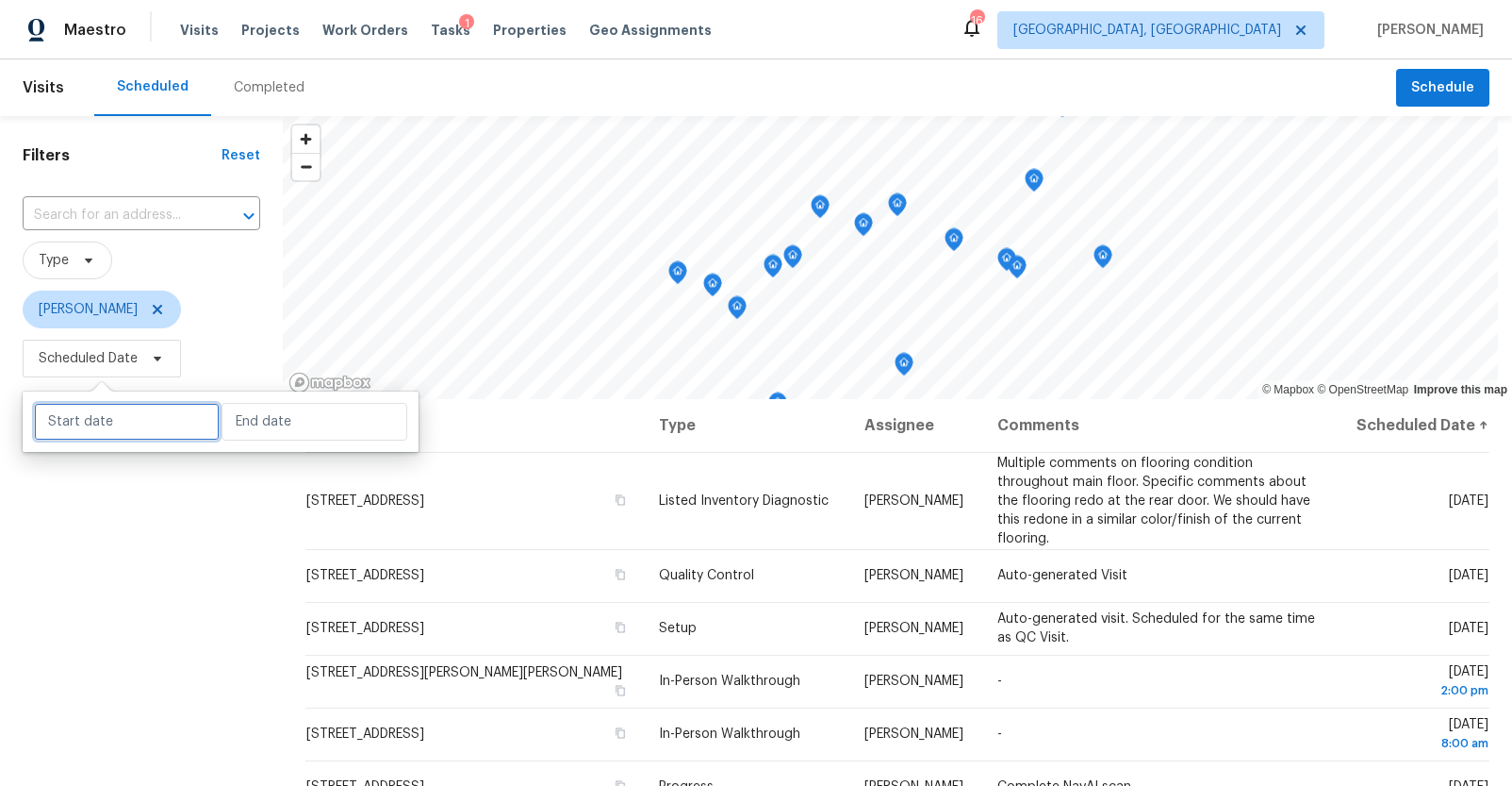
click at [119, 418] on input "text" at bounding box center [127, 422] width 186 height 38
select select "8"
select select "2025"
select select "9"
select select "2025"
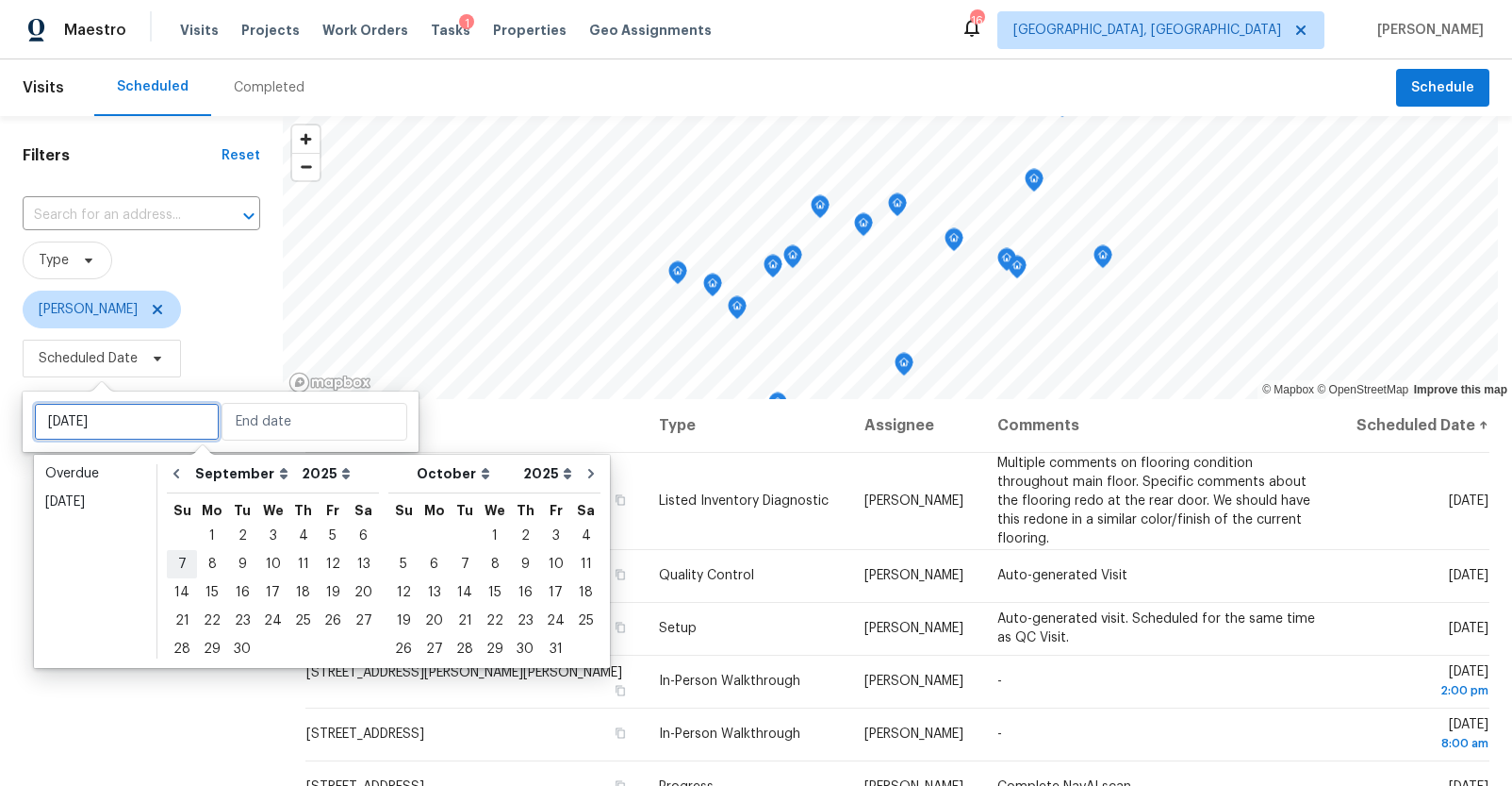
type input "[DATE]"
click at [211, 616] on div "22" at bounding box center [211, 620] width 30 height 26
type input "[DATE]"
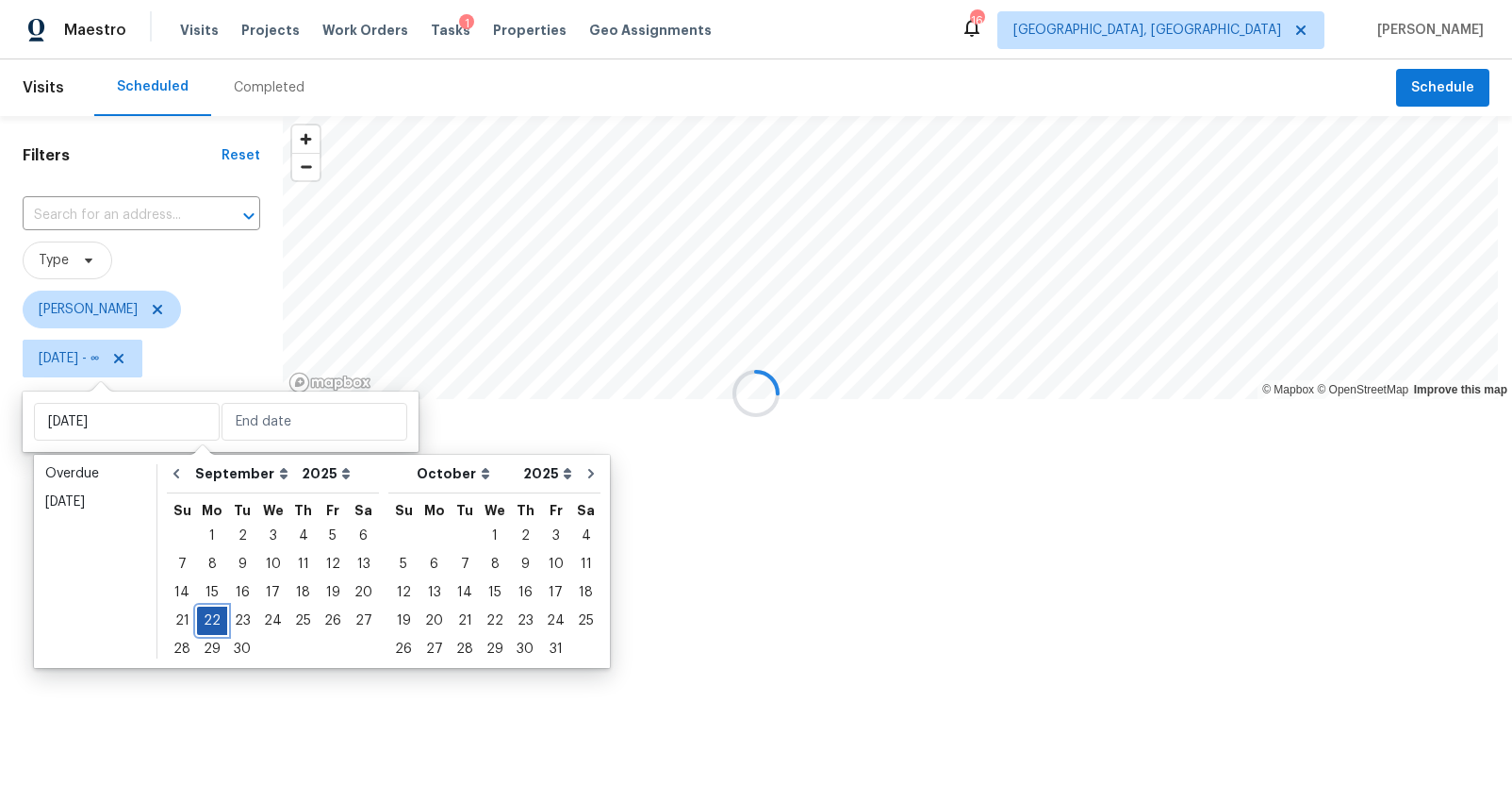
click at [211, 616] on div "22" at bounding box center [211, 620] width 30 height 26
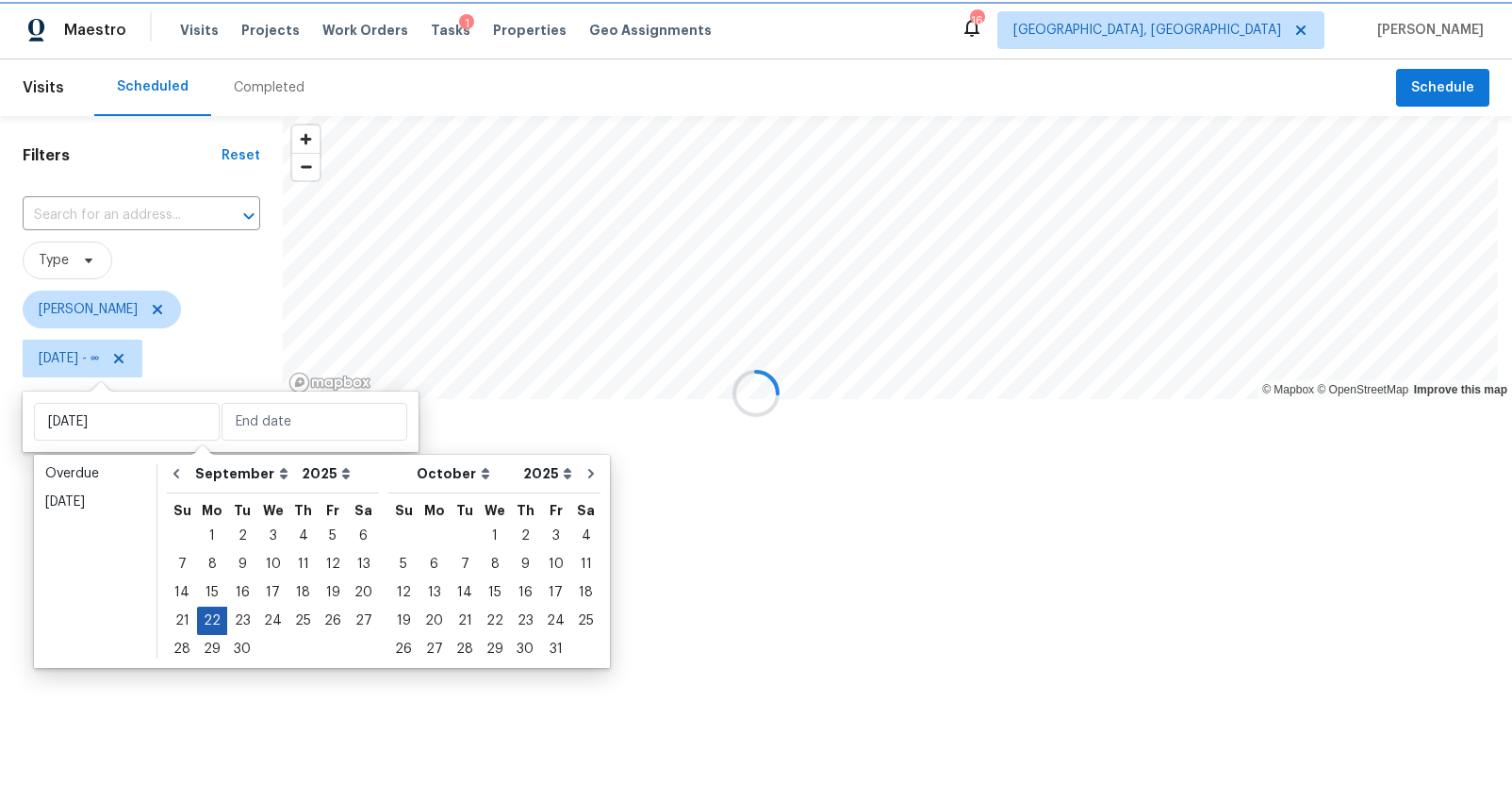
type input "[DATE]"
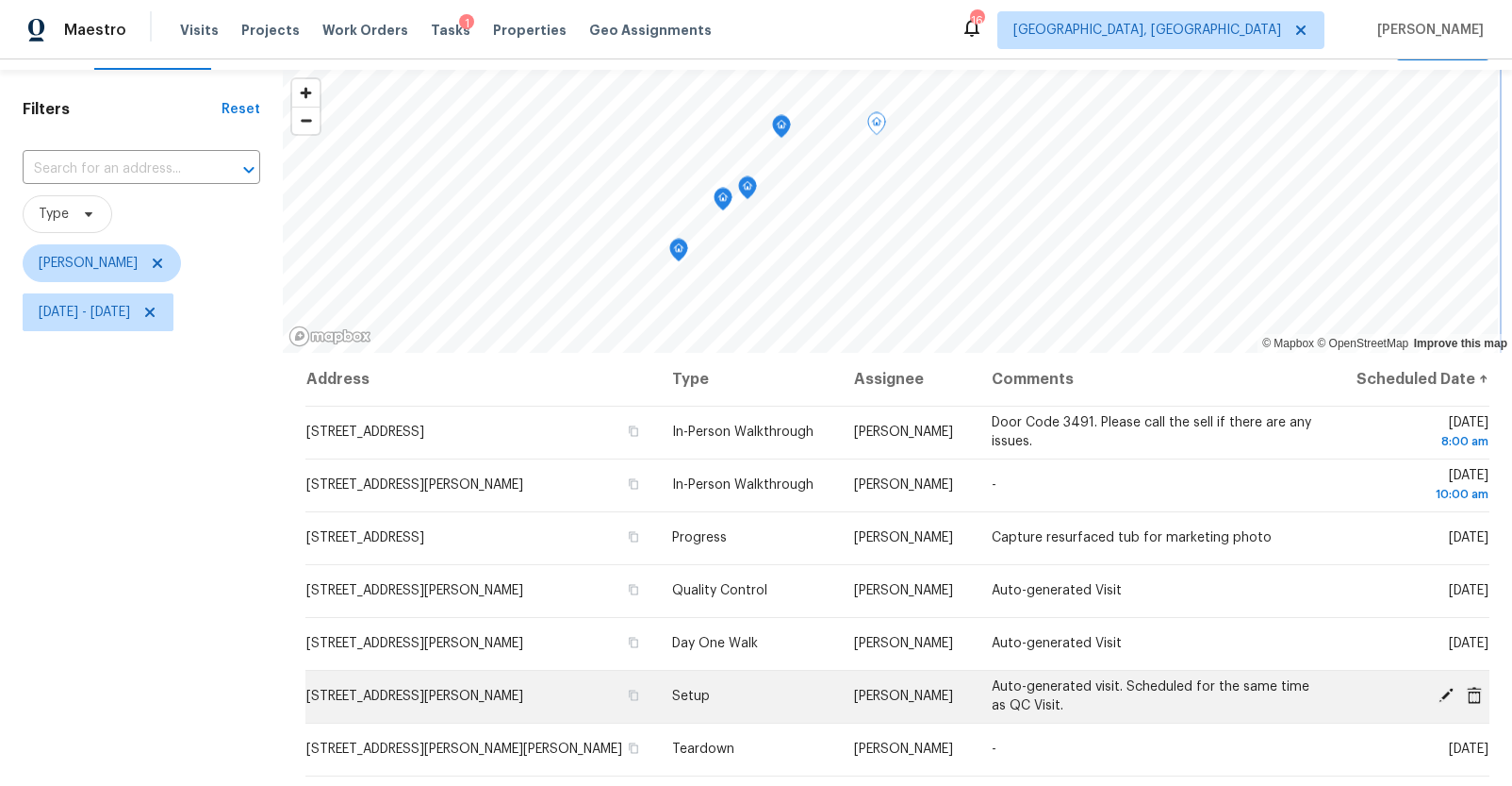
scroll to position [48, 0]
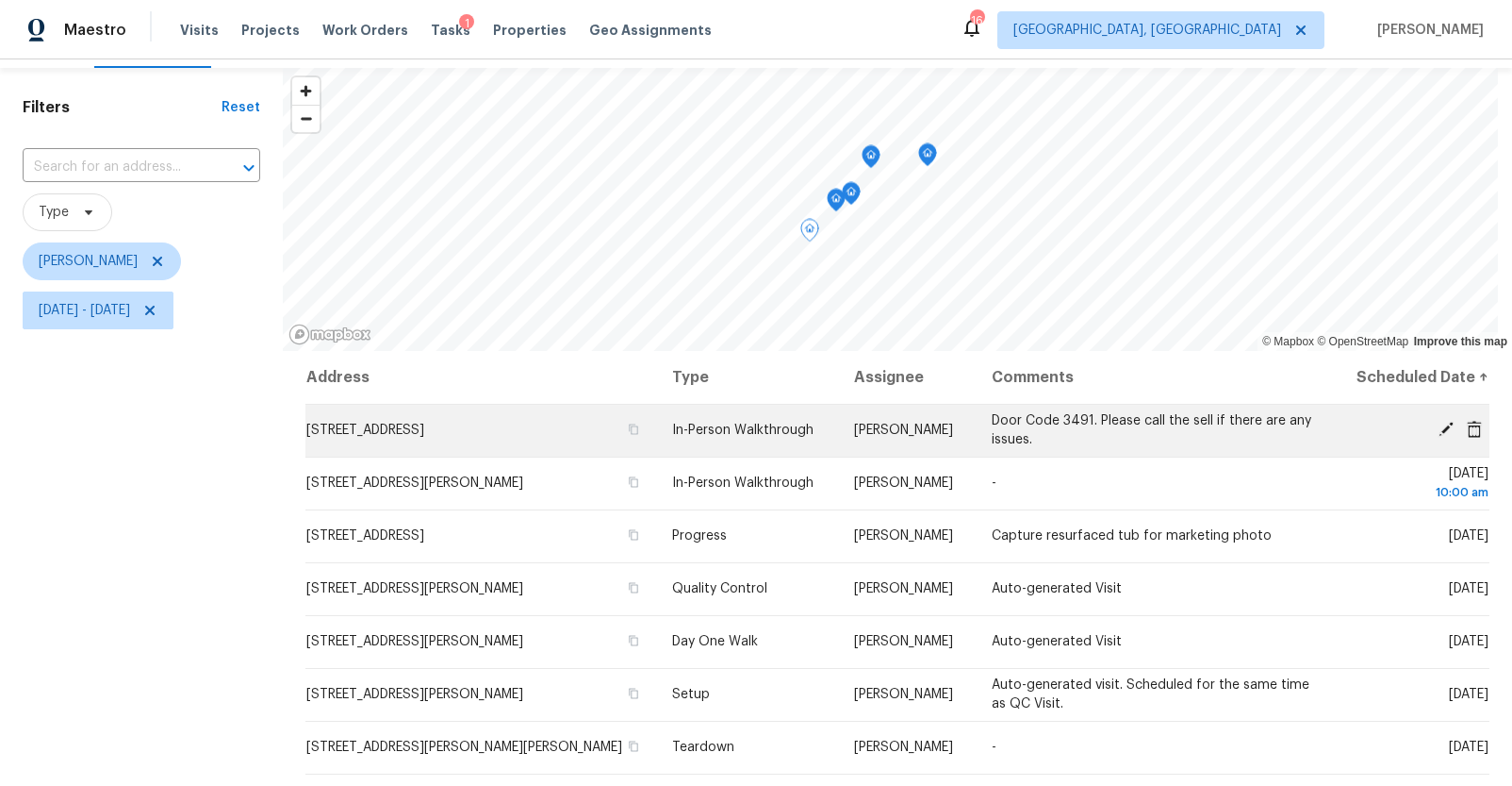
click at [1437, 427] on icon at bounding box center [1446, 429] width 17 height 17
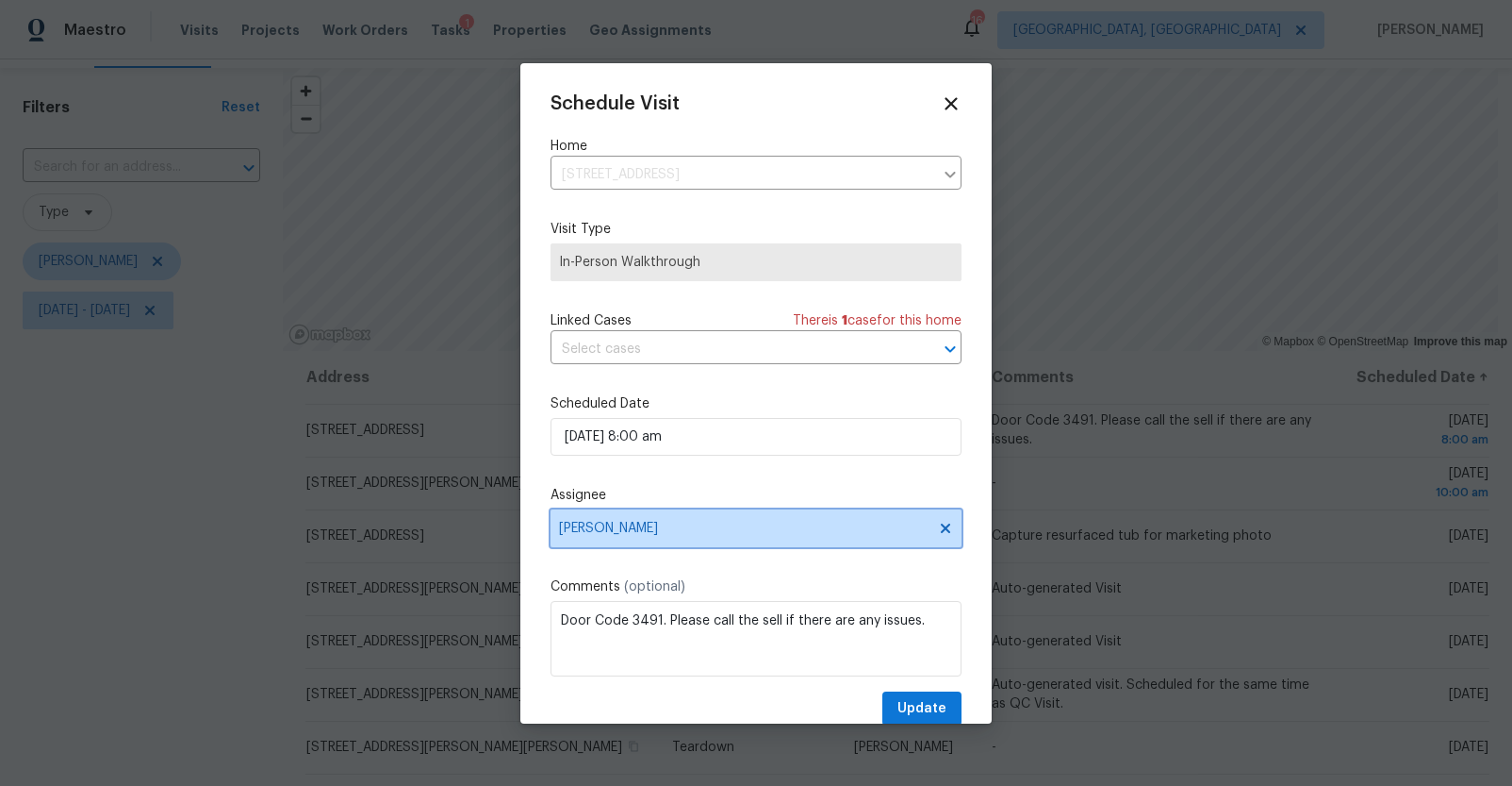
click at [687, 524] on span "[PERSON_NAME]" at bounding box center [743, 528] width 369 height 16
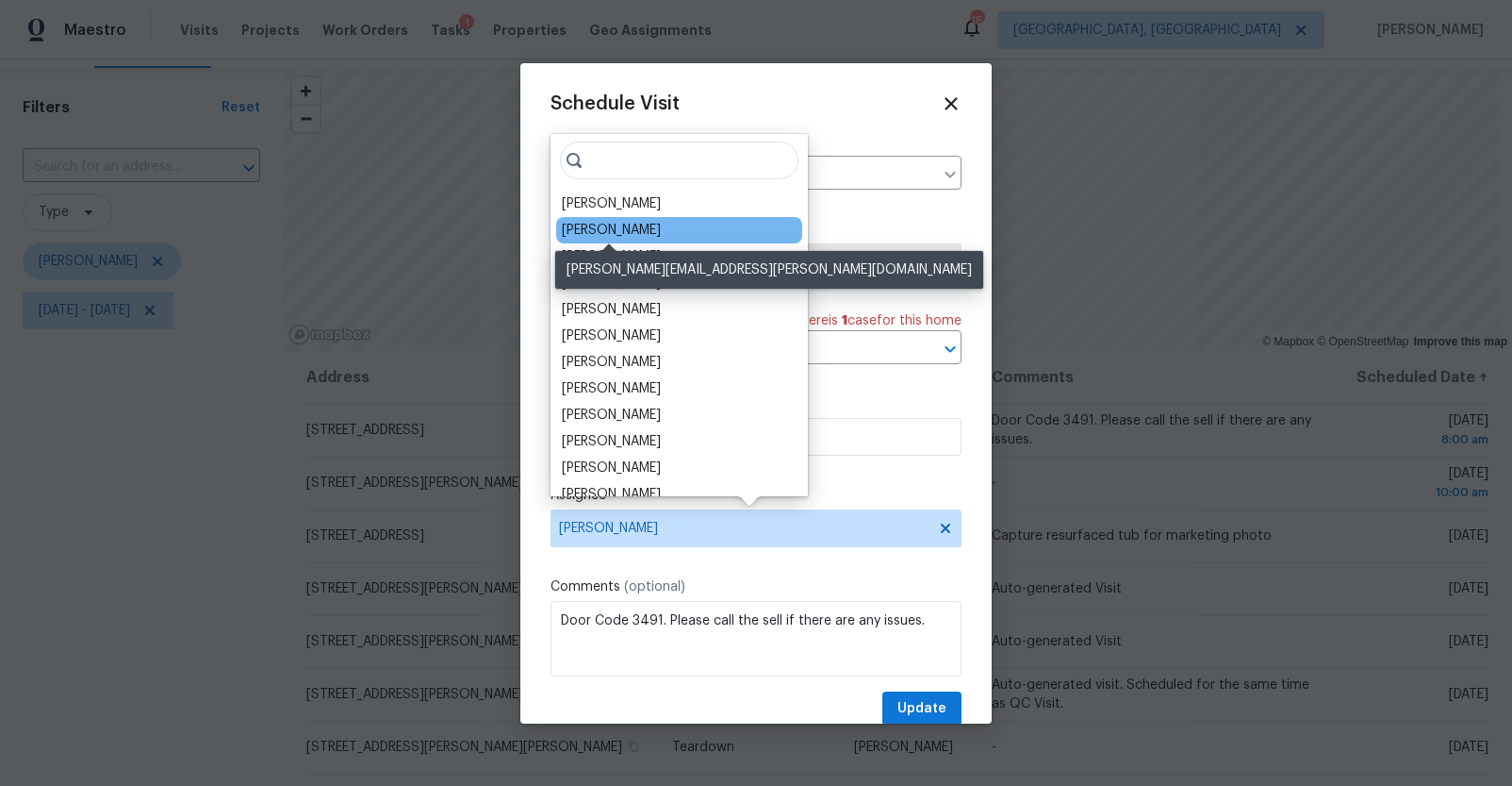
click at [628, 233] on div "[PERSON_NAME]" at bounding box center [611, 230] width 99 height 18
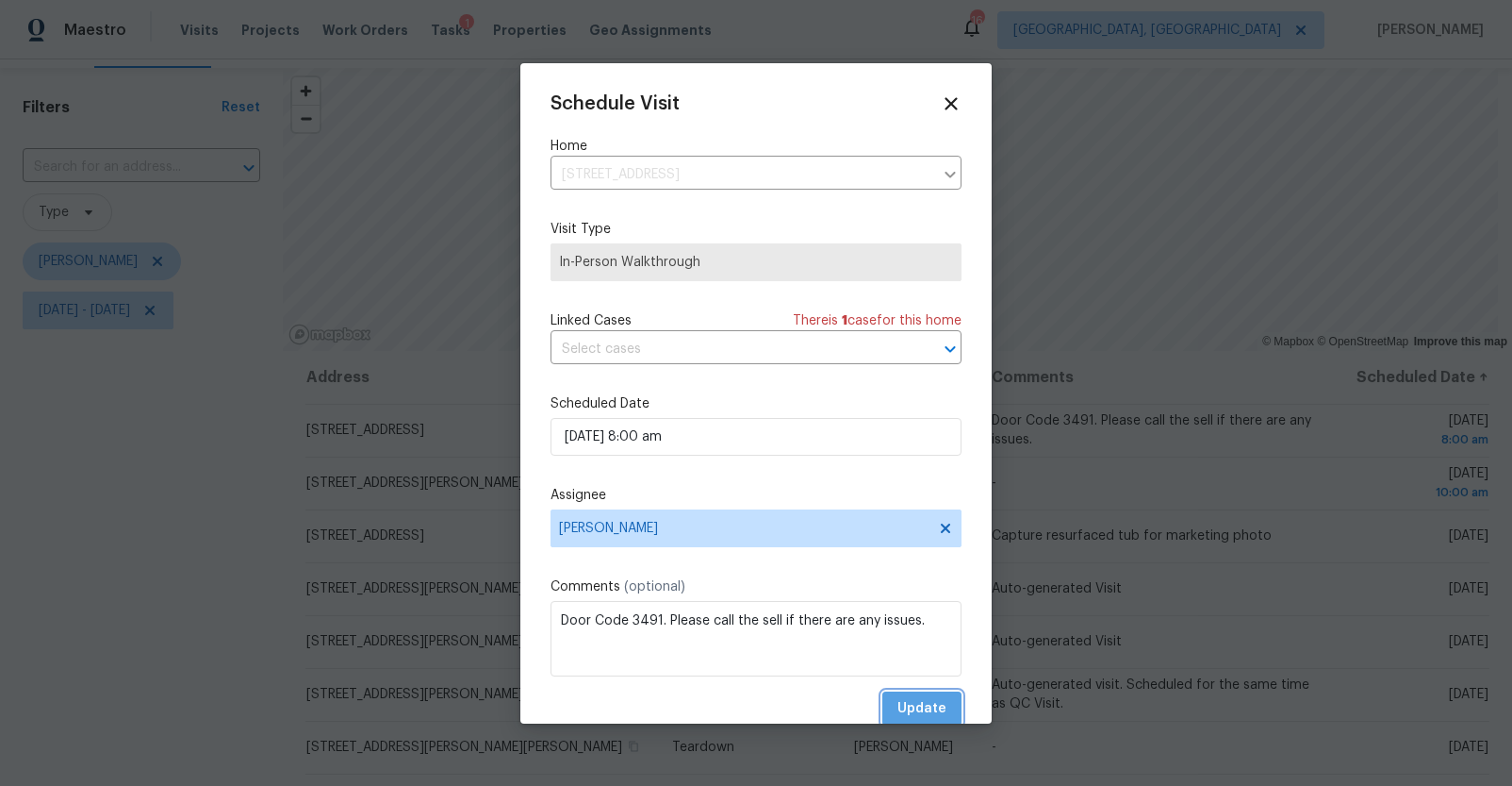
click at [923, 703] on span "Update" at bounding box center [921, 708] width 49 height 23
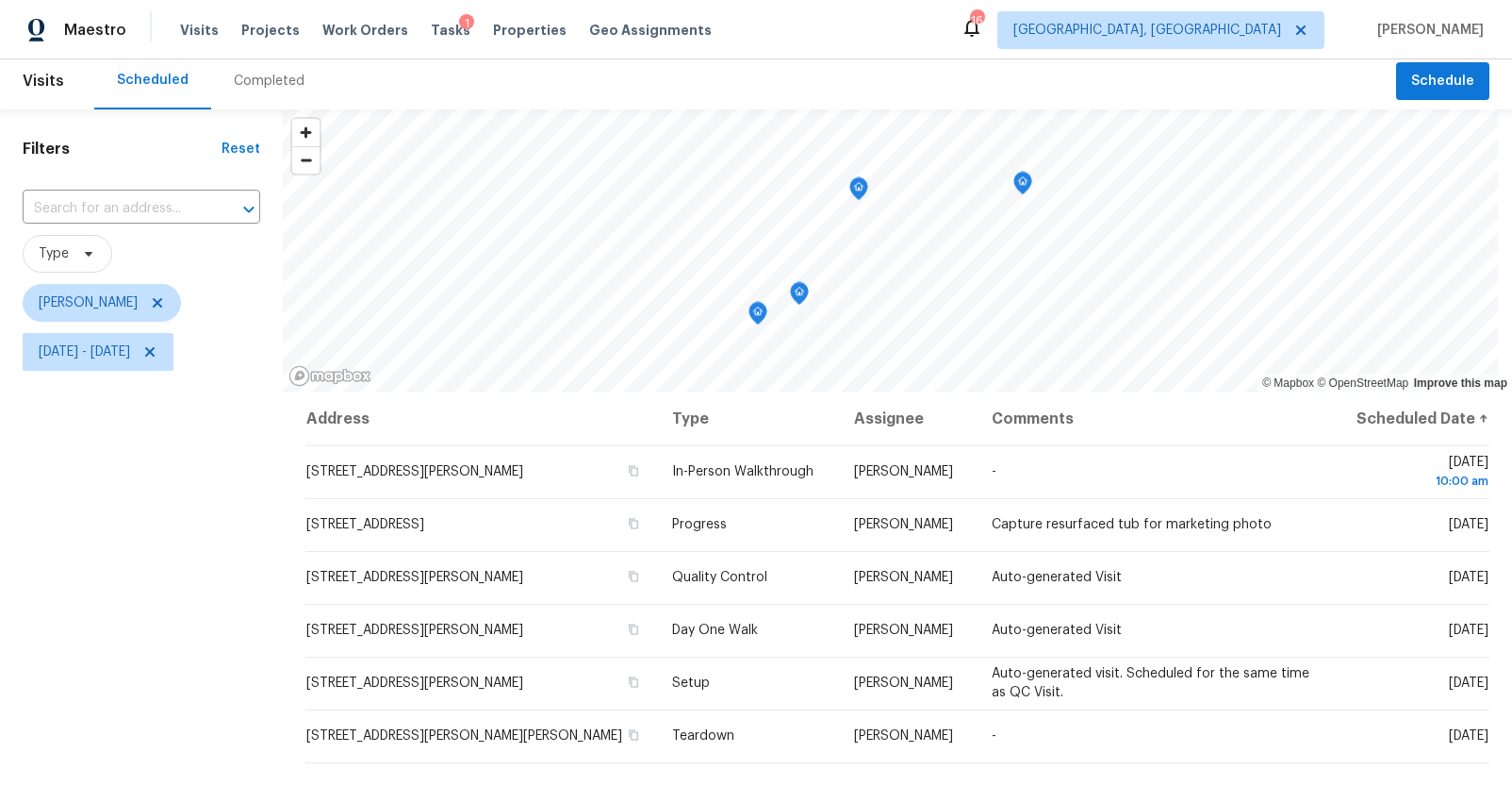
scroll to position [0, 0]
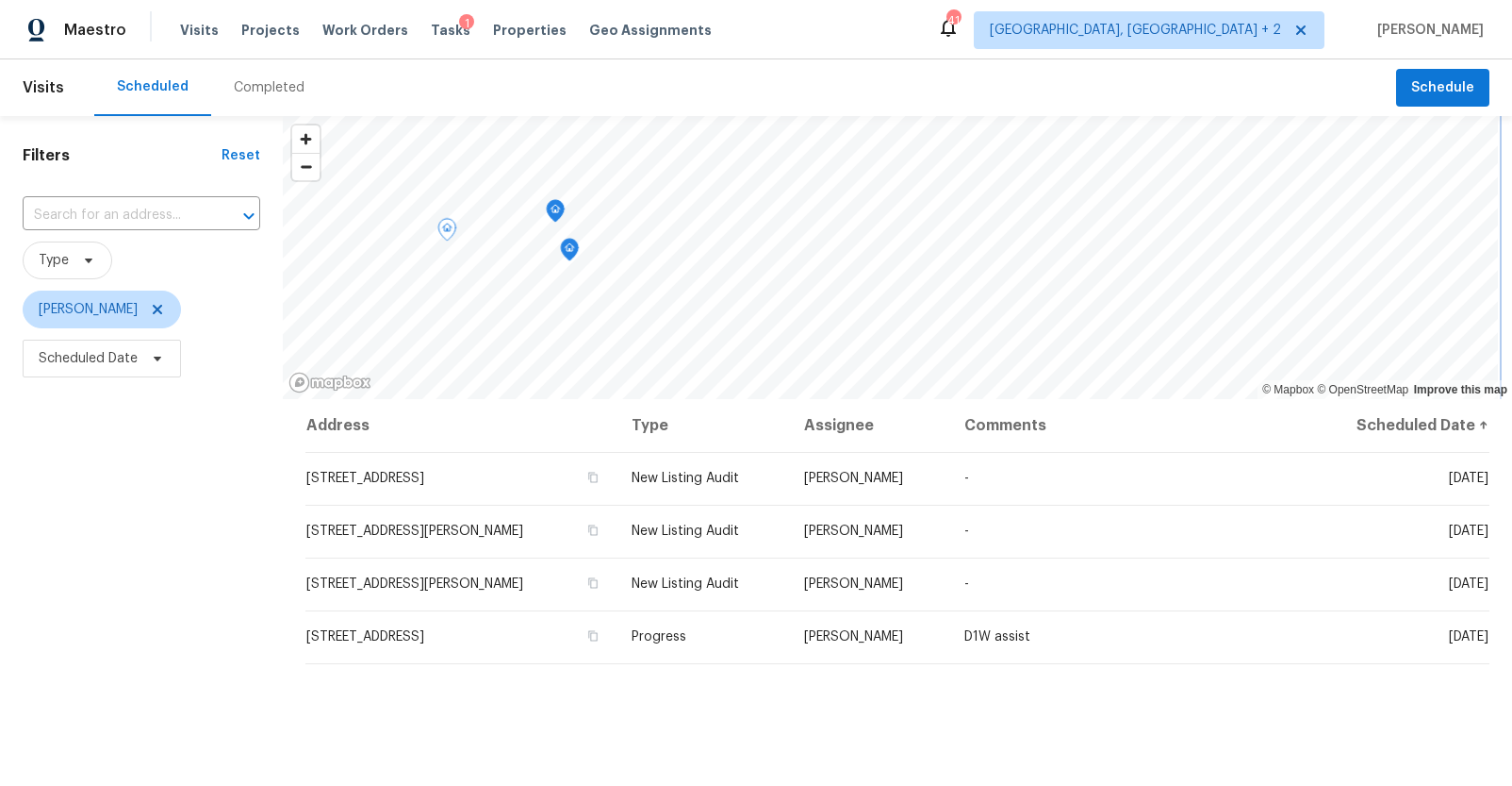
click at [1117, 486] on div "© Mapbox © OpenStreetMap Improve this map Address Type Assignee Comments Schedu…" at bounding box center [897, 572] width 1229 height 911
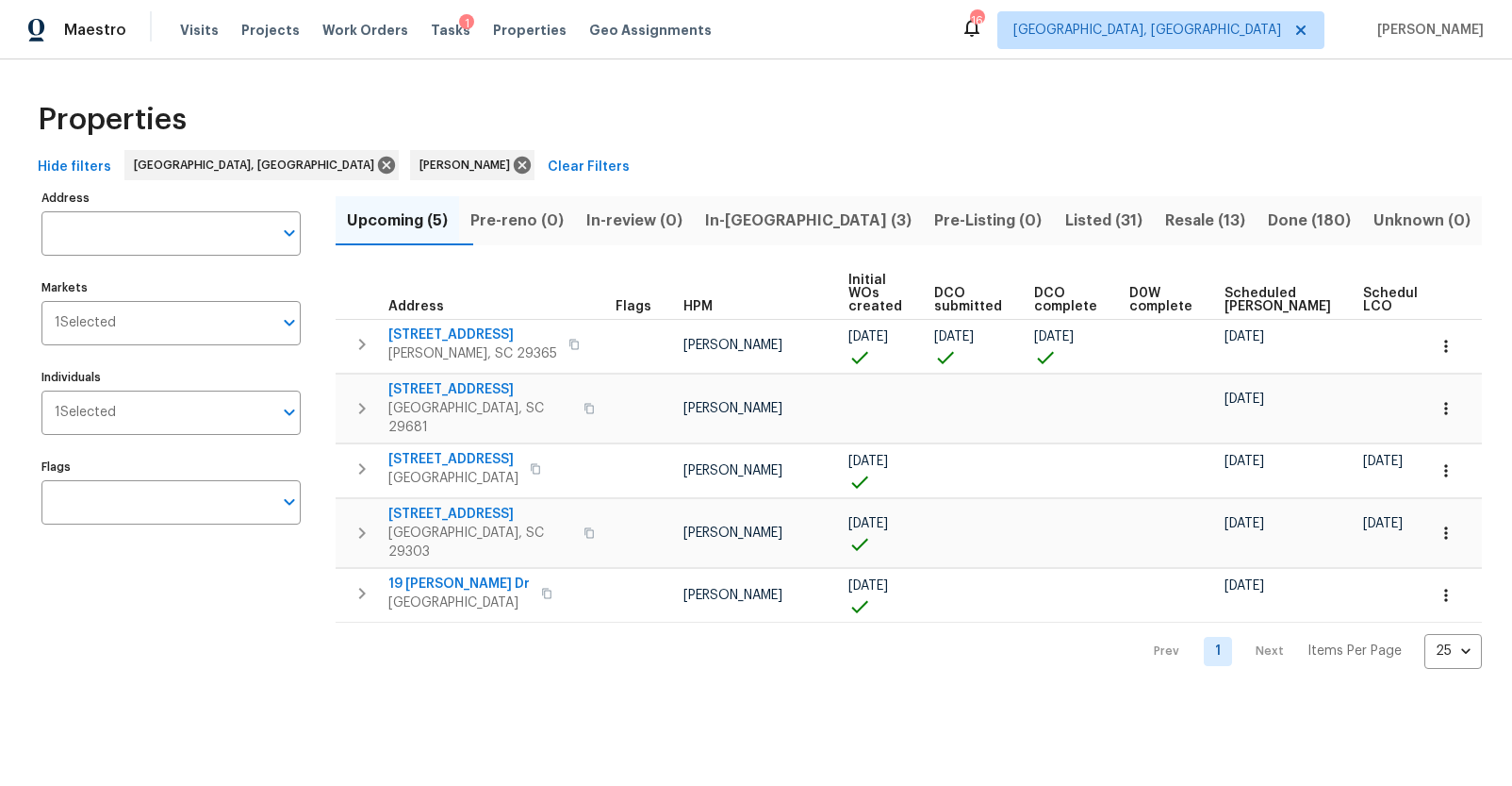
click at [1165, 215] on span "Resale (13)" at bounding box center [1205, 220] width 80 height 26
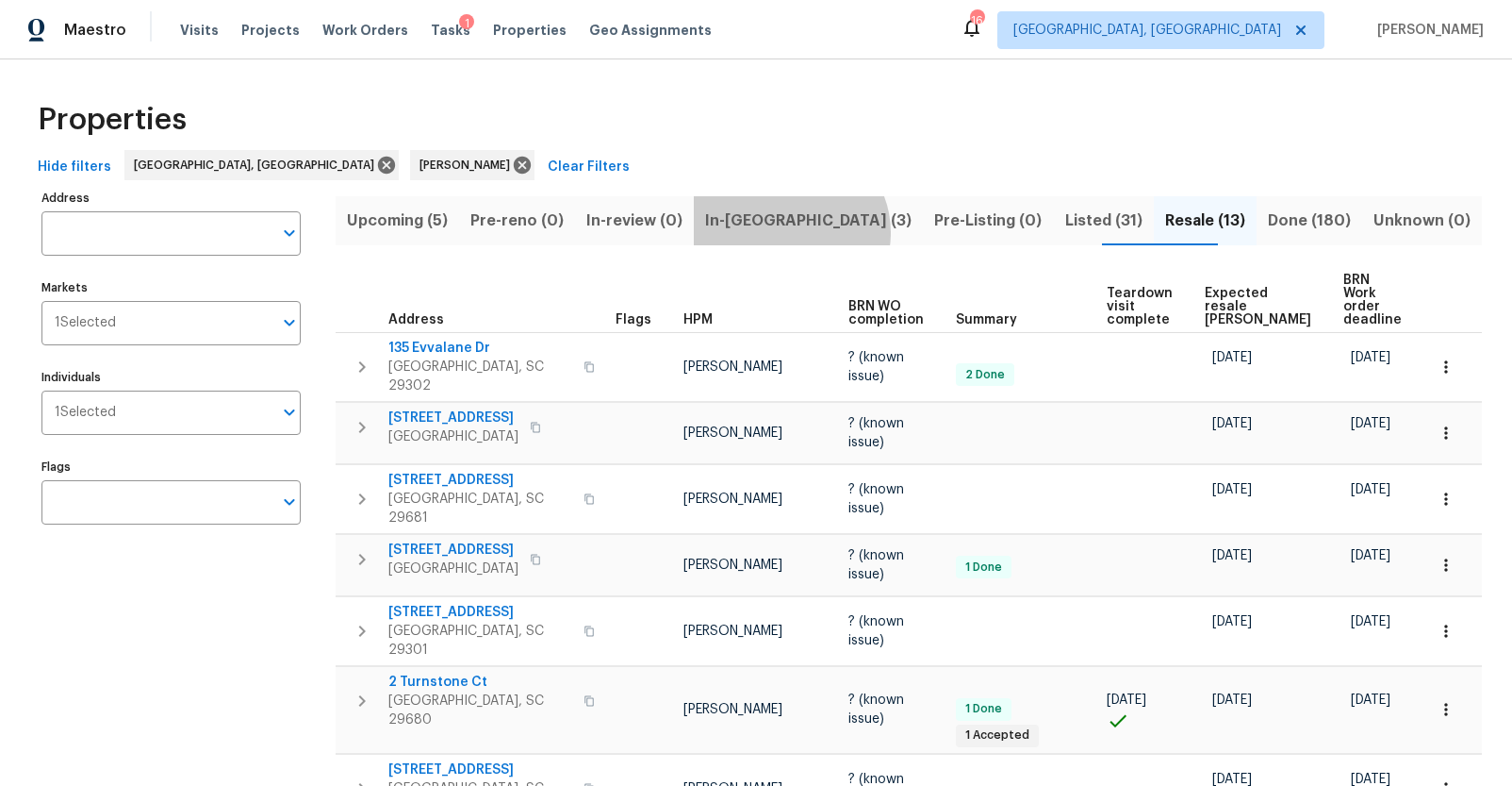
click at [826, 232] on span "In-reno (3)" at bounding box center [808, 220] width 206 height 26
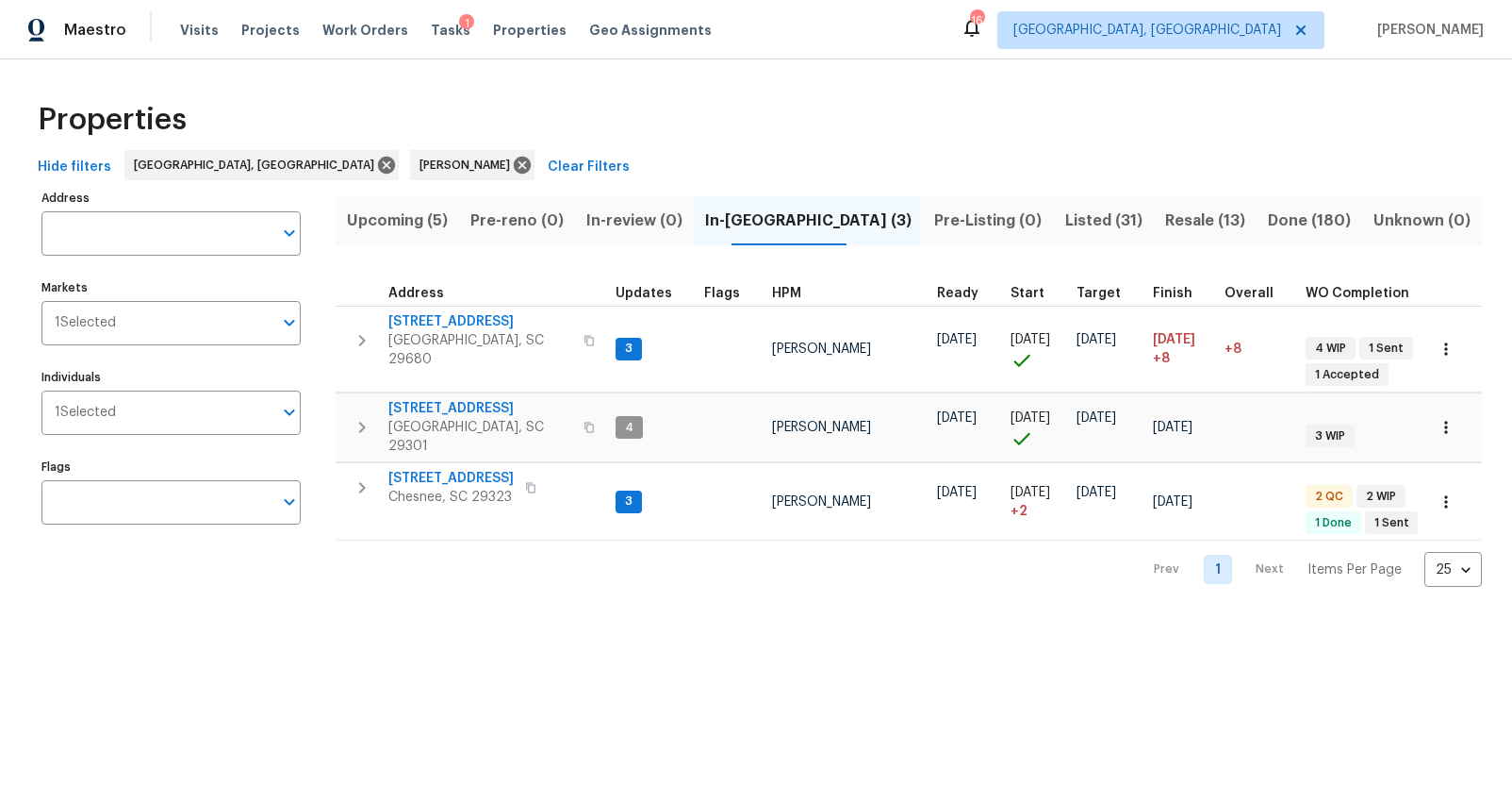
click at [1172, 219] on span "Resale (13)" at bounding box center [1205, 220] width 80 height 26
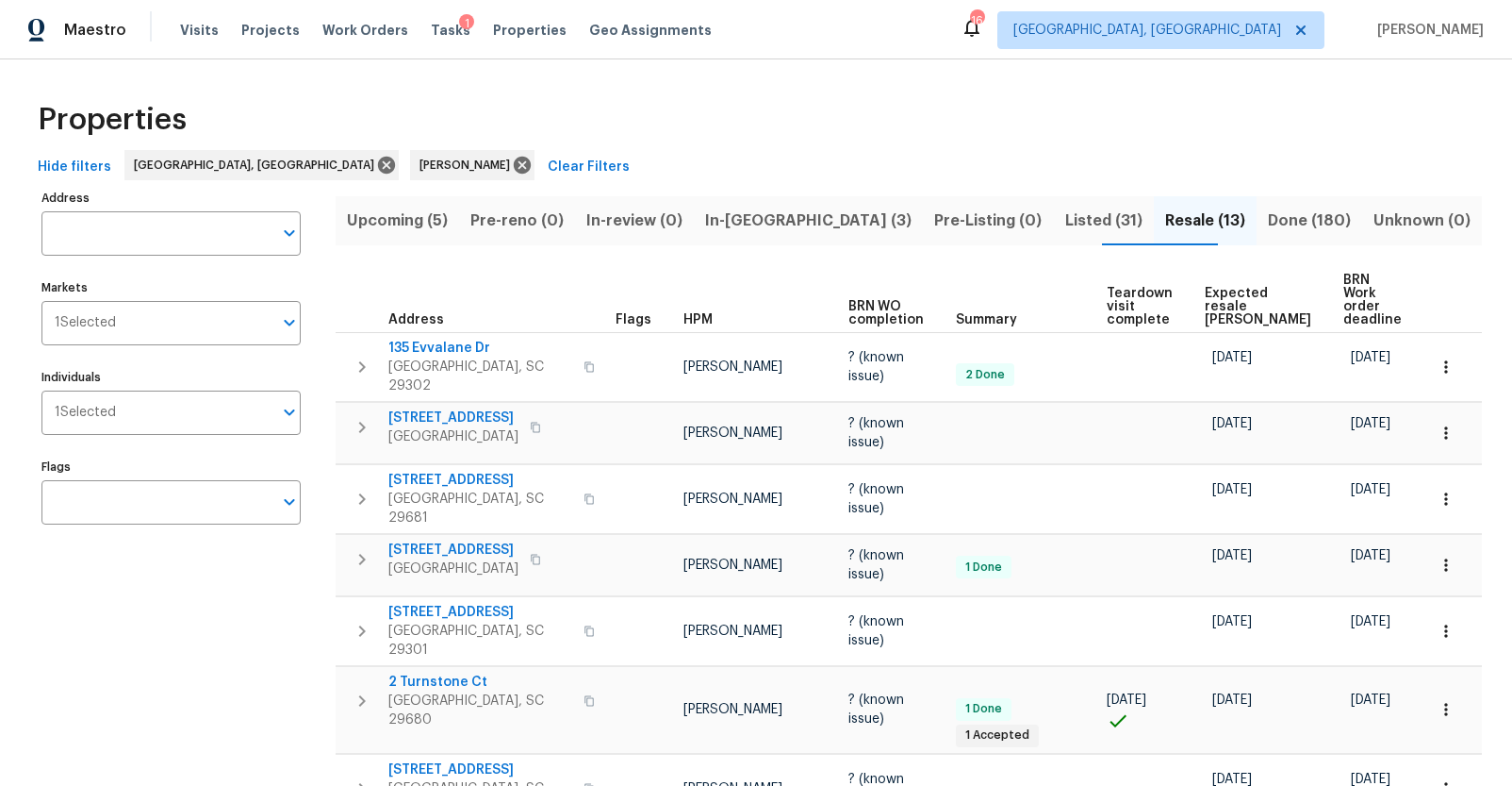
click at [1224, 299] on span "Expected resale COE" at bounding box center [1258, 306] width 107 height 40
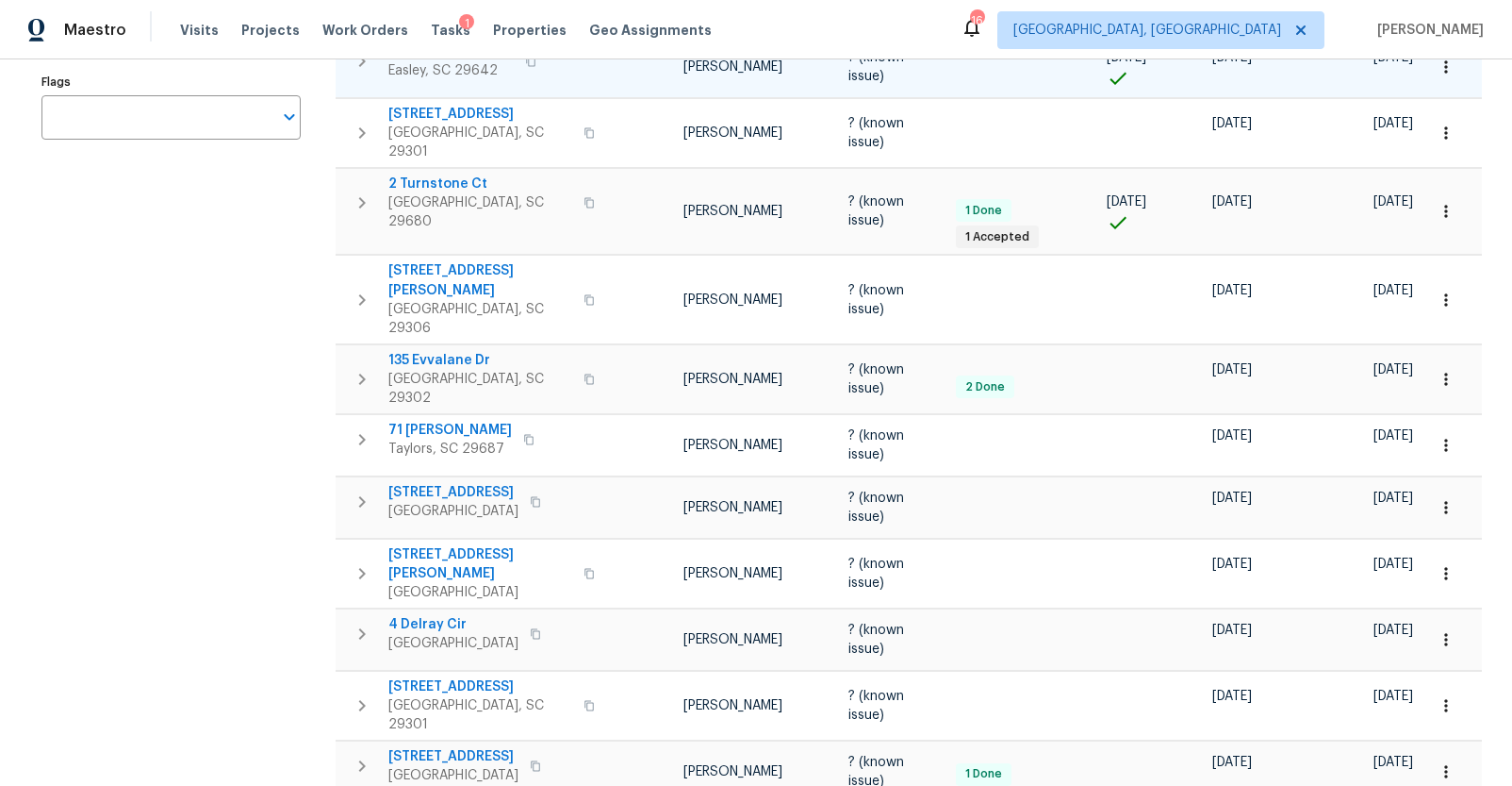
scroll to position [448, 0]
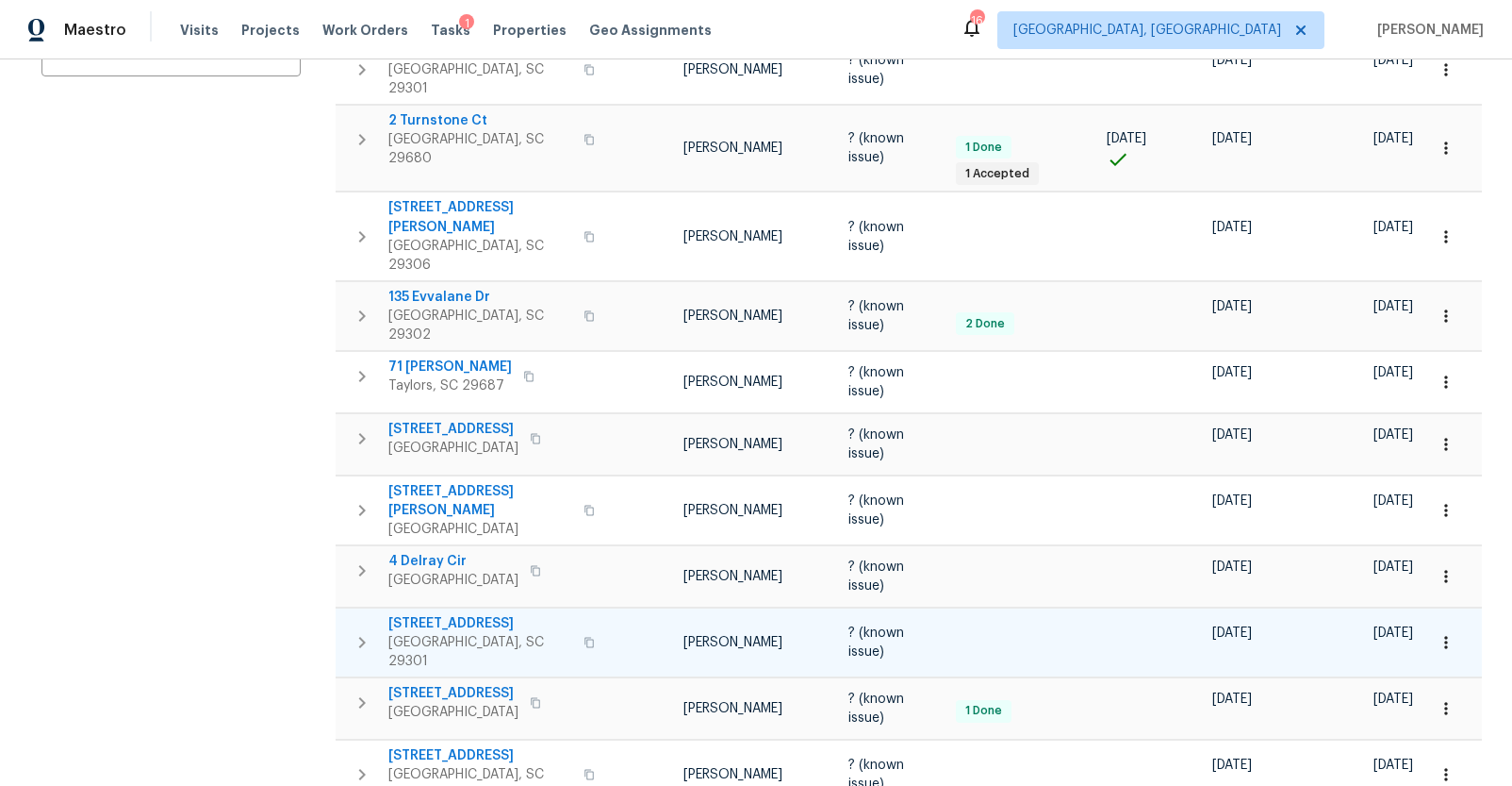
click at [442, 614] on span "909 Burkshire Ct" at bounding box center [480, 623] width 184 height 18
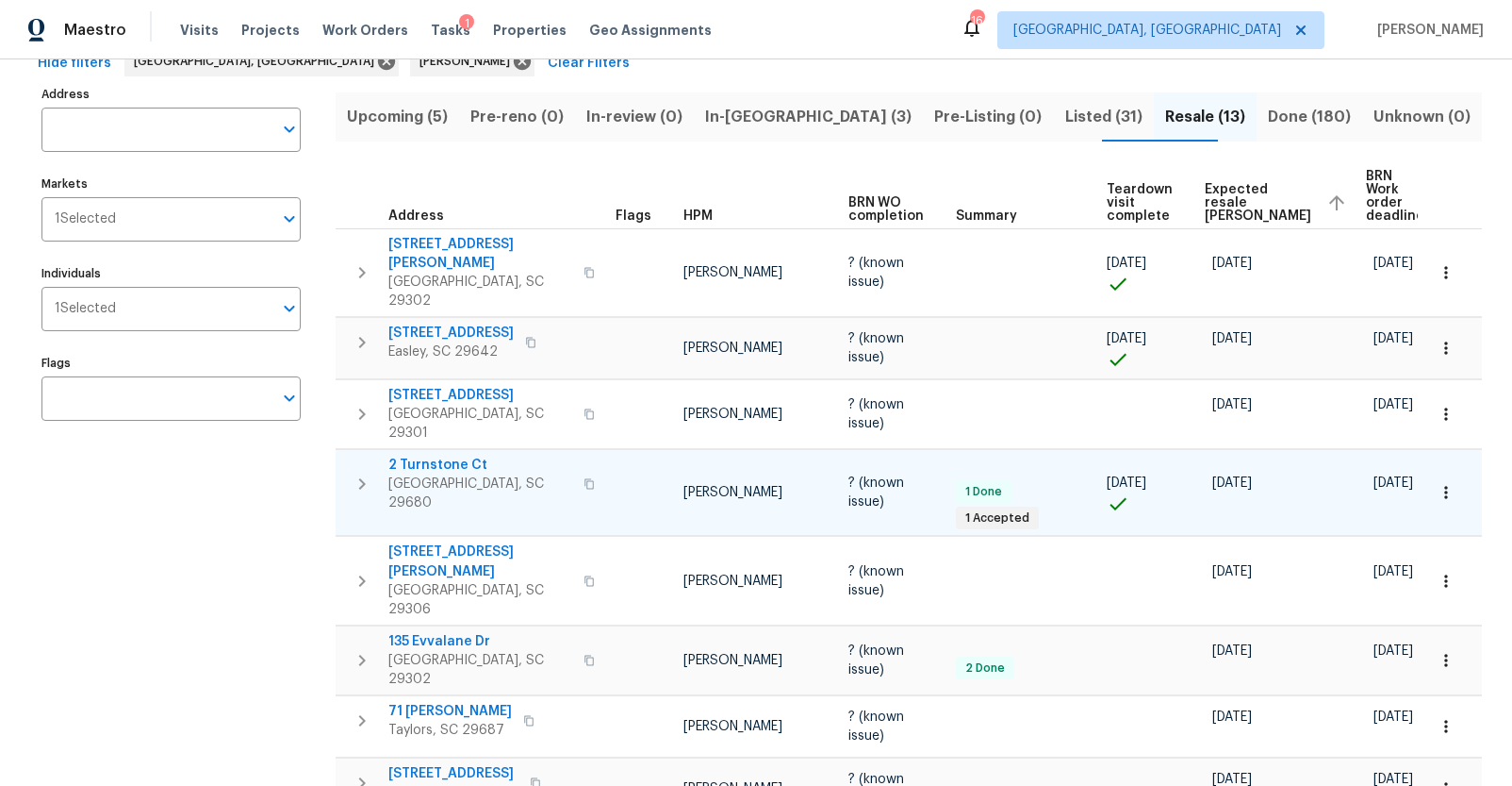
scroll to position [89, 0]
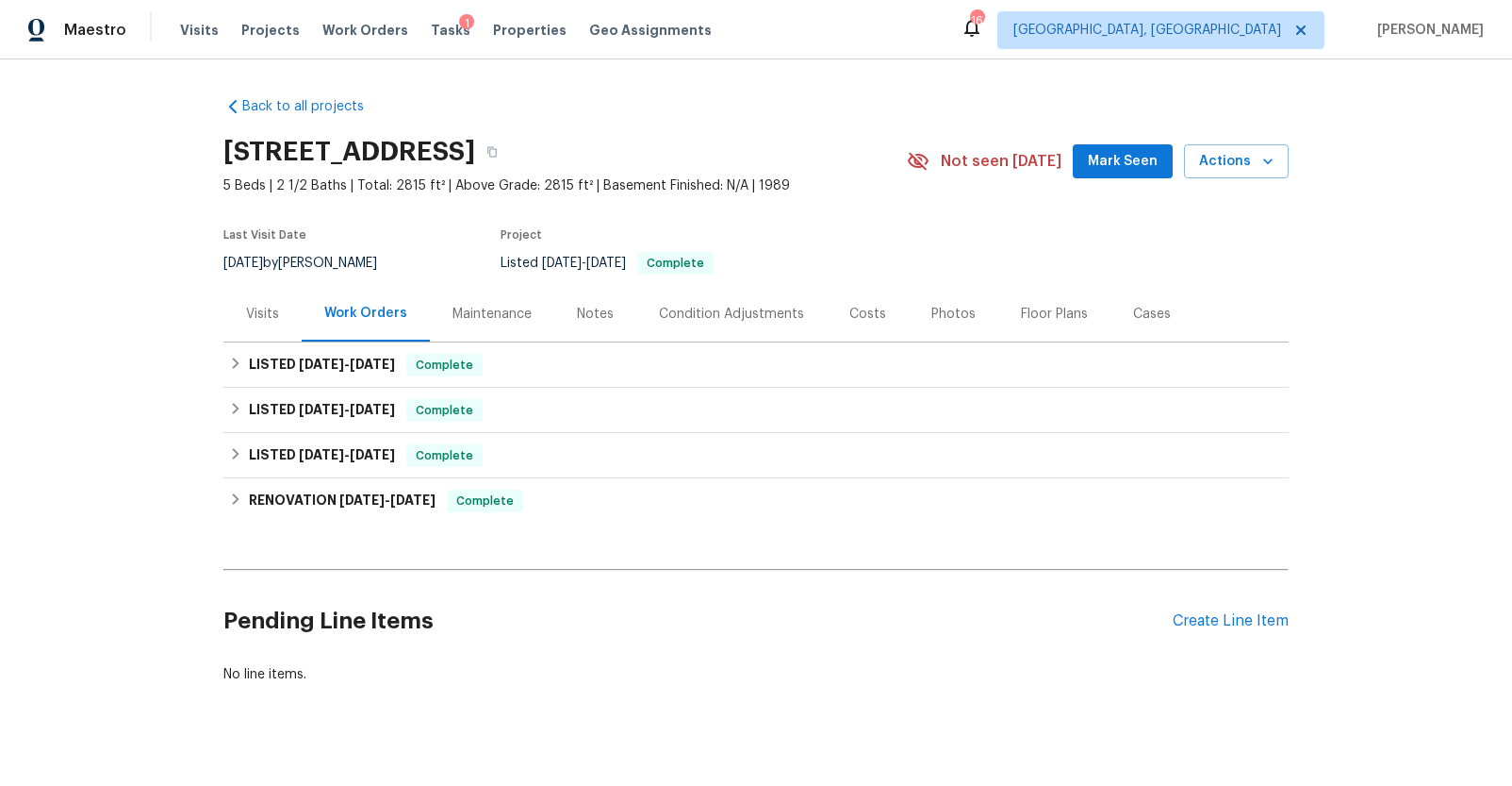
click at [258, 308] on div "Visits" at bounding box center [262, 313] width 33 height 18
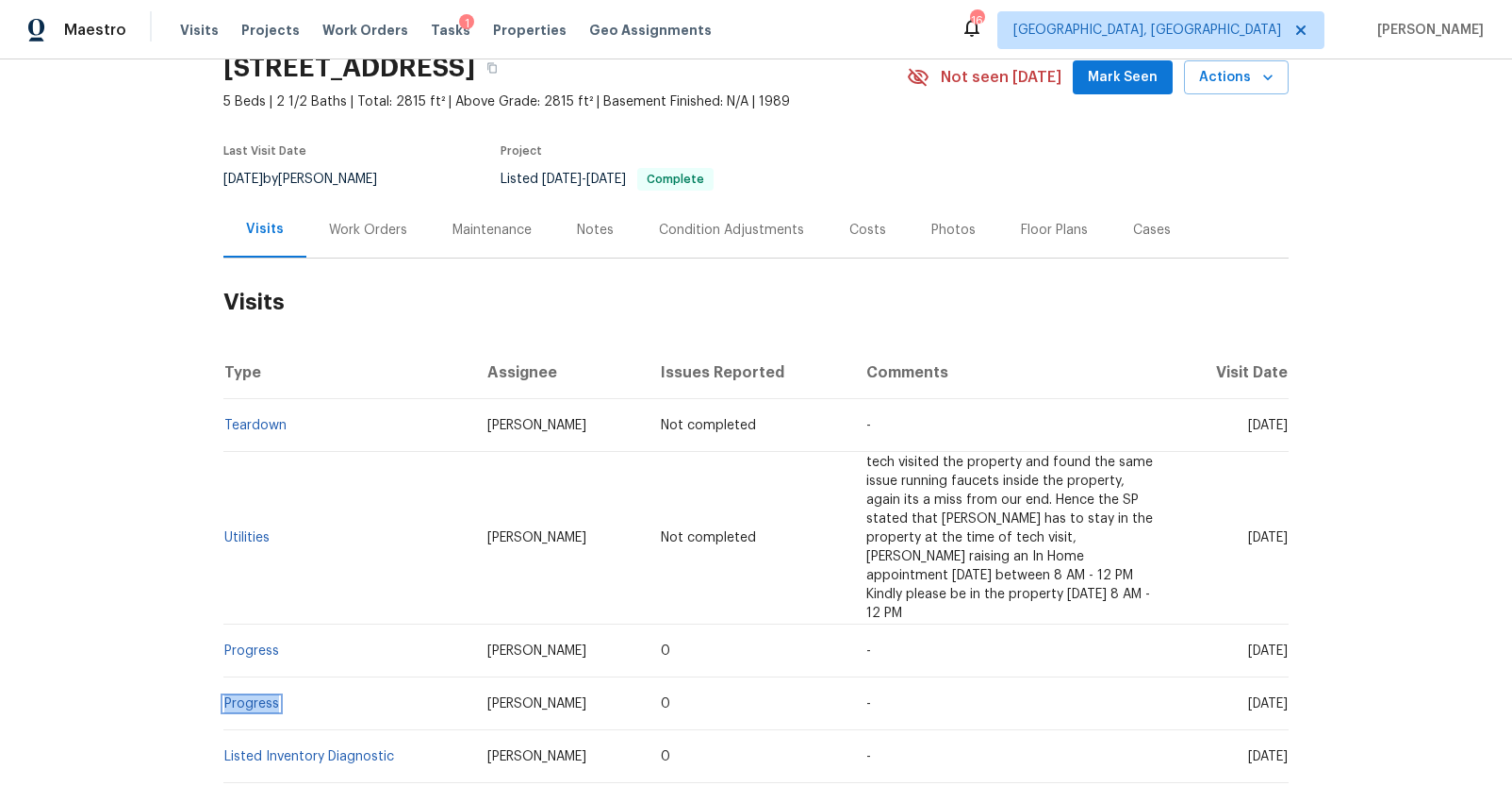
scroll to position [20, 0]
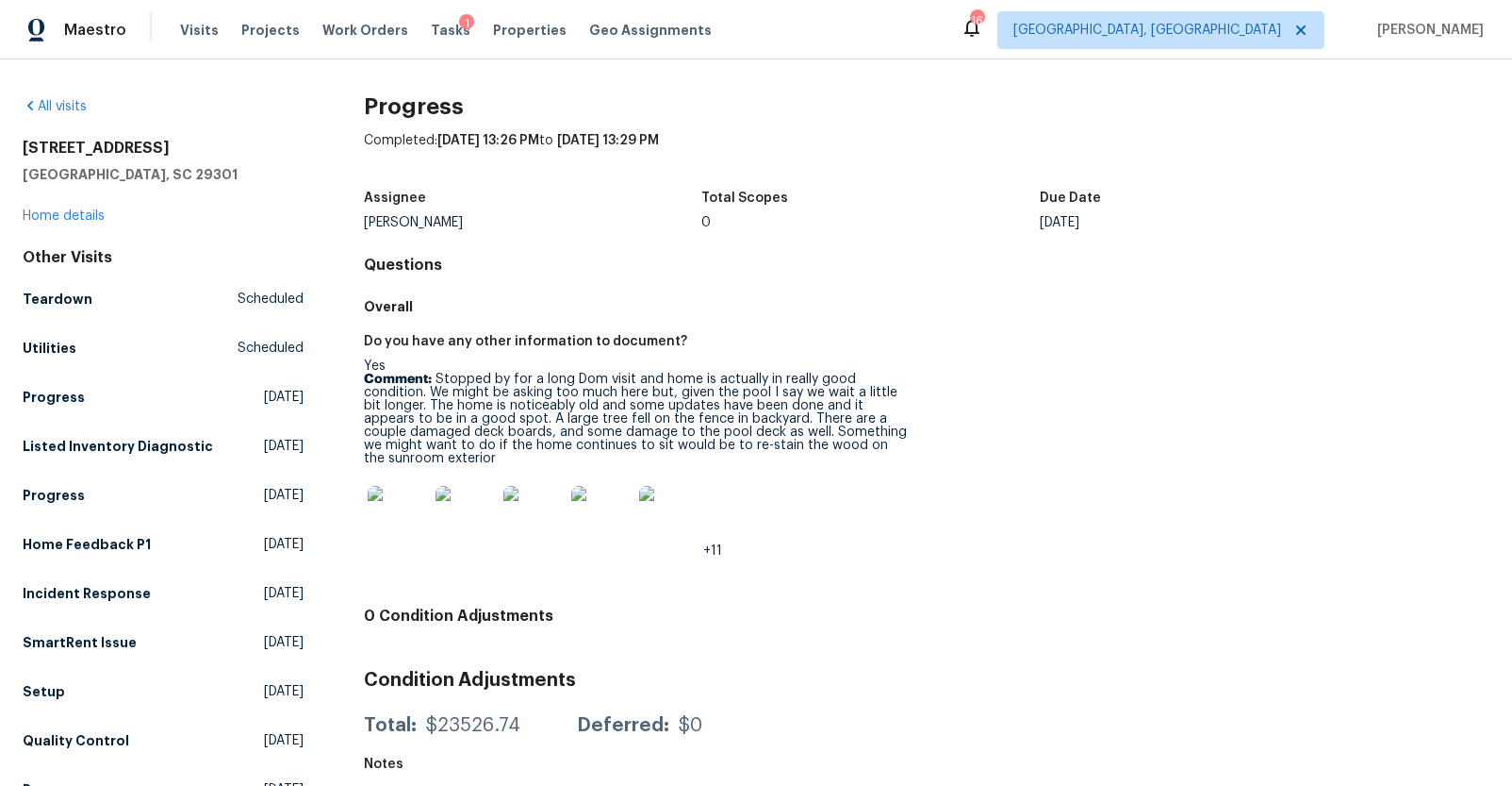
click at [379, 512] on img at bounding box center [398, 516] width 60 height 60
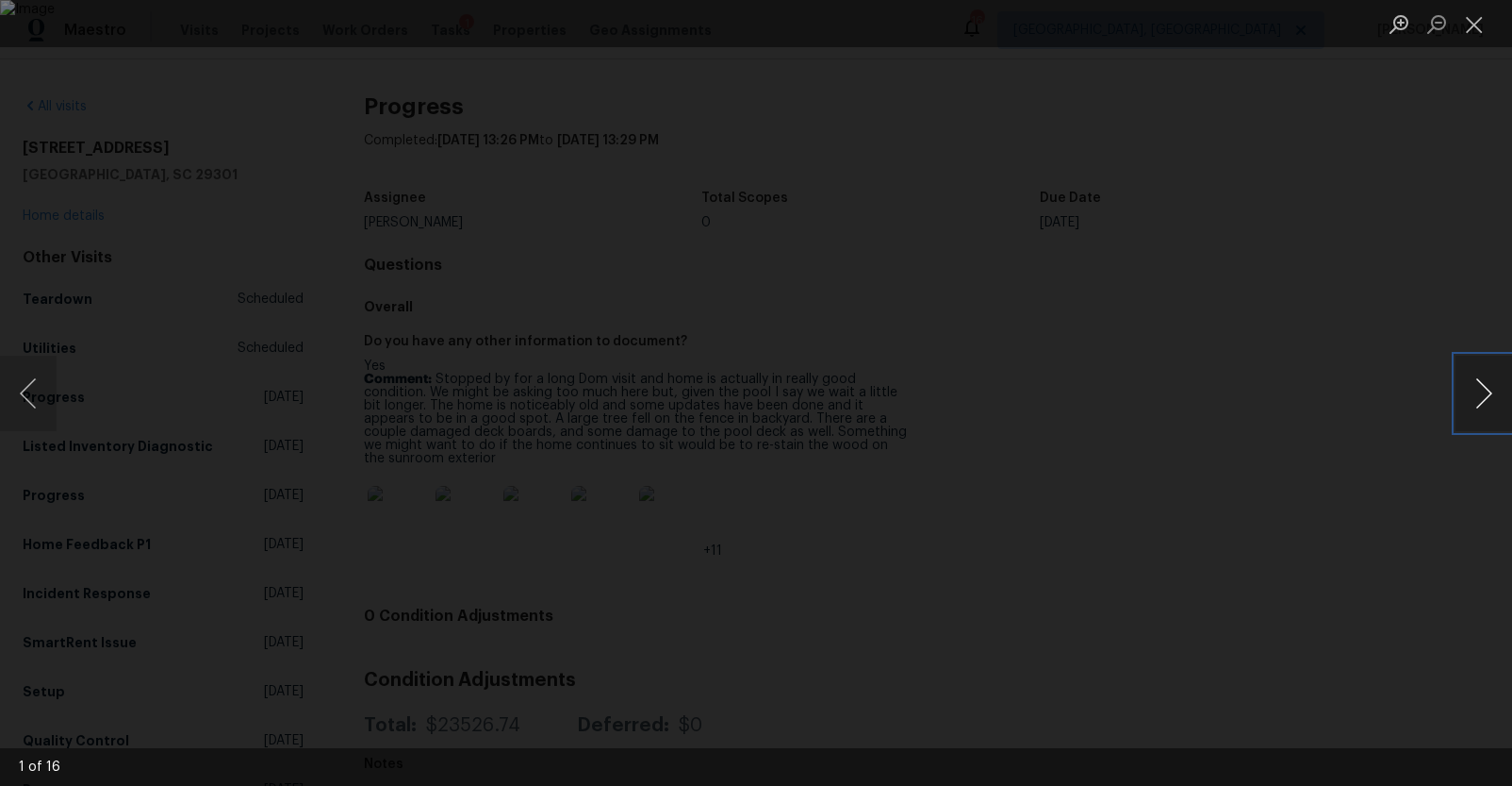
click at [1490, 391] on button "Next image" at bounding box center [1484, 393] width 56 height 76
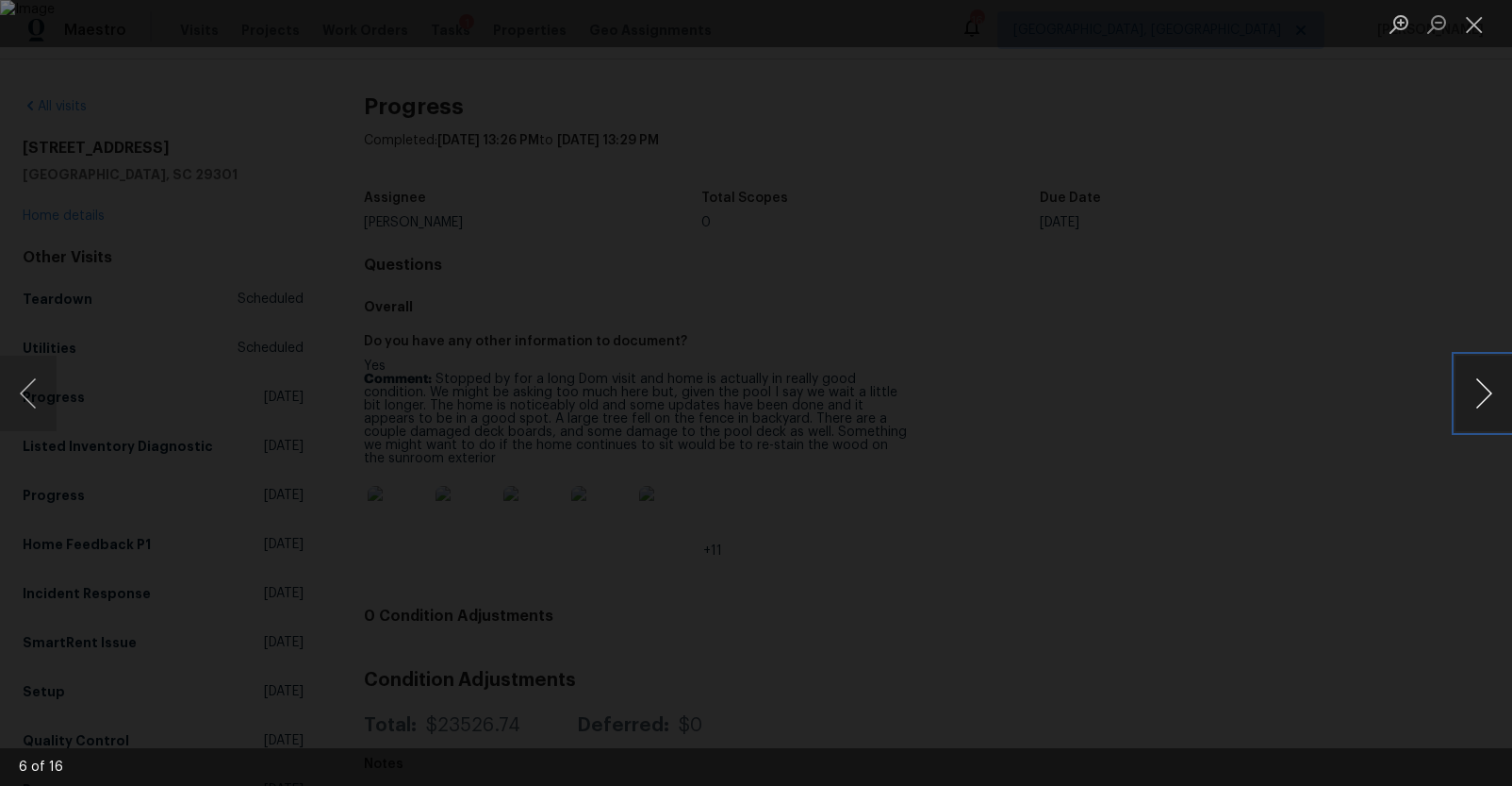
click at [1490, 390] on button "Next image" at bounding box center [1484, 393] width 56 height 76
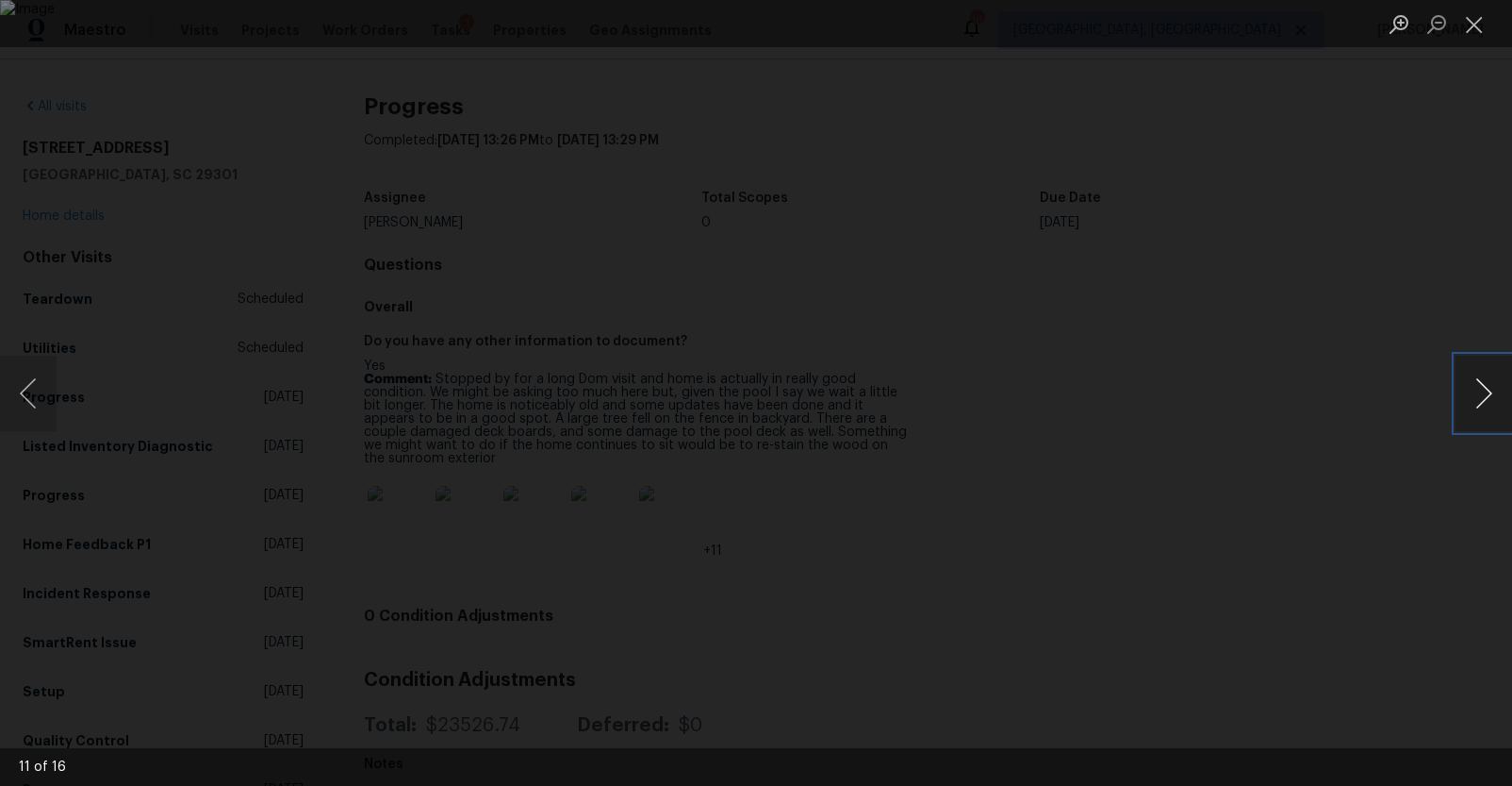
click at [1490, 390] on button "Next image" at bounding box center [1484, 393] width 56 height 76
click at [1413, 238] on div "Lightbox" at bounding box center [756, 393] width 1512 height 786
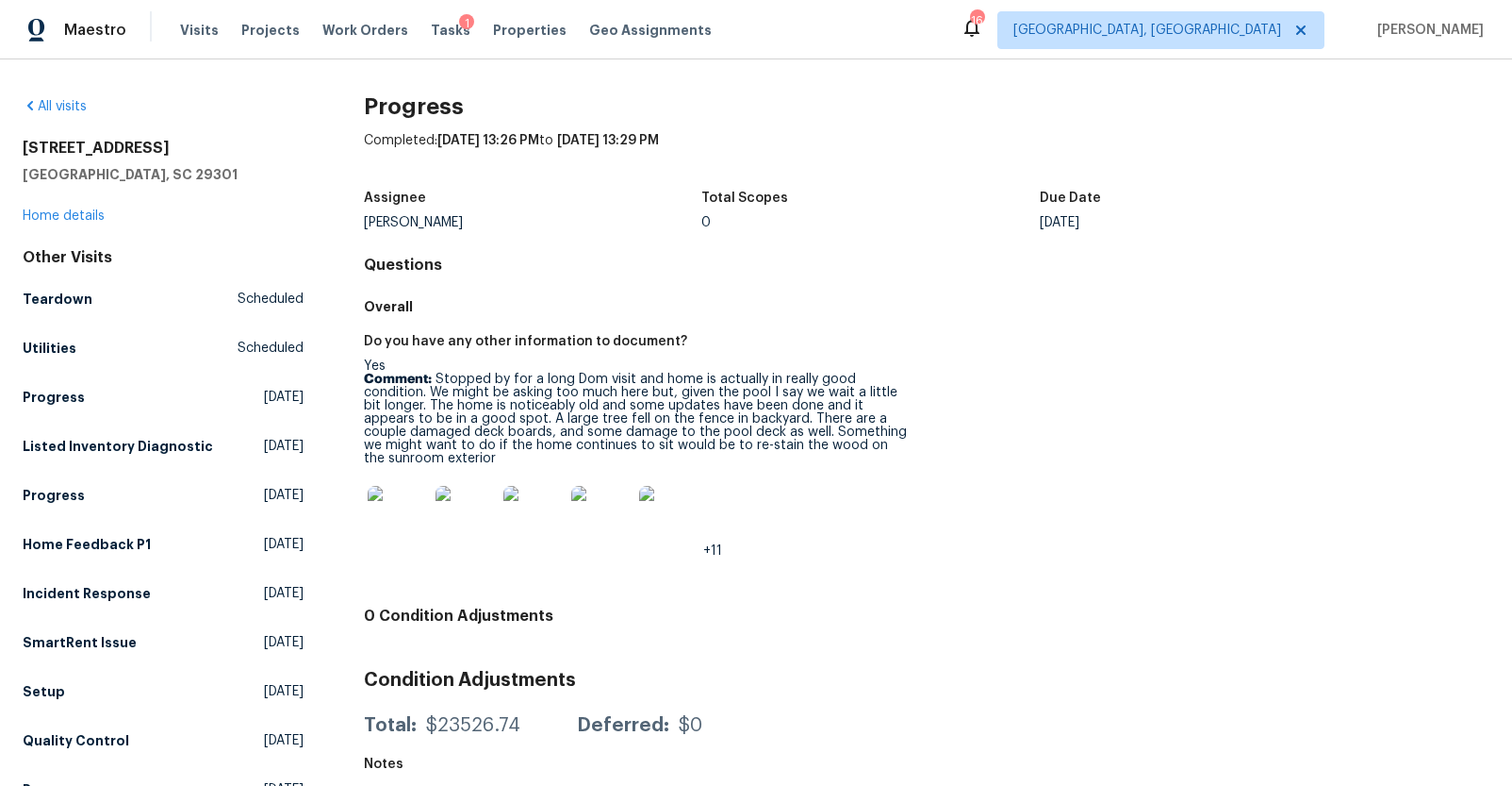
click at [69, 150] on h2 "[STREET_ADDRESS]" at bounding box center [163, 147] width 281 height 18
copy h2 "[STREET_ADDRESS]"
click at [77, 218] on link "Home details" at bounding box center [63, 216] width 82 height 14
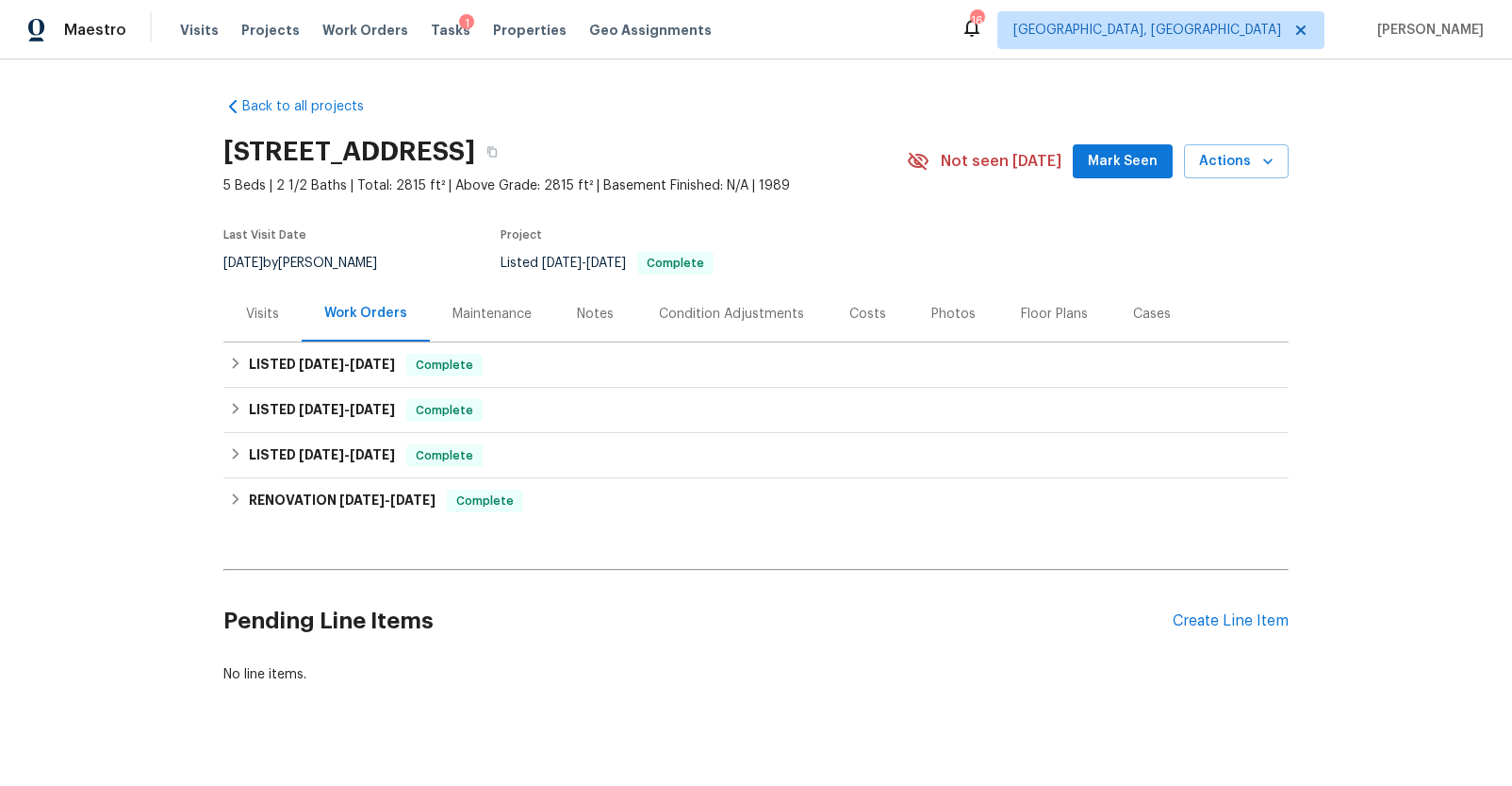
click at [256, 313] on div "Visits" at bounding box center [262, 313] width 33 height 18
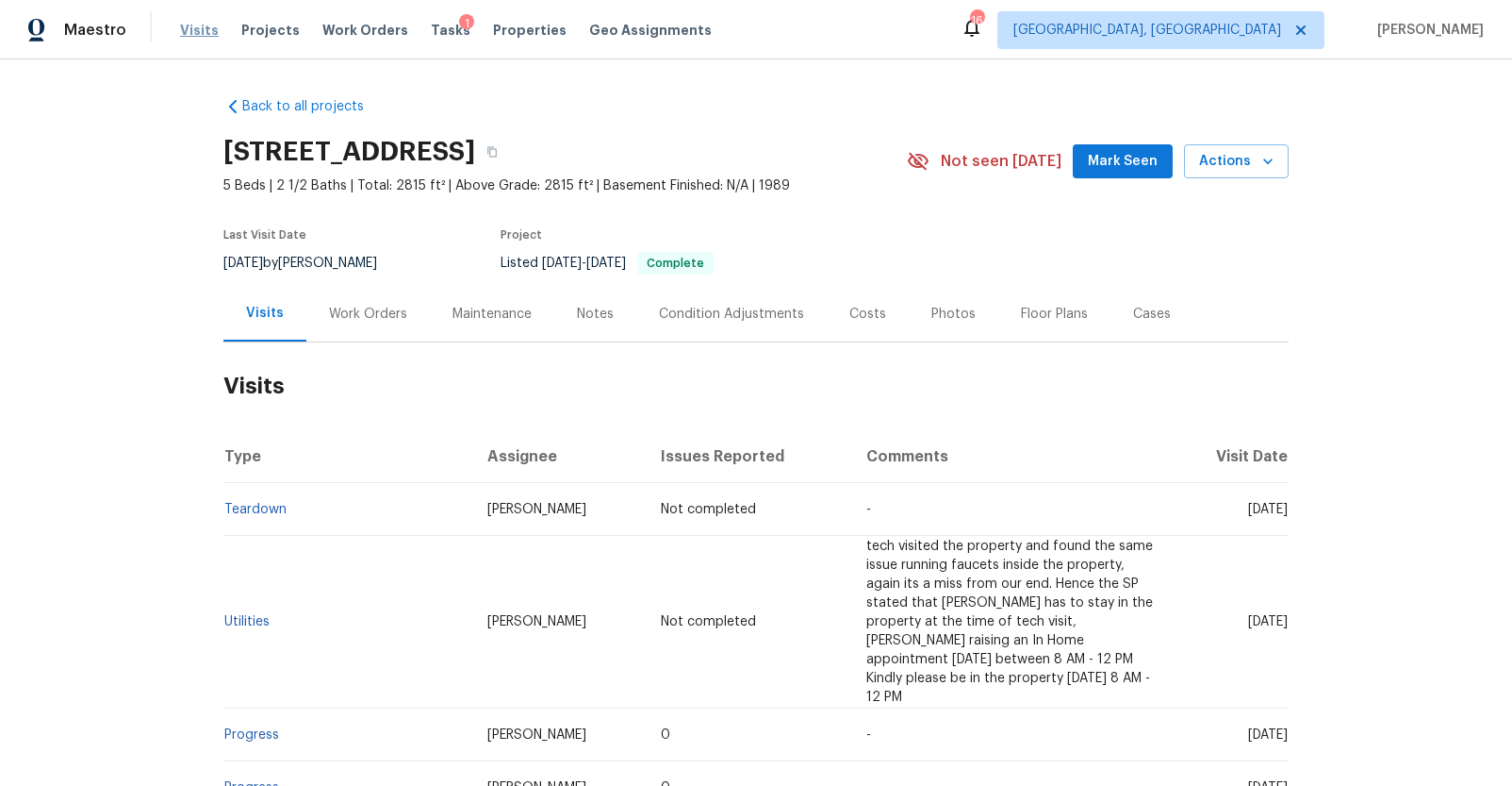
click at [198, 35] on span "Visits" at bounding box center [200, 29] width 39 height 18
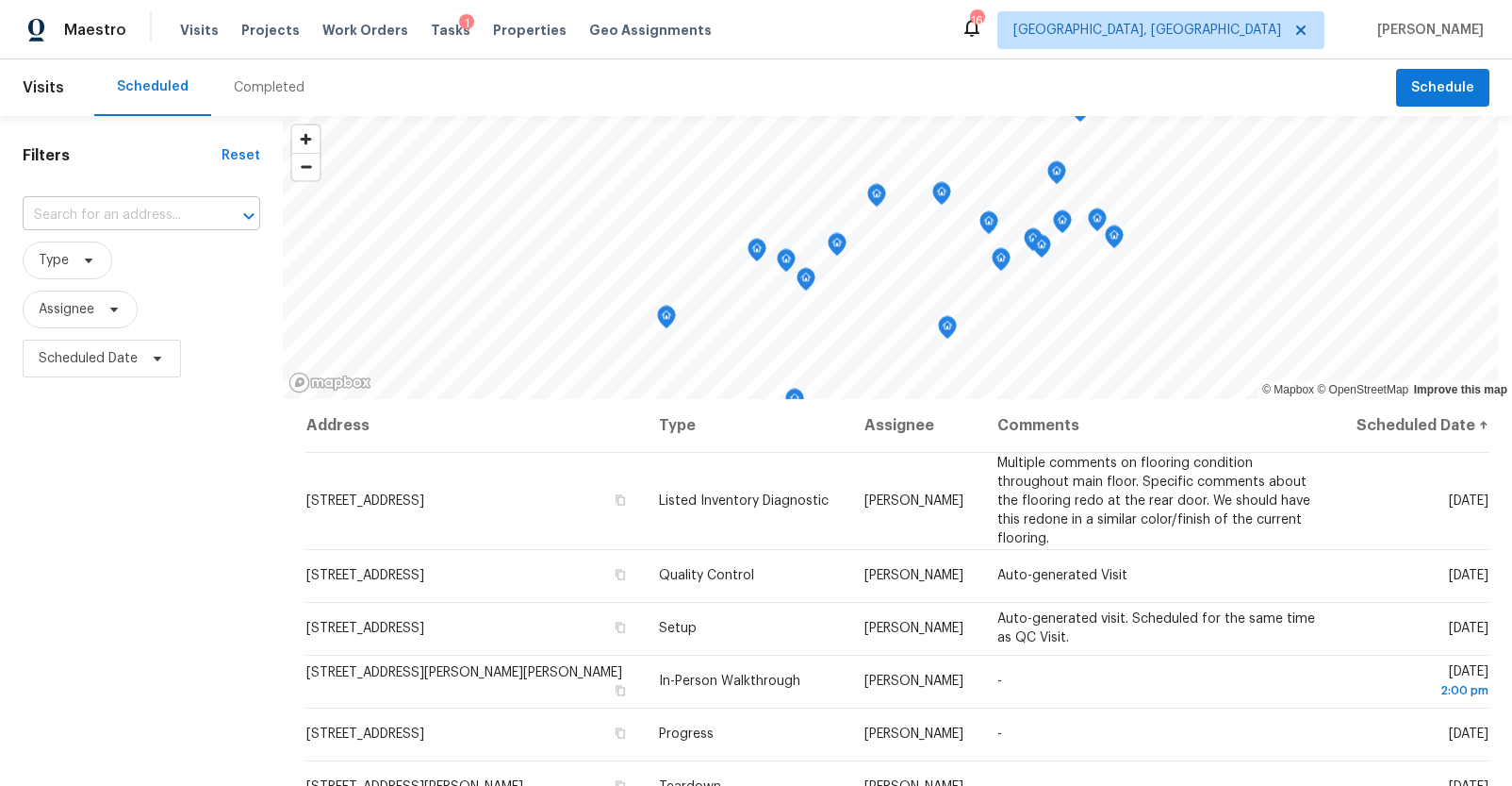
click at [125, 210] on input "text" at bounding box center [114, 215] width 185 height 29
type input "909 bur"
click at [205, 252] on li "[STREET_ADDRESS]" at bounding box center [140, 257] width 237 height 31
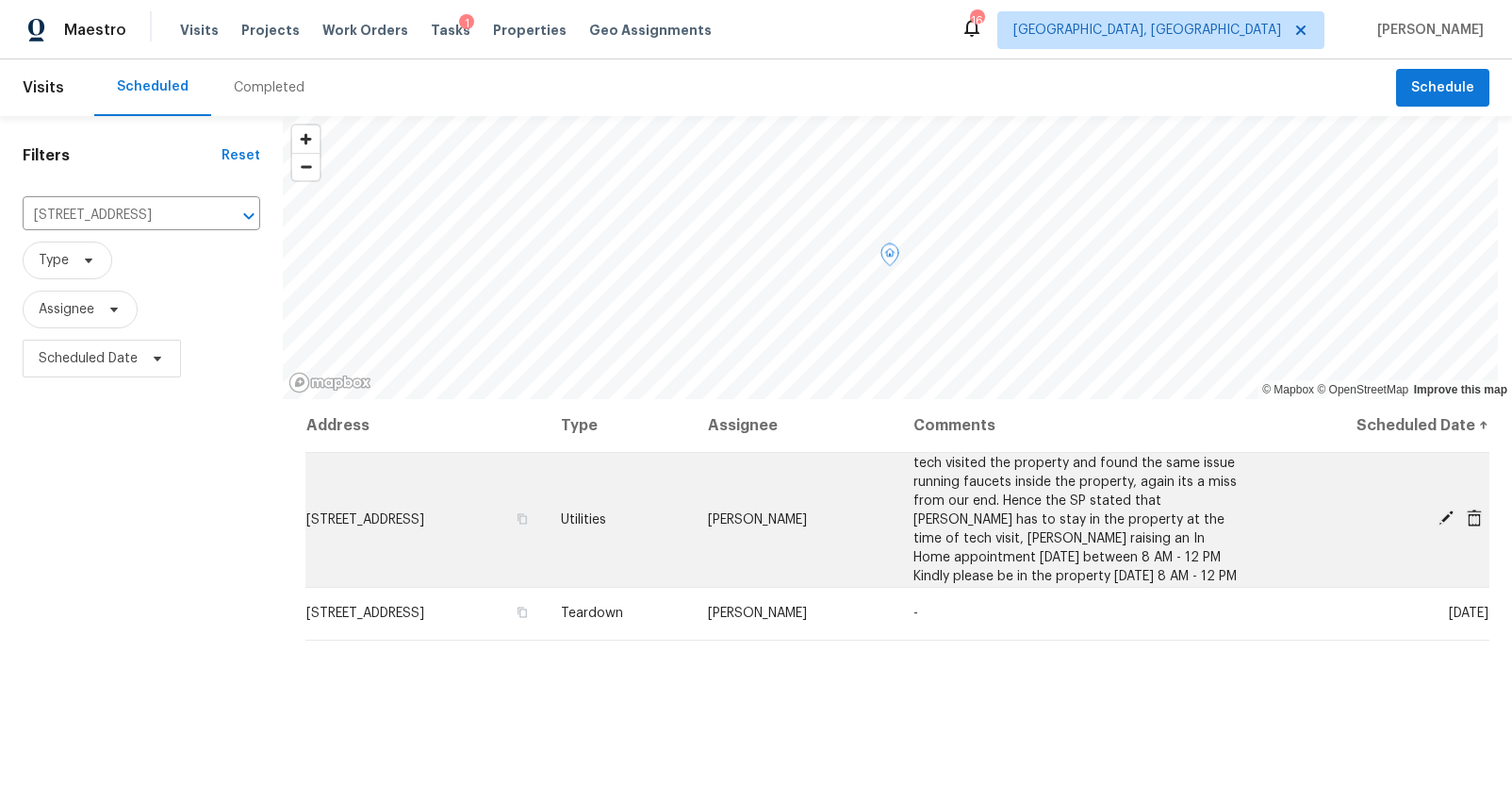
click at [1438, 517] on icon at bounding box center [1446, 519] width 15 height 16
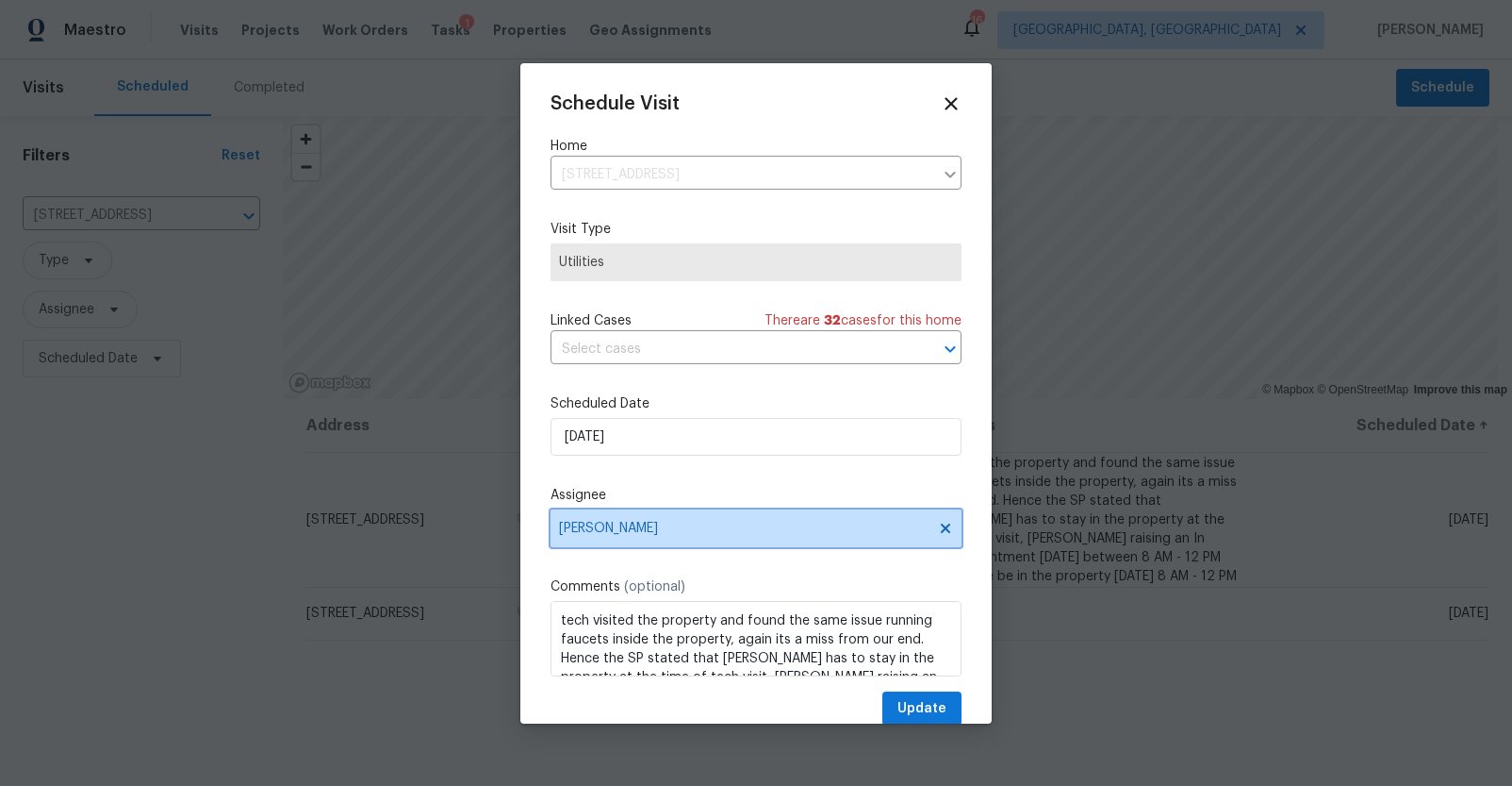
click at [694, 524] on span "[PERSON_NAME]" at bounding box center [743, 528] width 369 height 16
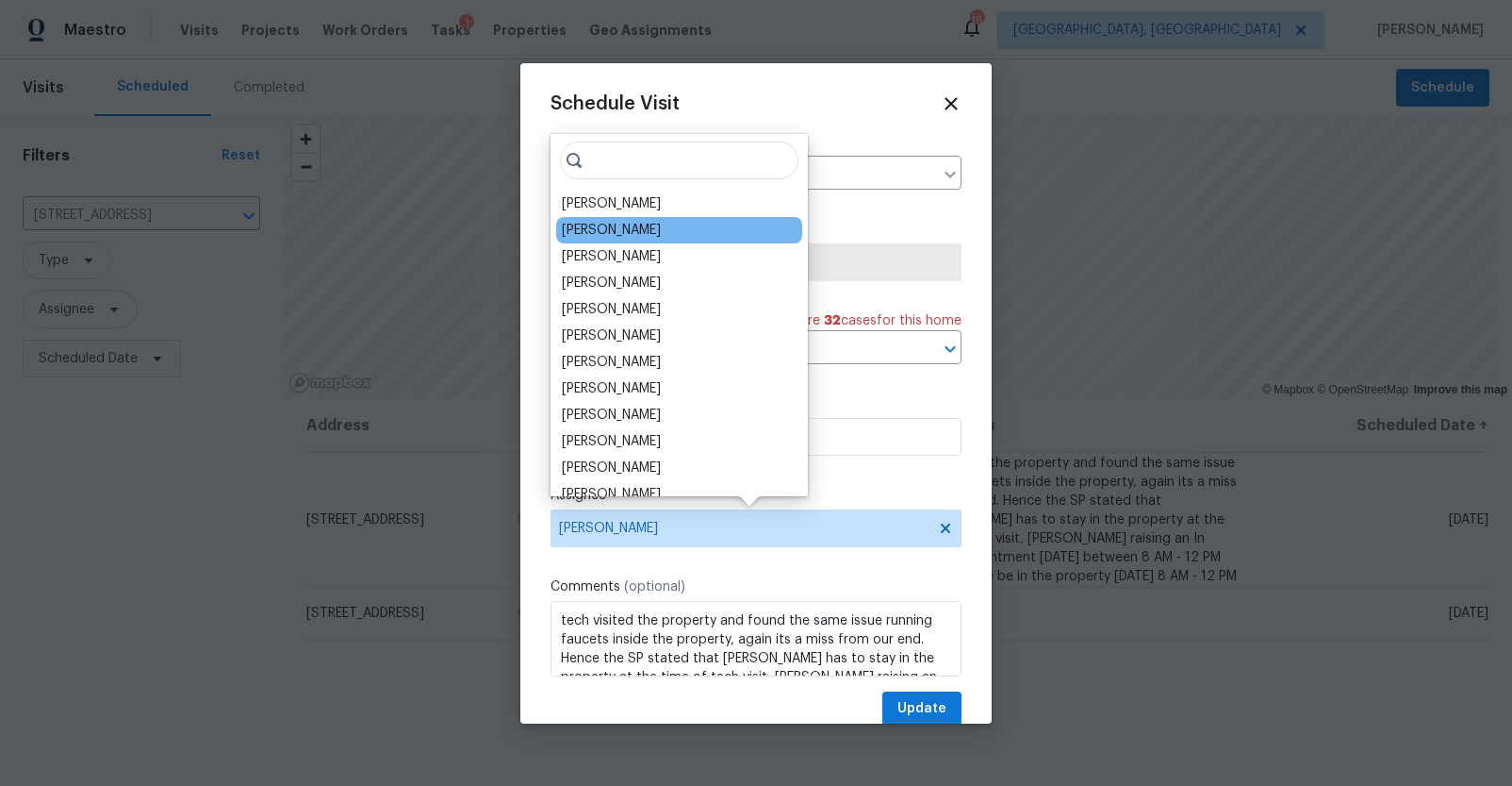
click at [609, 230] on div "[PERSON_NAME]" at bounding box center [611, 230] width 99 height 18
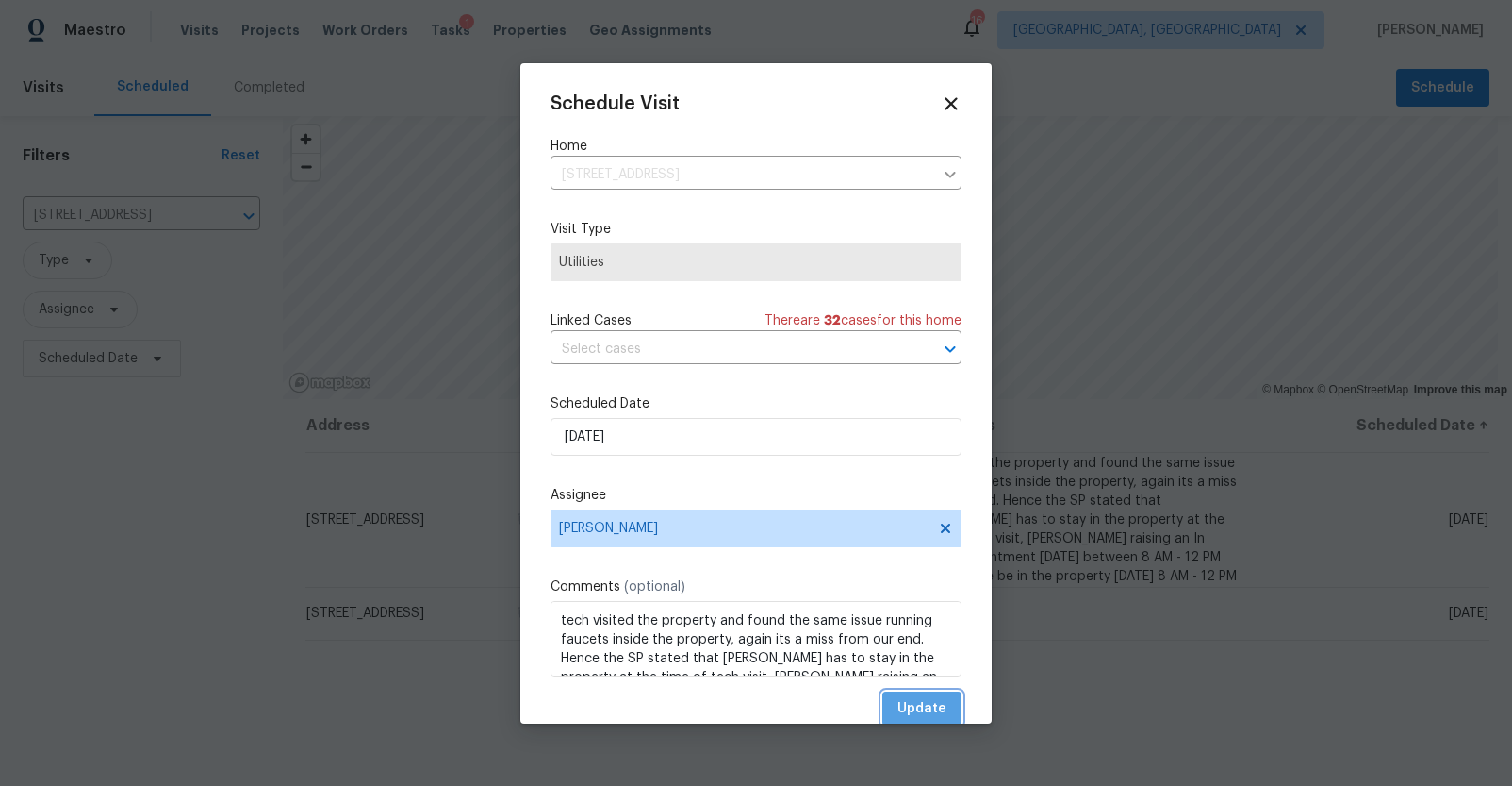
click at [898, 704] on span "Update" at bounding box center [921, 708] width 49 height 23
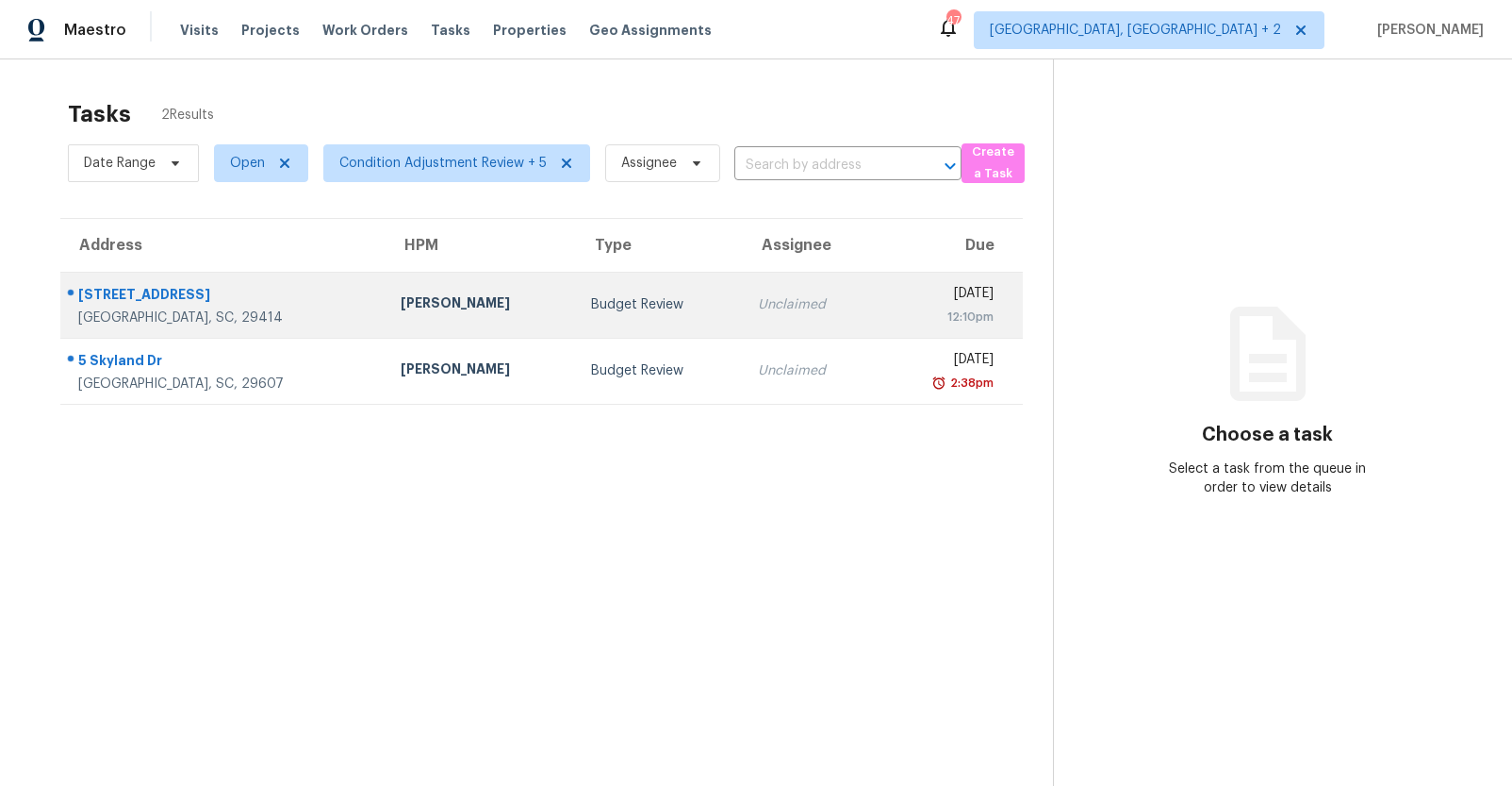
click at [456, 304] on div "[PERSON_NAME]" at bounding box center [480, 305] width 160 height 23
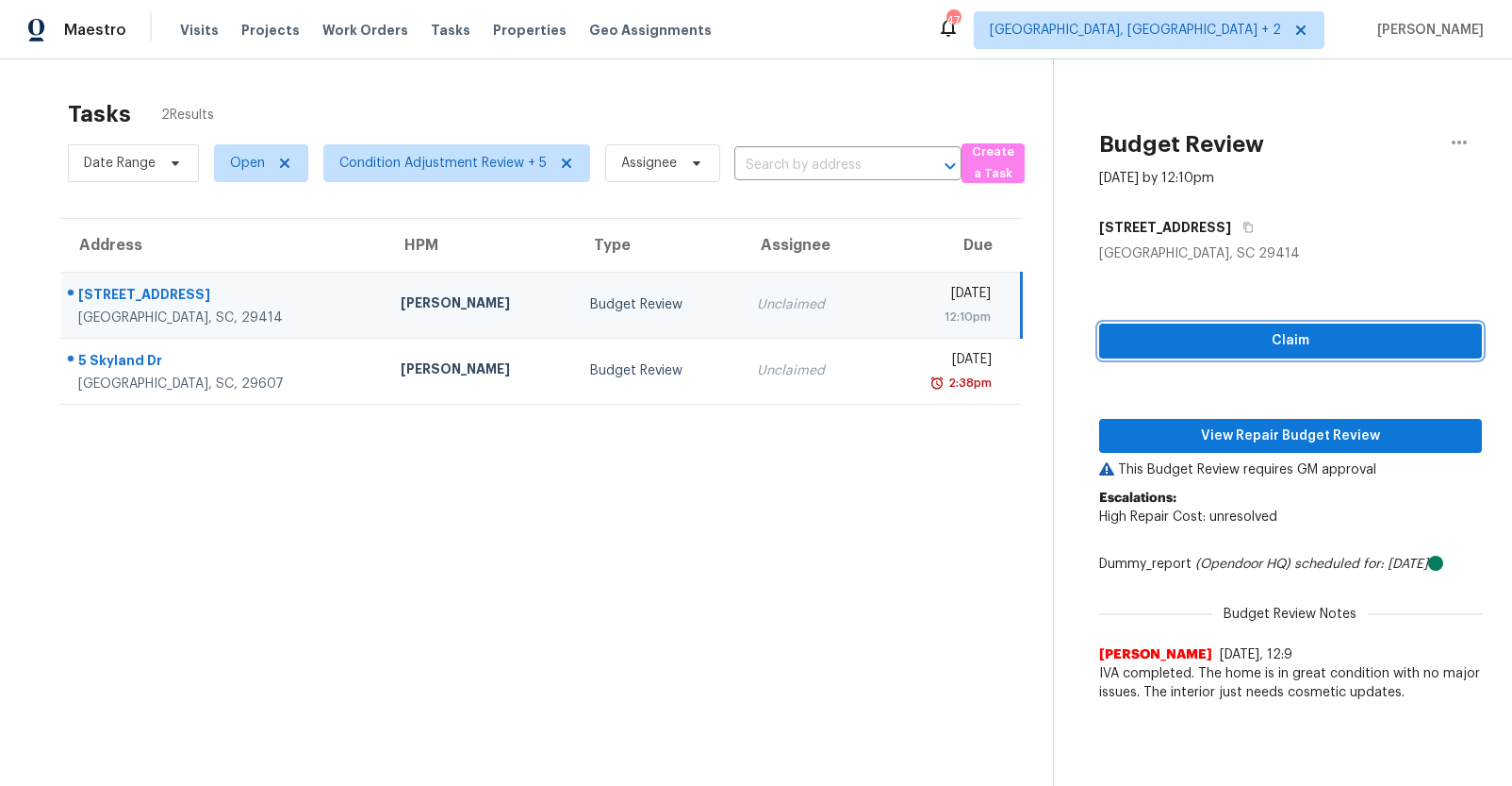
click at [1256, 342] on span "Claim" at bounding box center [1290, 341] width 353 height 23
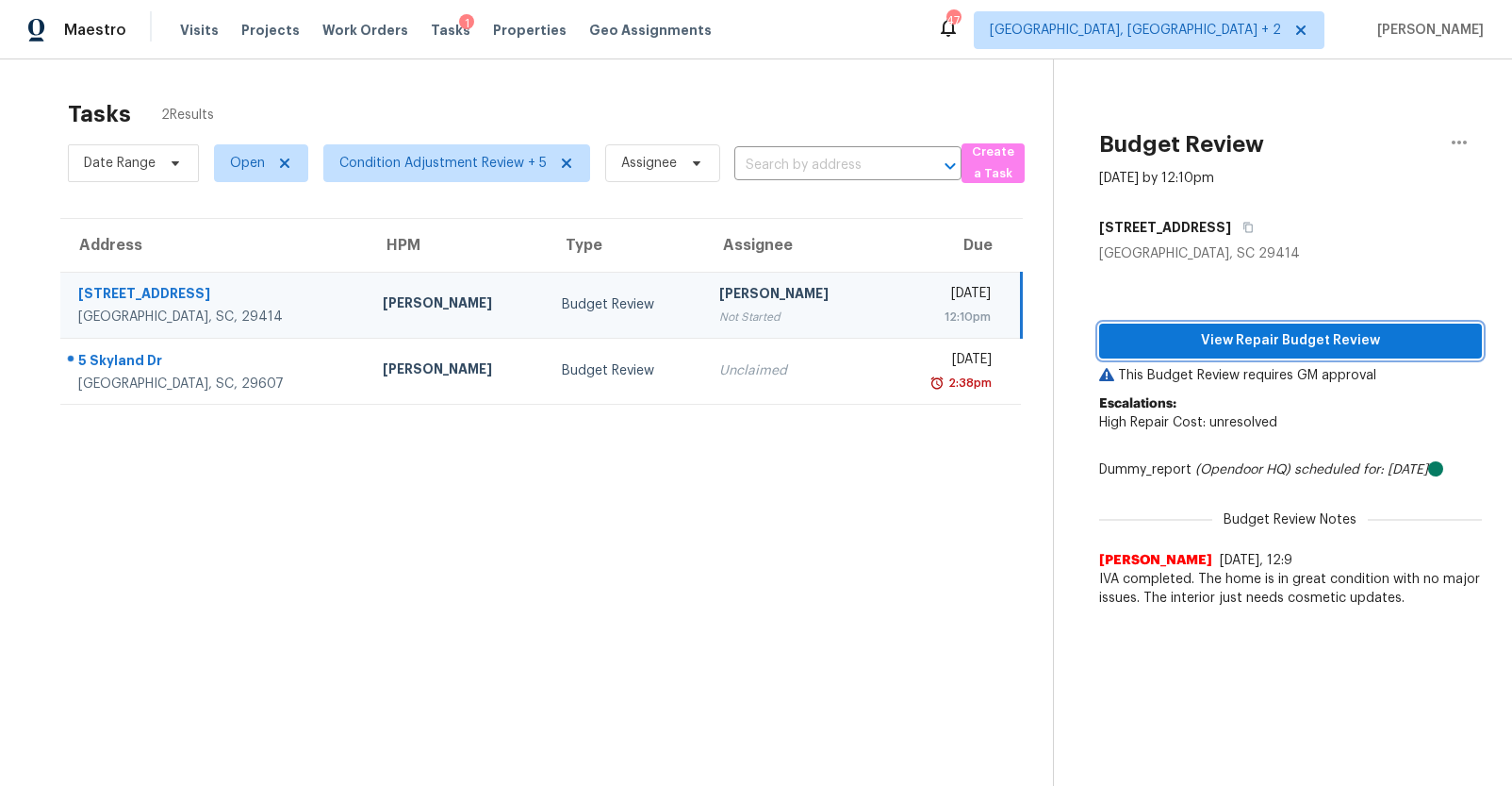
click at [1291, 337] on span "View Repair Budget Review" at bounding box center [1290, 341] width 353 height 23
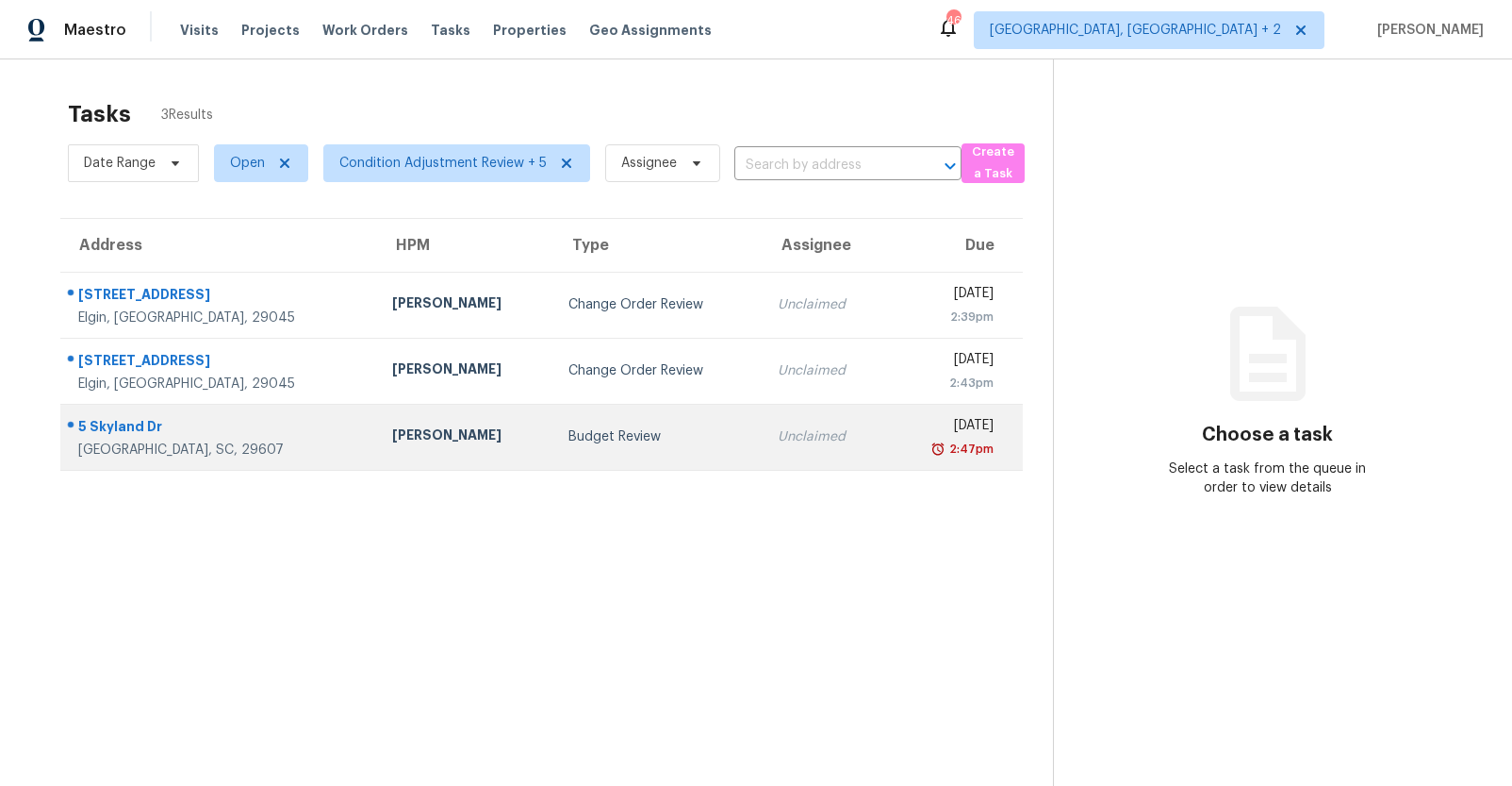
click at [417, 433] on div "[PERSON_NAME]" at bounding box center [465, 437] width 146 height 23
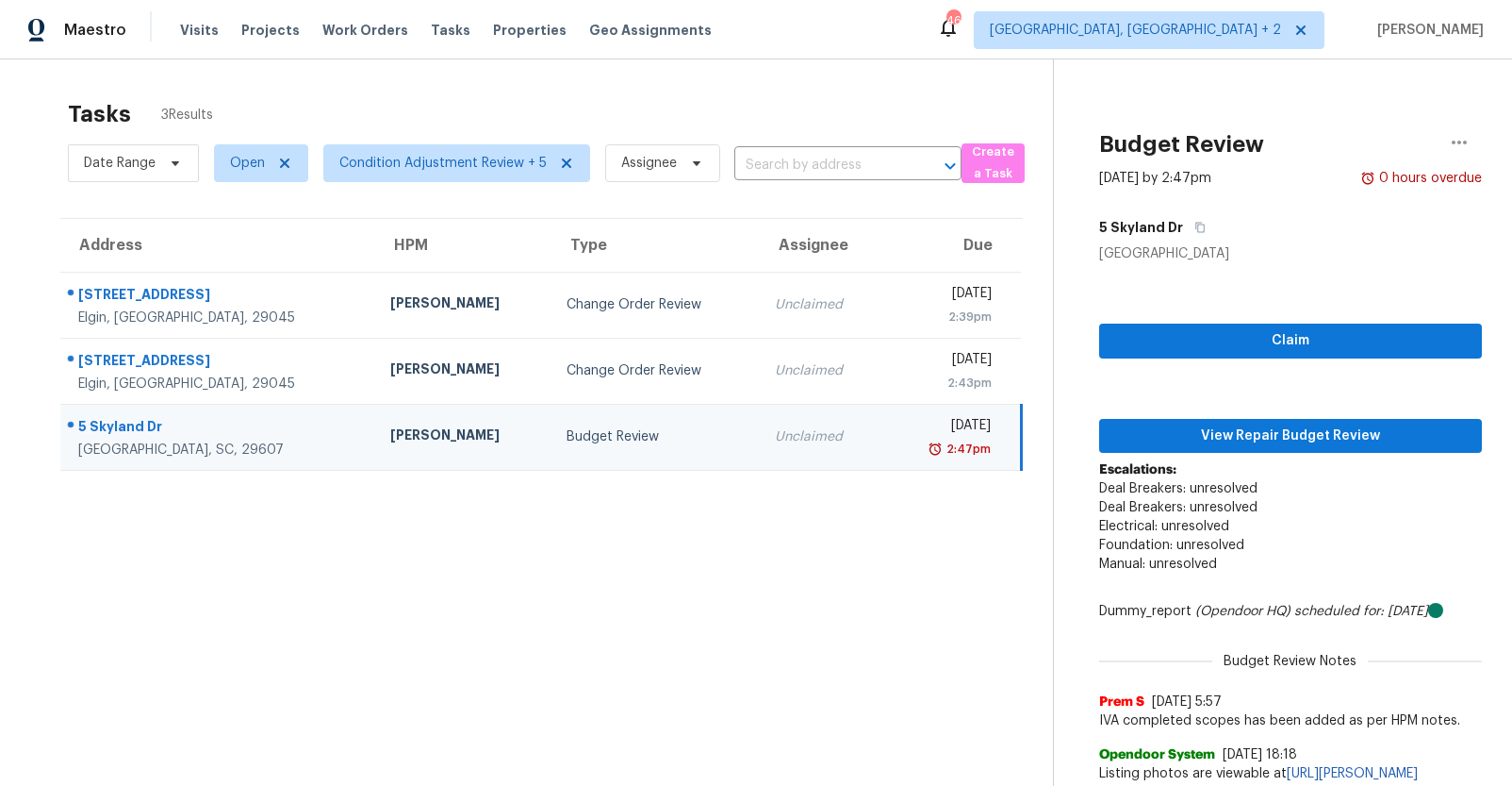
scroll to position [74, 0]
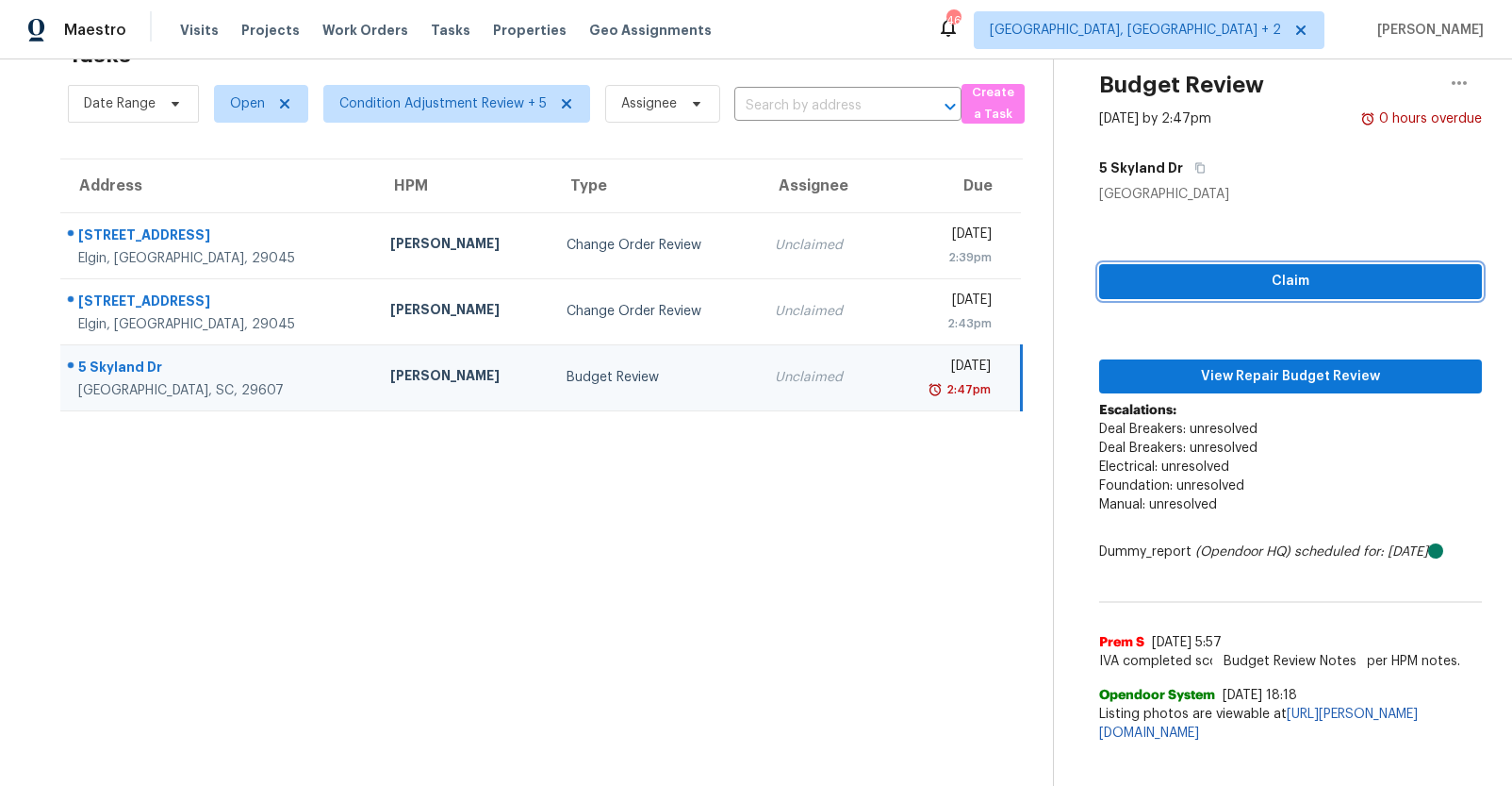
click at [1210, 274] on span "Claim" at bounding box center [1290, 281] width 353 height 23
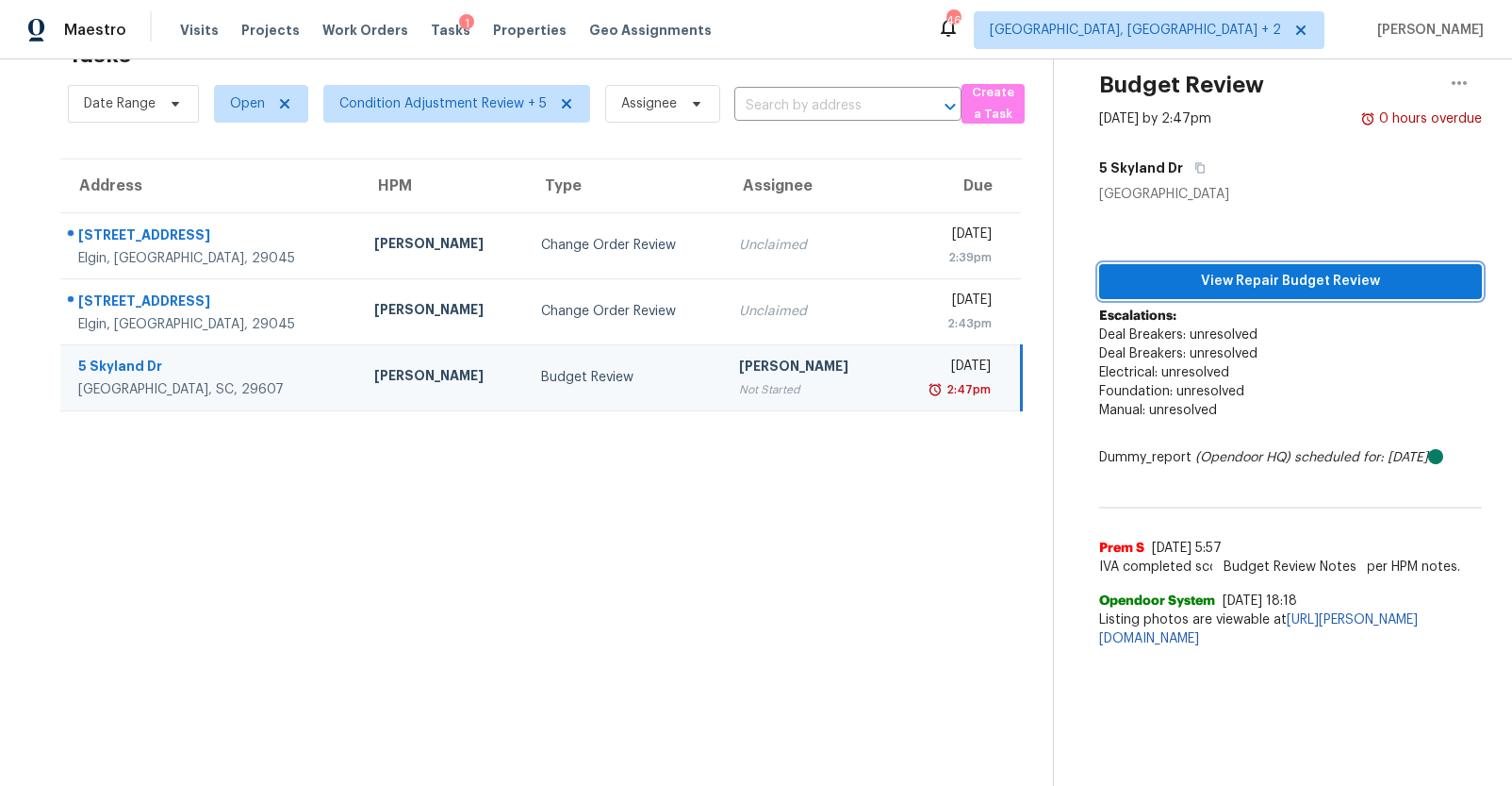
click at [1221, 274] on span "View Repair Budget Review" at bounding box center [1290, 281] width 353 height 23
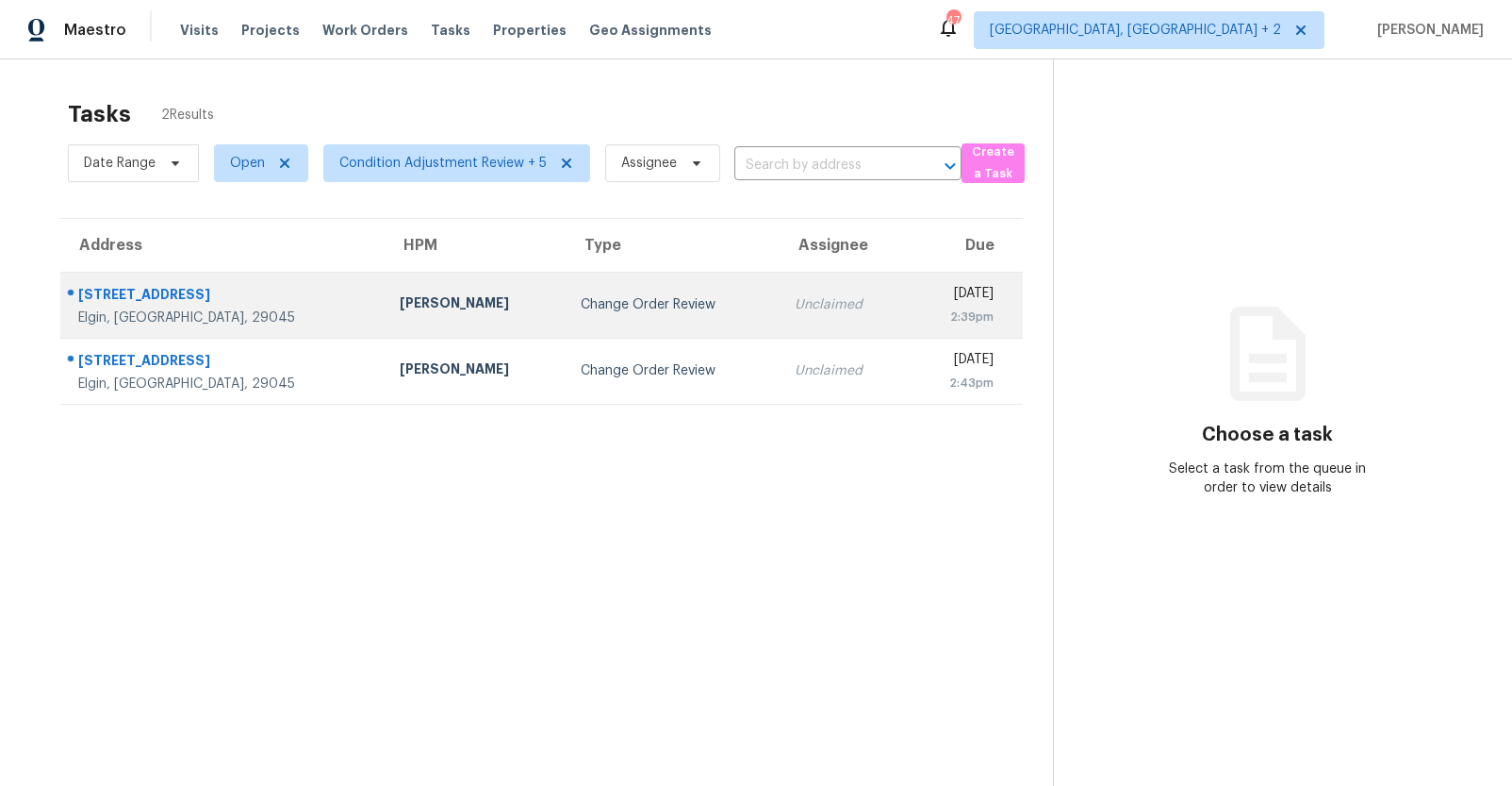
click at [573, 292] on td "Change Order Review" at bounding box center [672, 304] width 214 height 66
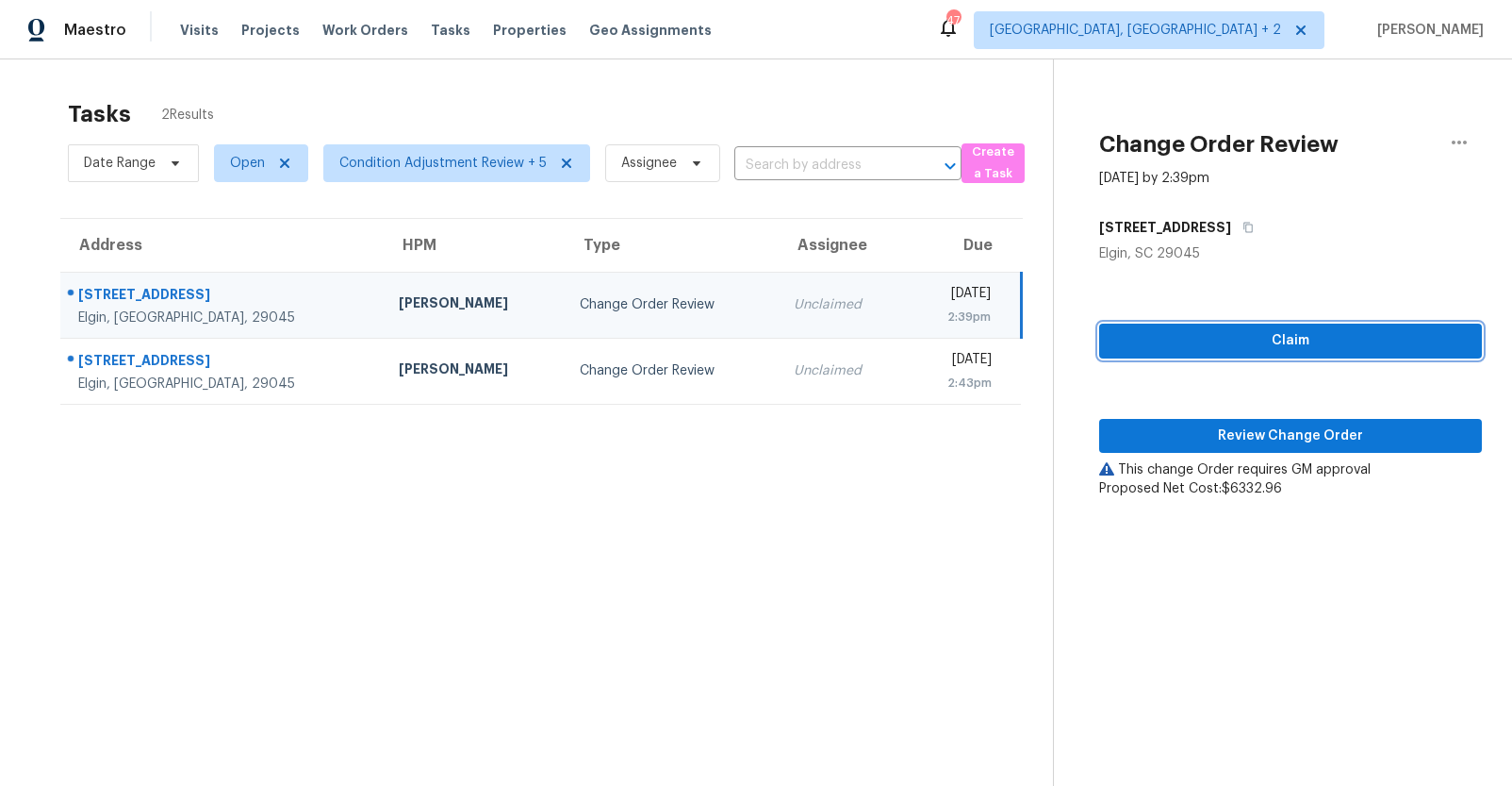
click at [1183, 341] on span "Claim" at bounding box center [1290, 341] width 353 height 23
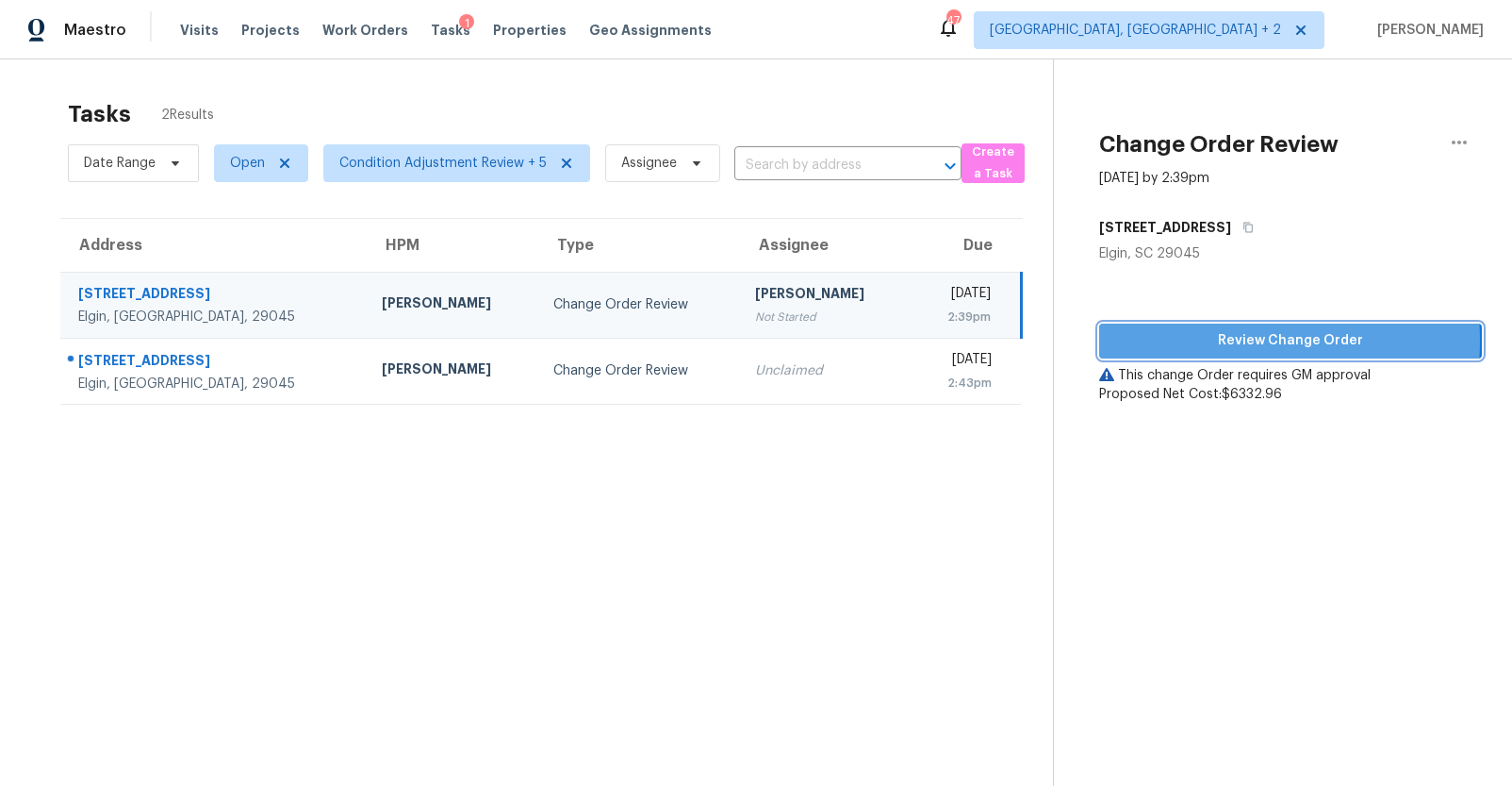
click at [1214, 340] on span "Review Change Order" at bounding box center [1290, 341] width 353 height 23
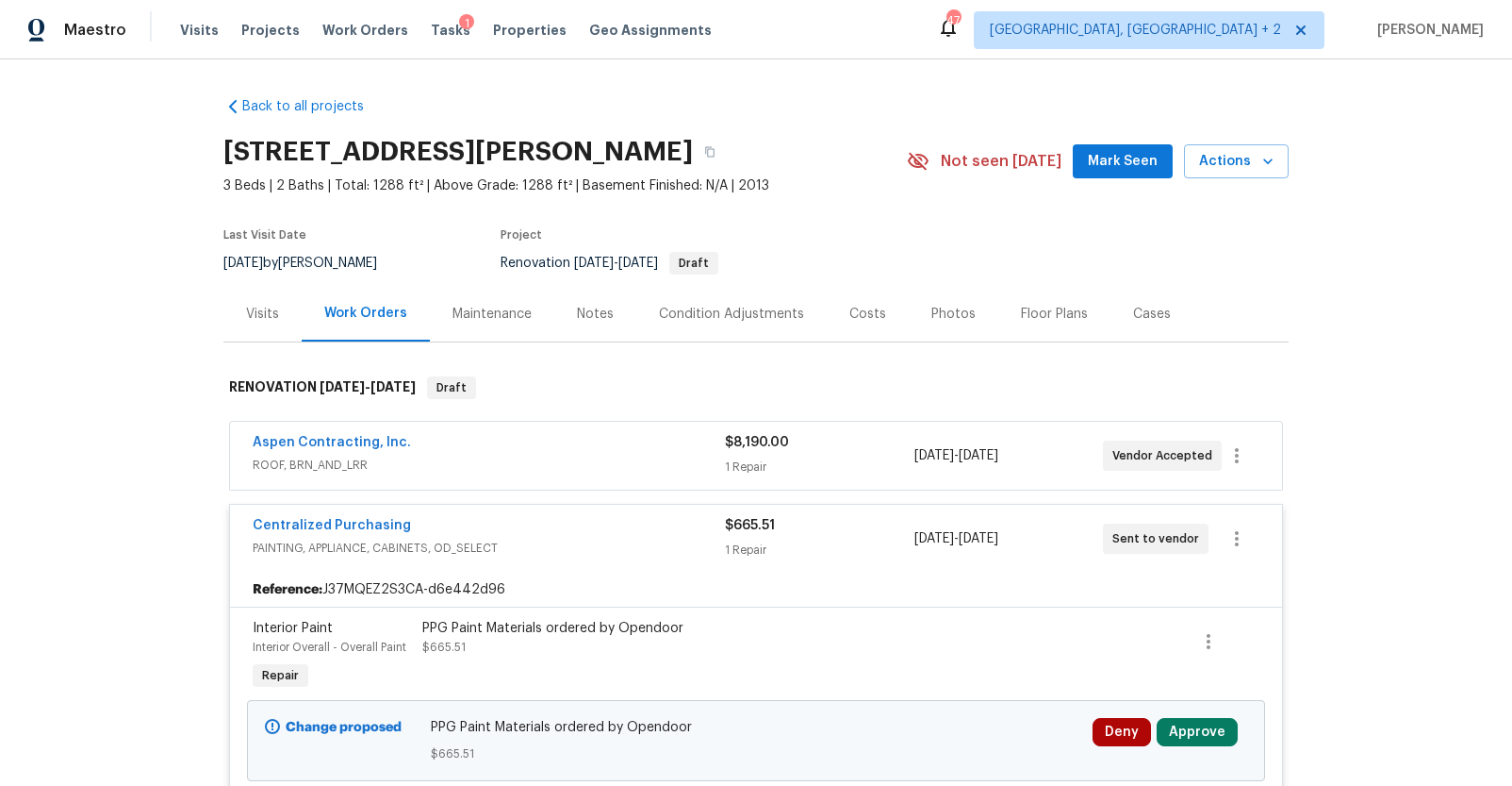
scroll to position [214, 0]
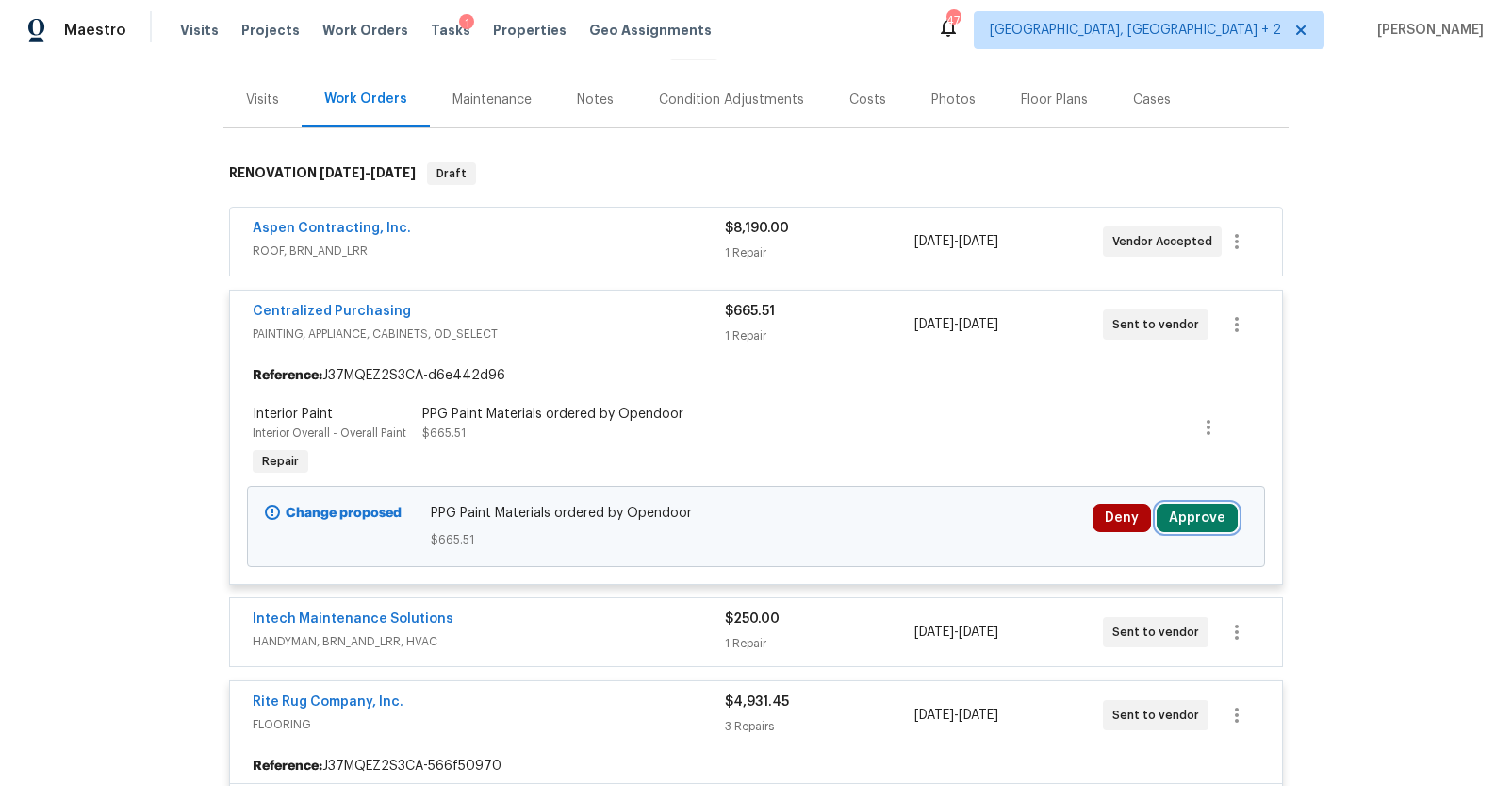
click at [1201, 514] on button "Approve" at bounding box center [1197, 518] width 81 height 28
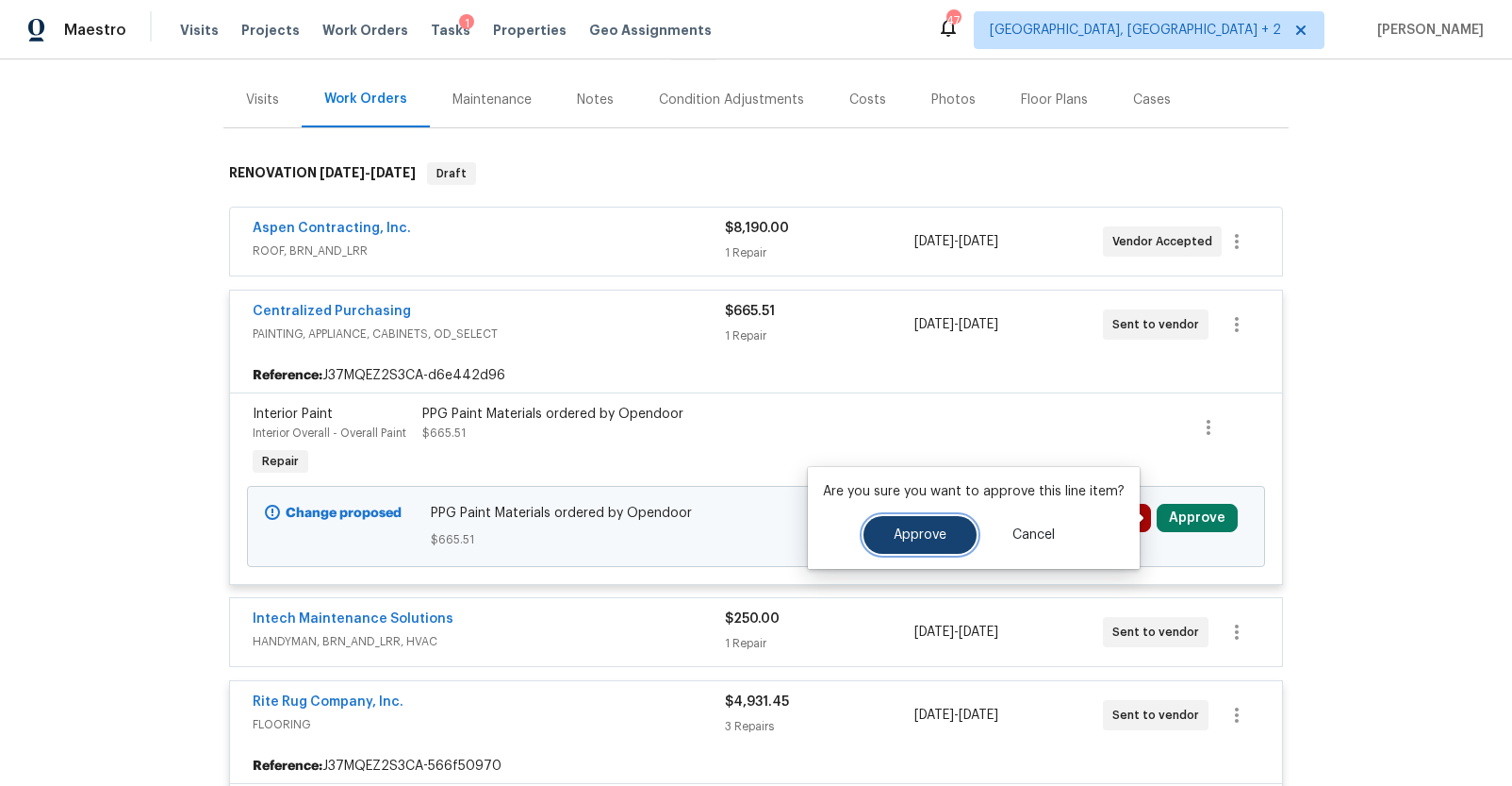
click at [951, 533] on button "Approve" at bounding box center [919, 534] width 113 height 38
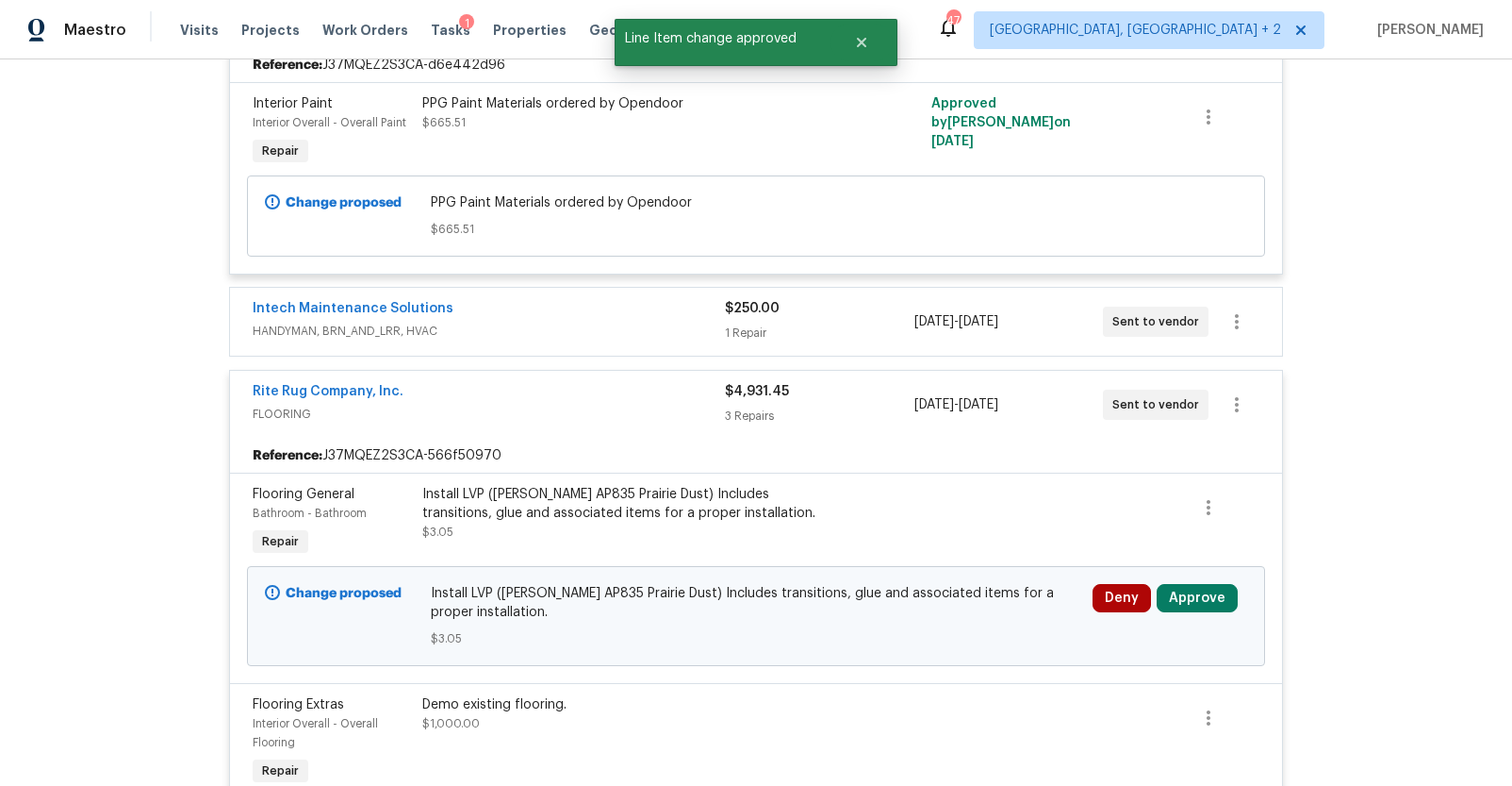
scroll to position [511, 0]
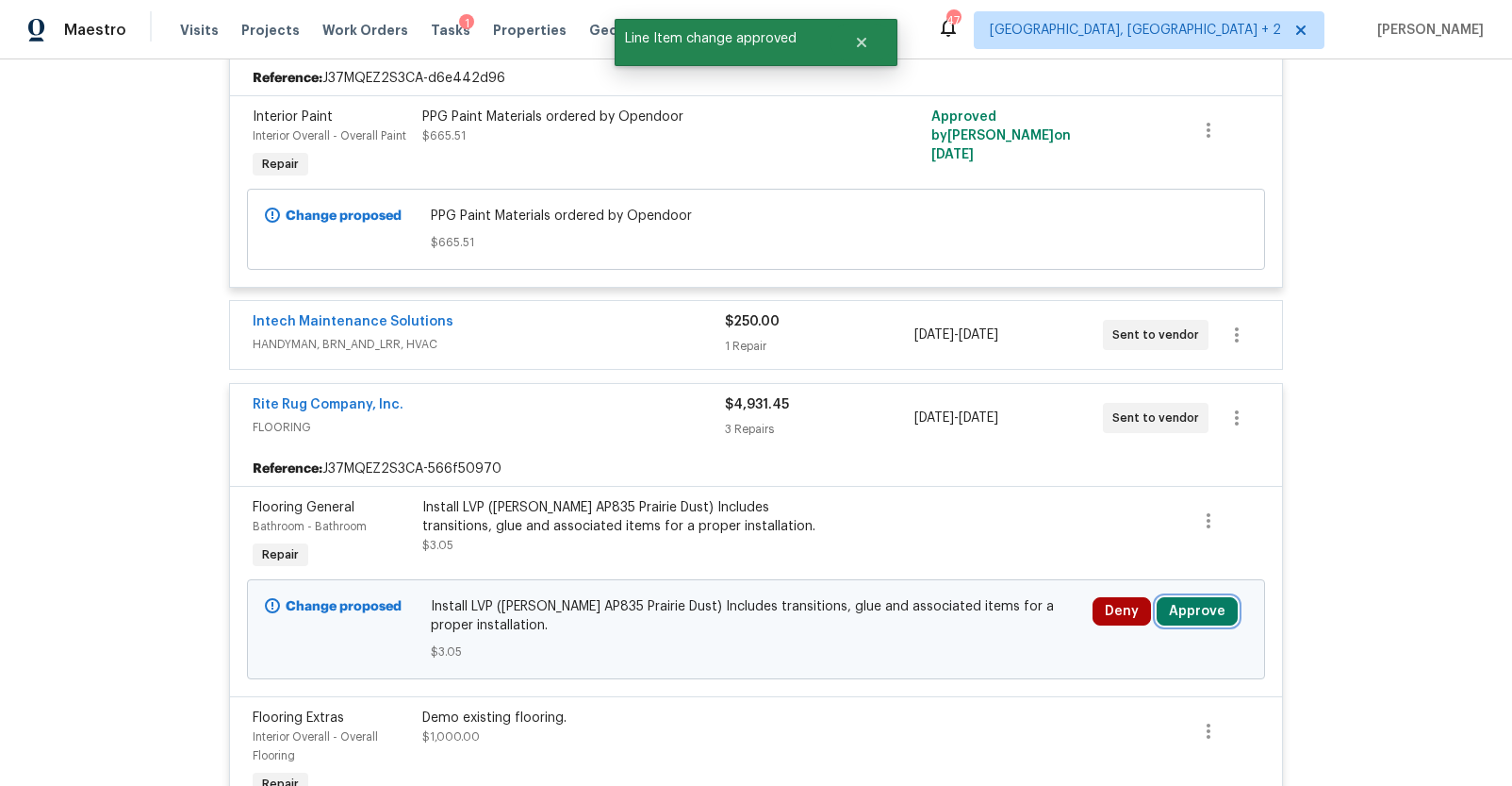
click at [1194, 606] on button "Approve" at bounding box center [1197, 611] width 81 height 28
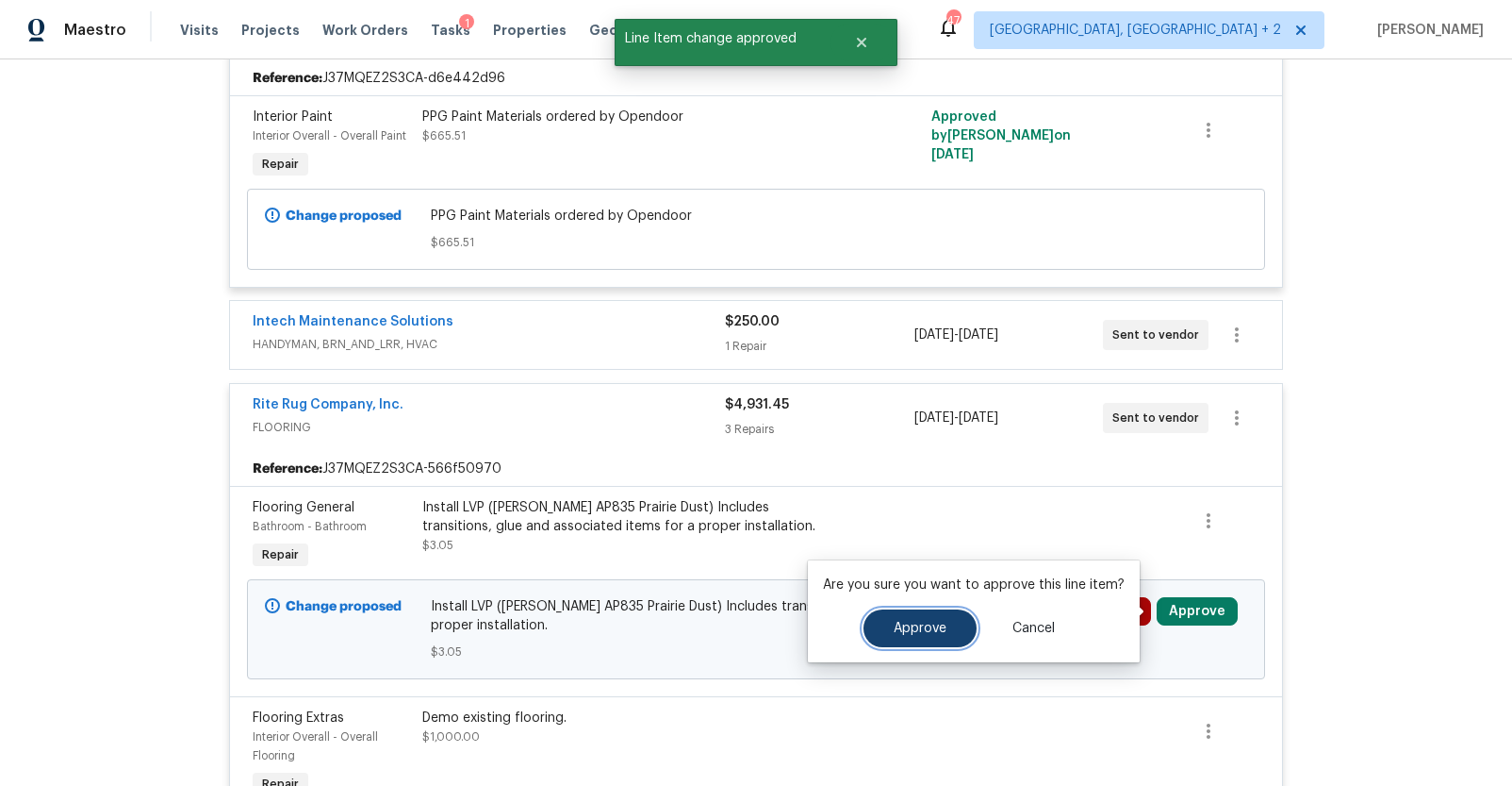
click at [925, 633] on span "Approve" at bounding box center [920, 628] width 52 height 15
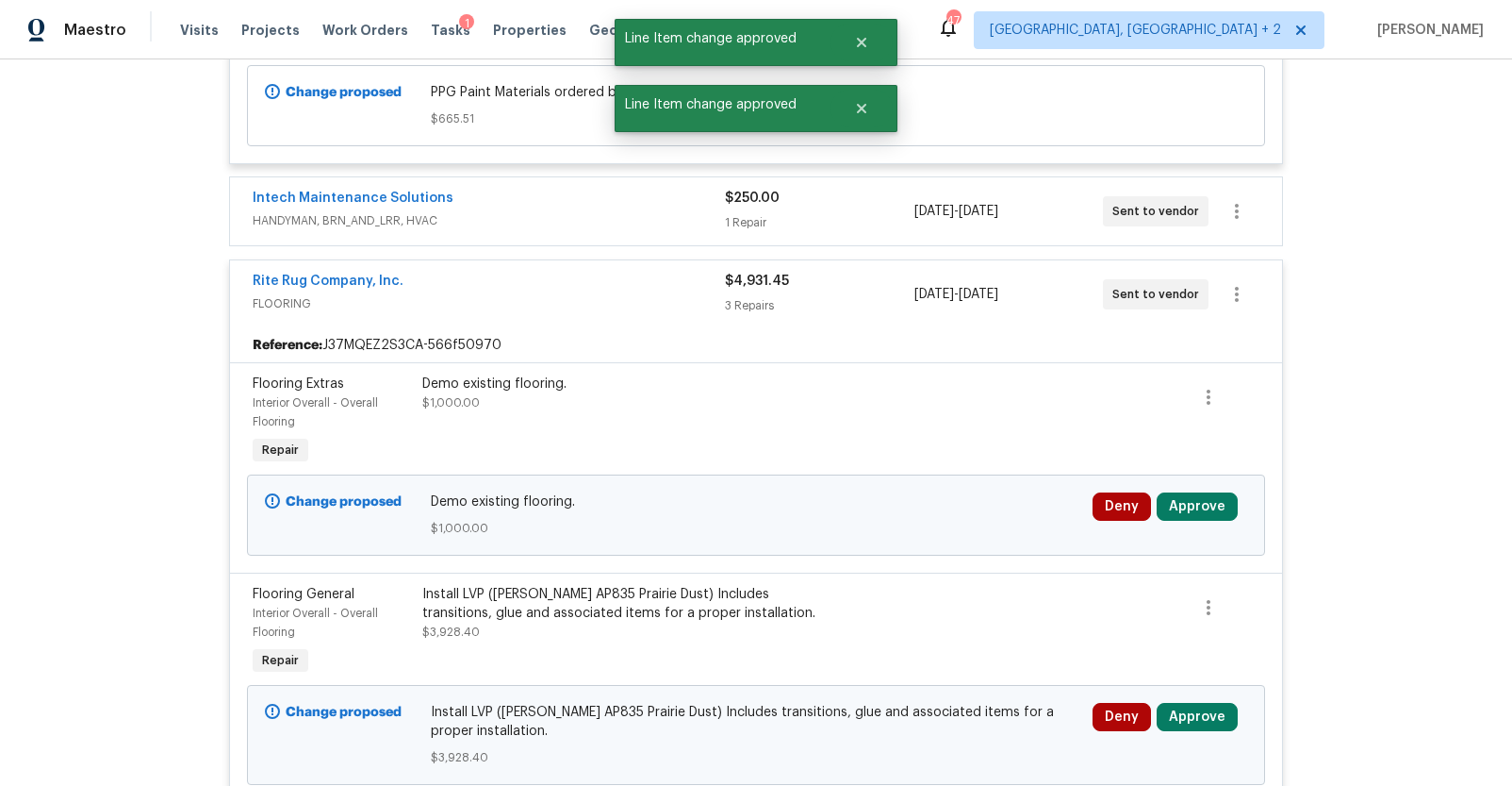
scroll to position [659, 0]
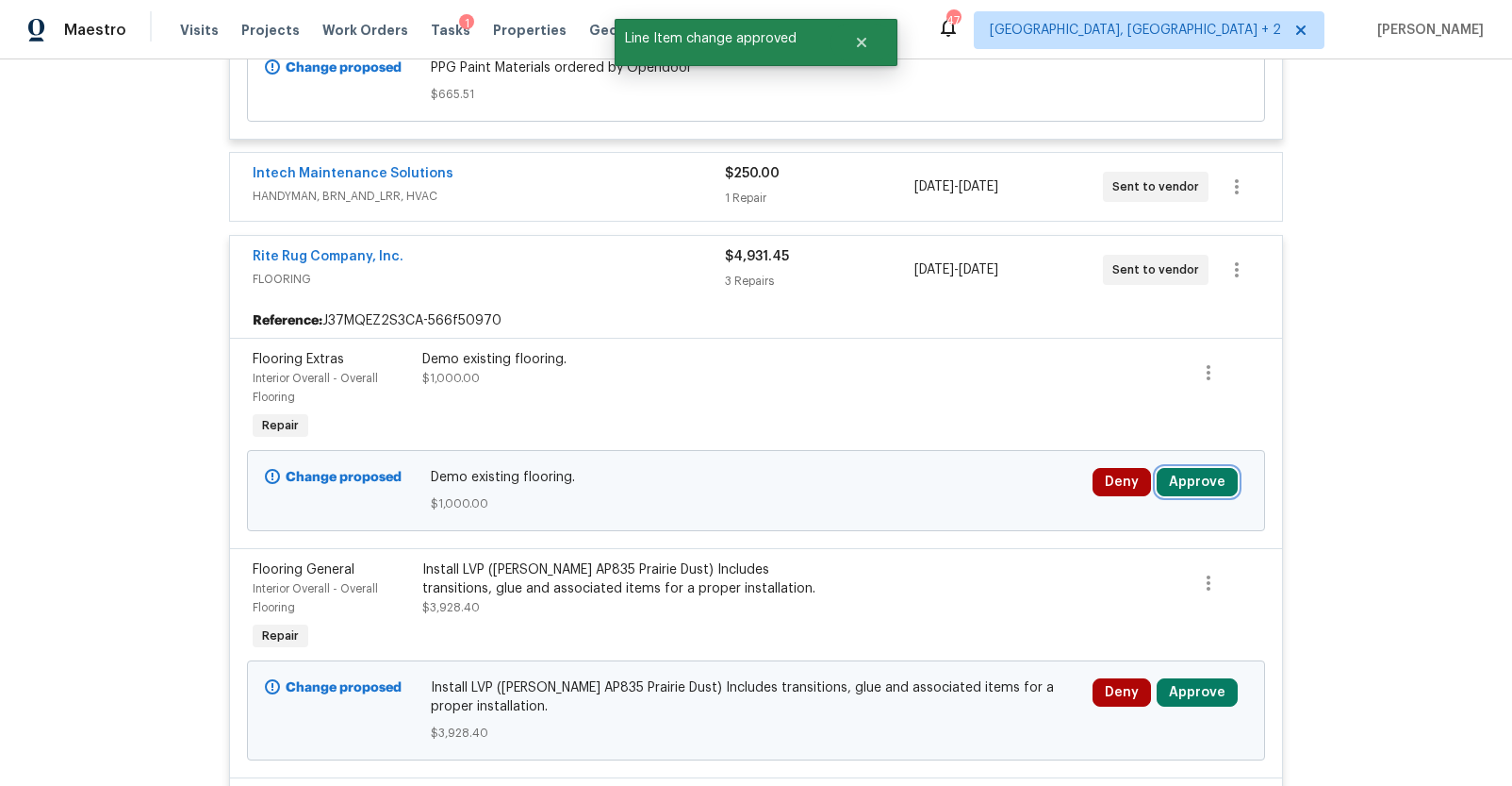
click at [1212, 482] on button "Approve" at bounding box center [1197, 482] width 81 height 28
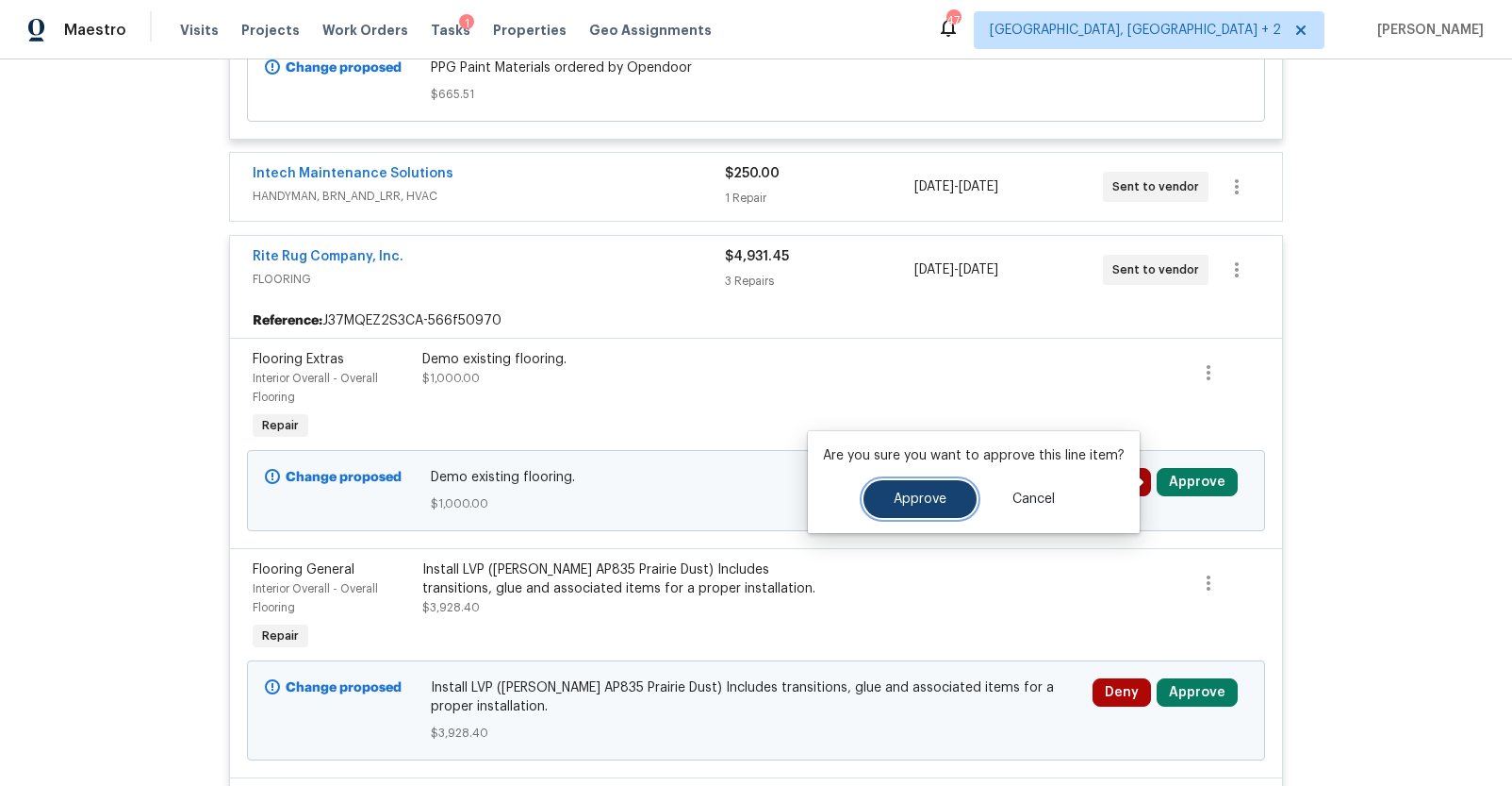
click at [938, 495] on span "Approve" at bounding box center [920, 499] width 52 height 15
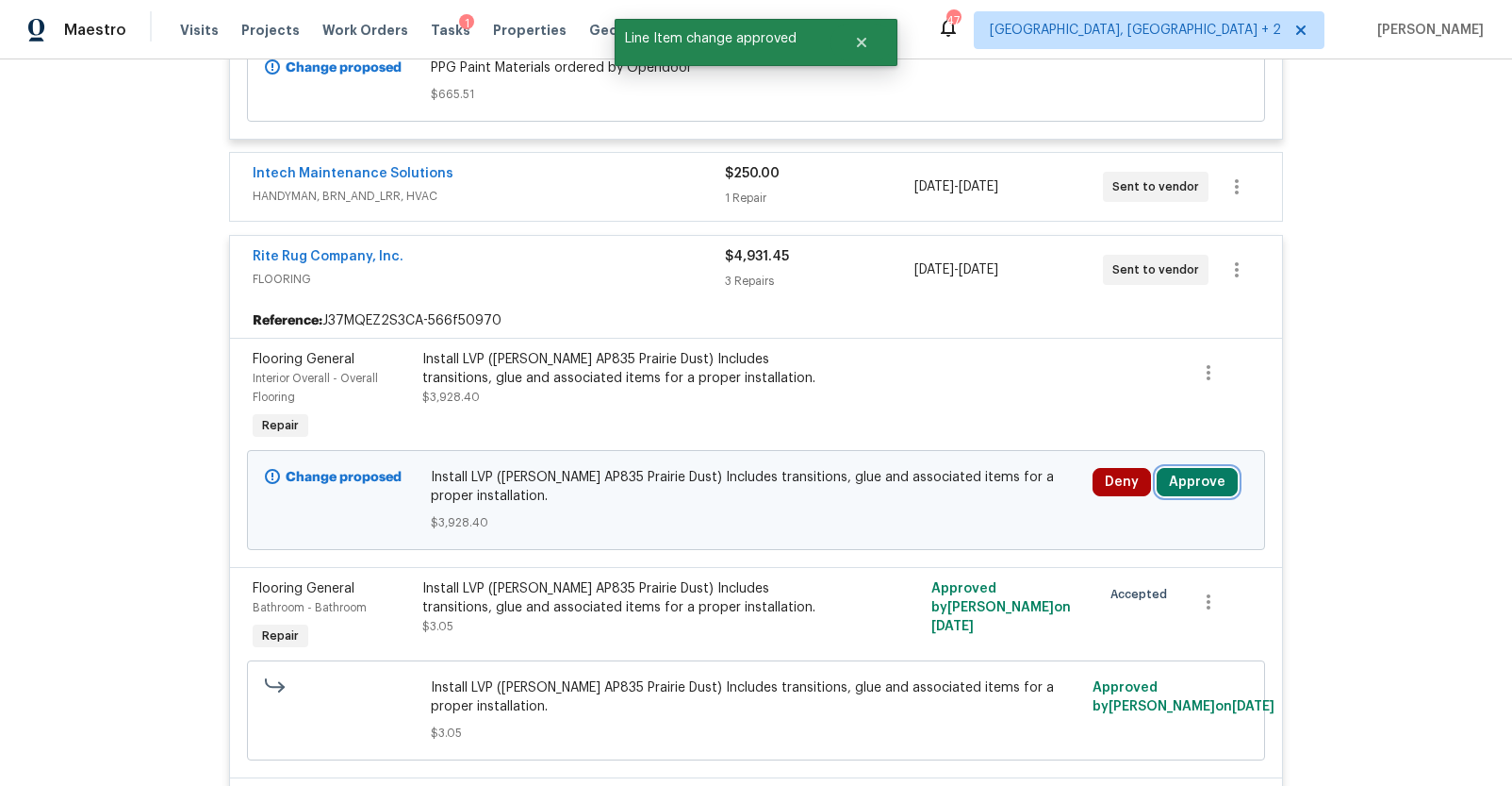
click at [1163, 483] on button "Approve" at bounding box center [1197, 482] width 81 height 28
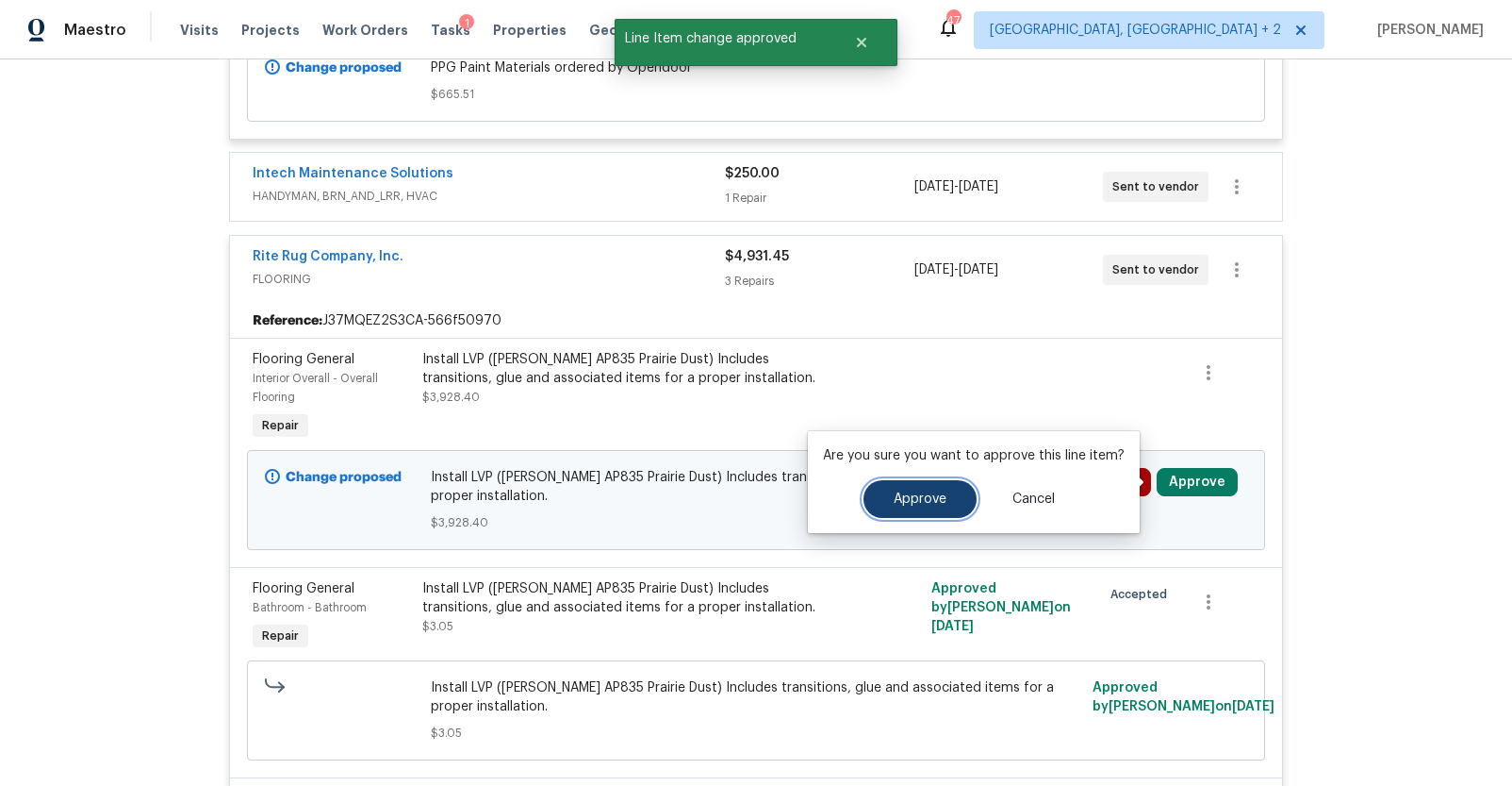
click at [909, 493] on span "Approve" at bounding box center [920, 499] width 52 height 15
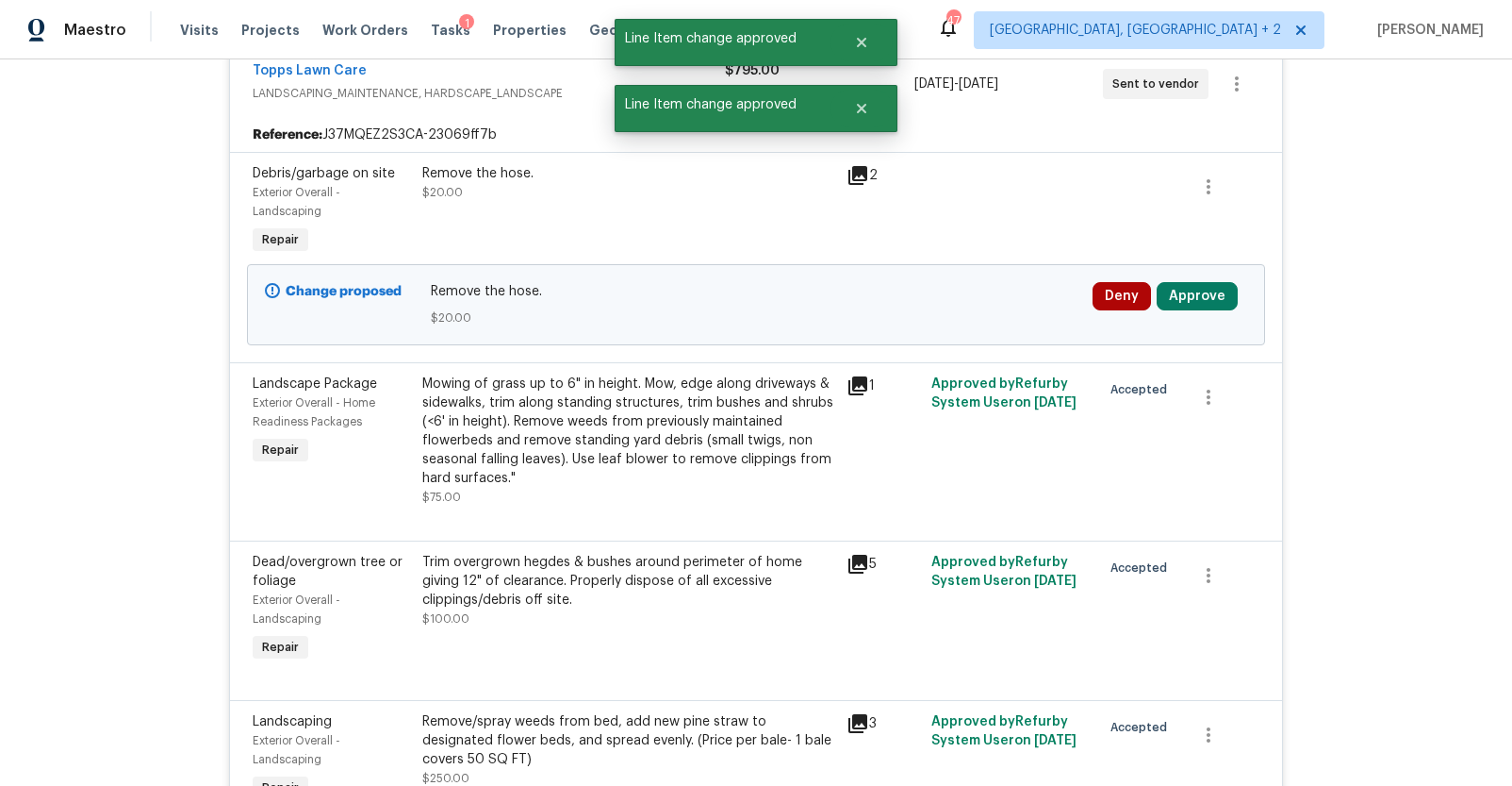
scroll to position [1461, 0]
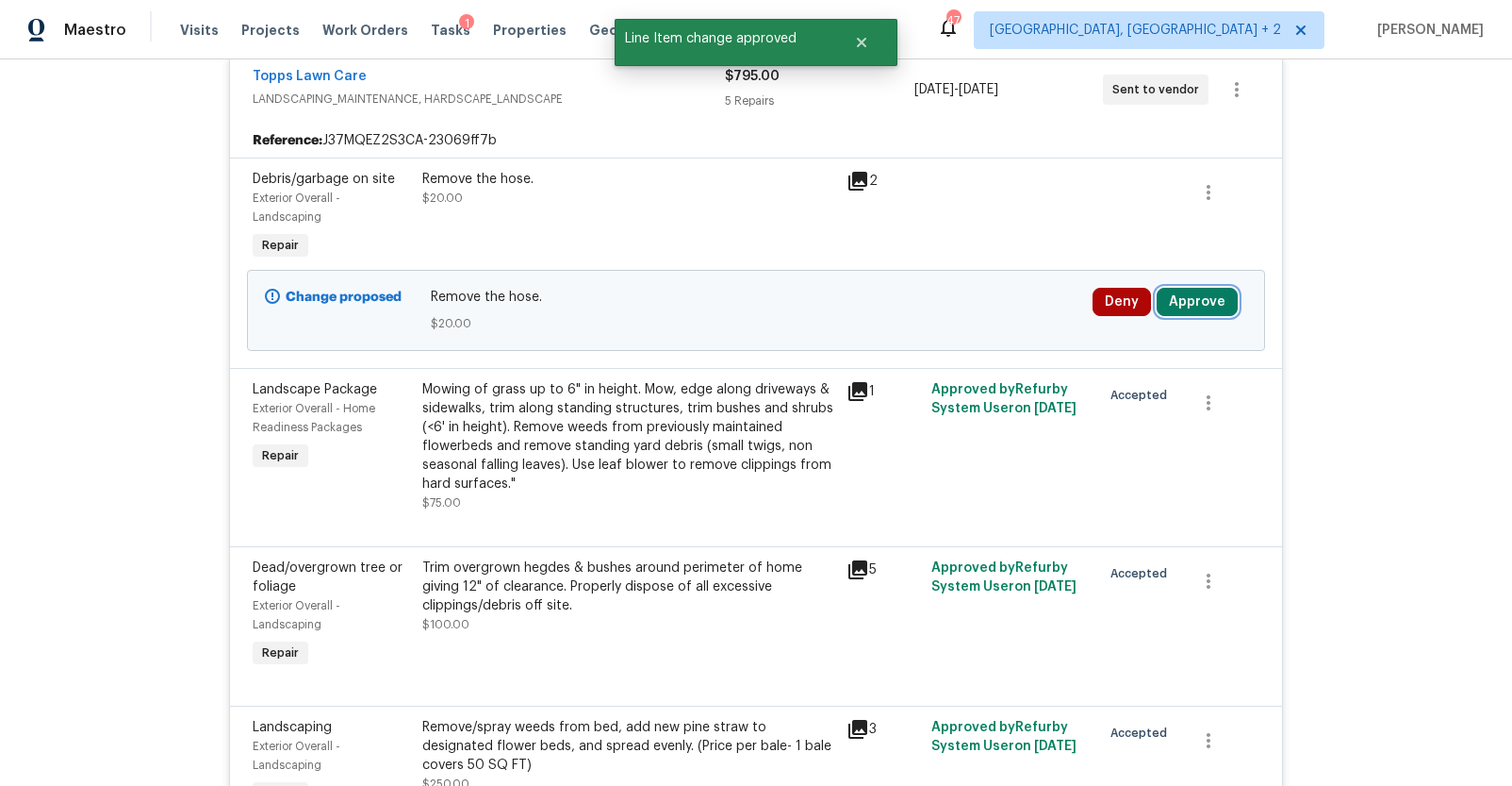
click at [1193, 304] on button "Approve" at bounding box center [1197, 301] width 81 height 28
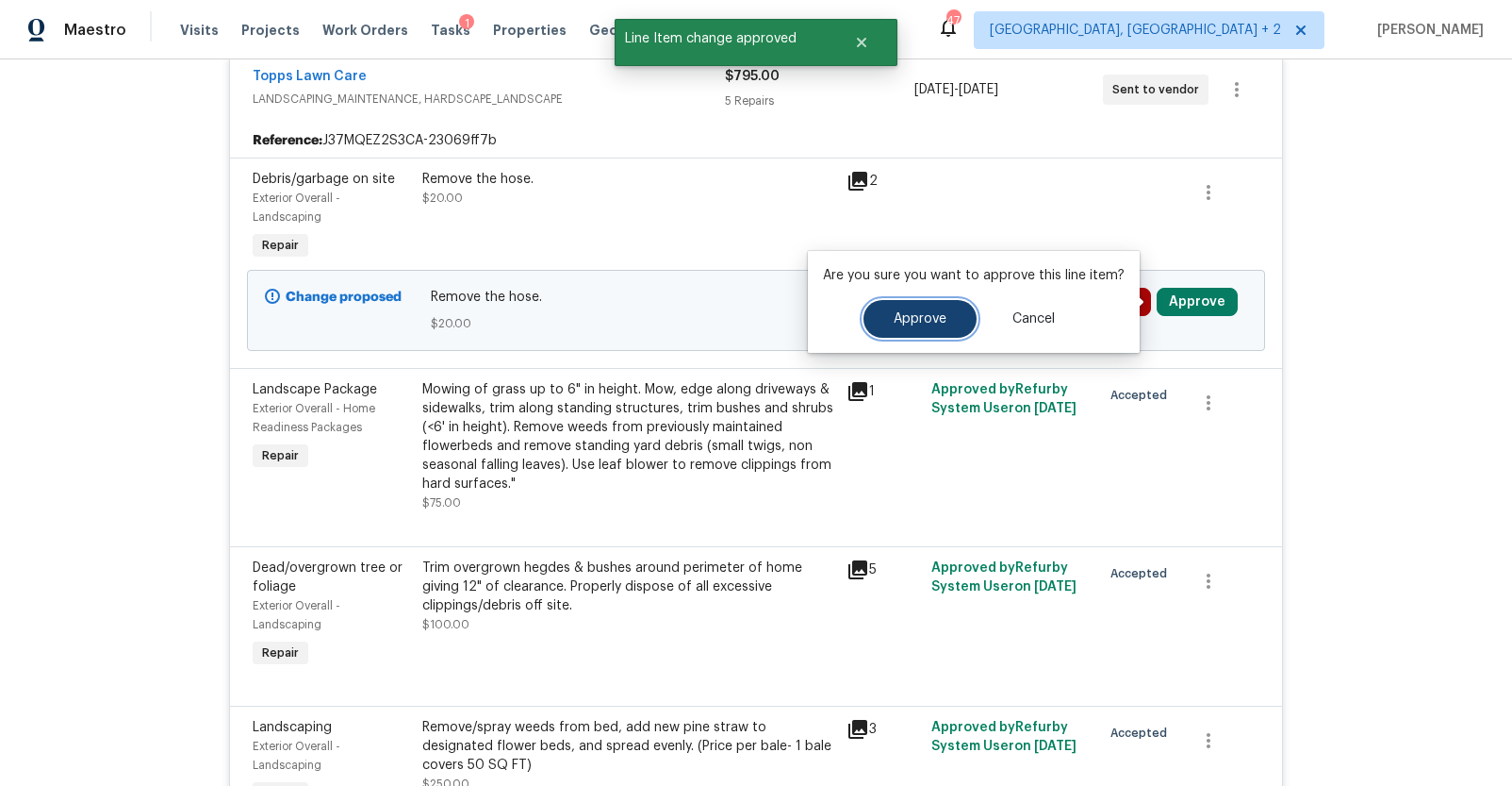
click at [922, 327] on button "Approve" at bounding box center [919, 318] width 113 height 38
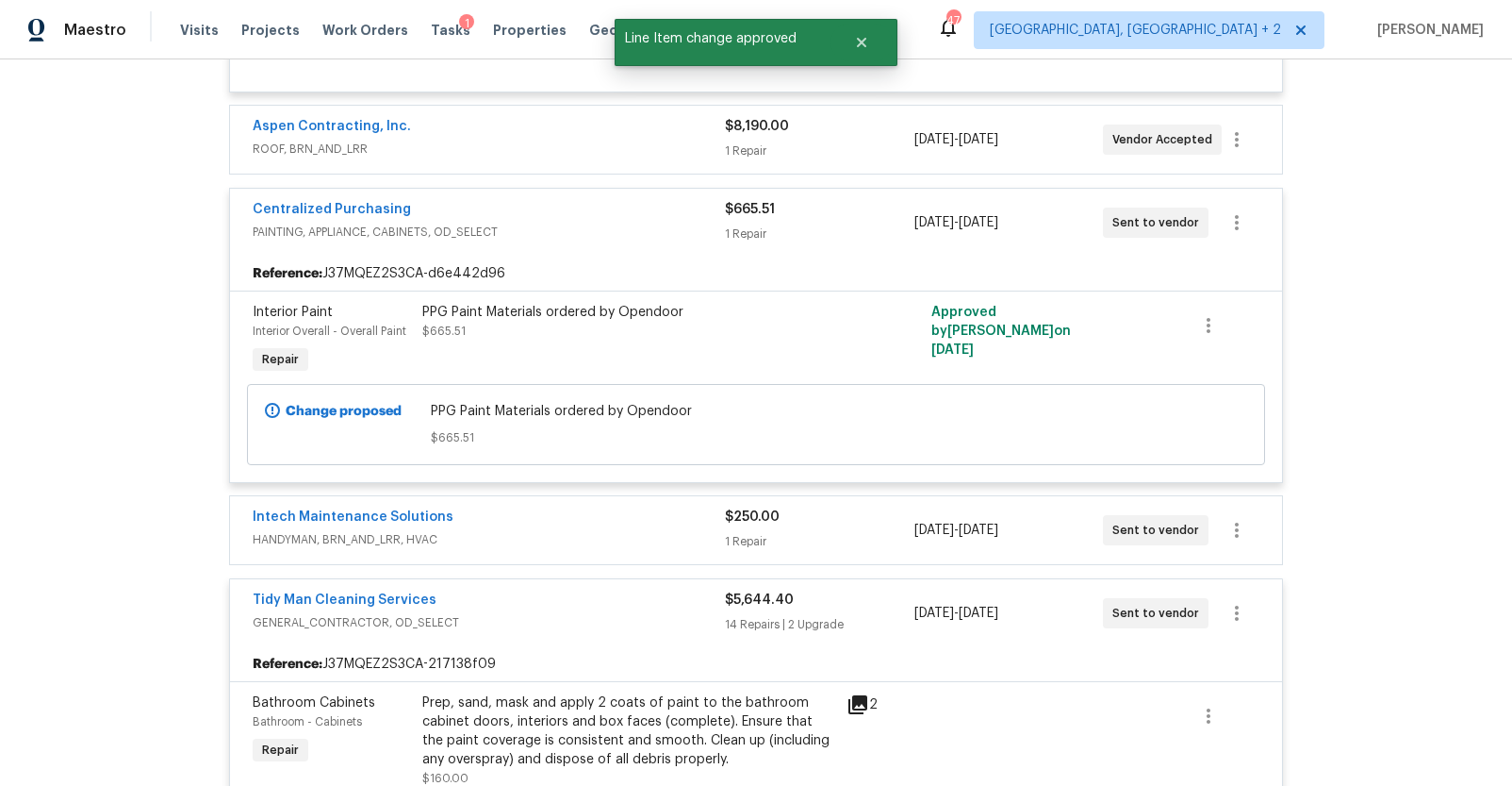
scroll to position [2341, 0]
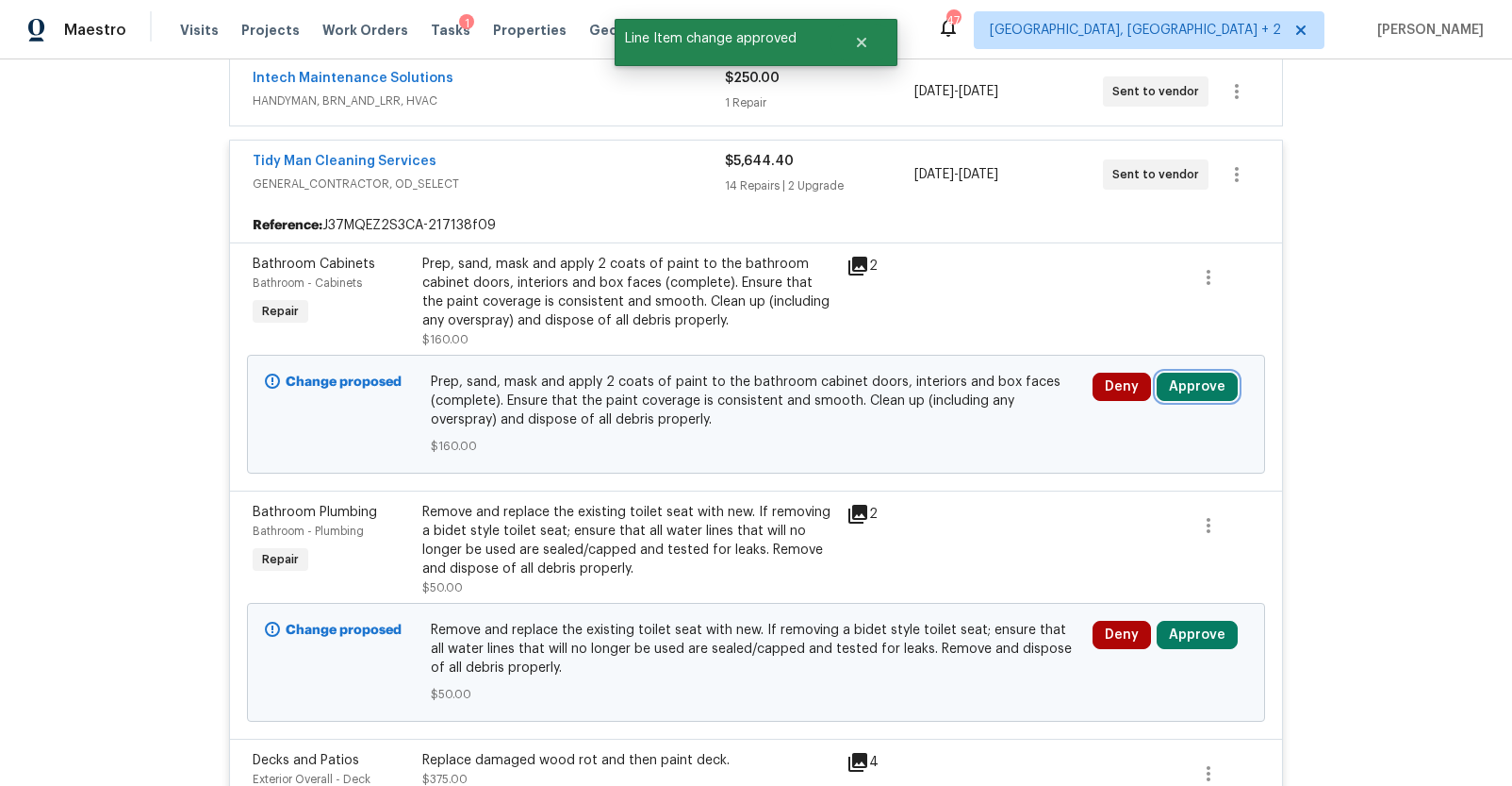
click at [1183, 385] on button "Approve" at bounding box center [1197, 386] width 81 height 28
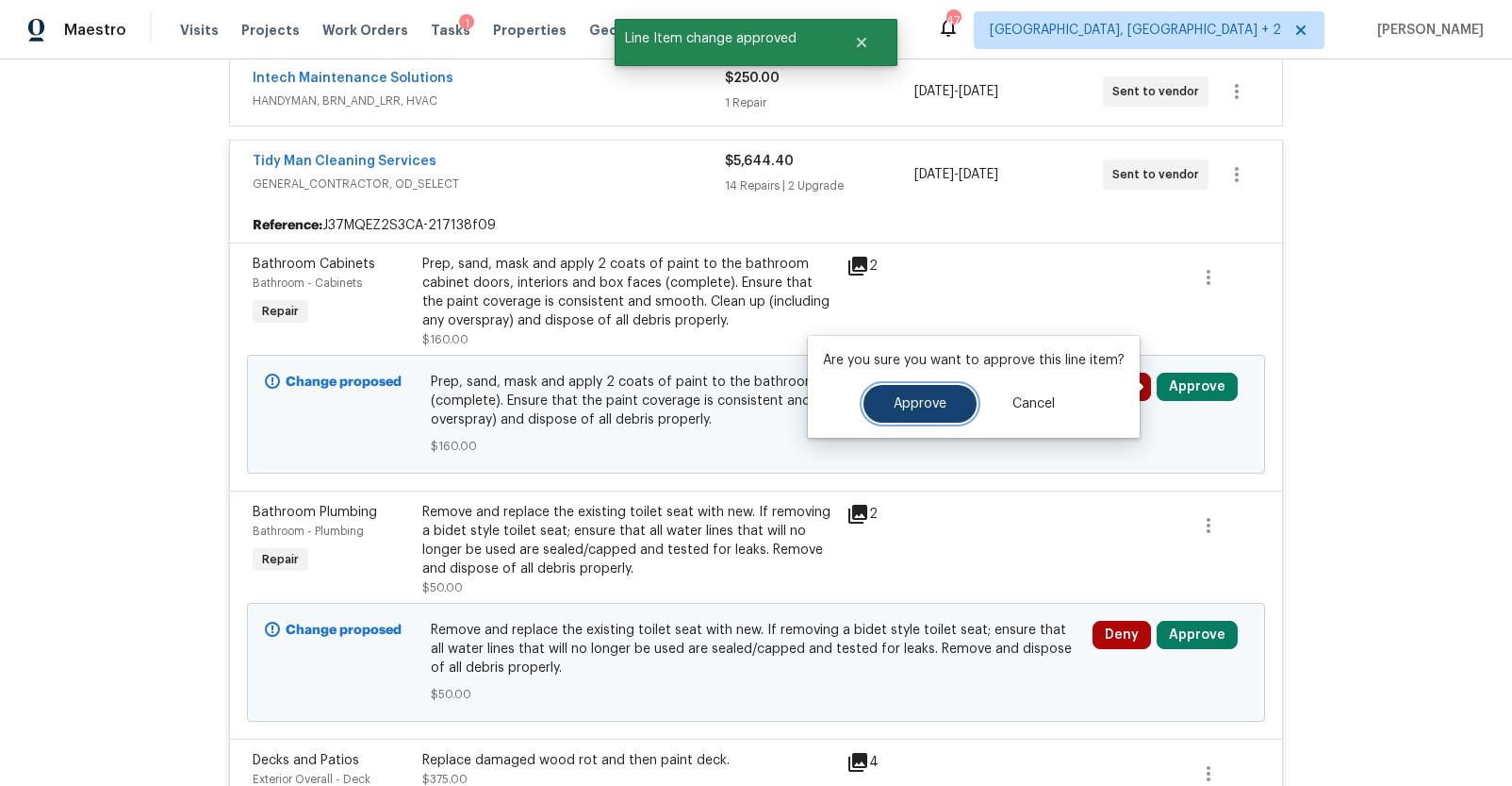
click at [905, 401] on span "Approve" at bounding box center [920, 404] width 52 height 15
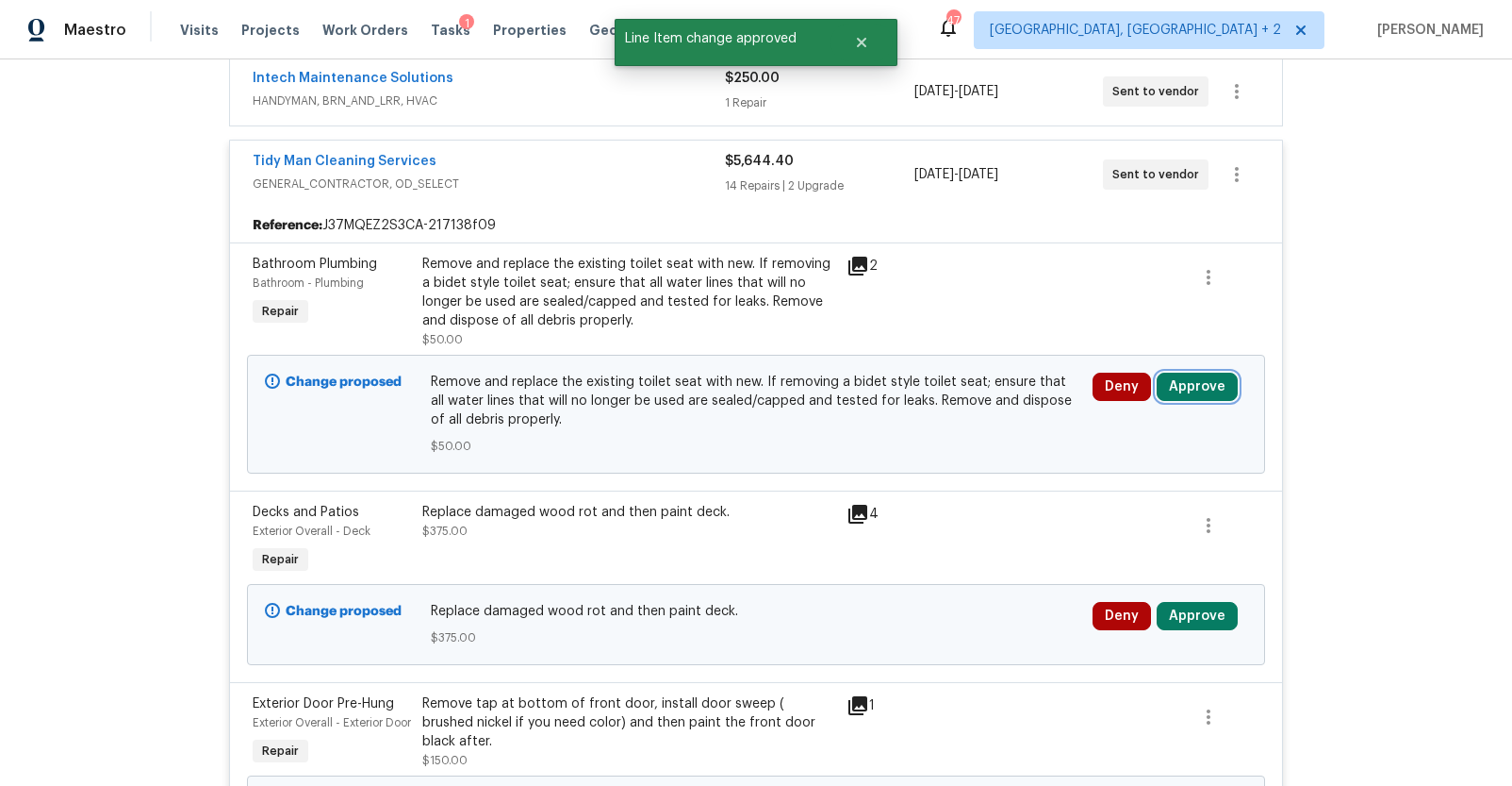
click at [1179, 383] on button "Approve" at bounding box center [1197, 386] width 81 height 28
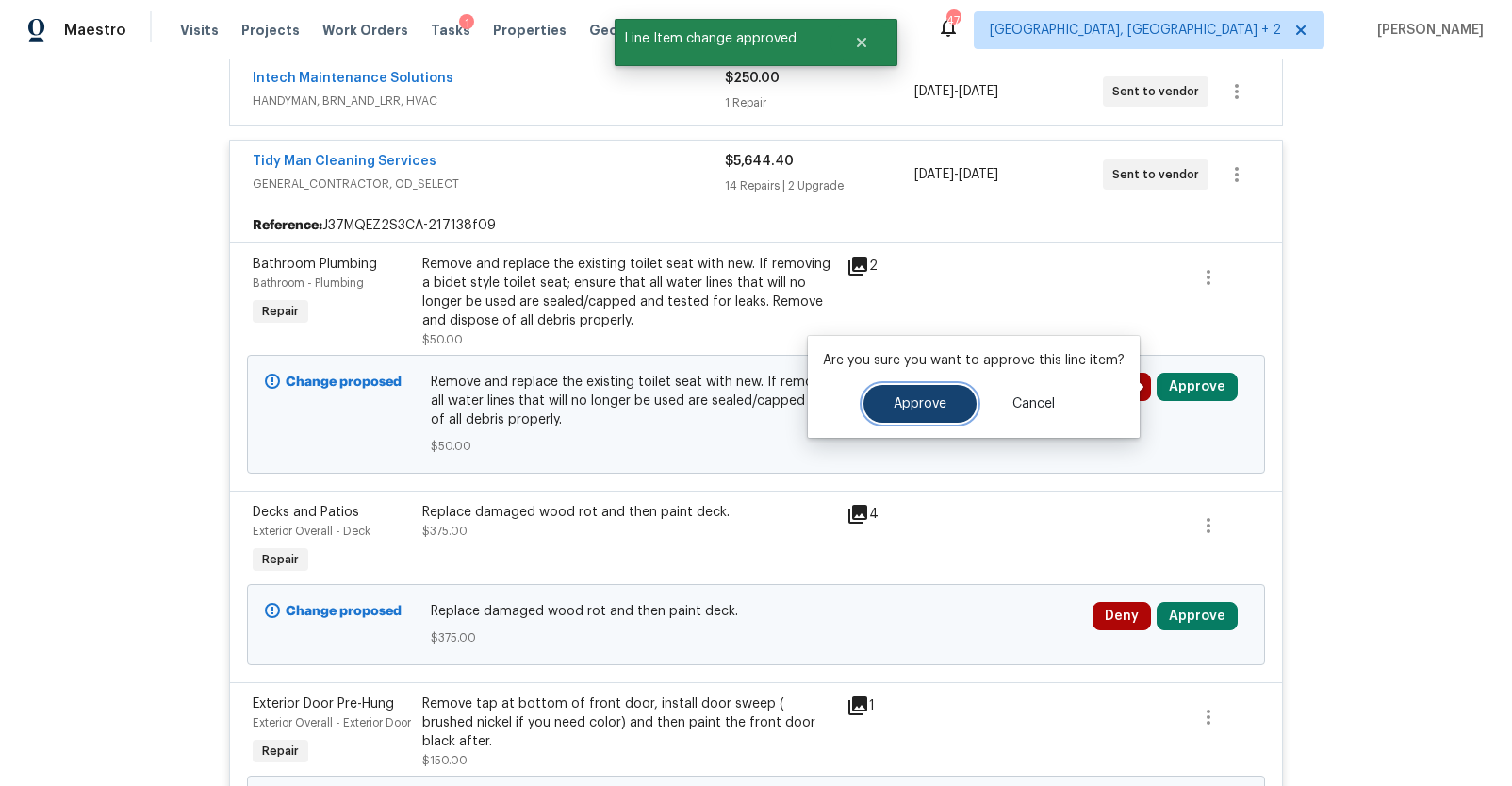
click at [956, 405] on button "Approve" at bounding box center [919, 403] width 113 height 38
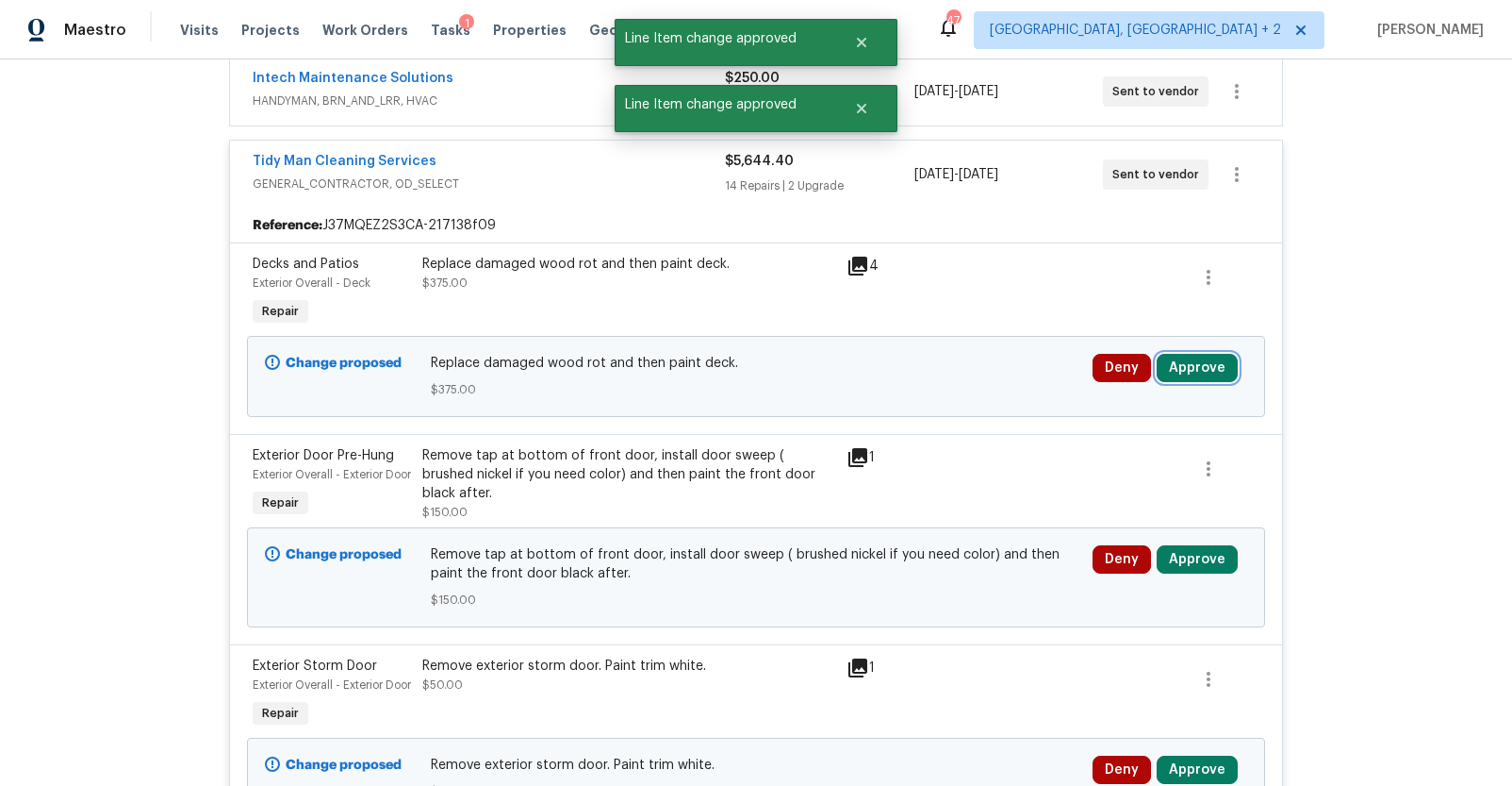
click at [1179, 370] on button "Approve" at bounding box center [1197, 367] width 81 height 28
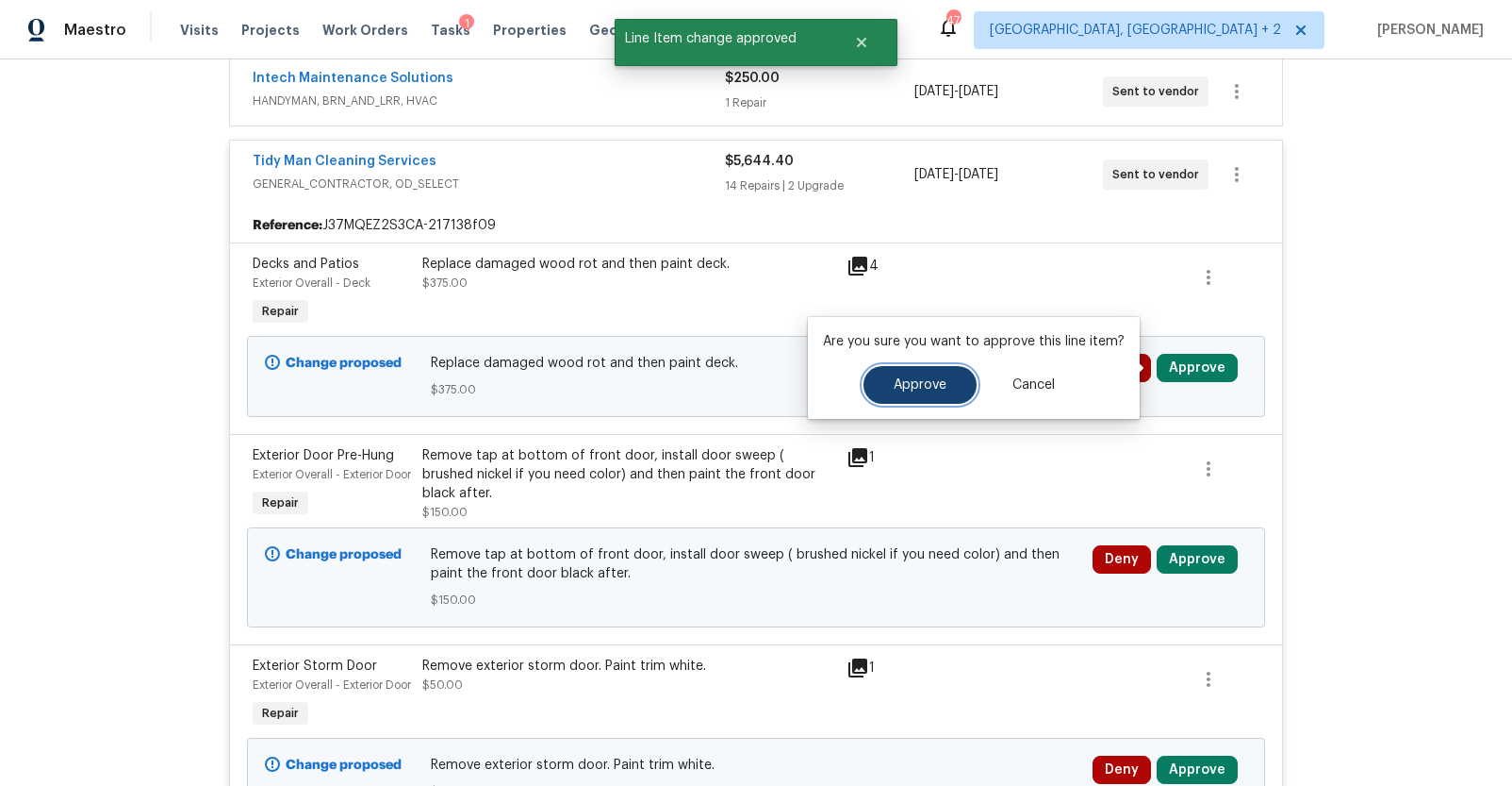
click at [952, 386] on button "Approve" at bounding box center [919, 385] width 113 height 38
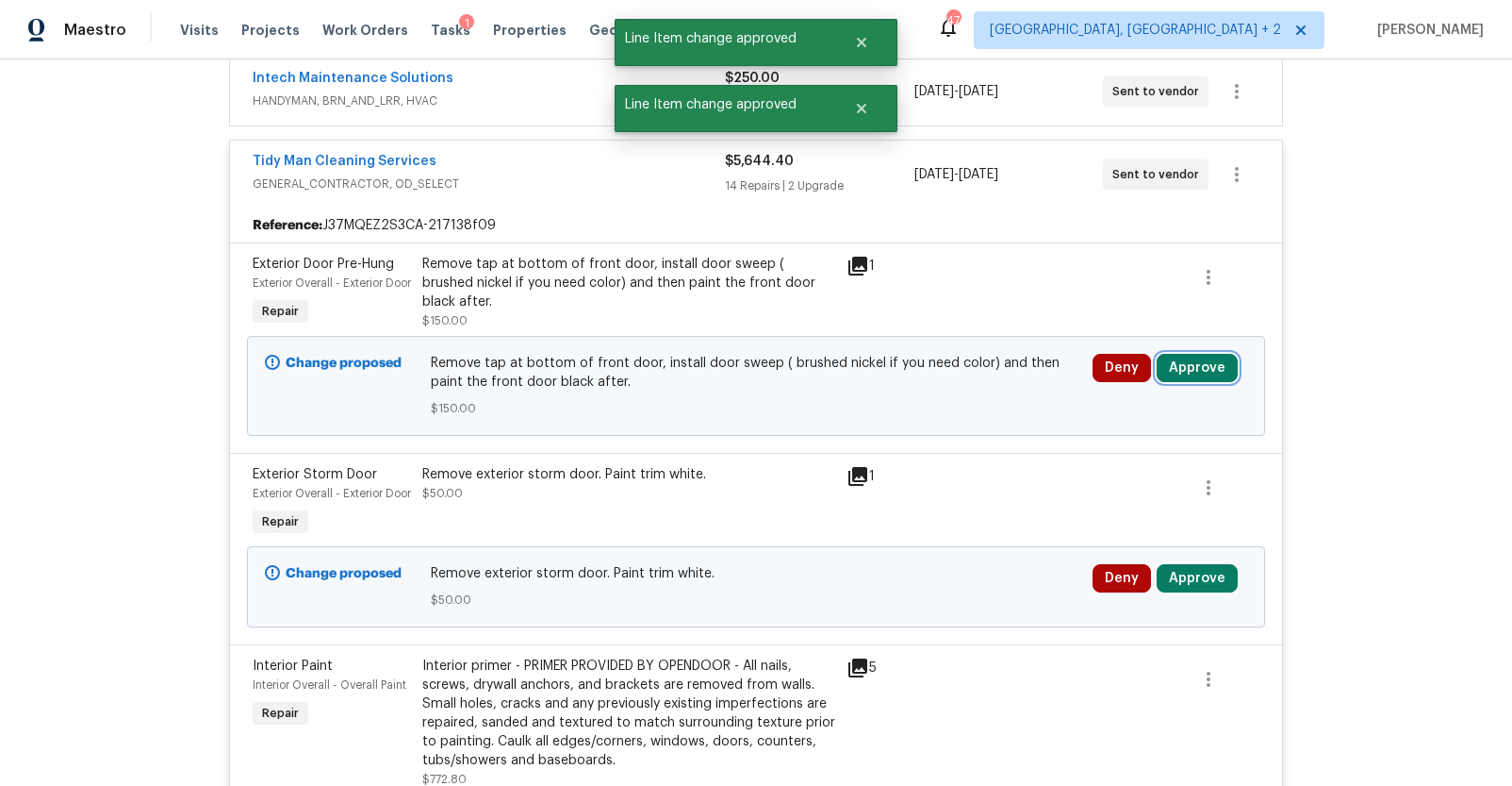
click at [1193, 382] on button "Approve" at bounding box center [1197, 367] width 81 height 28
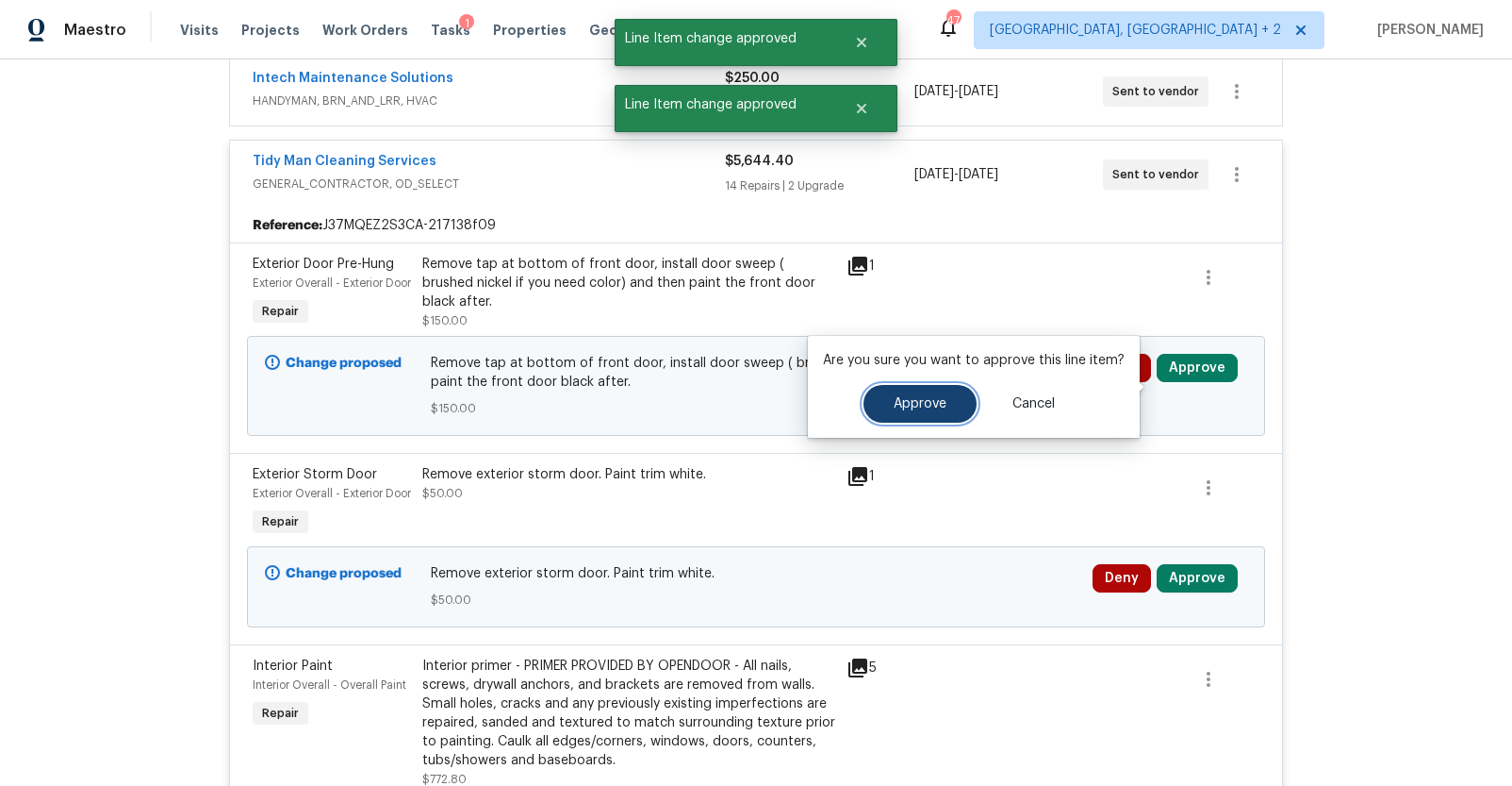
click at [922, 404] on span "Approve" at bounding box center [920, 404] width 52 height 15
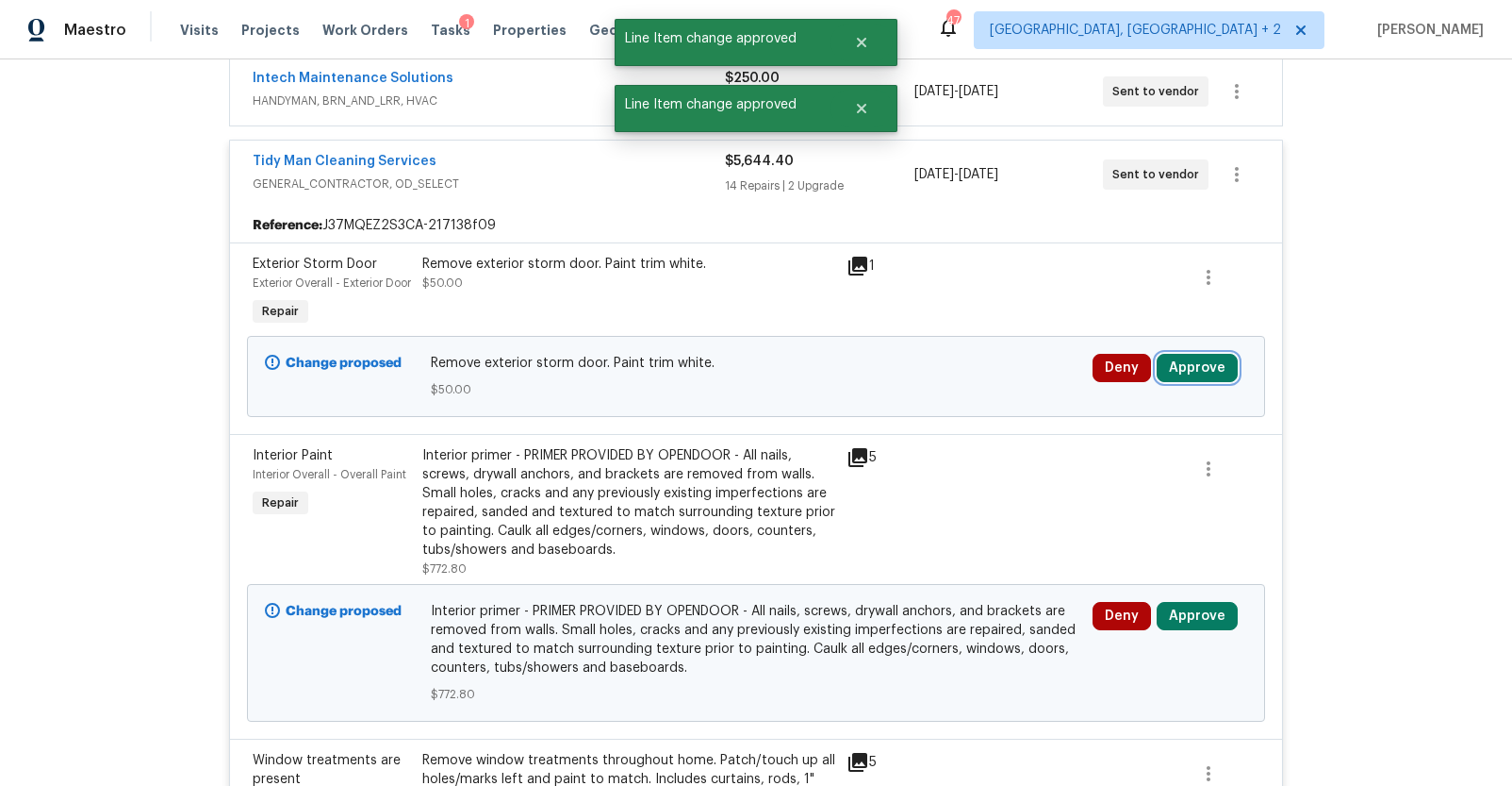
click at [1178, 382] on button "Approve" at bounding box center [1197, 367] width 81 height 28
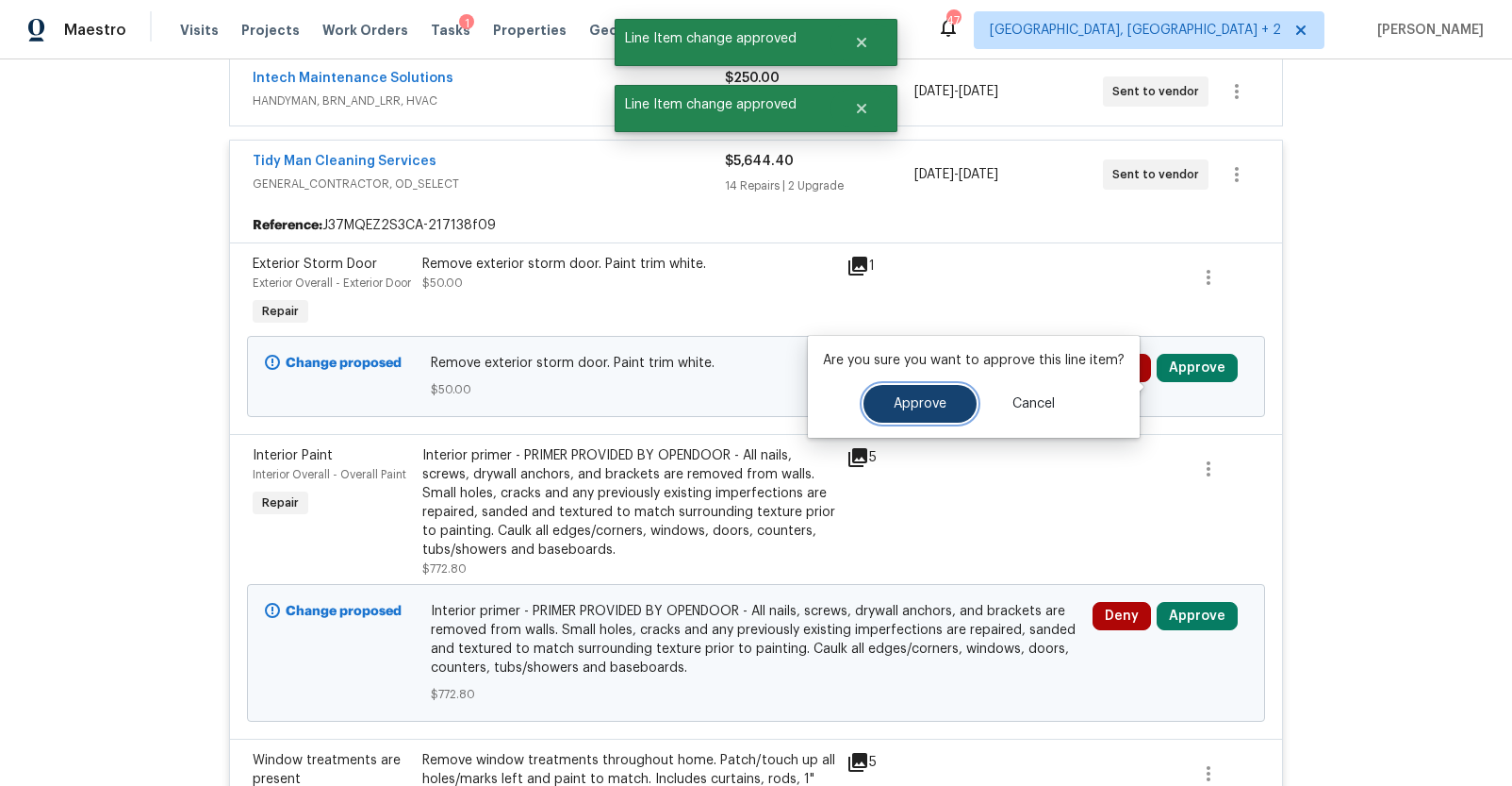
click at [923, 400] on span "Approve" at bounding box center [920, 404] width 52 height 15
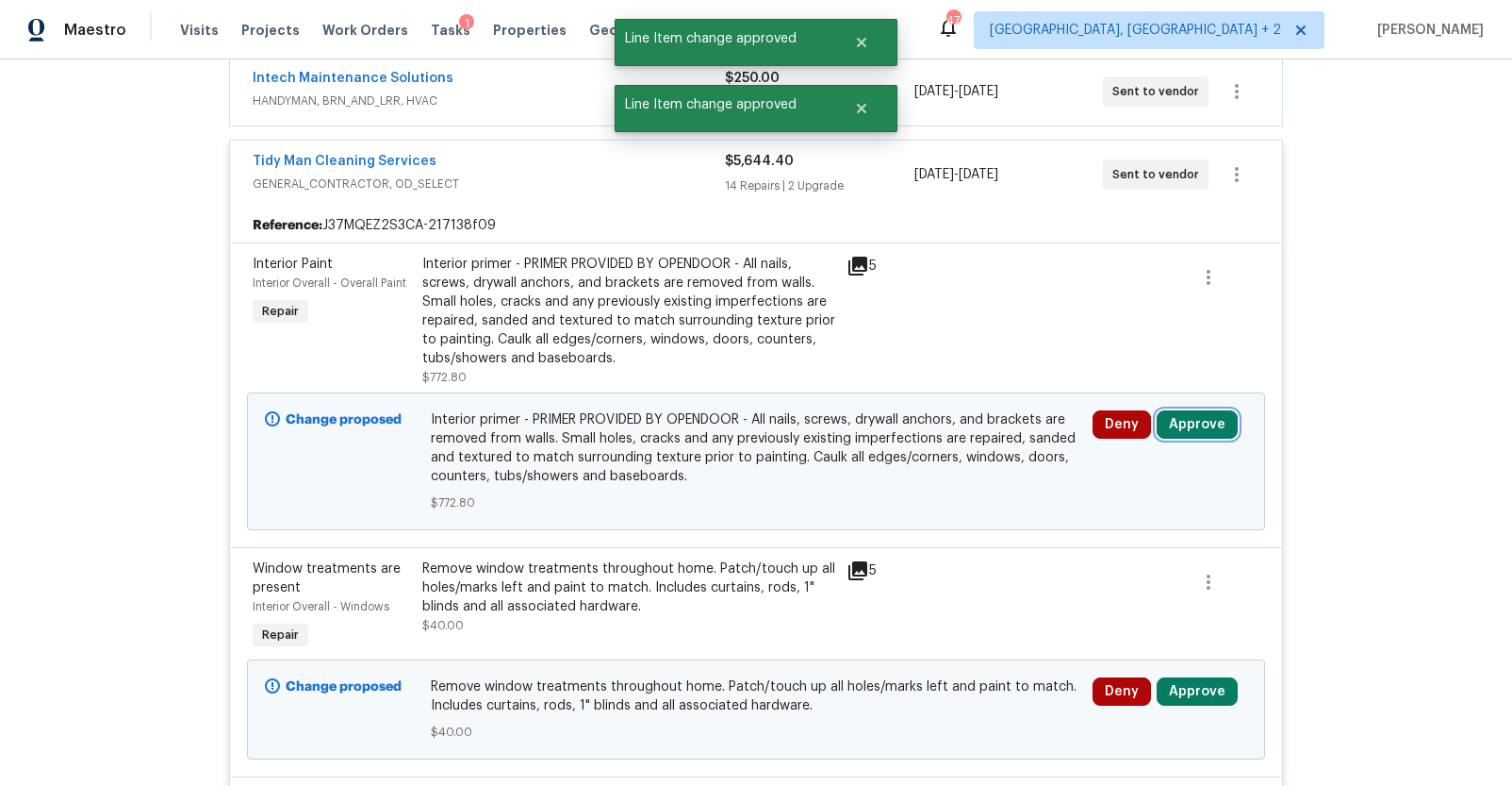
click at [1179, 423] on button "Approve" at bounding box center [1197, 424] width 81 height 28
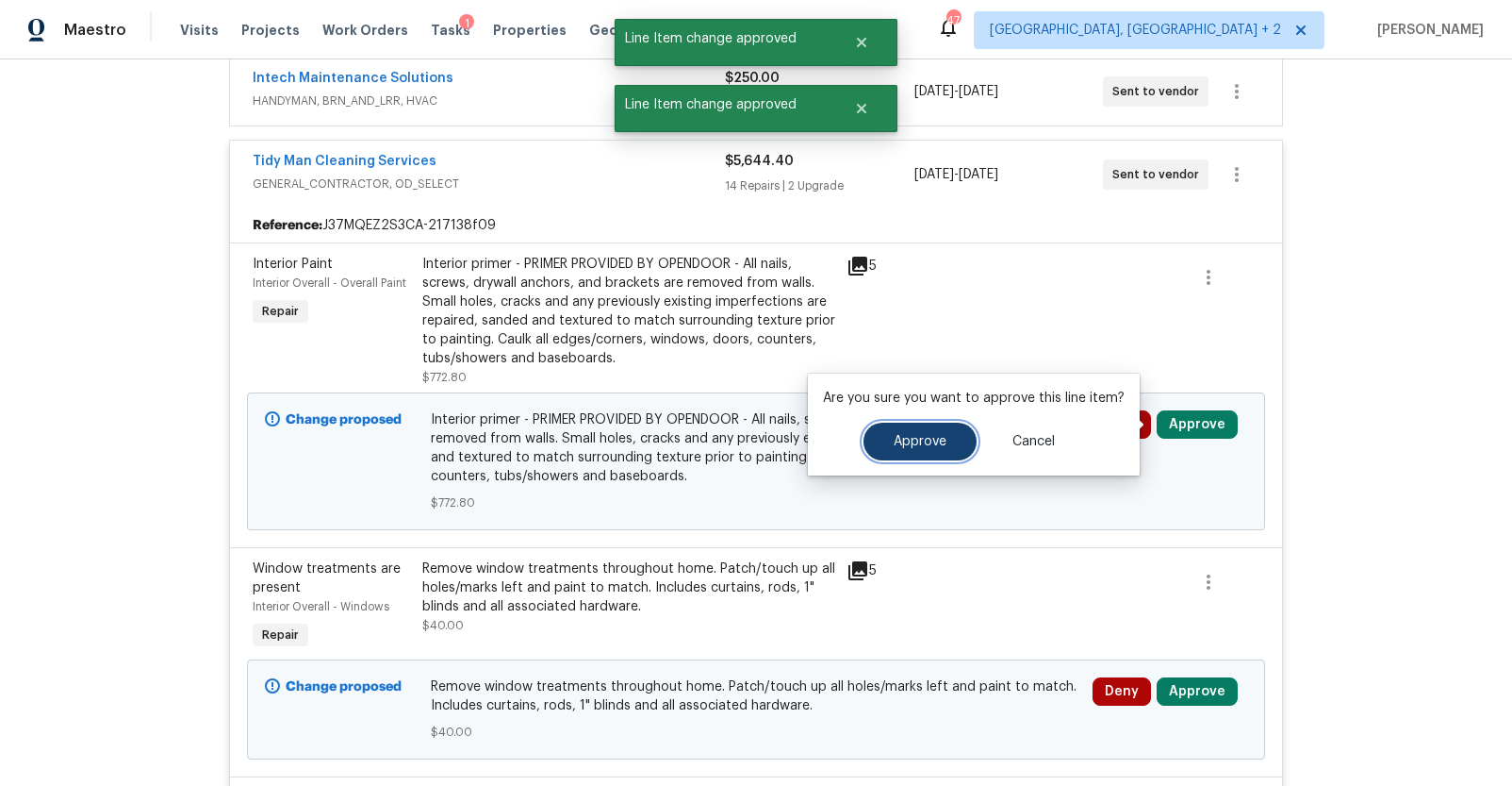
click at [879, 437] on button "Approve" at bounding box center [919, 441] width 113 height 38
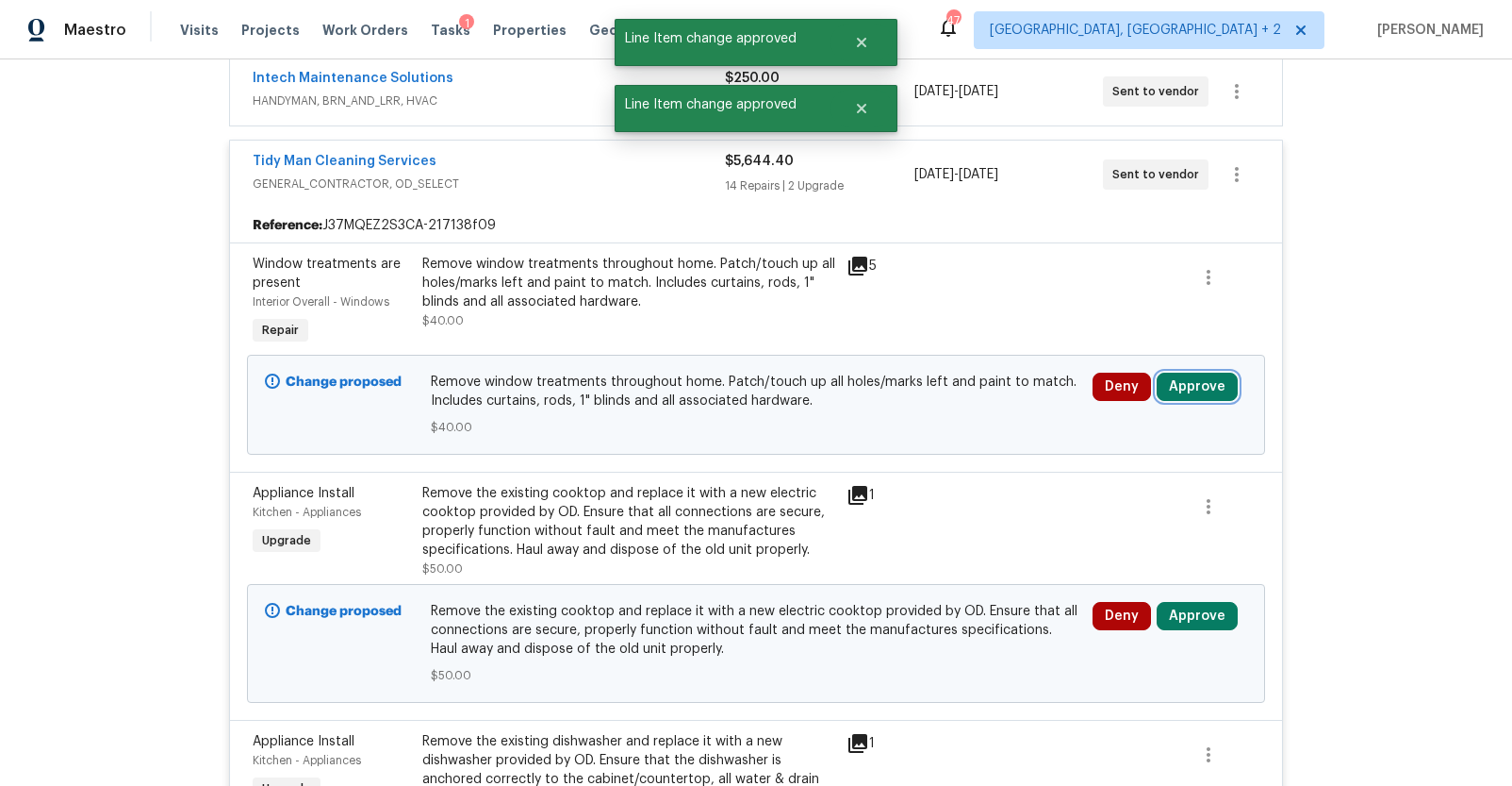
click at [1177, 383] on button "Approve" at bounding box center [1197, 386] width 81 height 28
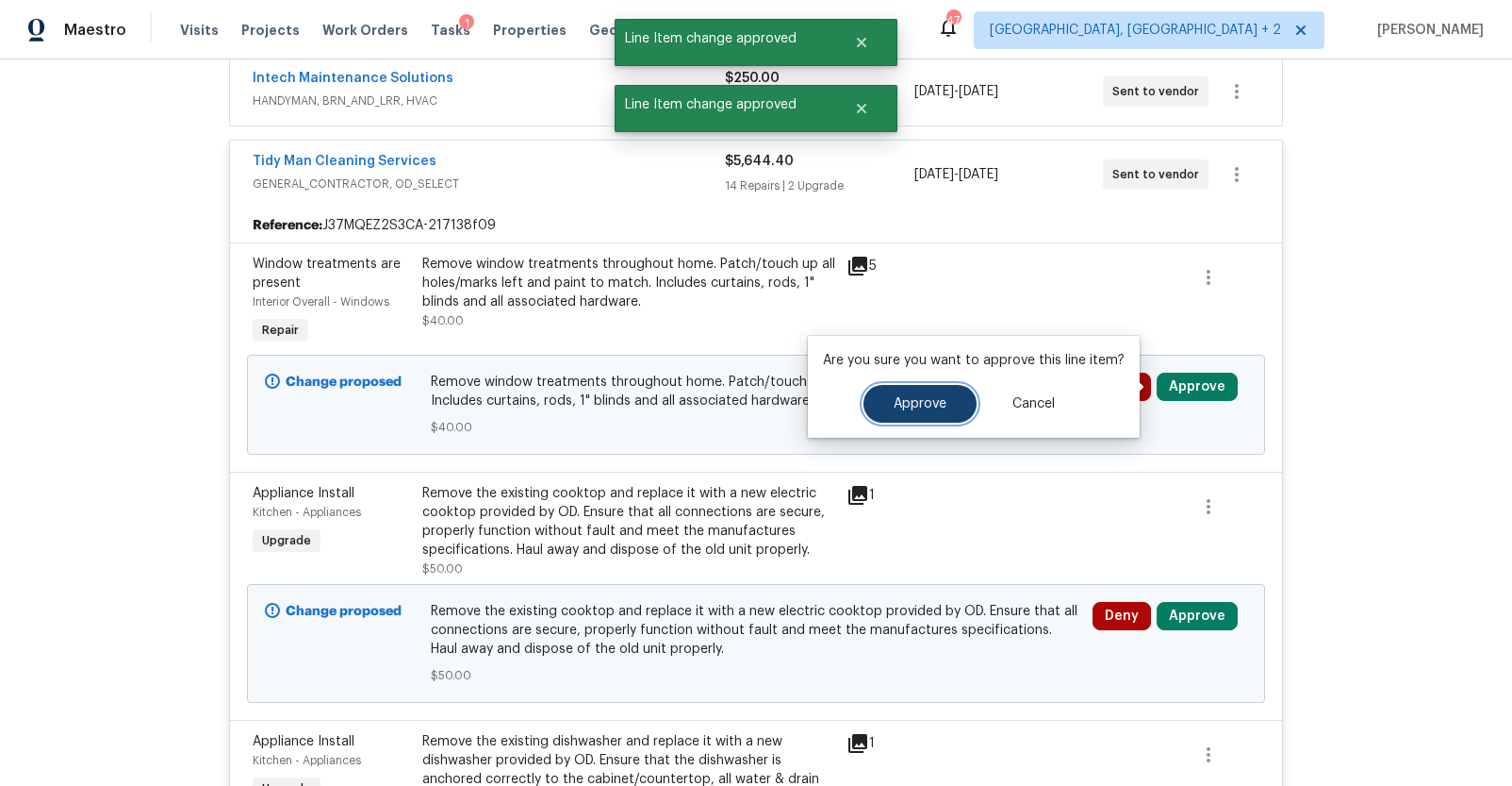
click at [904, 403] on span "Approve" at bounding box center [920, 404] width 52 height 15
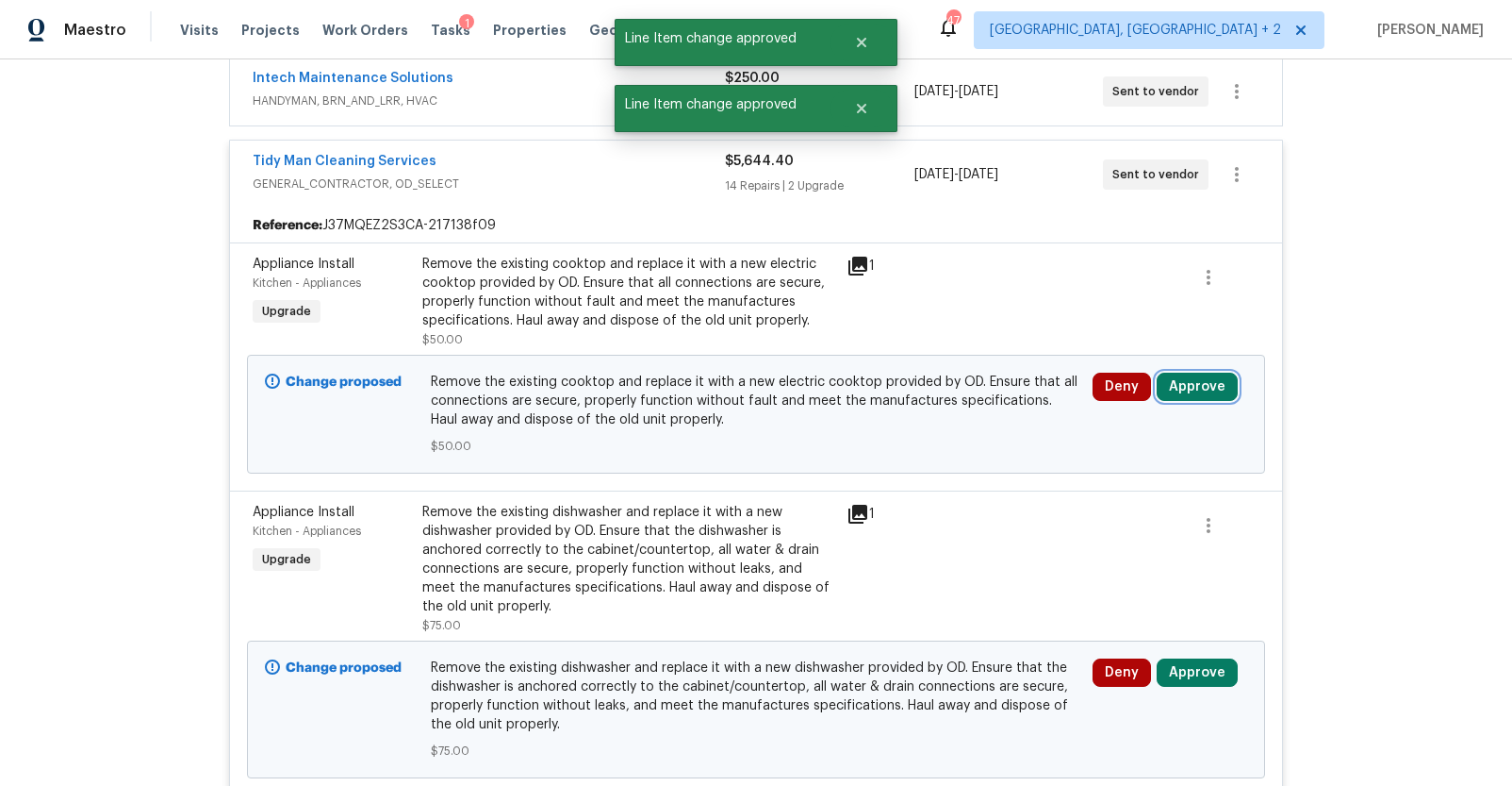
click at [1179, 381] on button "Approve" at bounding box center [1197, 386] width 81 height 28
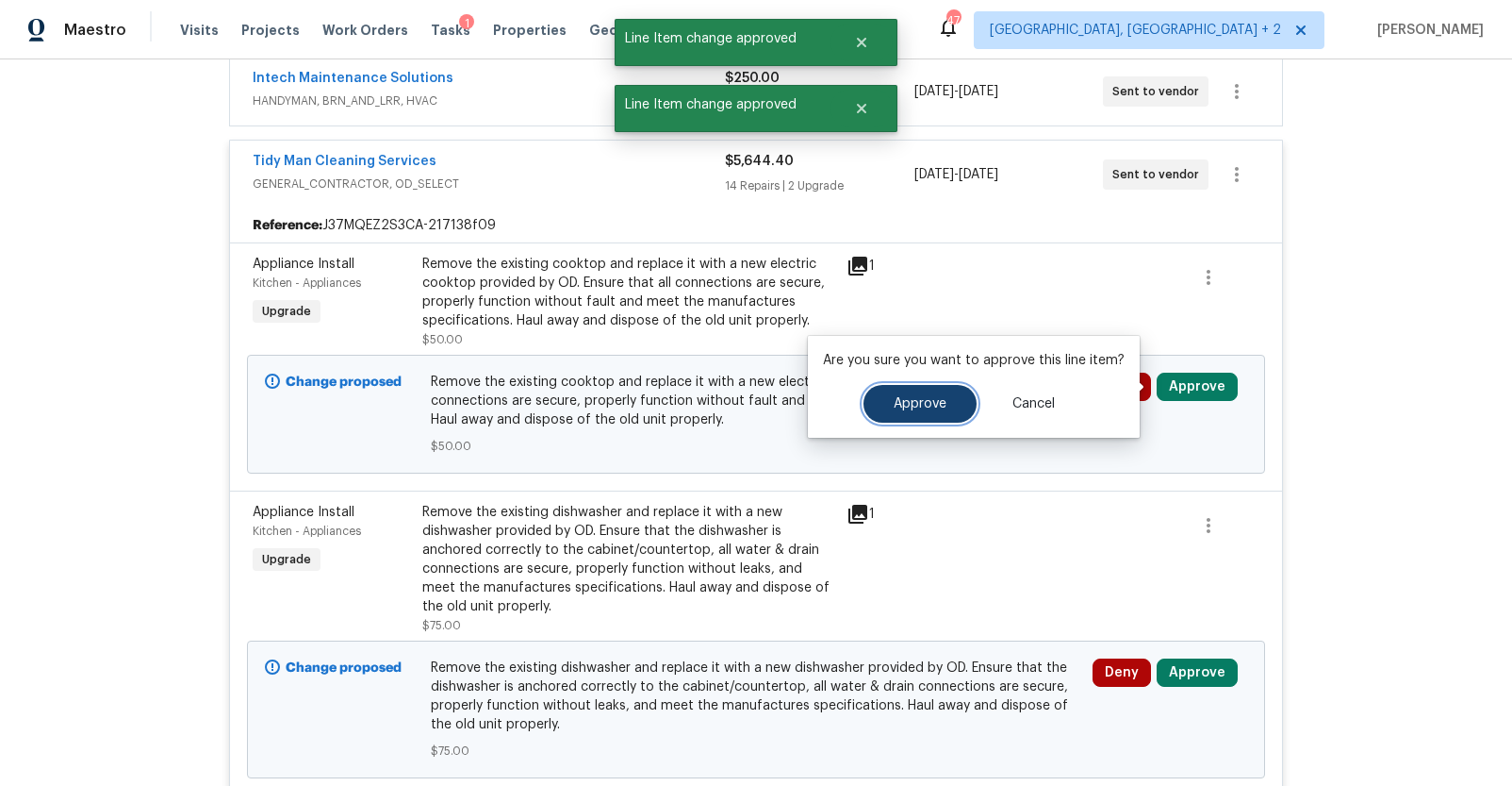
click at [900, 399] on span "Approve" at bounding box center [920, 404] width 52 height 15
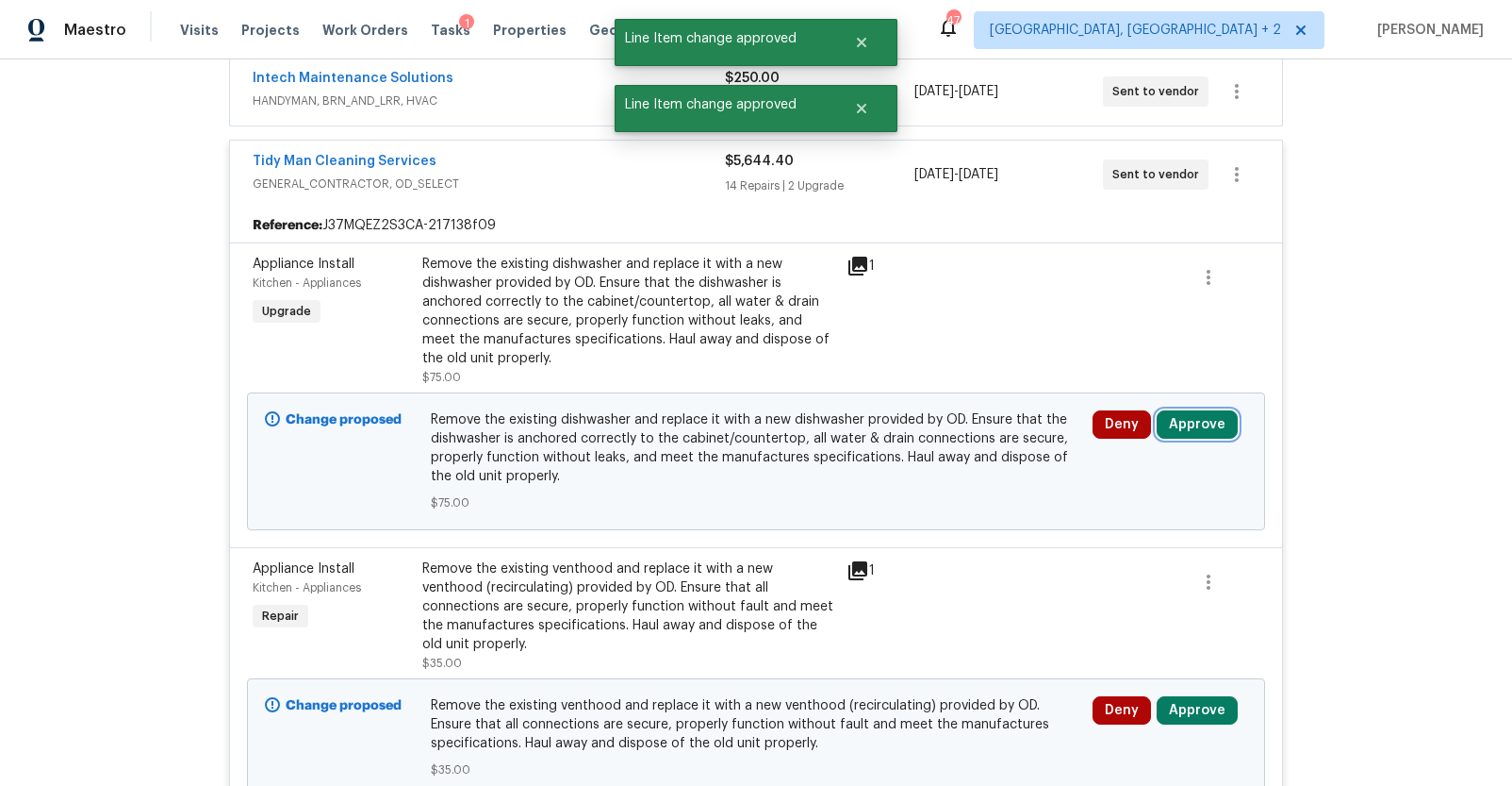
click at [1177, 417] on button "Approve" at bounding box center [1197, 424] width 81 height 28
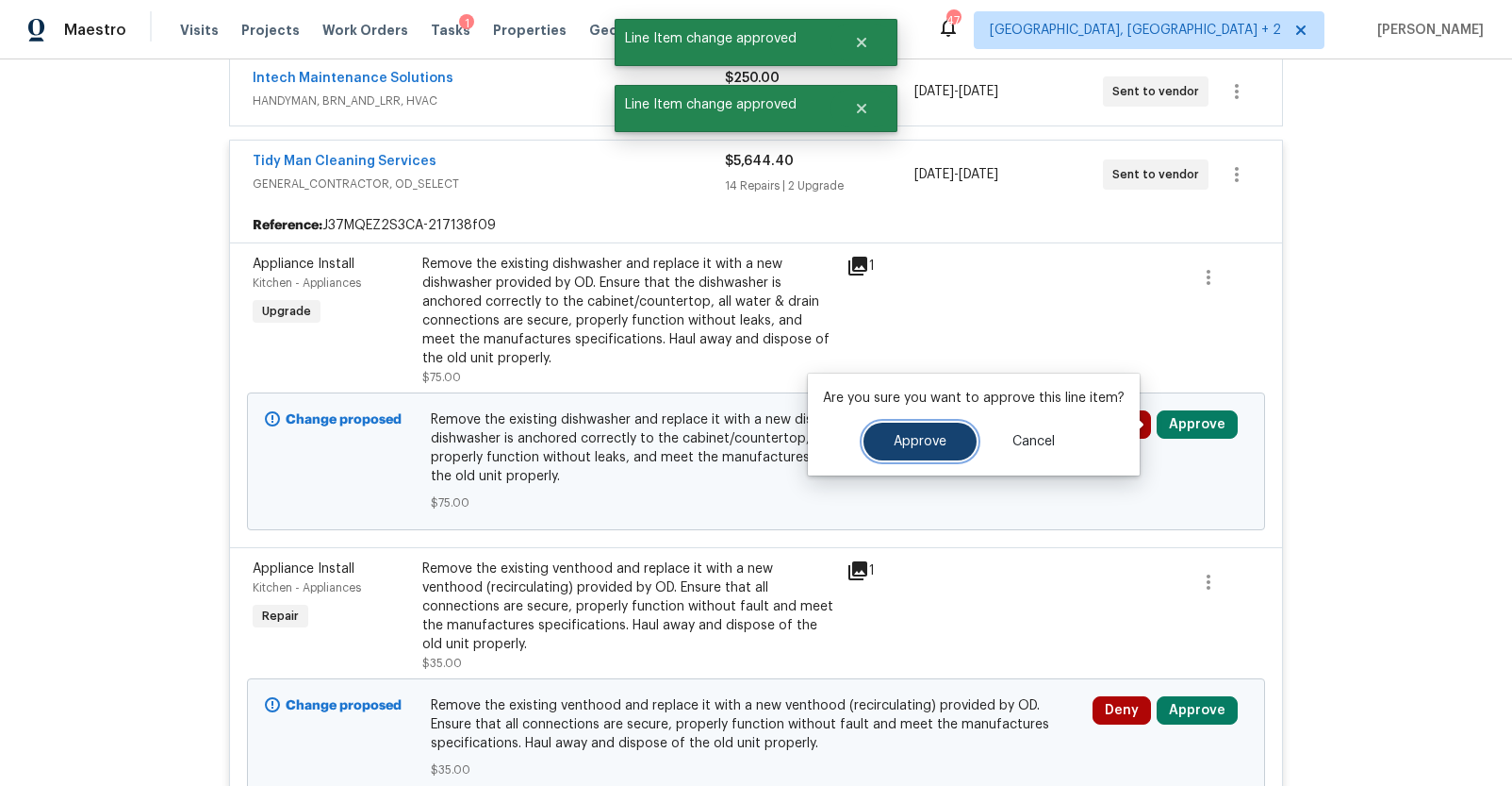
click at [932, 435] on span "Approve" at bounding box center [920, 442] width 52 height 15
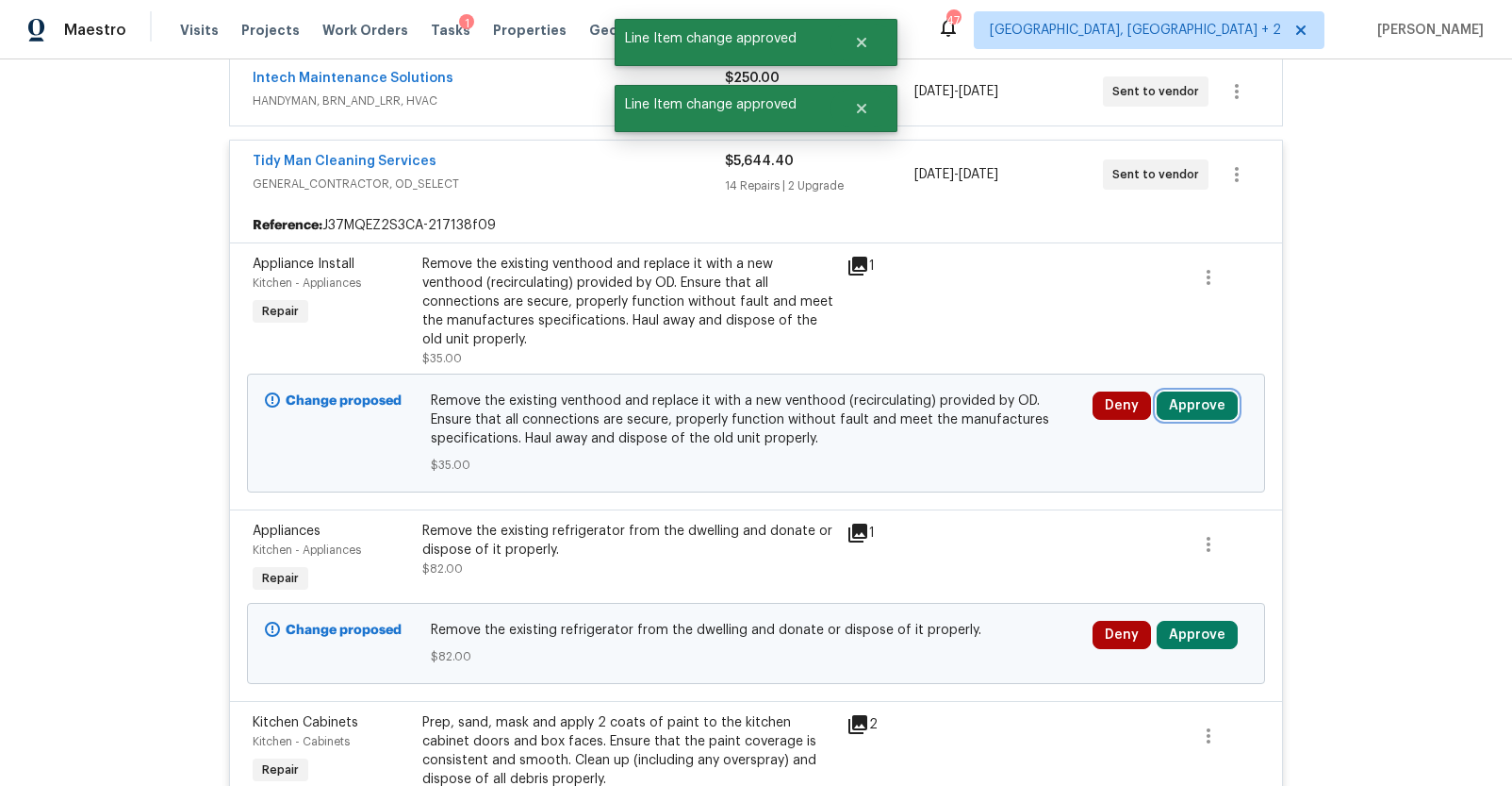
click at [1184, 392] on button "Approve" at bounding box center [1197, 405] width 81 height 28
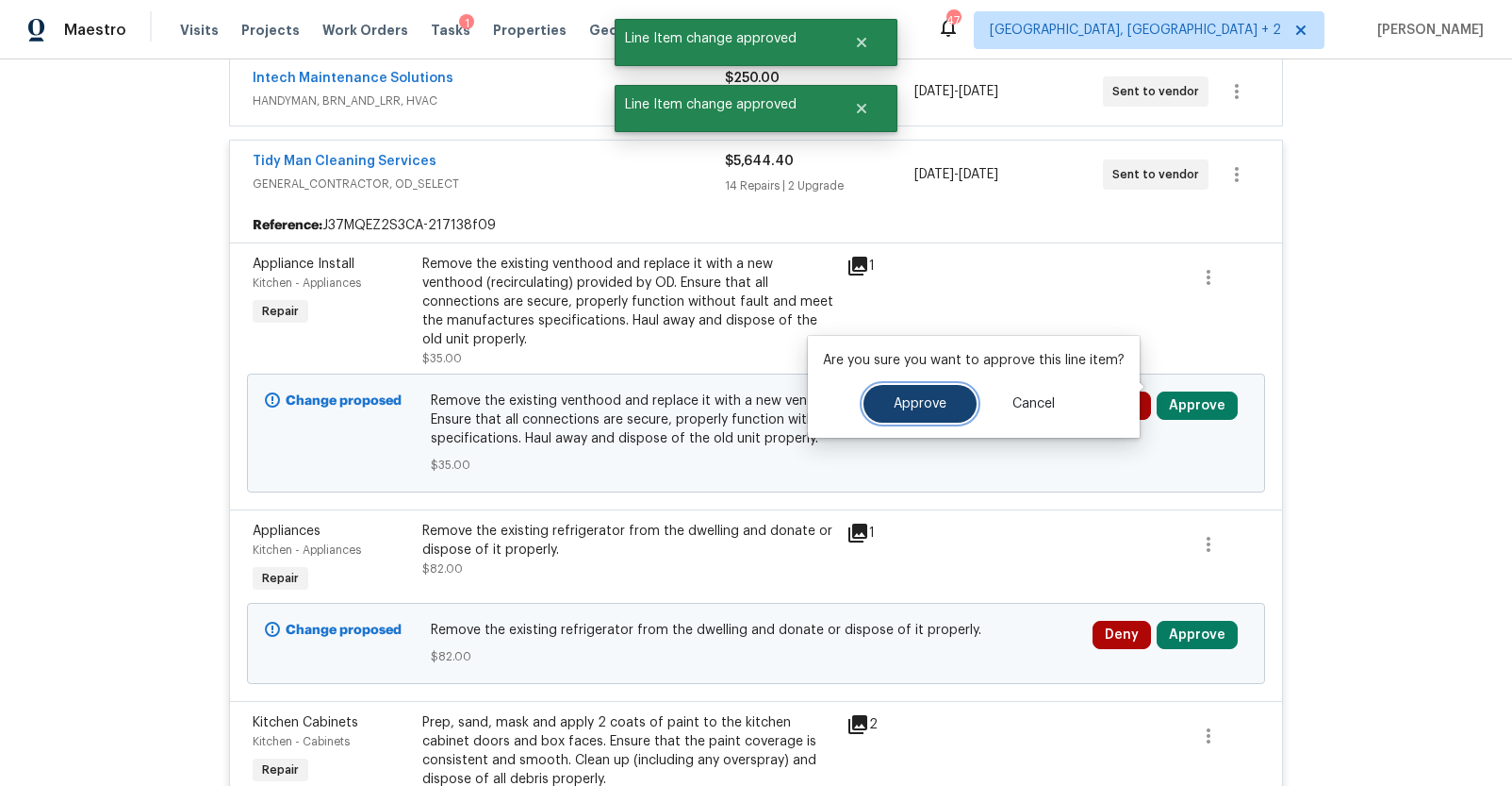
click at [900, 405] on span "Approve" at bounding box center [920, 404] width 52 height 15
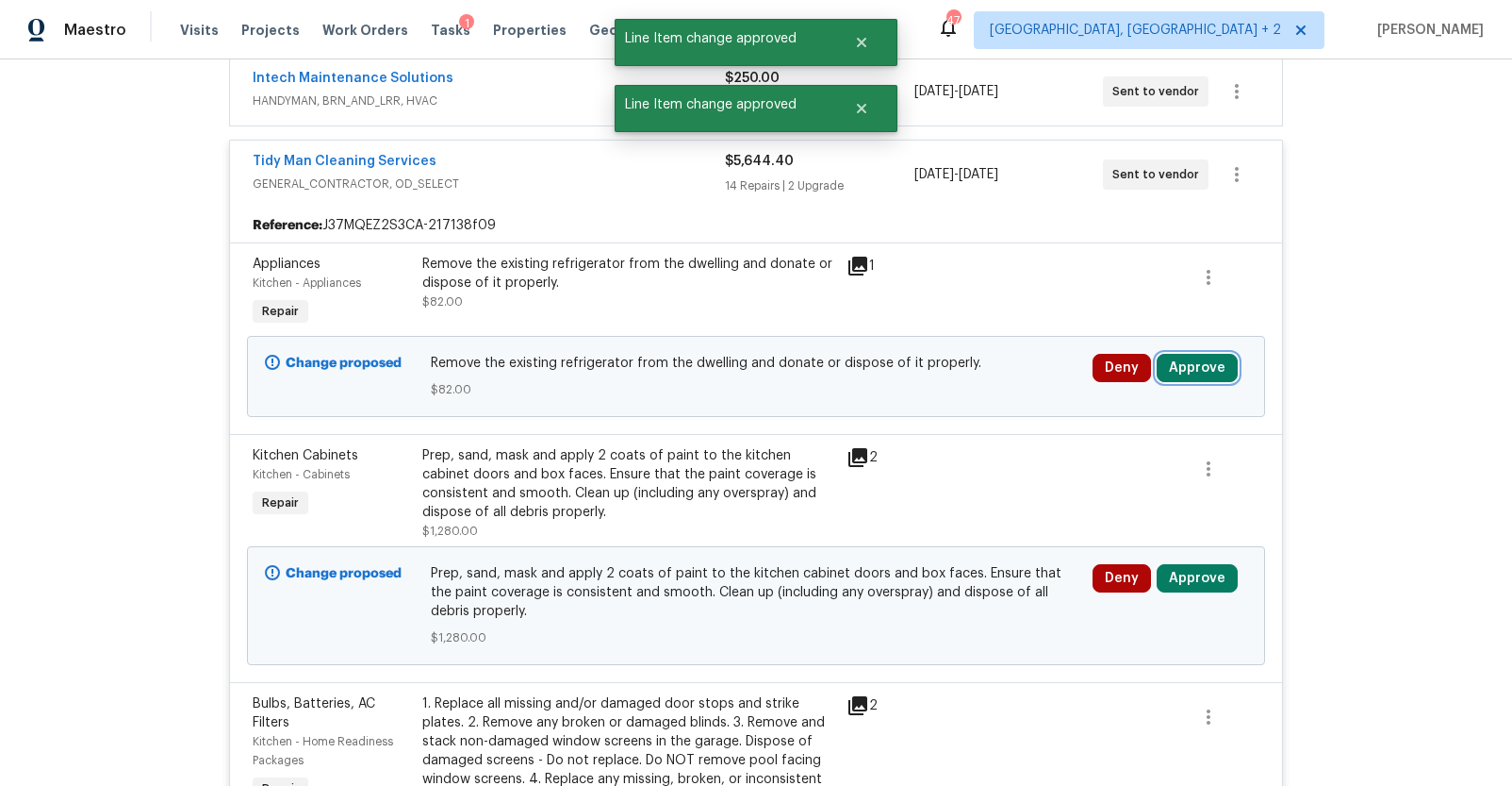
click at [1170, 368] on button "Approve" at bounding box center [1197, 367] width 81 height 28
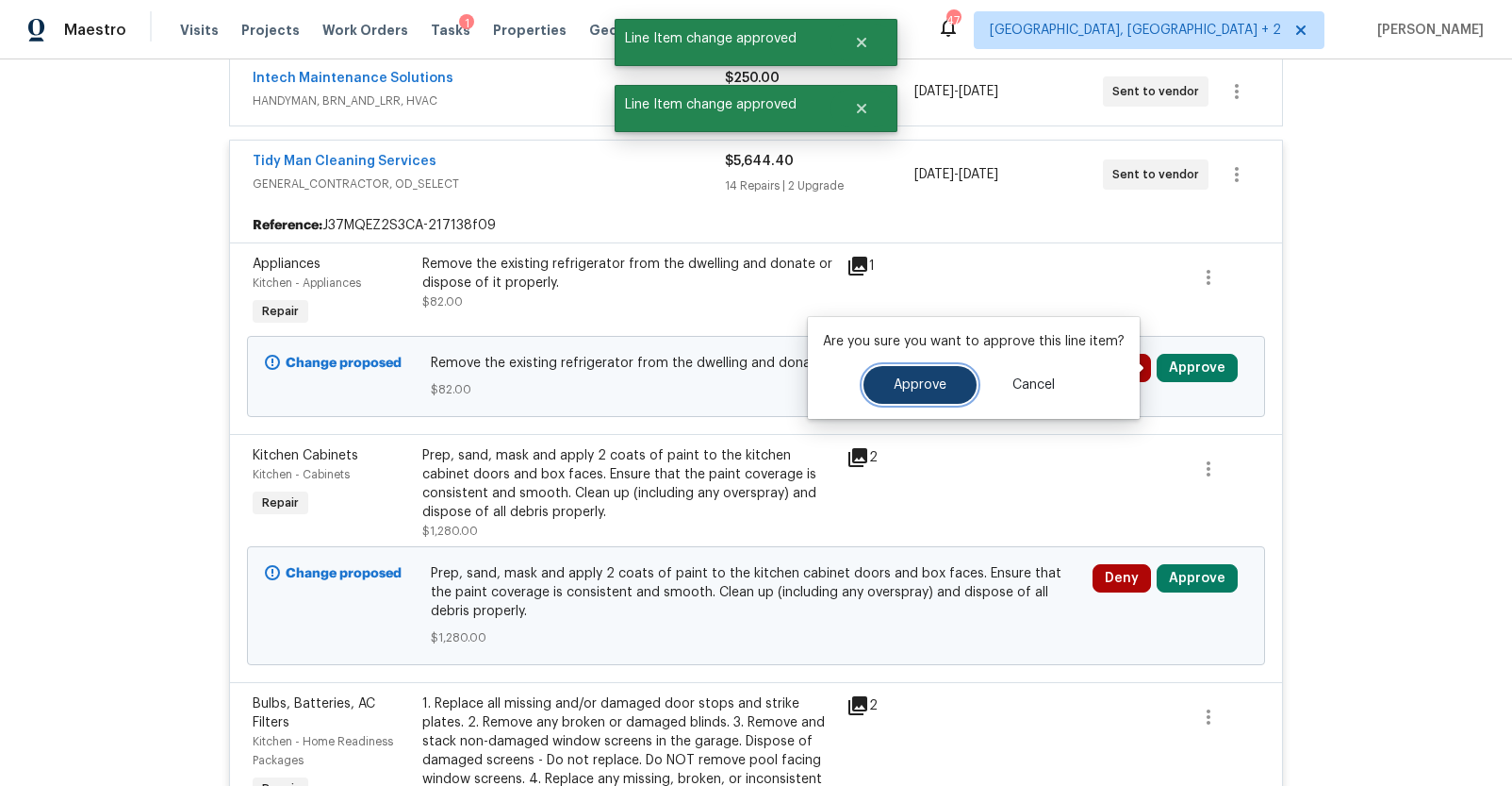
click at [932, 383] on span "Approve" at bounding box center [920, 385] width 52 height 15
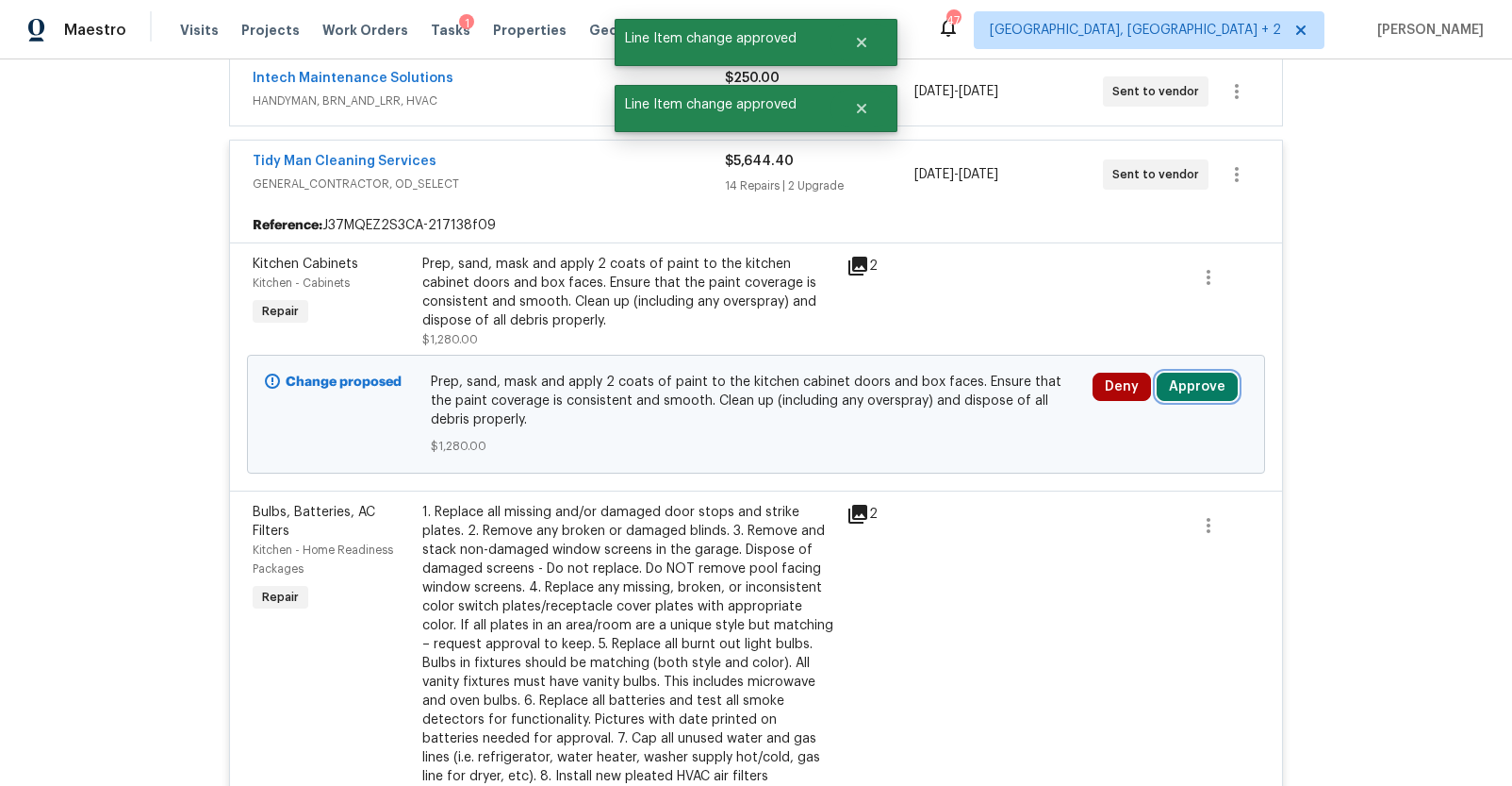
click at [1169, 388] on button "Approve" at bounding box center [1197, 386] width 81 height 28
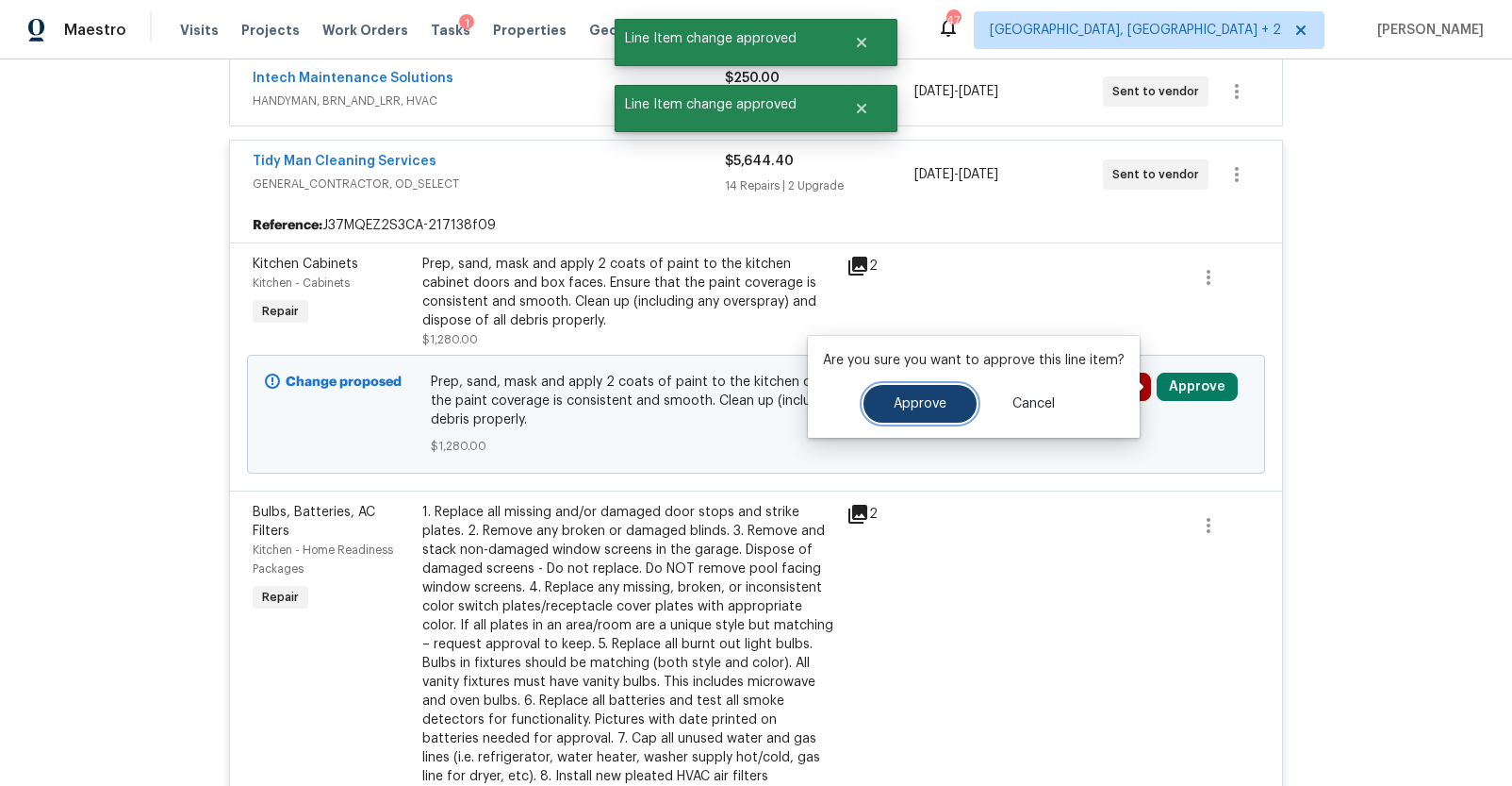
click at [930, 397] on span "Approve" at bounding box center [920, 404] width 52 height 15
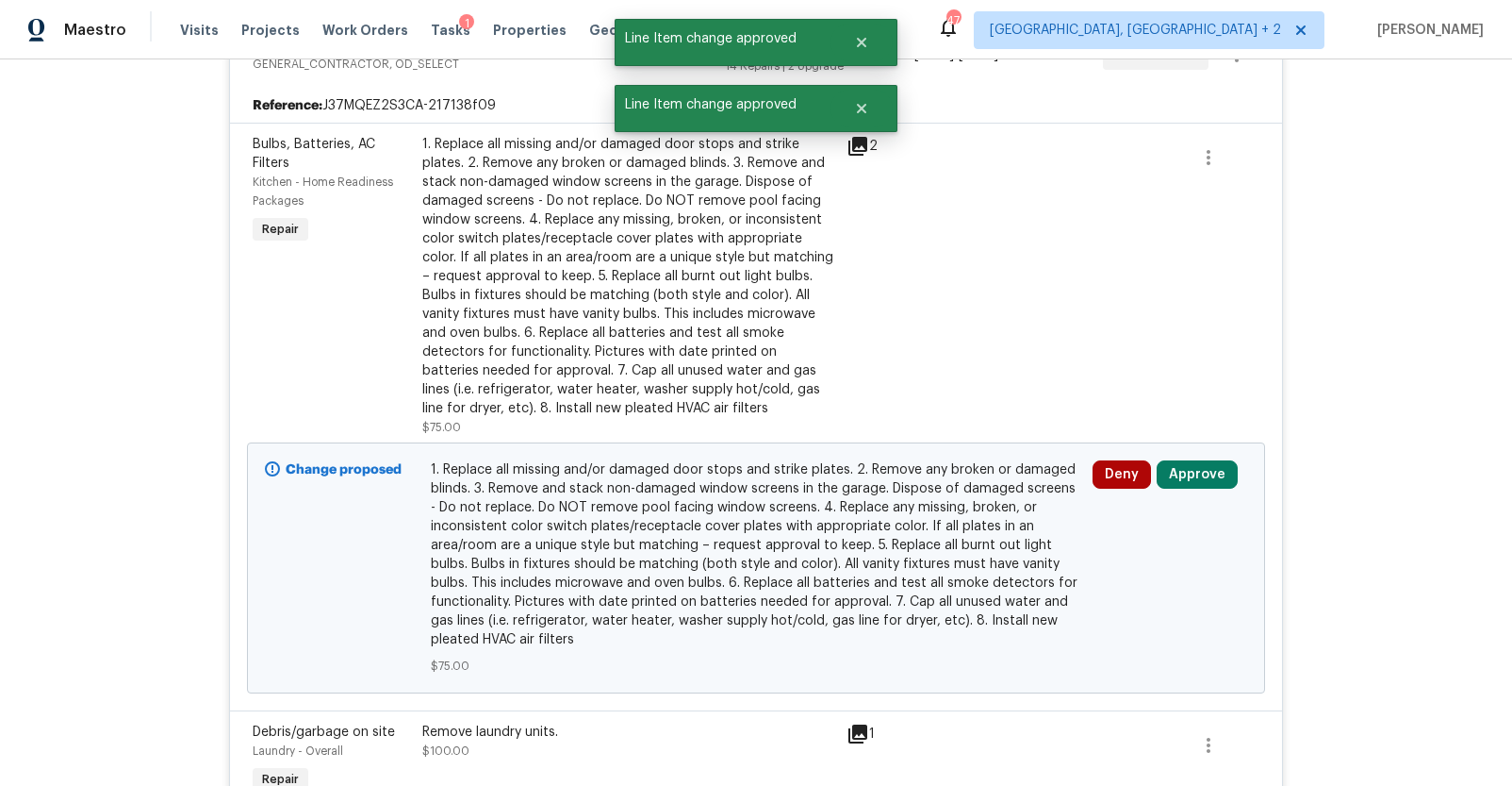
scroll to position [2580, 0]
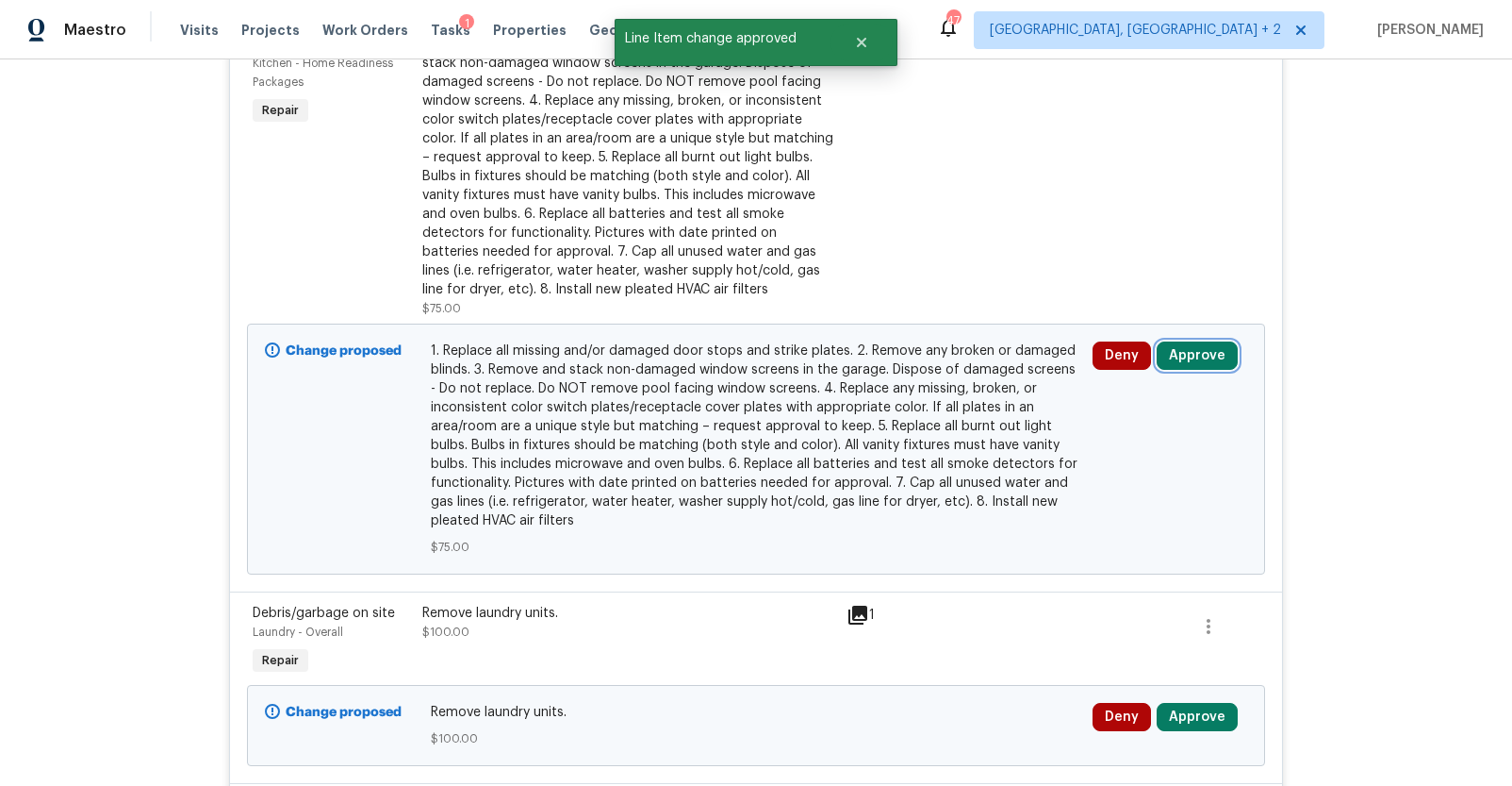
click at [1179, 359] on button "Approve" at bounding box center [1197, 355] width 81 height 28
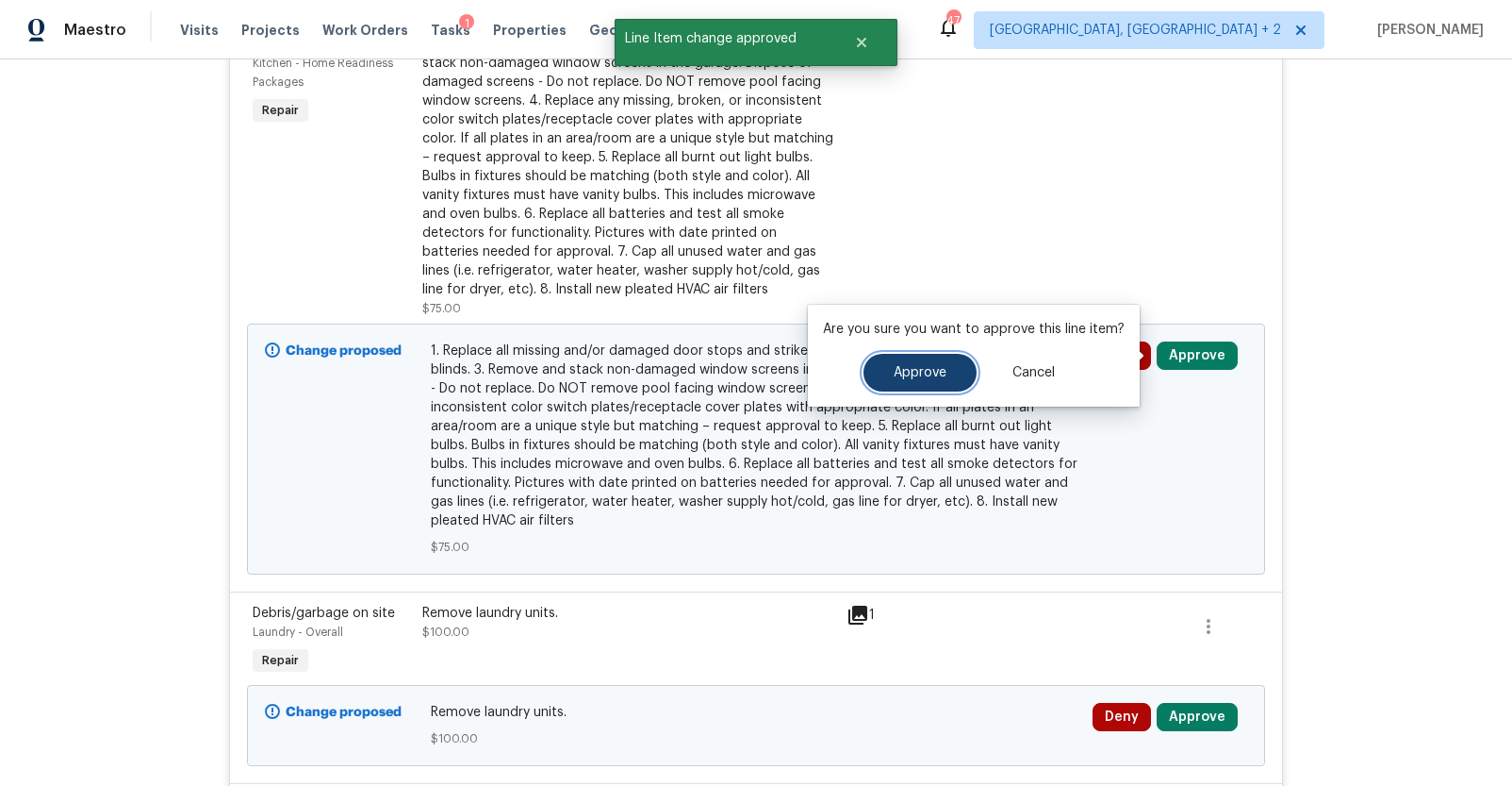
click at [918, 362] on button "Approve" at bounding box center [919, 372] width 113 height 38
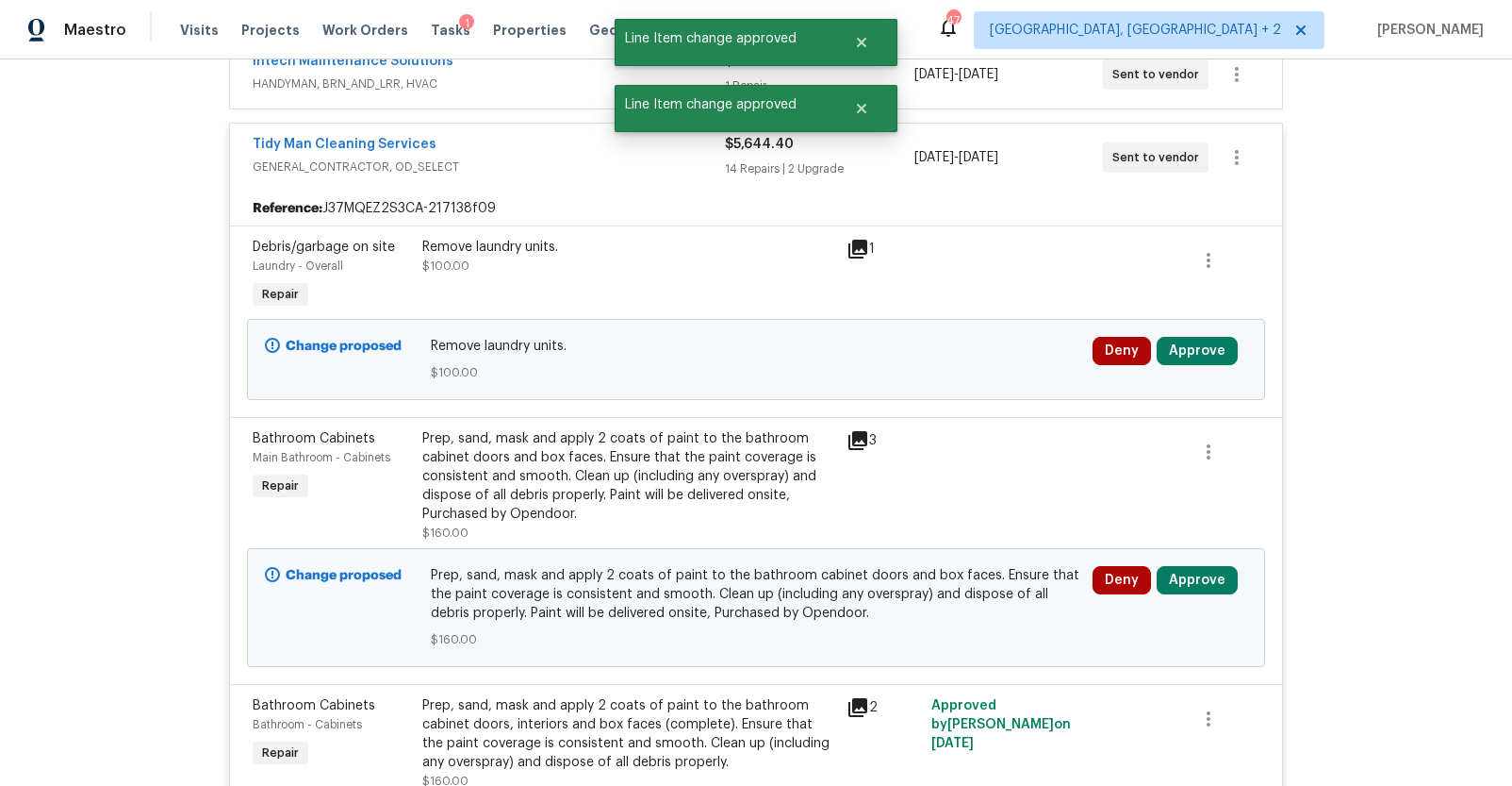
scroll to position [2288, 0]
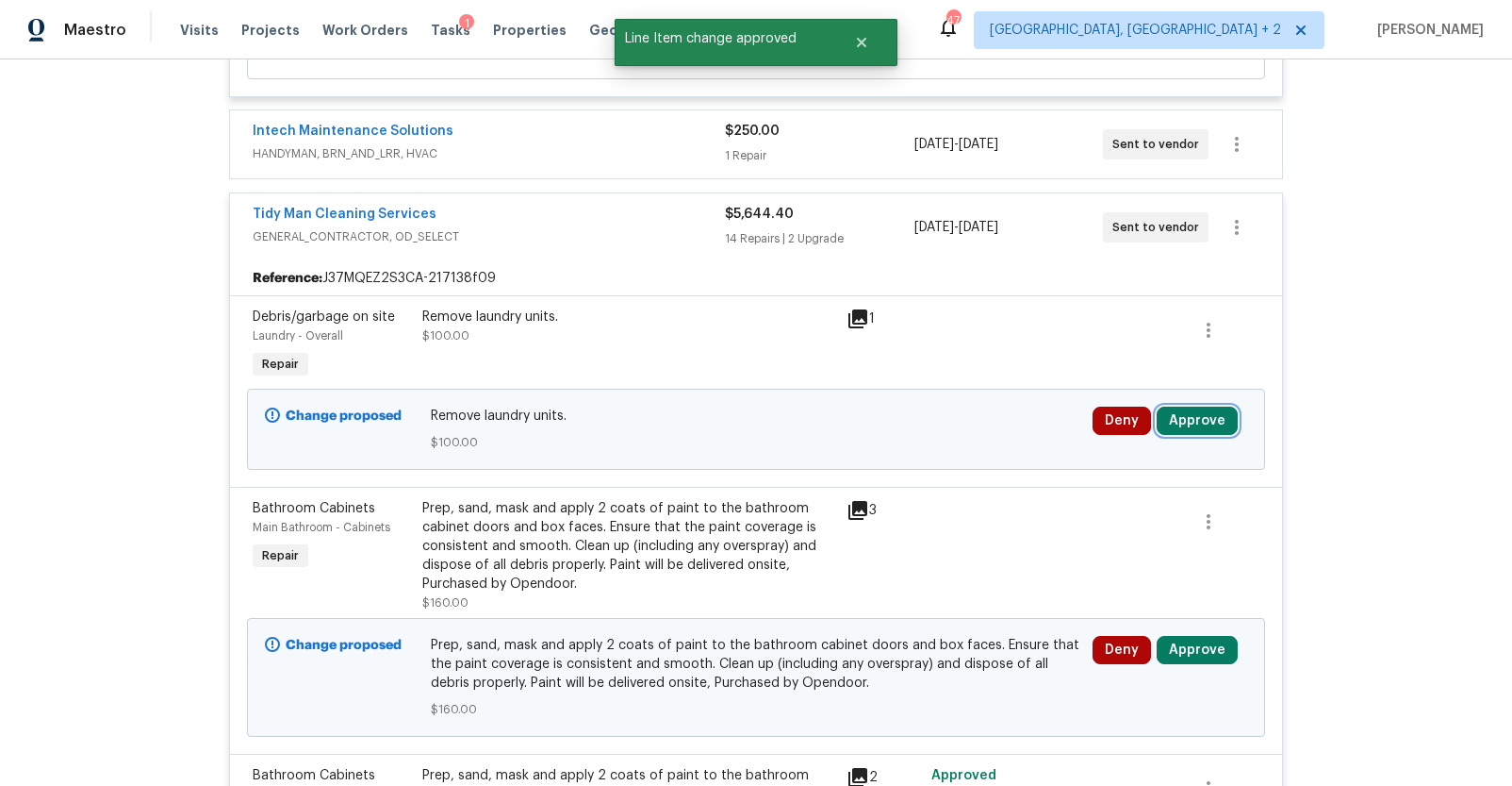
click at [1188, 422] on button "Approve" at bounding box center [1197, 420] width 81 height 28
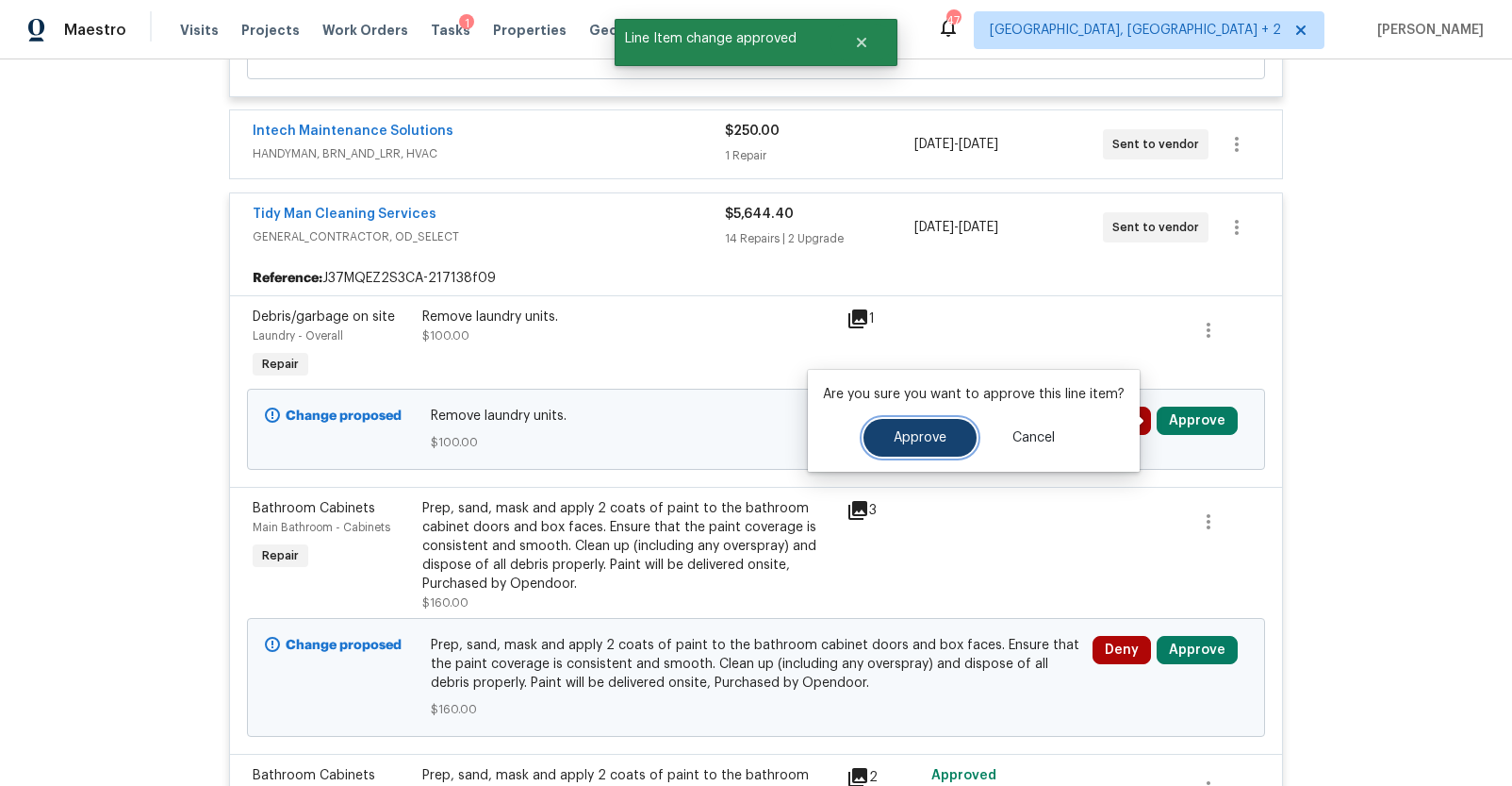
click at [906, 428] on button "Approve" at bounding box center [919, 437] width 113 height 38
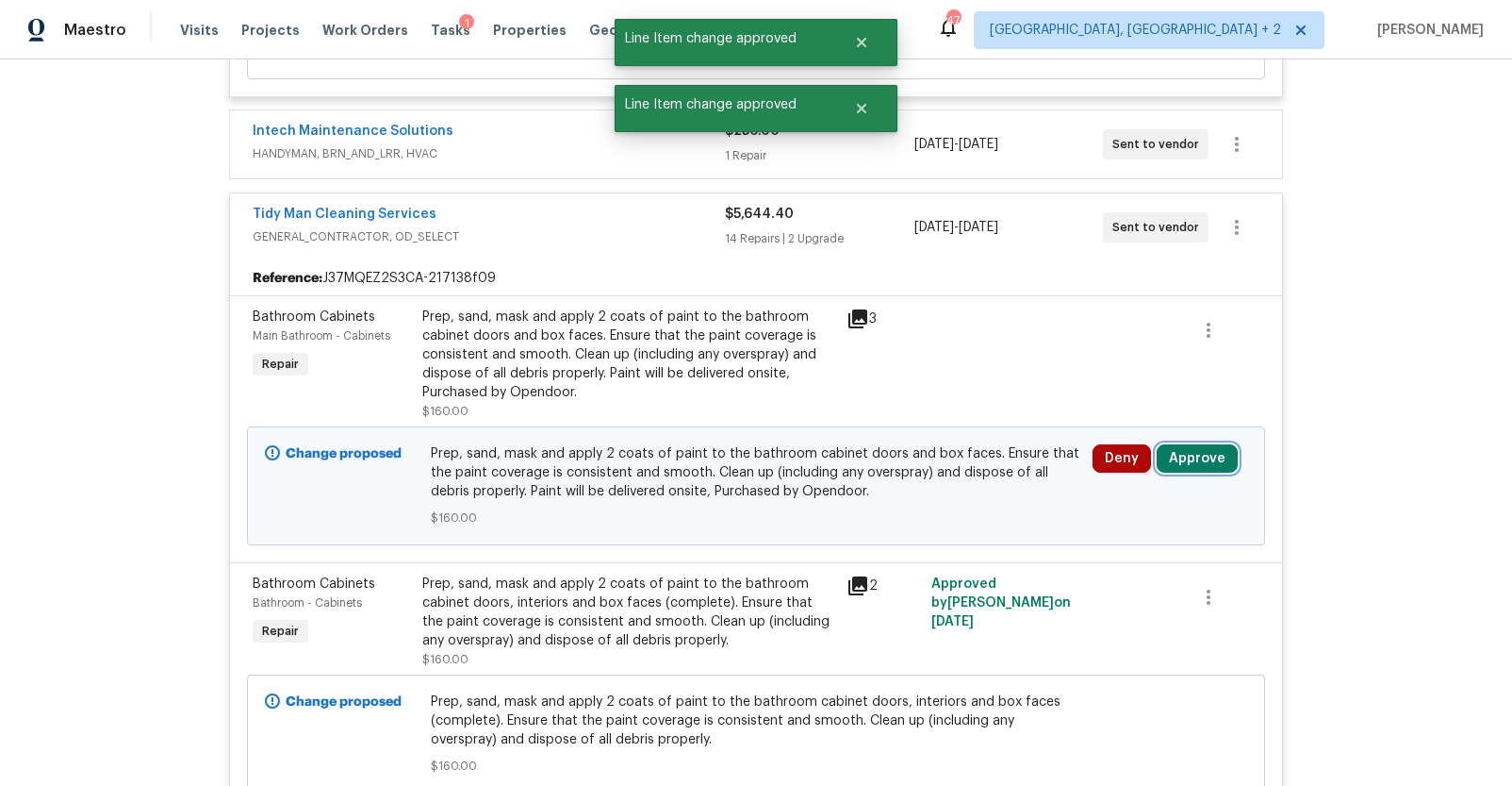
click at [1177, 454] on button "Approve" at bounding box center [1197, 457] width 81 height 28
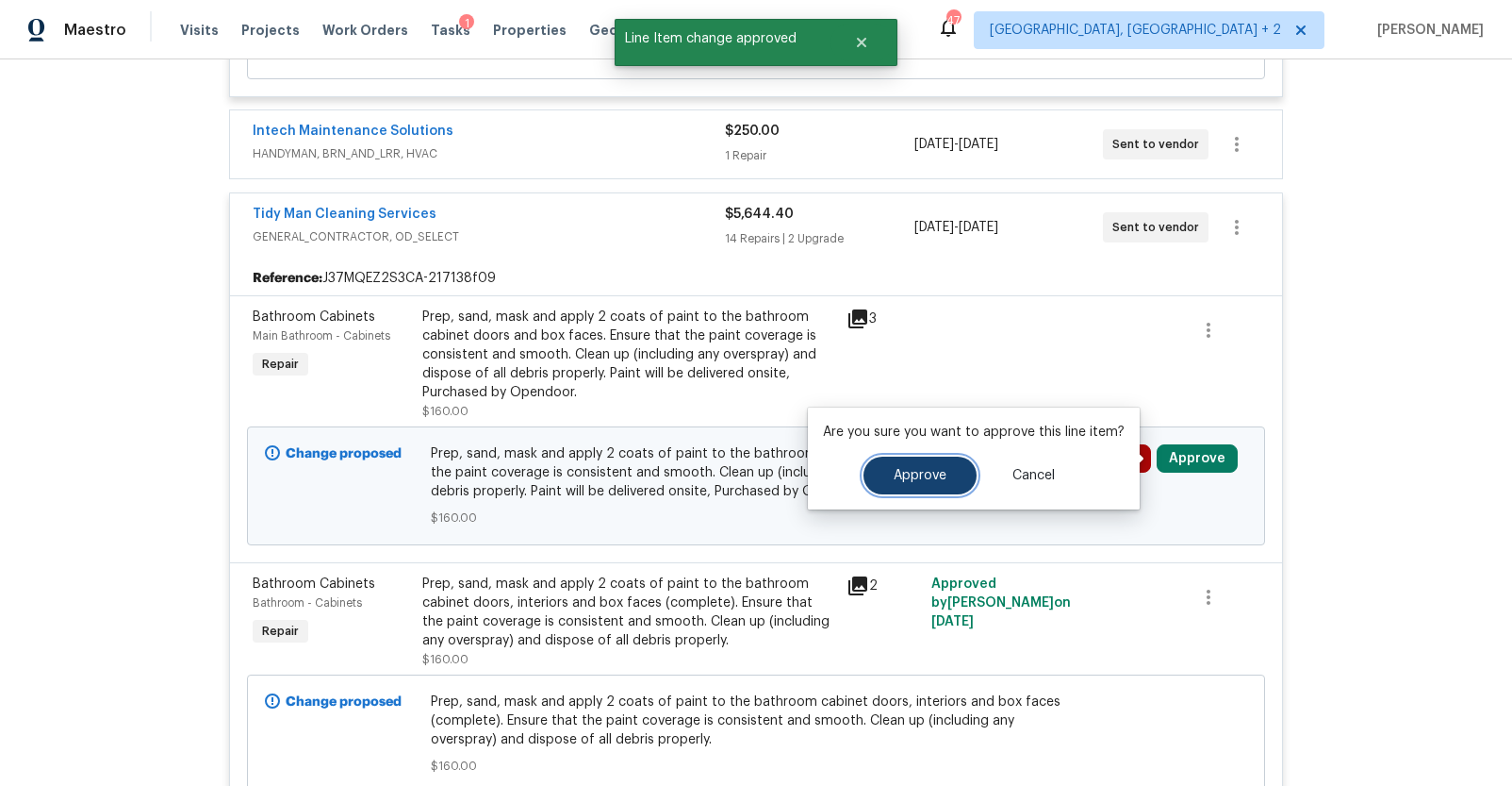
click at [926, 470] on span "Approve" at bounding box center [920, 476] width 52 height 15
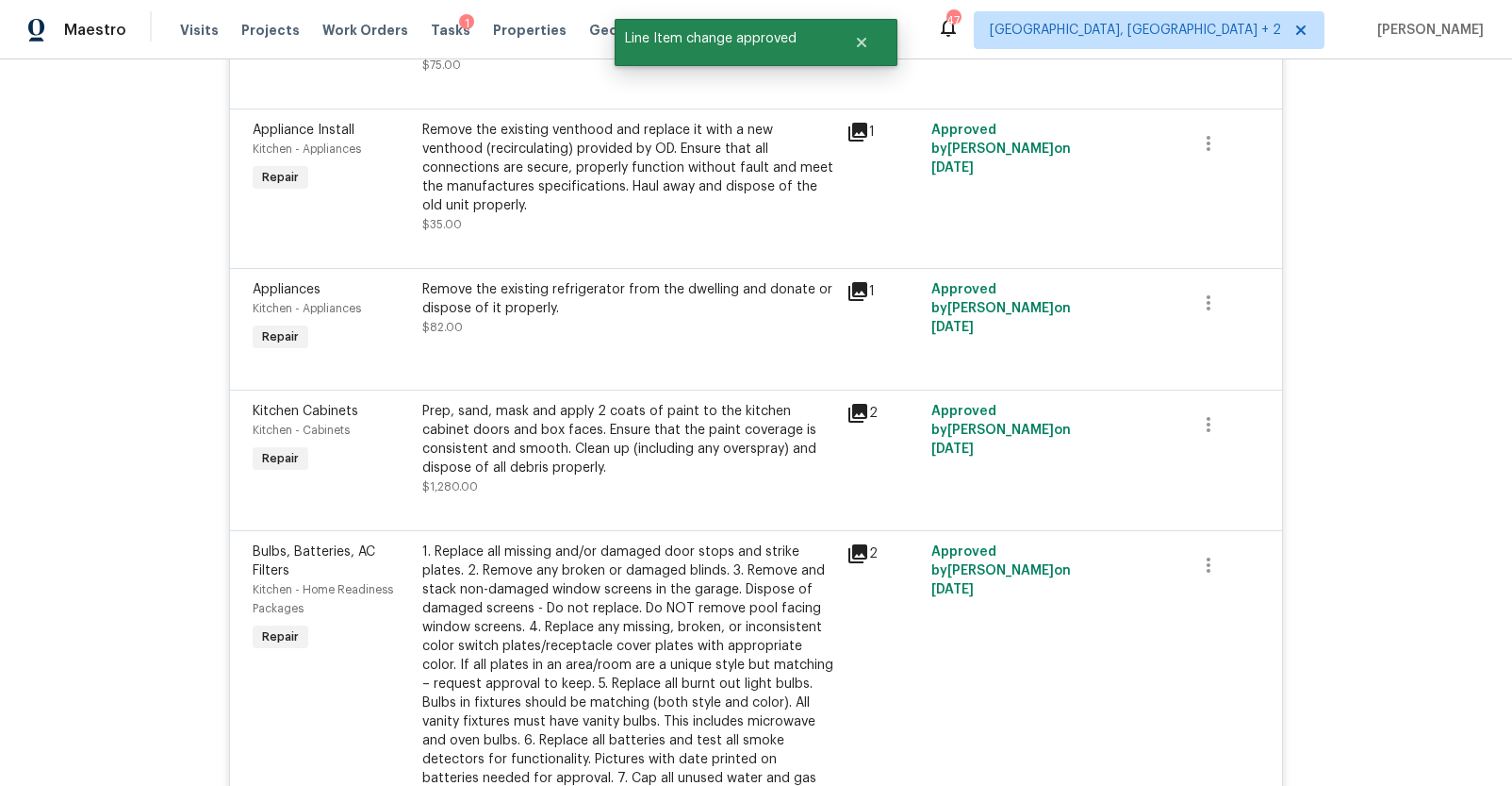
scroll to position [4588, 0]
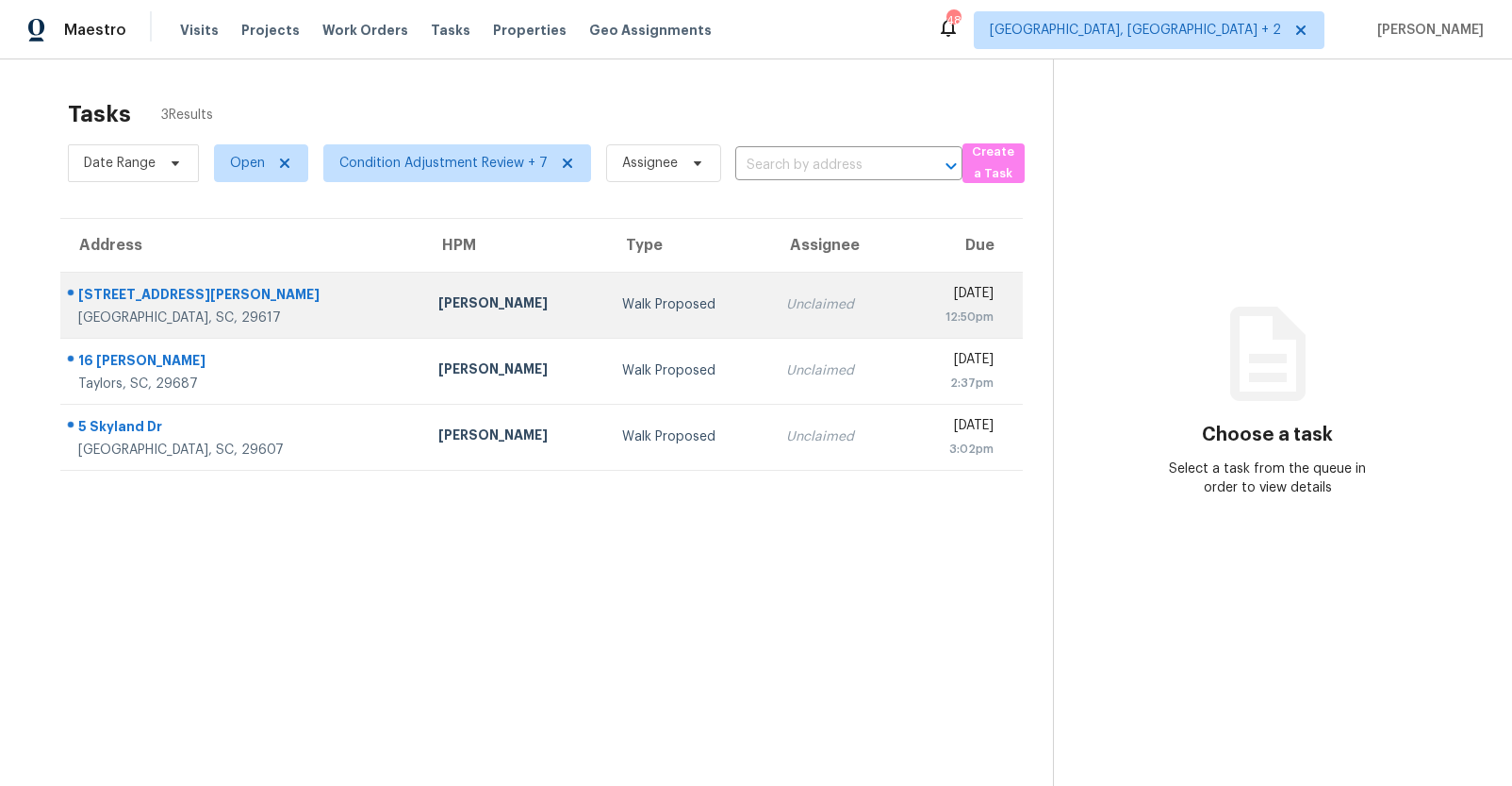
click at [139, 308] on div "[GEOGRAPHIC_DATA], SC, 29617" at bounding box center [243, 317] width 330 height 18
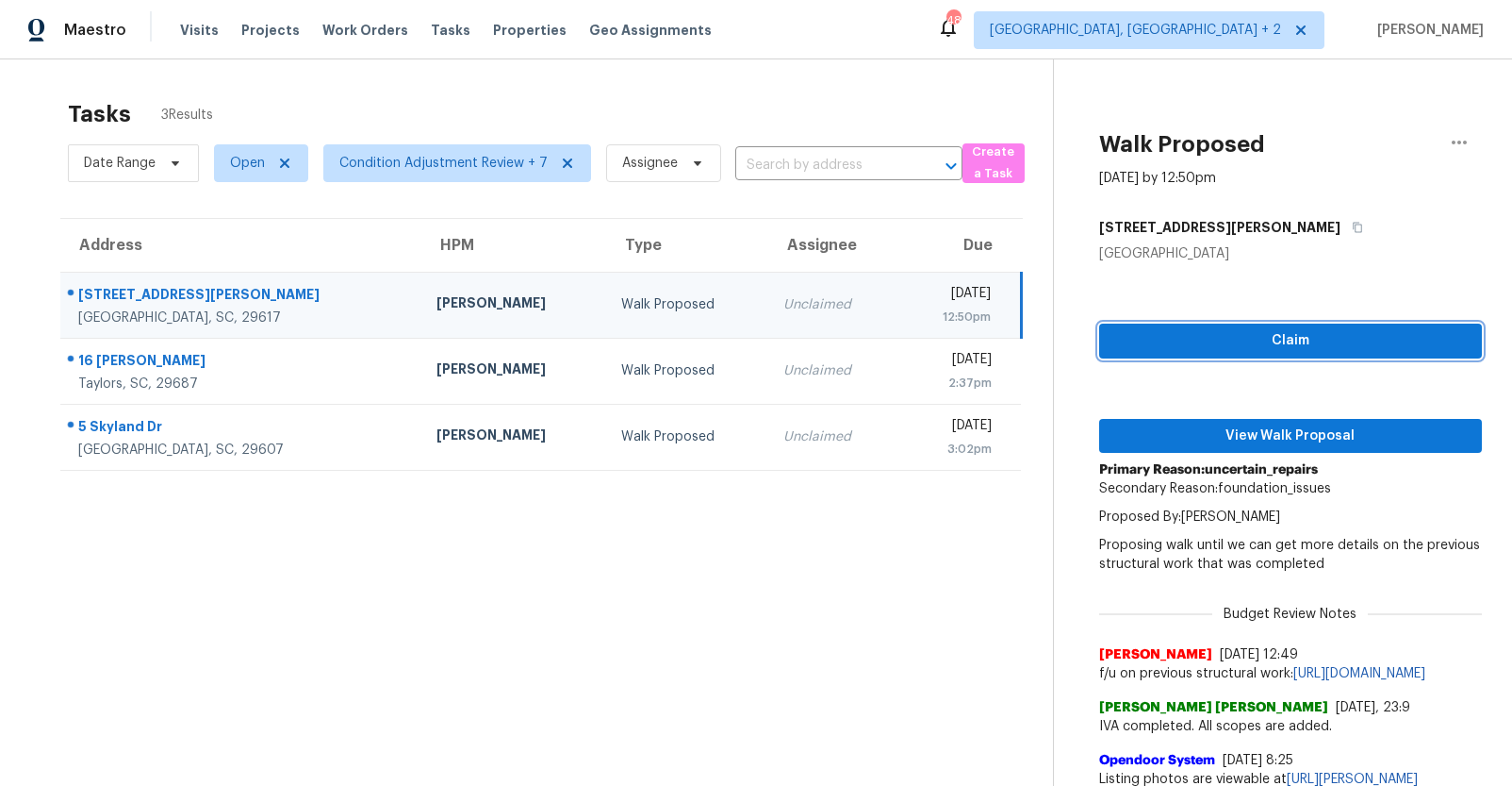
click at [1295, 337] on span "Claim" at bounding box center [1290, 341] width 353 height 23
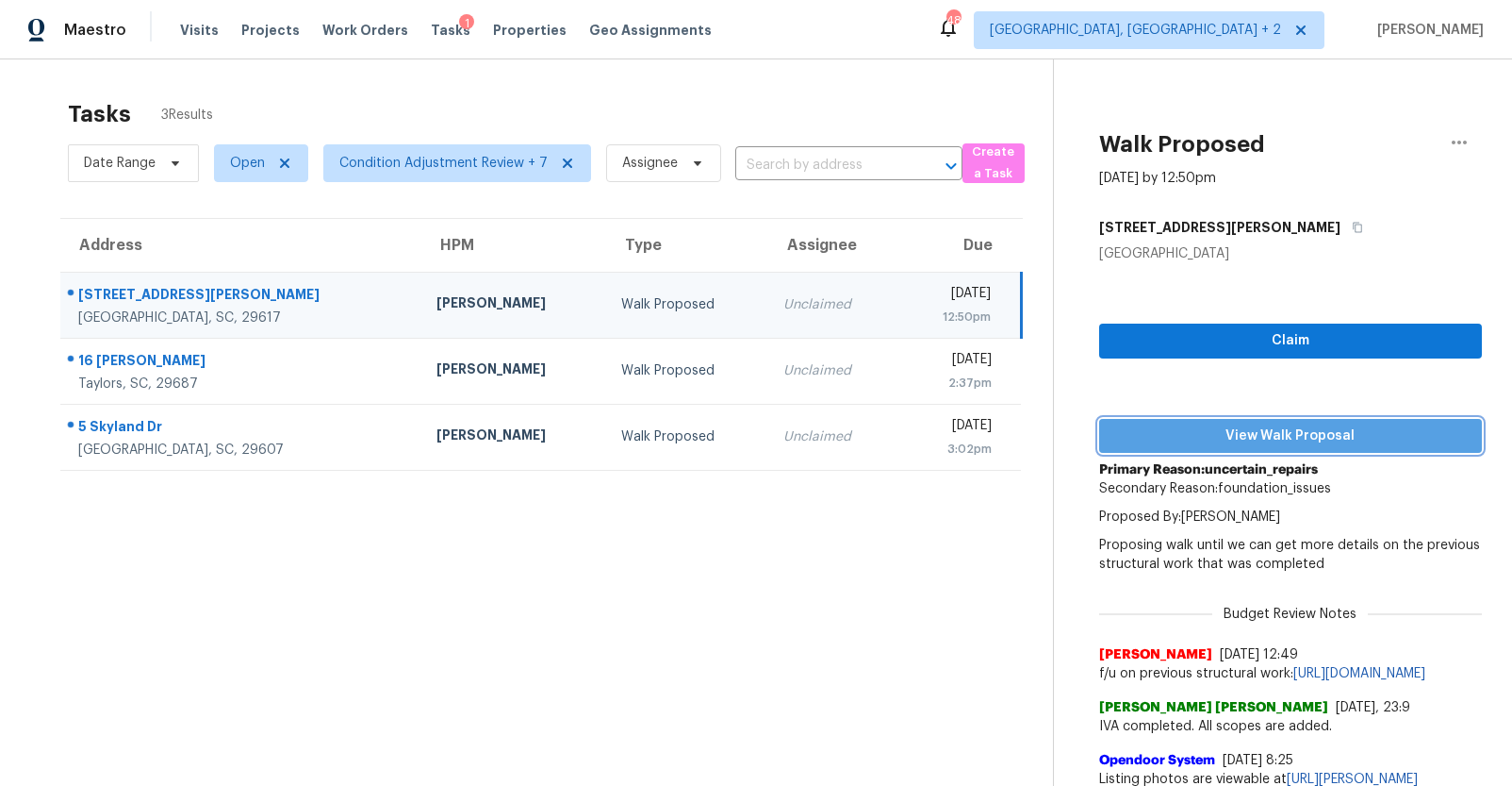
click at [1243, 434] on span "View Walk Proposal" at bounding box center [1290, 436] width 353 height 23
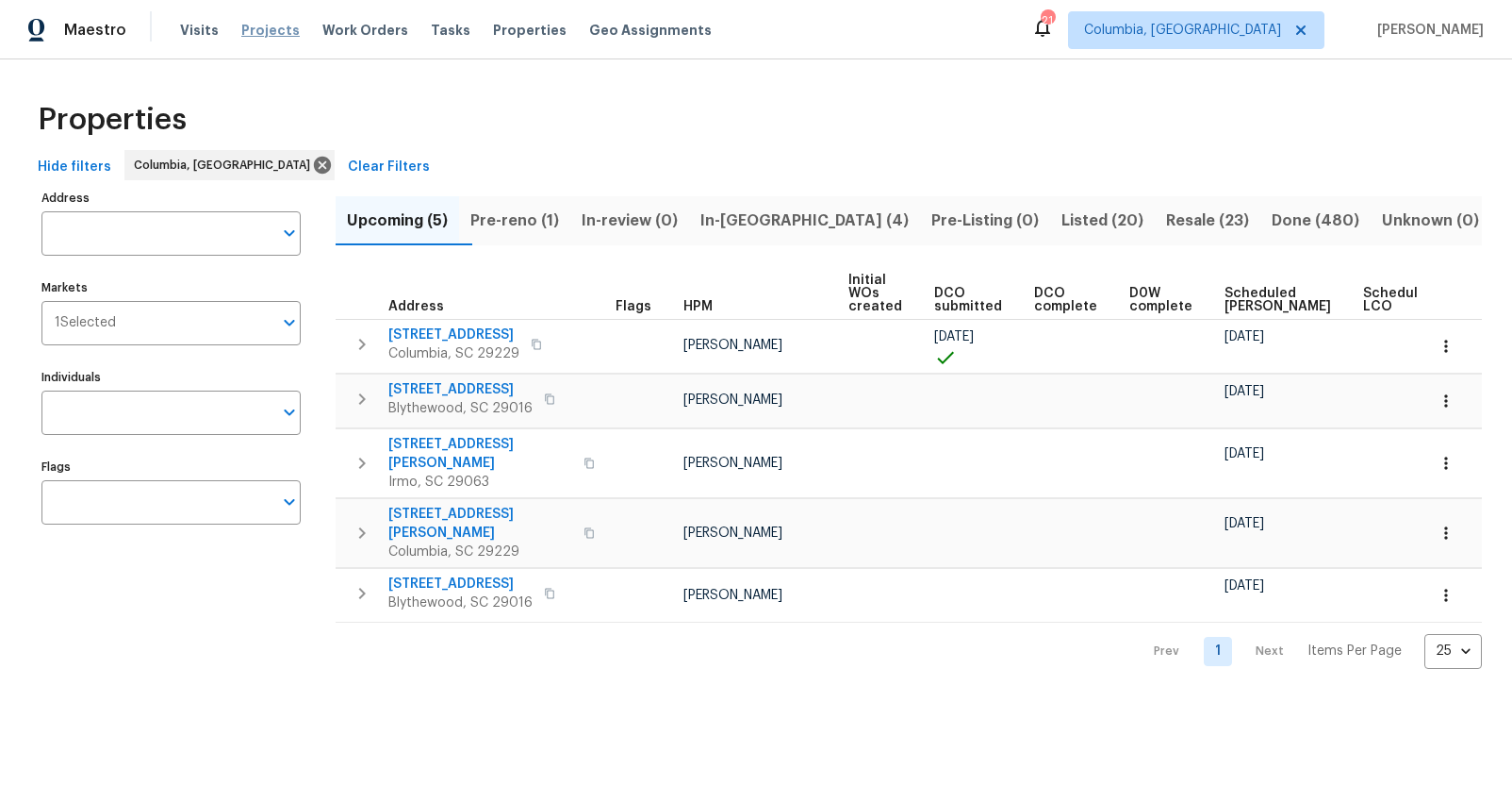
click at [270, 33] on span "Projects" at bounding box center [270, 29] width 58 height 18
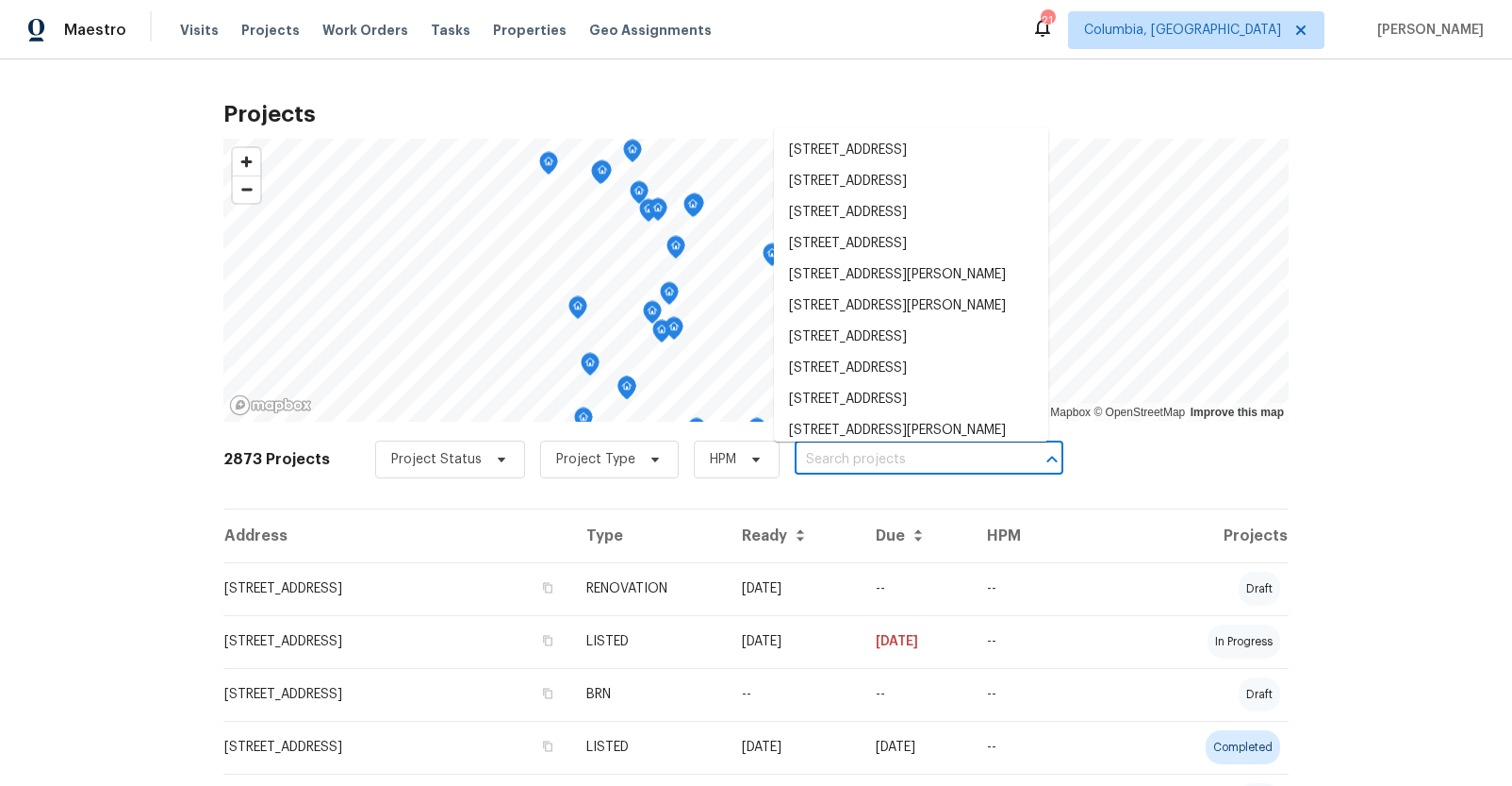
click at [794, 453] on input "text" at bounding box center [902, 459] width 216 height 29
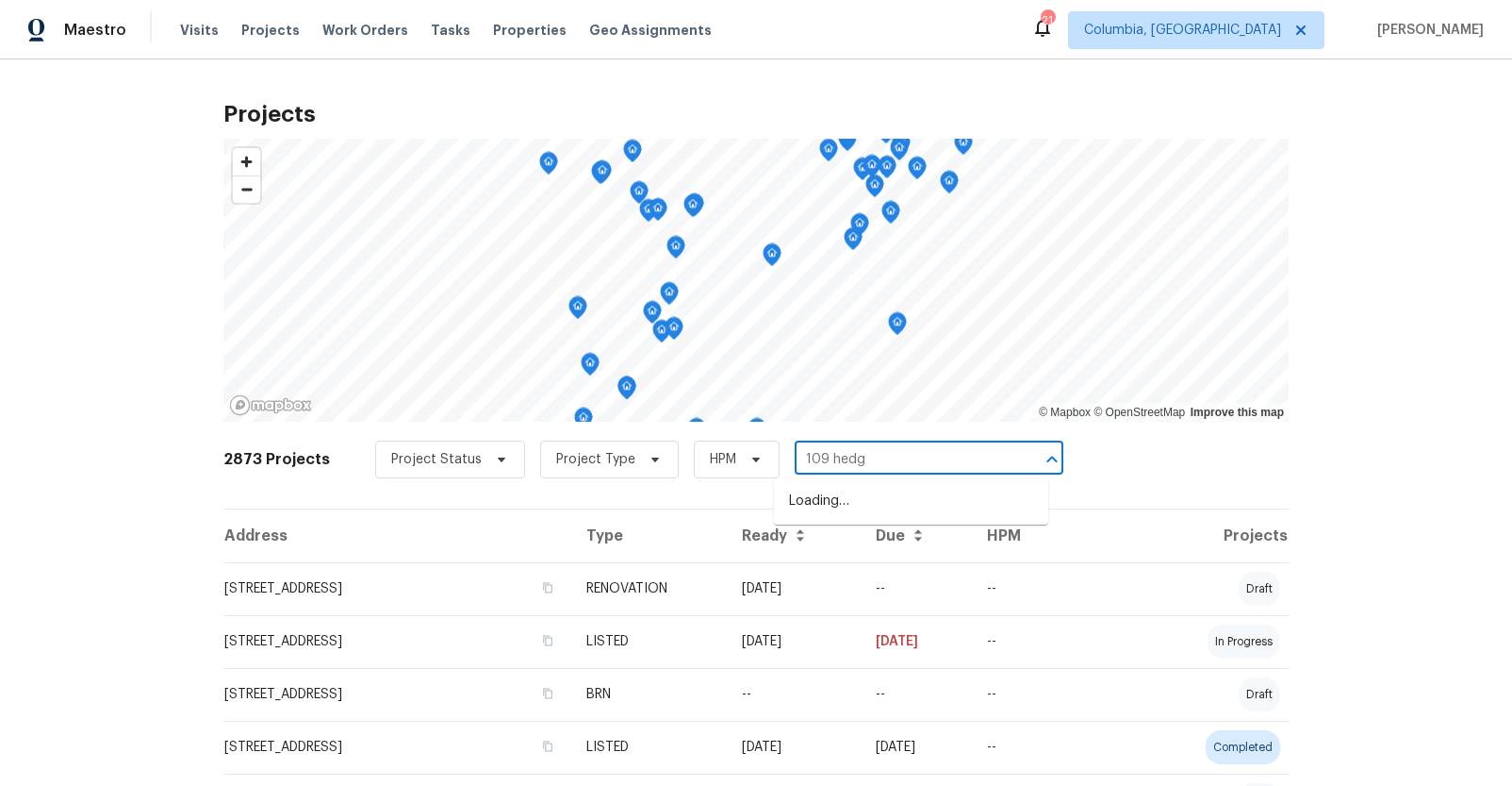
type input "109 hedge"
click at [933, 511] on li "109 Hedgefield Rd, Irmo, SC 29063" at bounding box center [910, 501] width 274 height 31
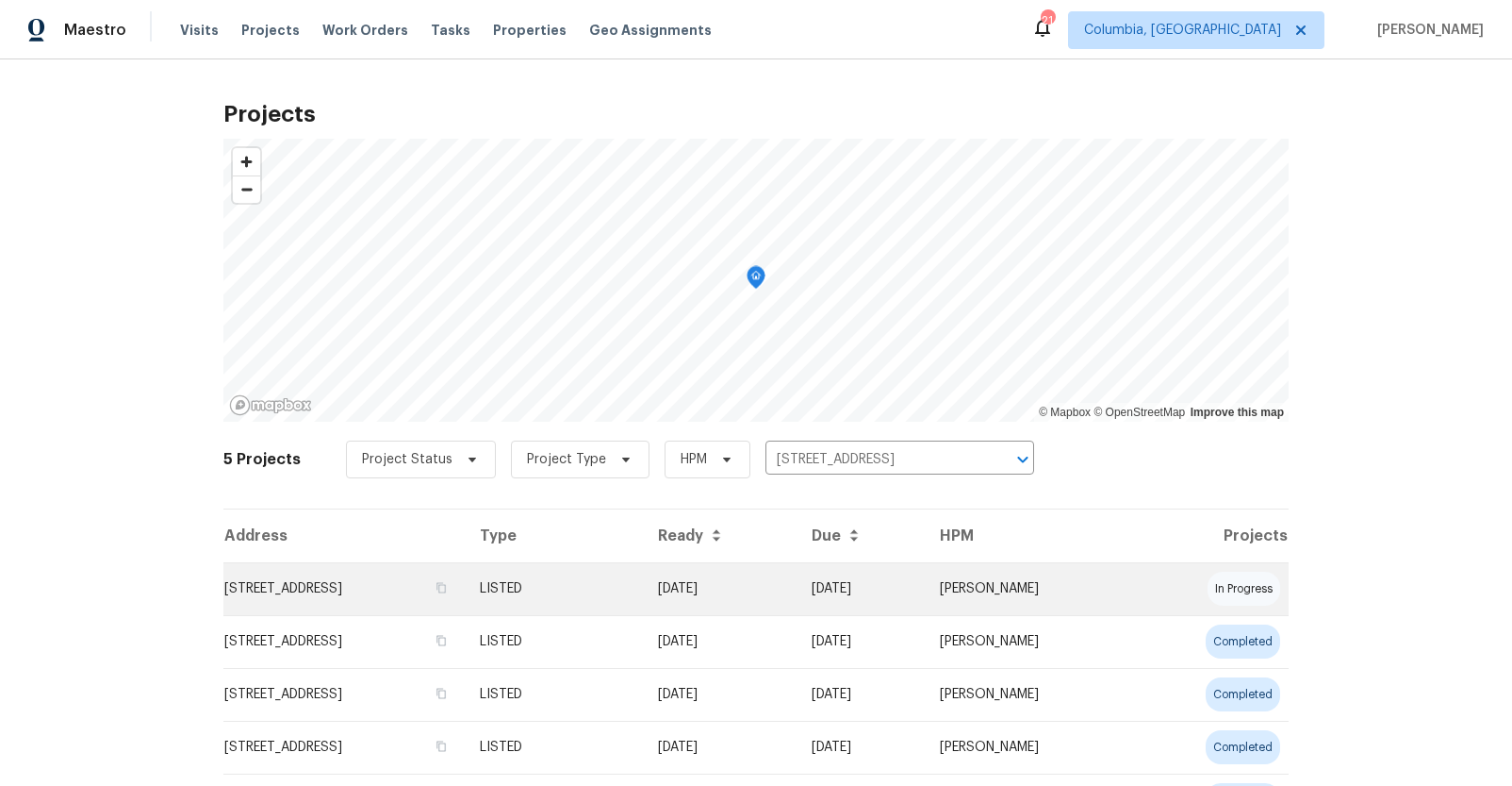
click at [397, 590] on td "109 Hedgefield Rd, Irmo, SC 29063" at bounding box center [344, 588] width 241 height 52
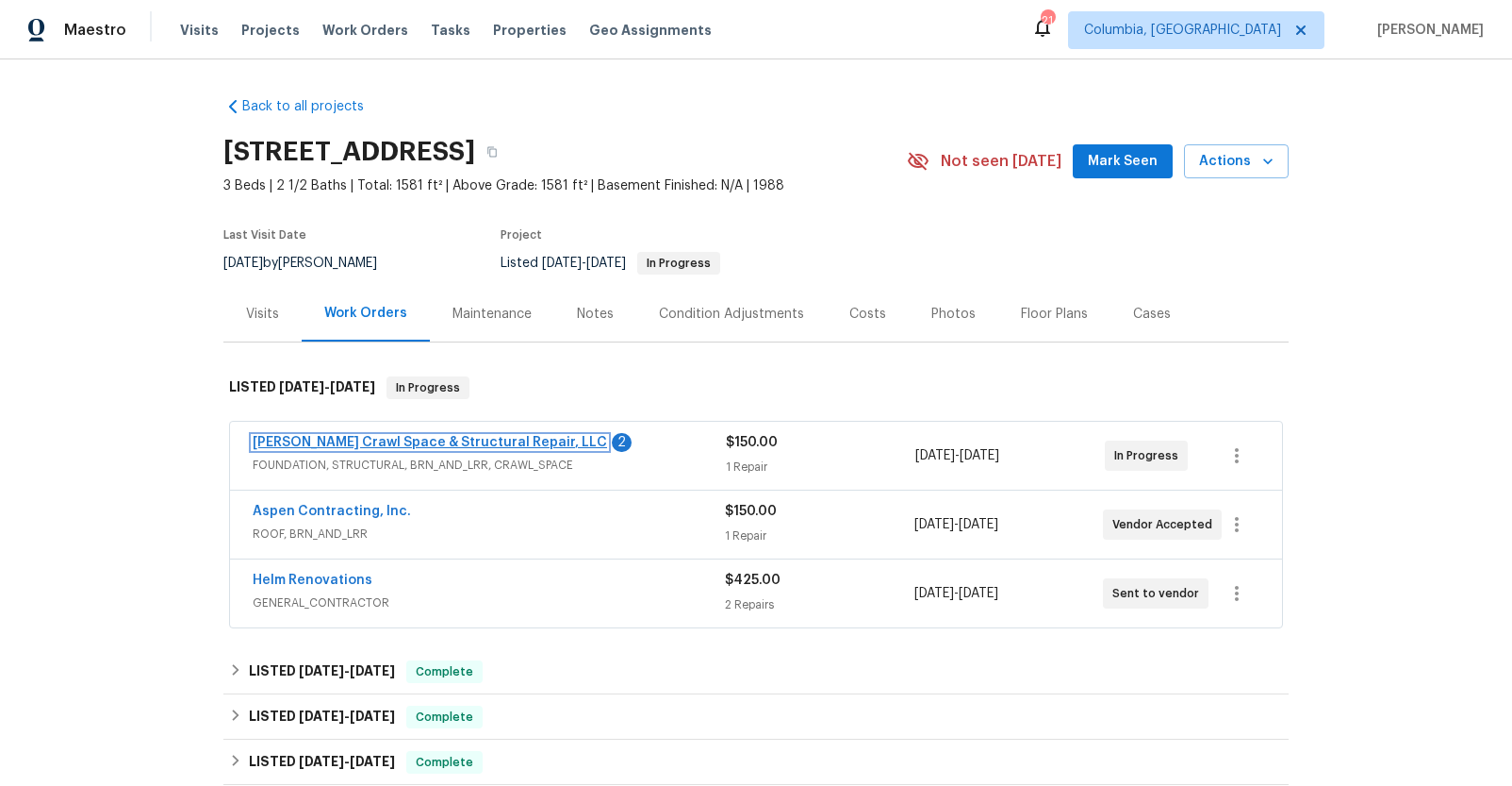
click at [472, 446] on link "[PERSON_NAME] Crawl Space & Structural Repair, LLC" at bounding box center [430, 443] width 355 height 14
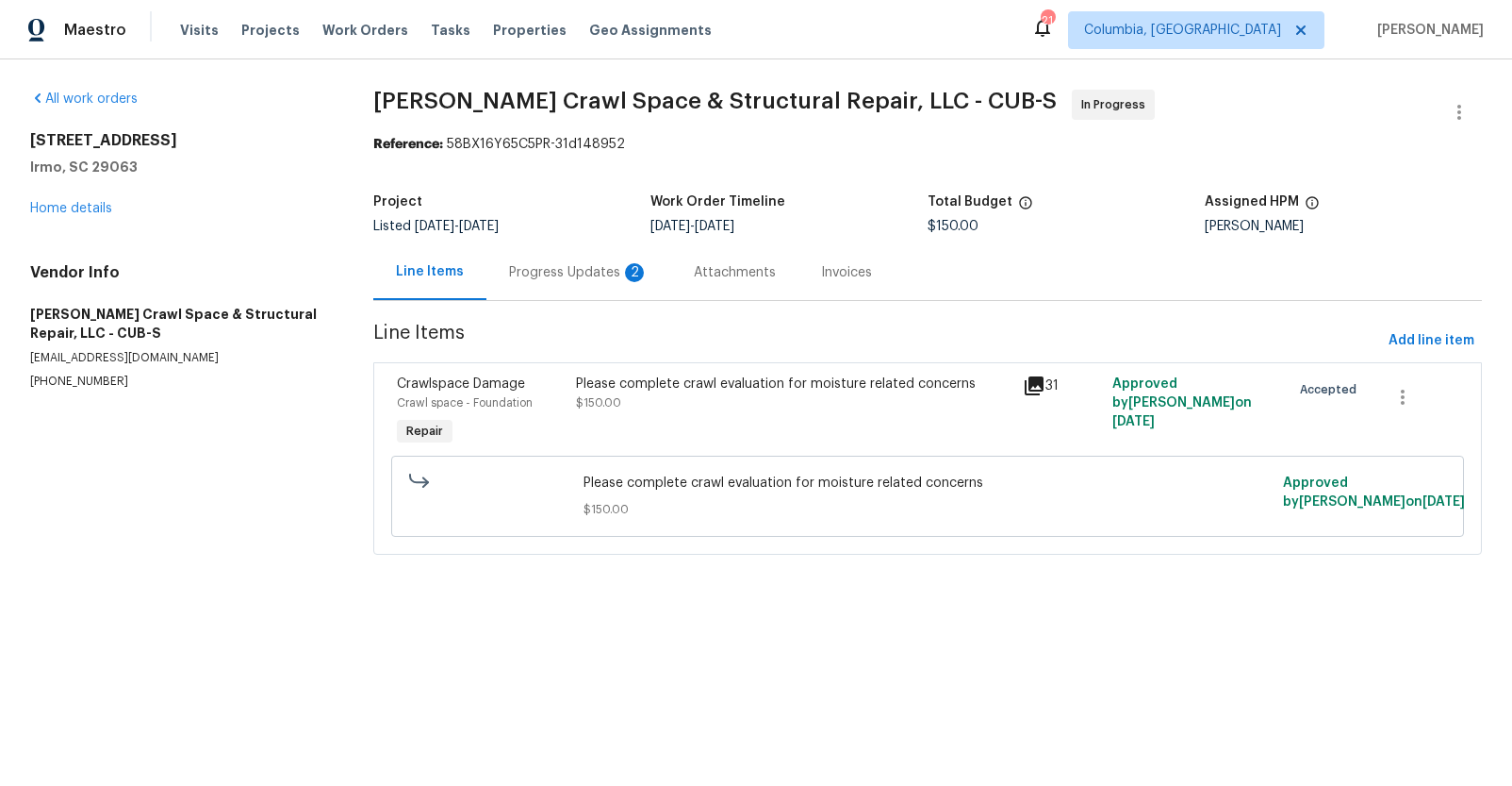
click at [505, 271] on div "Progress Updates 2" at bounding box center [578, 271] width 185 height 55
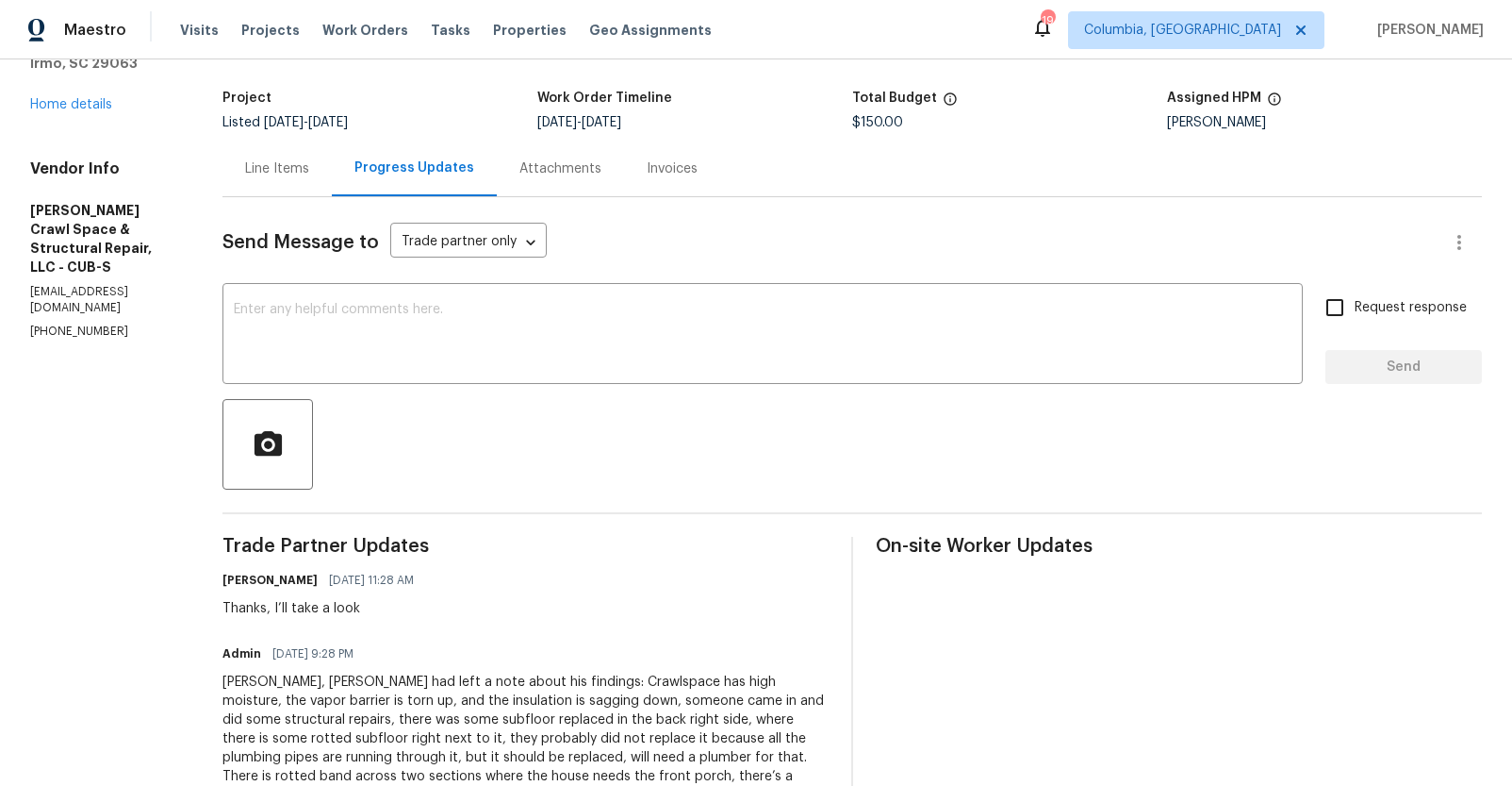
scroll to position [27, 0]
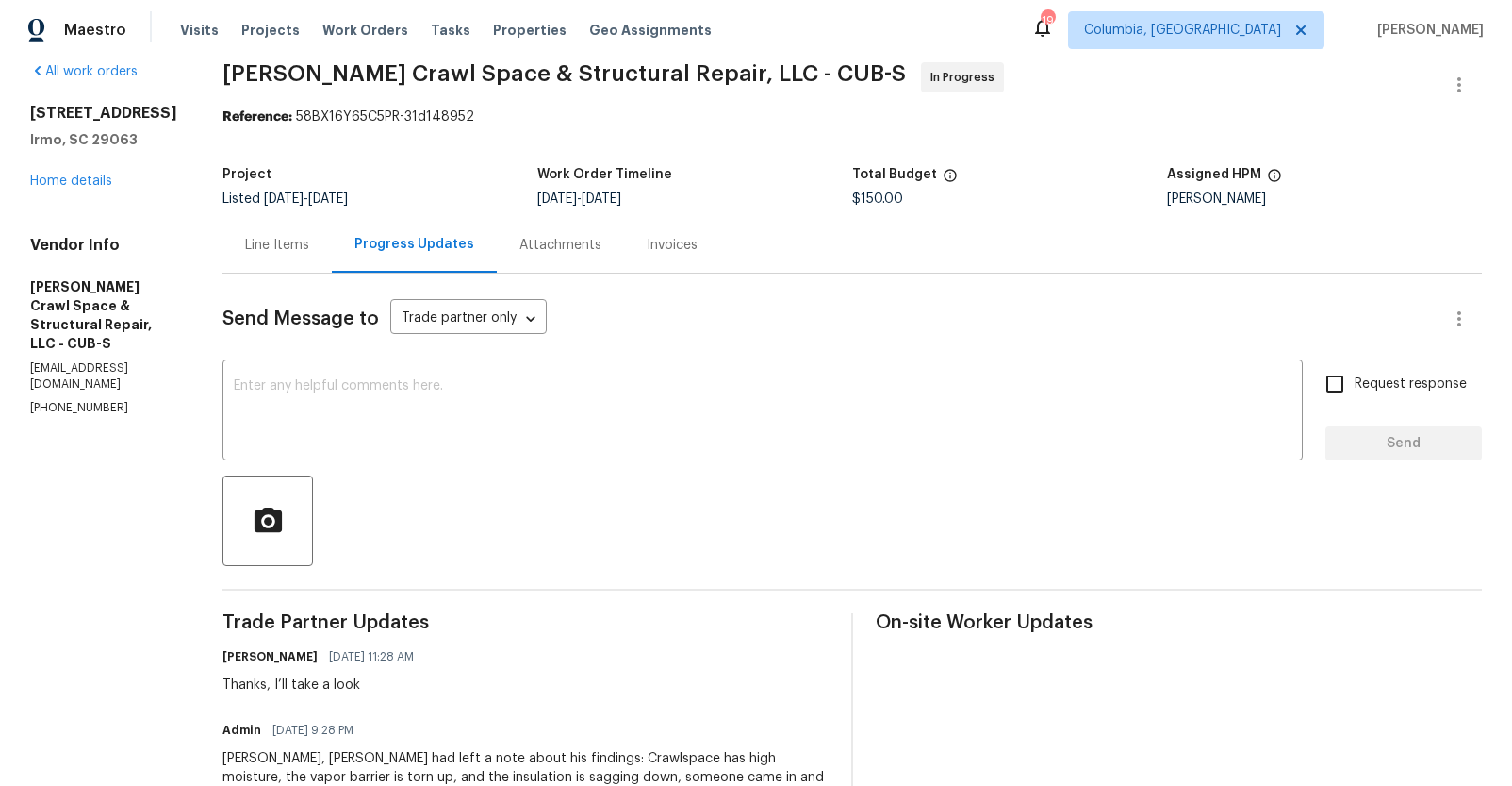
click at [298, 256] on div "Line Items" at bounding box center [277, 244] width 109 height 55
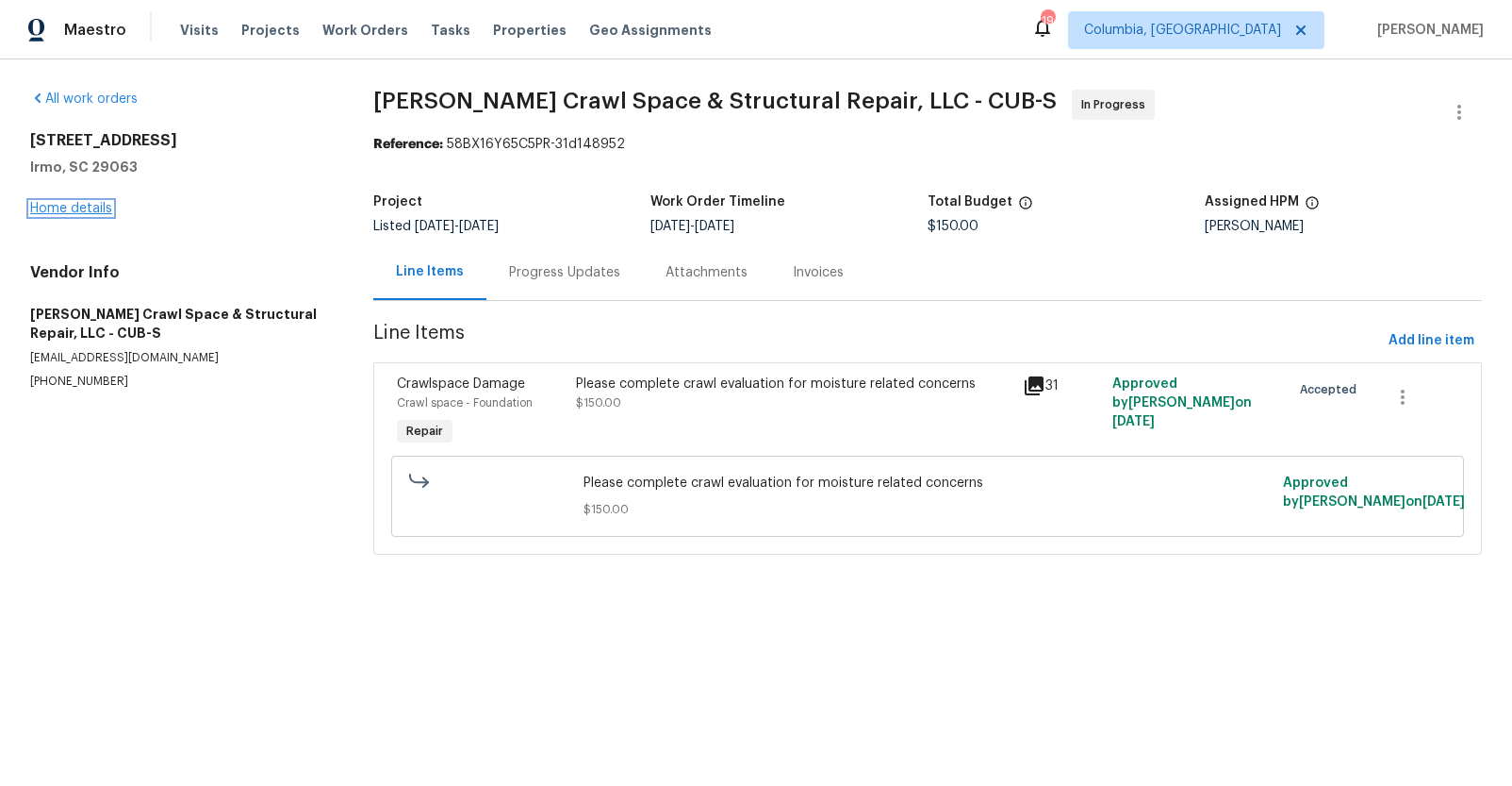
click at [83, 202] on link "Home details" at bounding box center [71, 208] width 82 height 14
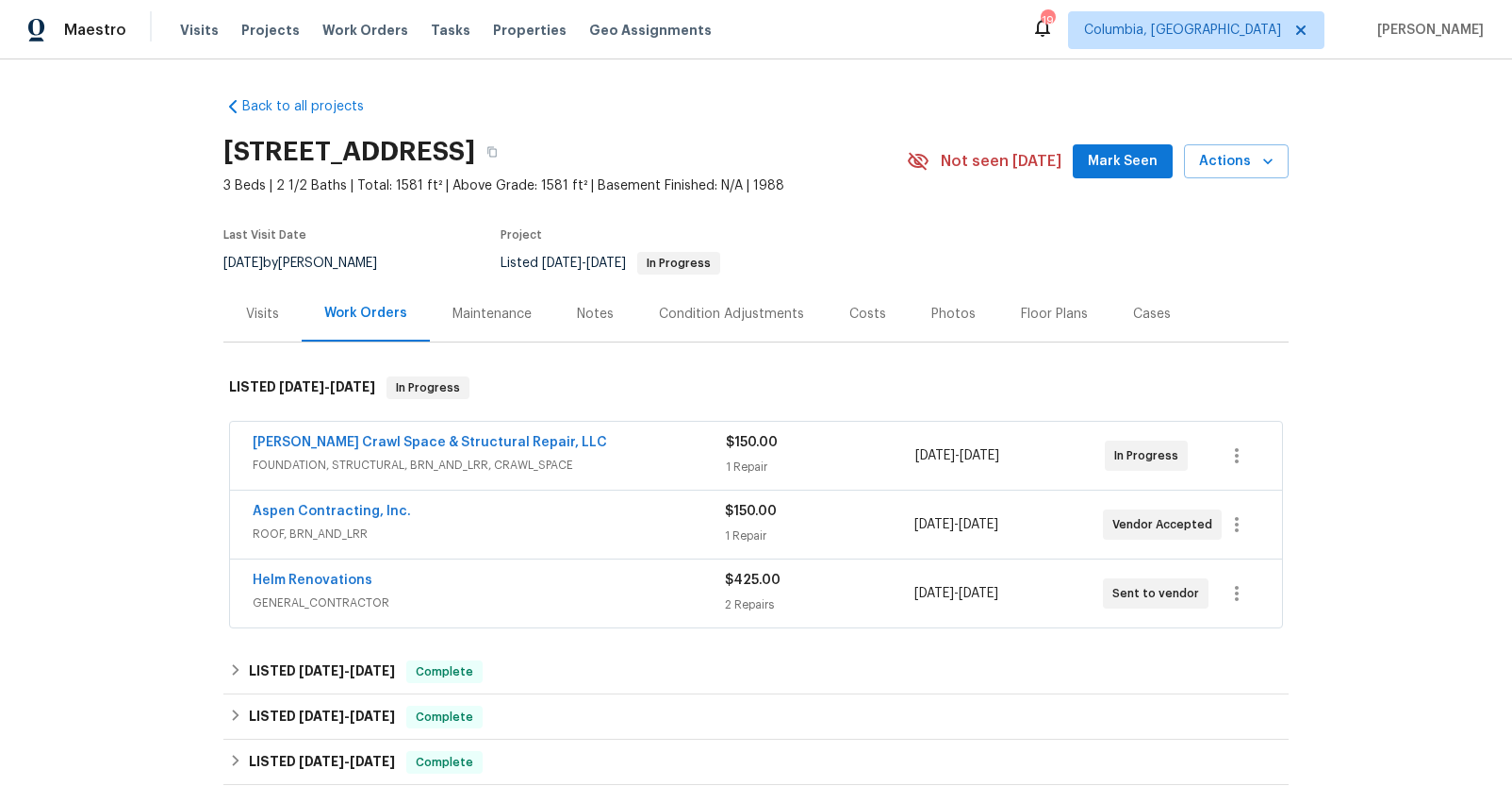
click at [434, 520] on div "Aspen Contracting, Inc." at bounding box center [489, 513] width 473 height 22
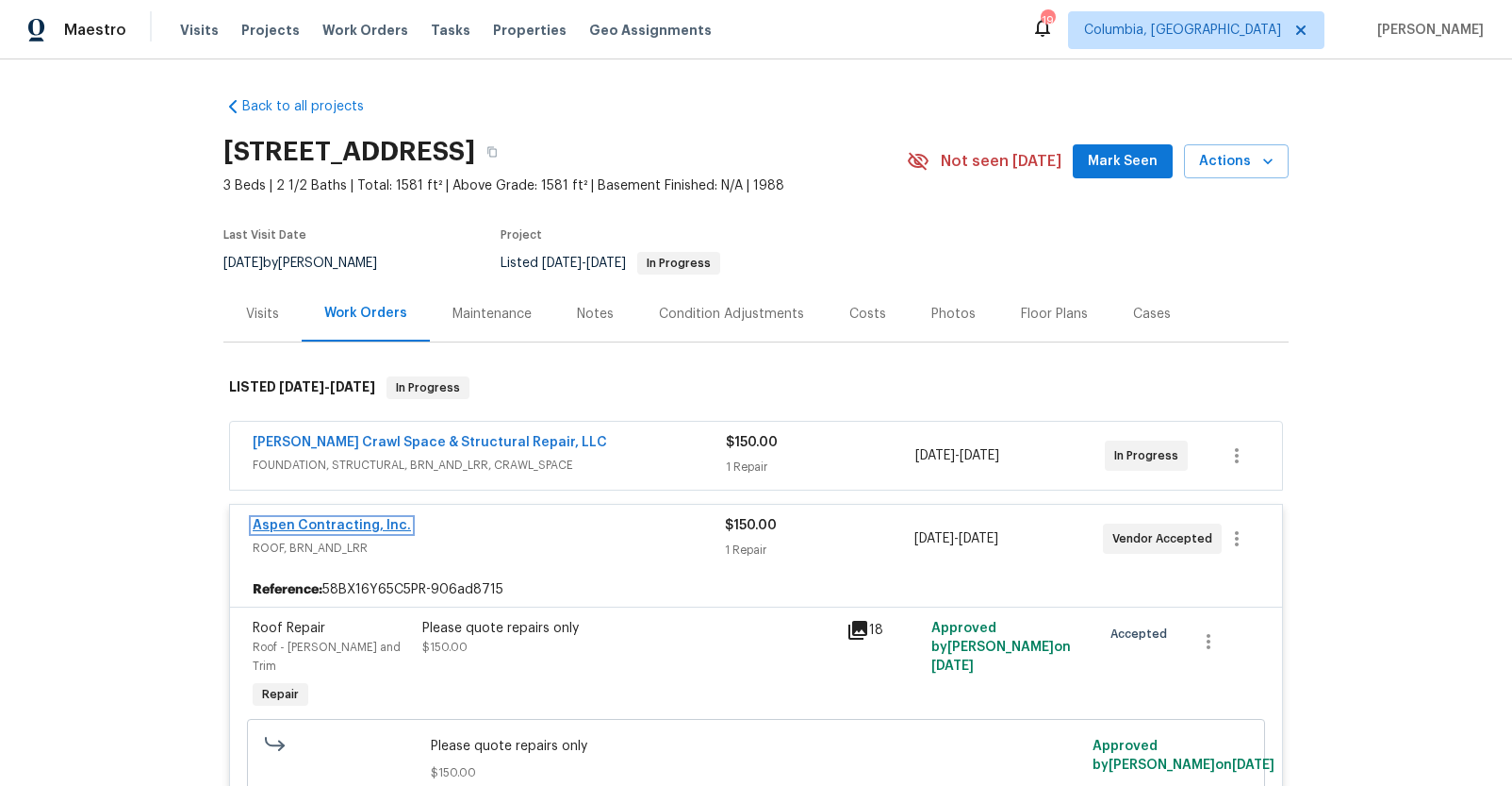
click at [382, 524] on link "Aspen Contracting, Inc." at bounding box center [331, 525] width 158 height 14
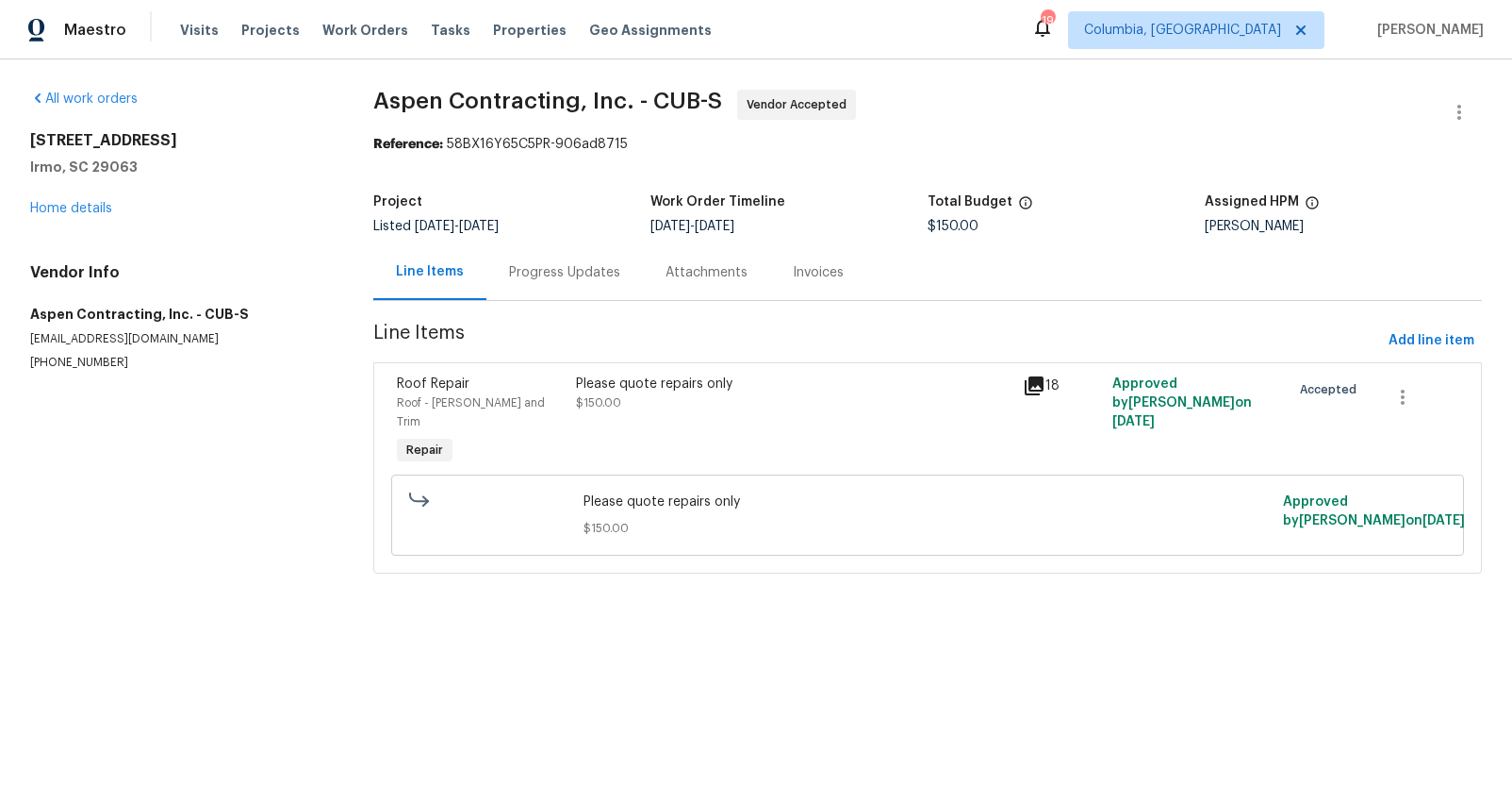
click at [536, 279] on div "Progress Updates" at bounding box center [565, 272] width 111 height 18
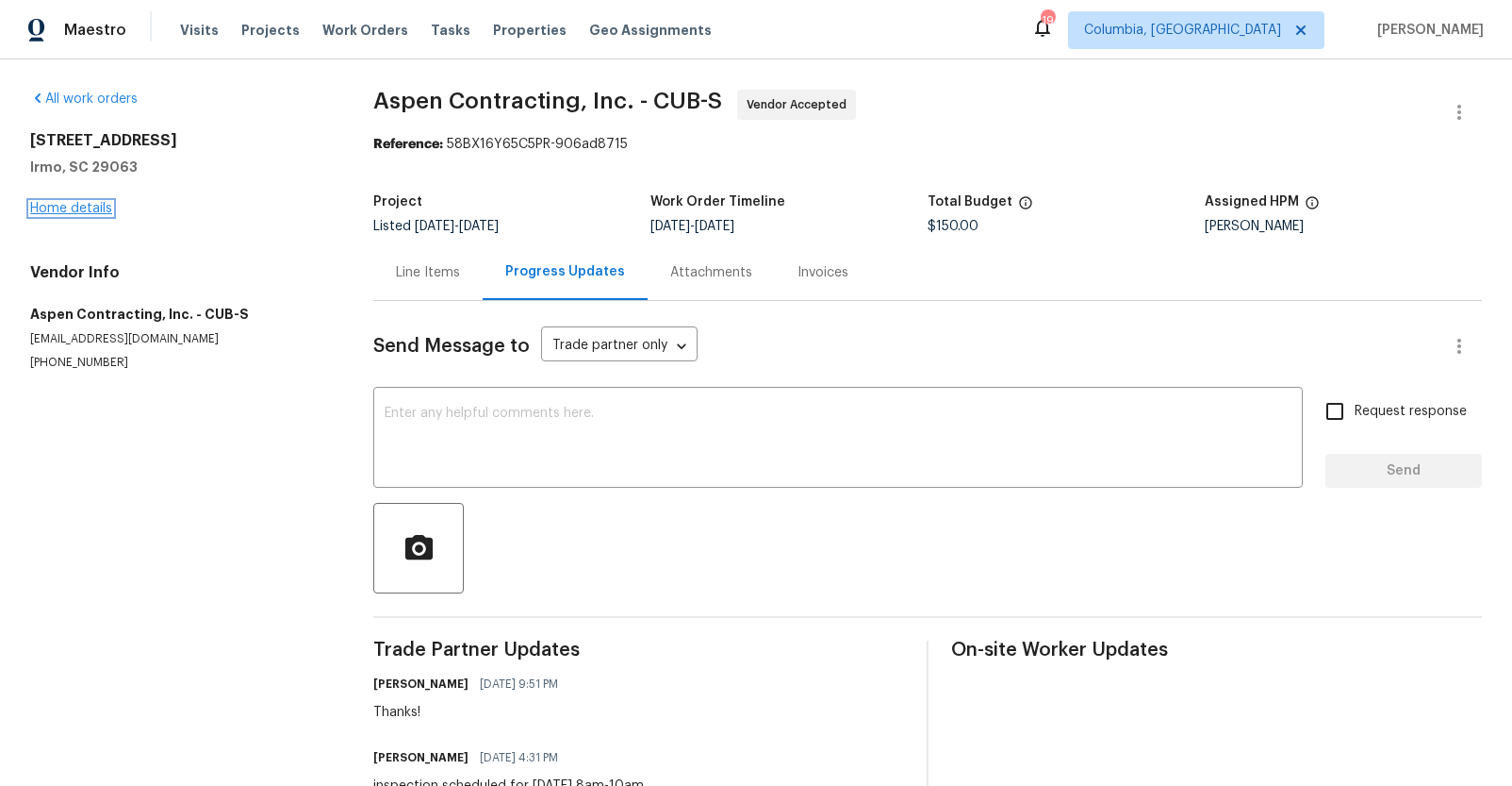
click at [88, 204] on link "Home details" at bounding box center [71, 208] width 82 height 14
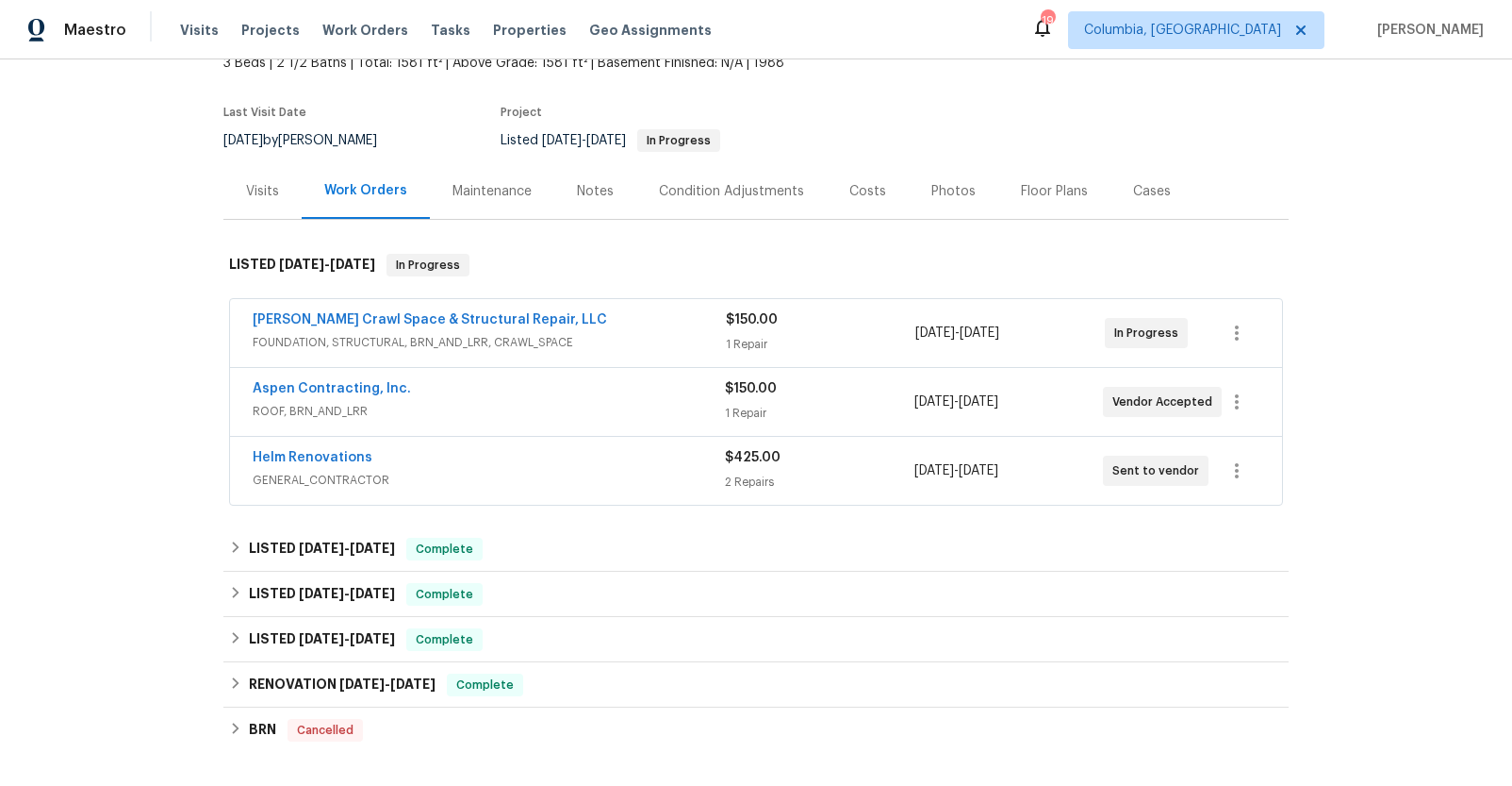
scroll to position [193, 0]
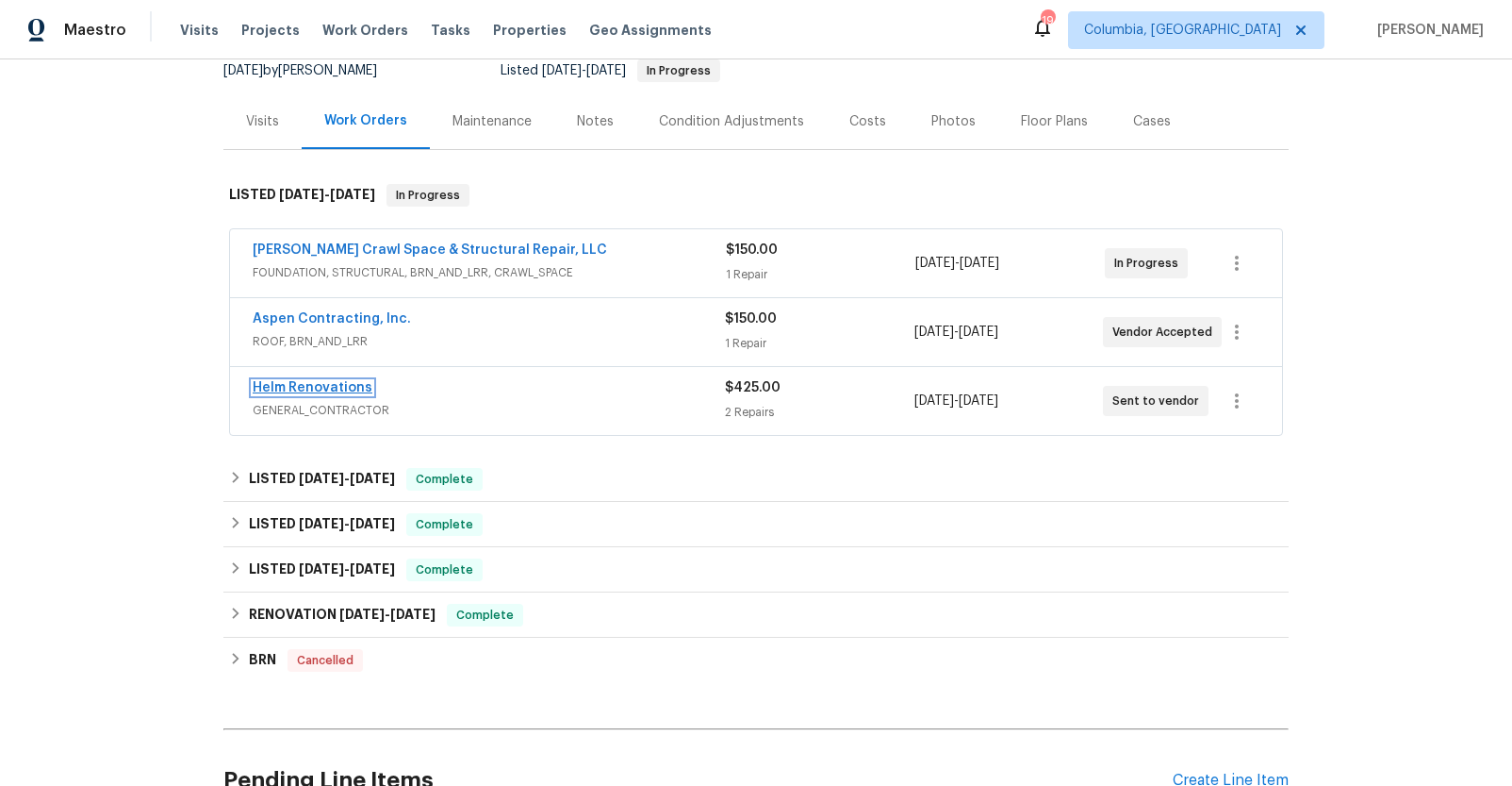
click at [312, 387] on link "Helm Renovations" at bounding box center [313, 388] width 120 height 14
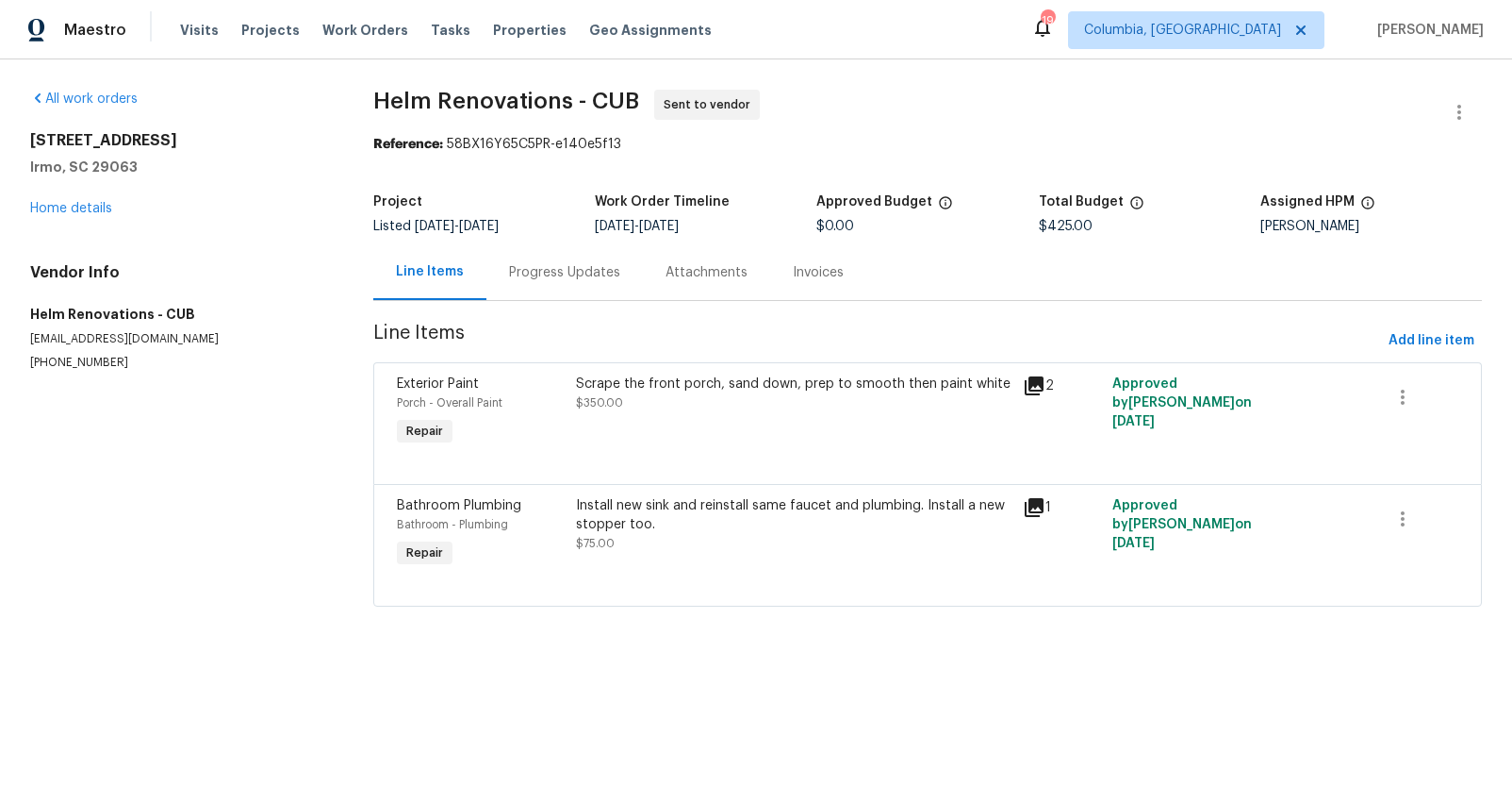
click at [532, 281] on div "Progress Updates" at bounding box center [565, 272] width 111 height 18
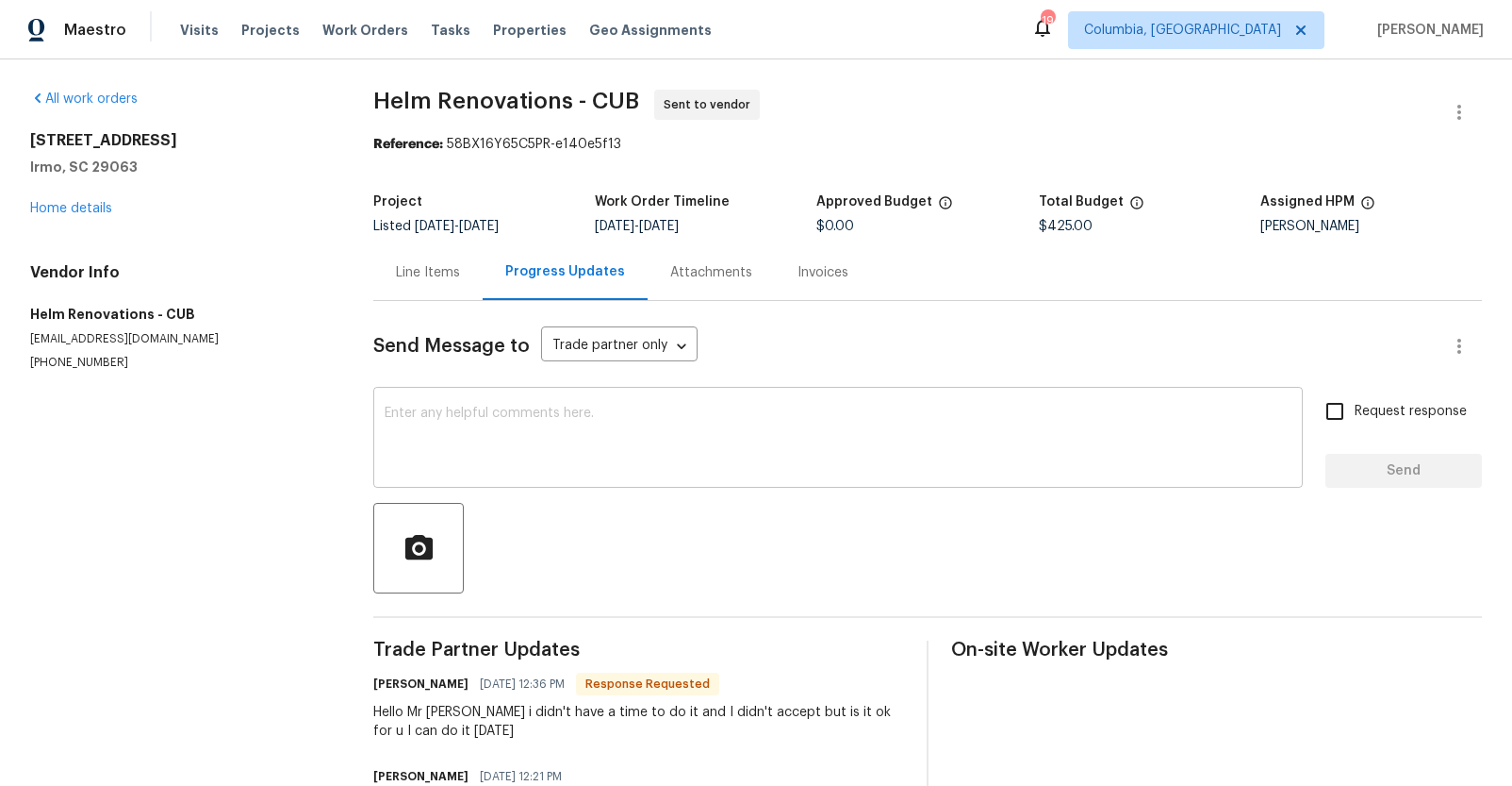
click at [547, 428] on textarea at bounding box center [838, 439] width 907 height 66
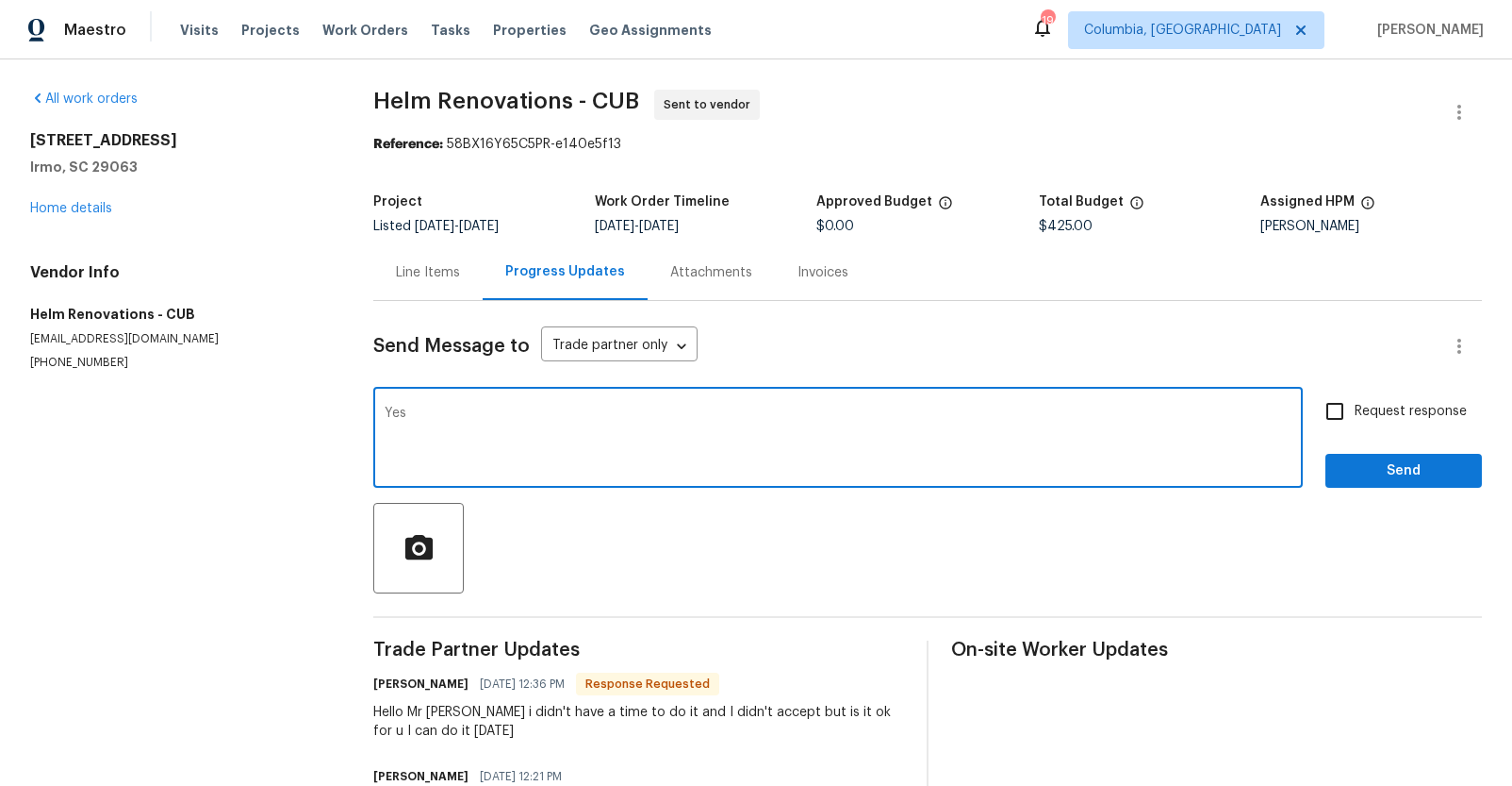
type textarea "Yes"
click at [1408, 416] on span "Request response" at bounding box center [1410, 412] width 112 height 19
click at [1354, 416] on input "Request response" at bounding box center [1335, 411] width 40 height 40
checkbox input "true"
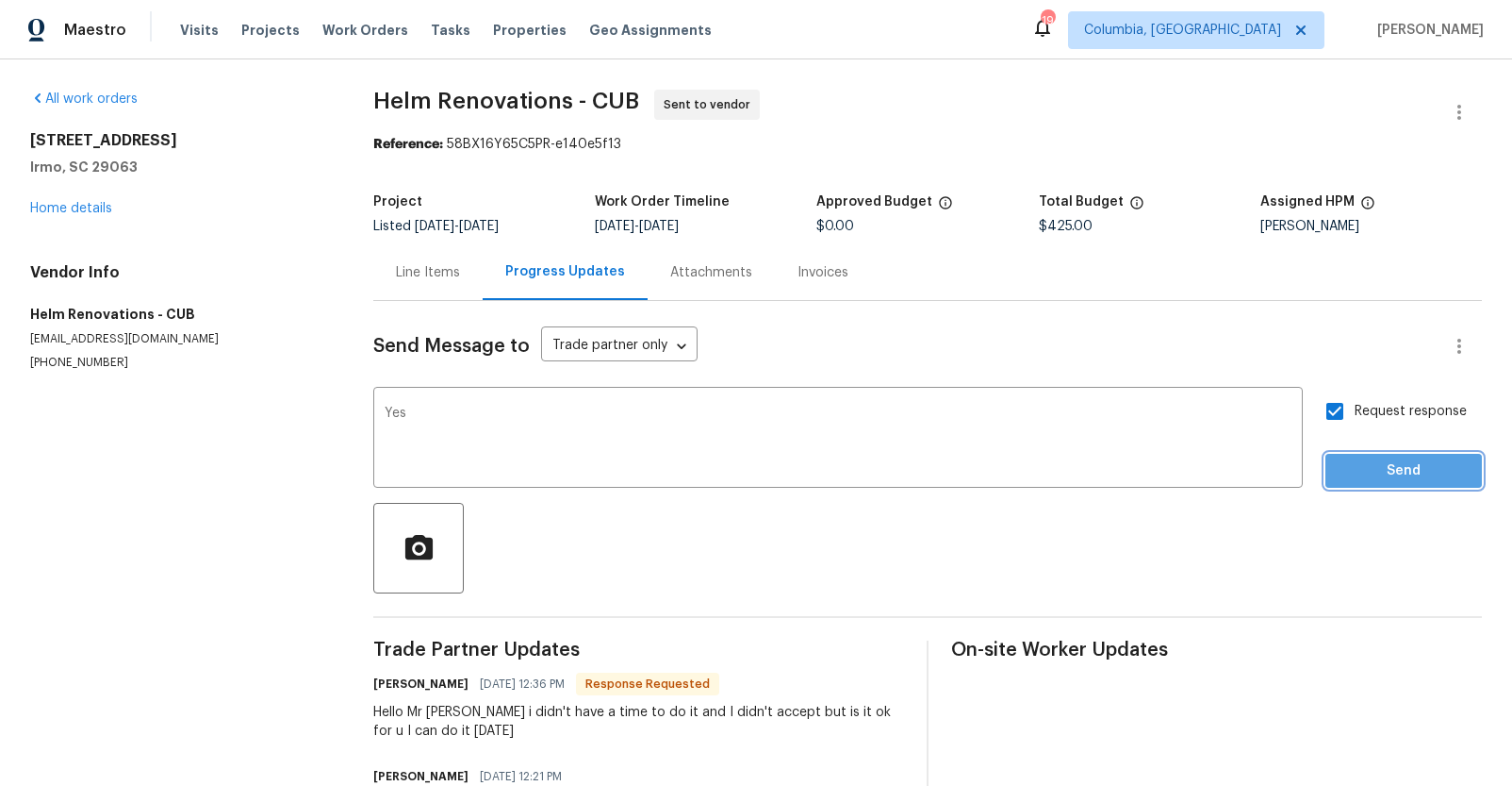
click at [1384, 475] on span "Send" at bounding box center [1404, 471] width 126 height 23
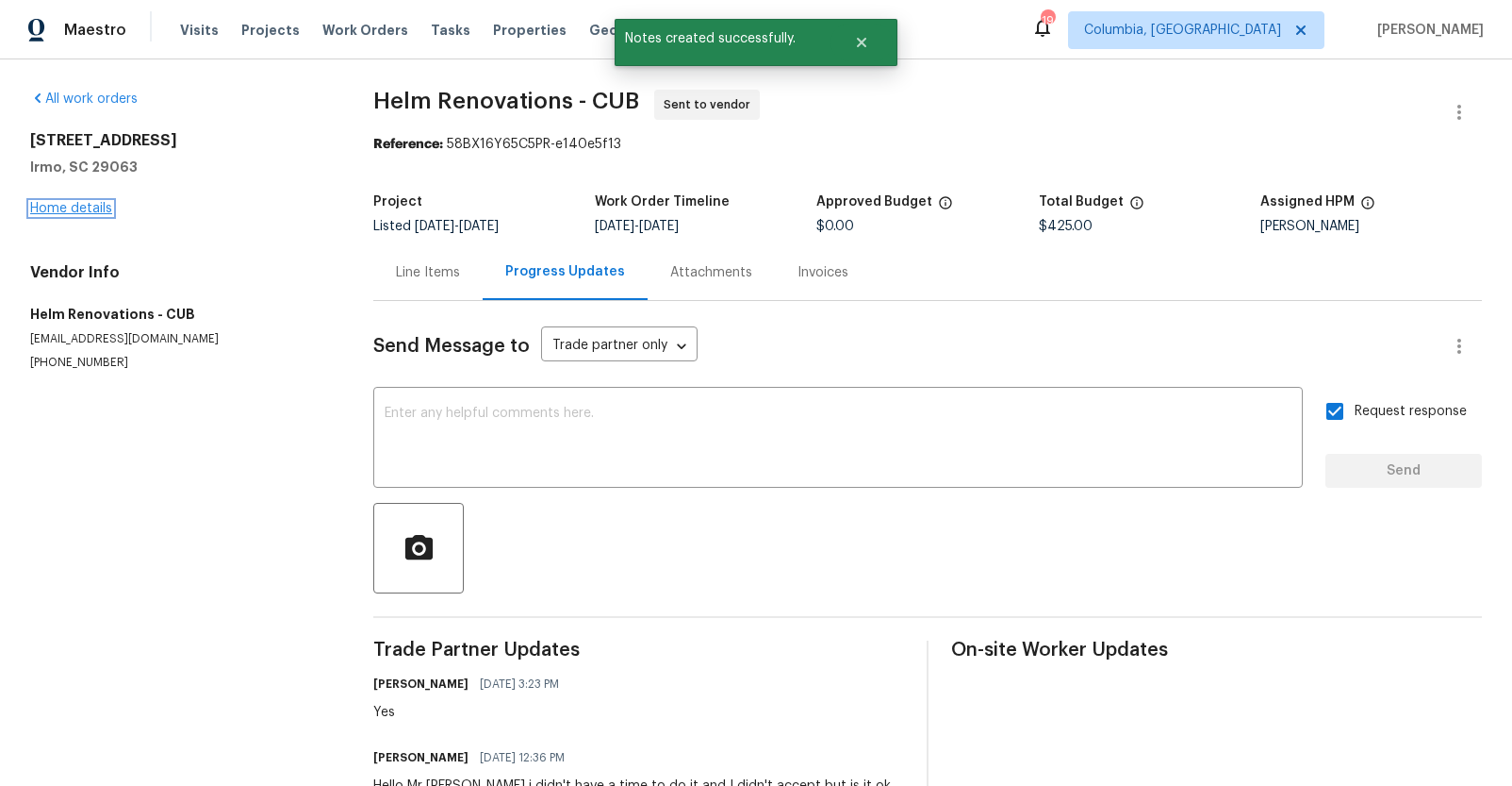
click at [99, 204] on link "Home details" at bounding box center [71, 208] width 82 height 14
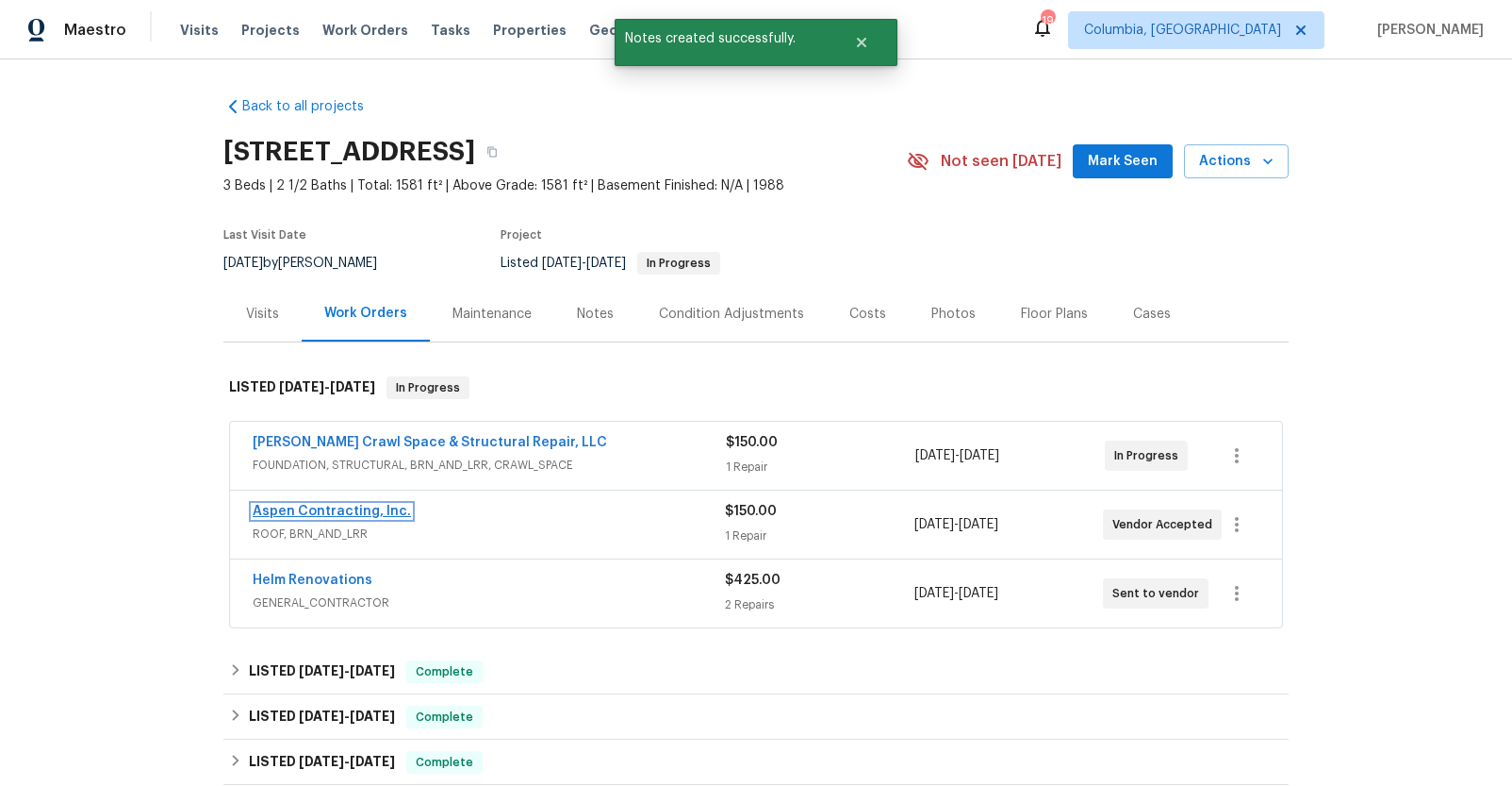
click at [352, 514] on link "Aspen Contracting, Inc." at bounding box center [331, 512] width 158 height 14
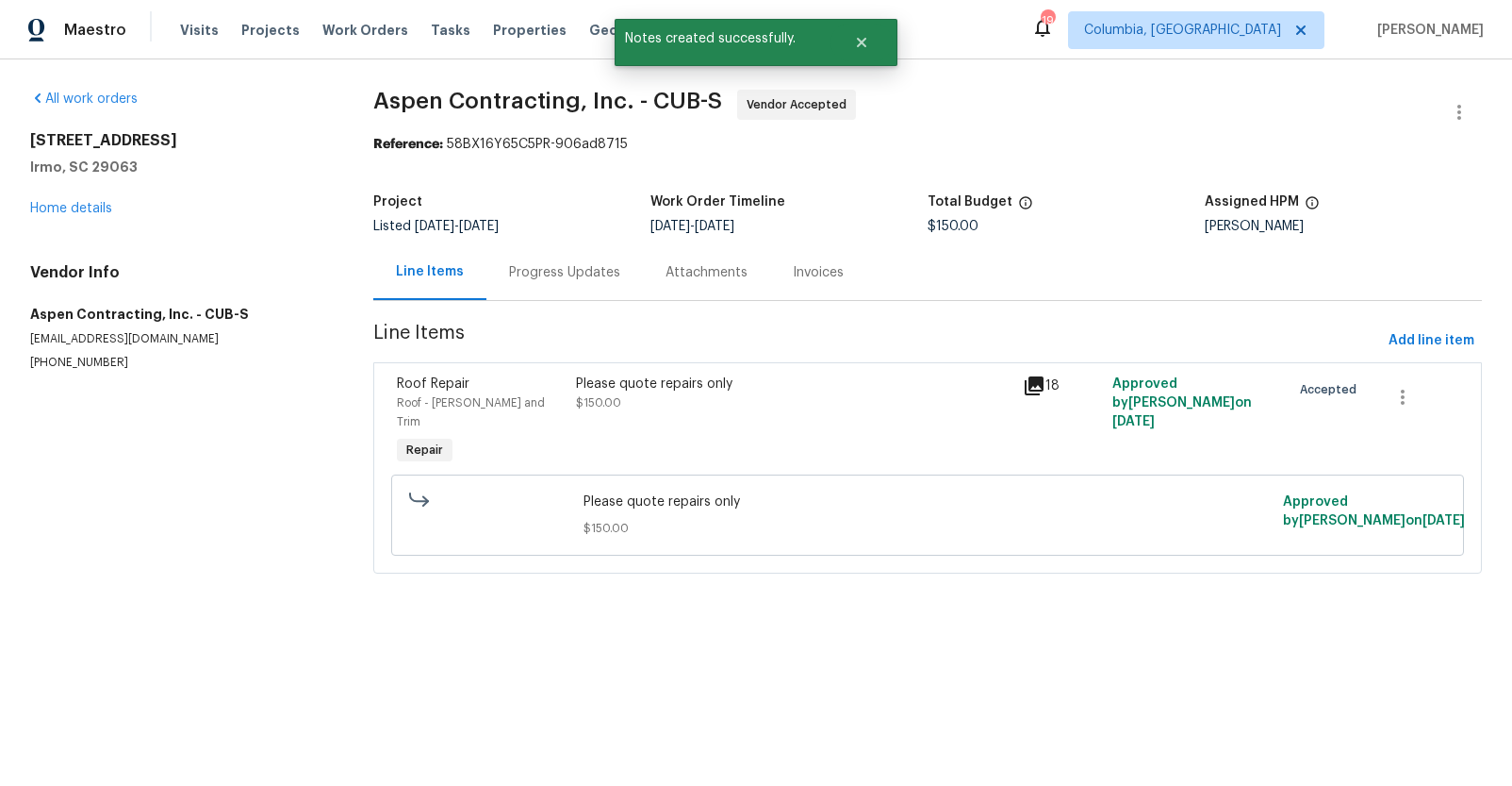
click at [518, 283] on div "Progress Updates" at bounding box center [565, 271] width 157 height 55
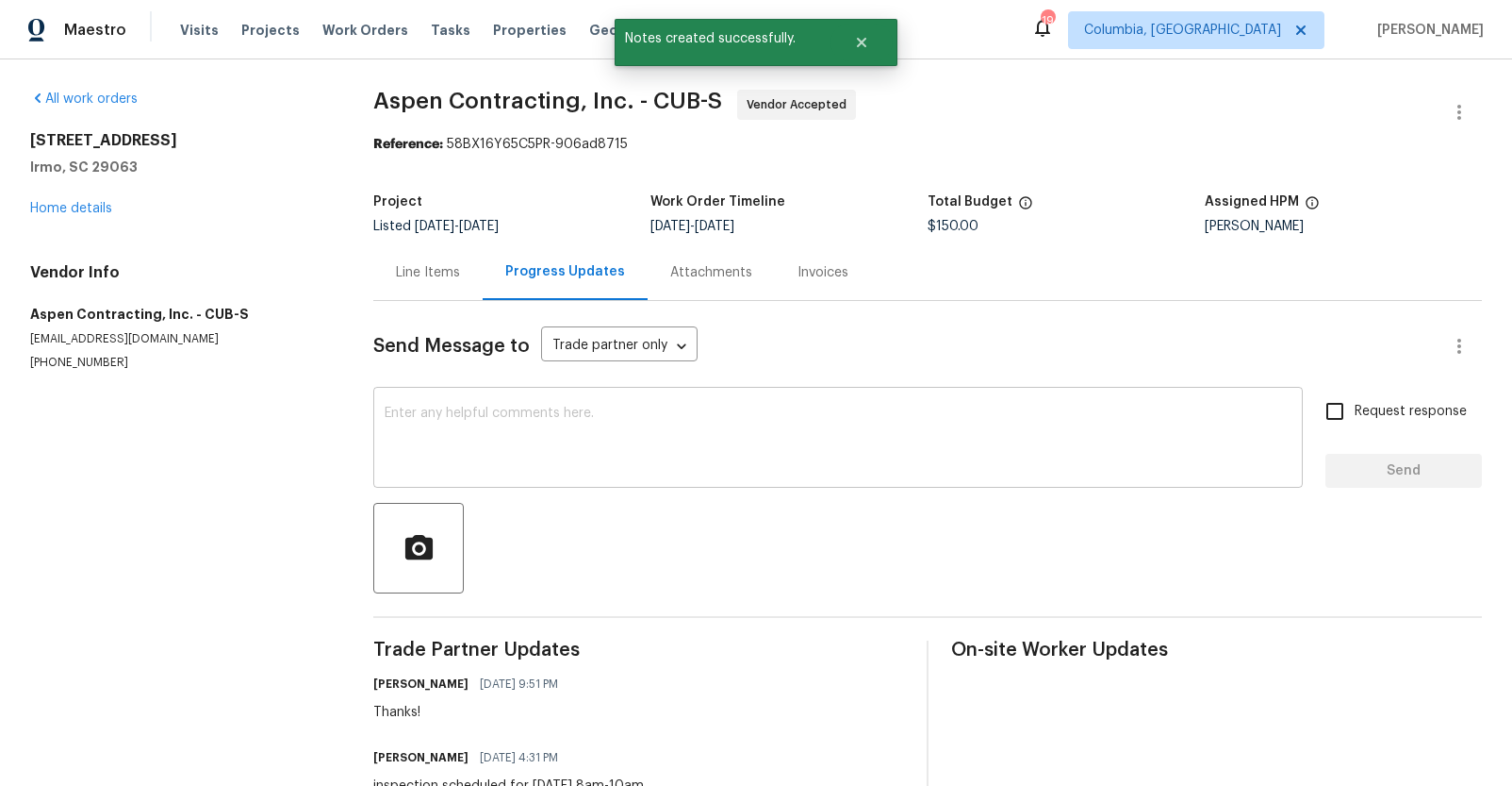
click at [571, 439] on textarea at bounding box center [838, 439] width 907 height 66
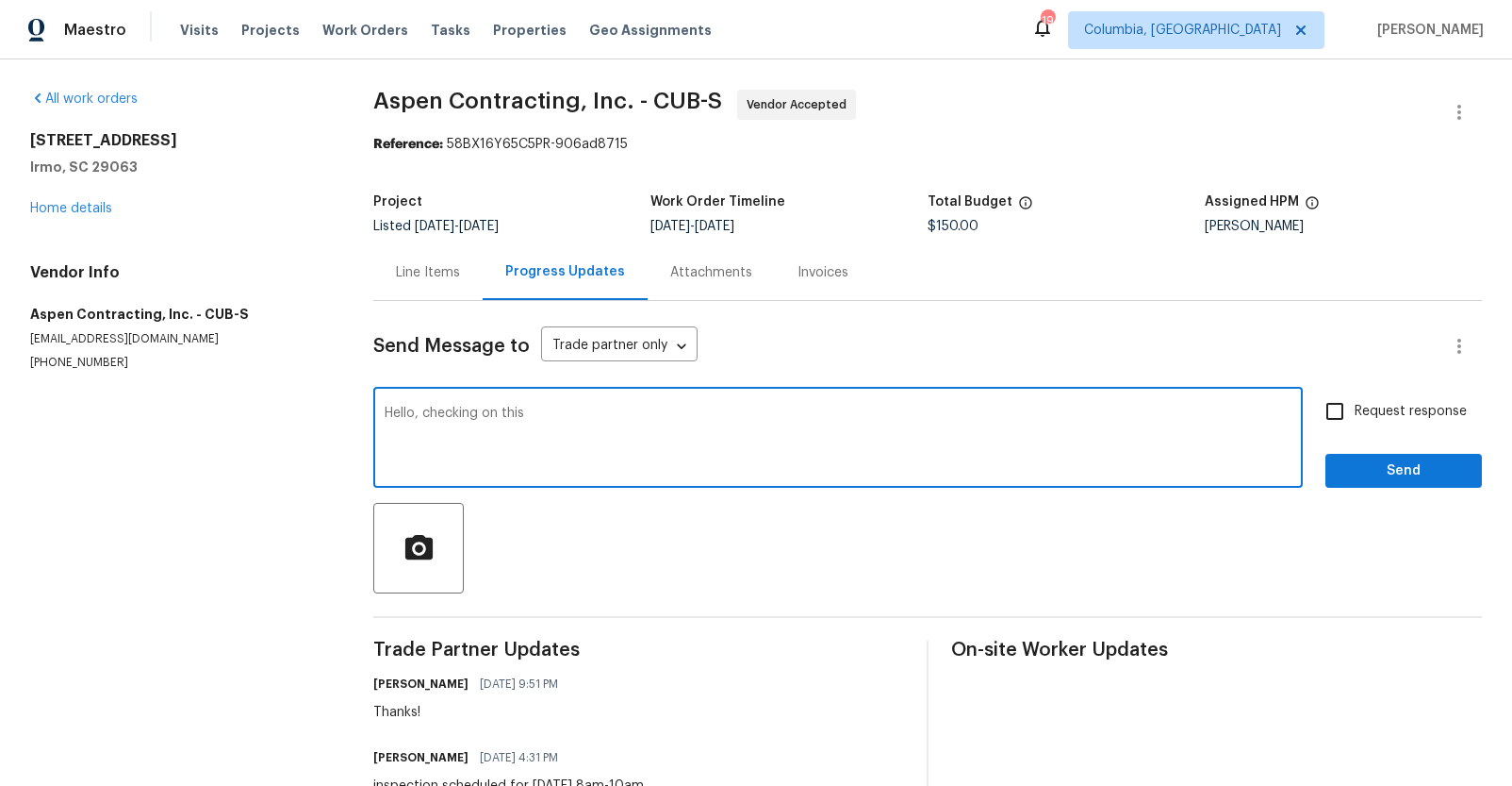
type textarea "Hello, checking on this"
drag, startPoint x: 1379, startPoint y: 414, endPoint x: 1376, endPoint y: 436, distance: 22.2
click at [1379, 414] on span "Request response" at bounding box center [1410, 412] width 112 height 19
click at [1354, 414] on input "Request response" at bounding box center [1335, 411] width 40 height 40
checkbox input "true"
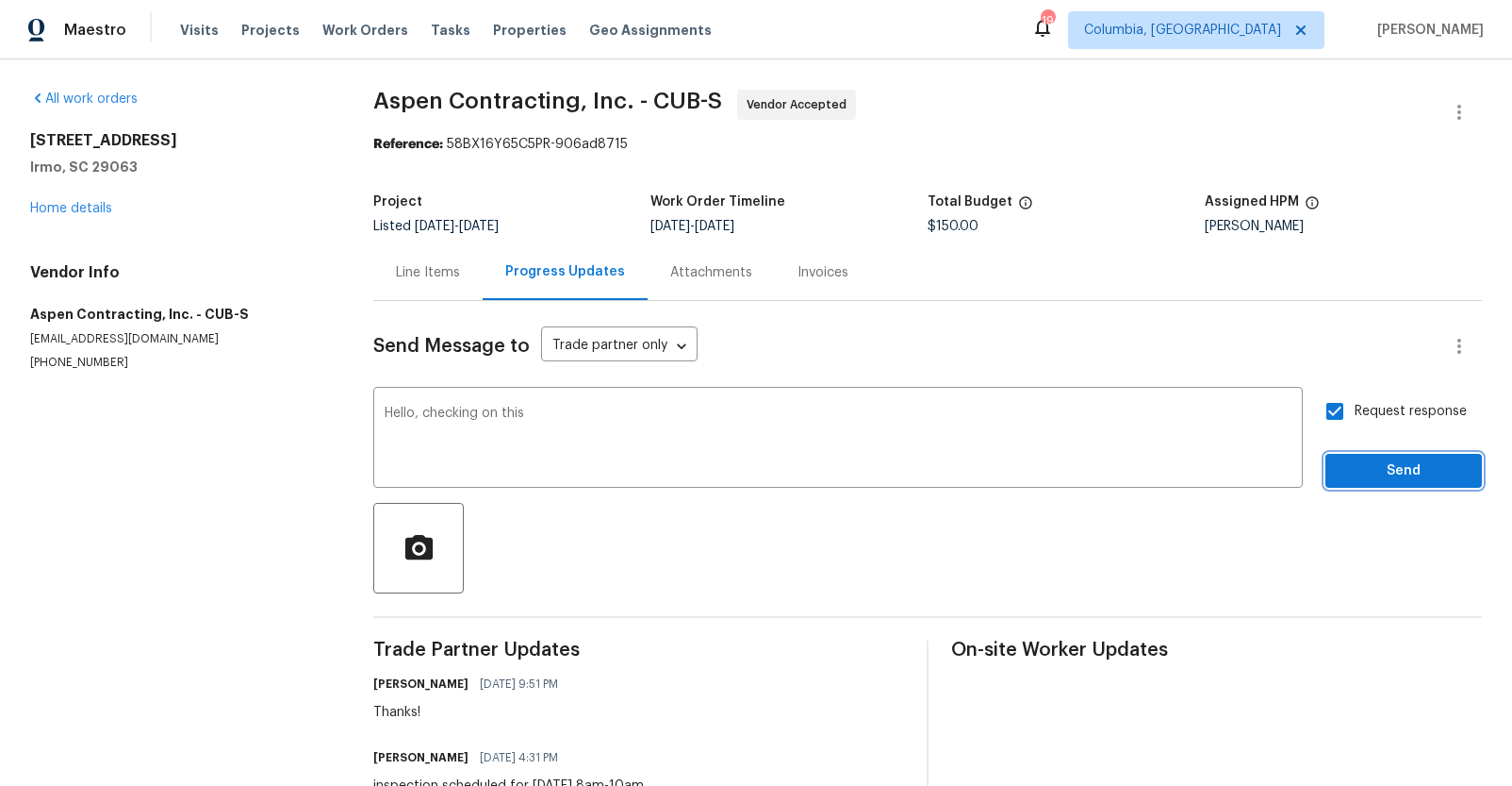
click at [1375, 459] on span "Send" at bounding box center [1404, 471] width 126 height 23
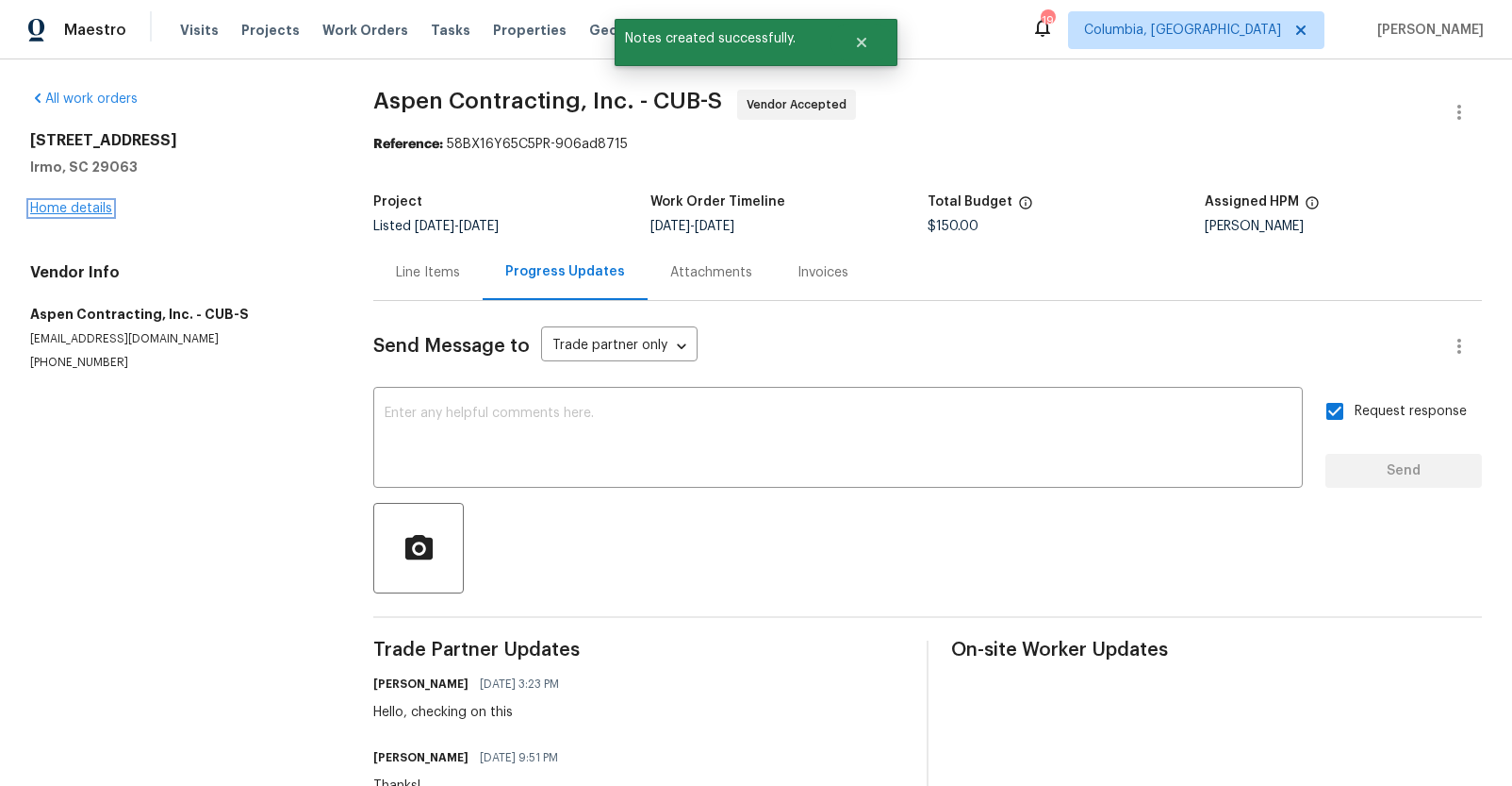
click at [88, 205] on link "Home details" at bounding box center [71, 208] width 82 height 14
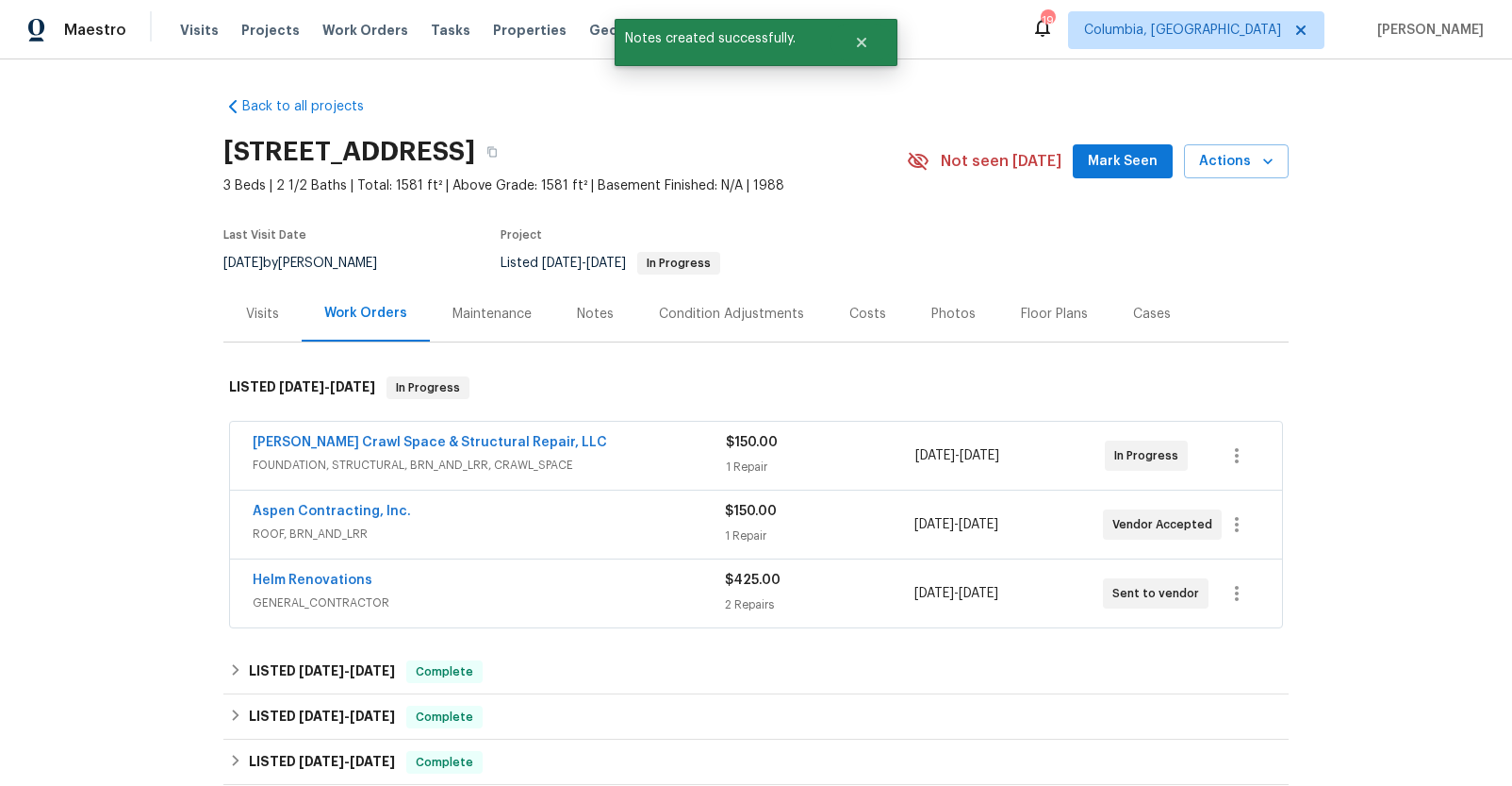
click at [854, 319] on div "Costs" at bounding box center [868, 313] width 37 height 18
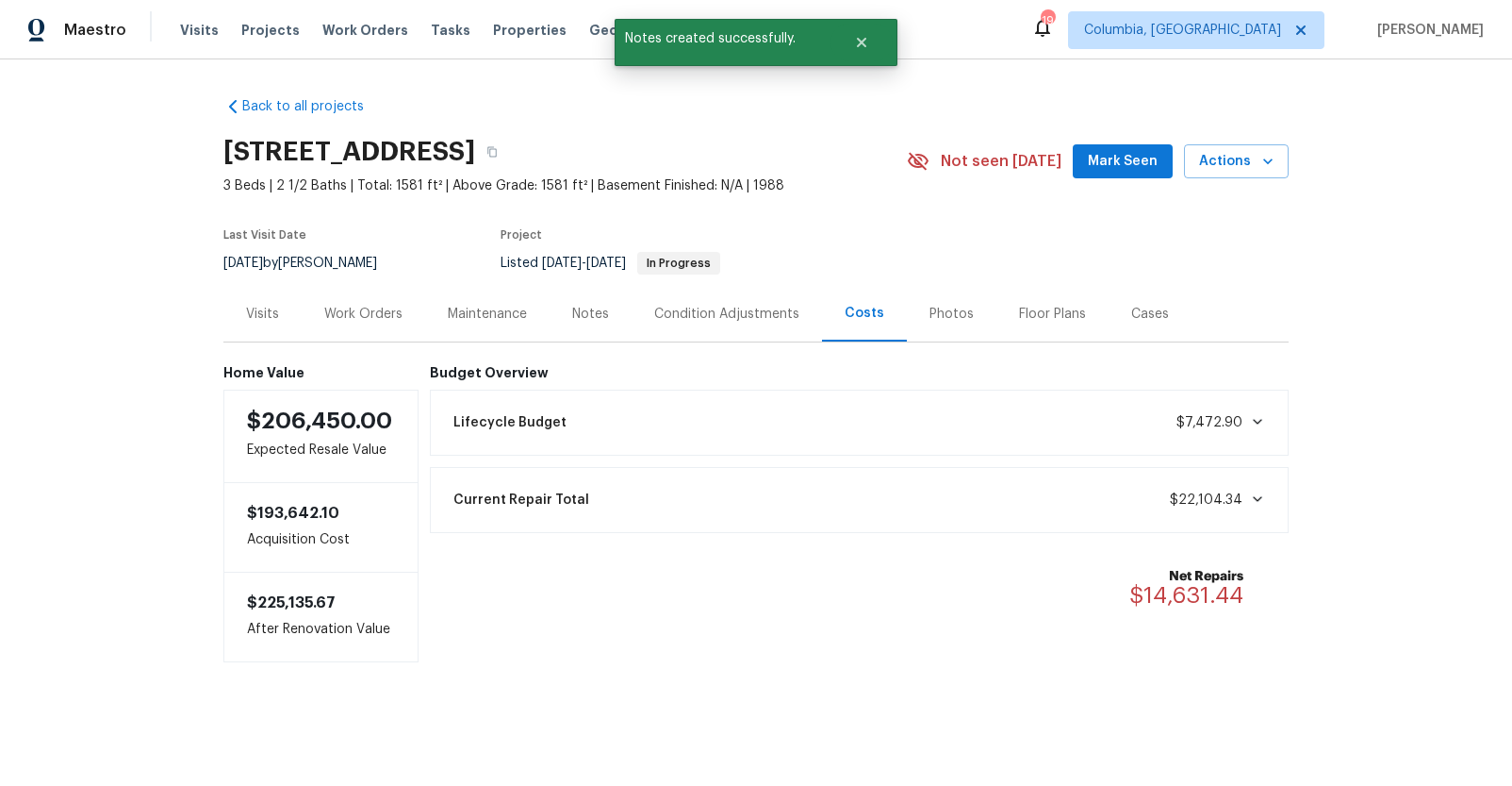
click at [359, 304] on div "Work Orders" at bounding box center [363, 313] width 78 height 18
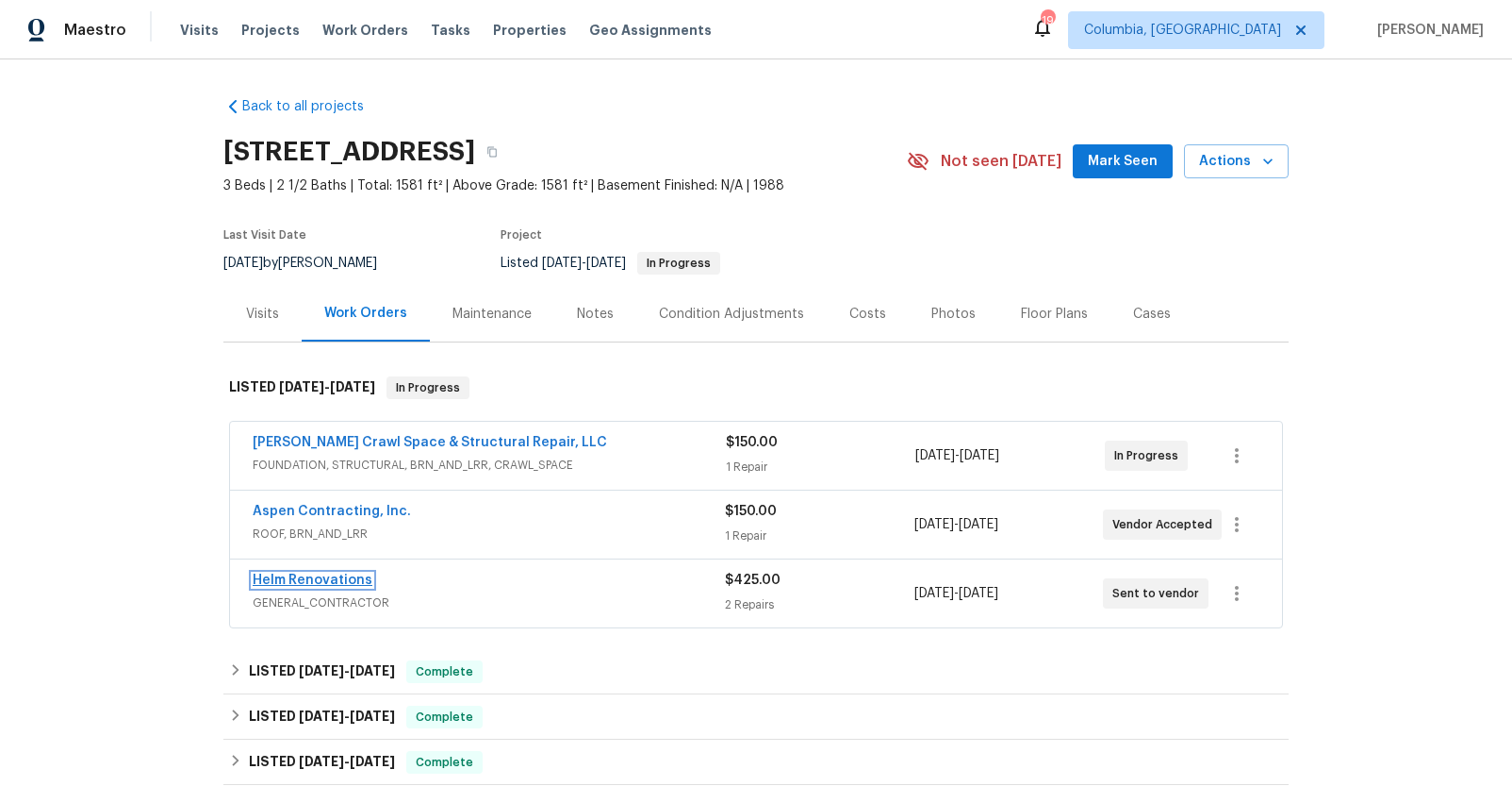
click at [296, 581] on link "Helm Renovations" at bounding box center [313, 581] width 120 height 14
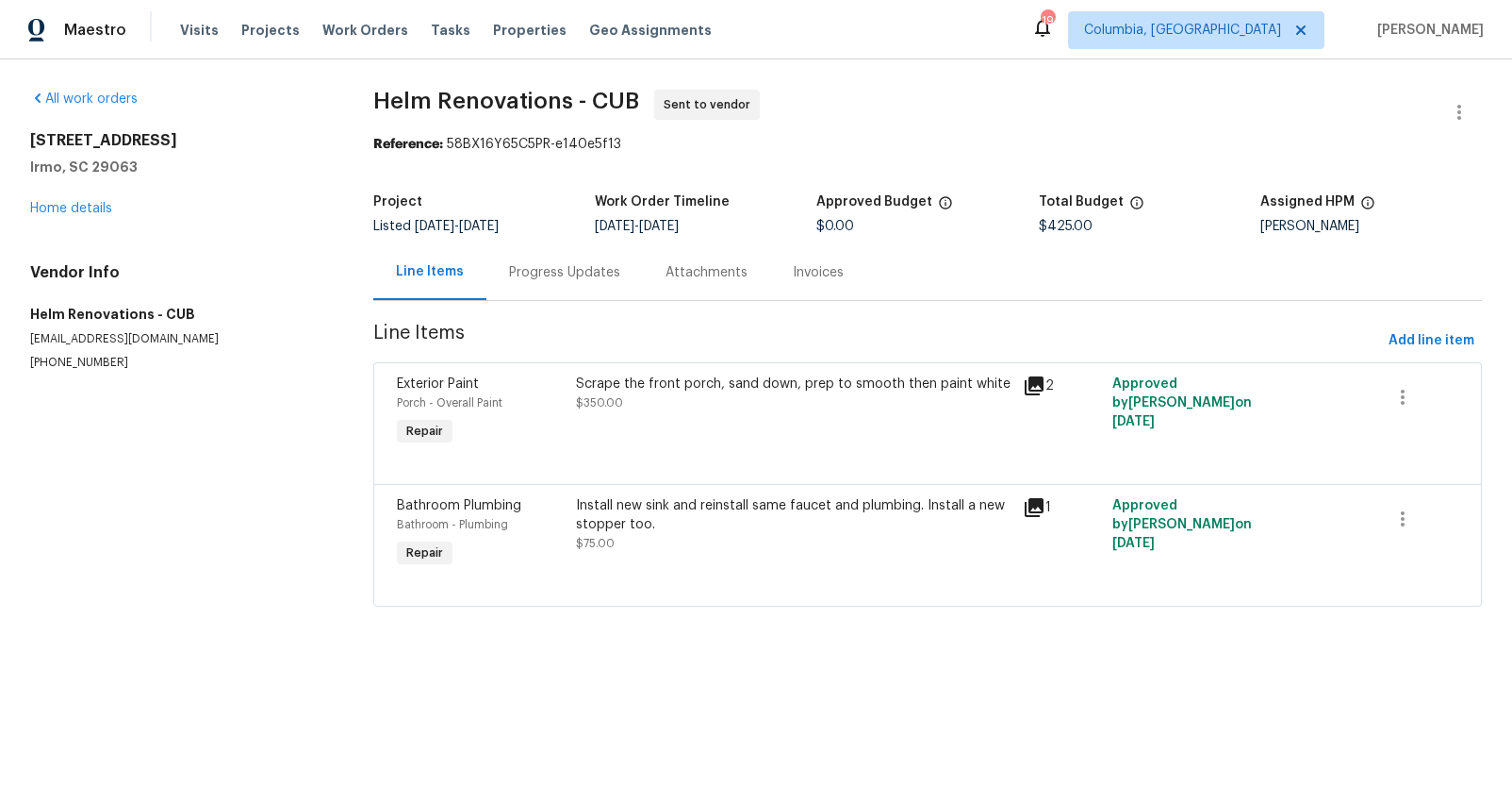
click at [590, 287] on div "Progress Updates" at bounding box center [565, 271] width 157 height 55
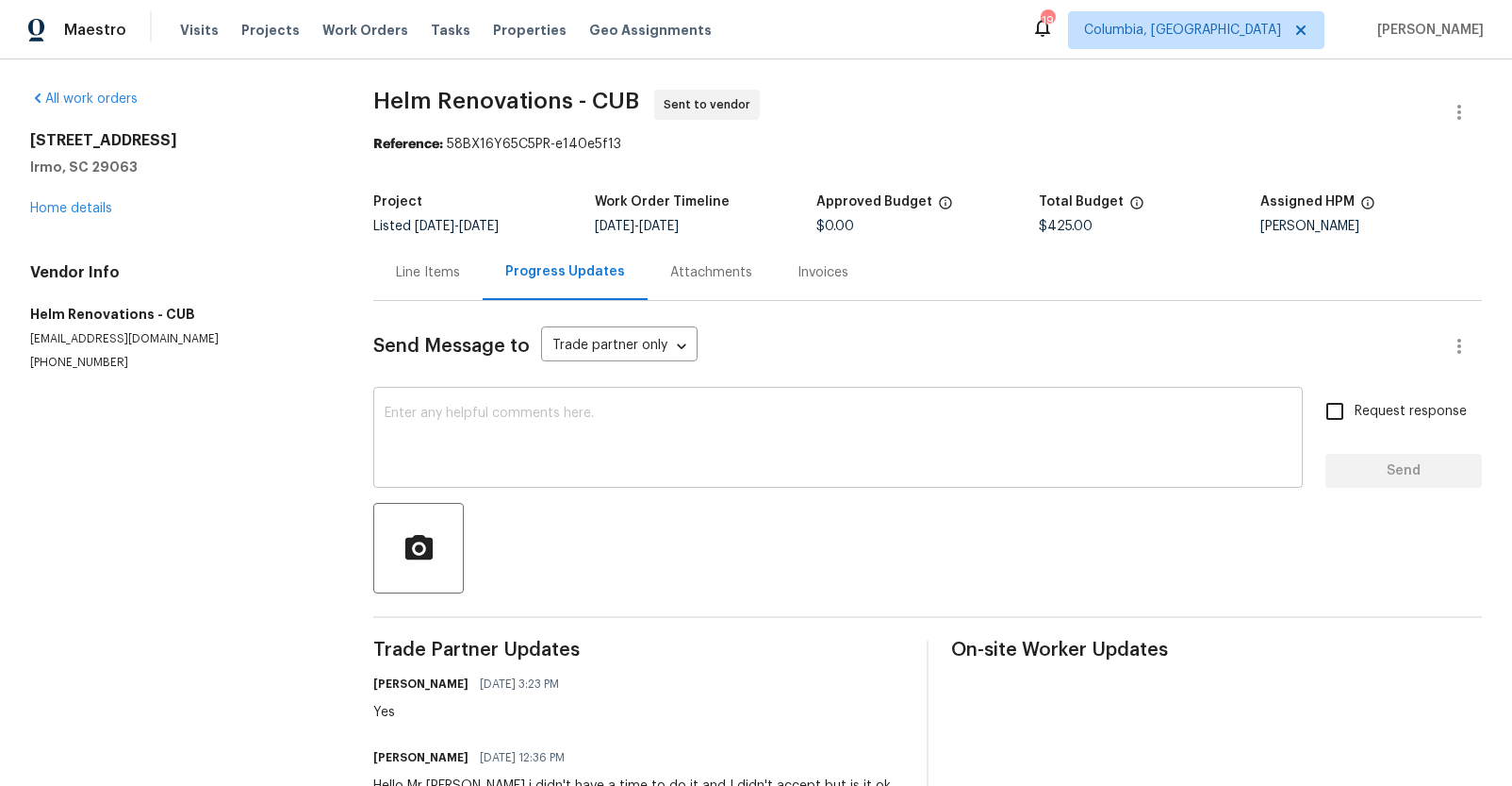
click at [577, 456] on textarea at bounding box center [838, 439] width 907 height 66
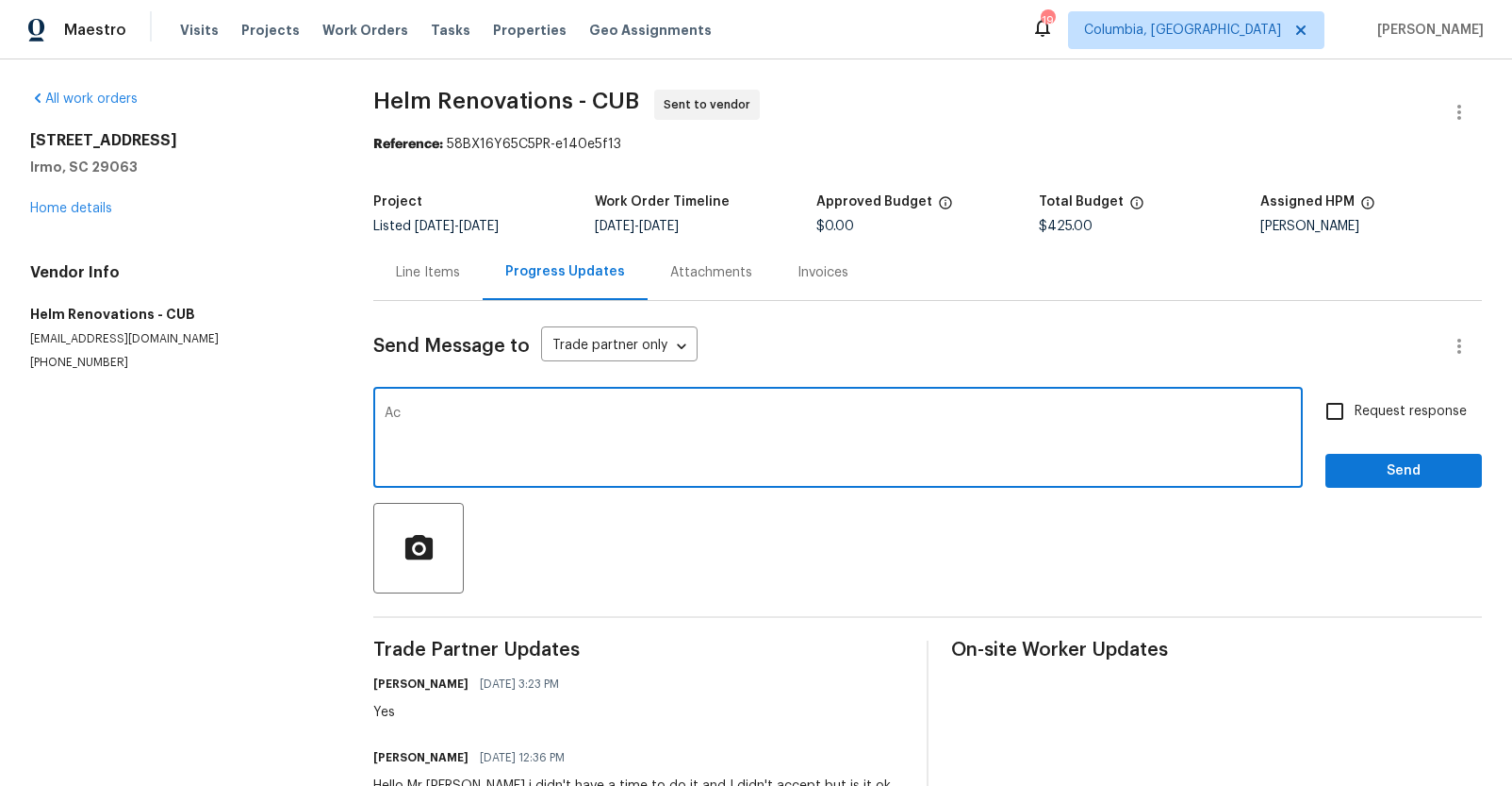
type textarea "A"
type textarea "I apologize, can we please wait on this? The home went back under contract"
click at [1327, 415] on input "Request response" at bounding box center [1335, 411] width 40 height 40
checkbox input "true"
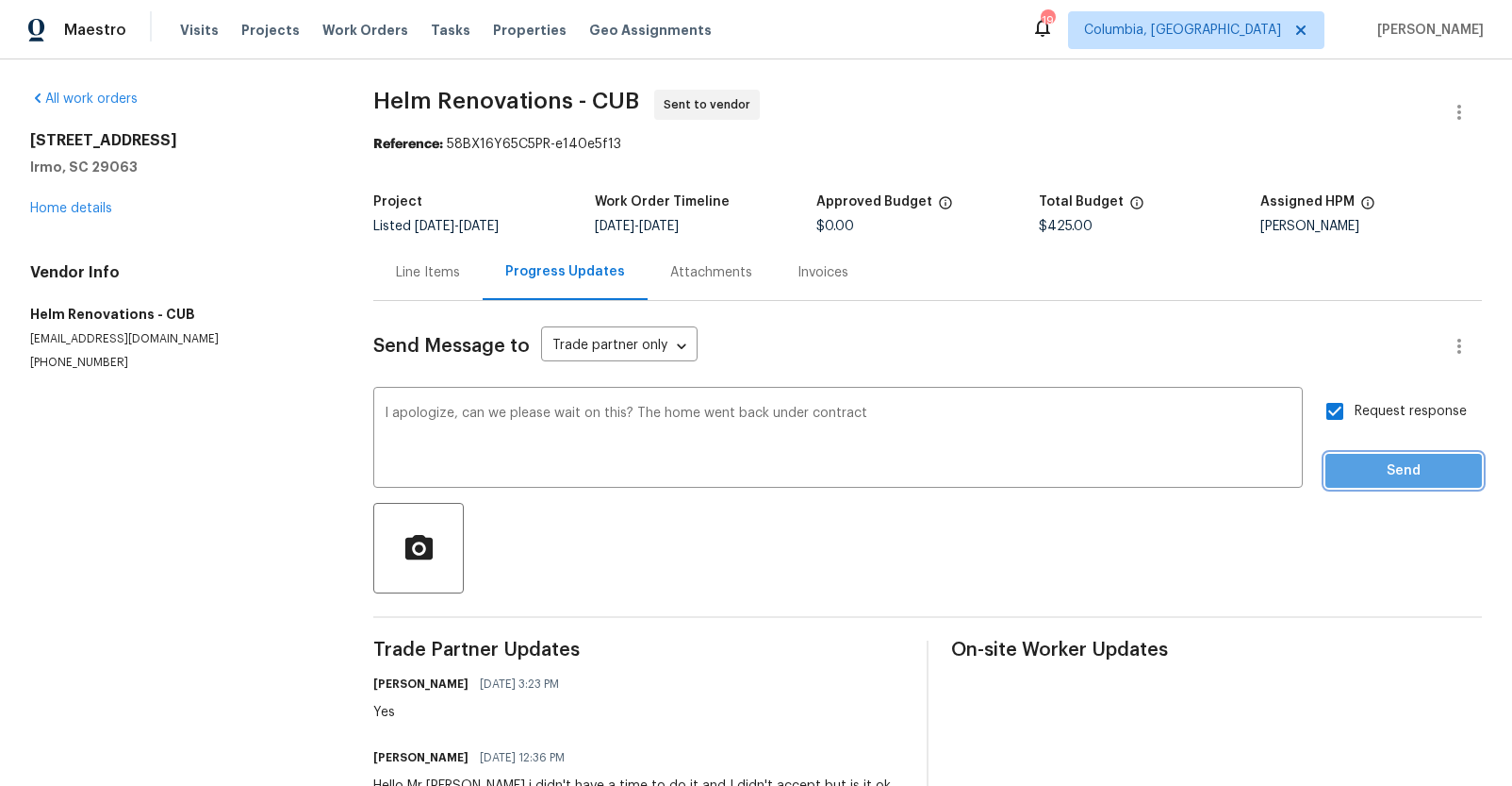
click at [1346, 484] on button "Send" at bounding box center [1404, 471] width 157 height 35
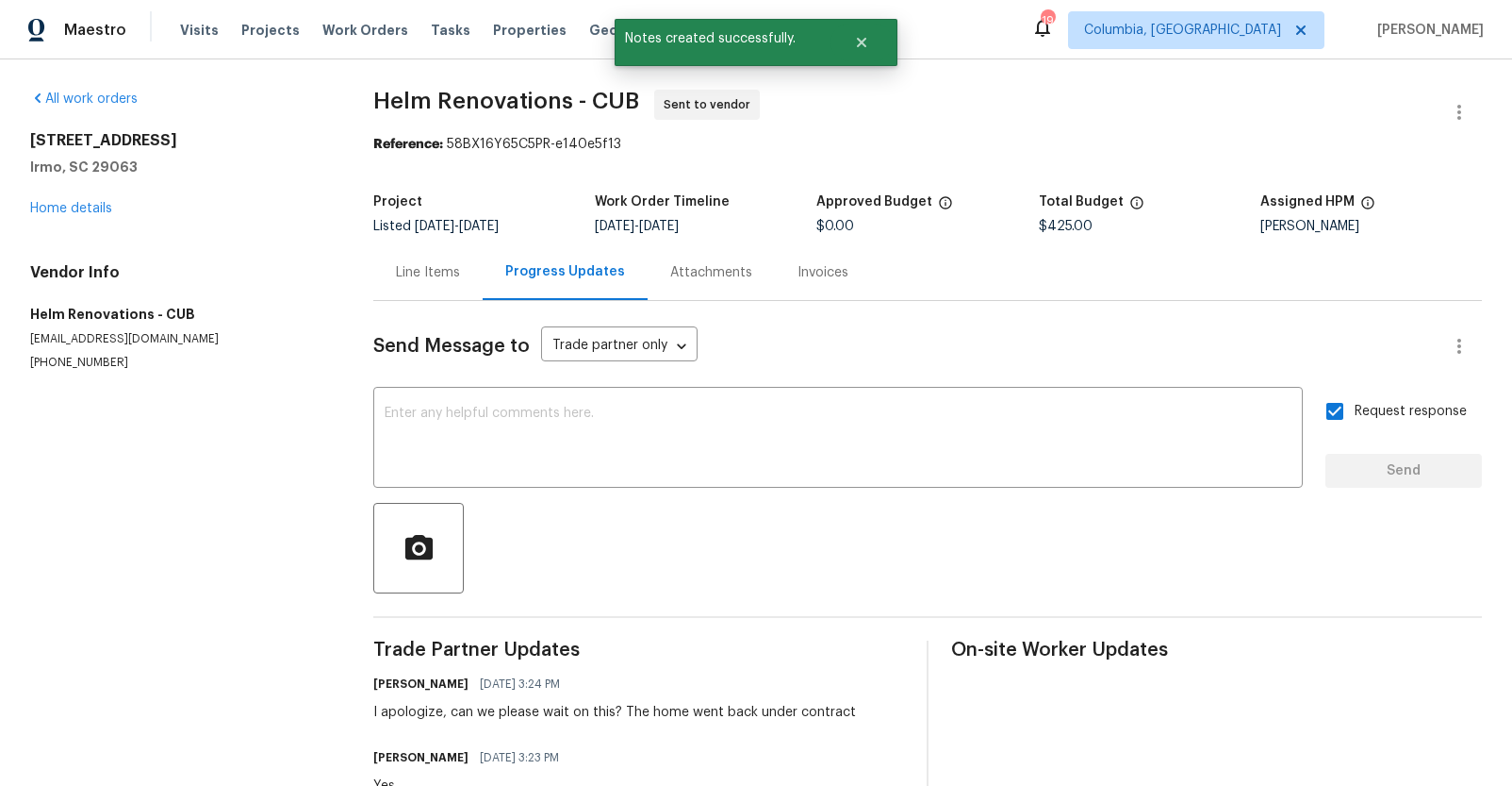
click at [397, 275] on div "Line Items" at bounding box center [428, 272] width 64 height 18
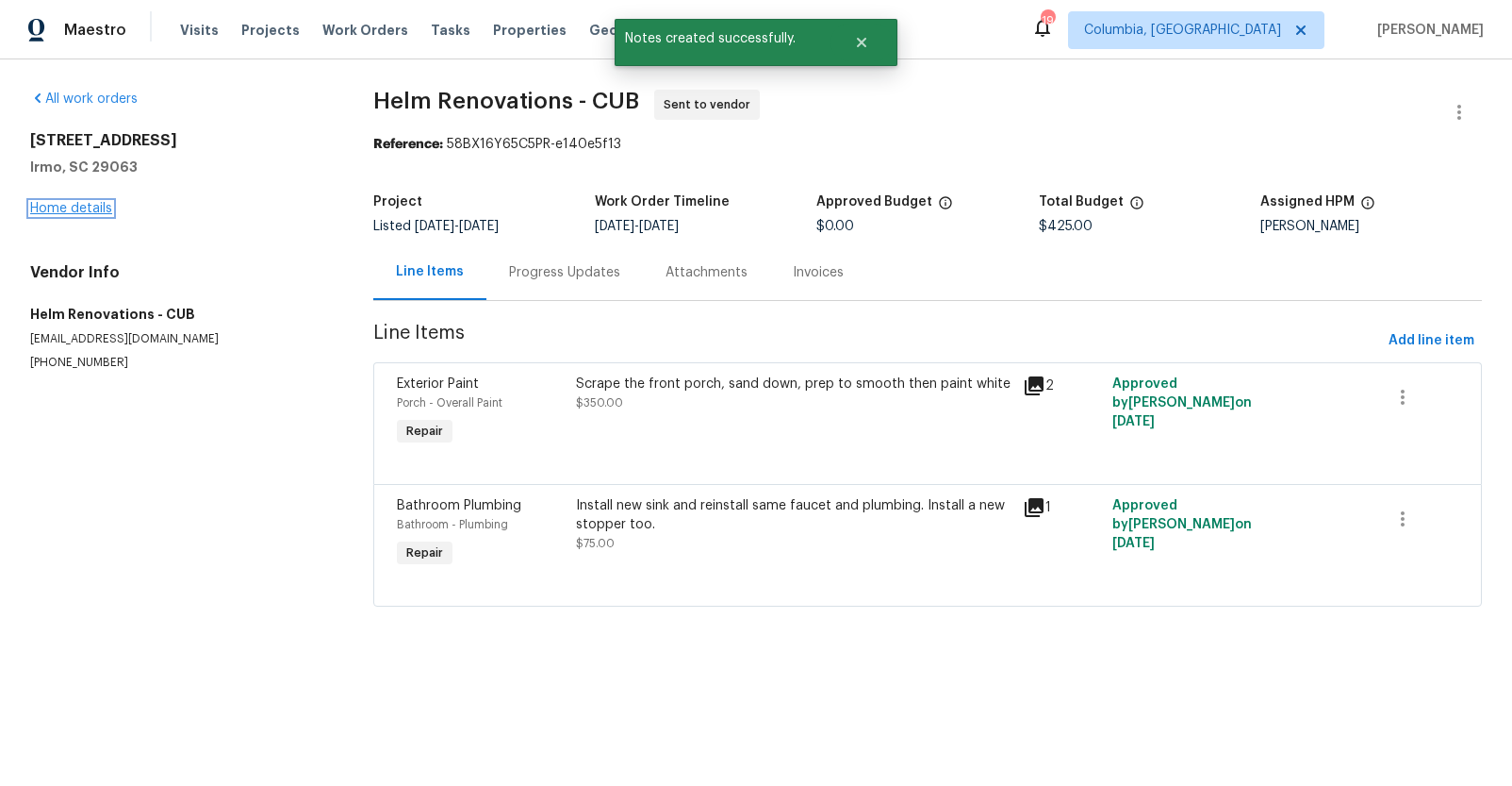
click at [58, 203] on link "Home details" at bounding box center [71, 208] width 82 height 14
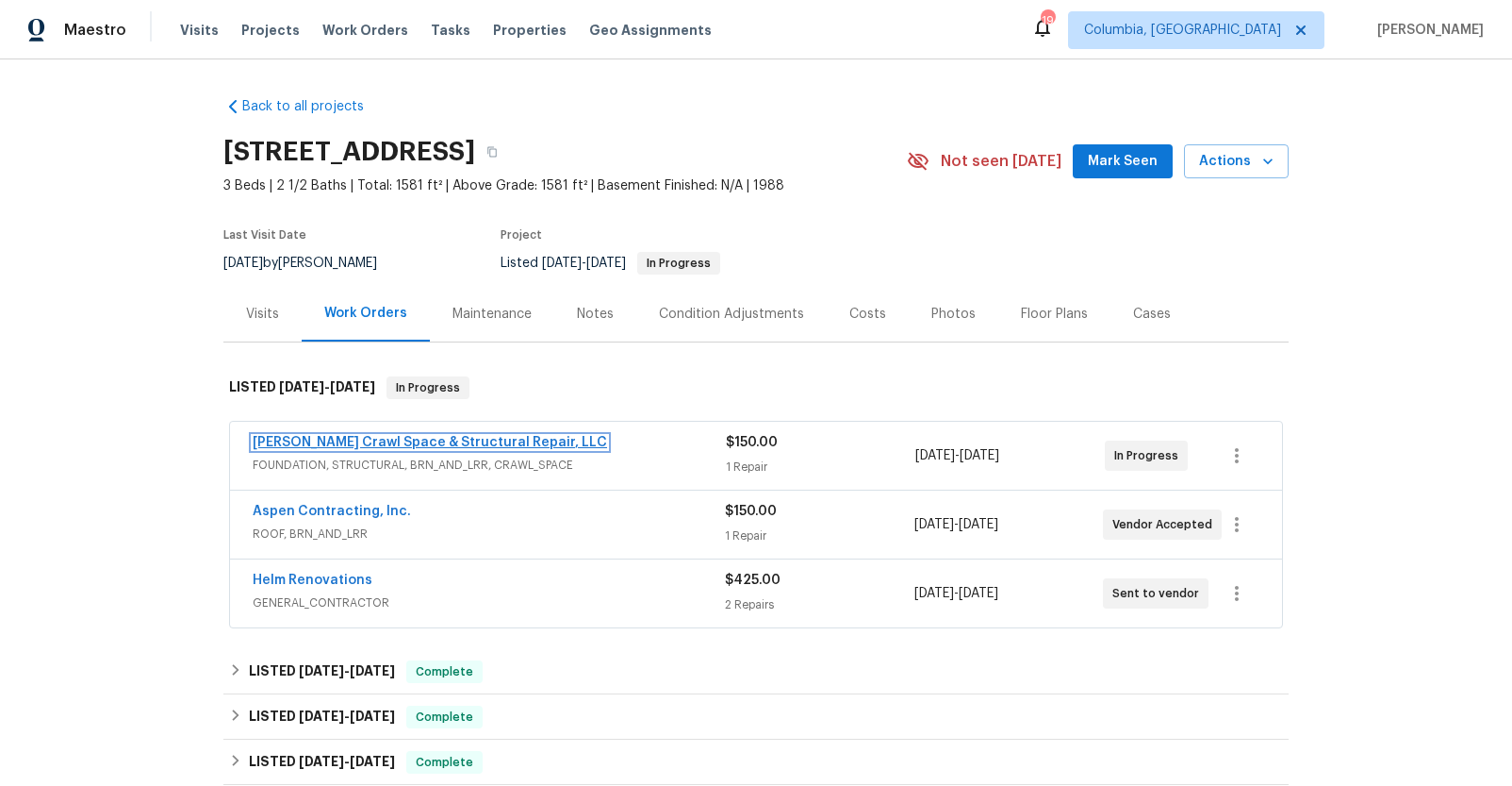
click at [369, 436] on link "[PERSON_NAME] Crawl Space & Structural Repair, LLC" at bounding box center [430, 443] width 355 height 14
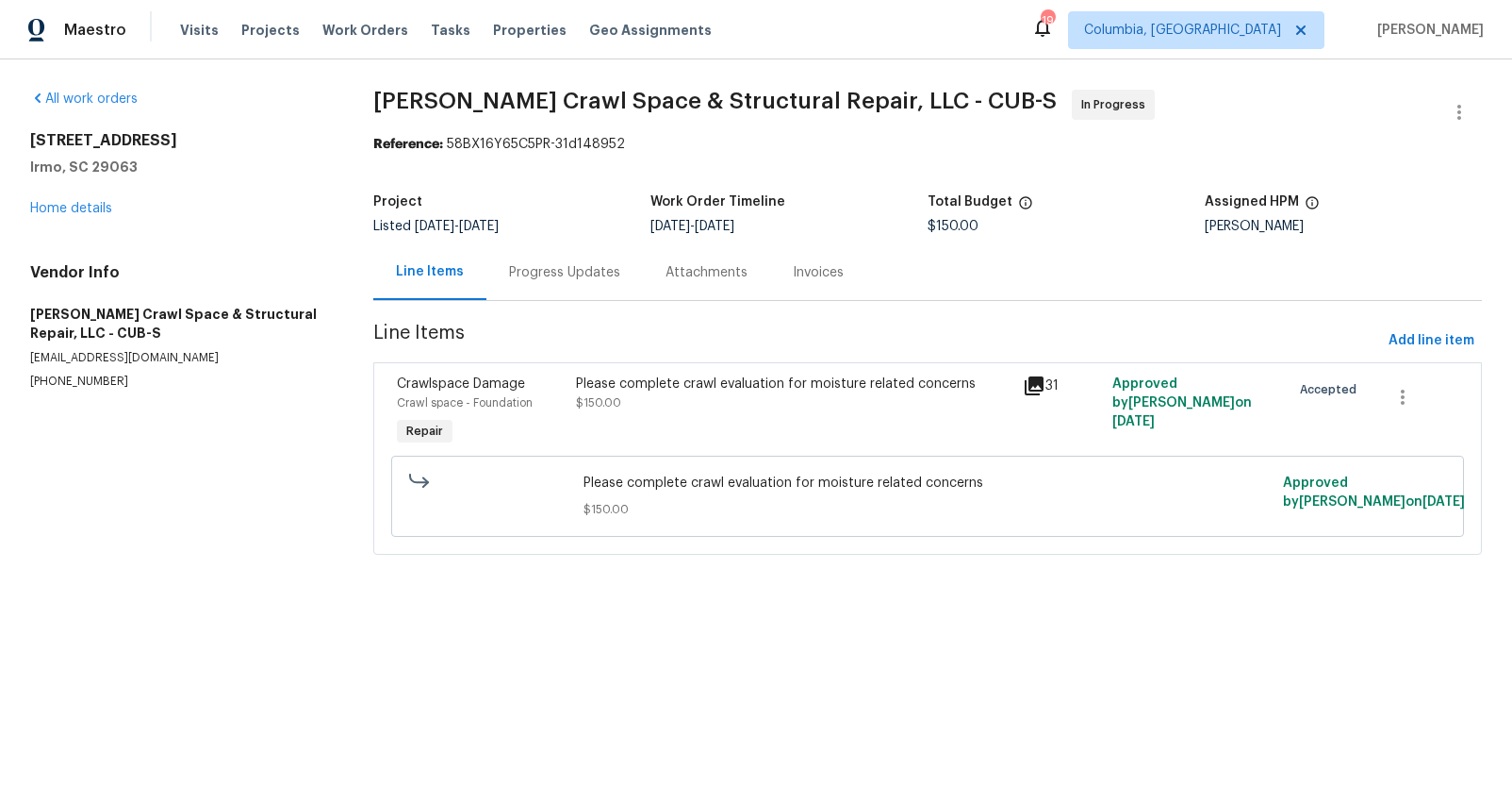
click at [511, 273] on div "Progress Updates" at bounding box center [565, 272] width 111 height 18
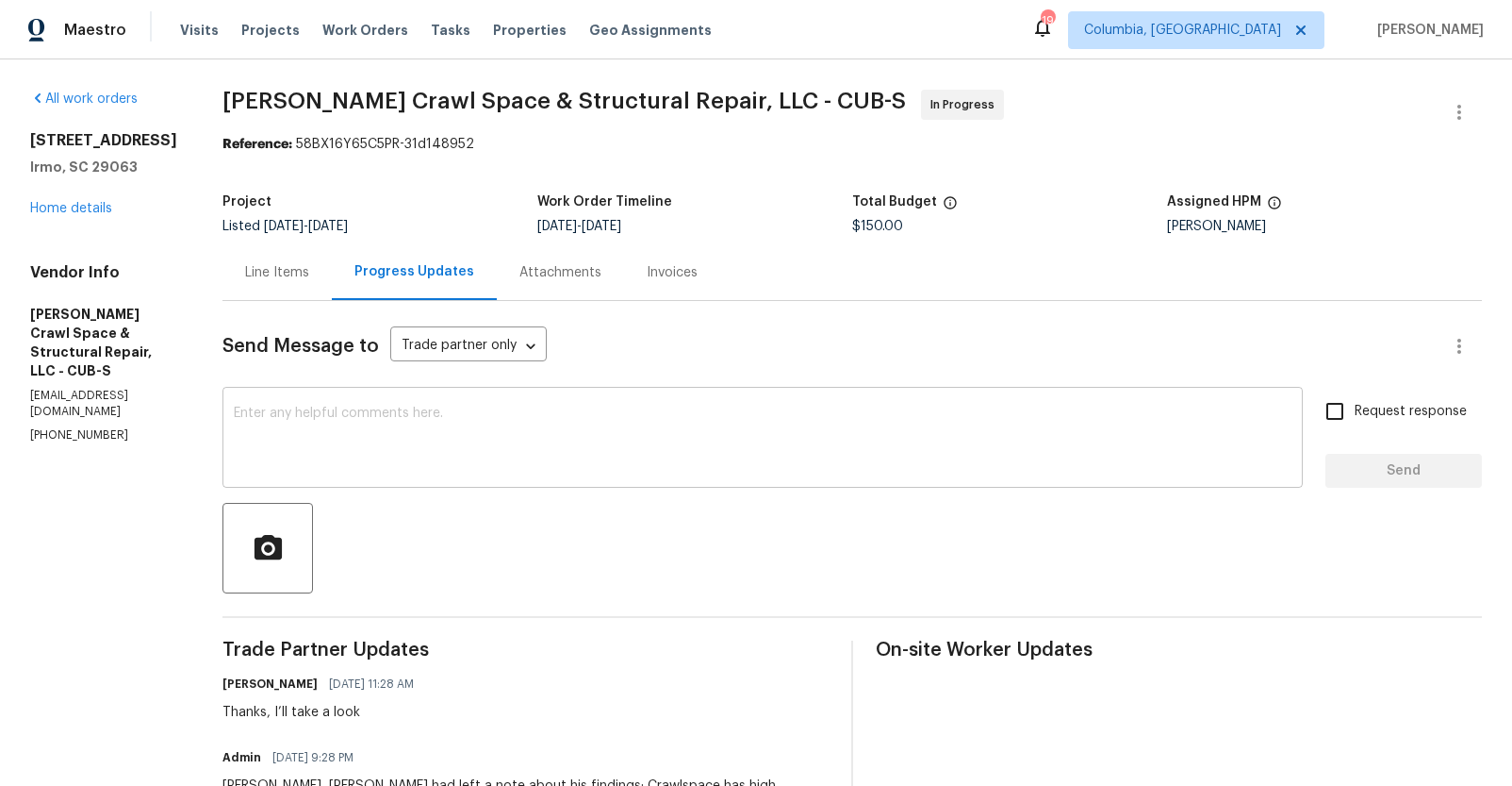
click at [538, 424] on textarea at bounding box center [762, 439] width 1058 height 66
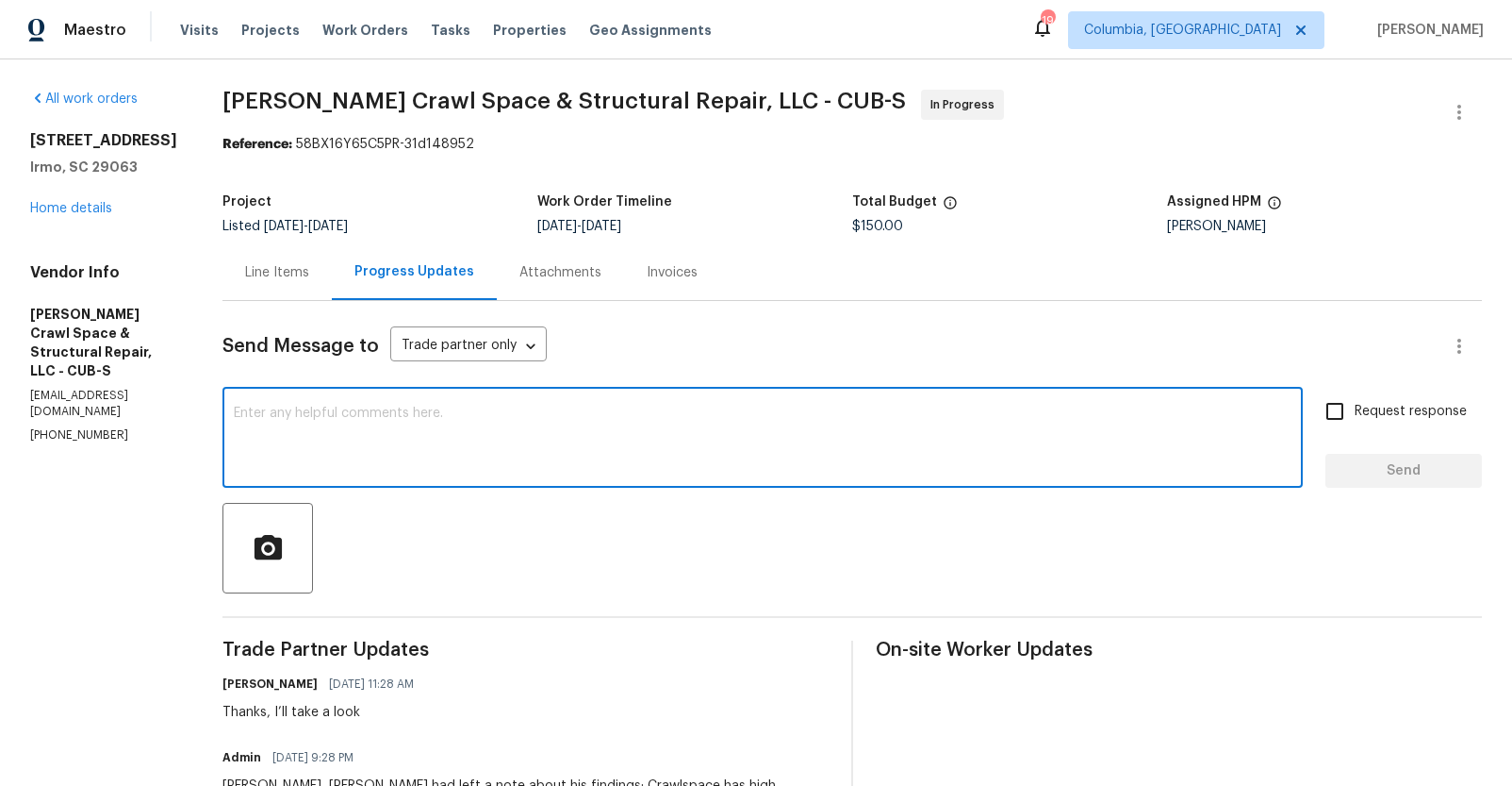
paste textarea "I apologize, can we please wait on this? The home went back under contract"
type textarea "I apologize, can we please wait on this? The home went back under contract"
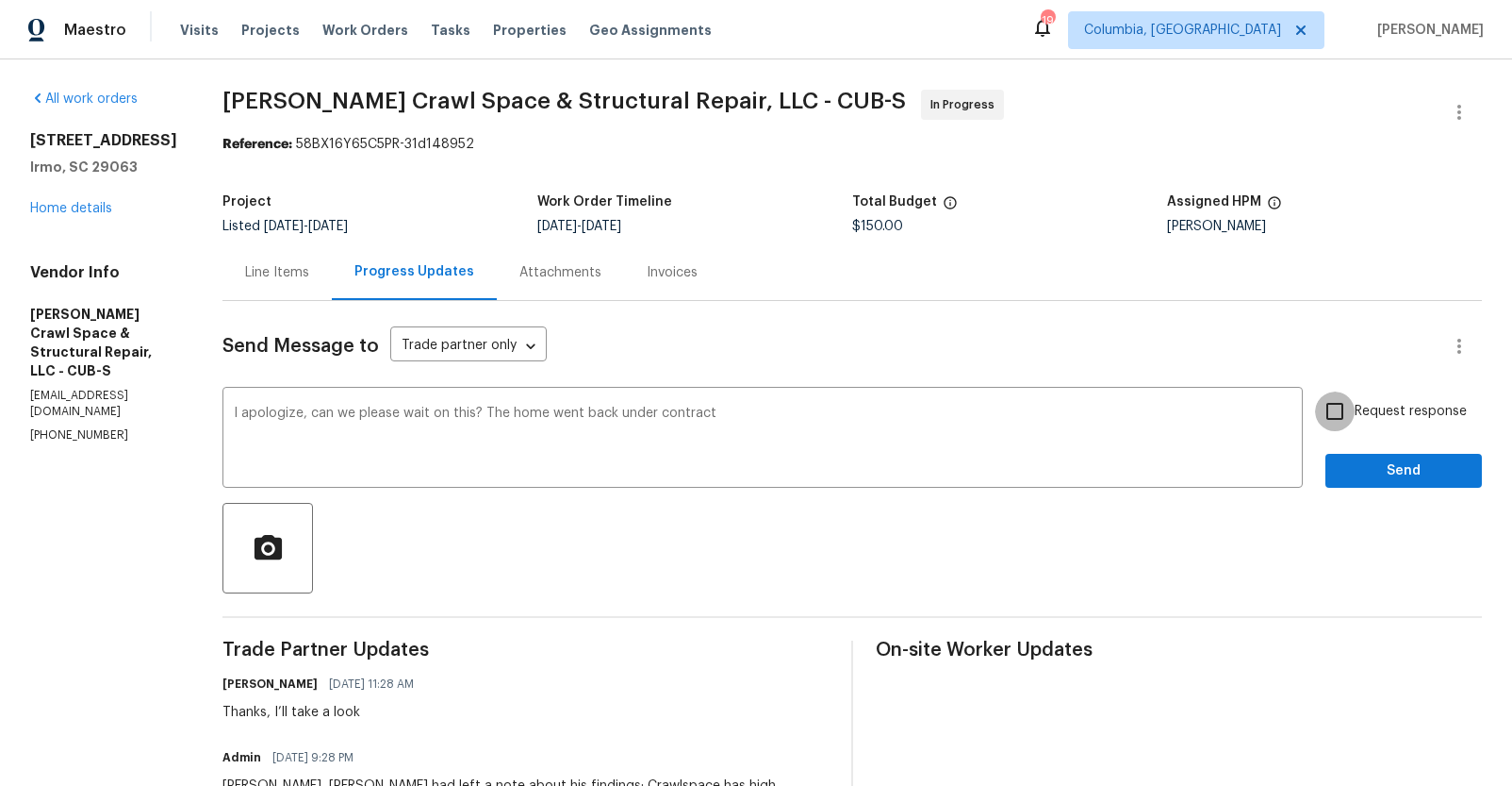
click at [1338, 409] on input "Request response" at bounding box center [1335, 411] width 40 height 40
checkbox input "true"
click at [1341, 460] on span "Send" at bounding box center [1404, 471] width 126 height 23
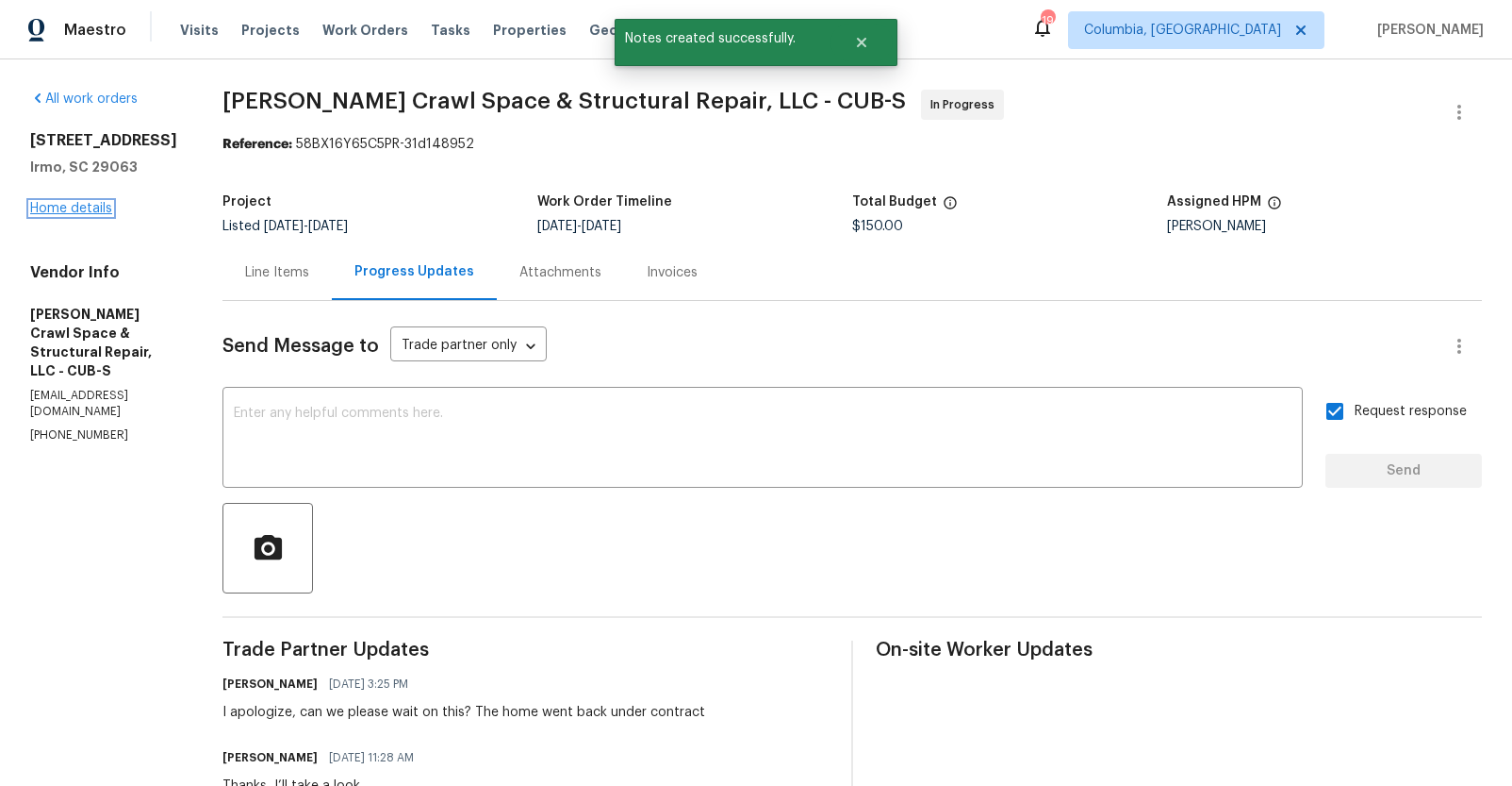
click at [82, 202] on link "Home details" at bounding box center [71, 208] width 82 height 14
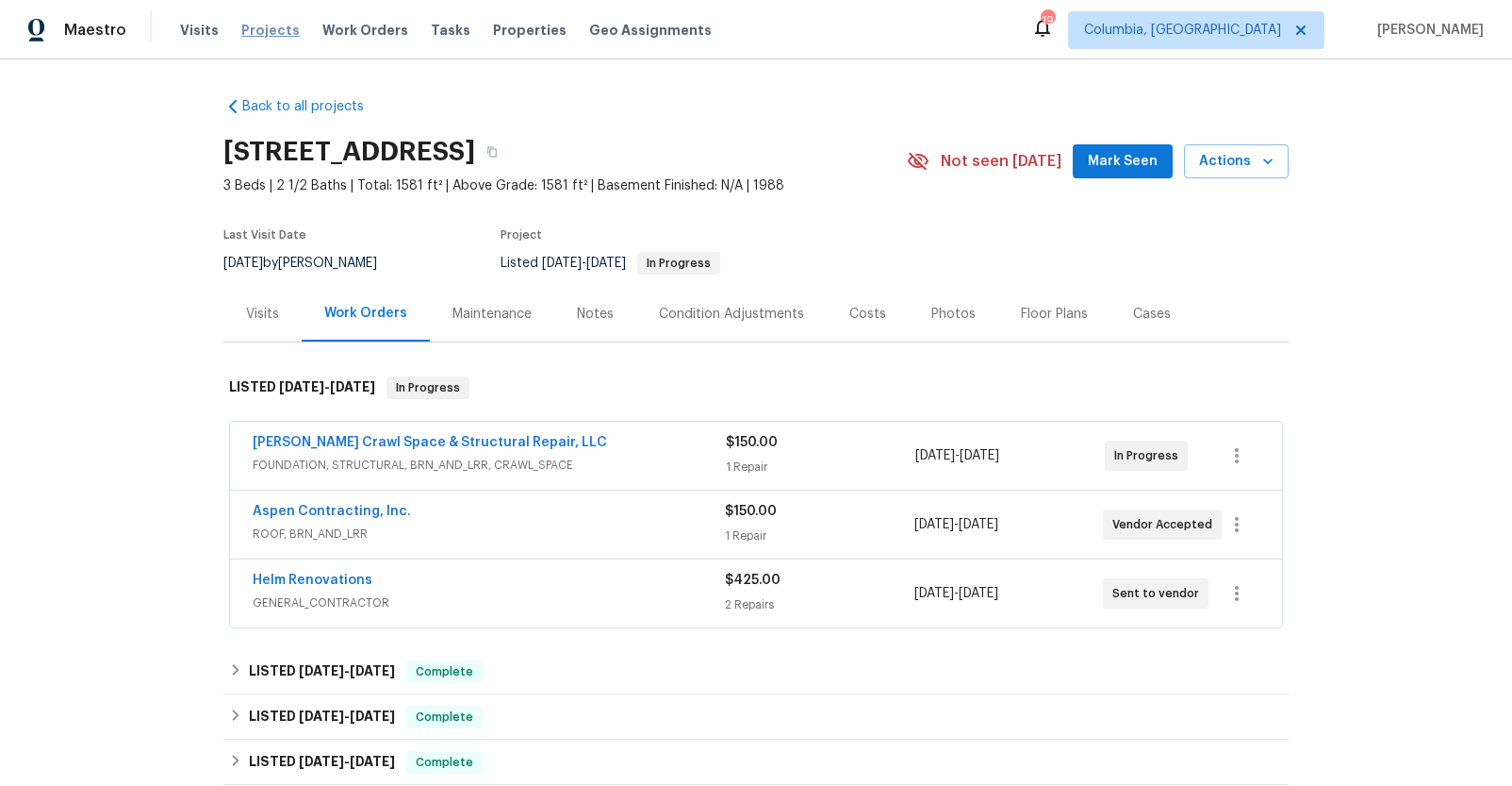
click at [271, 29] on span "Projects" at bounding box center [270, 29] width 58 height 18
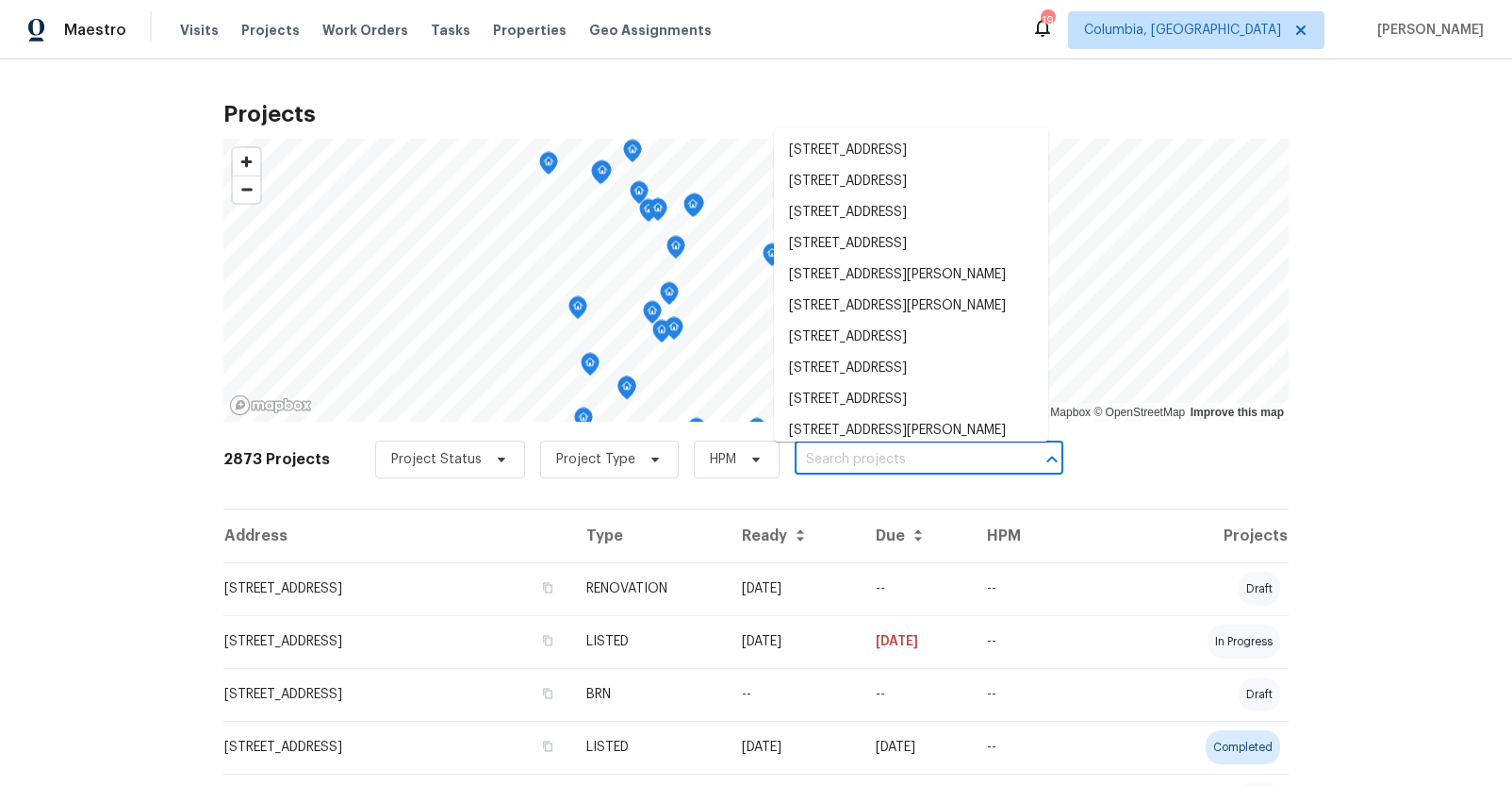
click at [890, 456] on input "text" at bounding box center [902, 459] width 216 height 29
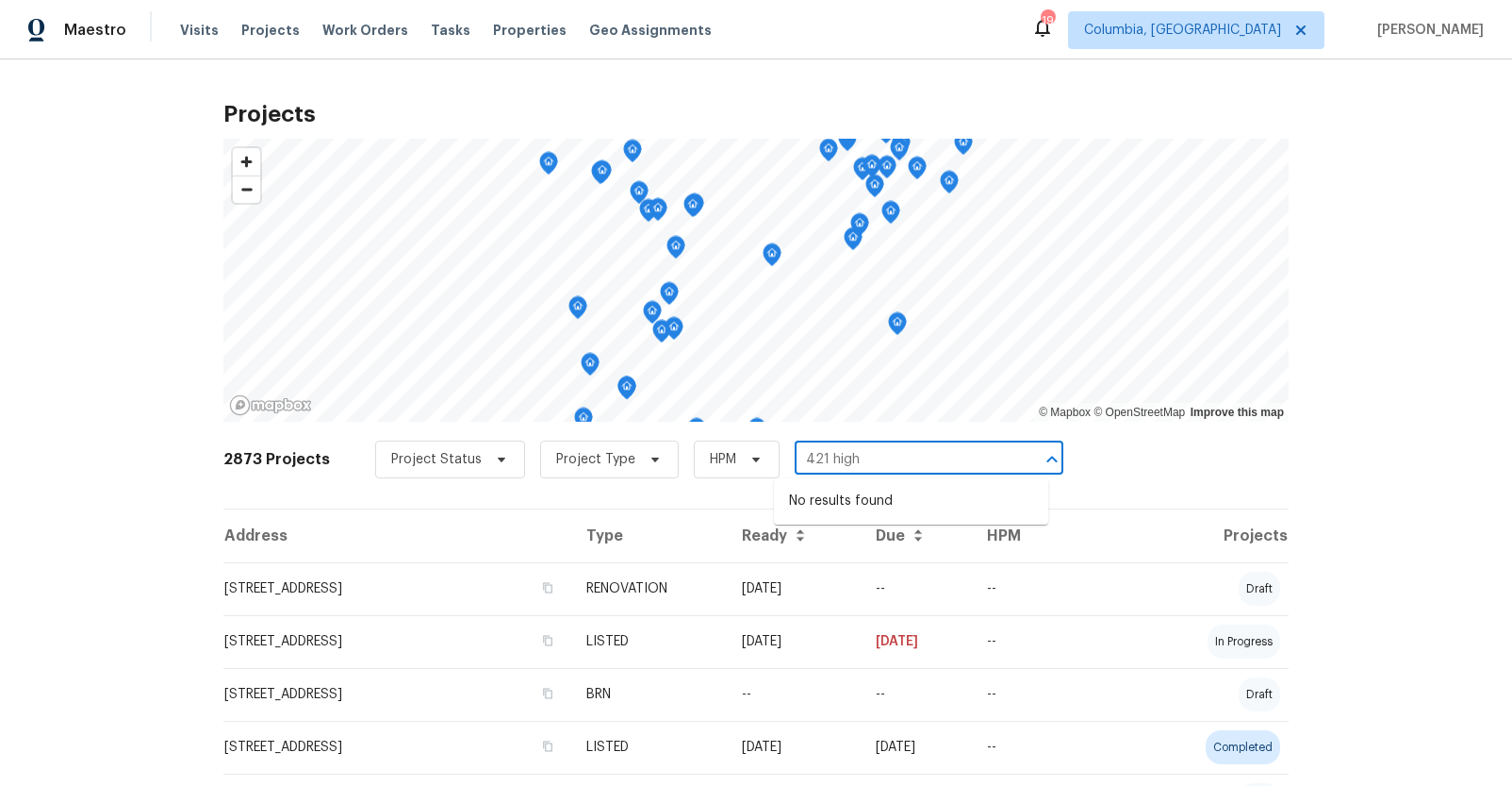
type input "421 high"
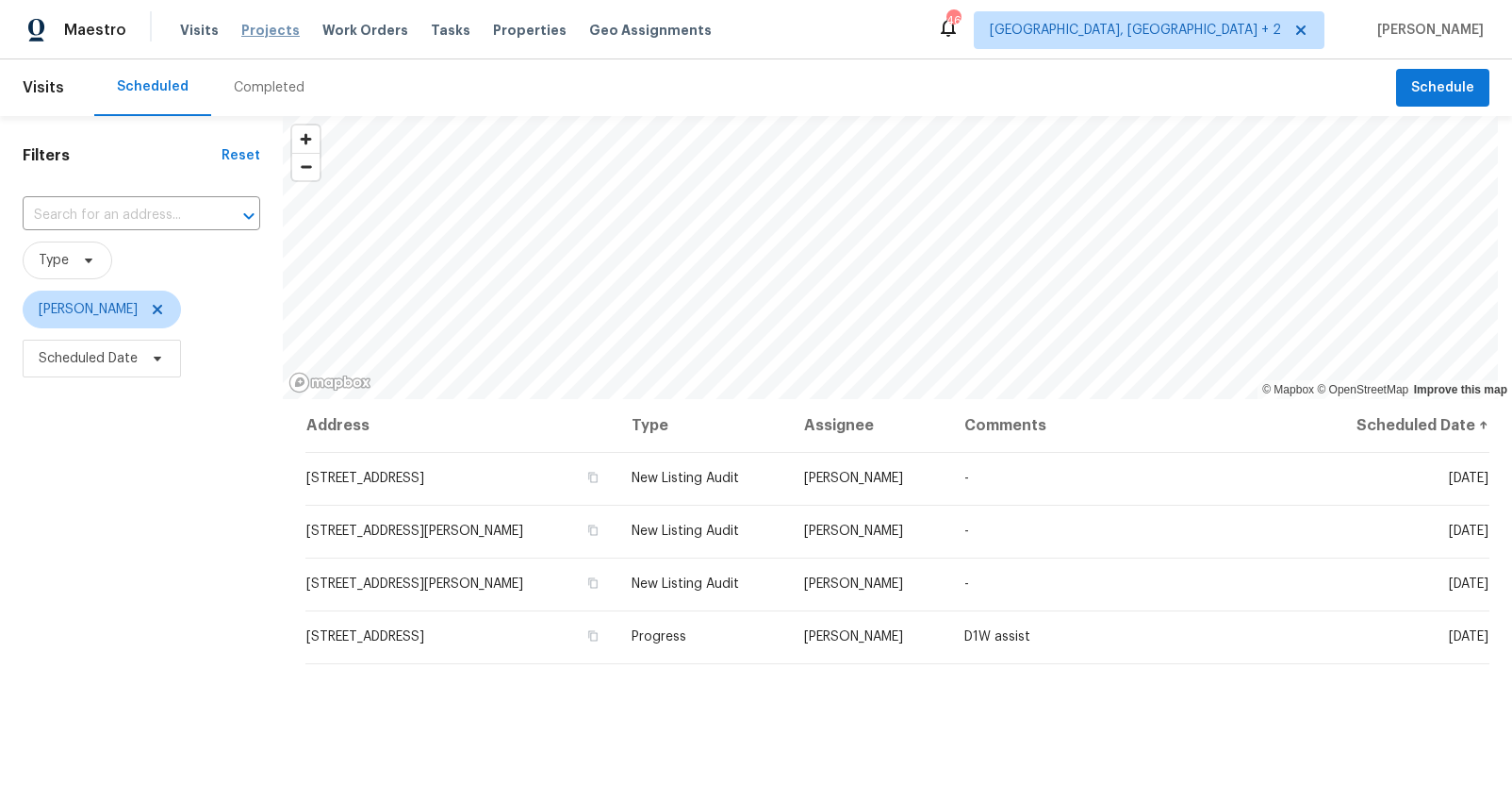
click at [278, 25] on span "Projects" at bounding box center [270, 29] width 58 height 18
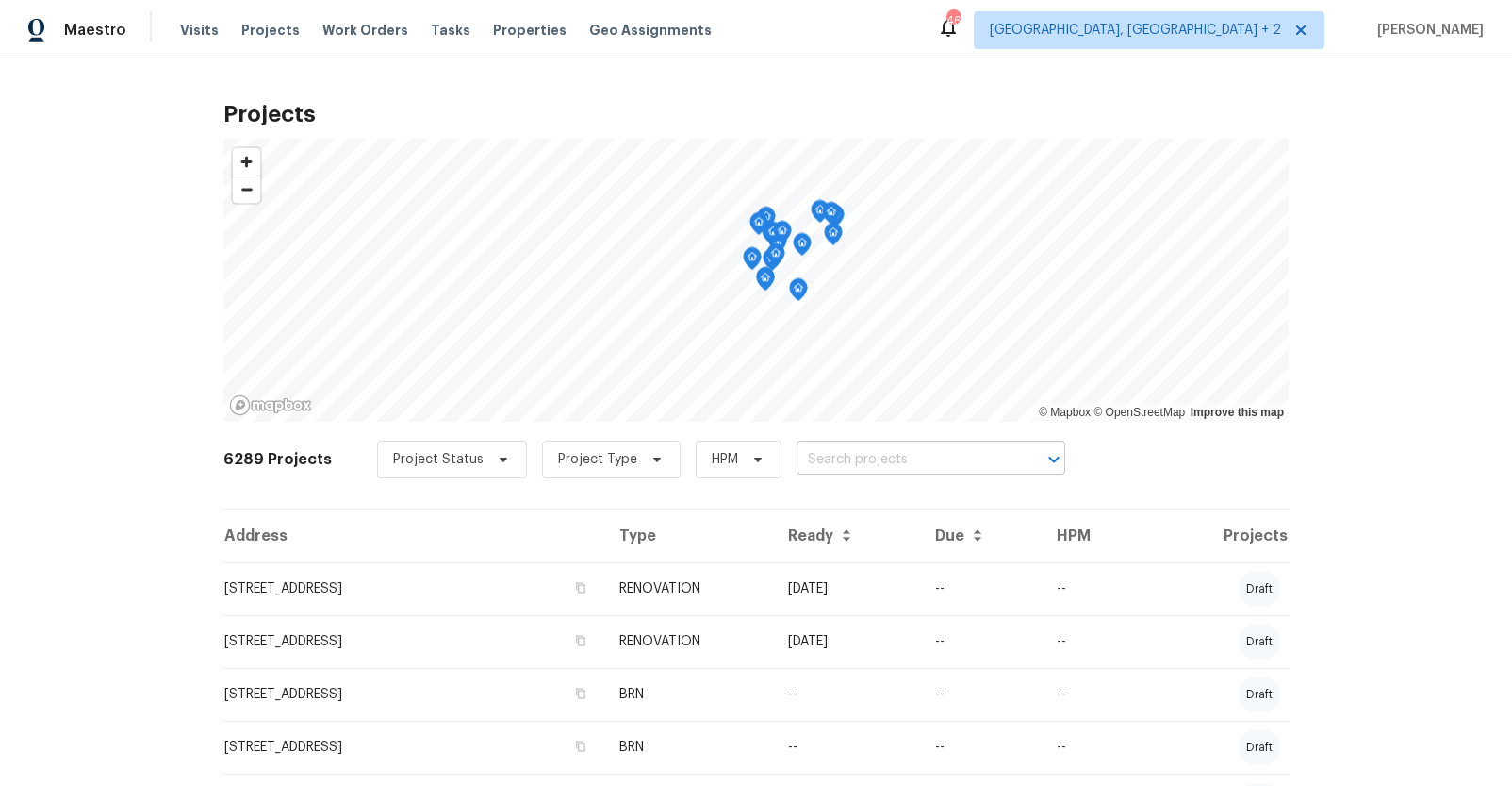
click at [851, 462] on input "text" at bounding box center [904, 459] width 216 height 29
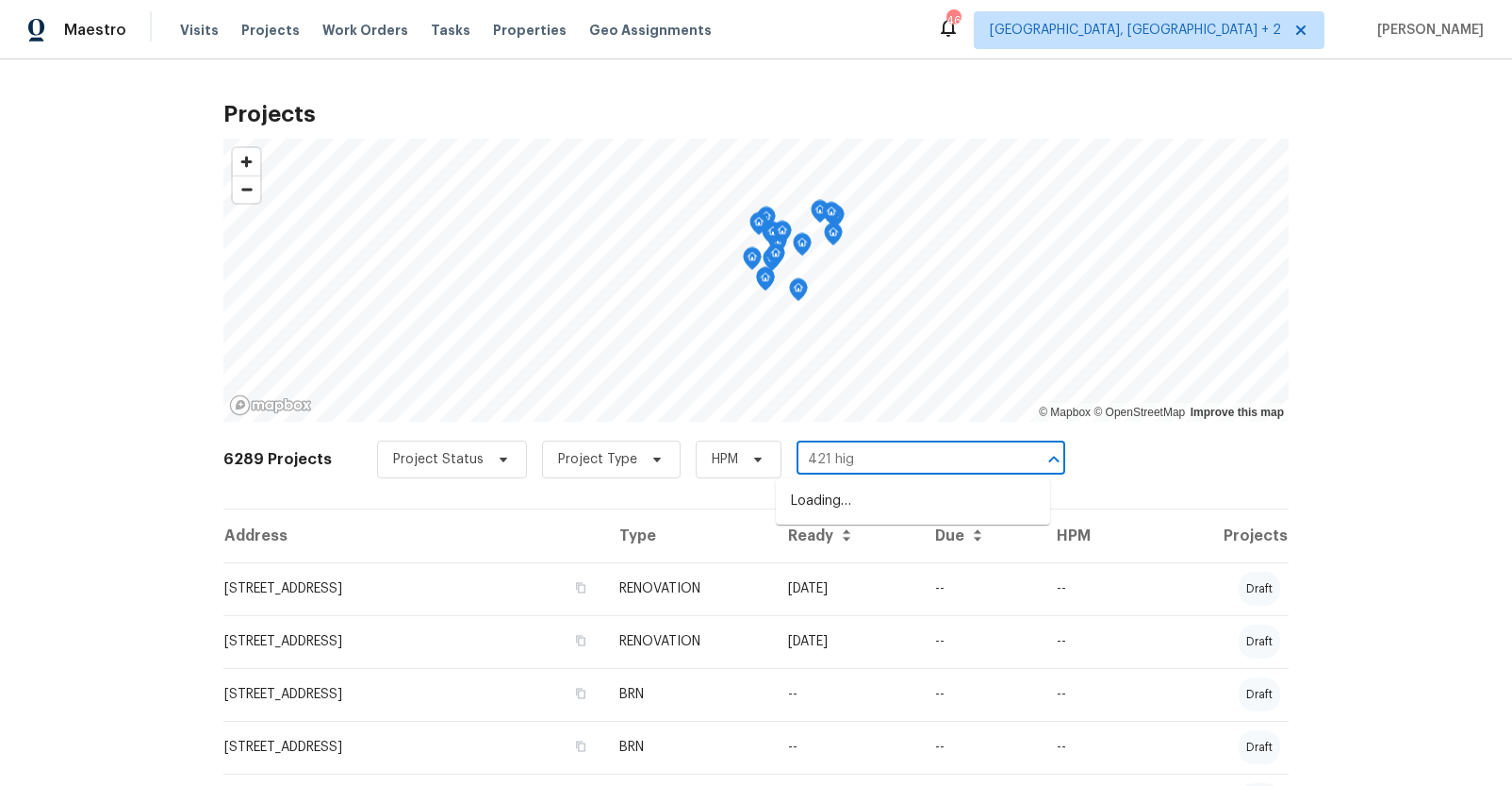
type input "421 high"
click at [846, 507] on li "[STREET_ADDRESS]" at bounding box center [912, 501] width 274 height 31
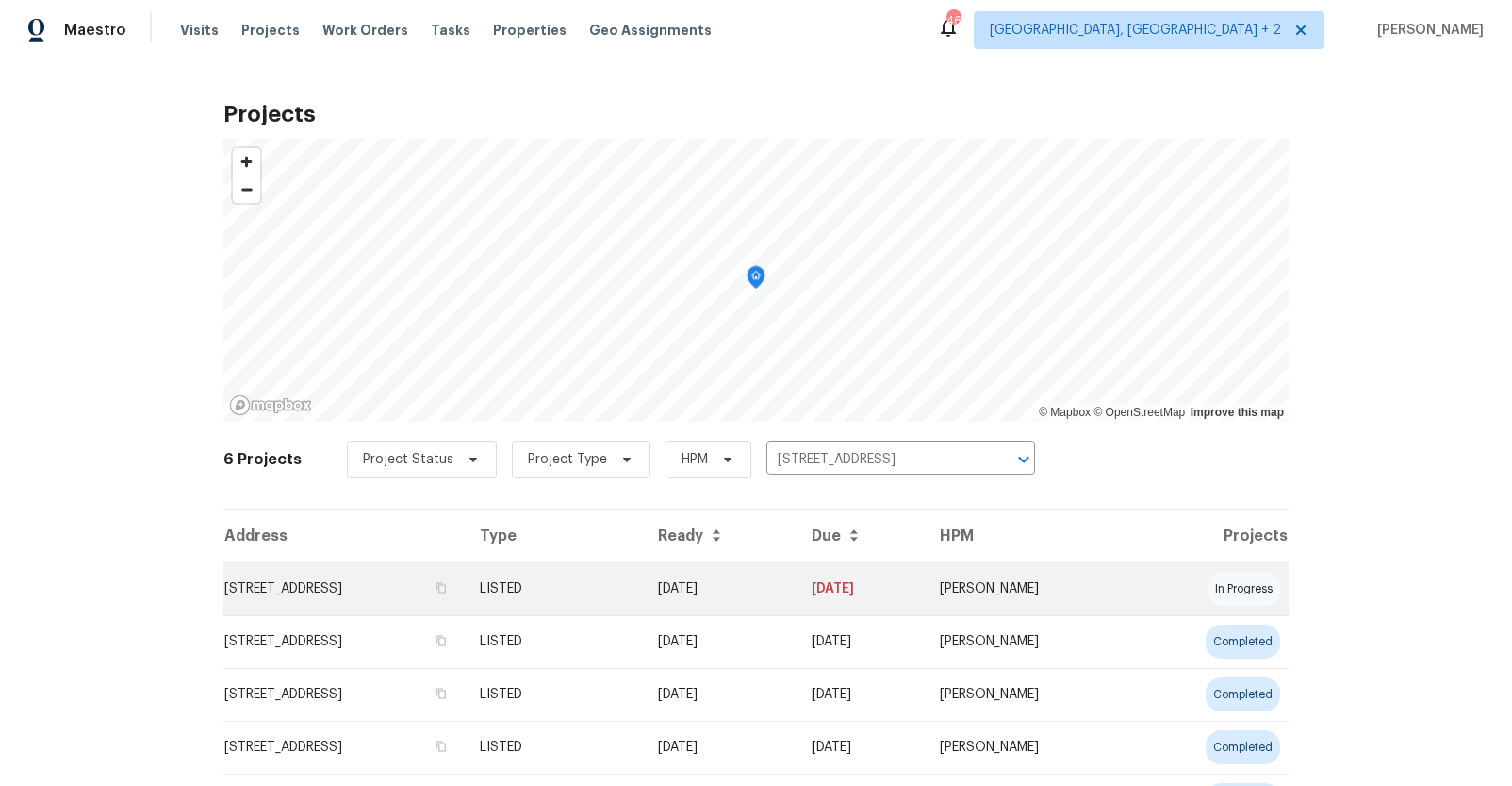
click at [376, 576] on td "[STREET_ADDRESS]" at bounding box center [344, 588] width 241 height 52
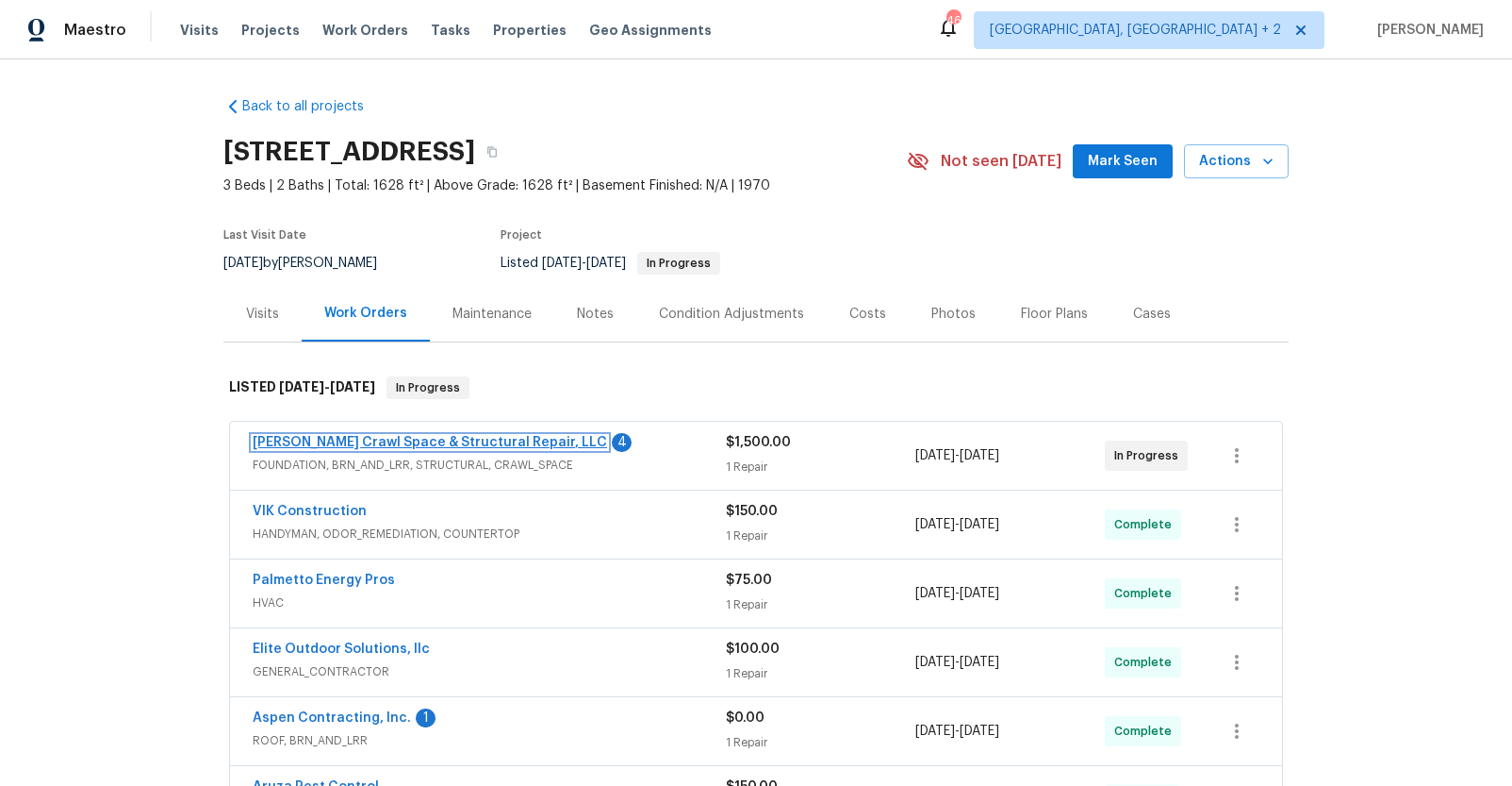
click at [390, 443] on link "[PERSON_NAME] Crawl Space & Structural Repair, LLC" at bounding box center [430, 443] width 355 height 14
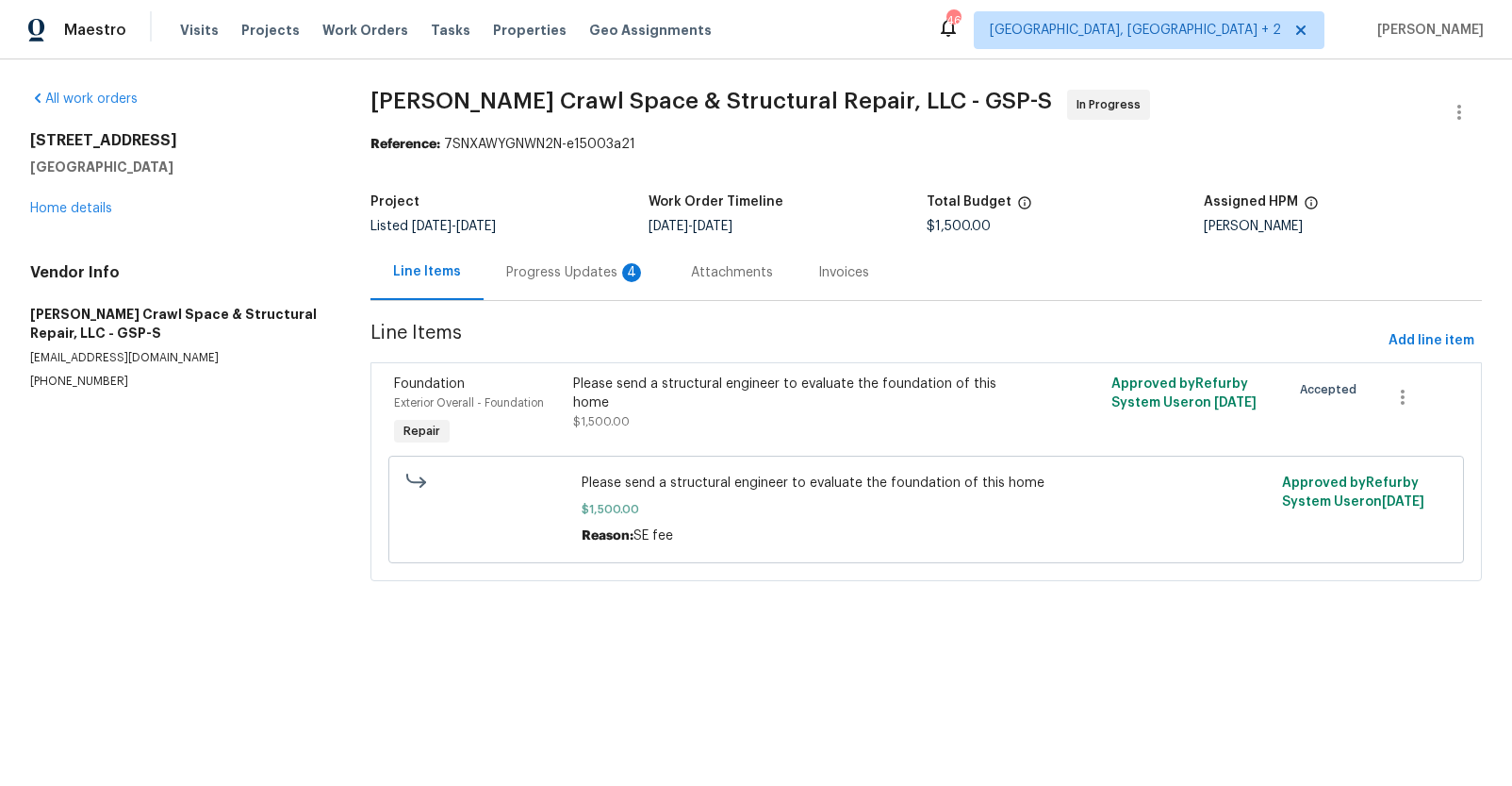
click at [531, 264] on div "Progress Updates 4" at bounding box center [576, 272] width 139 height 18
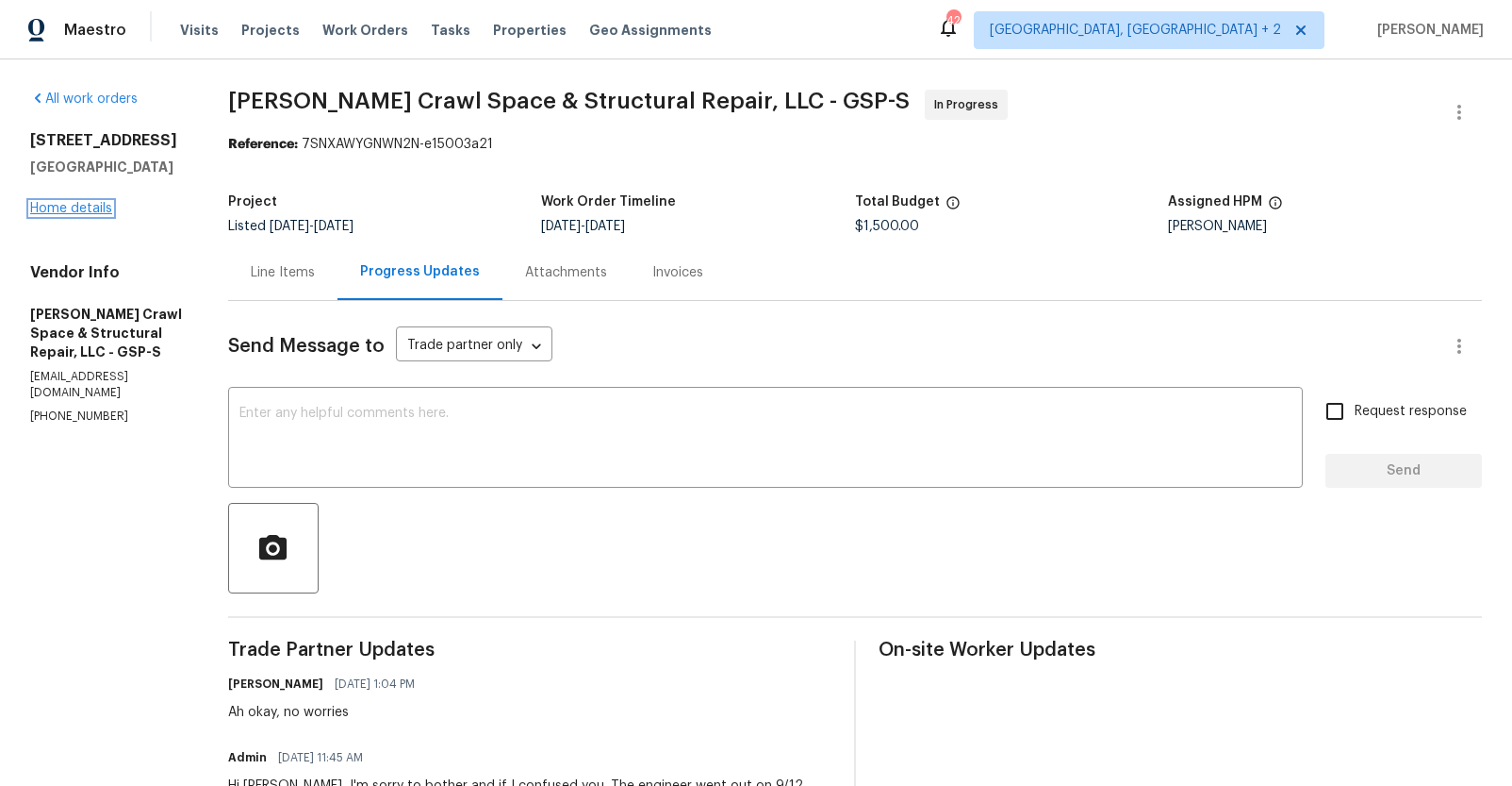
click at [67, 210] on link "Home details" at bounding box center [71, 208] width 82 height 14
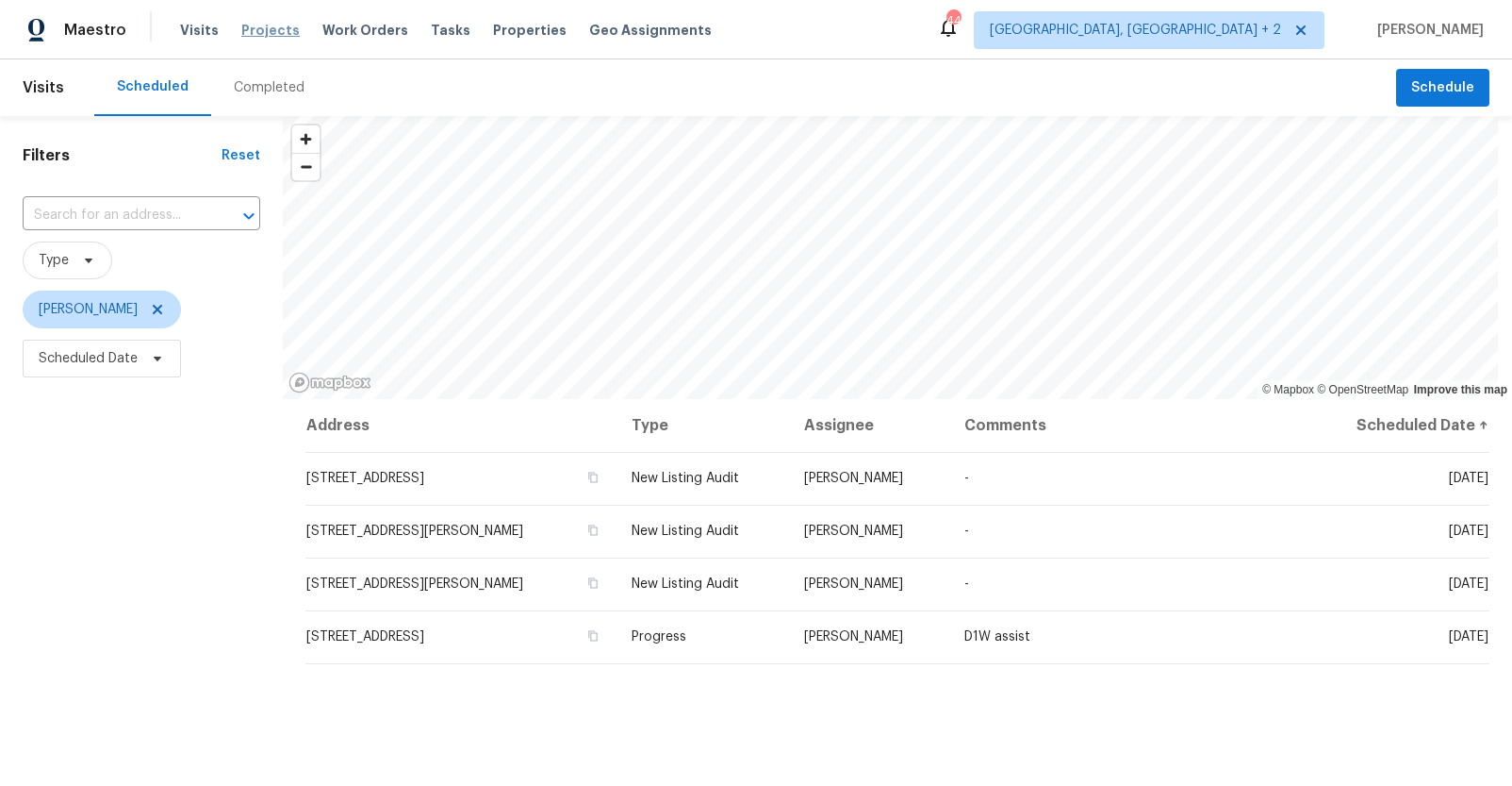
click at [276, 33] on span "Projects" at bounding box center [270, 29] width 58 height 18
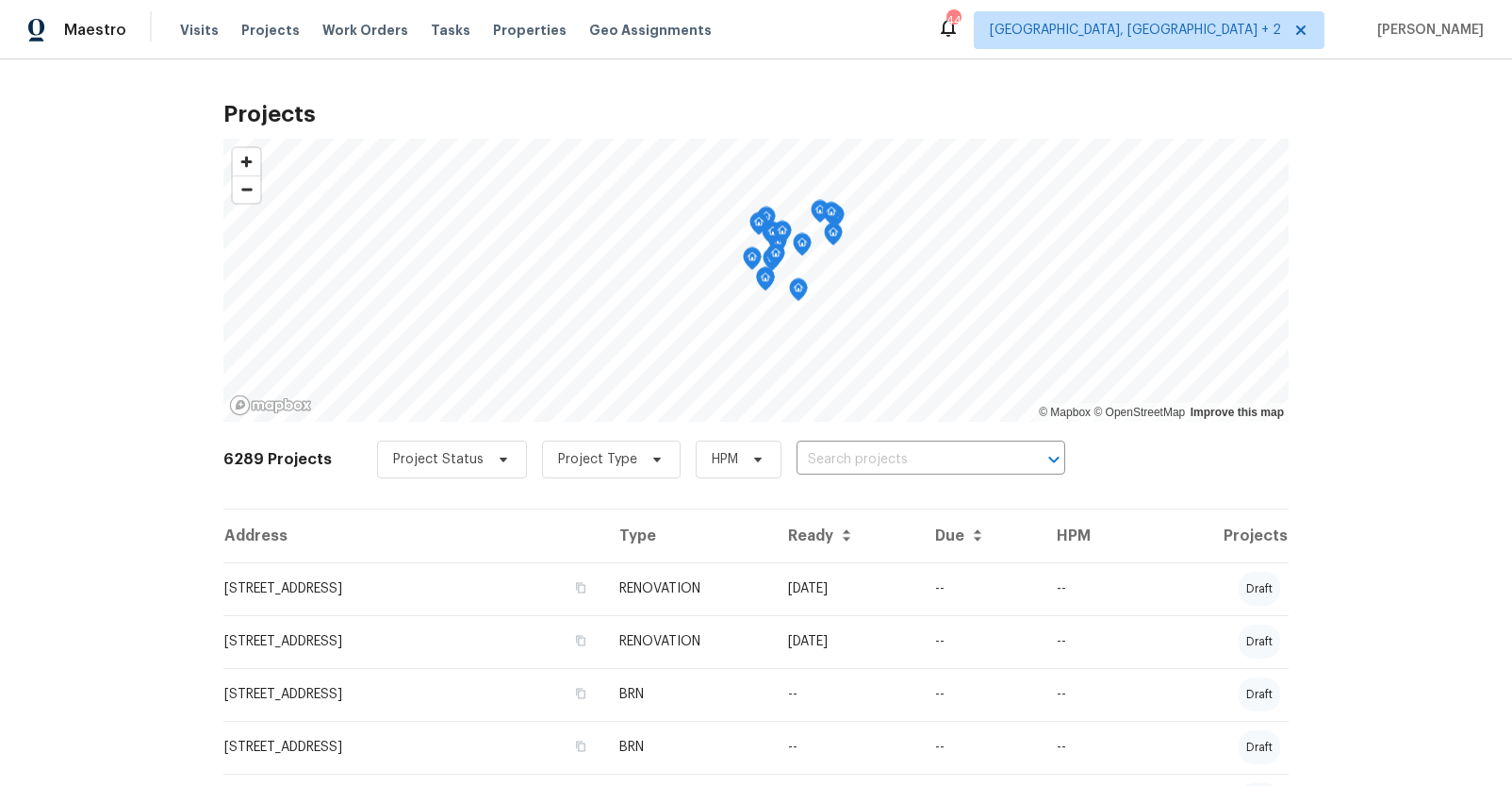
click at [830, 461] on input "text" at bounding box center [904, 459] width 216 height 29
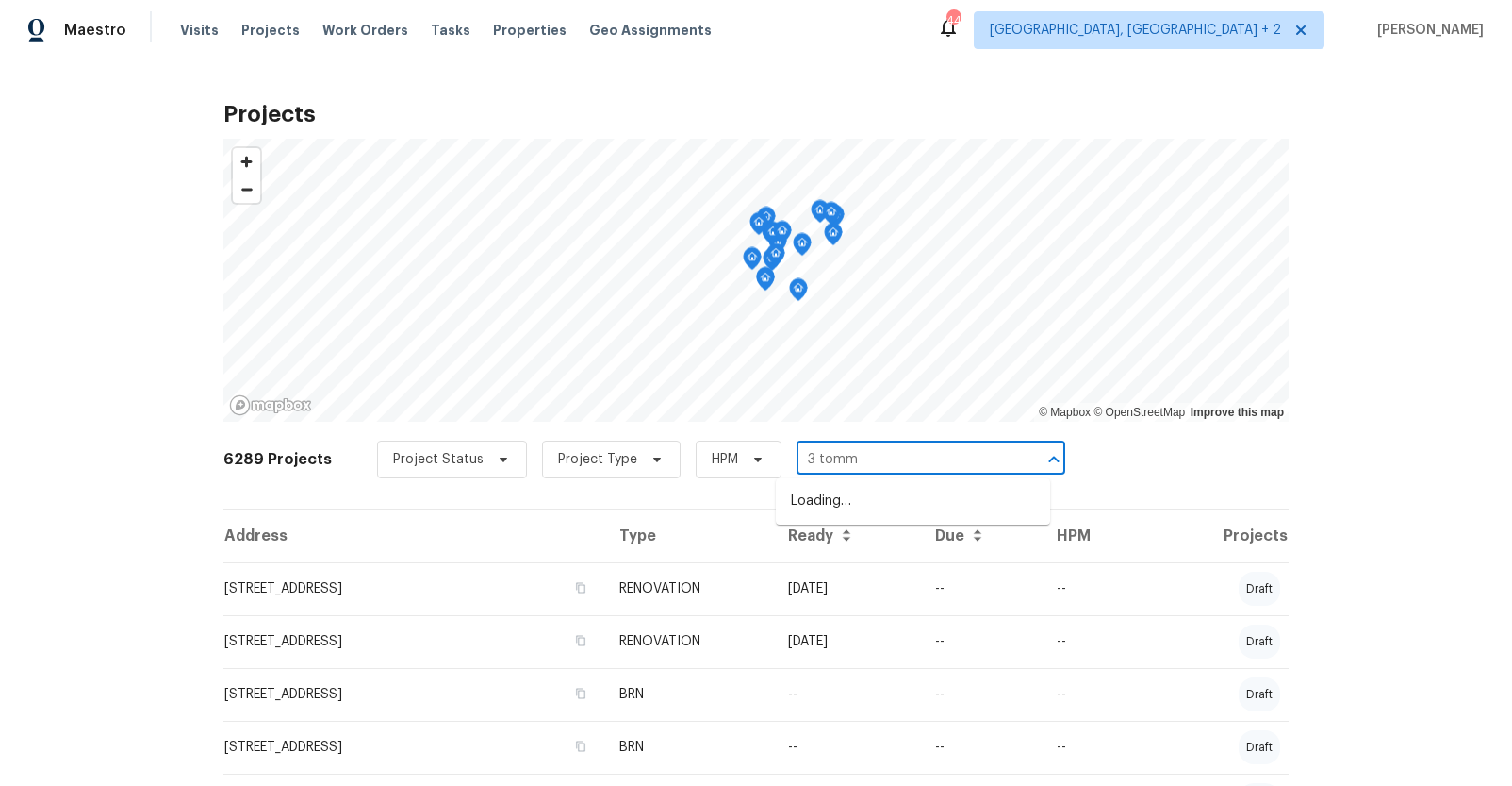
type input "3 tommy"
click at [882, 501] on li "3 Tommy Cir, Goose Creek, SC 29445" at bounding box center [912, 501] width 274 height 31
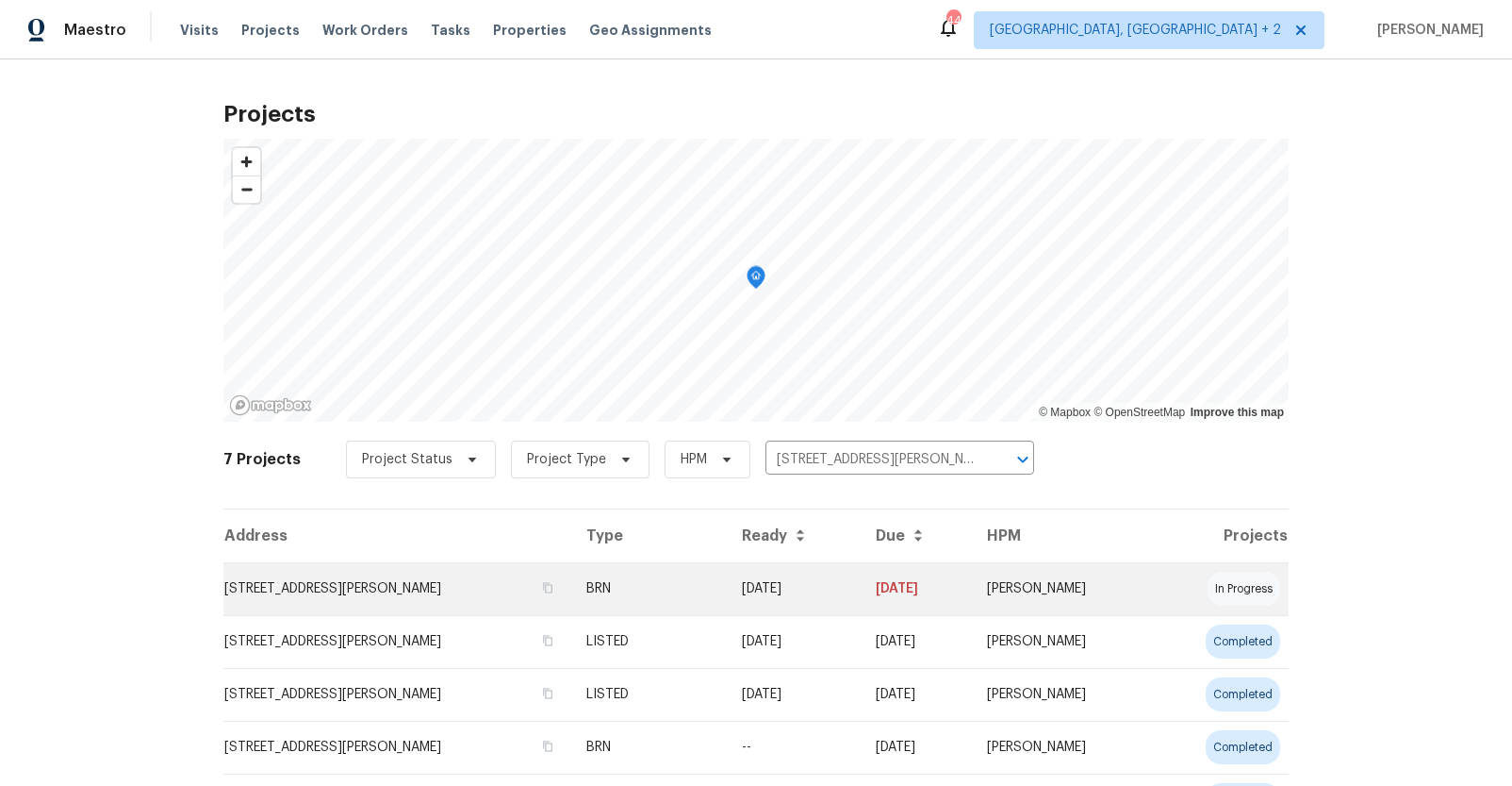
click at [455, 581] on td "3 Tommy Cir, Goose Creek, SC 29445" at bounding box center [397, 588] width 348 height 52
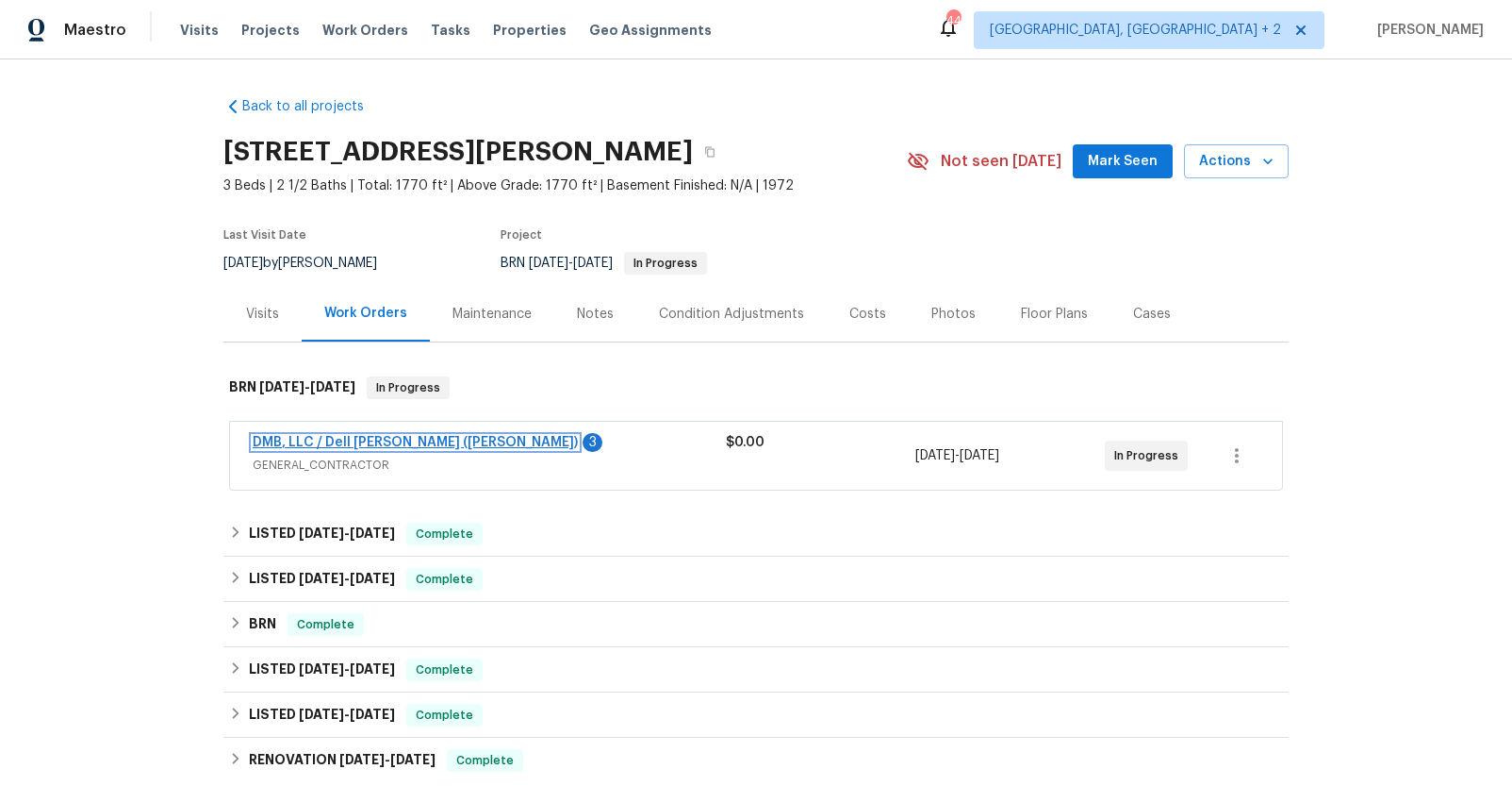
click at [379, 443] on link "DMB, LLC / Dell Bryson (Heise)" at bounding box center [416, 443] width 325 height 14
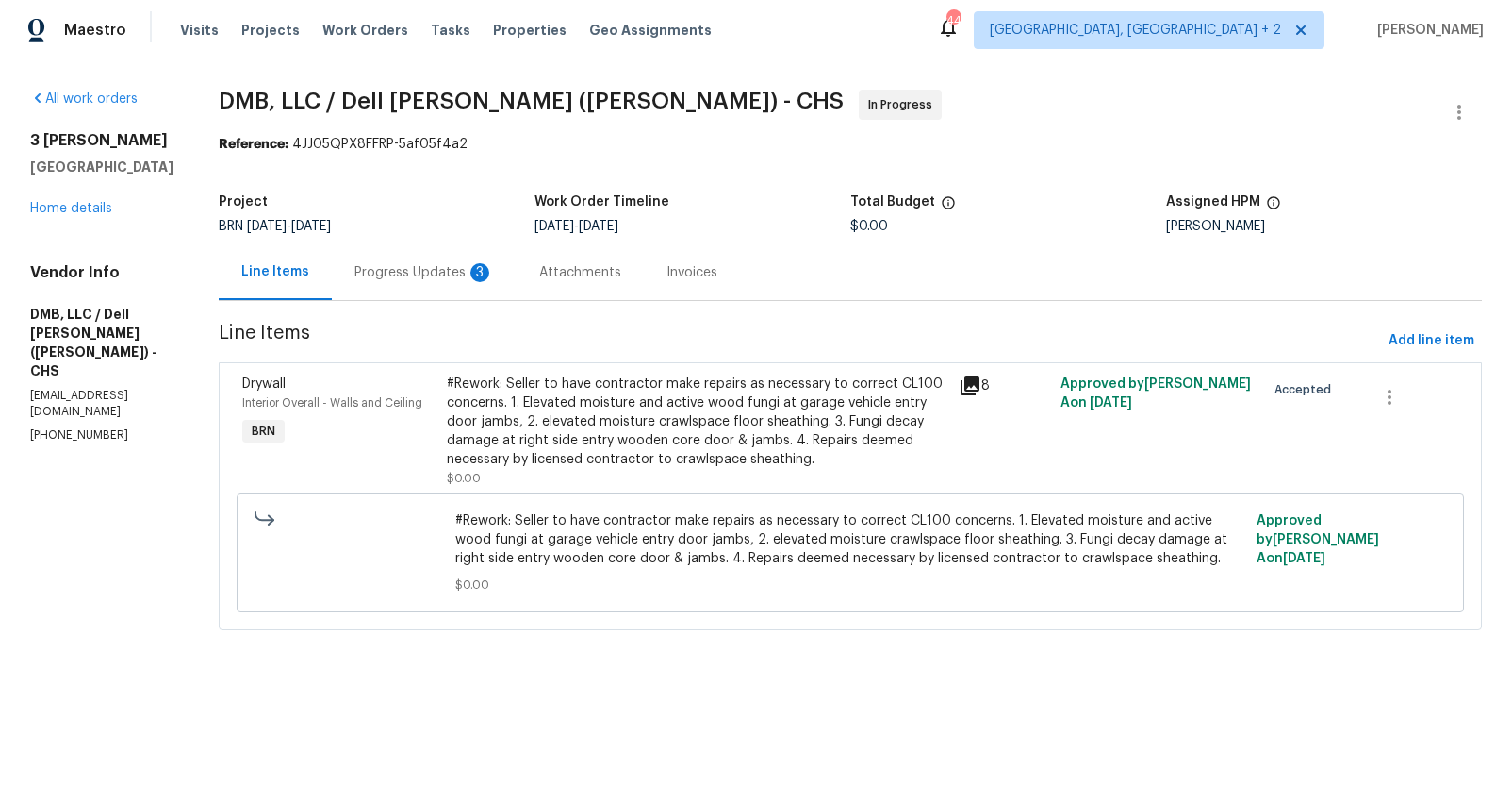
click at [411, 277] on div "Progress Updates 3" at bounding box center [424, 272] width 139 height 18
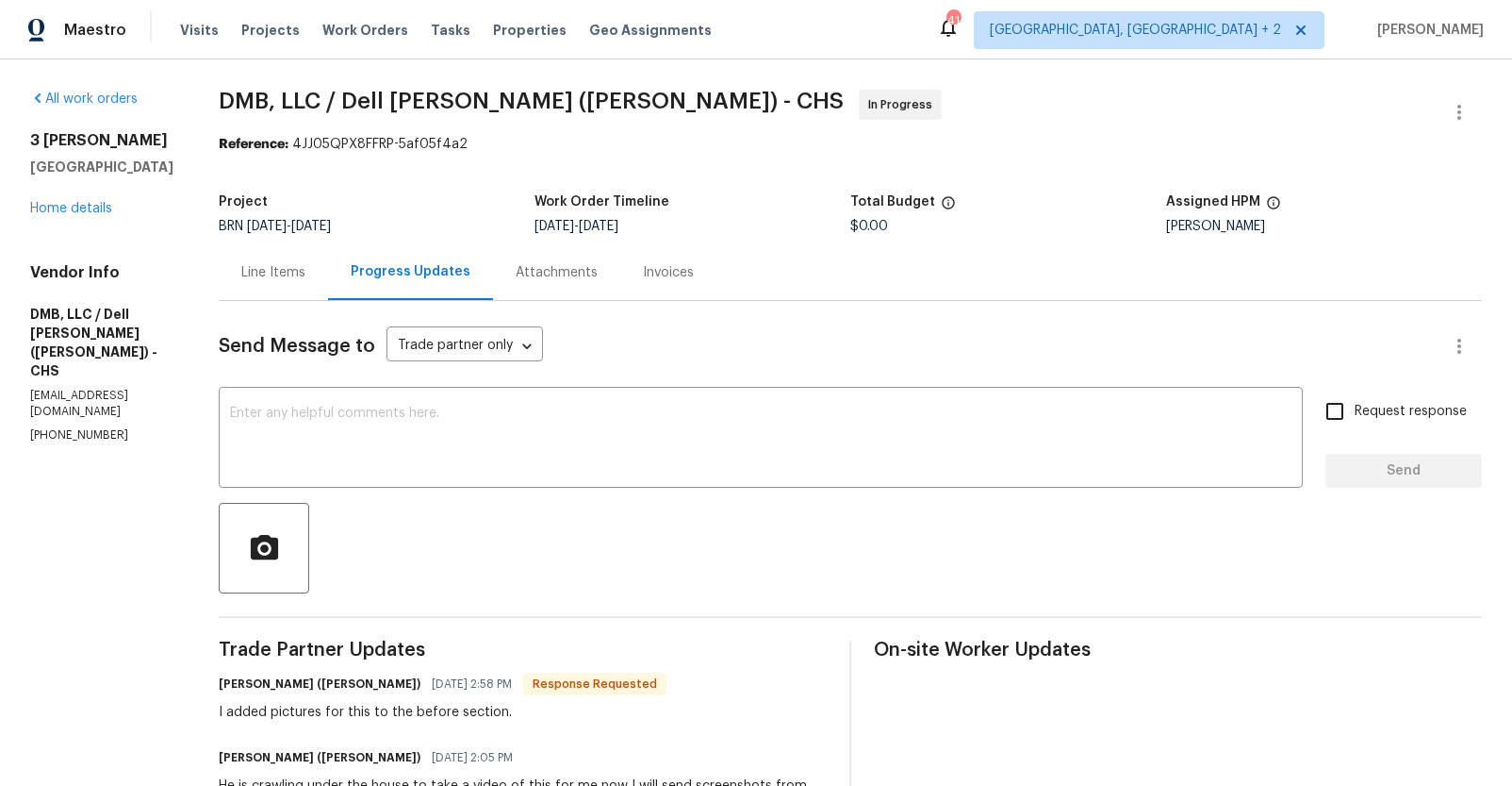
click at [304, 283] on div "Line Items" at bounding box center [273, 271] width 109 height 55
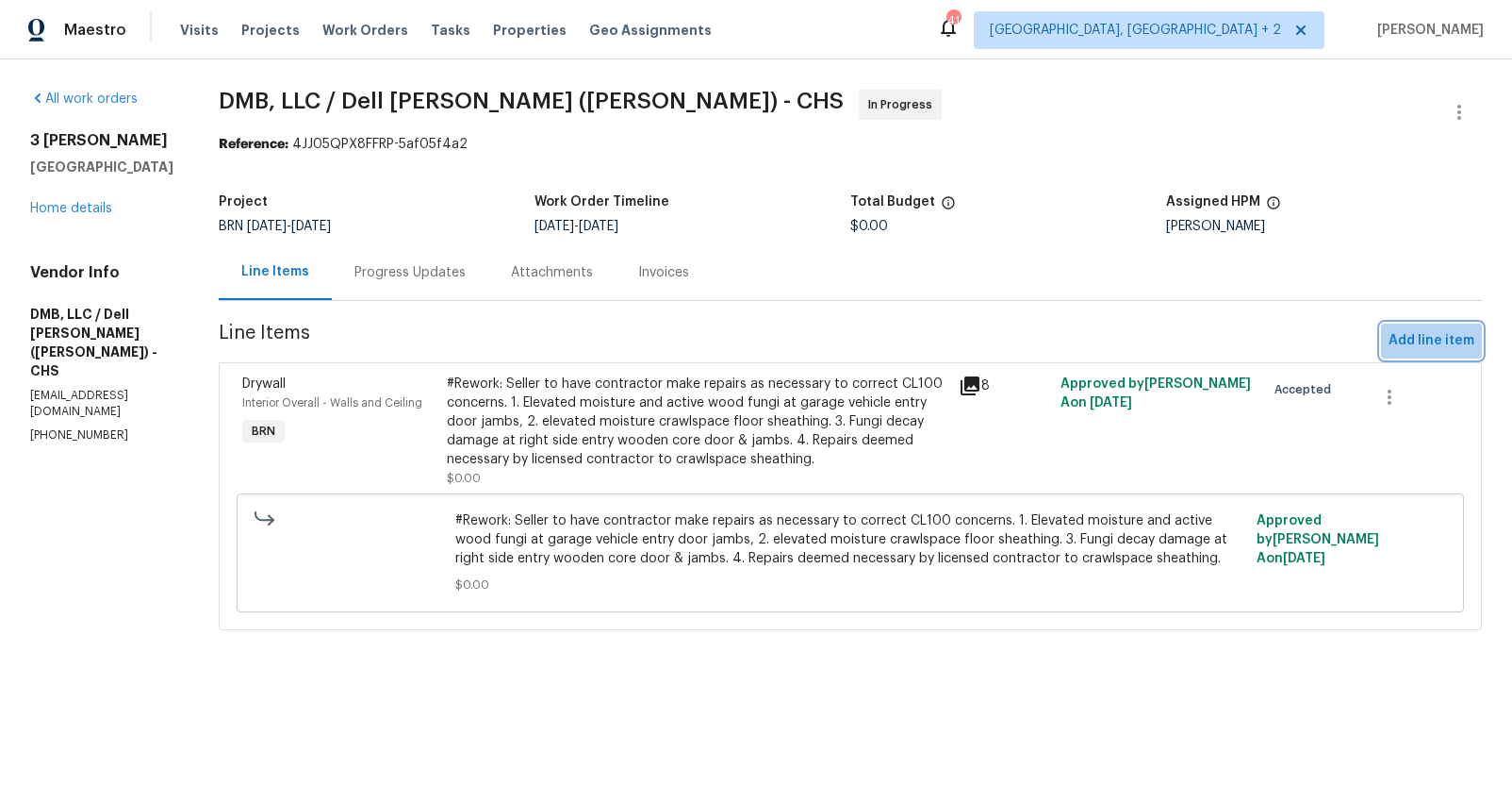
click at [1438, 333] on span "Add line item" at bounding box center [1432, 341] width 86 height 23
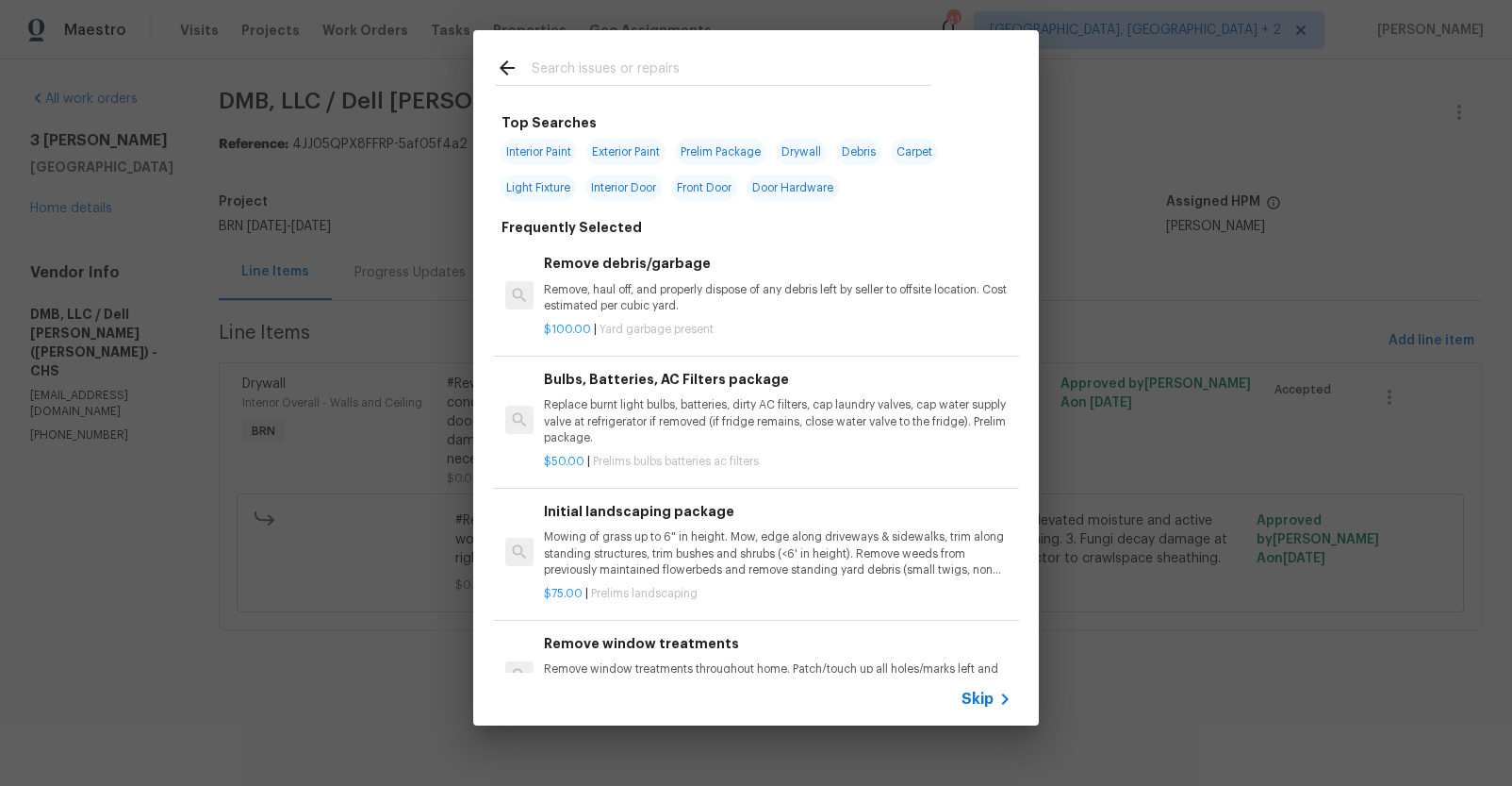
click at [602, 74] on input "text" at bounding box center [731, 70] width 400 height 28
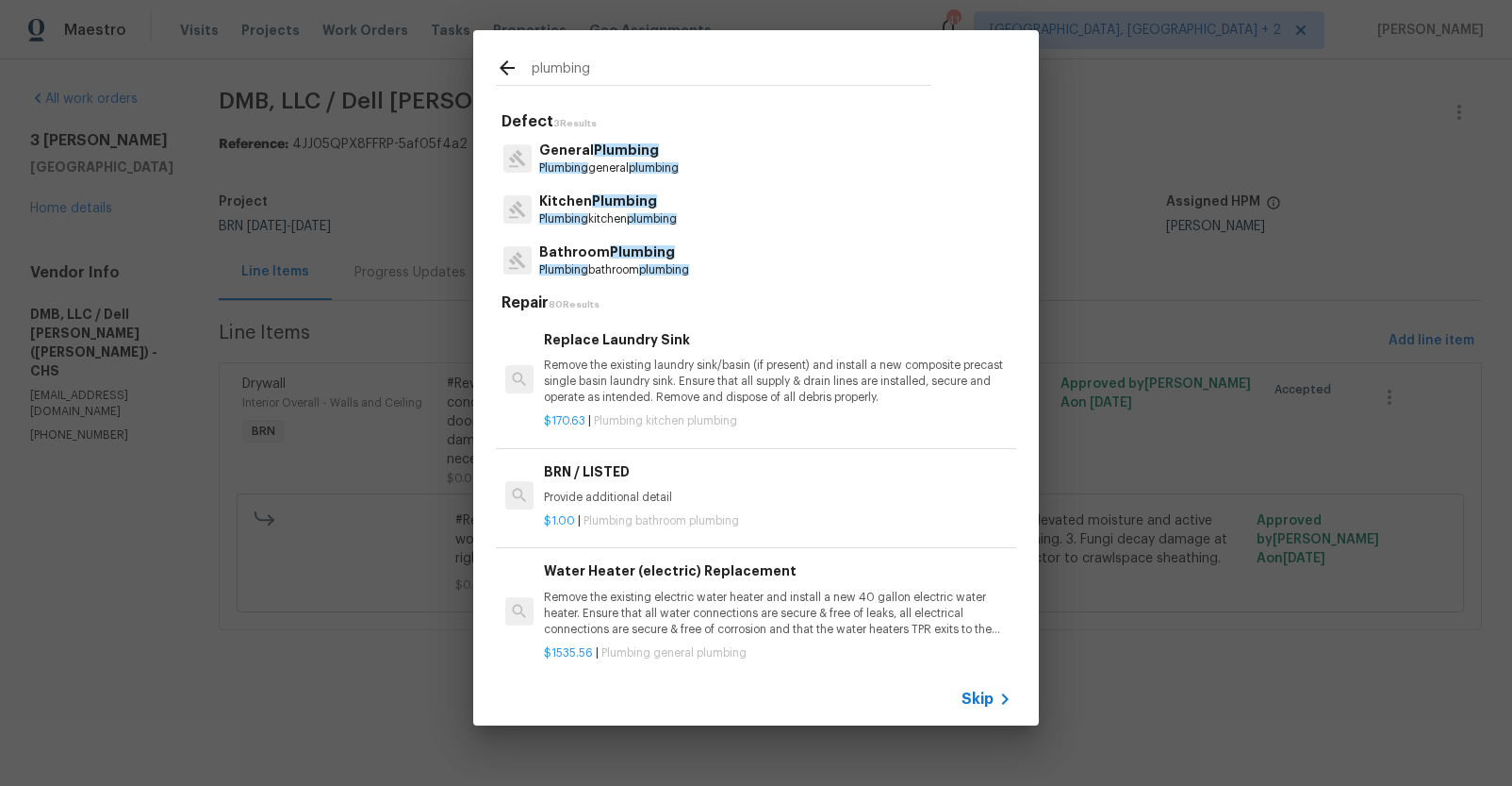
type input "plumbing"
click at [620, 146] on span "Plumbing" at bounding box center [626, 150] width 65 height 14
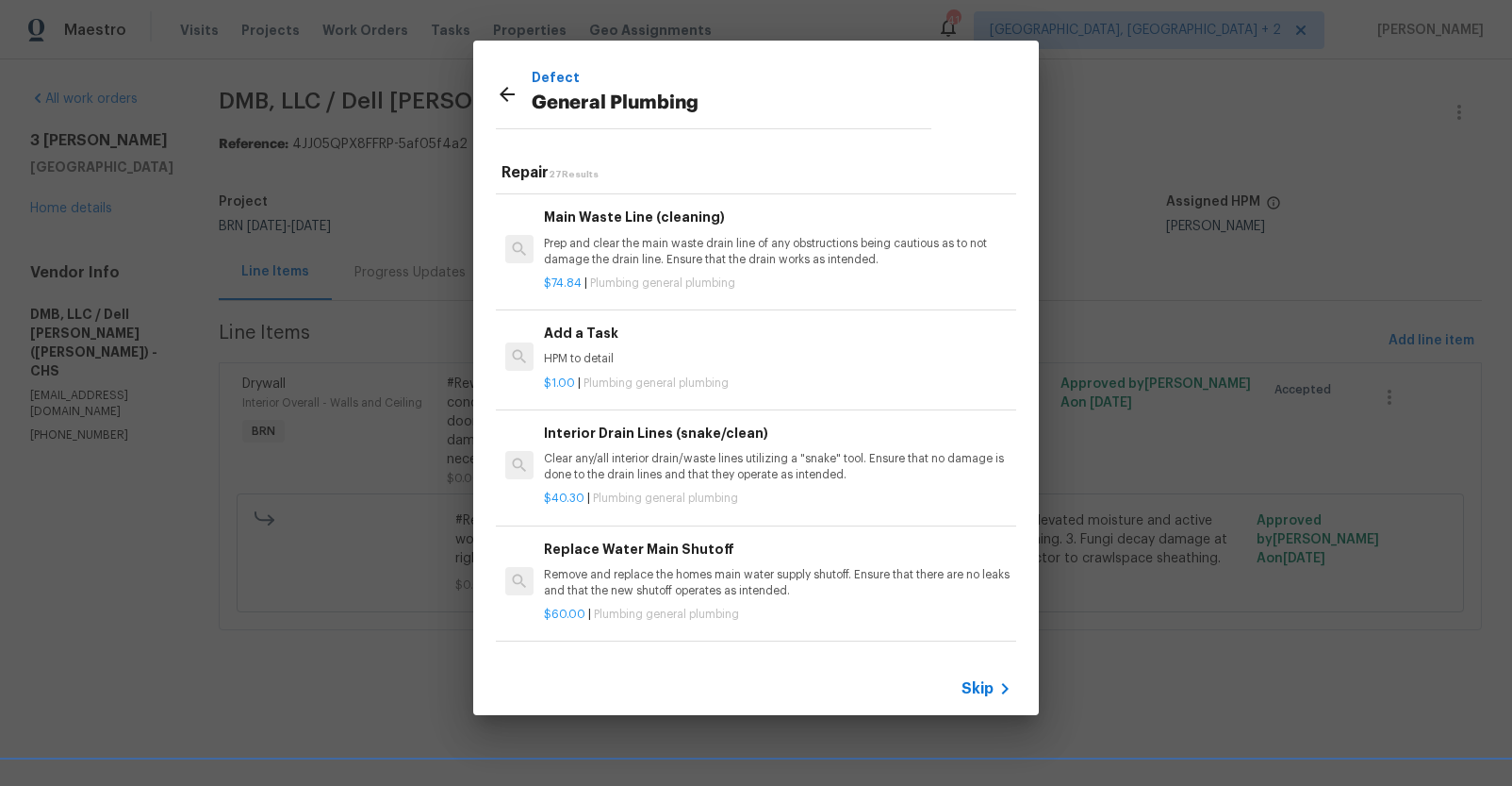
scroll to position [1994, 0]
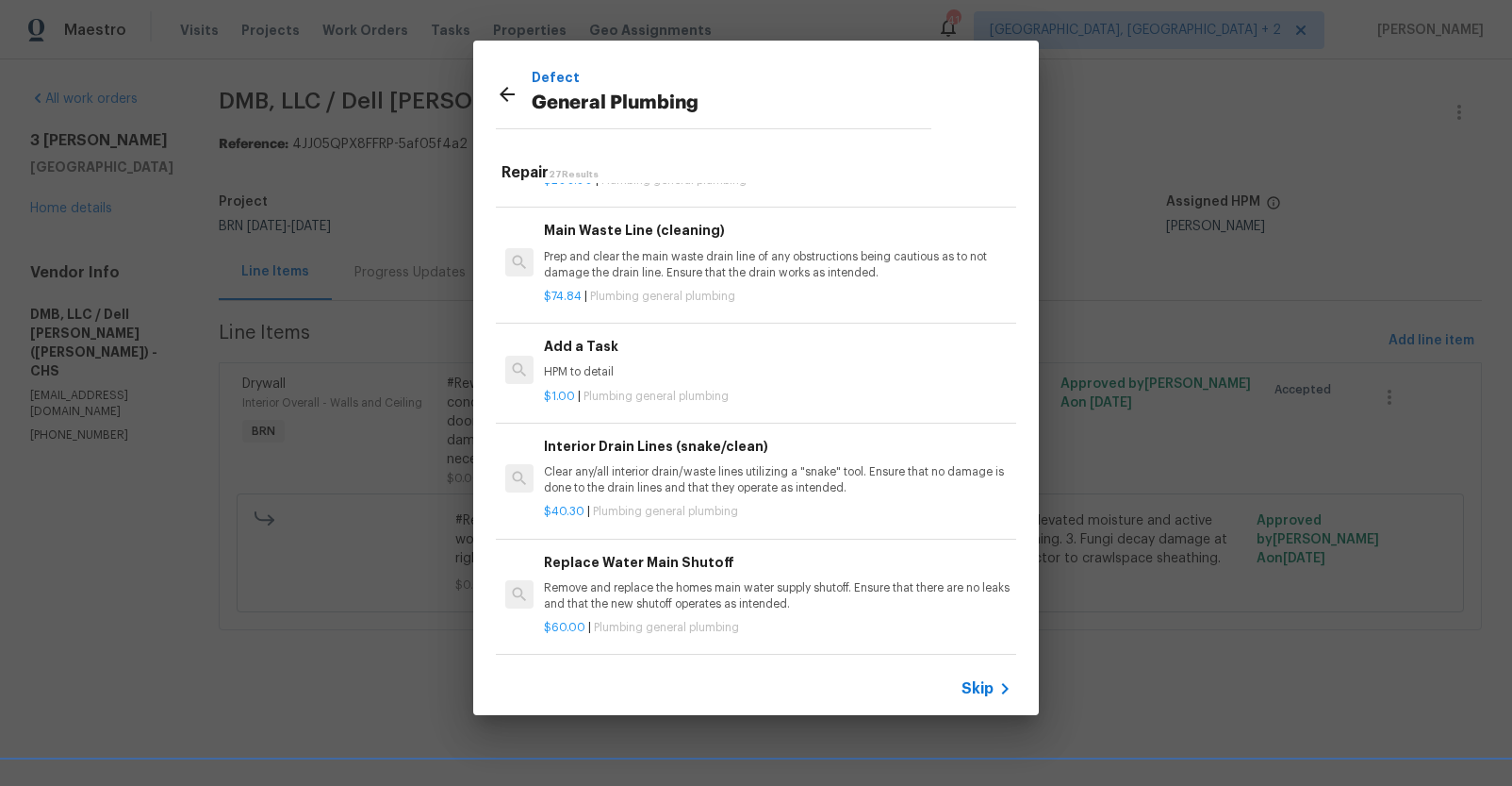
click at [577, 380] on p "HPM to detail" at bounding box center [778, 372] width 468 height 16
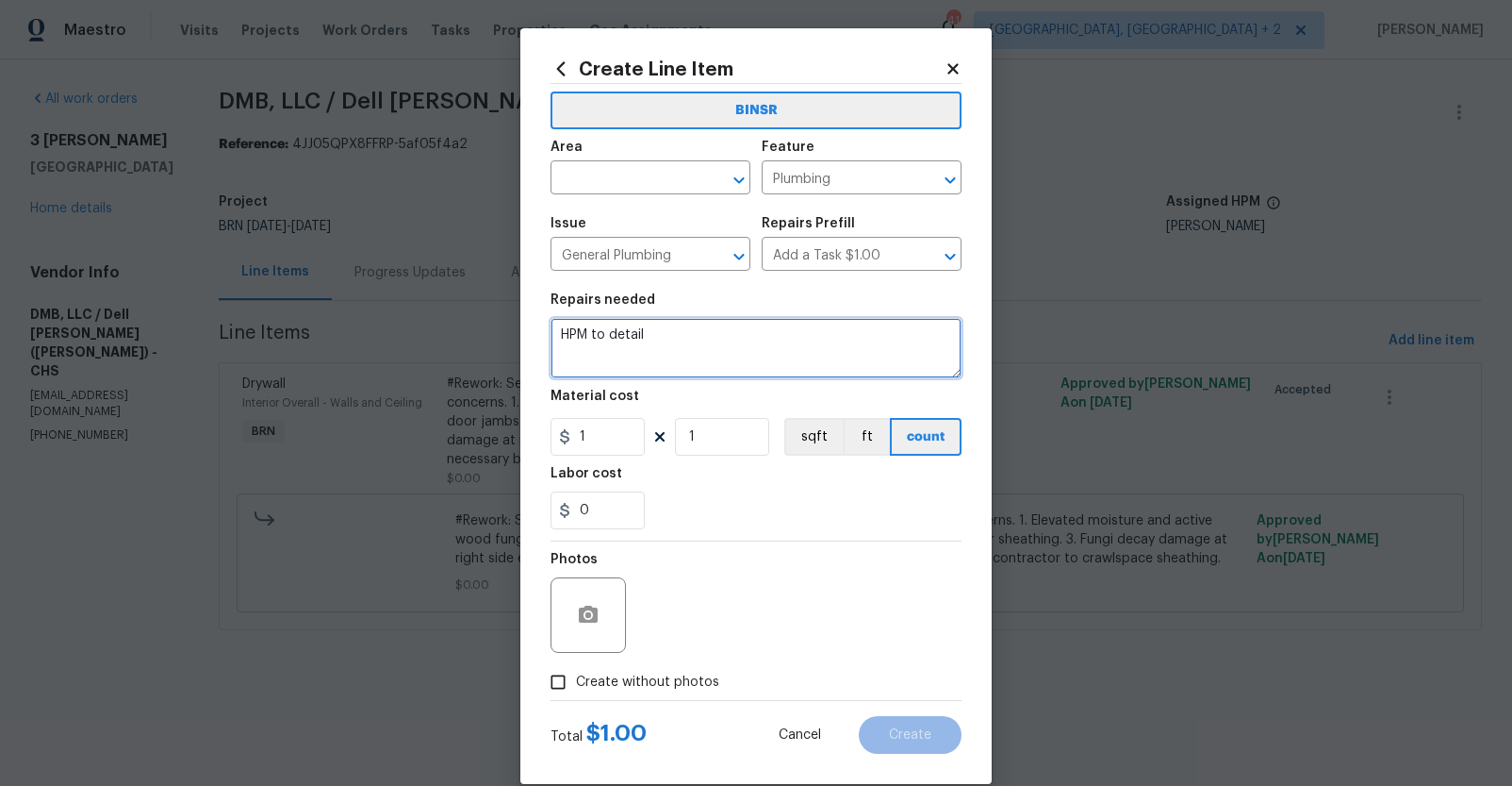
click at [588, 345] on textarea "HPM to detail" at bounding box center [756, 348] width 411 height 60
type textarea "Additional plumbing repairs to correct leaking HVAC condensate line in crawlspa…"
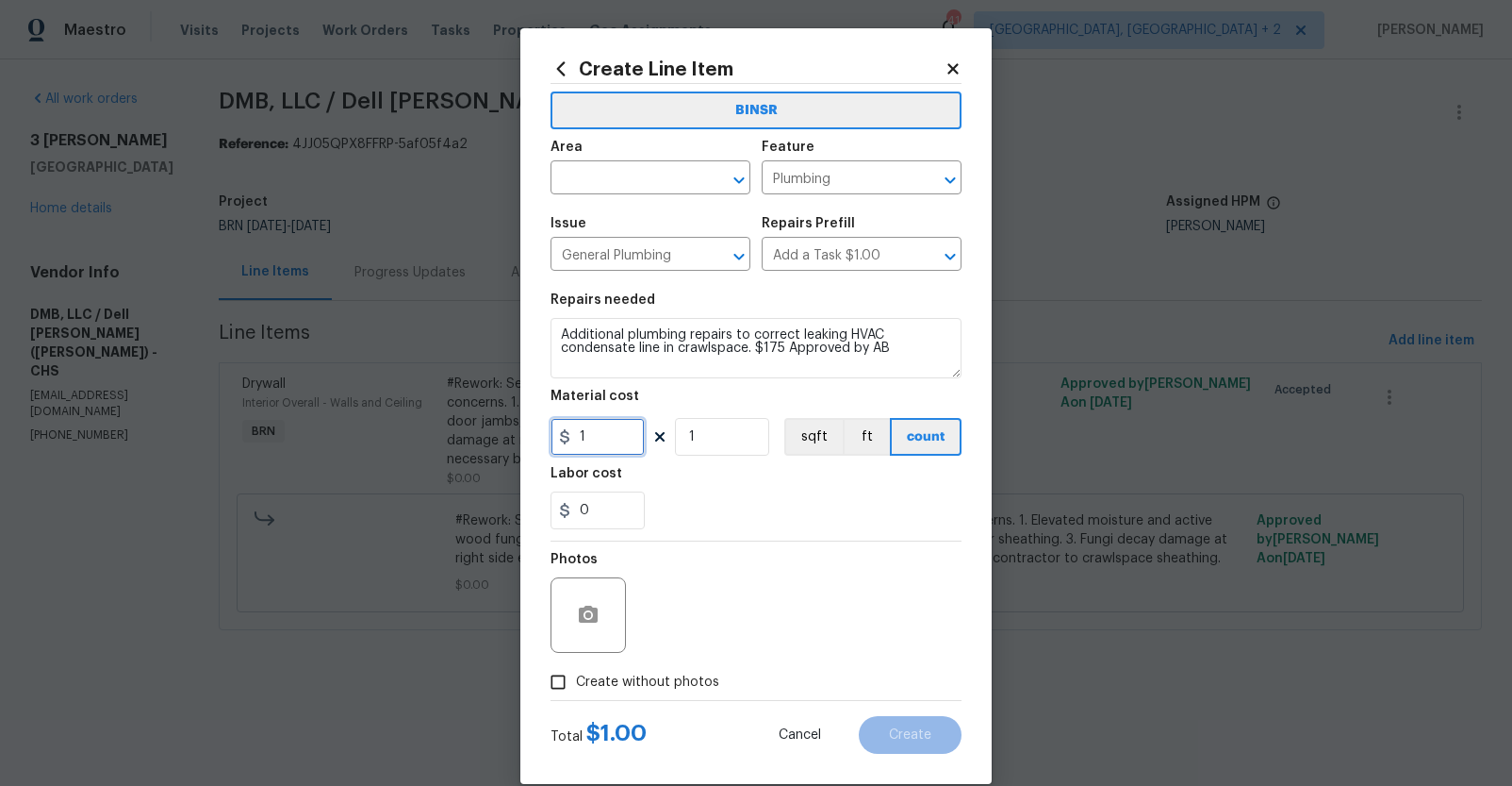
click at [587, 433] on input "1" at bounding box center [597, 436] width 94 height 38
type input "175"
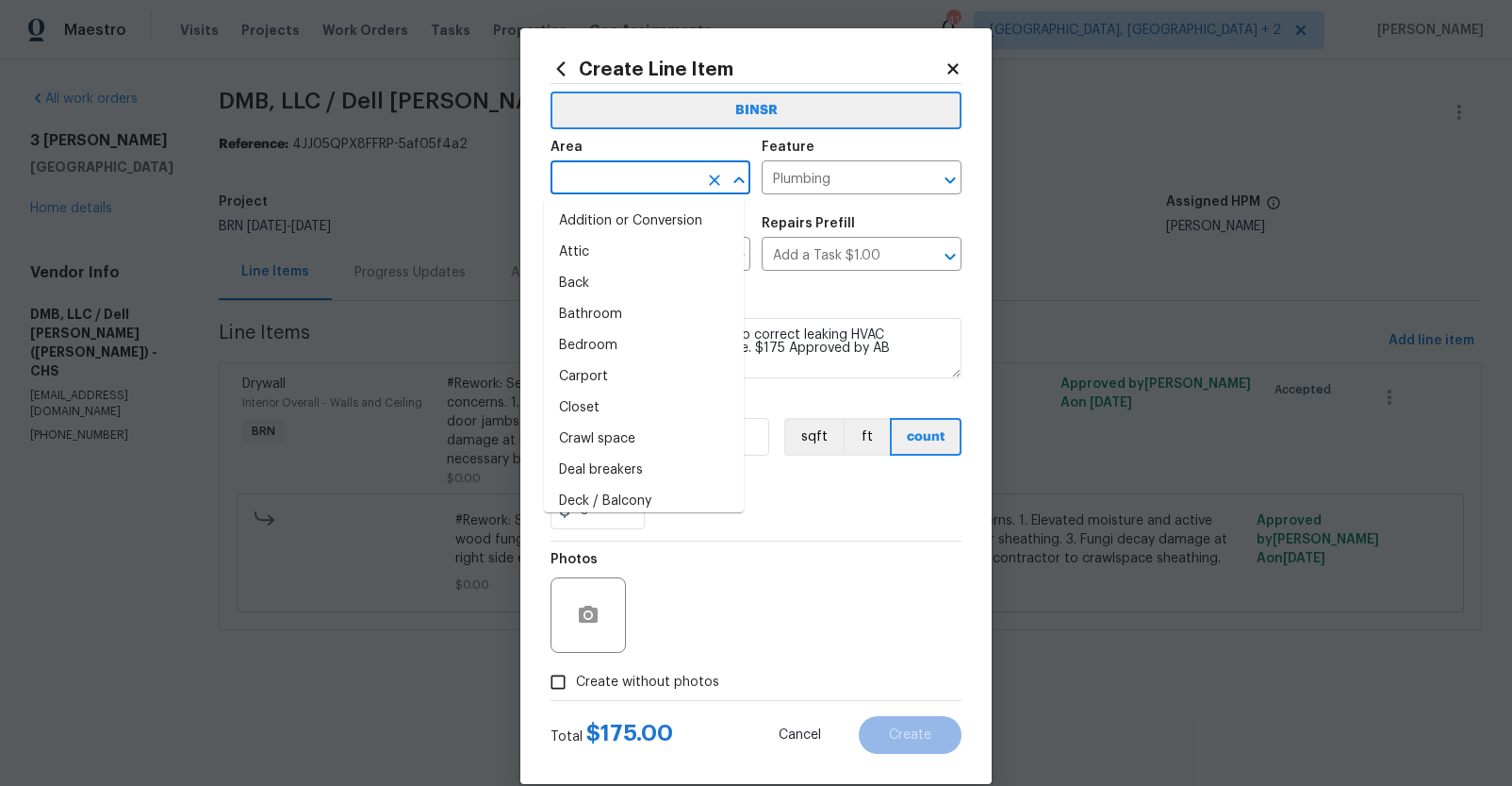
click at [636, 167] on input "text" at bounding box center [624, 179] width 147 height 29
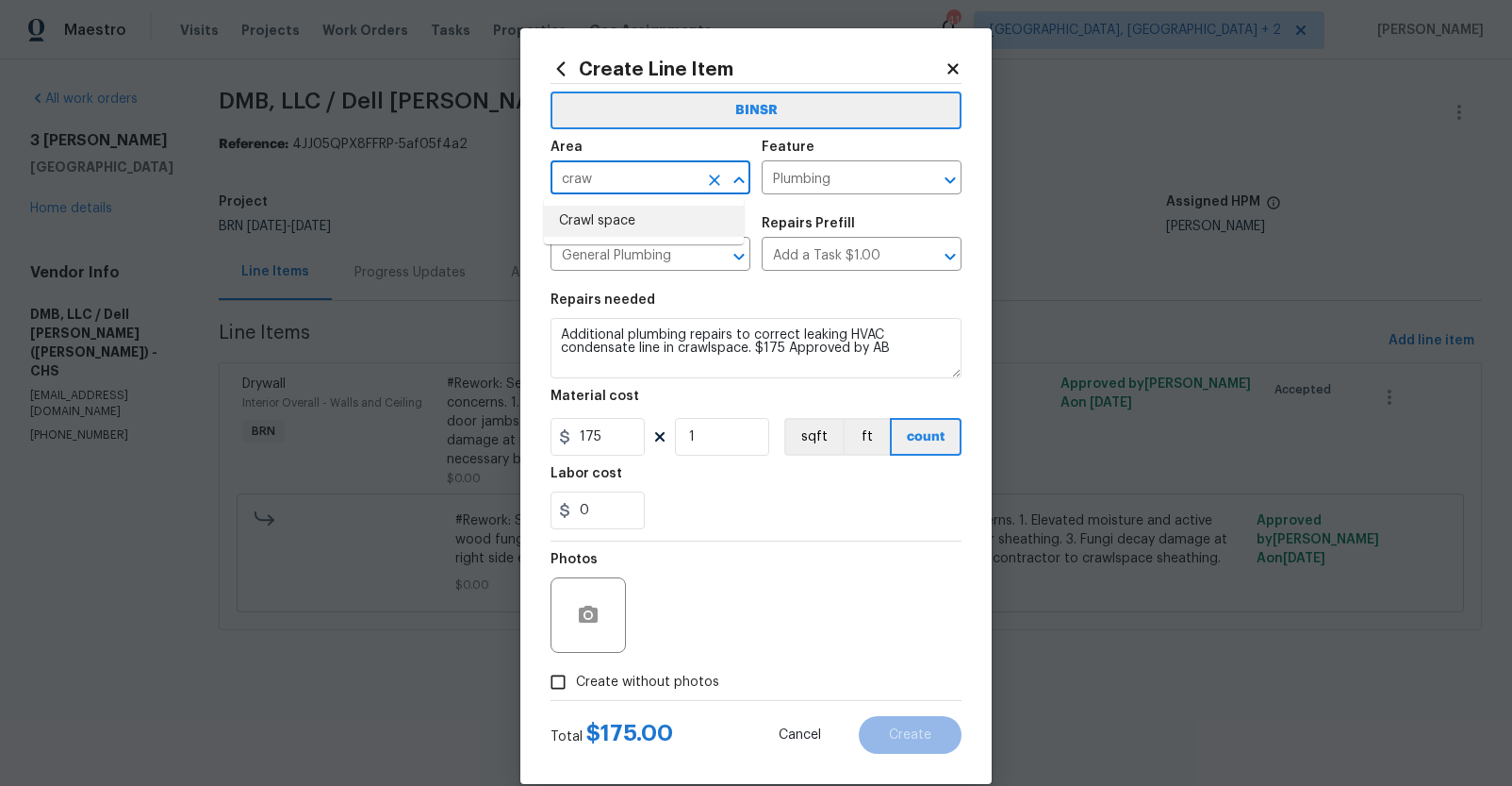
click at [634, 214] on li "Crawl space" at bounding box center [644, 221] width 200 height 31
type input "Crawl space"
click at [655, 667] on label "Create without photos" at bounding box center [630, 681] width 179 height 36
click at [576, 667] on input "Create without photos" at bounding box center [558, 681] width 36 height 36
checkbox input "true"
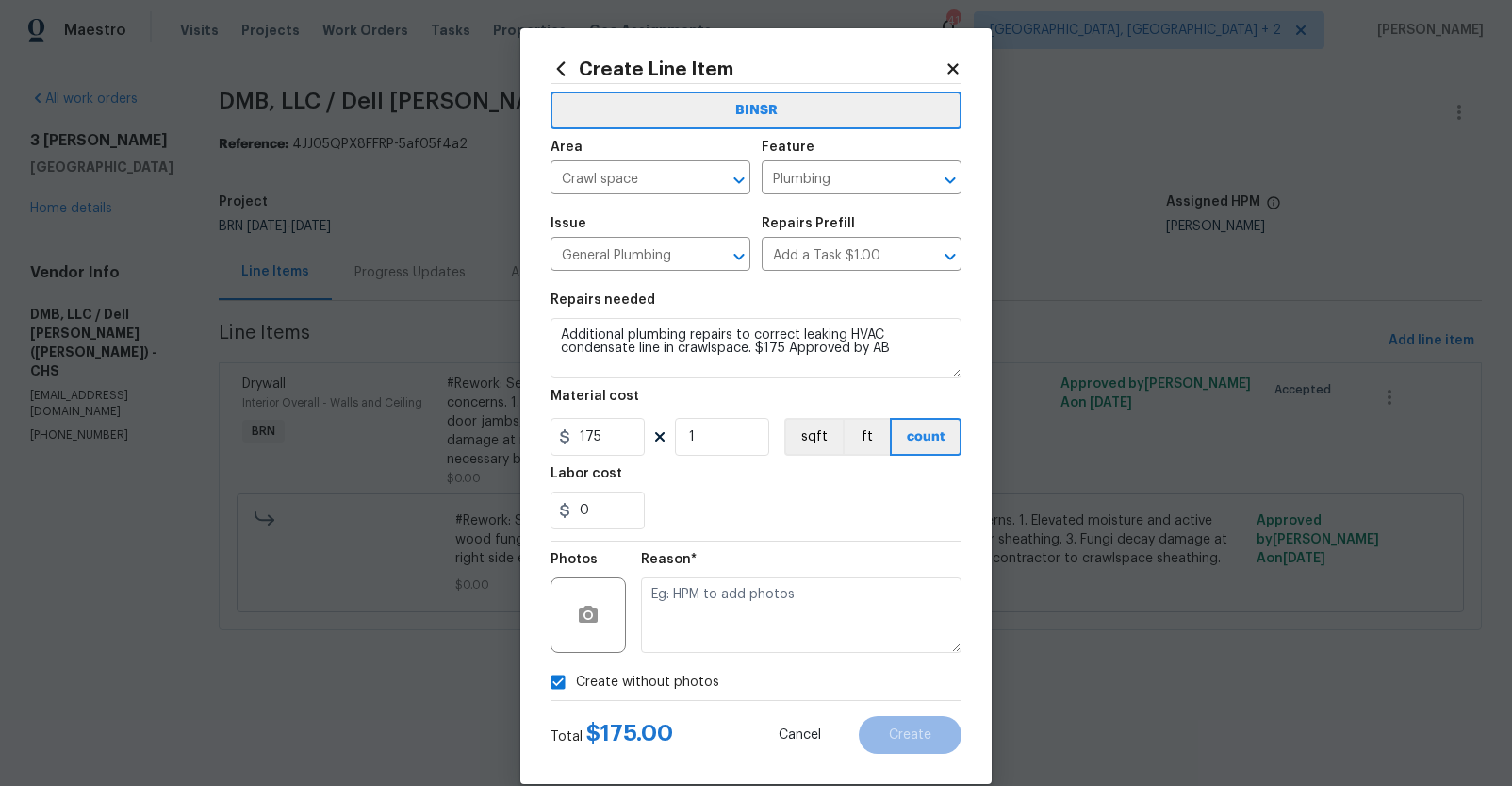
click at [724, 566] on div "Reason*" at bounding box center [801, 564] width 321 height 24
click at [707, 613] on textarea at bounding box center [801, 615] width 321 height 76
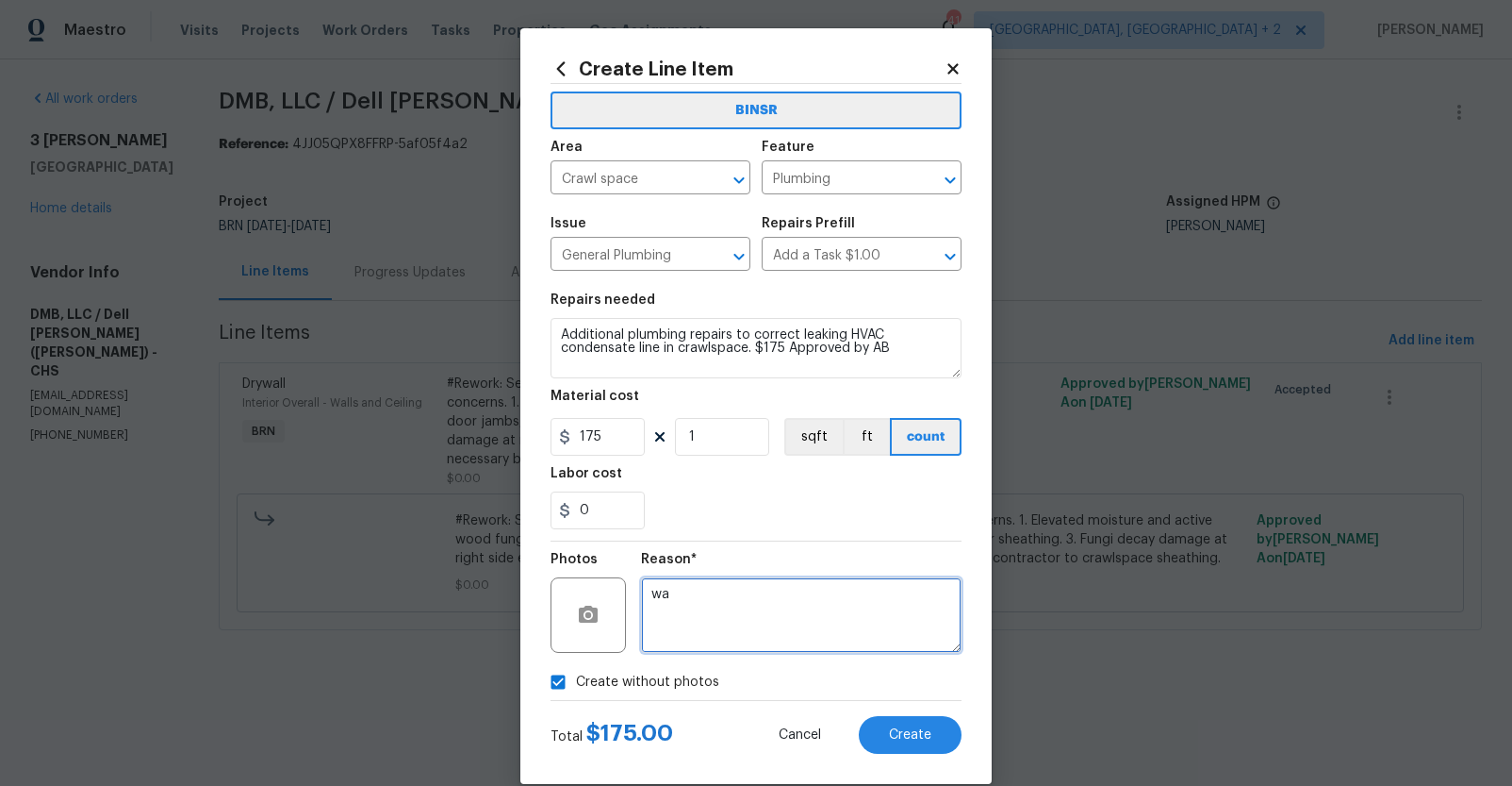
type textarea "wa"
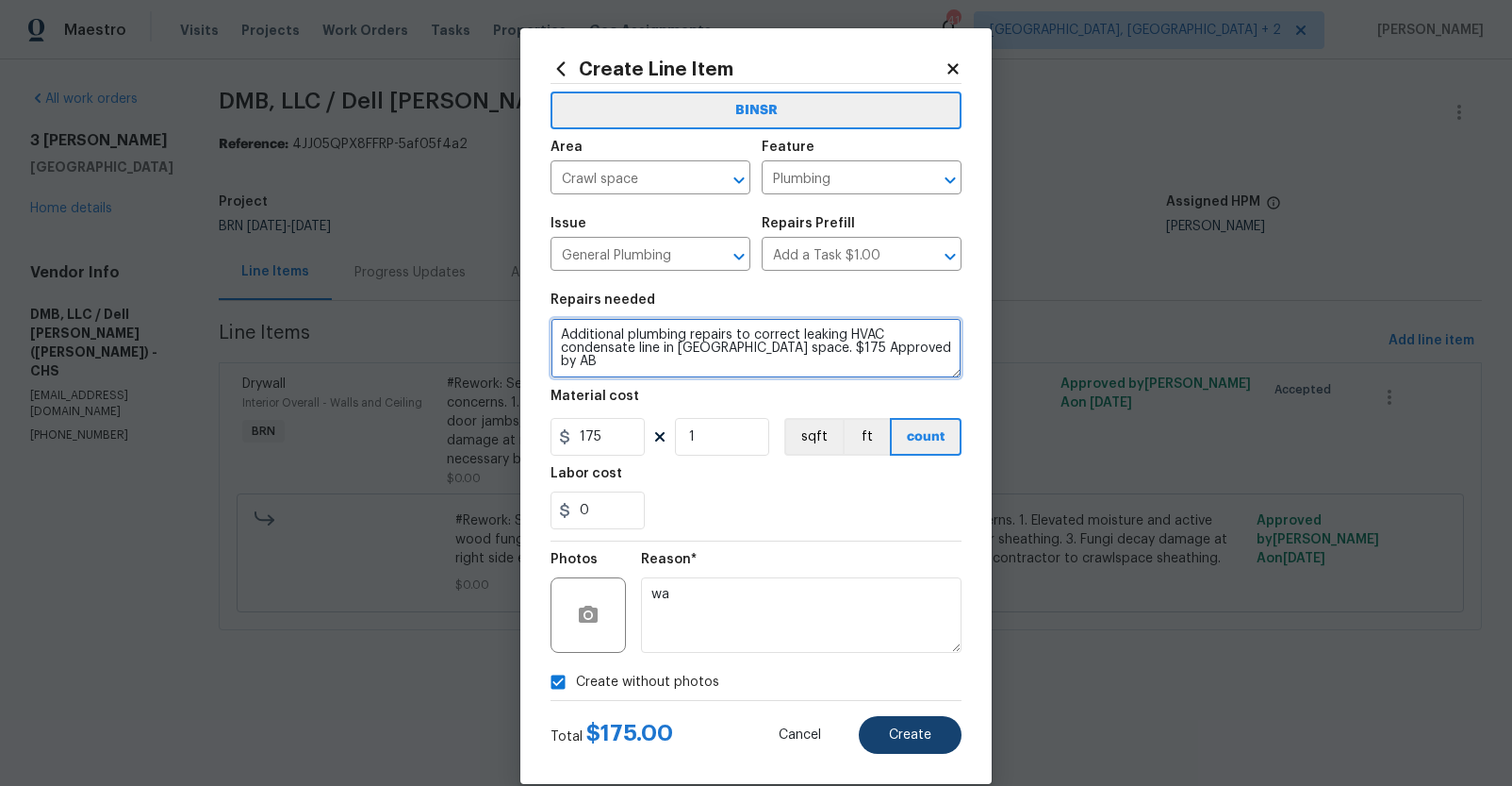
type textarea "Additional plumbing repairs to correct leaking HVAC condensate line in crawl sp…"
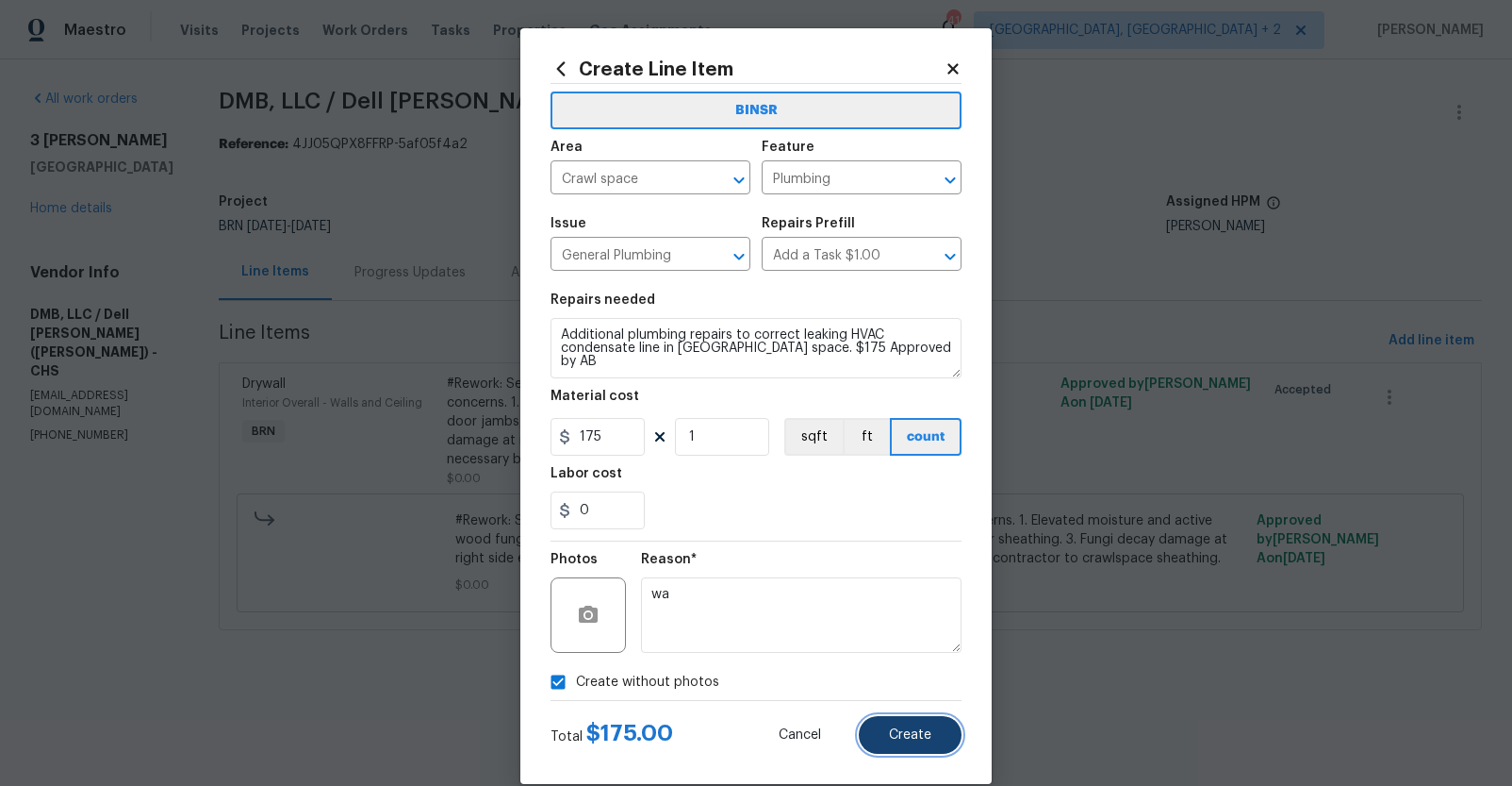
click at [915, 725] on button "Create" at bounding box center [910, 735] width 103 height 38
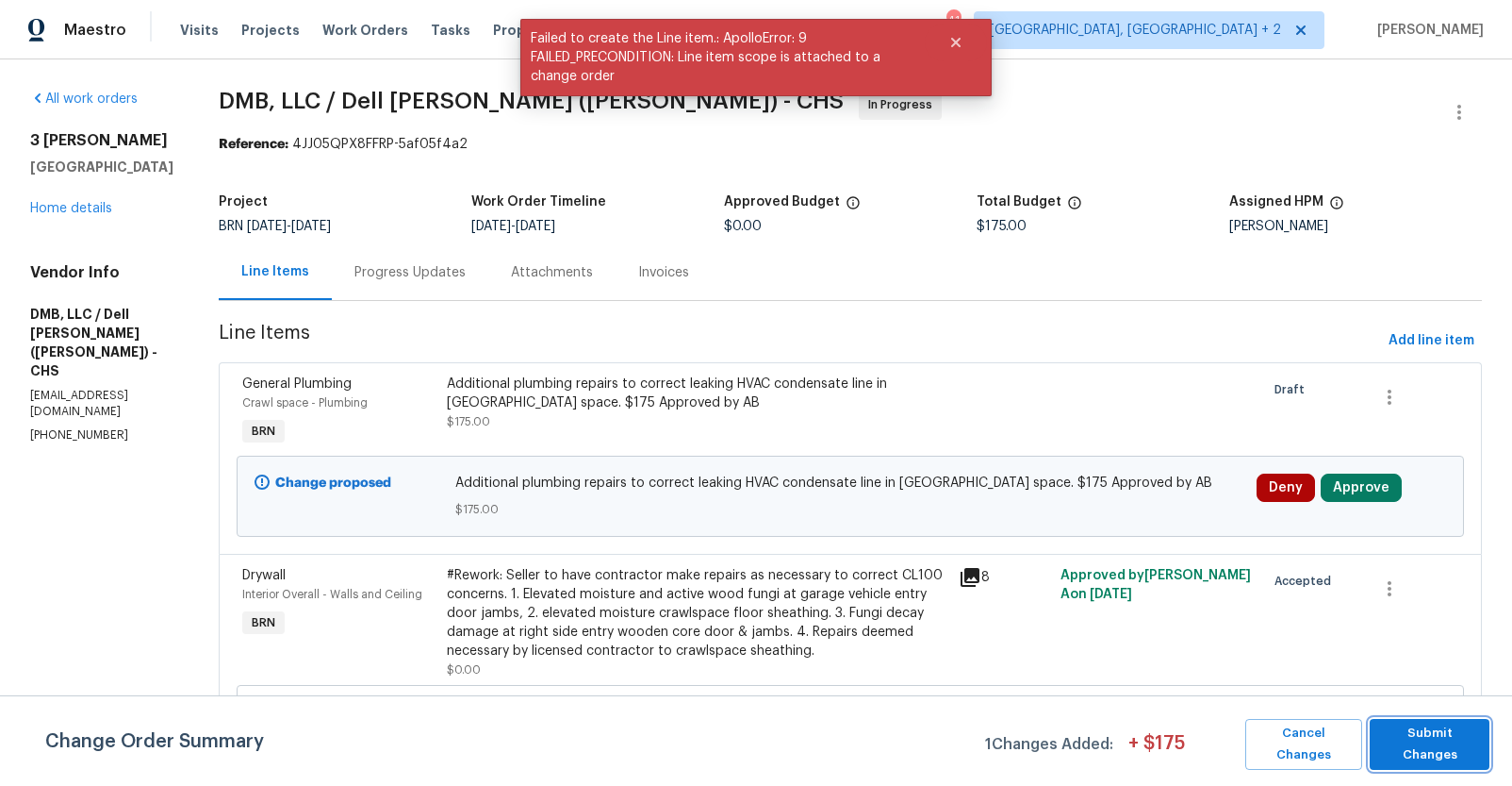
click at [1417, 735] on span "Submit Changes" at bounding box center [1430, 743] width 101 height 44
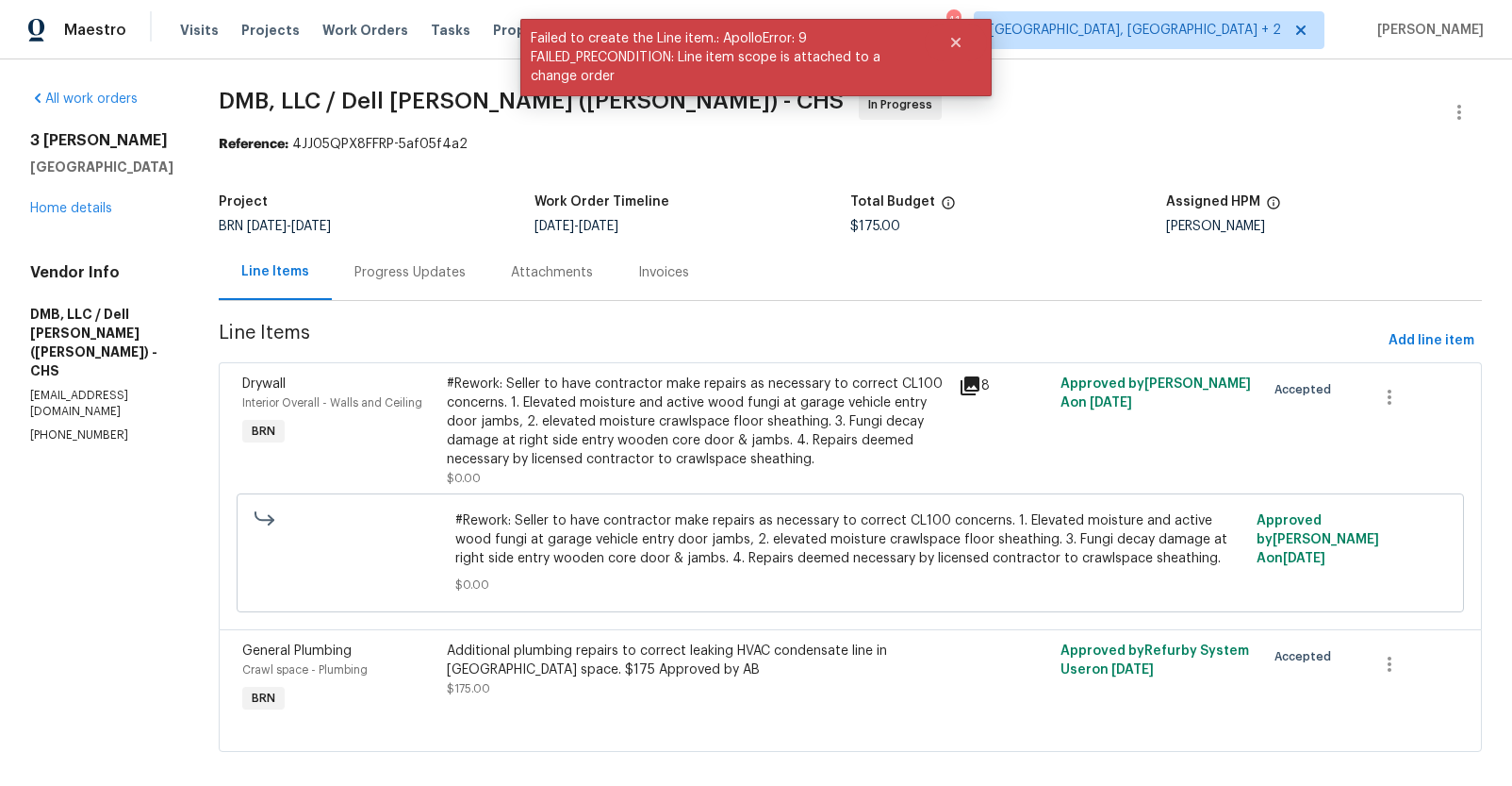
click at [406, 287] on div "Progress Updates" at bounding box center [411, 271] width 157 height 55
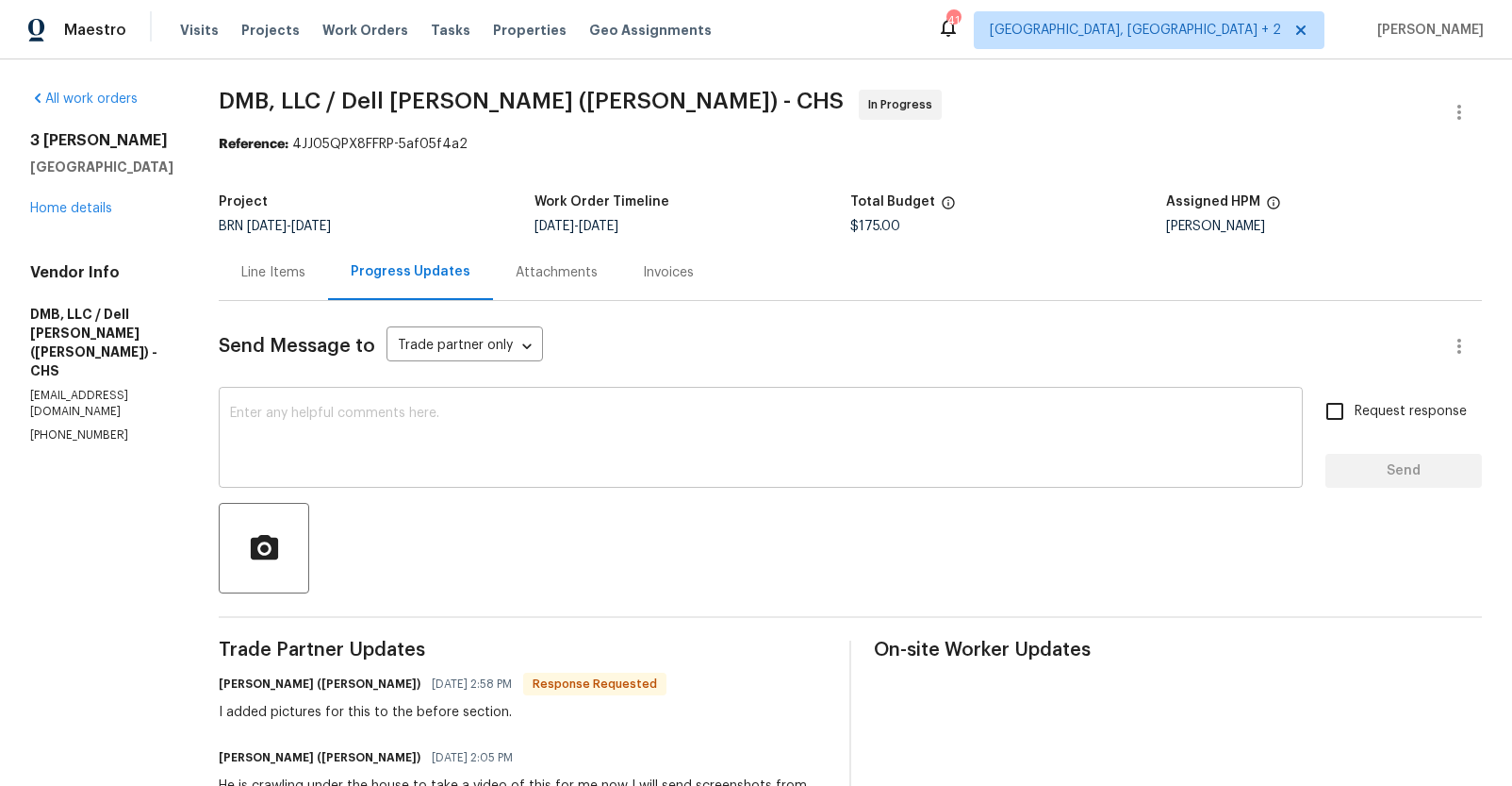
click at [412, 432] on textarea at bounding box center [760, 439] width 1062 height 66
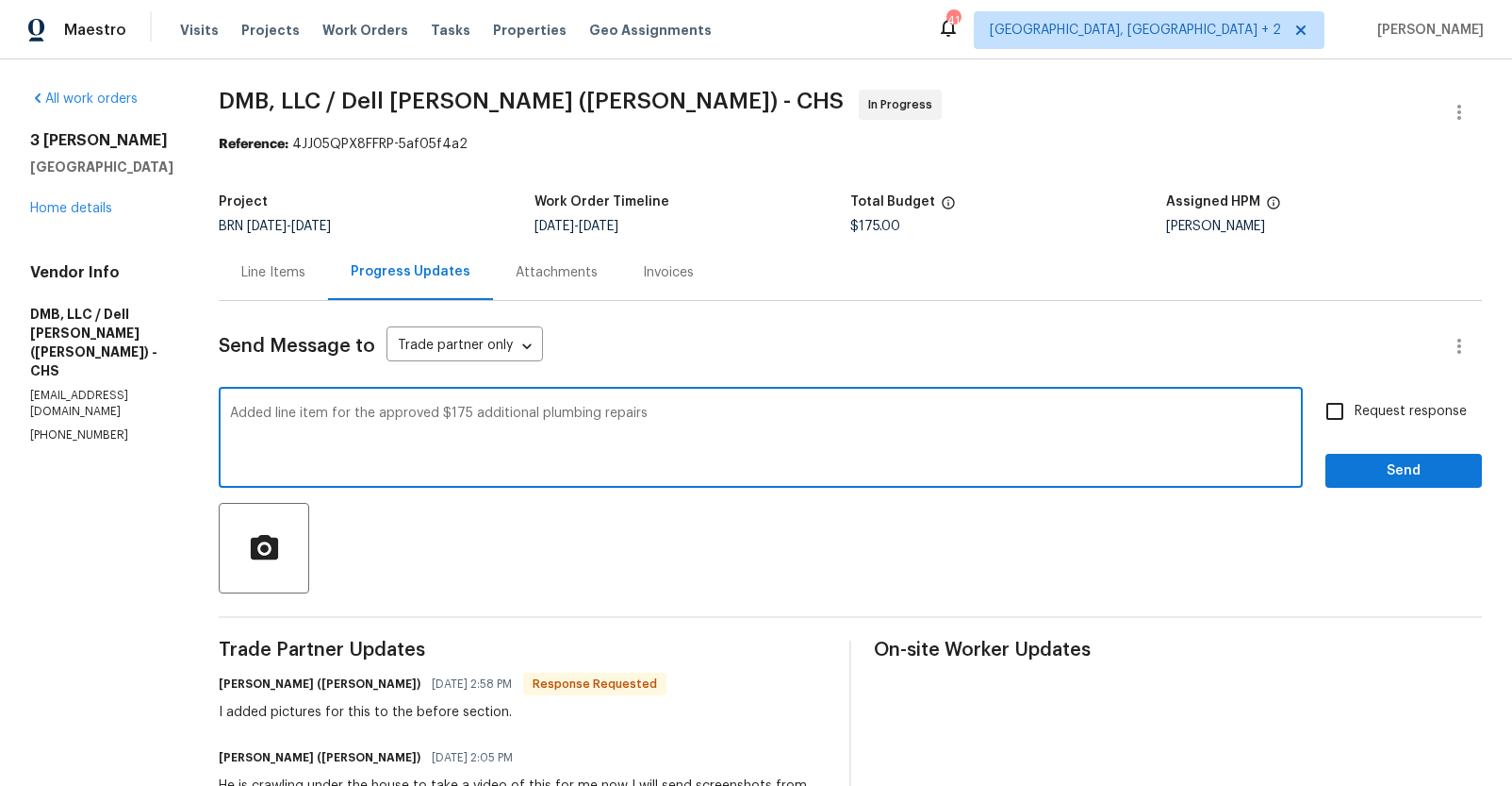
type textarea "Added line item for the approved $175 additional plumbing repairs"
click at [1400, 408] on span "Request response" at bounding box center [1410, 412] width 112 height 19
click at [1354, 408] on input "Request response" at bounding box center [1335, 411] width 40 height 40
checkbox input "true"
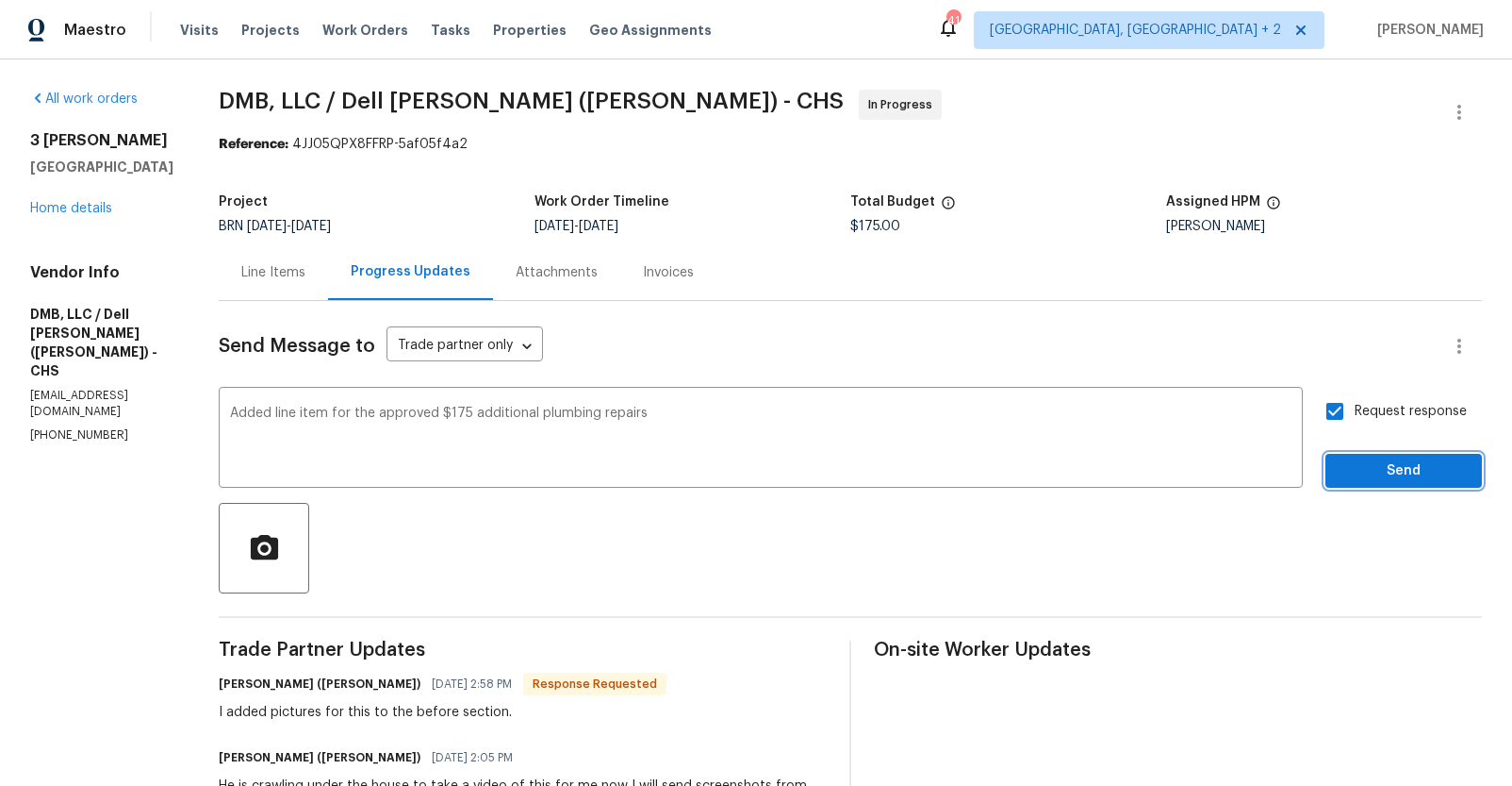
click at [1380, 460] on span "Send" at bounding box center [1404, 471] width 126 height 23
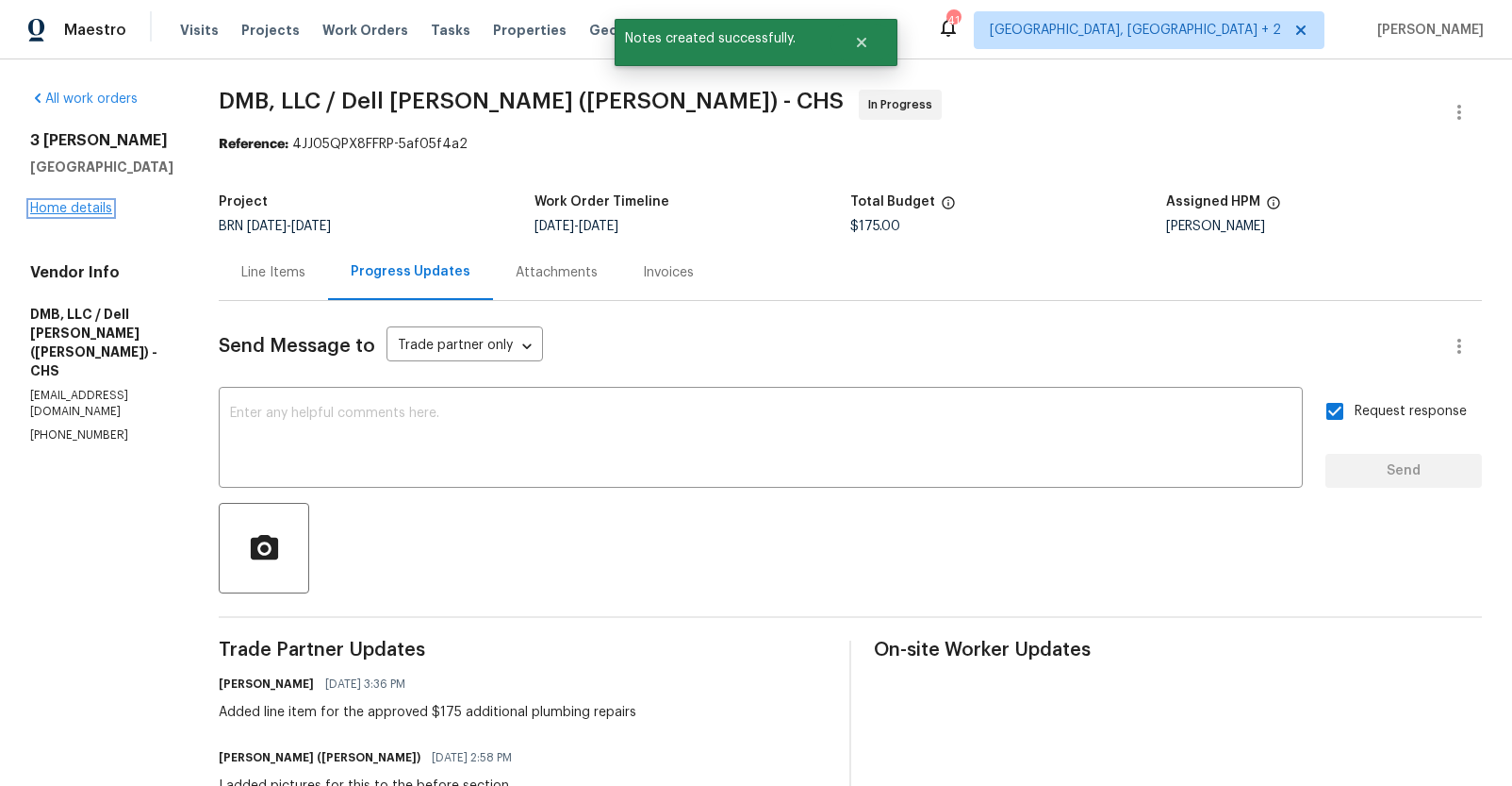
click at [74, 215] on link "Home details" at bounding box center [71, 208] width 82 height 14
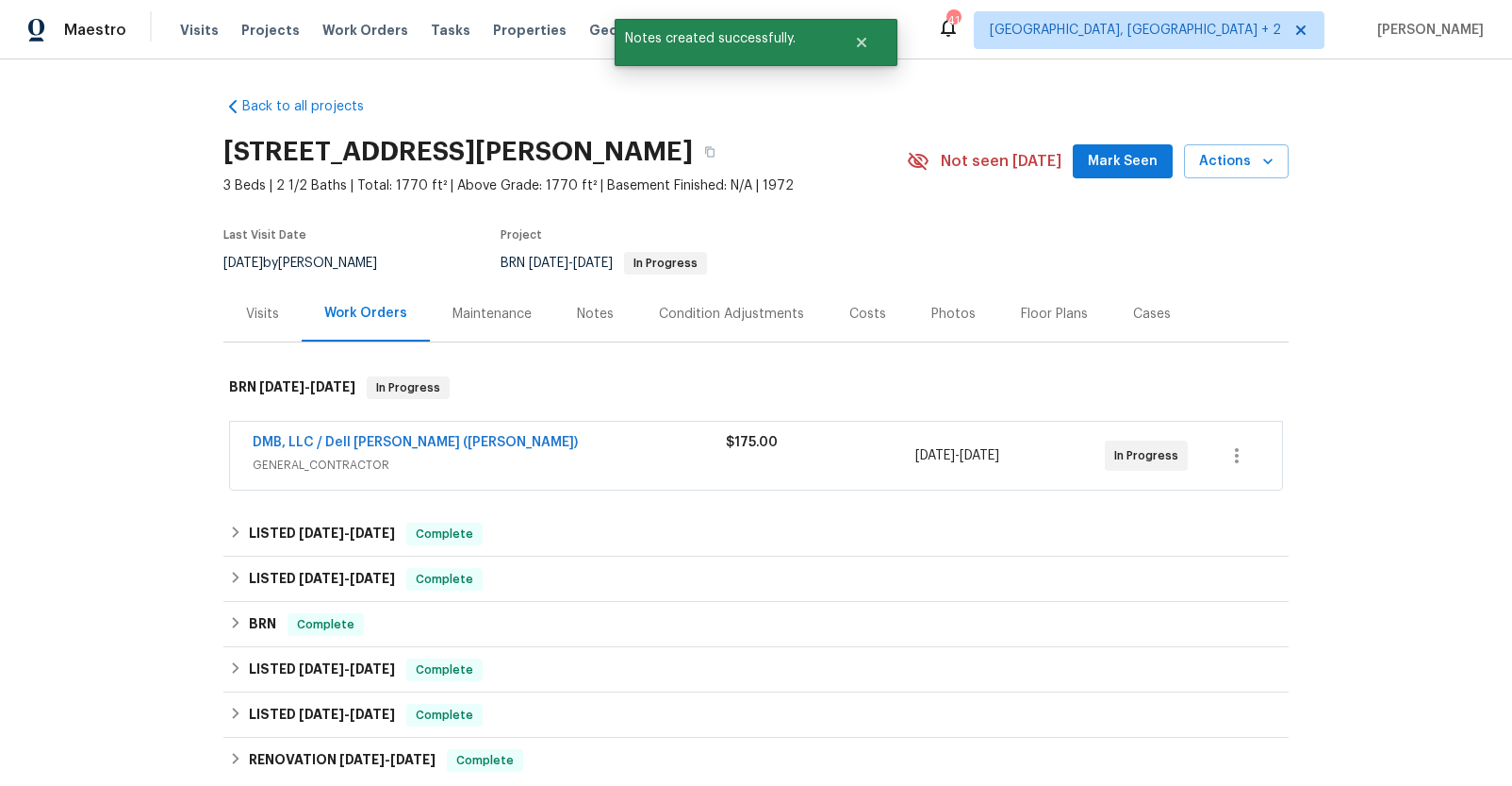
click at [577, 309] on div "Notes" at bounding box center [596, 313] width 37 height 18
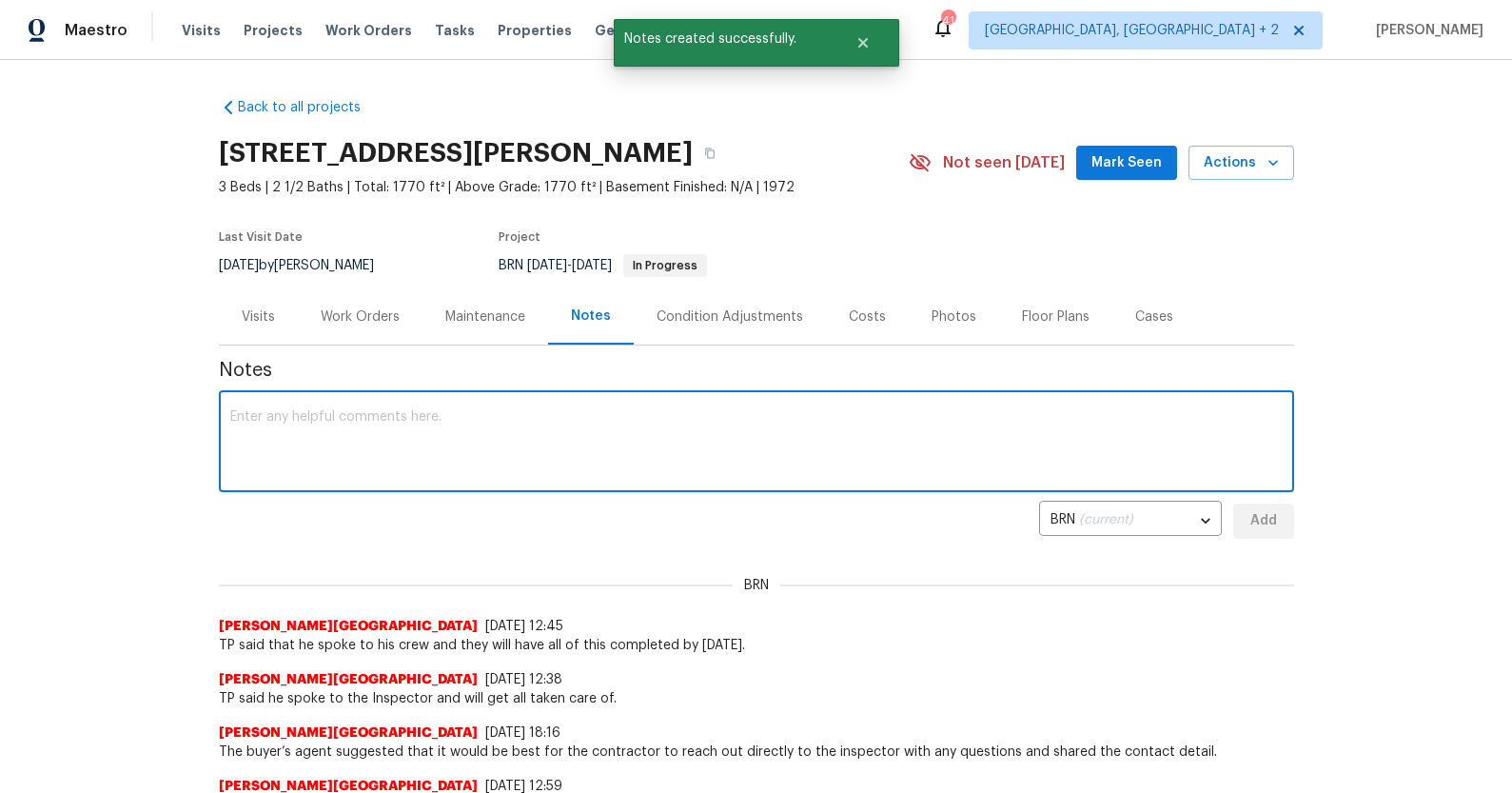
click at [454, 441] on textarea at bounding box center [757, 443] width 1052 height 66
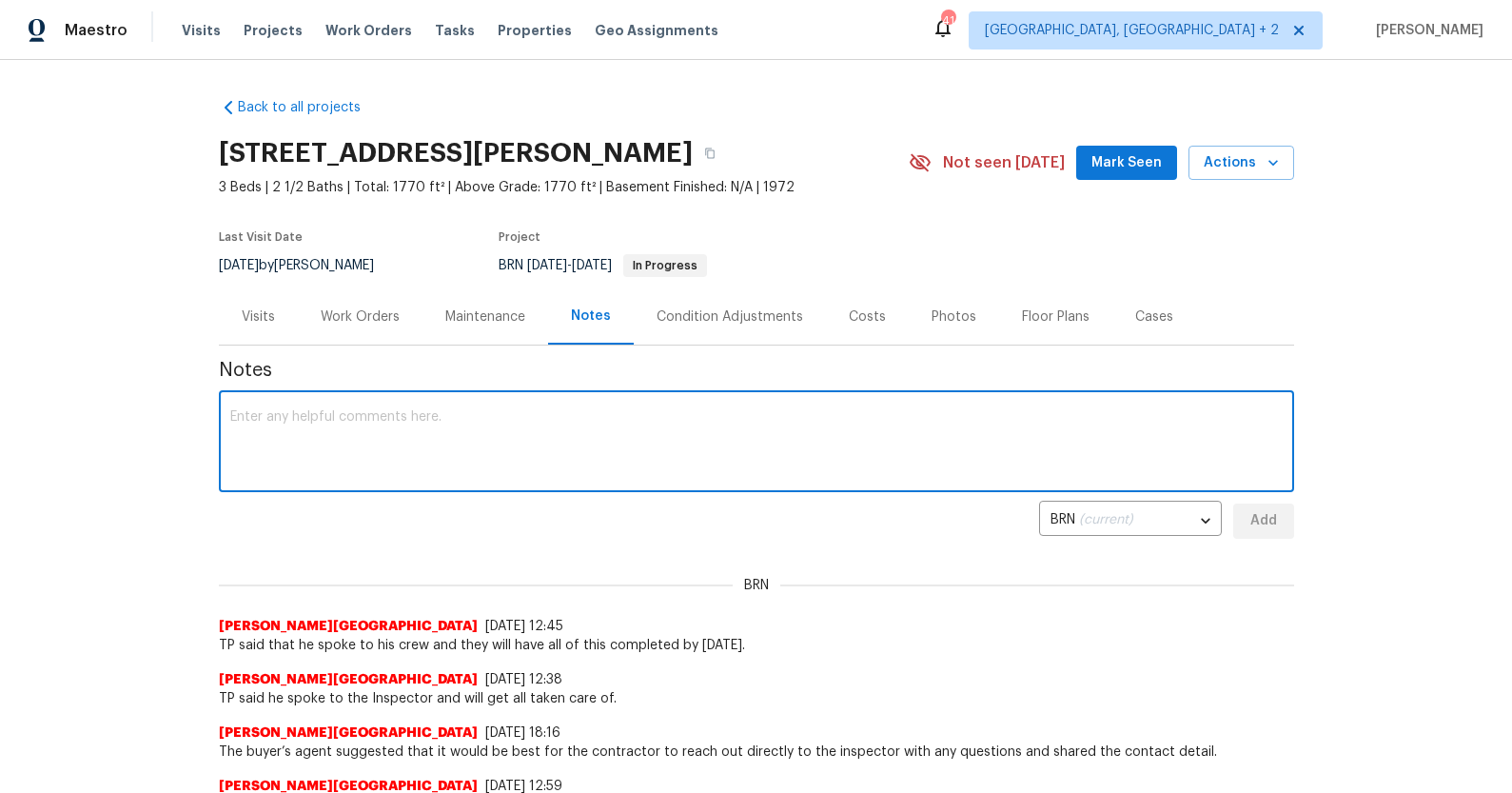
paste textarea "Added line item for the approved $175 additional plumbing repairs"
type textarea "Added line item for the approved $175 additional plumbing repairs"
click at [1274, 520] on button "Add" at bounding box center [1264, 521] width 61 height 35
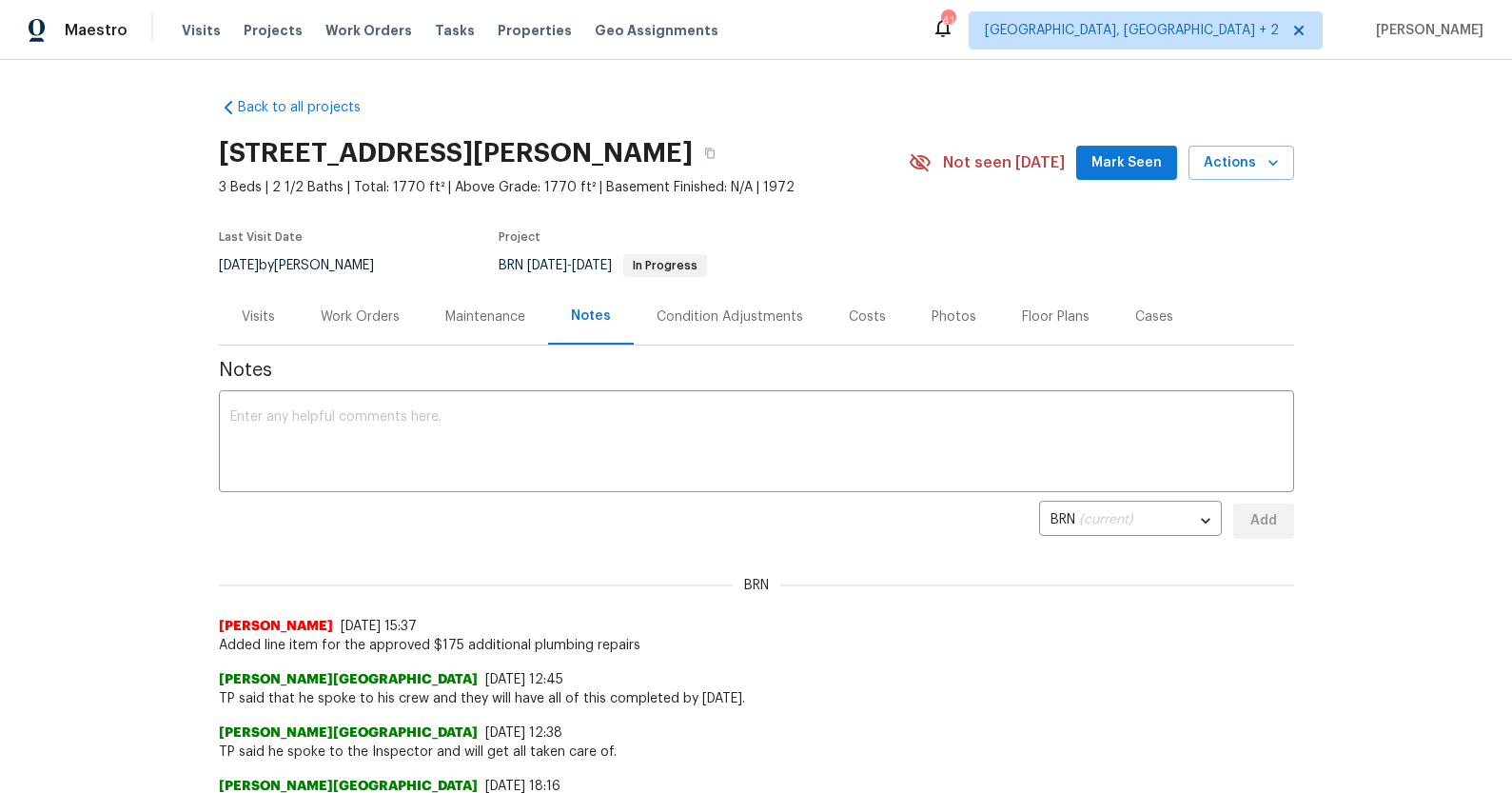
click at [861, 336] on div "Costs" at bounding box center [867, 316] width 83 height 56
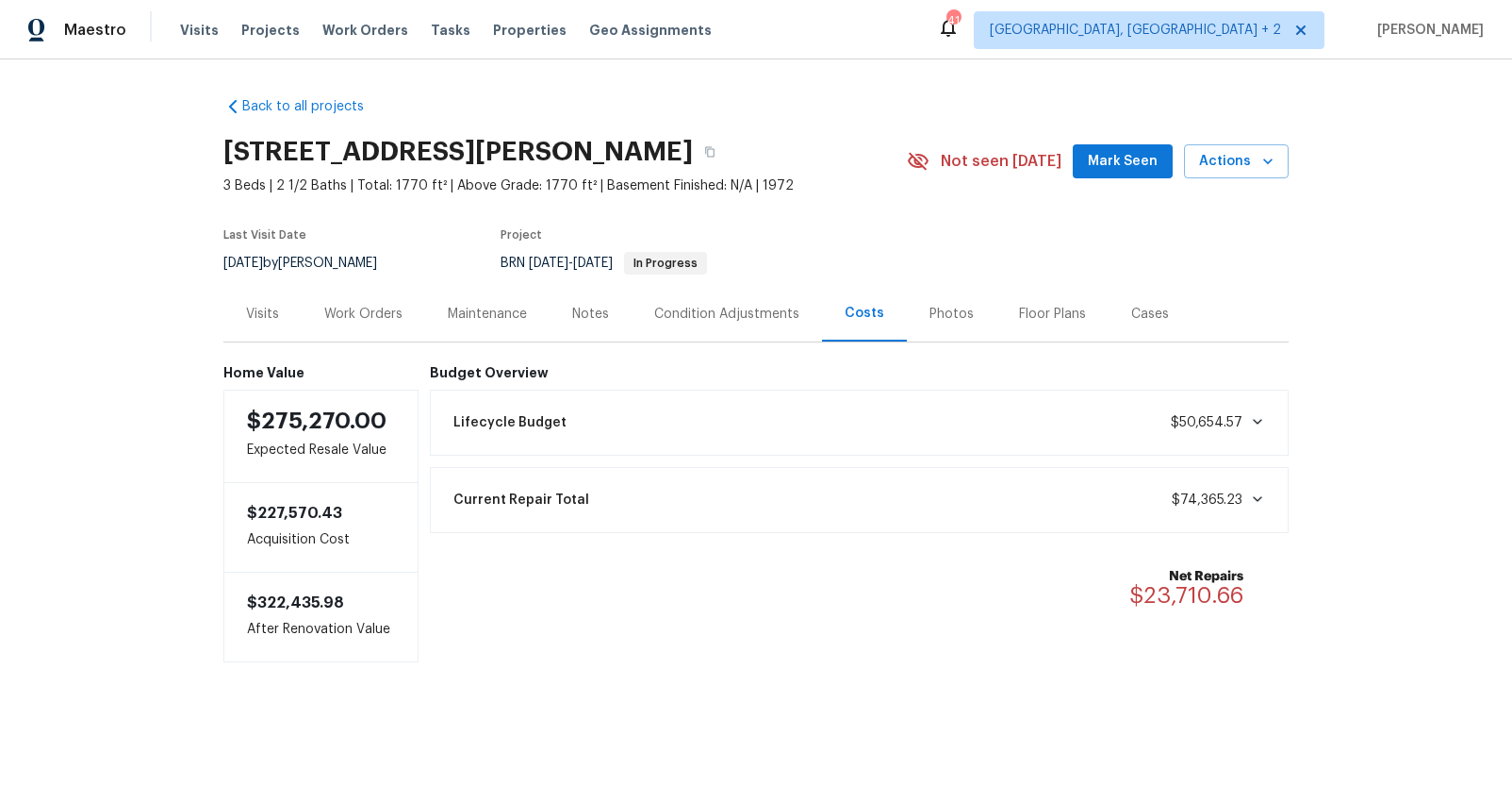
click at [343, 323] on div "Work Orders" at bounding box center [362, 313] width 123 height 55
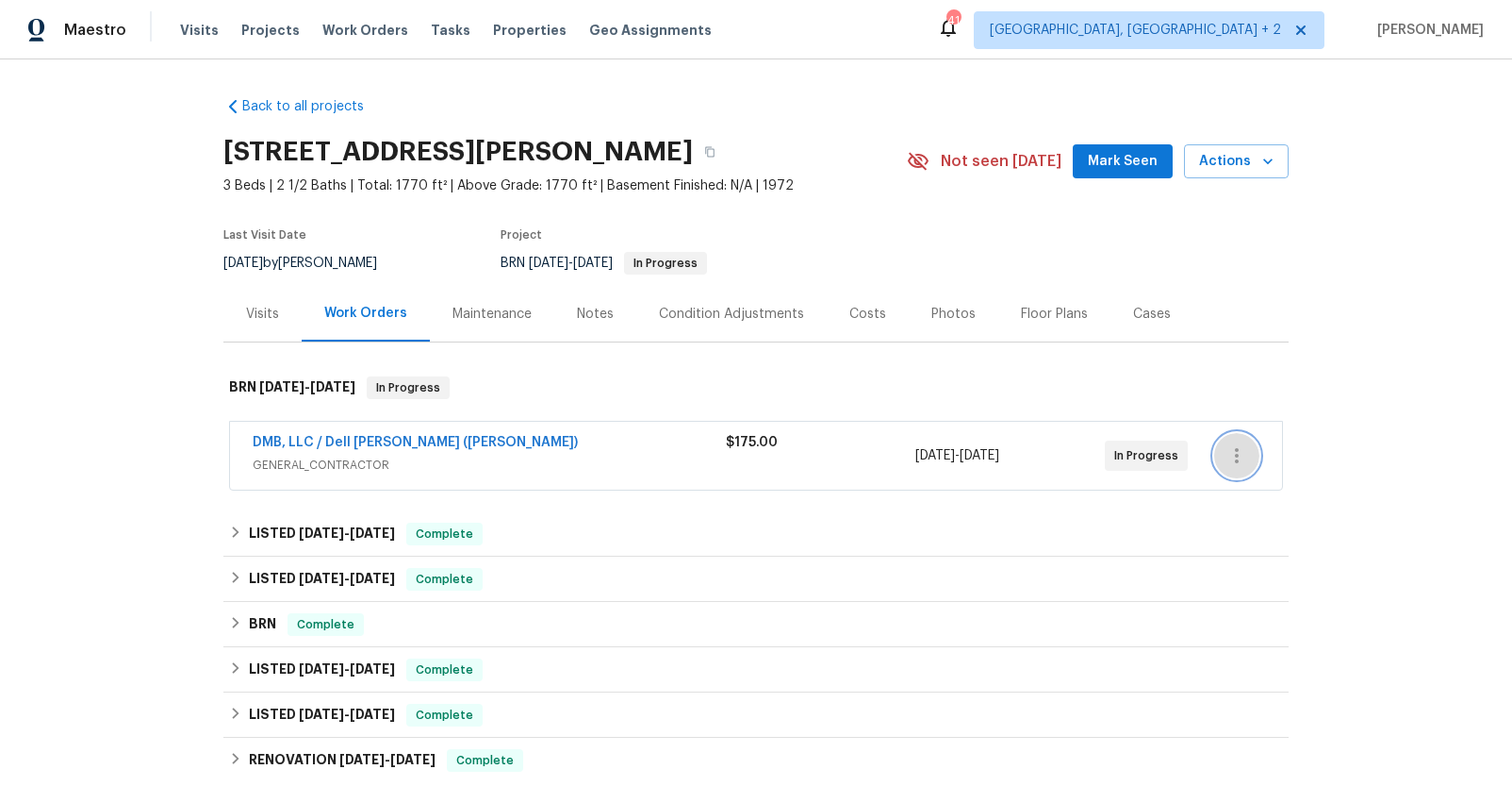
click at [1225, 446] on icon "button" at bounding box center [1236, 455] width 22 height 22
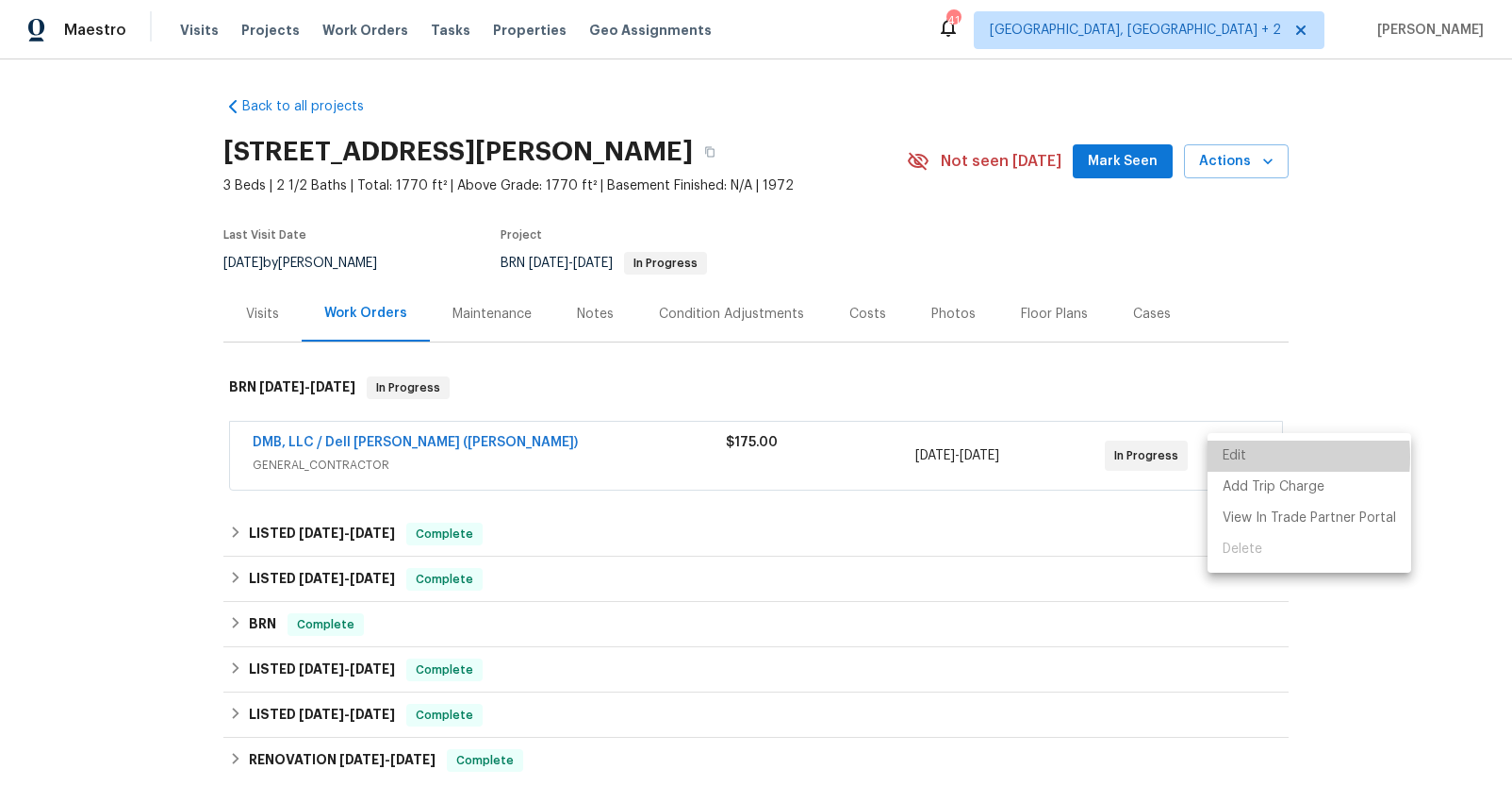
click at [1241, 456] on li "Edit" at bounding box center [1310, 456] width 203 height 31
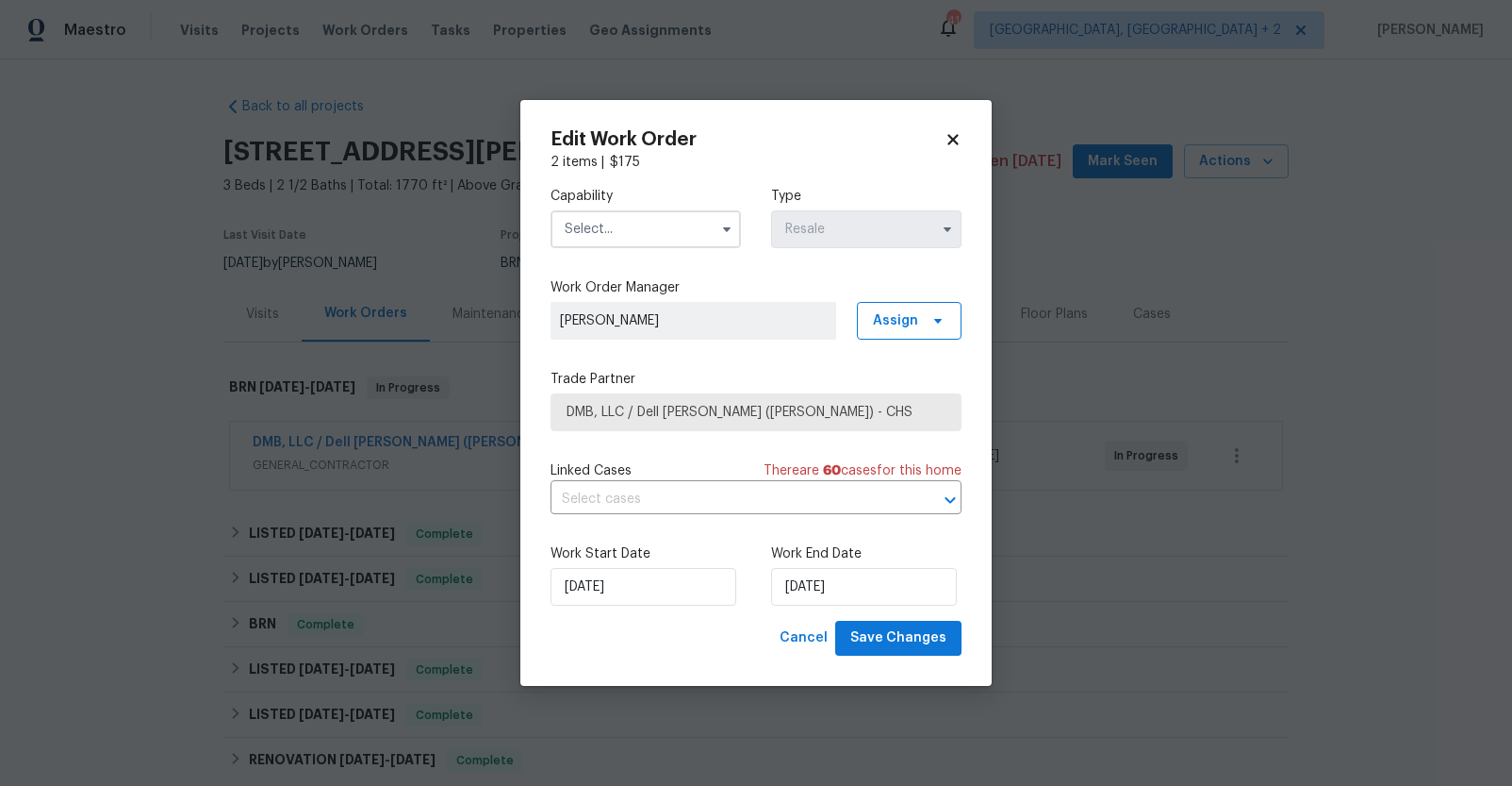
click at [603, 223] on input "text" at bounding box center [645, 229] width 191 height 38
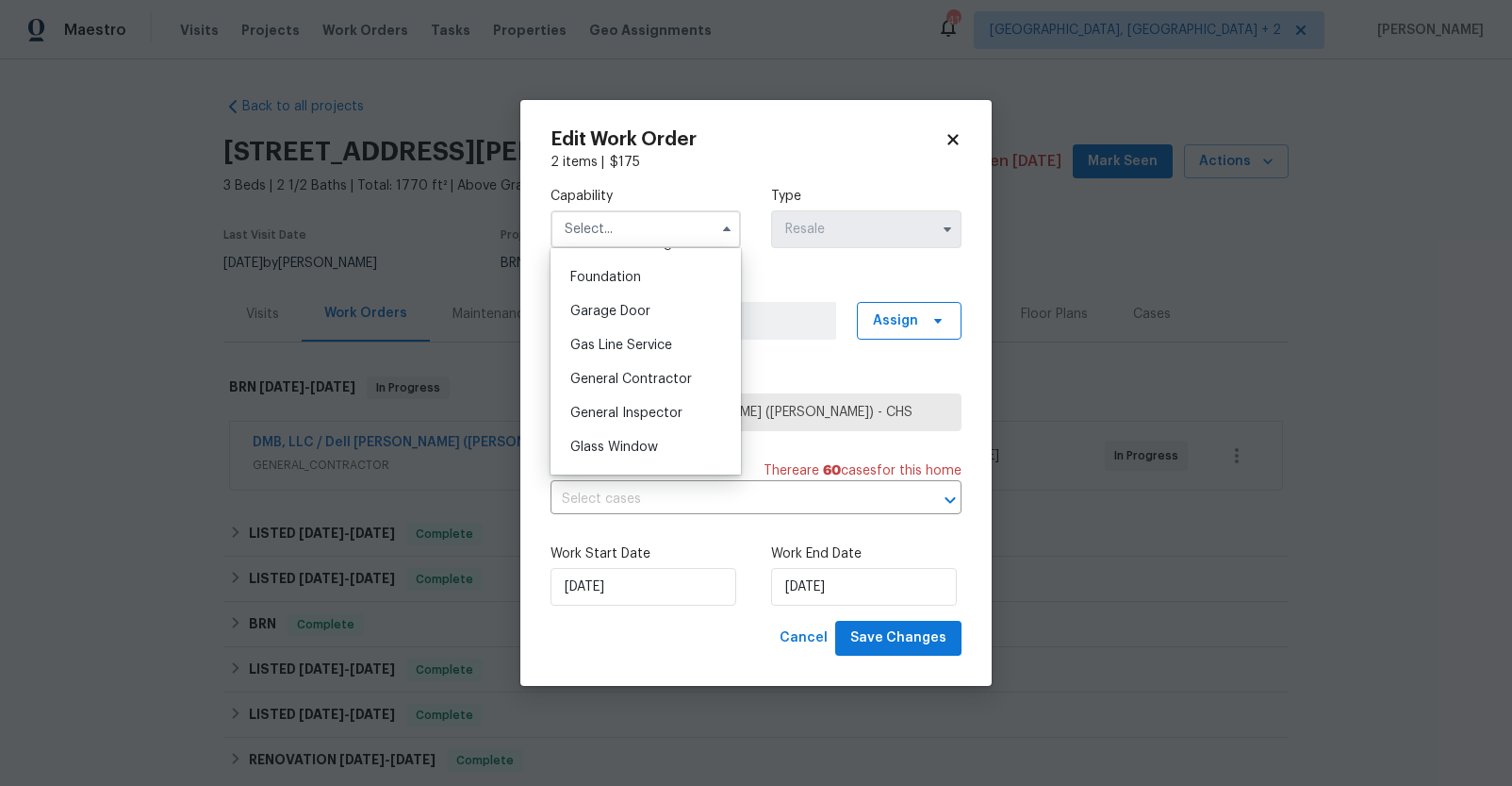
scroll to position [806, 0]
click at [637, 371] on span "General Contractor" at bounding box center [632, 365] width 122 height 14
type input "General Contractor"
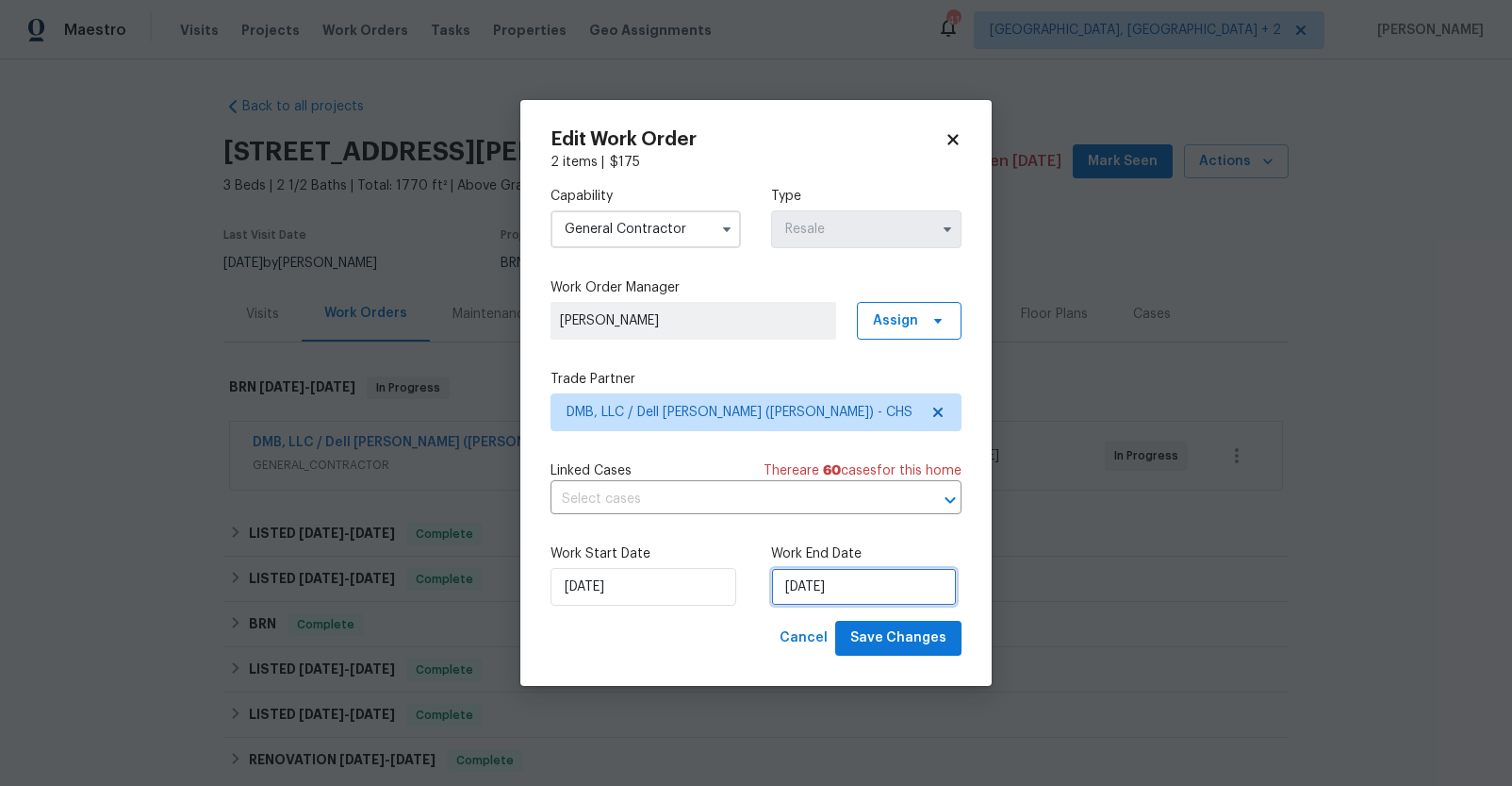
click at [811, 587] on input "9/10/2025" at bounding box center [864, 586] width 186 height 38
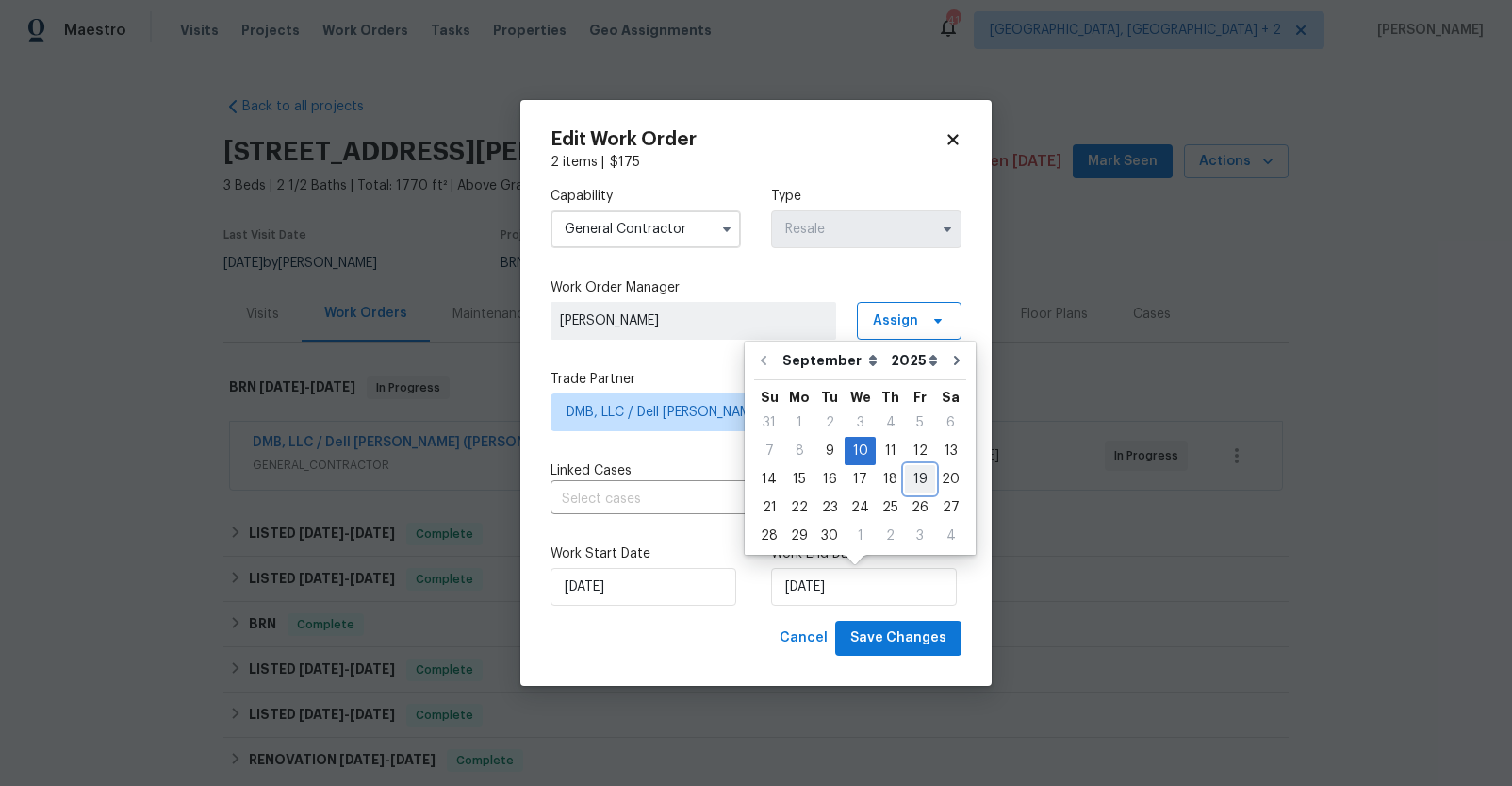
click at [912, 479] on div "19" at bounding box center [919, 479] width 30 height 26
type input "9/19/2025"
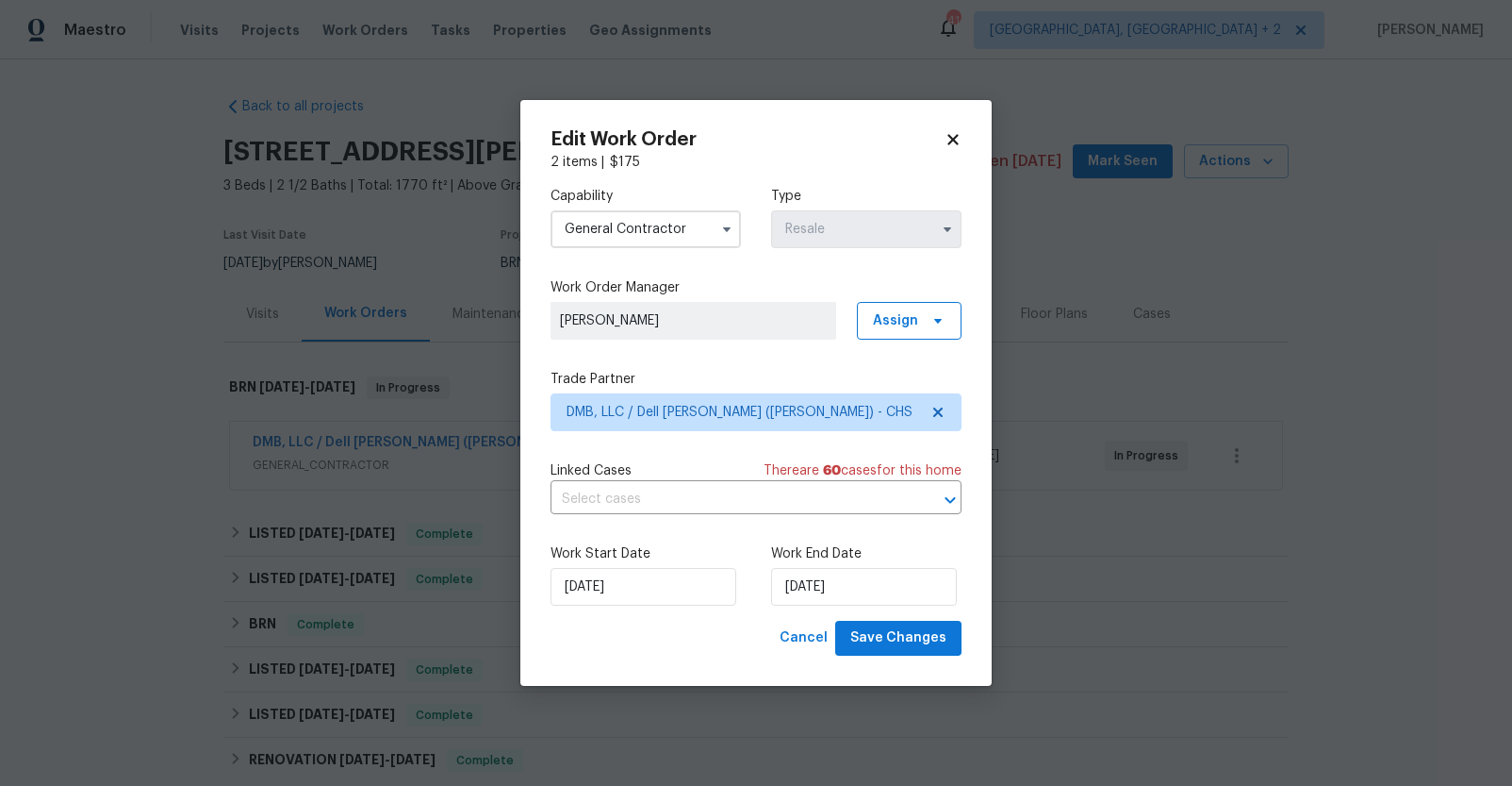
click at [887, 617] on div "Work Start Date 9/9/2025 Work End Date 9/19/2025" at bounding box center [756, 575] width 411 height 91
click at [887, 631] on span "Save Changes" at bounding box center [898, 638] width 96 height 23
